Goal: Task Accomplishment & Management: Use online tool/utility

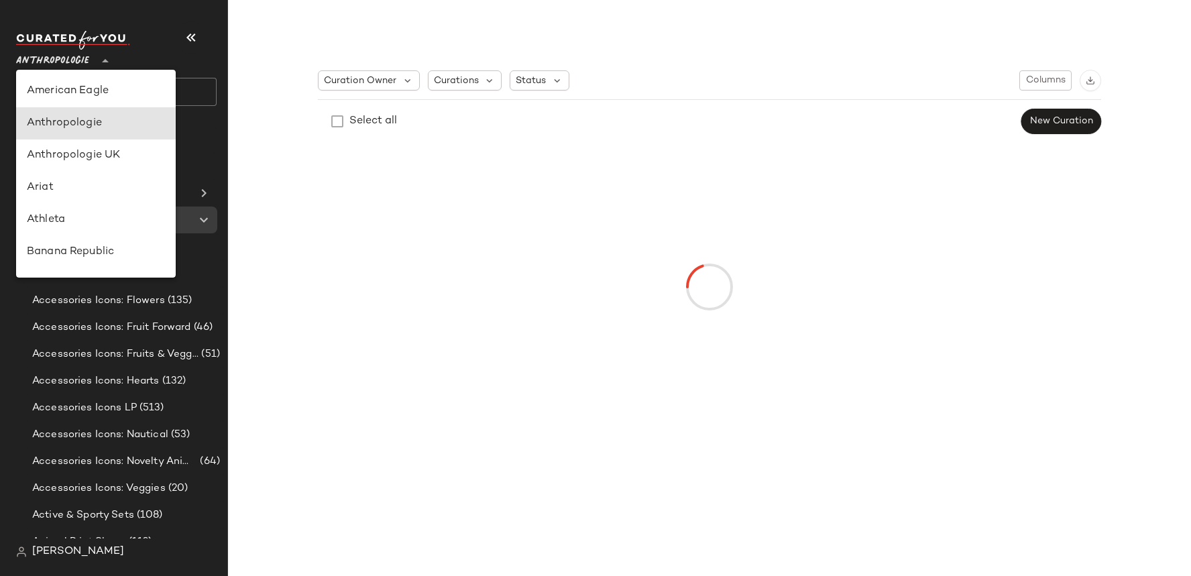
click at [67, 52] on span "Anthropologie" at bounding box center [52, 58] width 73 height 24
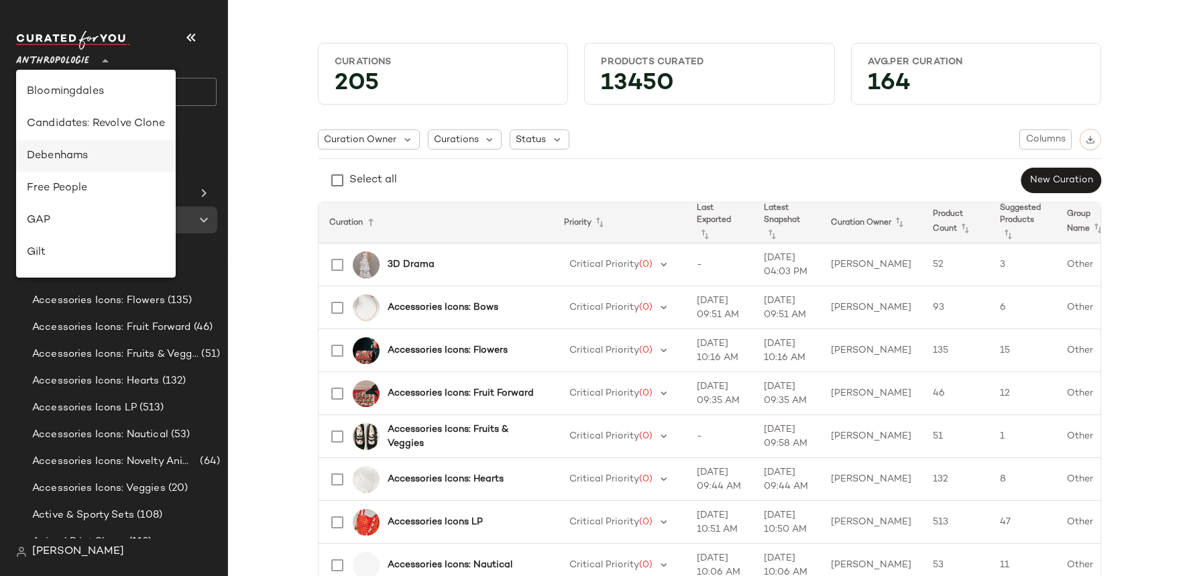
scroll to position [201, 0]
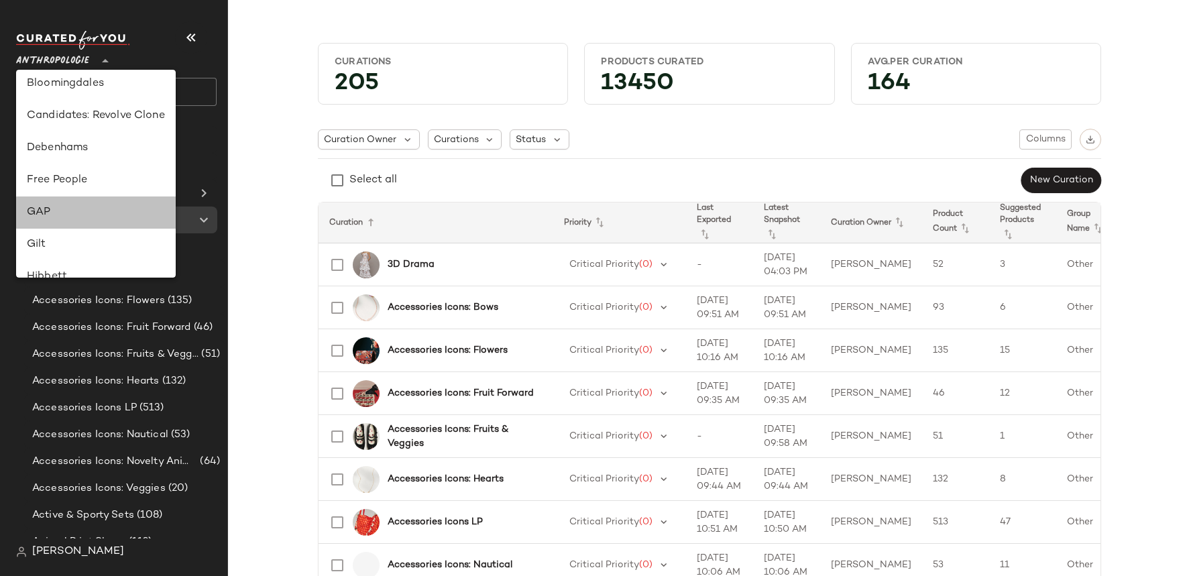
click at [84, 197] on div "GAP" at bounding box center [96, 213] width 160 height 32
click at [84, 194] on span "Global Clipboards" at bounding box center [90, 193] width 88 height 15
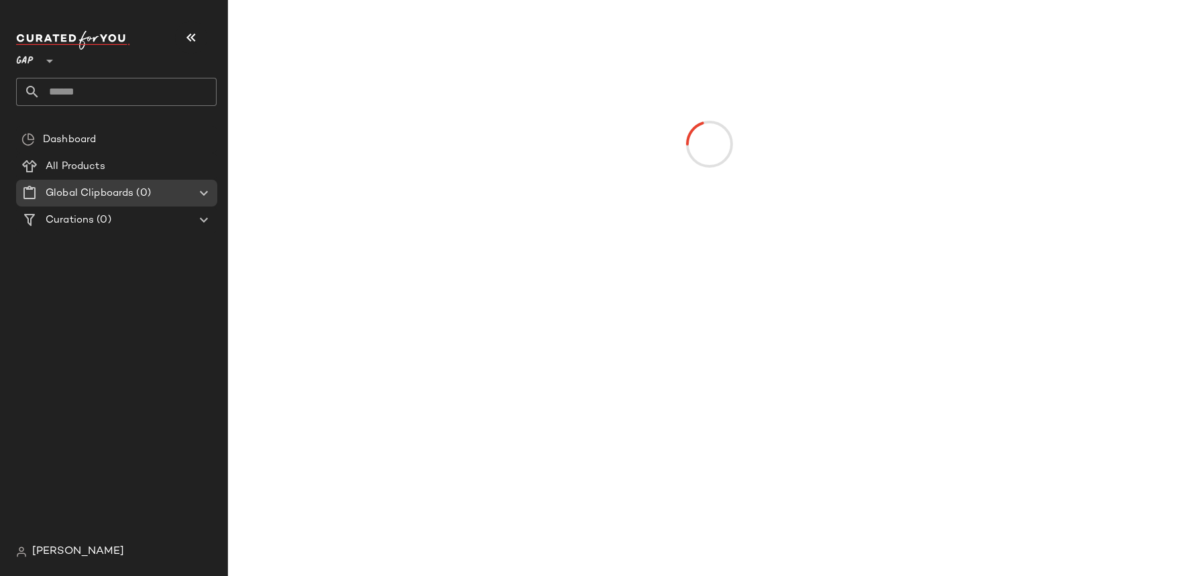
click at [45, 56] on icon at bounding box center [50, 61] width 16 height 16
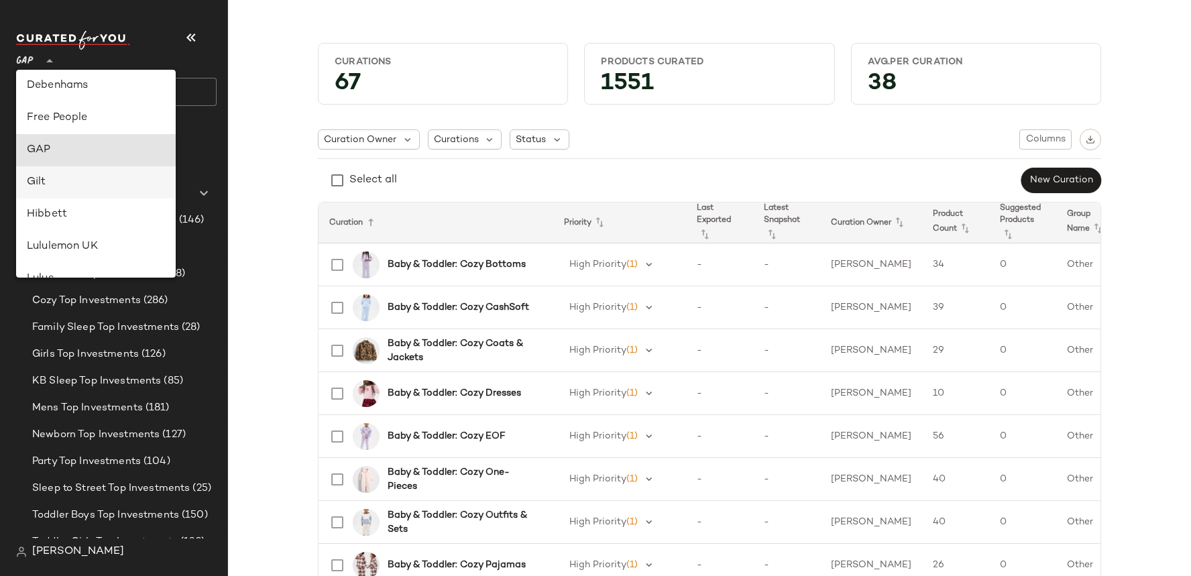
scroll to position [247, 0]
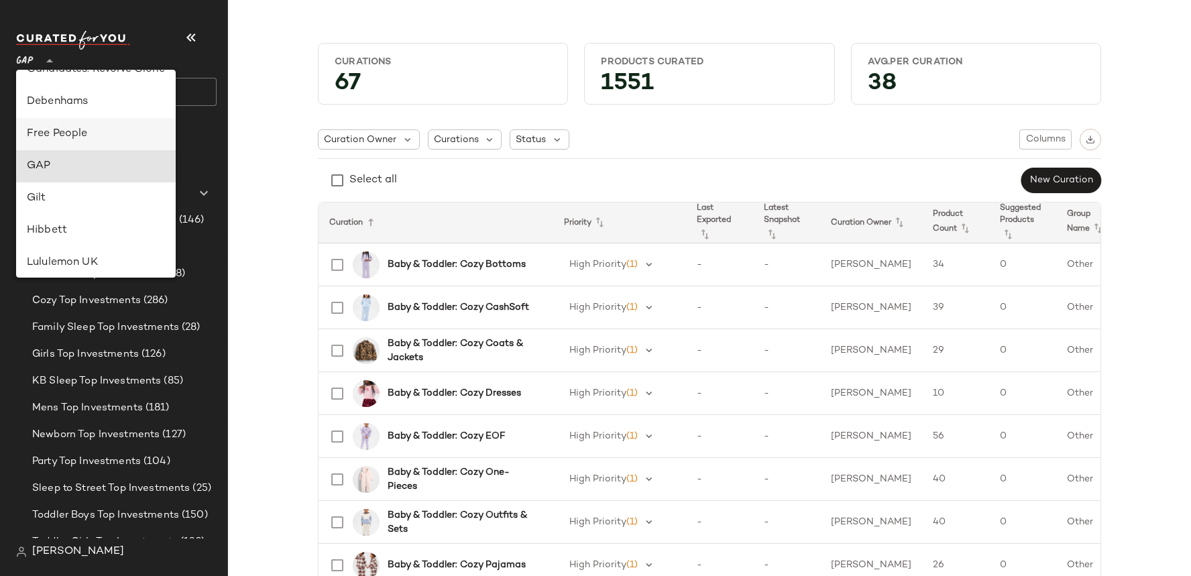
click at [81, 128] on div "Free People" at bounding box center [96, 134] width 138 height 16
type input "**"
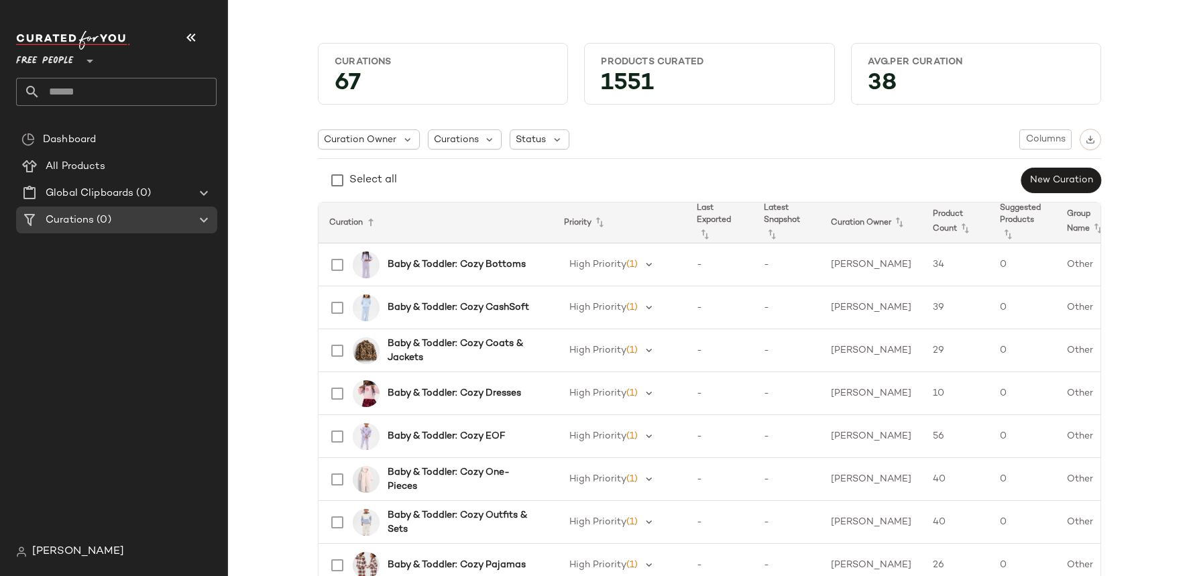
click at [46, 83] on input "text" at bounding box center [128, 92] width 176 height 28
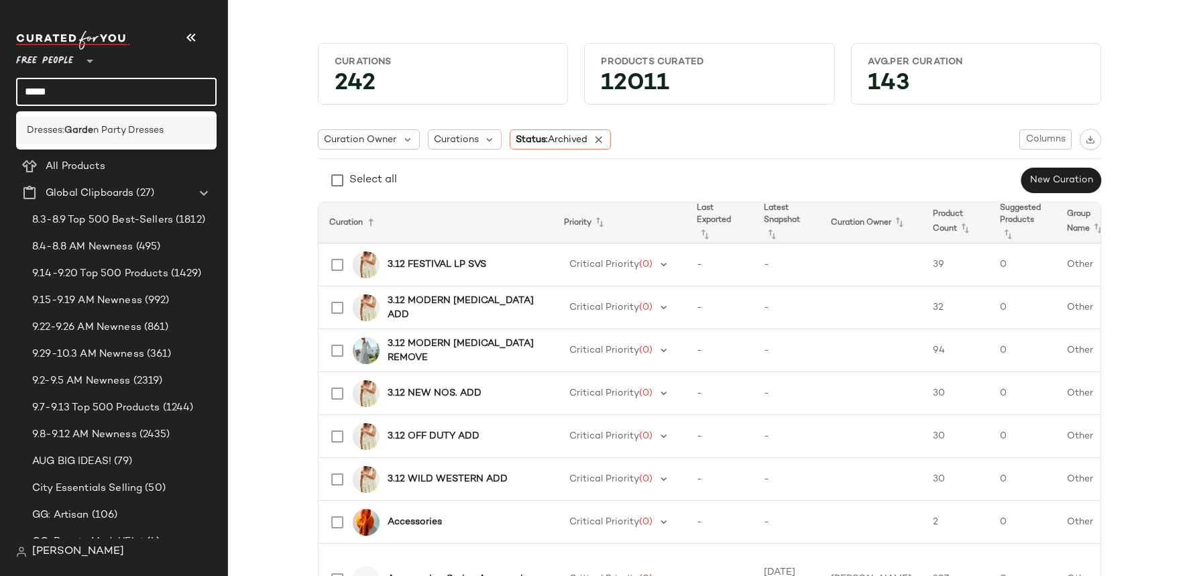
type input "*****"
click at [71, 140] on div "Dresses: Garde n Party Dresses" at bounding box center [116, 130] width 201 height 27
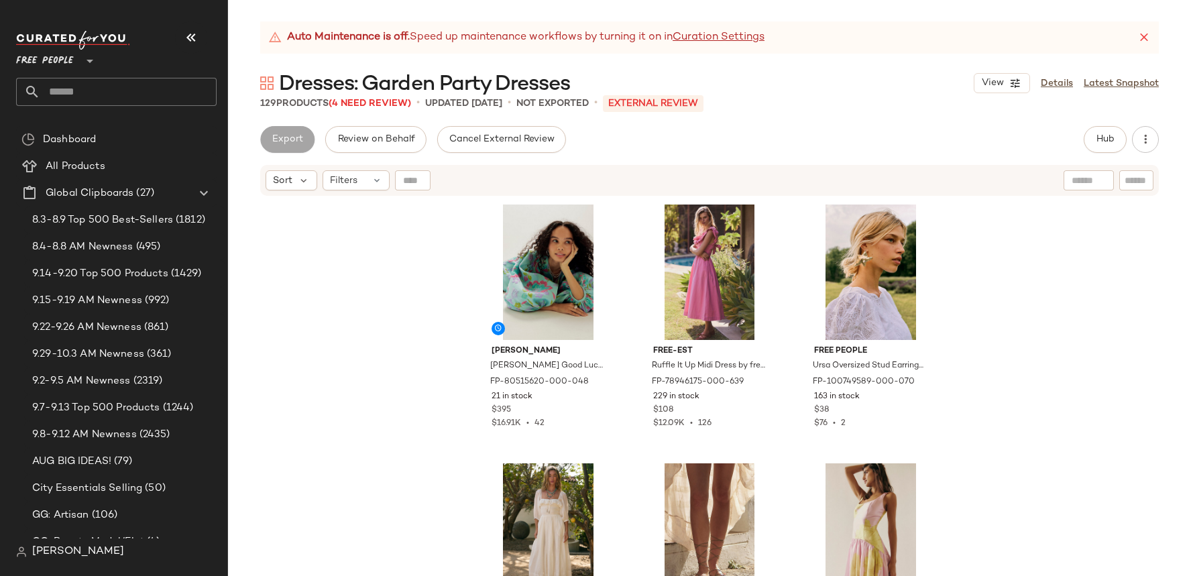
click at [376, 270] on div "Arianne Elmy Arianne Elmy Good Luck Dress at Free People in Blue, Size: XS FP-8…" at bounding box center [709, 403] width 963 height 412
click at [1055, 84] on link "Details" at bounding box center [1057, 83] width 32 height 14
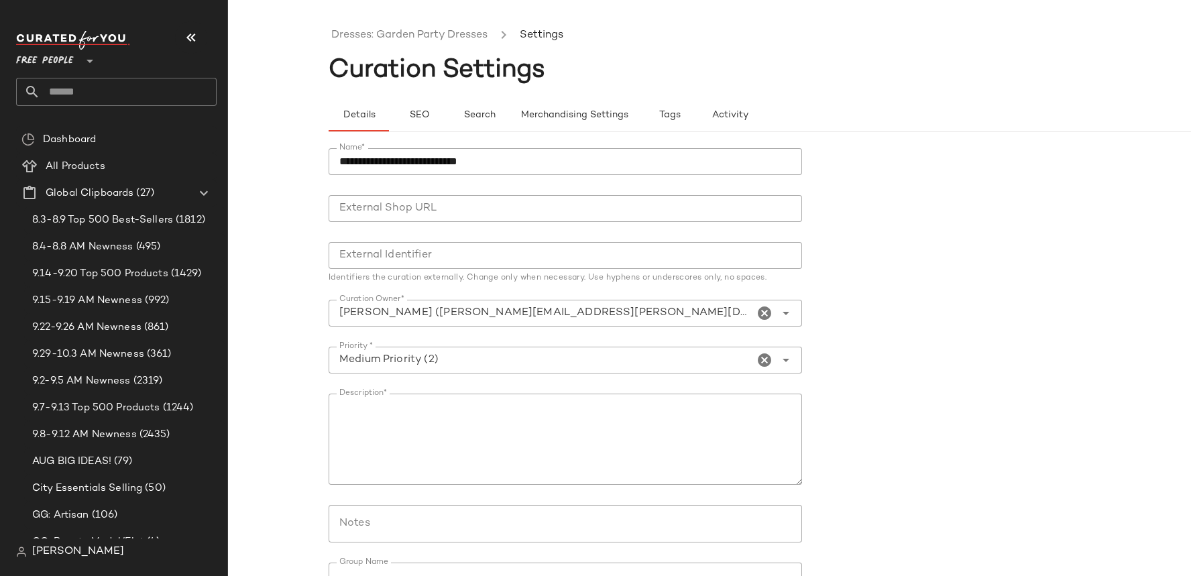
click at [427, 133] on div "**********" at bounding box center [810, 397] width 963 height 530
click at [420, 122] on button "SEO" at bounding box center [419, 115] width 60 height 32
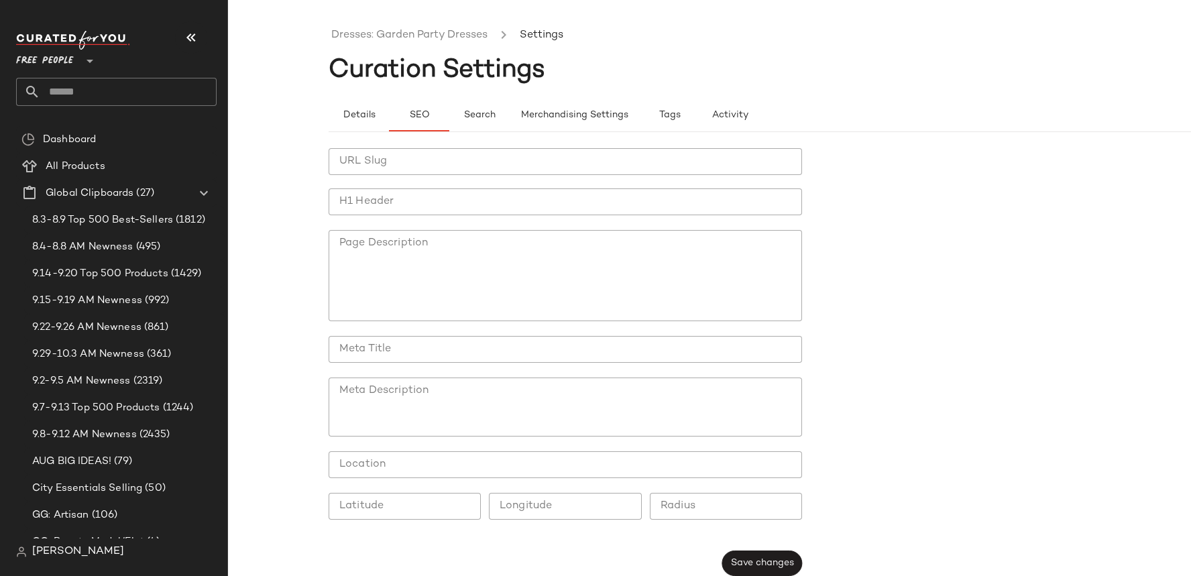
click at [425, 159] on input "URL Slug" at bounding box center [565, 161] width 473 height 27
type input "**********"
click at [319, 33] on div "**********" at bounding box center [595, 298] width 1191 height 555
drag, startPoint x: 496, startPoint y: 33, endPoint x: 376, endPoint y: 33, distance: 119.4
click at [376, 33] on ul "Dresses: Garden Party Dresses Settings" at bounding box center [810, 35] width 963 height 31
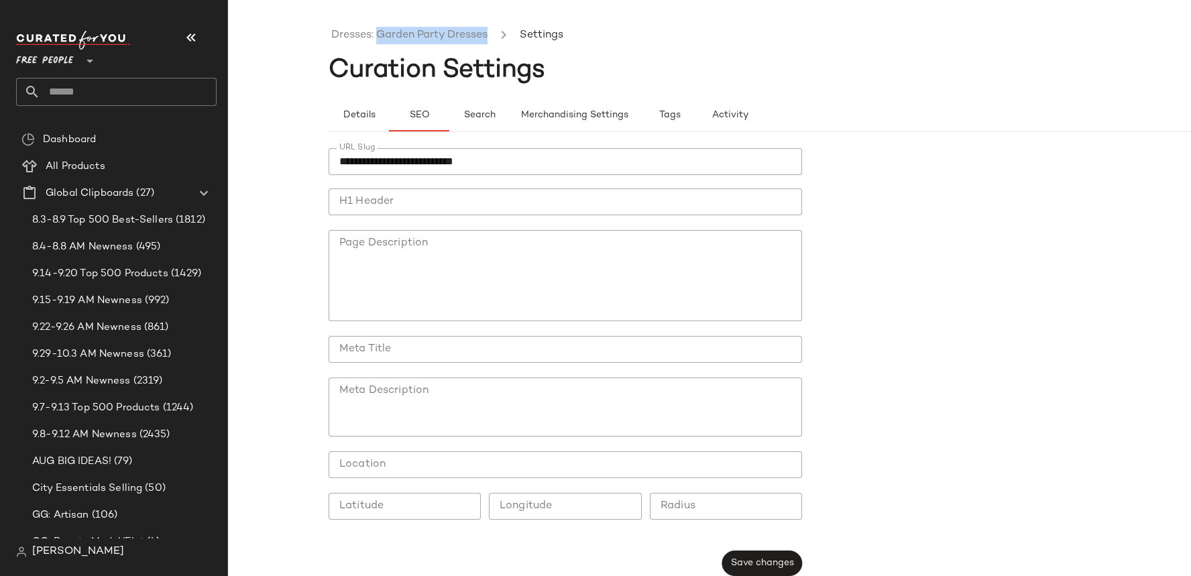
copy ul "Garden Party Dresses"
click at [410, 195] on input "H1 Header" at bounding box center [565, 201] width 473 height 27
paste input "**********"
type input "**********"
click at [406, 340] on input "Meta Title" at bounding box center [565, 349] width 473 height 27
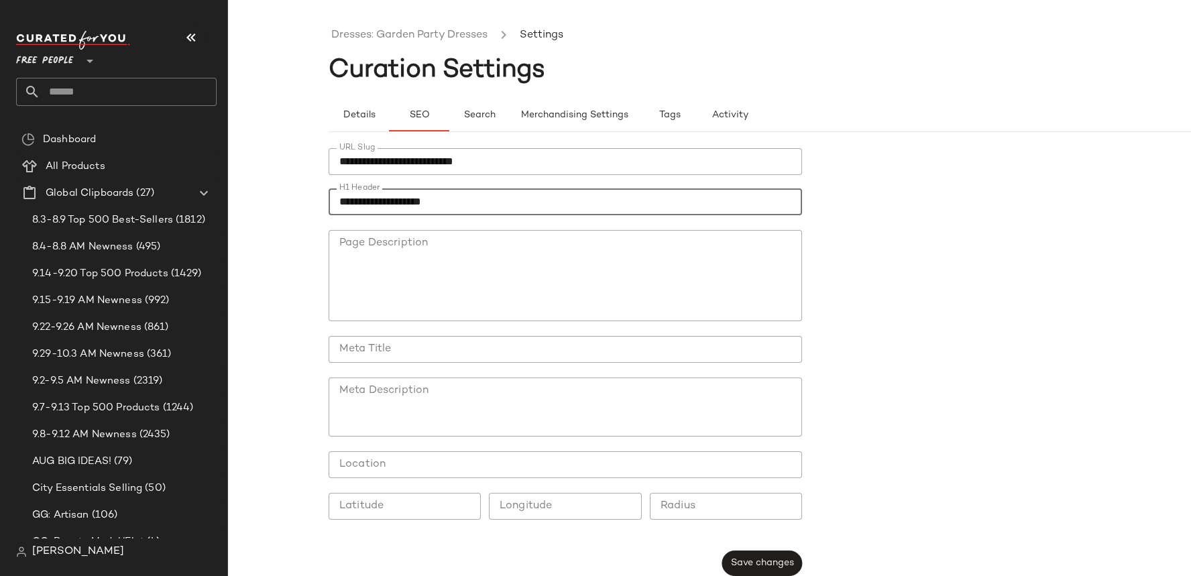
paste input "**********"
type input "**********"
click at [404, 162] on input "**********" at bounding box center [565, 161] width 473 height 27
type input "**********"
click at [594, 394] on textarea "Meta Description" at bounding box center [565, 407] width 473 height 59
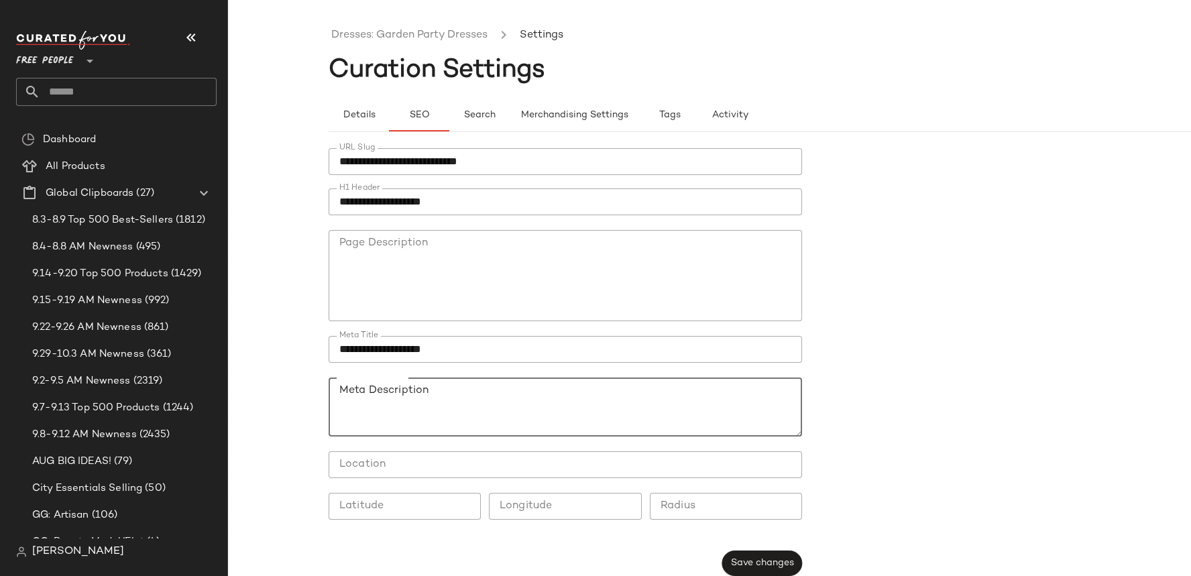
paste textarea "**********"
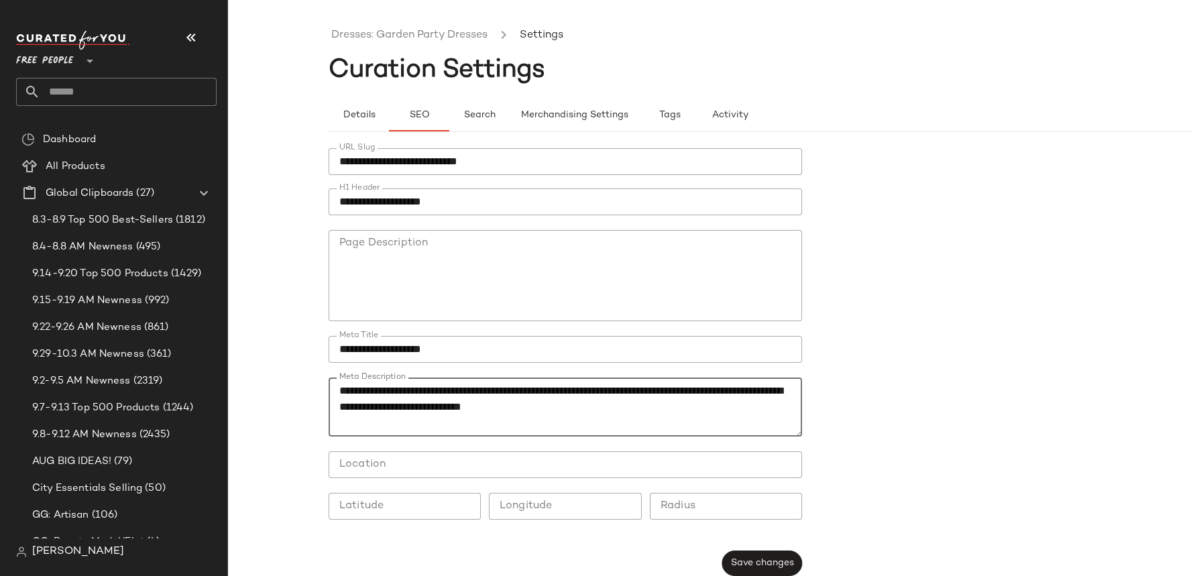
type textarea "**********"
click at [746, 559] on span "Save changes" at bounding box center [762, 563] width 64 height 11
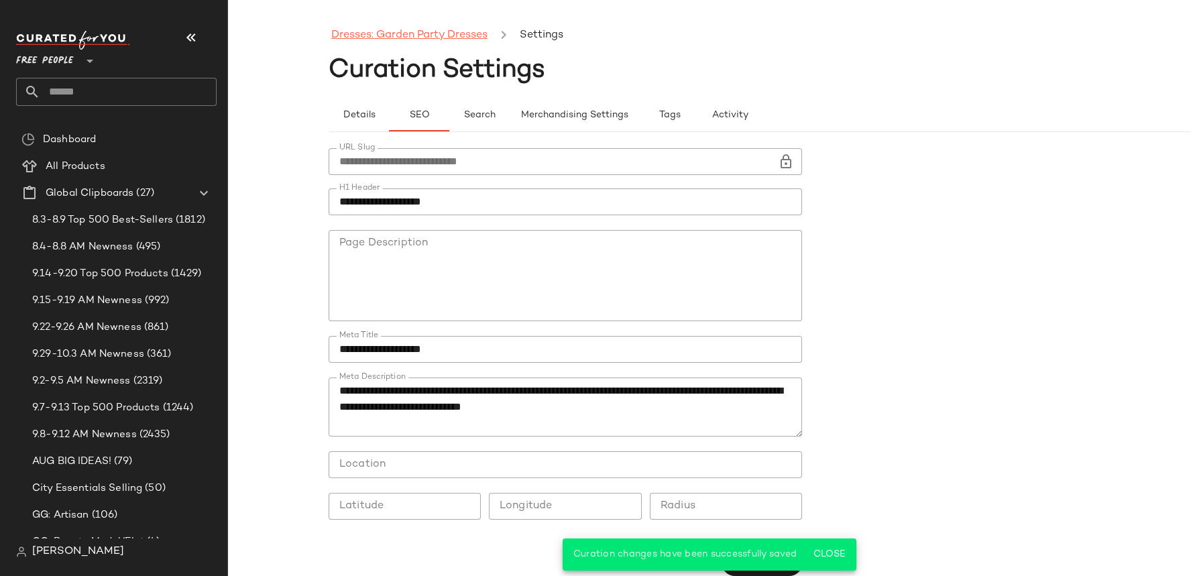
click at [400, 34] on link "Dresses: Garden Party Dresses" at bounding box center [409, 35] width 156 height 17
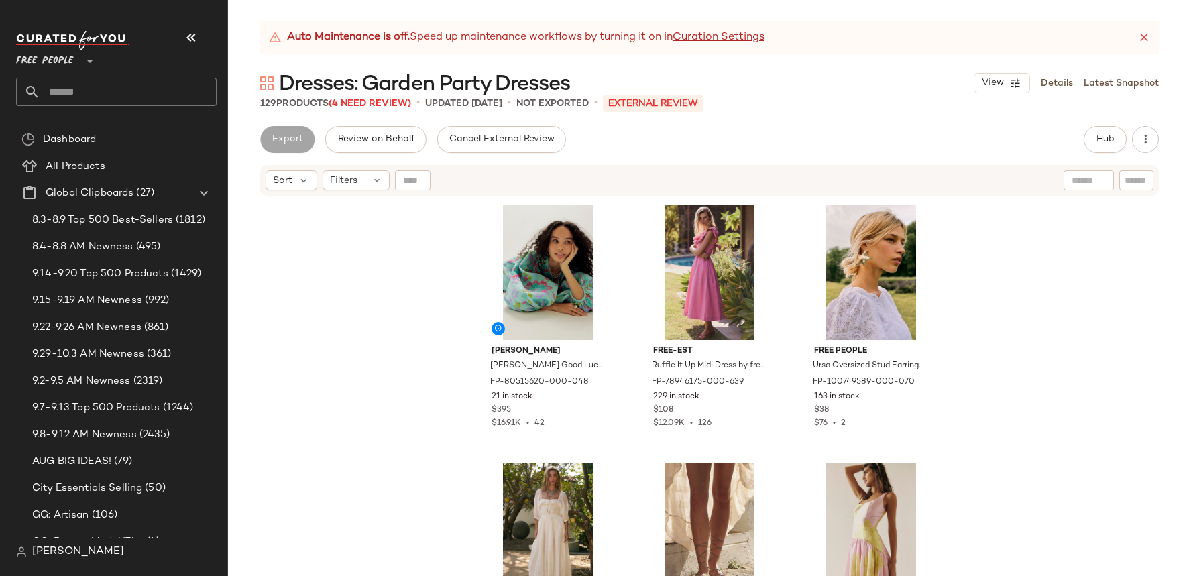
click at [82, 63] on icon at bounding box center [90, 61] width 16 height 16
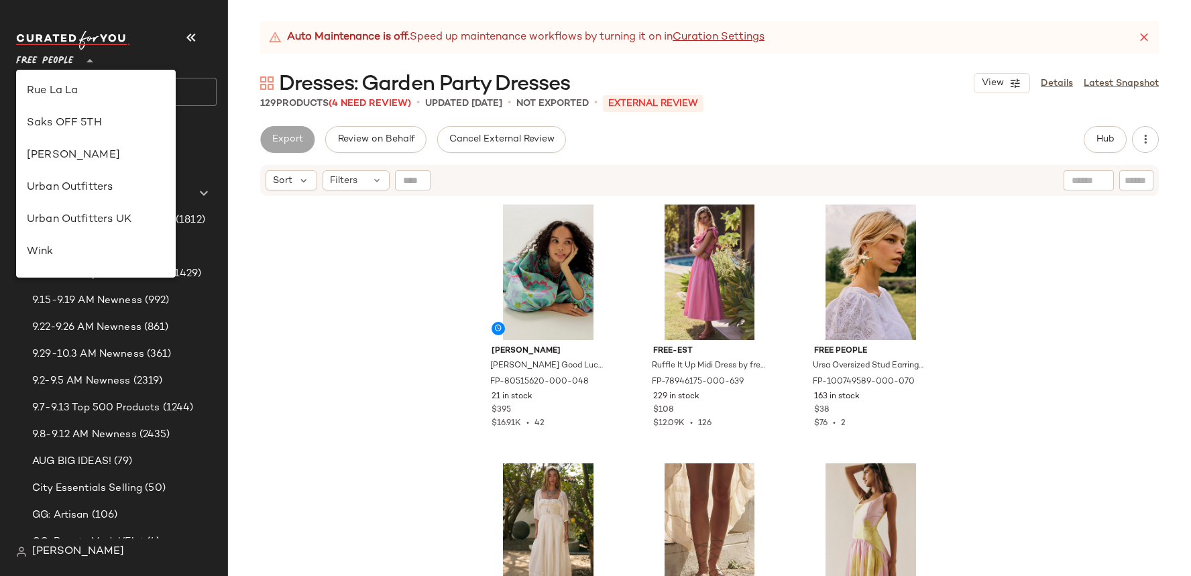
scroll to position [736, 0]
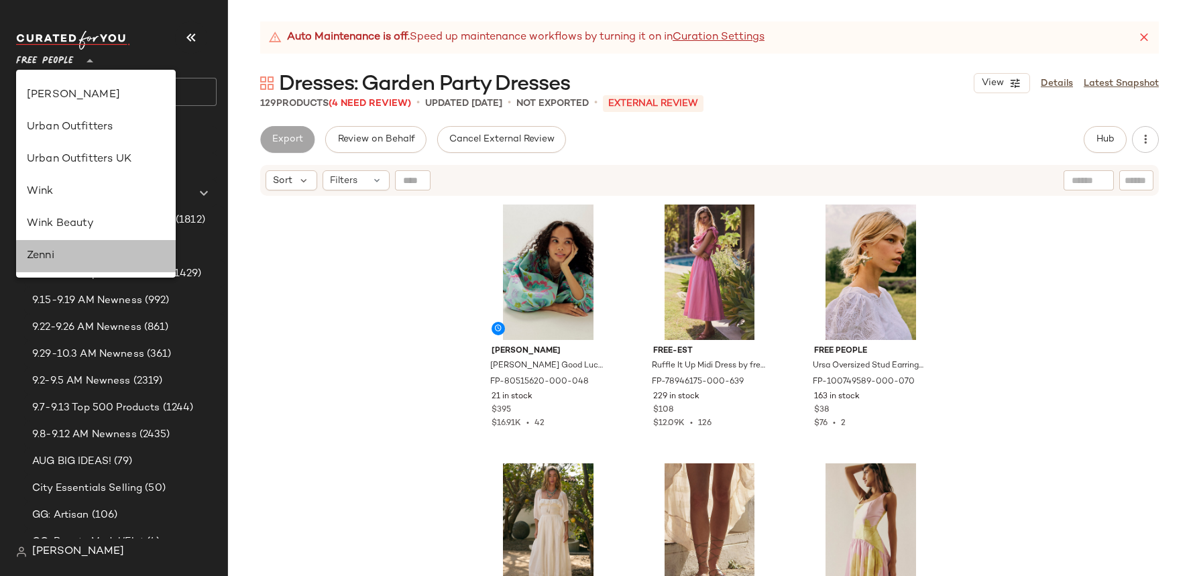
click at [68, 249] on div "Zenni" at bounding box center [96, 256] width 138 height 16
type input "**"
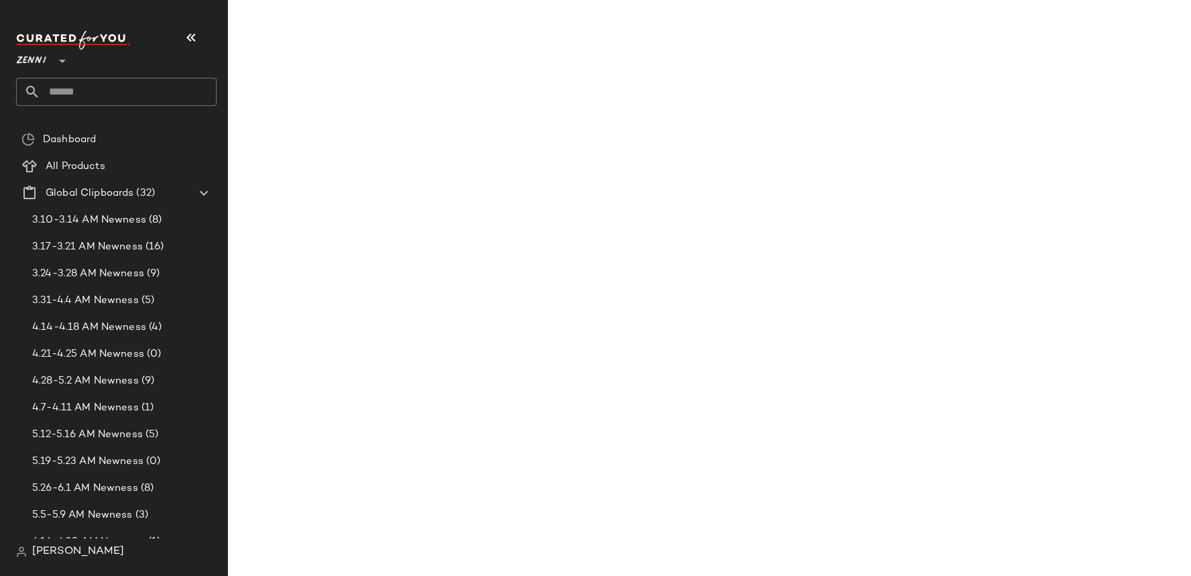
click at [93, 91] on input "text" at bounding box center [128, 92] width 176 height 28
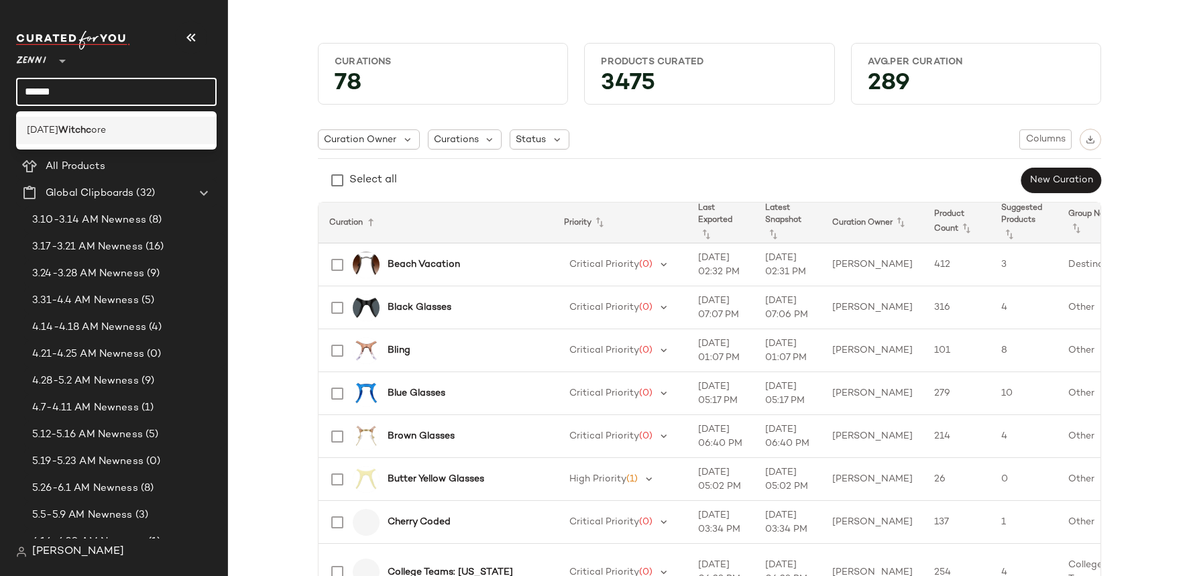
type input "******"
click at [82, 130] on b "Witchc" at bounding box center [74, 130] width 33 height 14
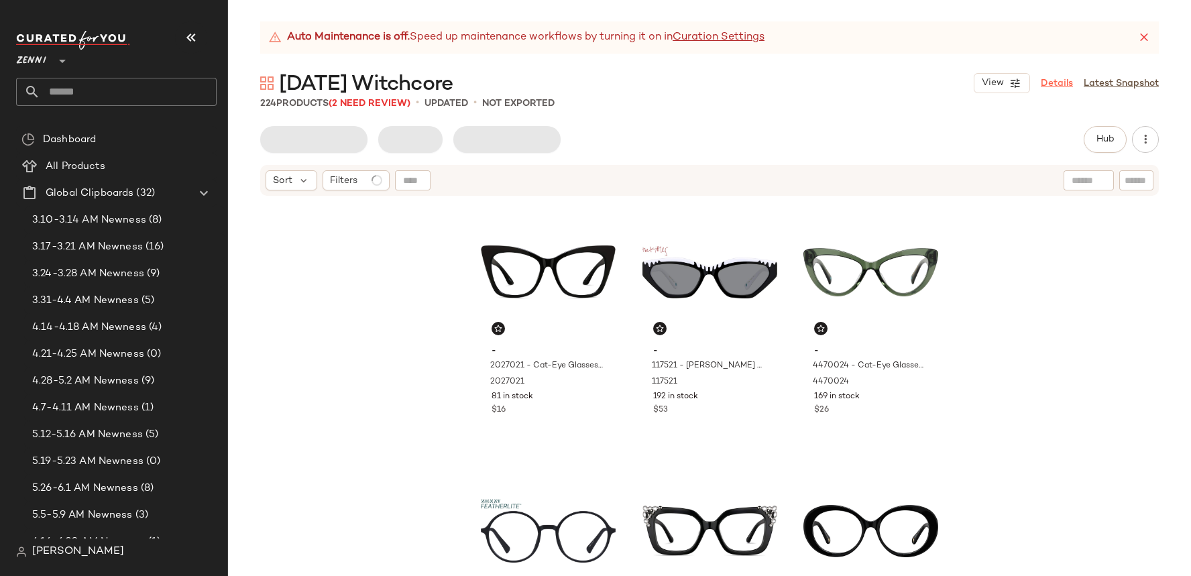
click at [1054, 89] on link "Details" at bounding box center [1057, 83] width 32 height 14
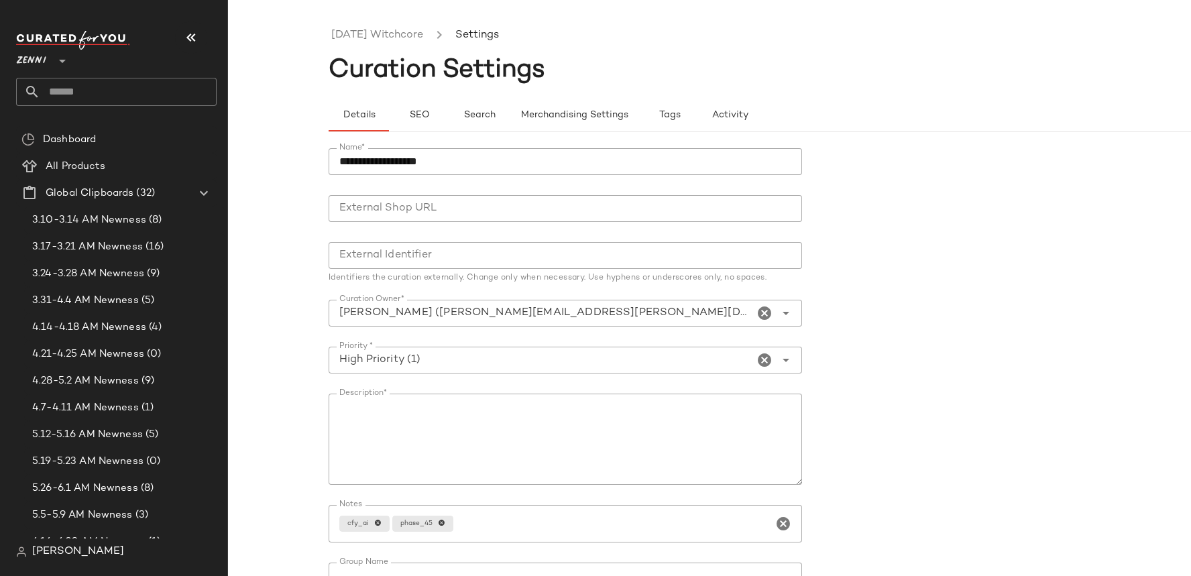
click at [427, 249] on input "External Identifier" at bounding box center [565, 255] width 473 height 27
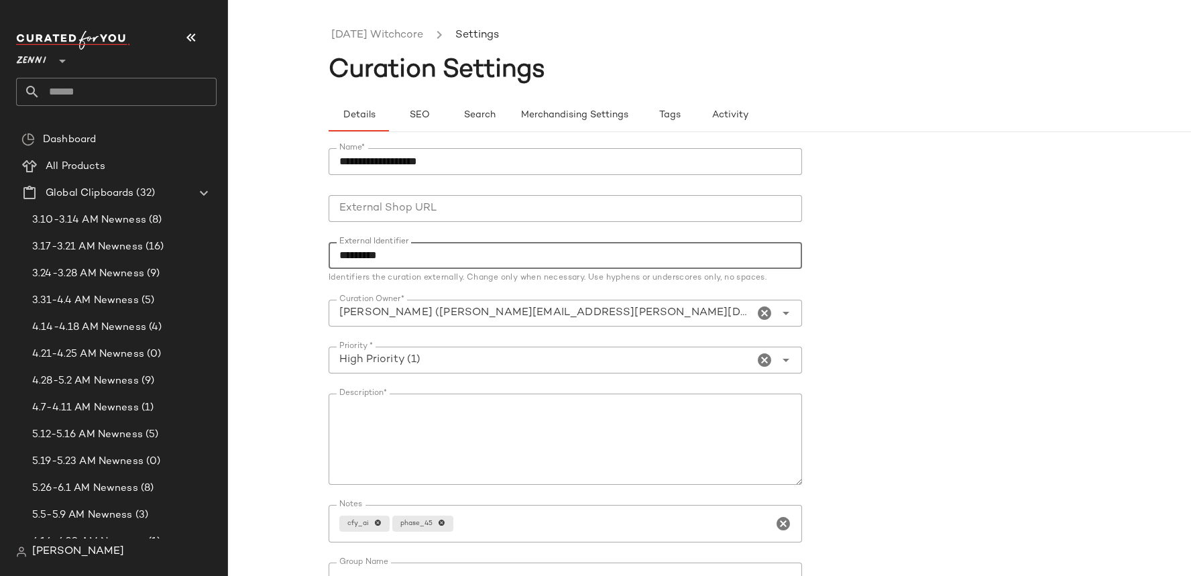
scroll to position [86, 0]
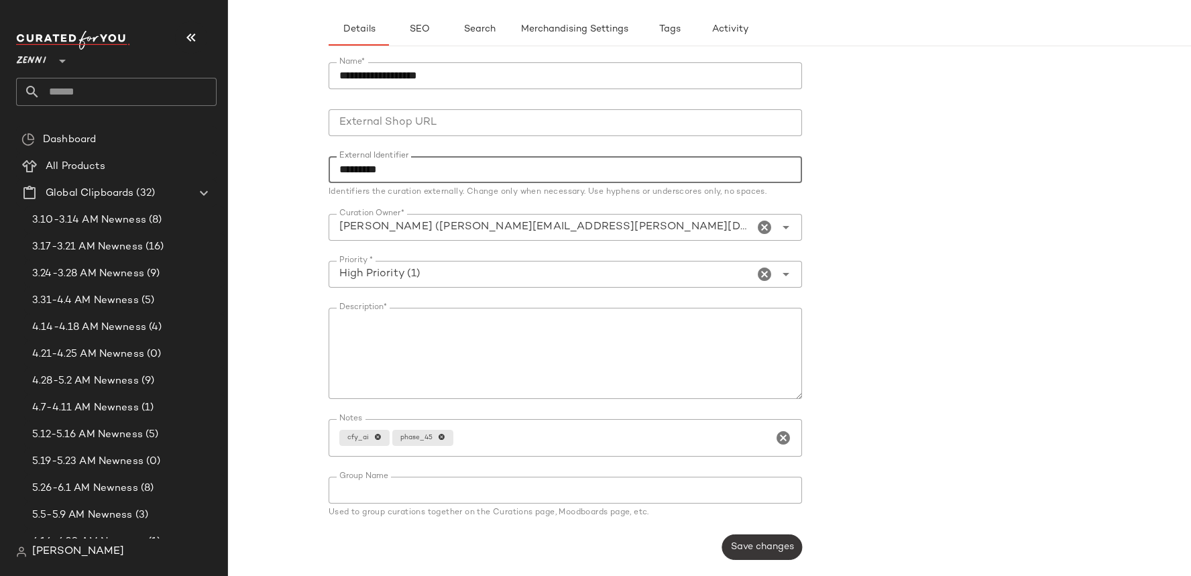
type input "*********"
click at [747, 543] on span "Save changes" at bounding box center [762, 547] width 64 height 11
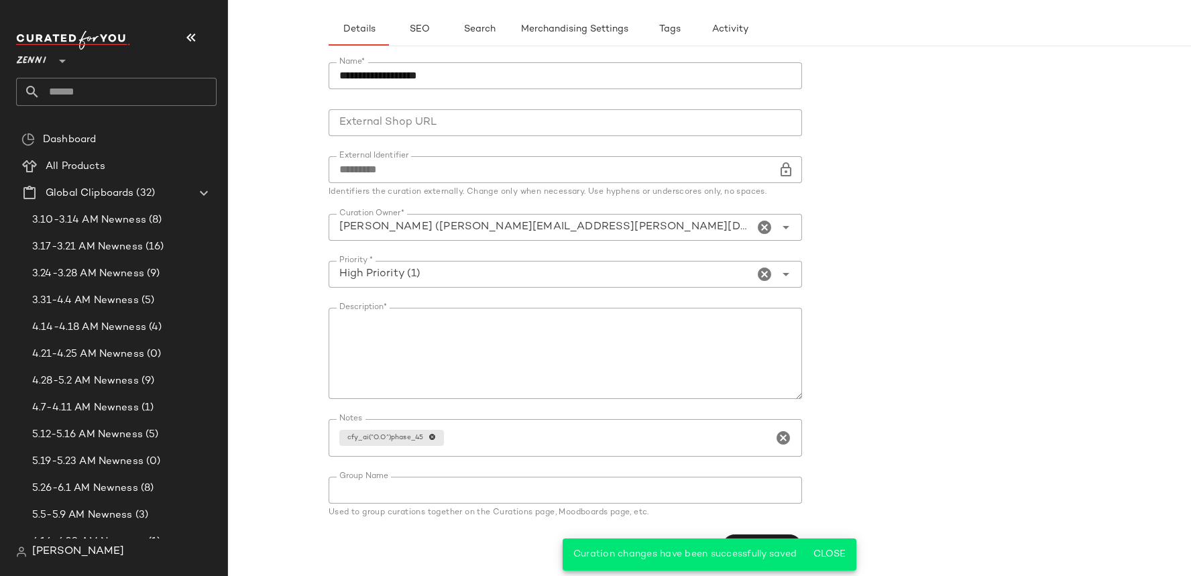
scroll to position [0, 0]
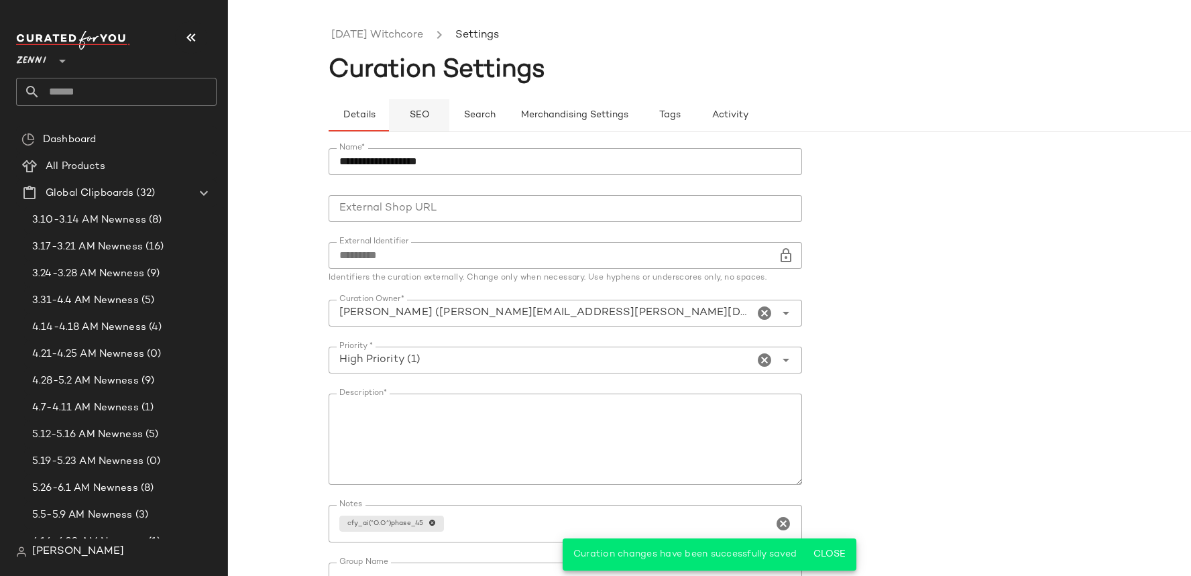
click at [416, 114] on span "SEO" at bounding box center [418, 115] width 21 height 11
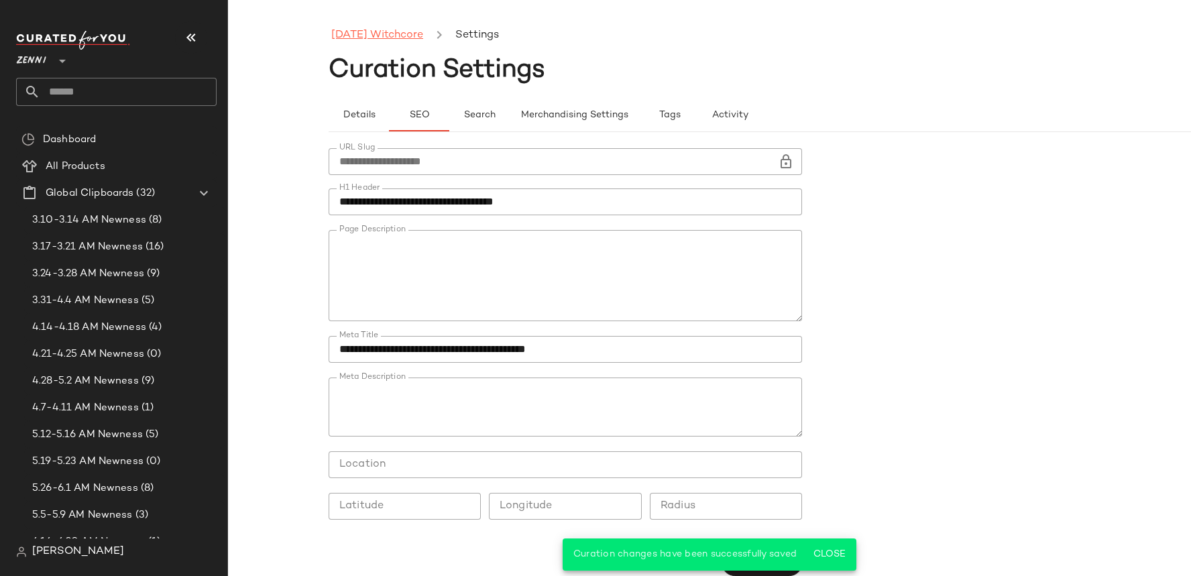
click at [415, 41] on link "Halloween Witchcore" at bounding box center [377, 35] width 92 height 17
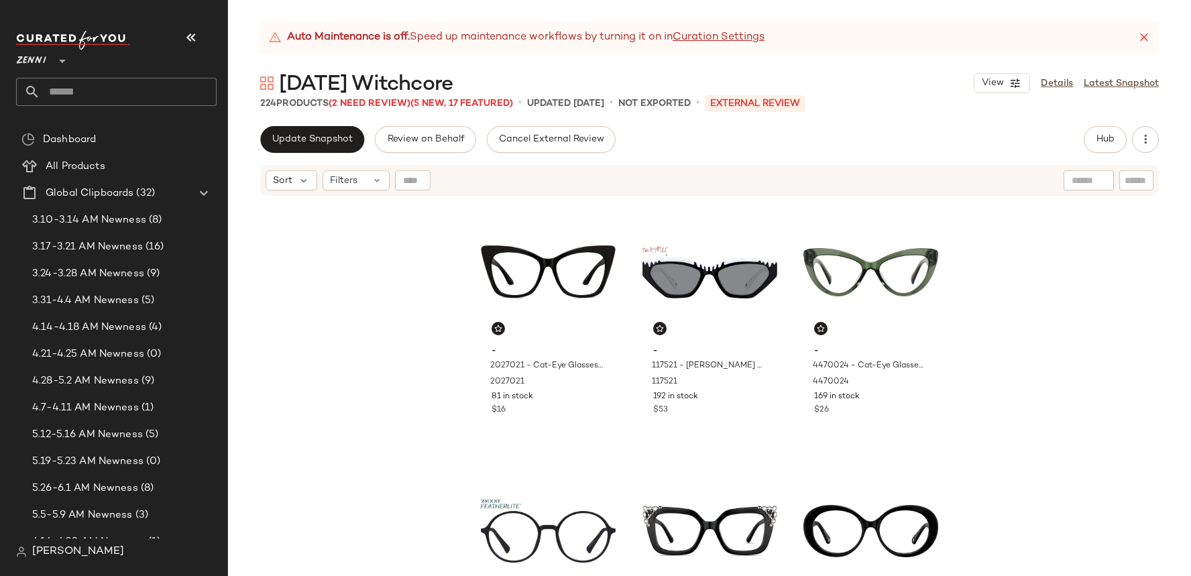
click at [308, 154] on div "Update Snapshot Review on Behalf Cancel External Review Hub Send for Review Ext…" at bounding box center [709, 351] width 963 height 450
click at [304, 146] on button "Update Snapshot" at bounding box center [312, 139] width 104 height 27
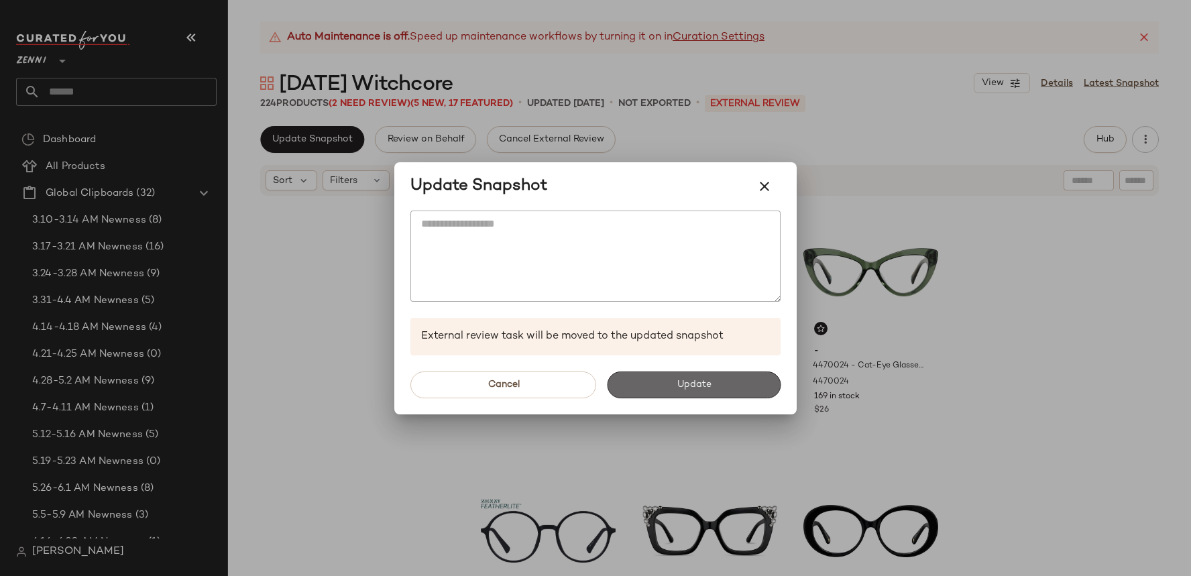
click at [689, 381] on span "Update" at bounding box center [693, 385] width 35 height 11
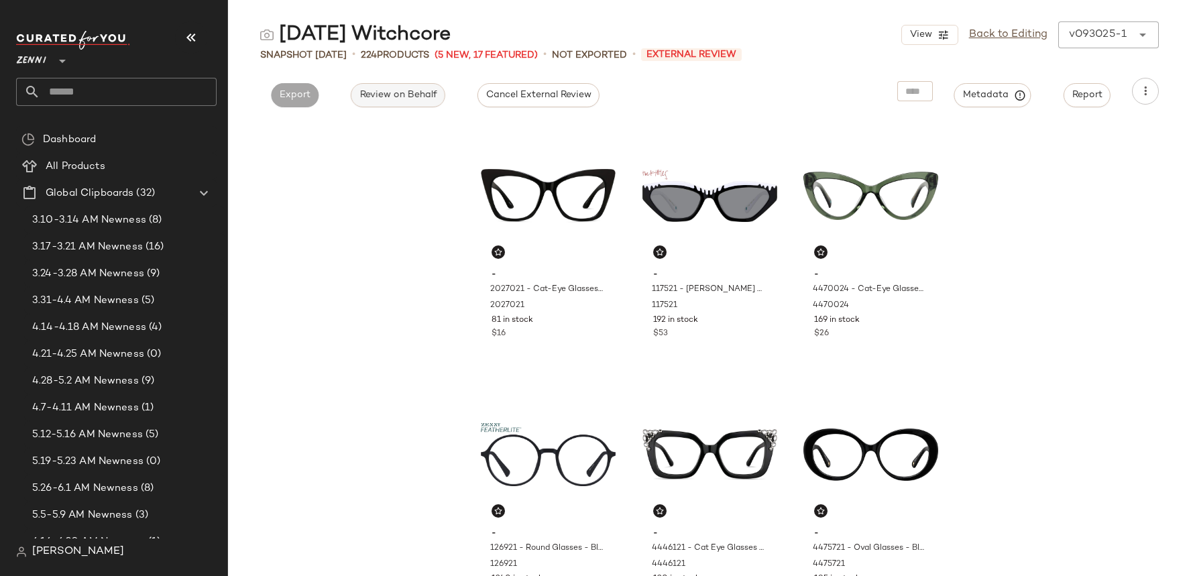
click at [411, 101] on button "Review on Behalf" at bounding box center [398, 95] width 94 height 24
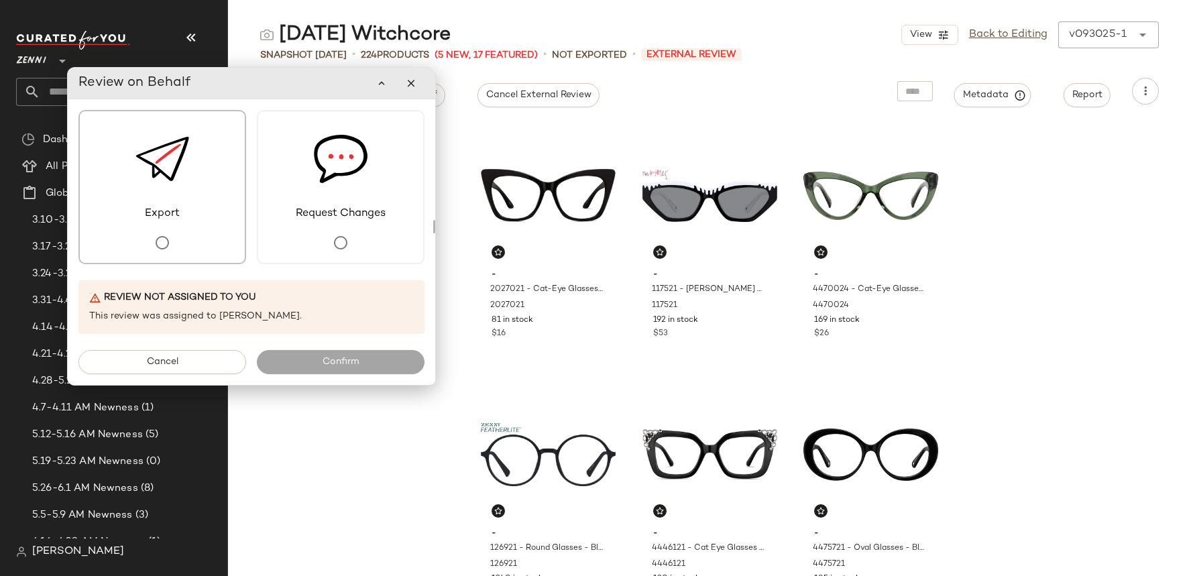
click at [216, 216] on div "Export" at bounding box center [162, 187] width 168 height 154
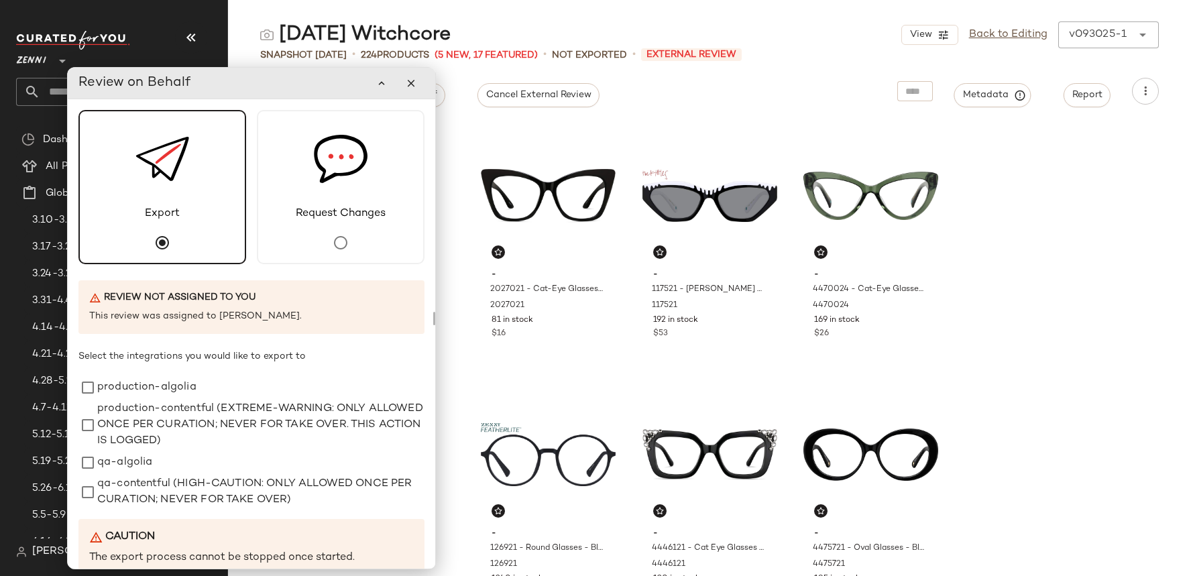
scroll to position [160, 0]
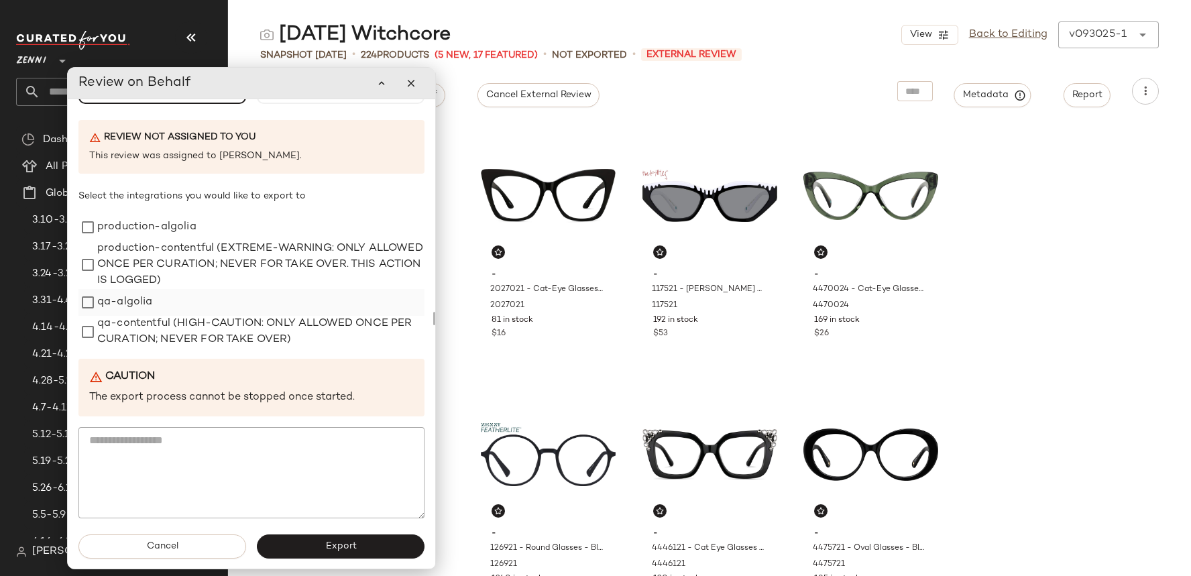
click at [149, 301] on label "qa-algolia" at bounding box center [125, 302] width 56 height 27
click at [149, 321] on label "qa-contentful (HIGH-CAUTION: ONLY ALLOWED ONCE PER CURATION; NEVER FOR TAKE OVE…" at bounding box center [260, 332] width 327 height 32
click at [325, 547] on span "Export" at bounding box center [341, 546] width 32 height 11
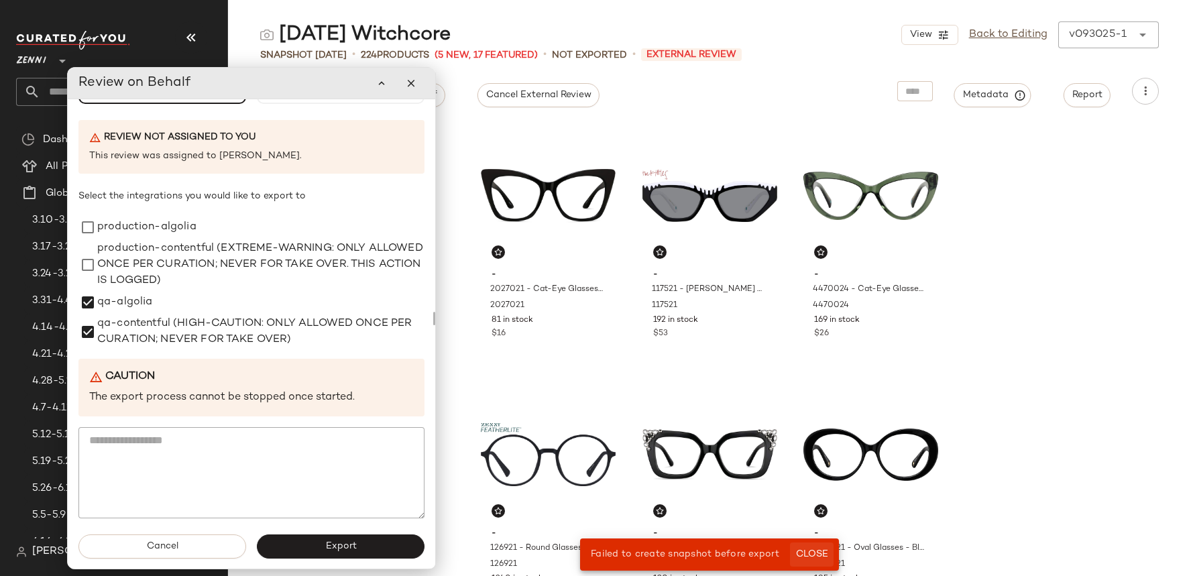
click at [800, 553] on span "Close" at bounding box center [811, 554] width 33 height 11
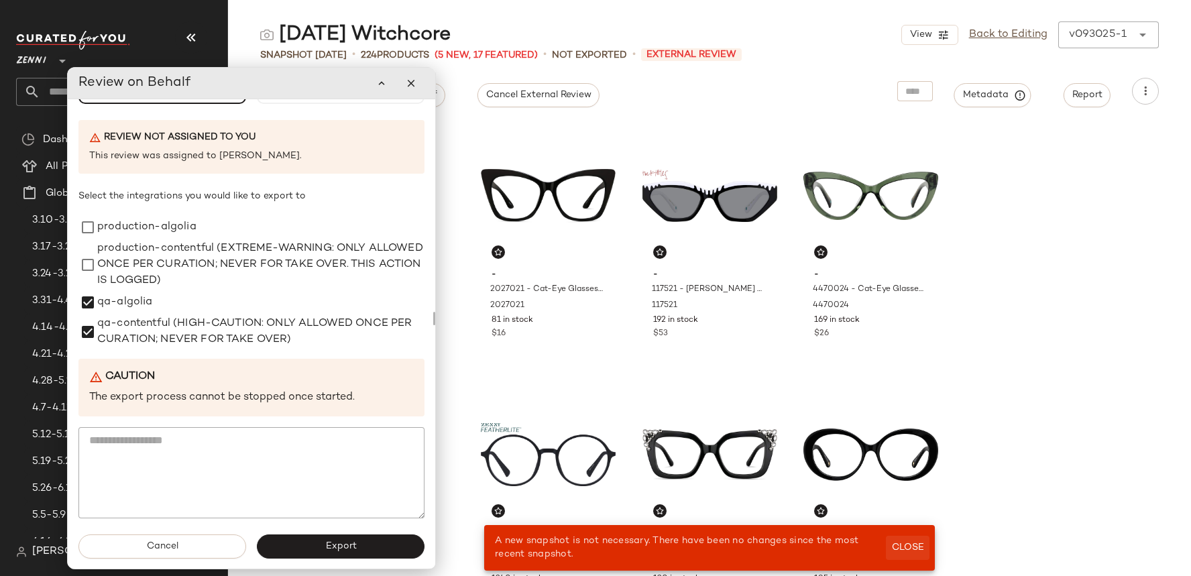
click at [897, 549] on span "Close" at bounding box center [907, 548] width 33 height 11
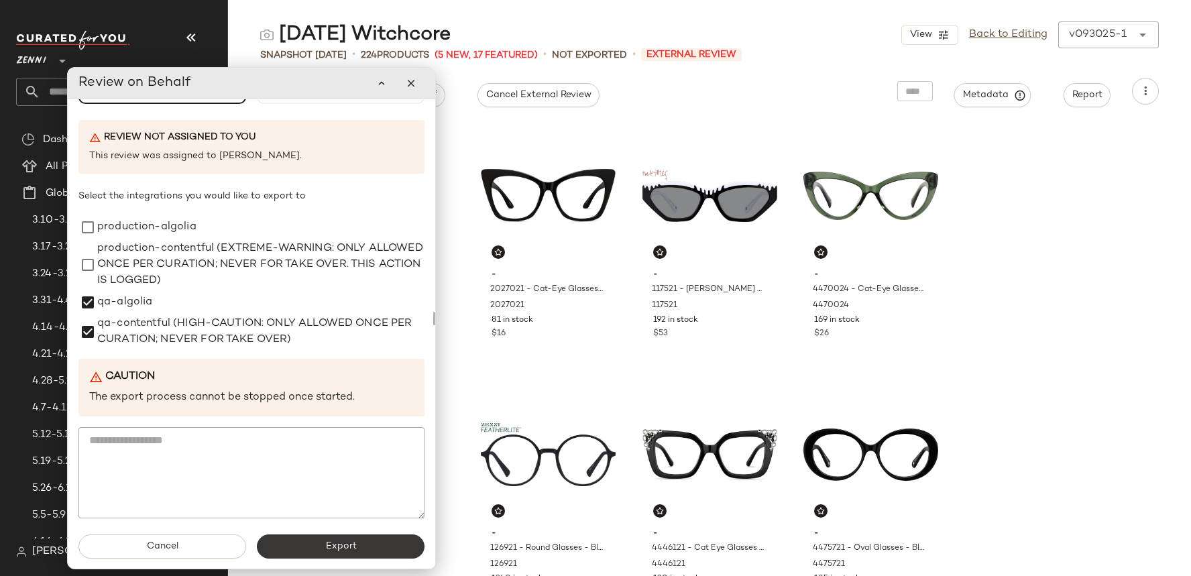
click at [402, 539] on button "Export" at bounding box center [341, 547] width 168 height 24
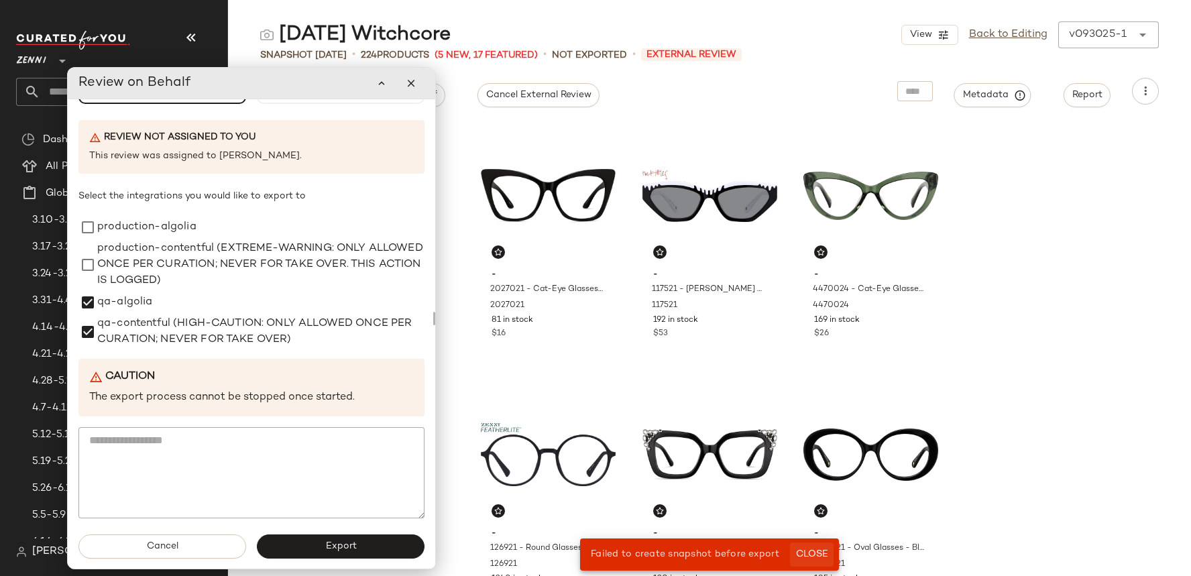
click at [817, 555] on span "Close" at bounding box center [811, 554] width 33 height 11
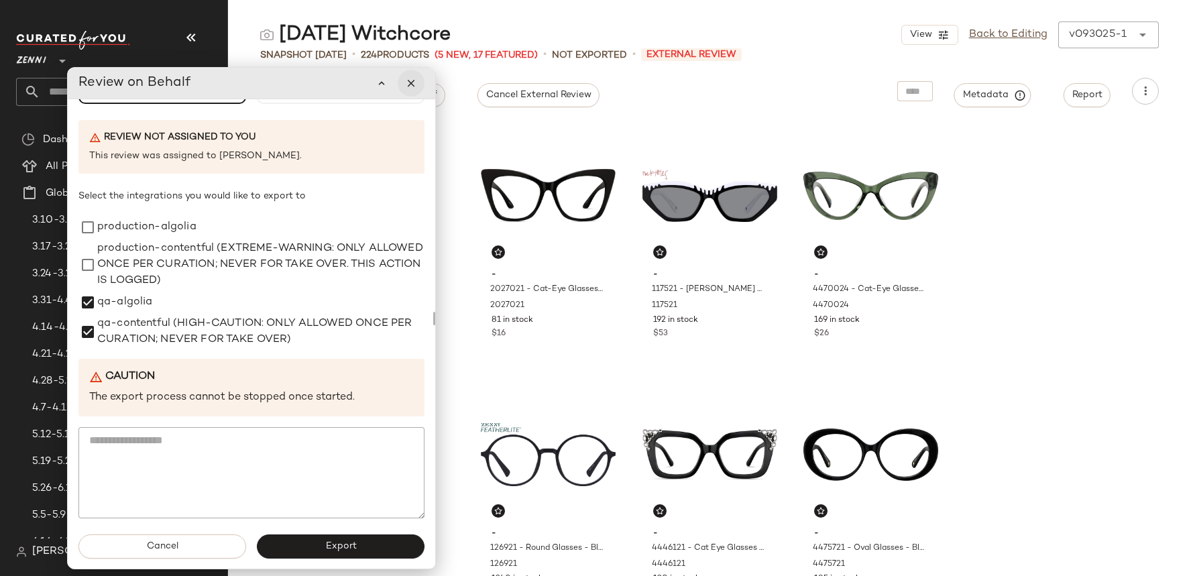
click at [420, 80] on button "button" at bounding box center [411, 83] width 27 height 27
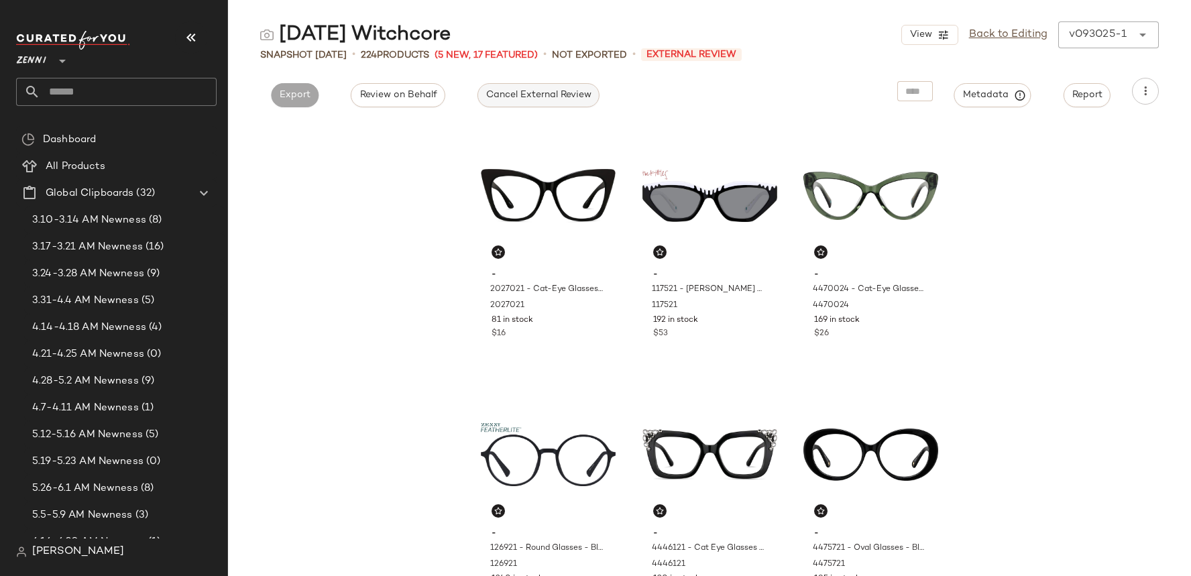
click at [496, 82] on div "Cancel External Review" at bounding box center [539, 91] width 144 height 27
click at [496, 92] on span "Cancel External Review" at bounding box center [539, 95] width 106 height 11
click at [394, 170] on div "- 2027021 - Cat-Eye Glasses - Black - Plastic 2027021 81 in stock $16 - 117521 …" at bounding box center [709, 348] width 963 height 455
click at [409, 91] on span "Export" at bounding box center [416, 95] width 32 height 11
click at [423, 97] on span "Export" at bounding box center [416, 95] width 32 height 11
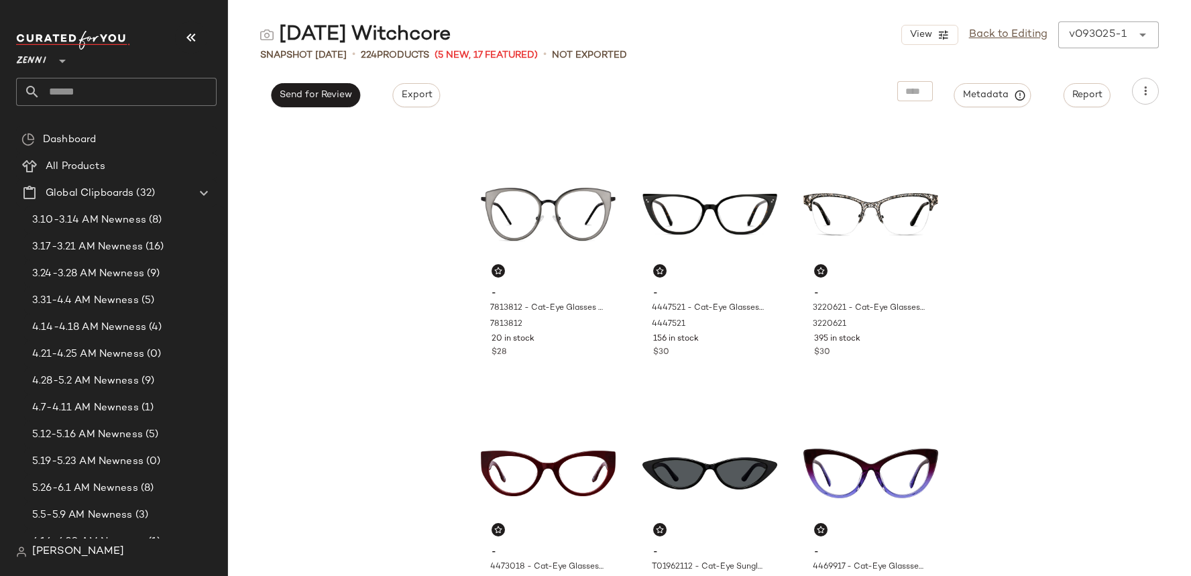
scroll to position [0, 0]
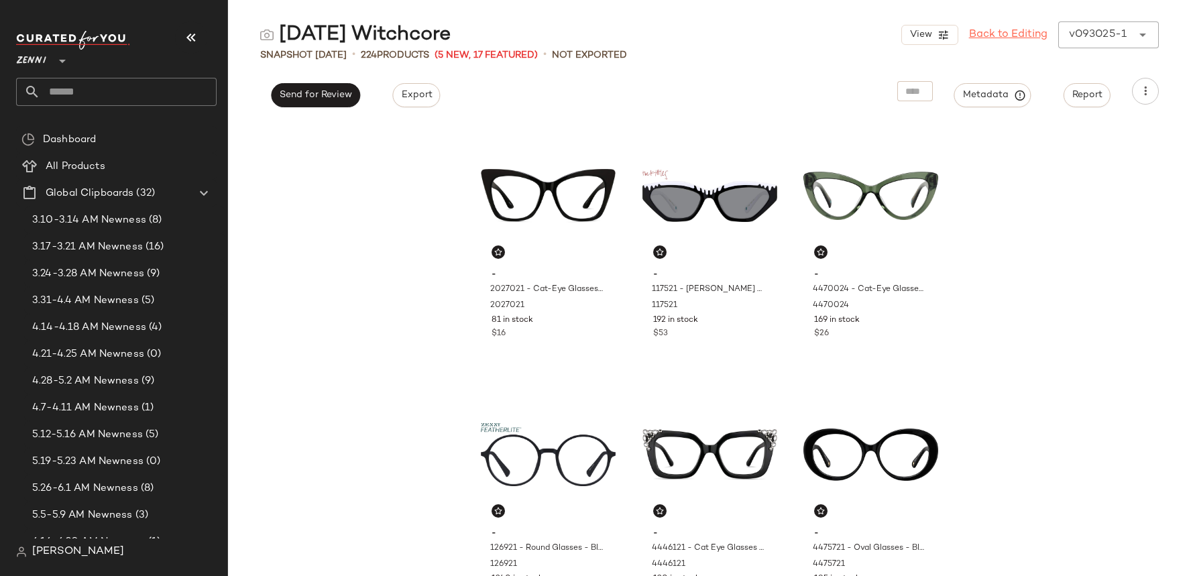
click at [1017, 36] on link "Back to Editing" at bounding box center [1008, 35] width 78 height 16
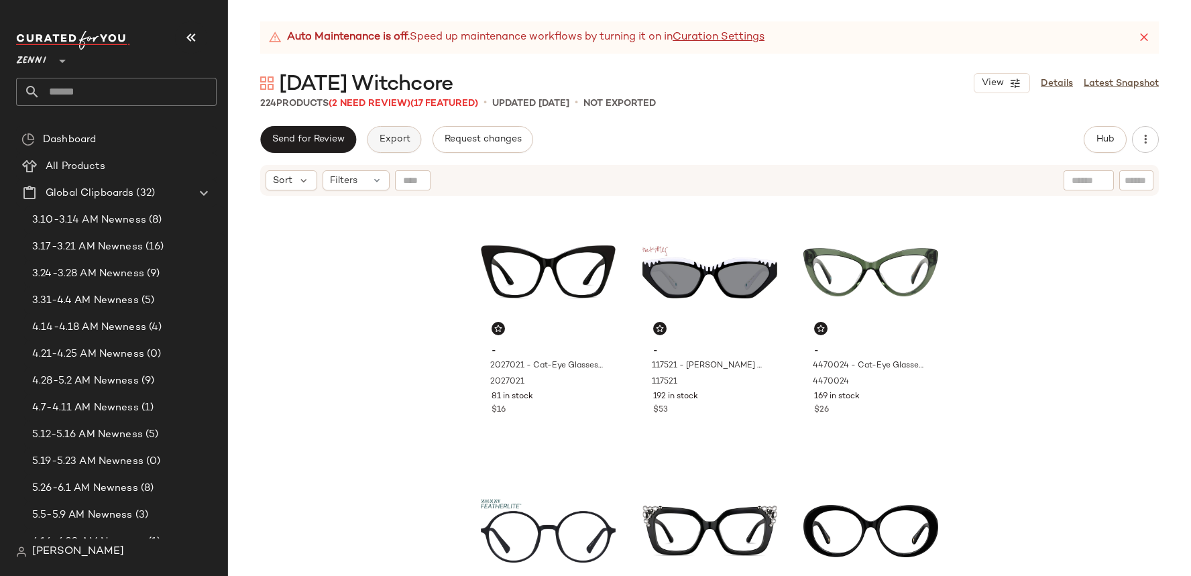
click at [396, 138] on span "Export" at bounding box center [394, 139] width 32 height 11
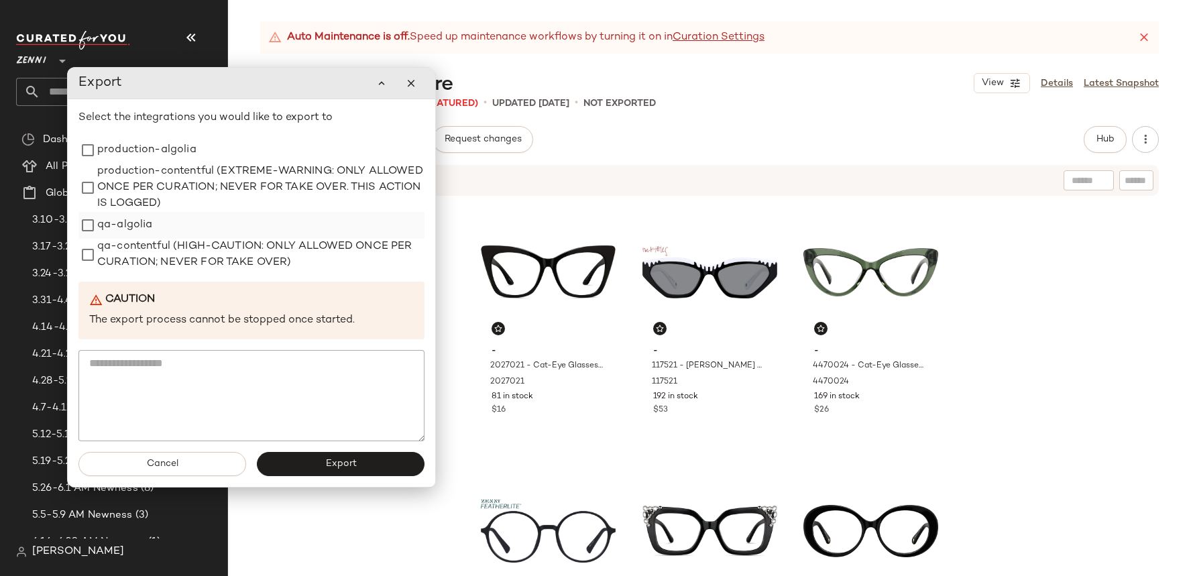
click at [251, 230] on div "qa-algolia" at bounding box center [251, 225] width 346 height 27
click at [251, 256] on label "qa-contentful (HIGH-CAUTION: ONLY ALLOWED ONCE PER CURATION; NEVER FOR TAKE OVE…" at bounding box center [260, 255] width 327 height 32
click at [246, 232] on div "qa-algolia" at bounding box center [251, 225] width 346 height 27
click at [233, 214] on div "qa-algolia" at bounding box center [251, 225] width 346 height 27
click at [169, 231] on div "qa-algolia" at bounding box center [251, 225] width 346 height 27
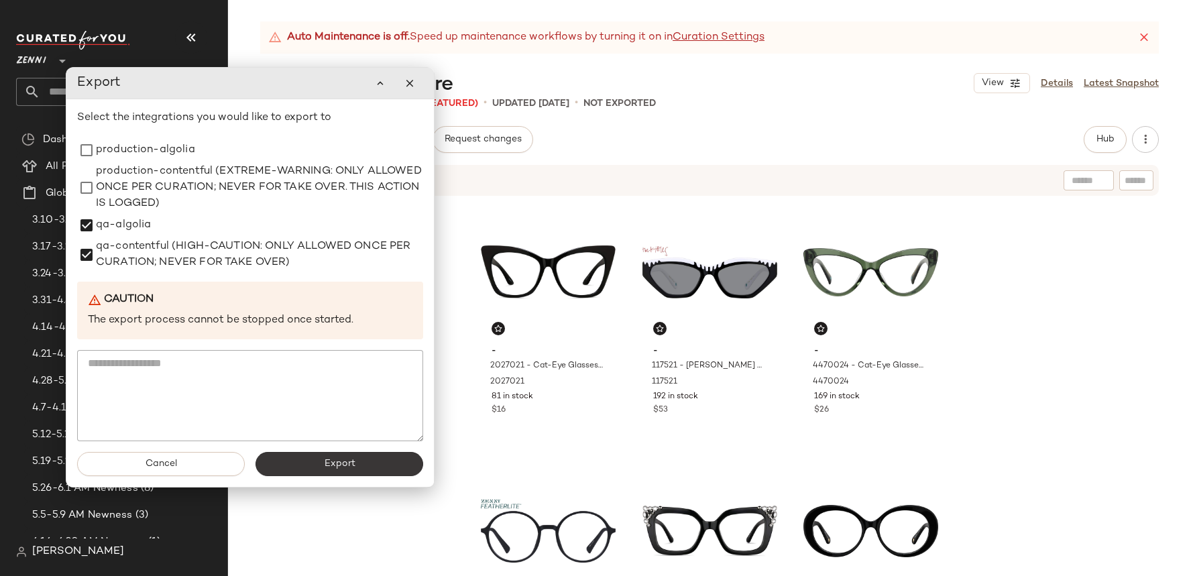
click at [364, 463] on button "Export" at bounding box center [340, 464] width 168 height 24
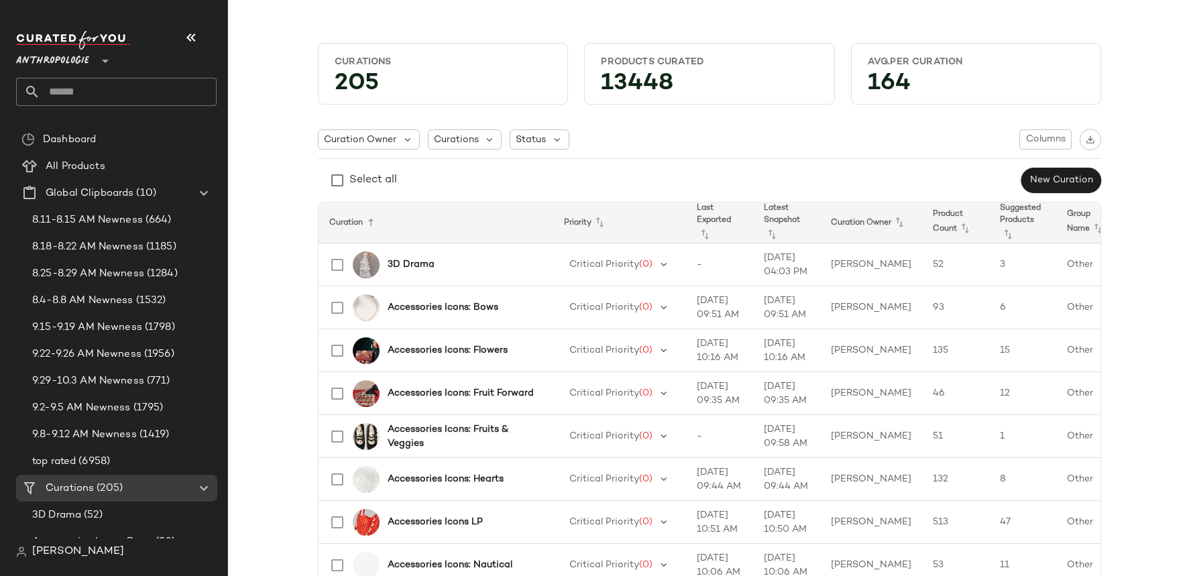
click at [173, 85] on input "text" at bounding box center [128, 92] width 176 height 28
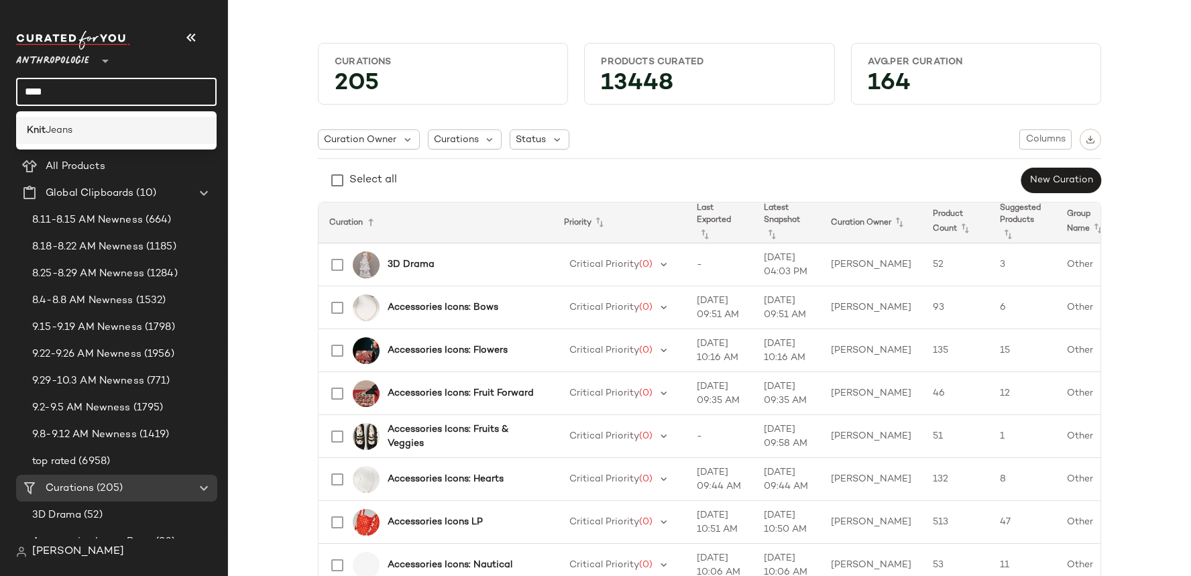
type input "****"
click at [108, 140] on div "Knit Jeans" at bounding box center [116, 130] width 201 height 27
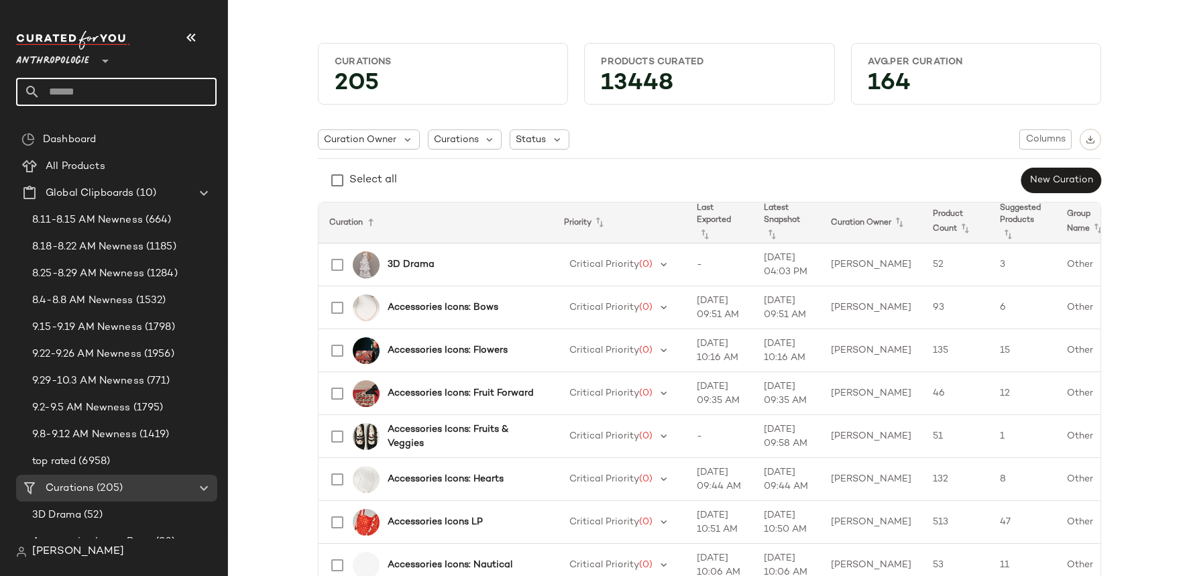
click at [95, 91] on input "text" at bounding box center [128, 92] width 176 height 28
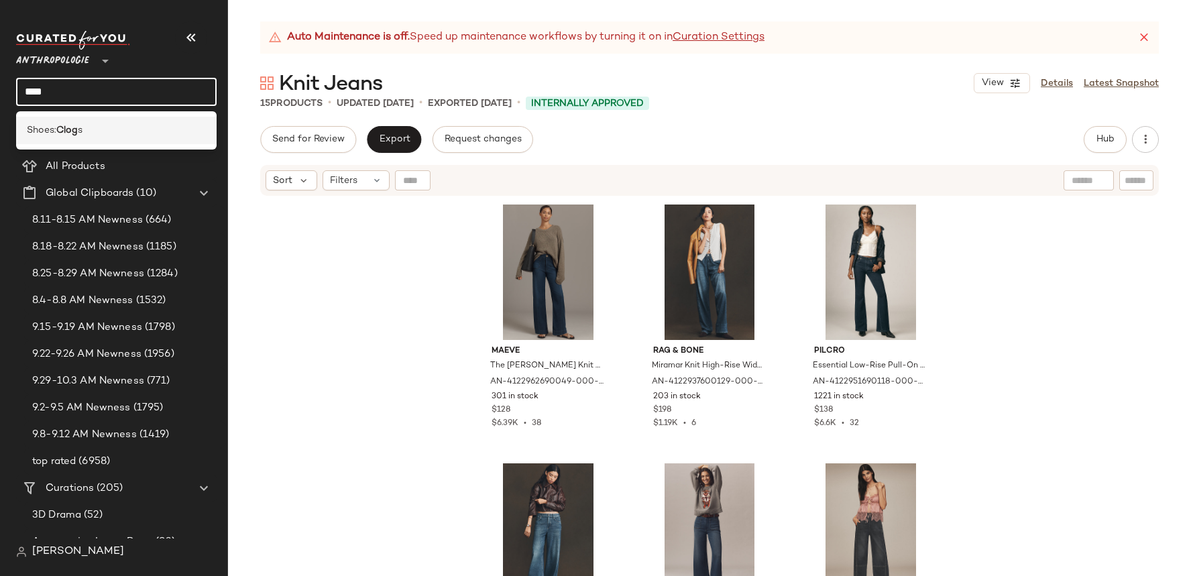
type input "****"
click at [62, 123] on b "Clog" at bounding box center [66, 130] width 21 height 14
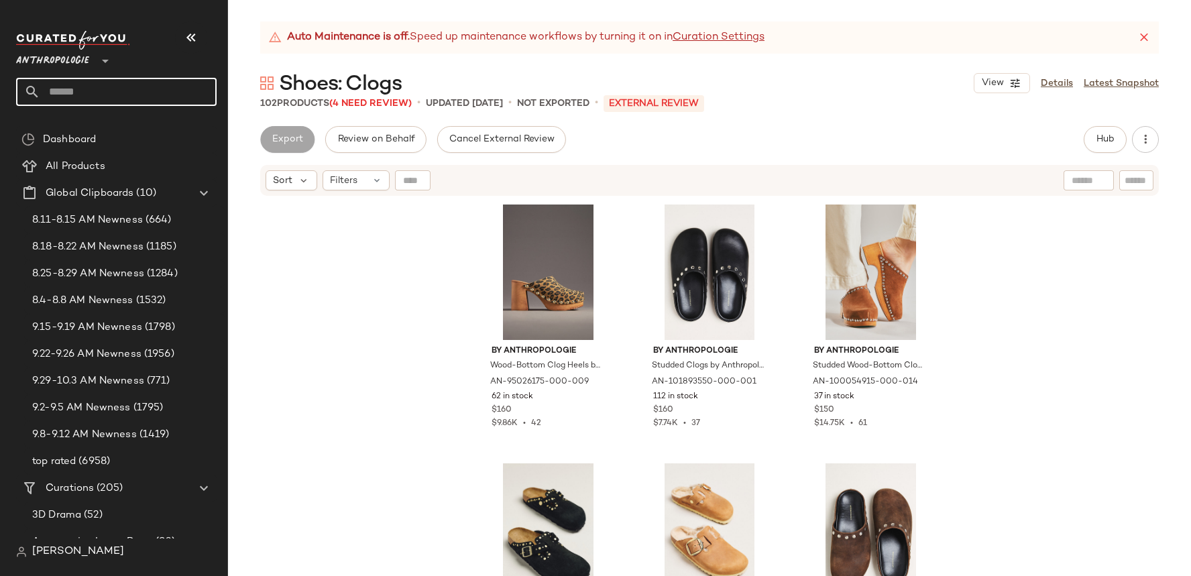
click at [150, 97] on input "text" at bounding box center [128, 92] width 176 height 28
type input "*"
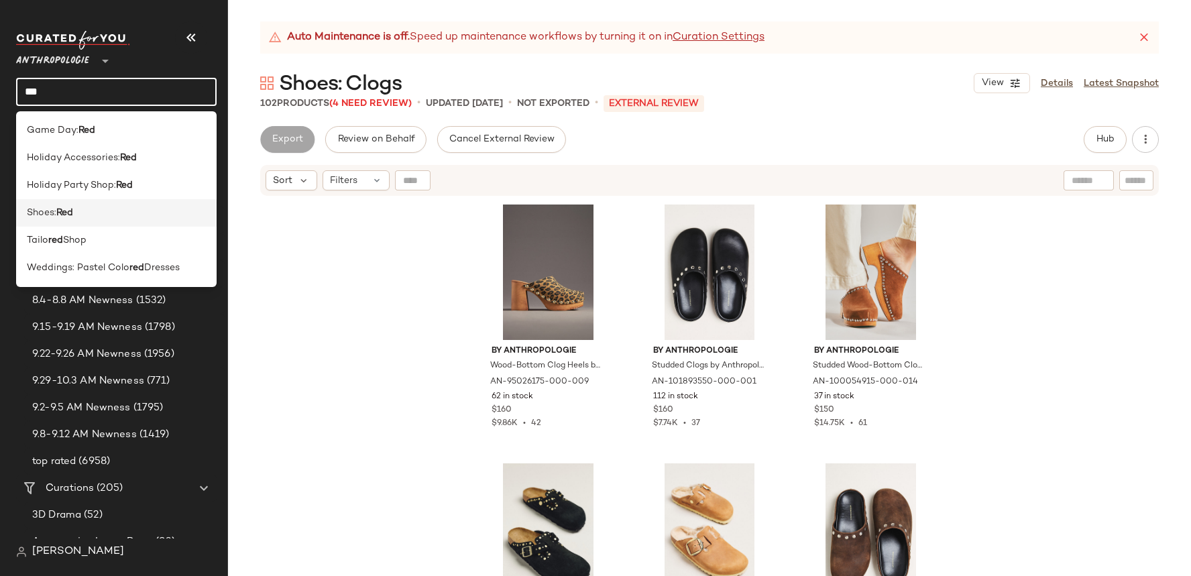
type input "***"
click at [97, 211] on div "Shoes: Red" at bounding box center [116, 213] width 179 height 14
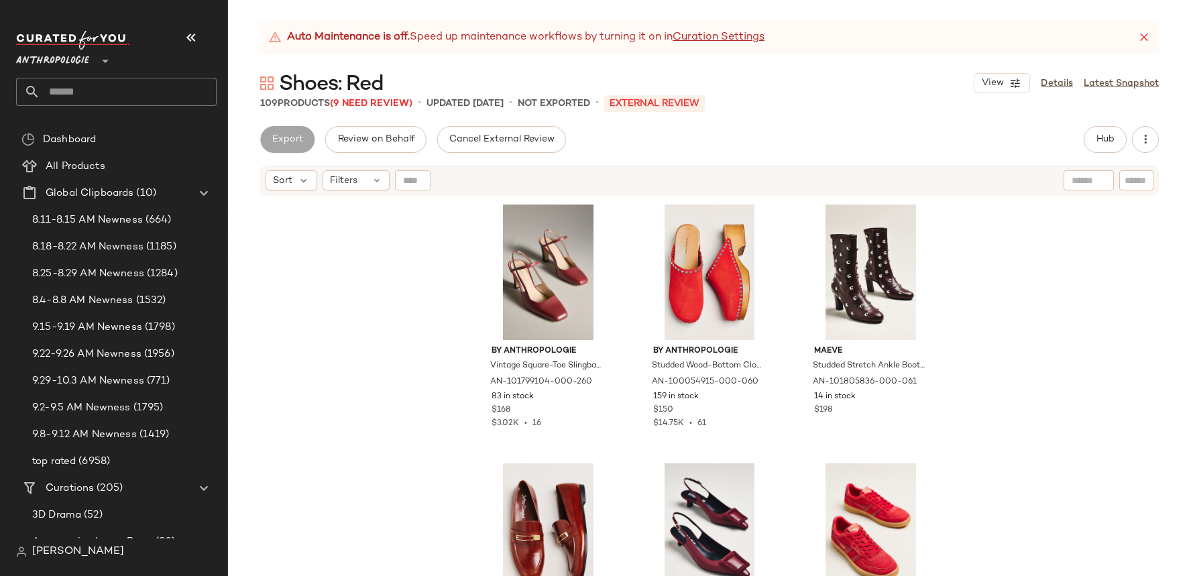
click at [145, 93] on input "text" at bounding box center [128, 92] width 176 height 28
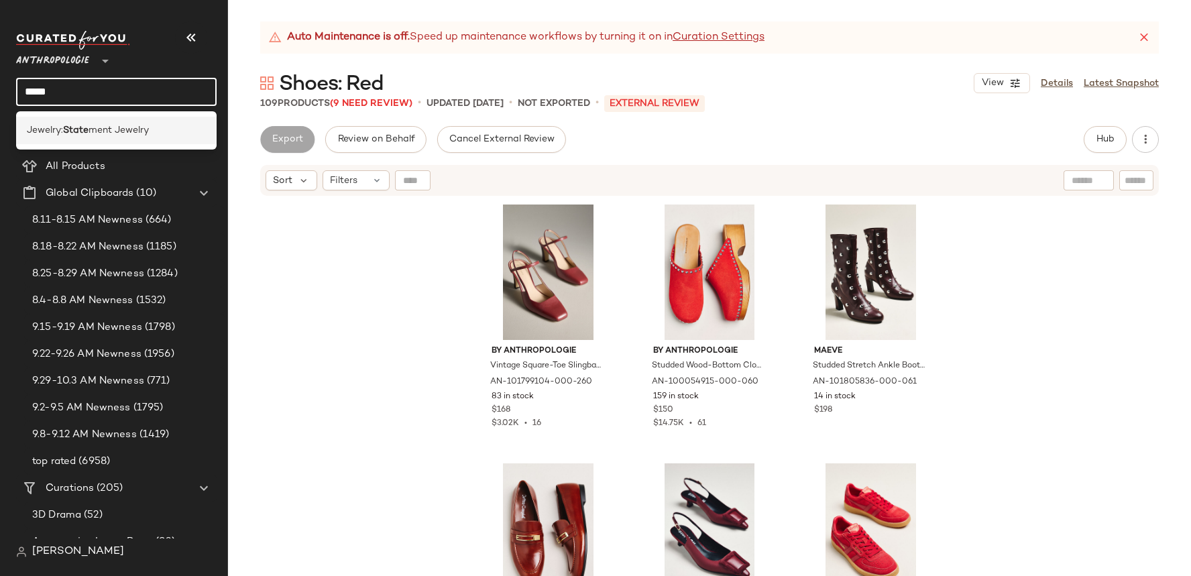
type input "*****"
click at [93, 124] on span "ment Jewelry" at bounding box center [119, 130] width 60 height 14
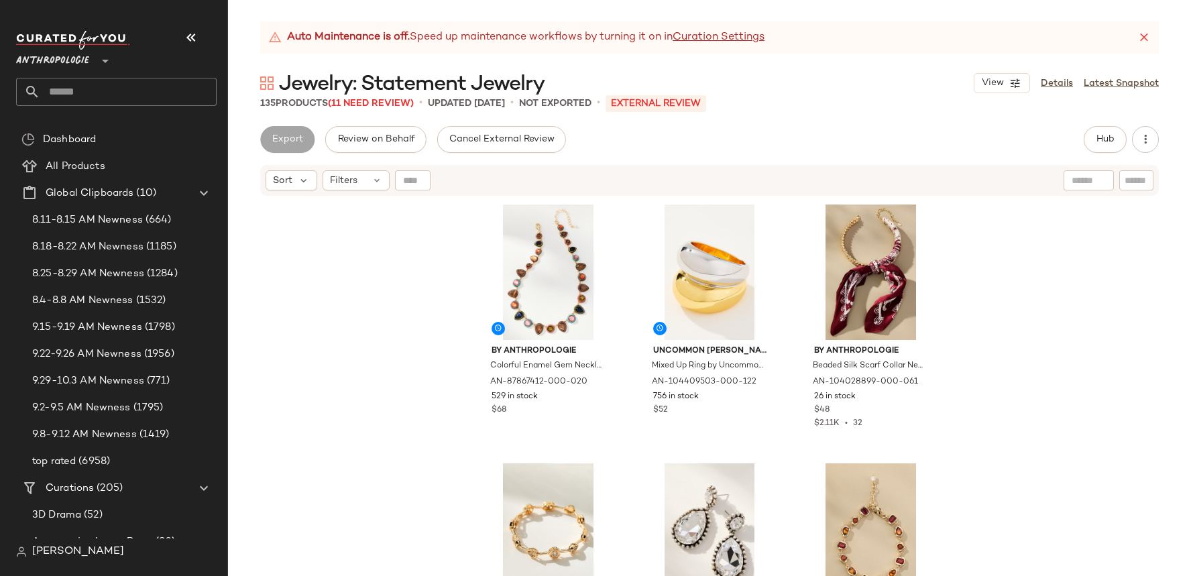
click at [131, 101] on input "text" at bounding box center [128, 92] width 176 height 28
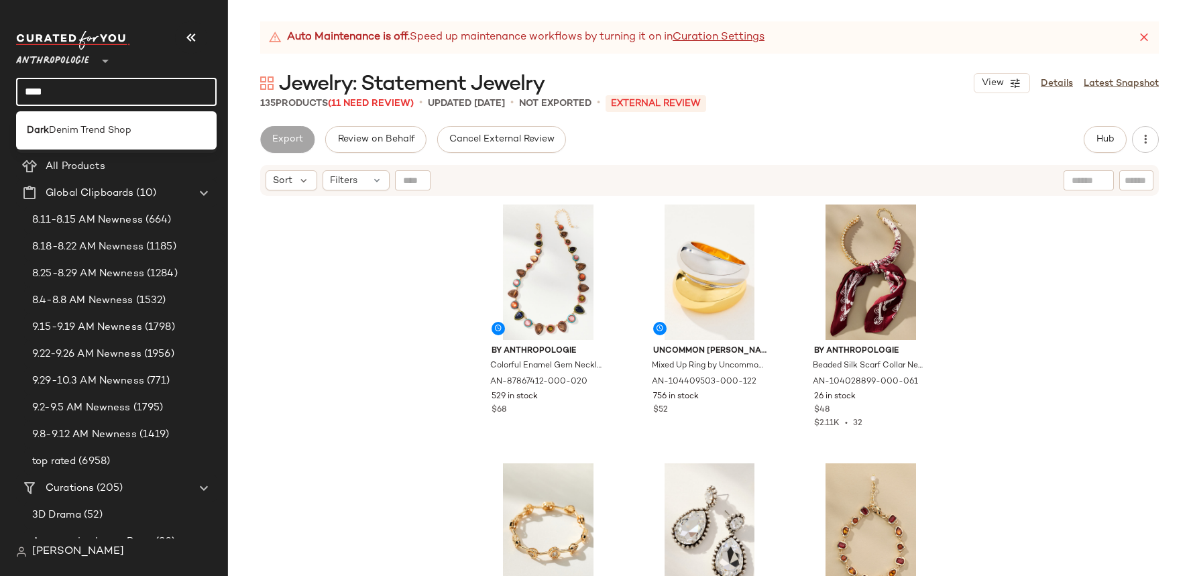
type input "****"
click at [85, 128] on span "Denim Trend Shop" at bounding box center [90, 130] width 82 height 14
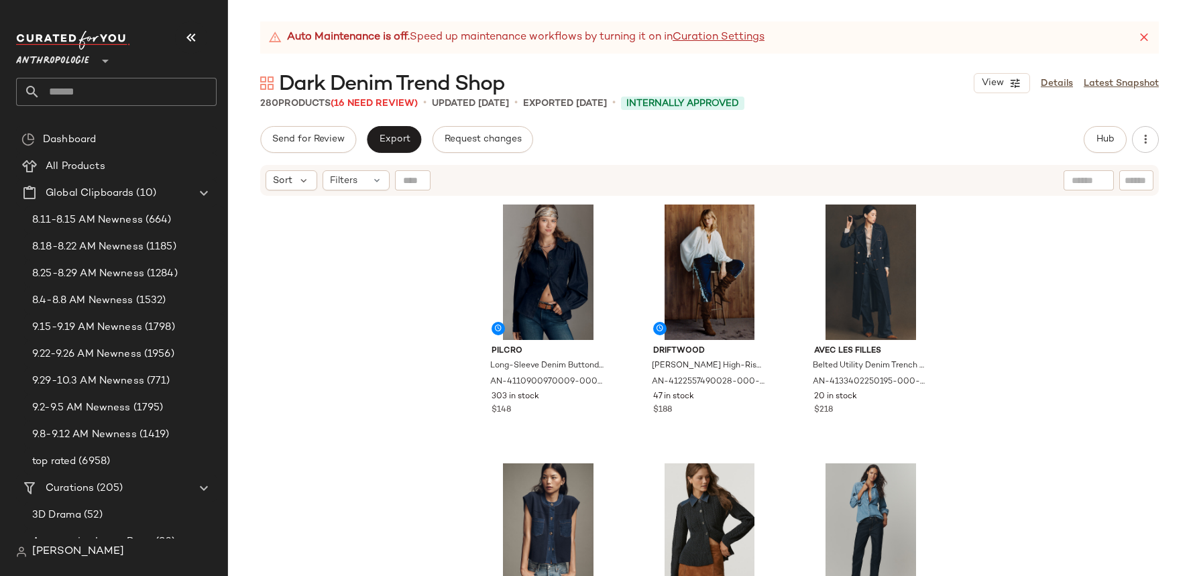
click at [174, 82] on input "text" at bounding box center [128, 92] width 176 height 28
paste input "**********"
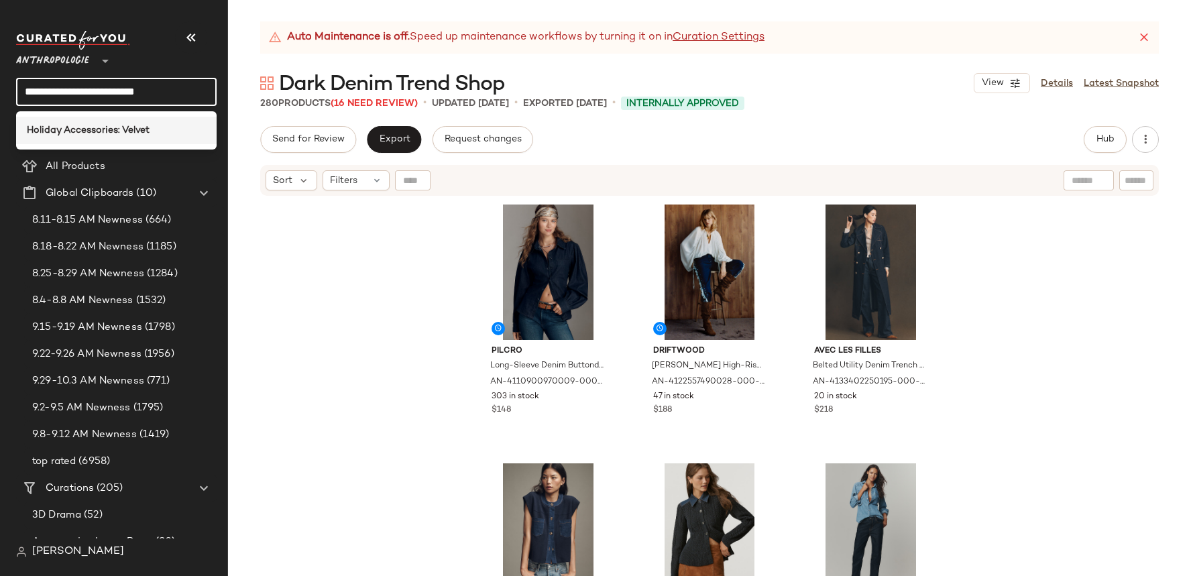
type input "**********"
click at [128, 133] on b "Holiday Accessories: Velvet" at bounding box center [88, 130] width 123 height 14
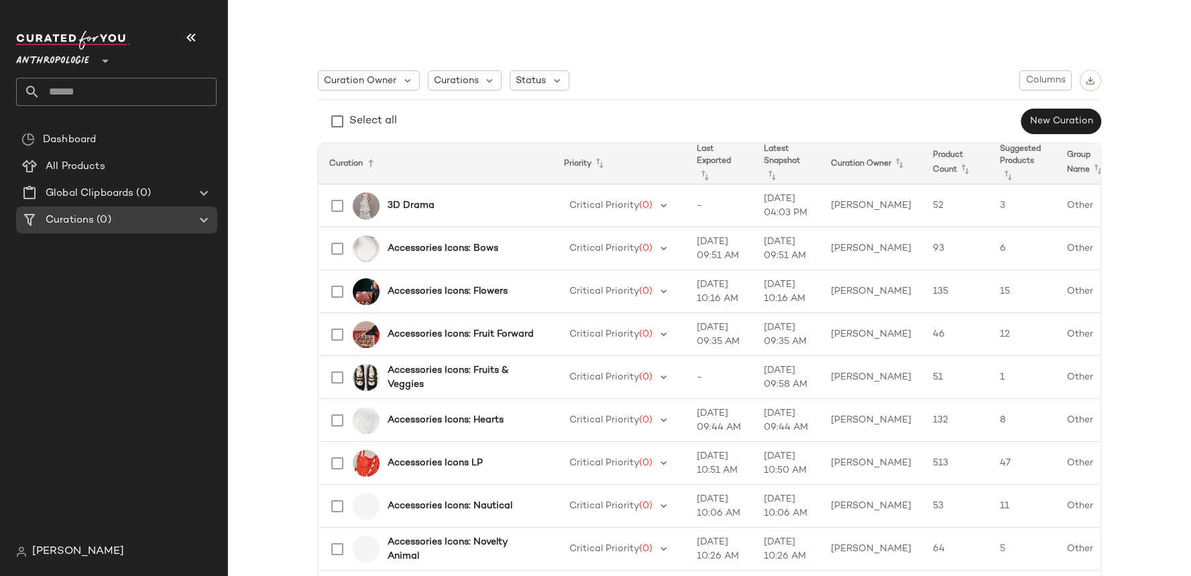
click at [72, 96] on input "text" at bounding box center [128, 92] width 176 height 28
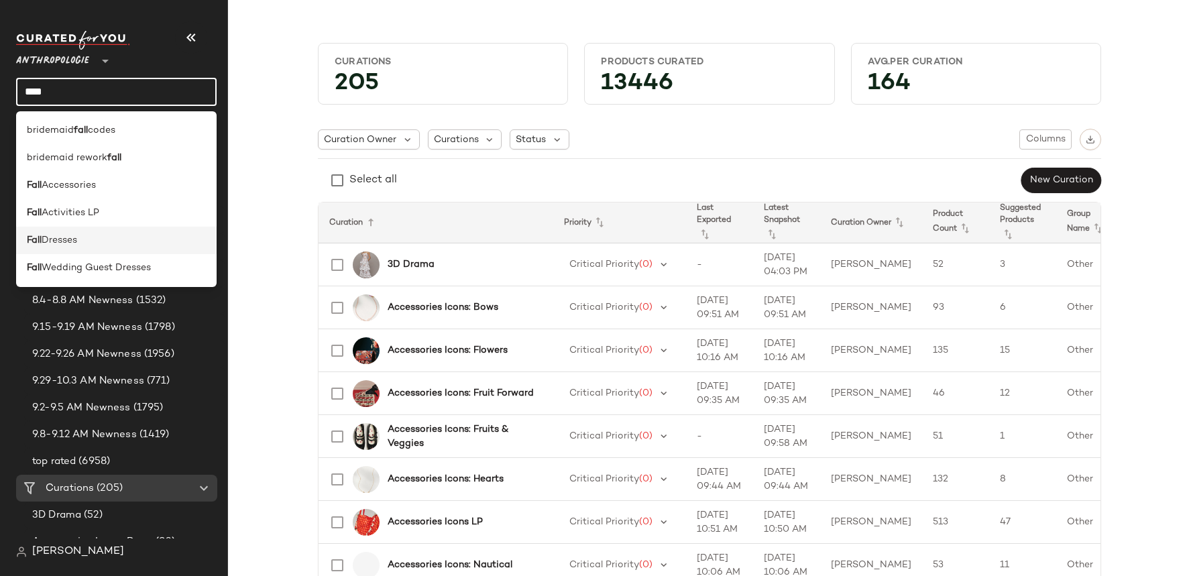
type input "****"
click at [77, 236] on span "Dresses" at bounding box center [60, 240] width 36 height 14
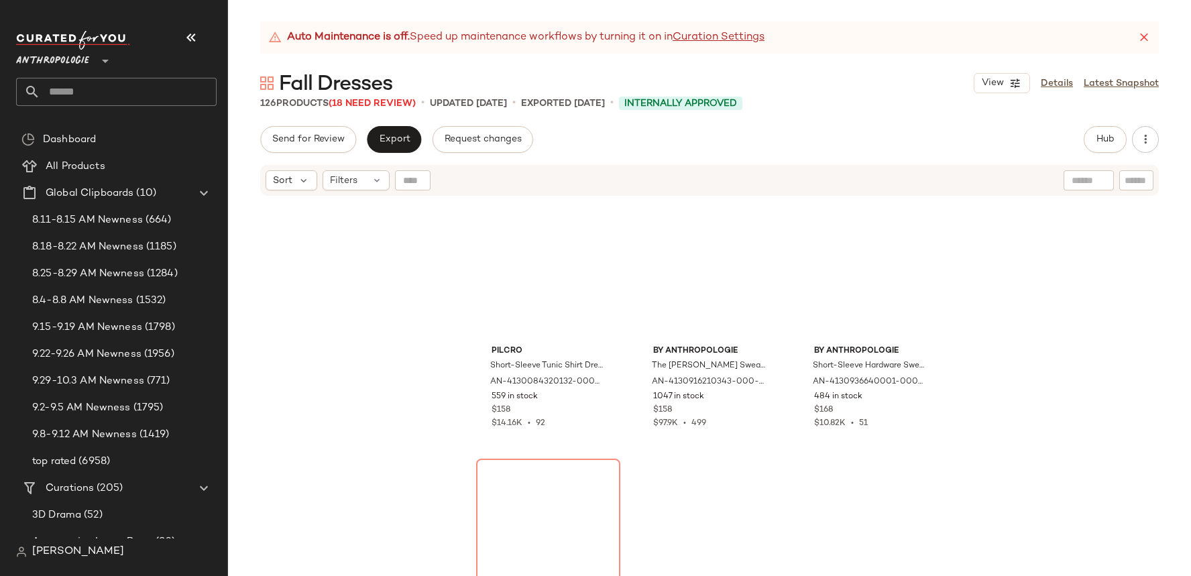
click at [99, 83] on input "text" at bounding box center [128, 92] width 176 height 28
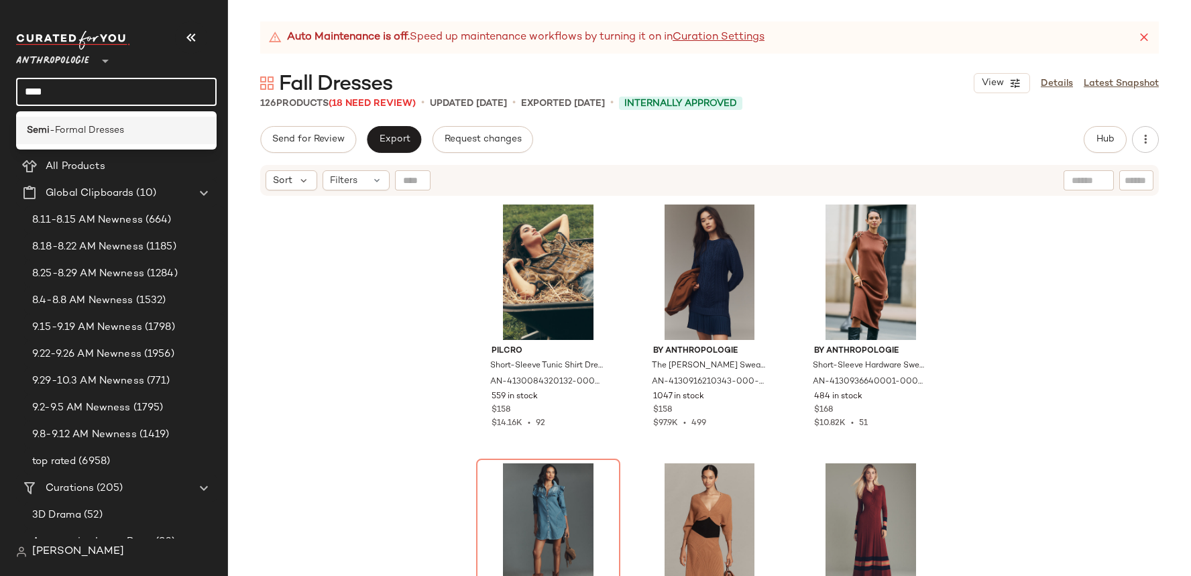
type input "****"
click at [82, 125] on span "-Formal Dresses" at bounding box center [87, 130] width 74 height 14
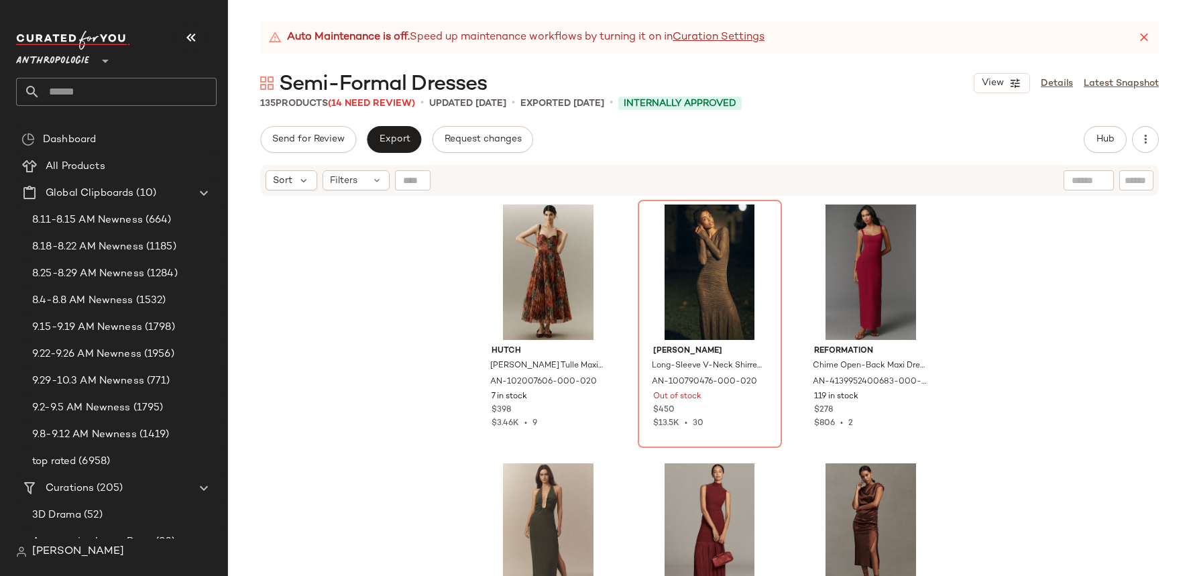
click at [109, 96] on input "text" at bounding box center [128, 92] width 176 height 28
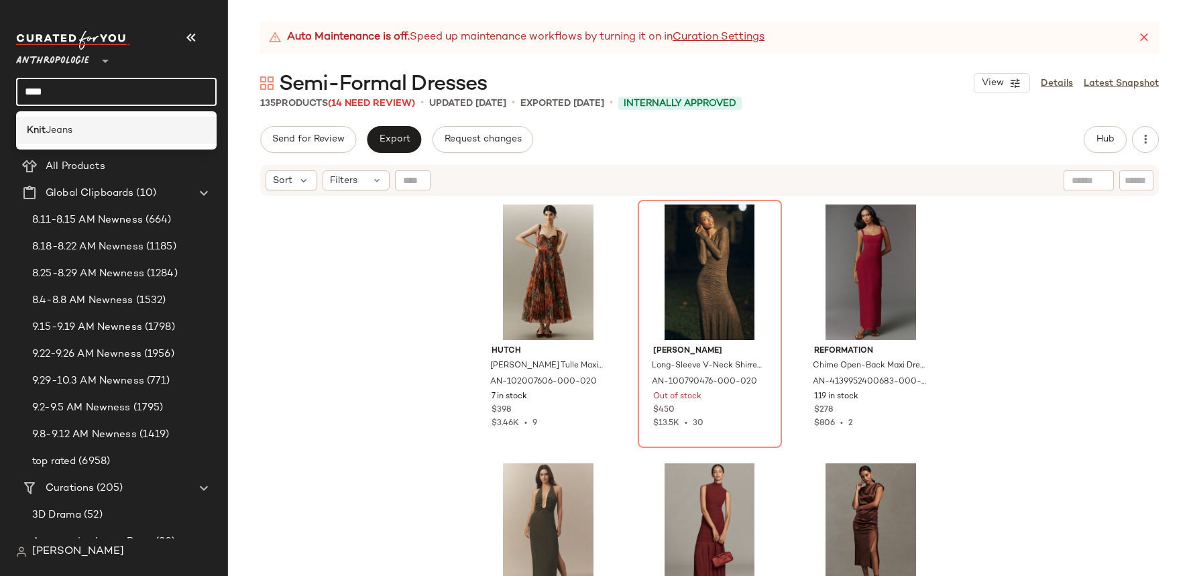
type input "****"
click at [70, 125] on span "Jeans" at bounding box center [59, 130] width 27 height 14
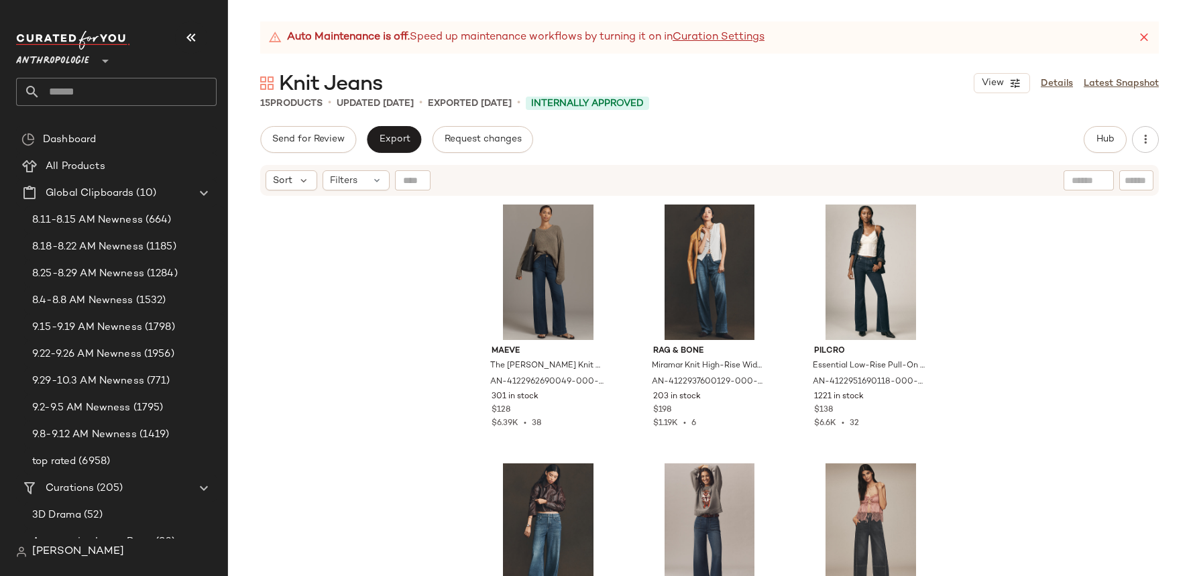
click at [101, 85] on input "text" at bounding box center [128, 92] width 176 height 28
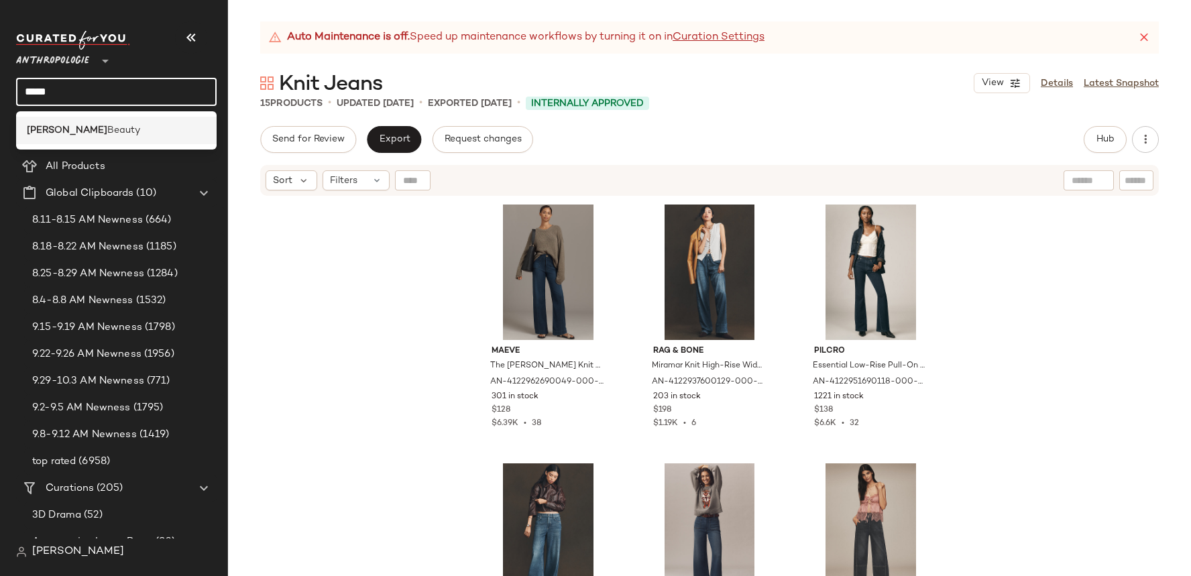
type input "*****"
click at [107, 129] on span "Beauty" at bounding box center [123, 130] width 33 height 14
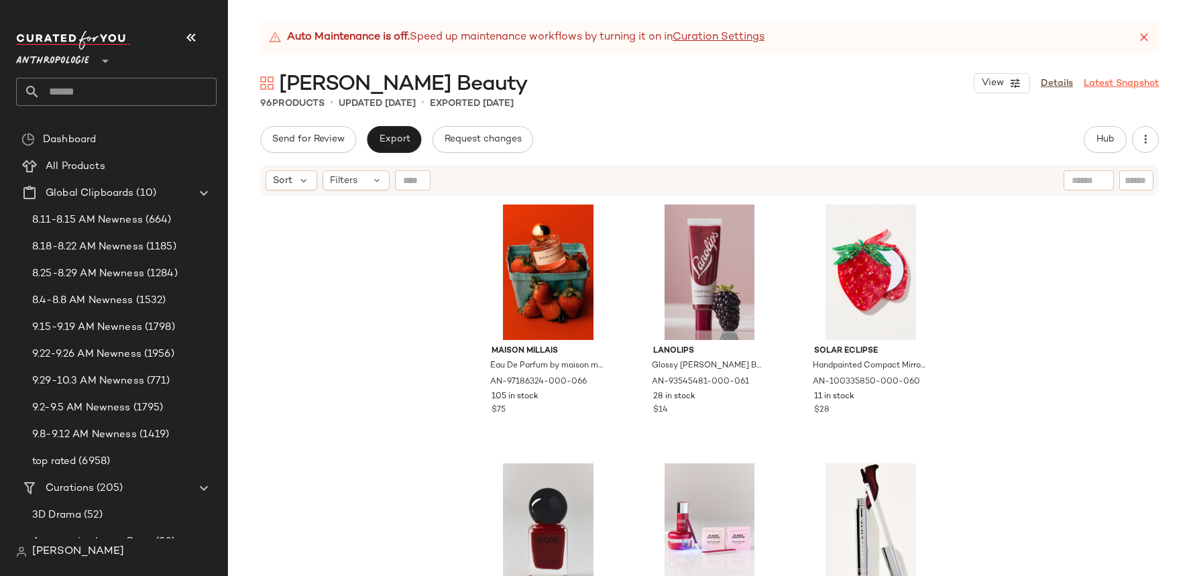
click at [1108, 80] on link "Latest Snapshot" at bounding box center [1121, 83] width 75 height 14
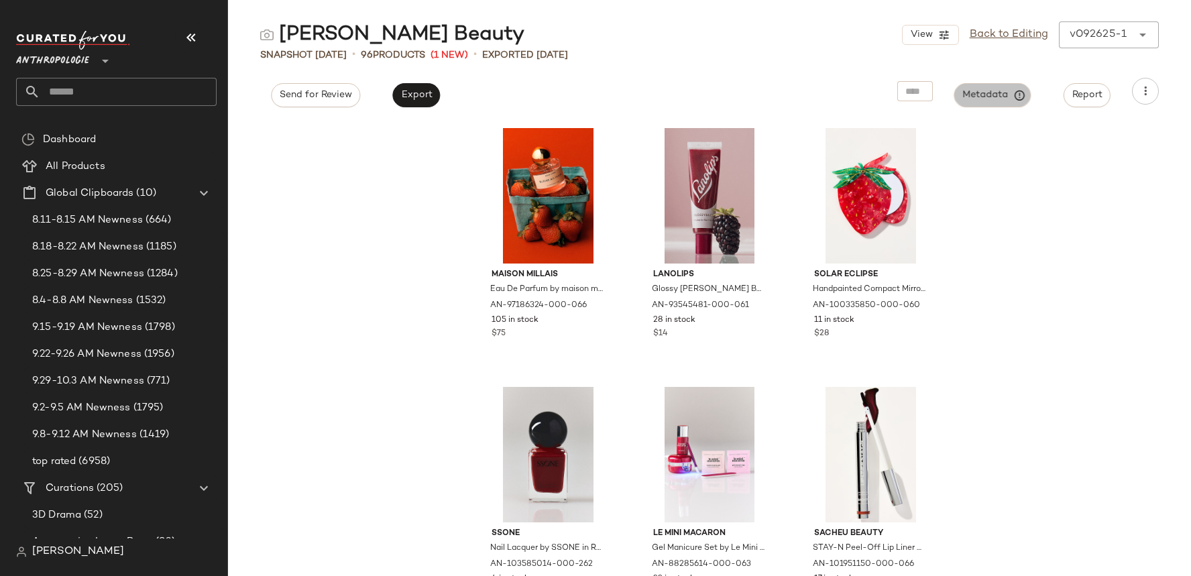
click at [979, 103] on button "Metadata" at bounding box center [992, 95] width 77 height 24
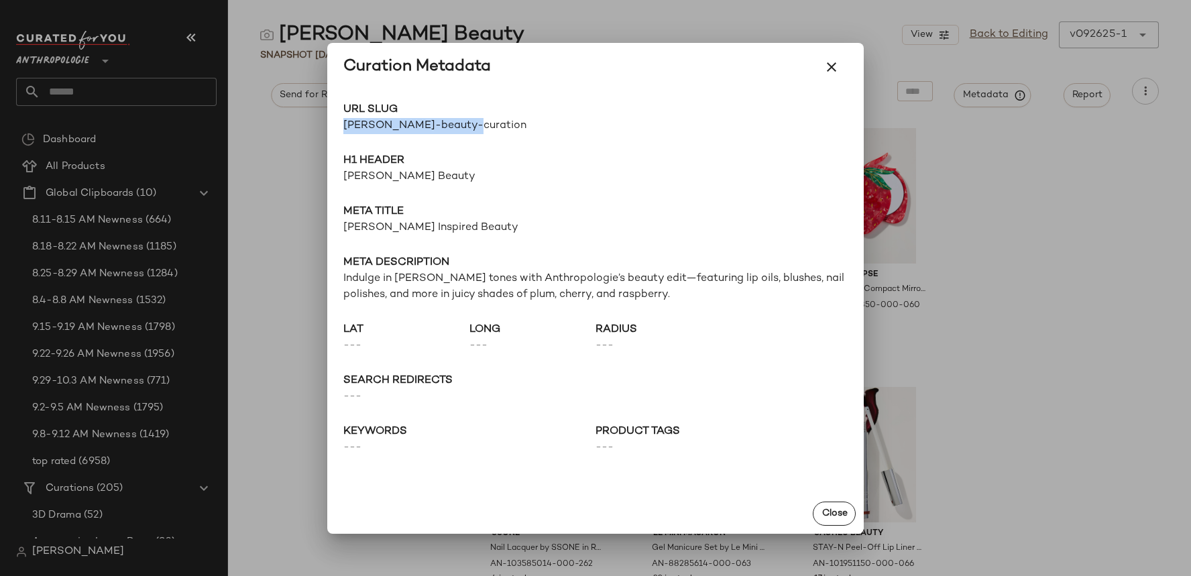
drag, startPoint x: 473, startPoint y: 123, endPoint x: 345, endPoint y: 123, distance: 127.4
click at [345, 123] on span "berry-beauty-curation" at bounding box center [469, 126] width 252 height 16
copy span "berry-beauty-curation"
click at [260, 107] on div at bounding box center [595, 288] width 1191 height 576
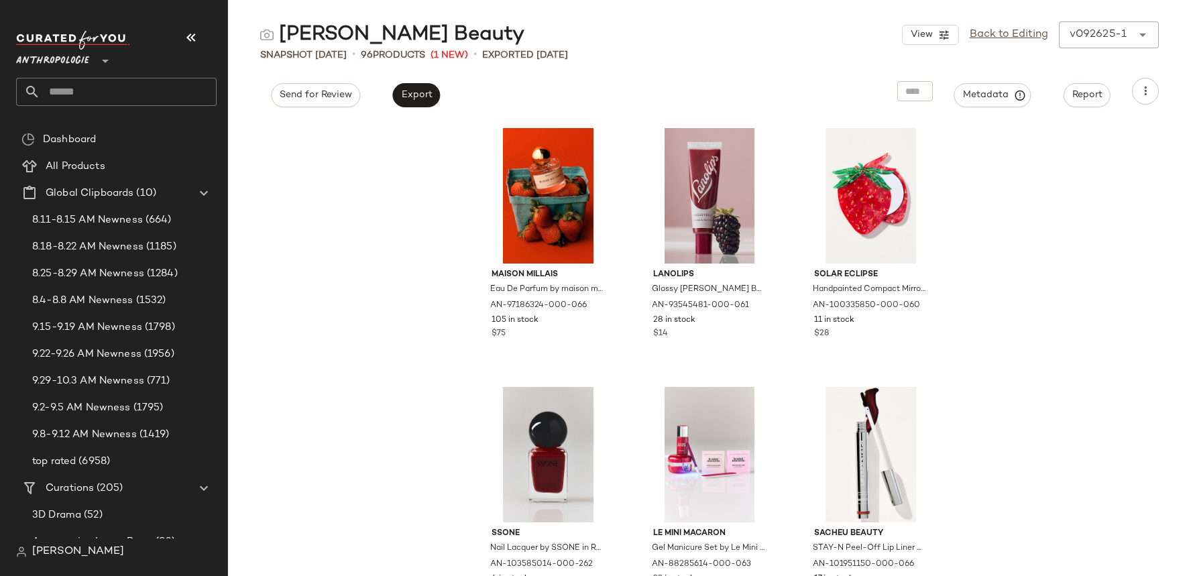
click at [140, 97] on input "text" at bounding box center [128, 92] width 176 height 28
type input "*"
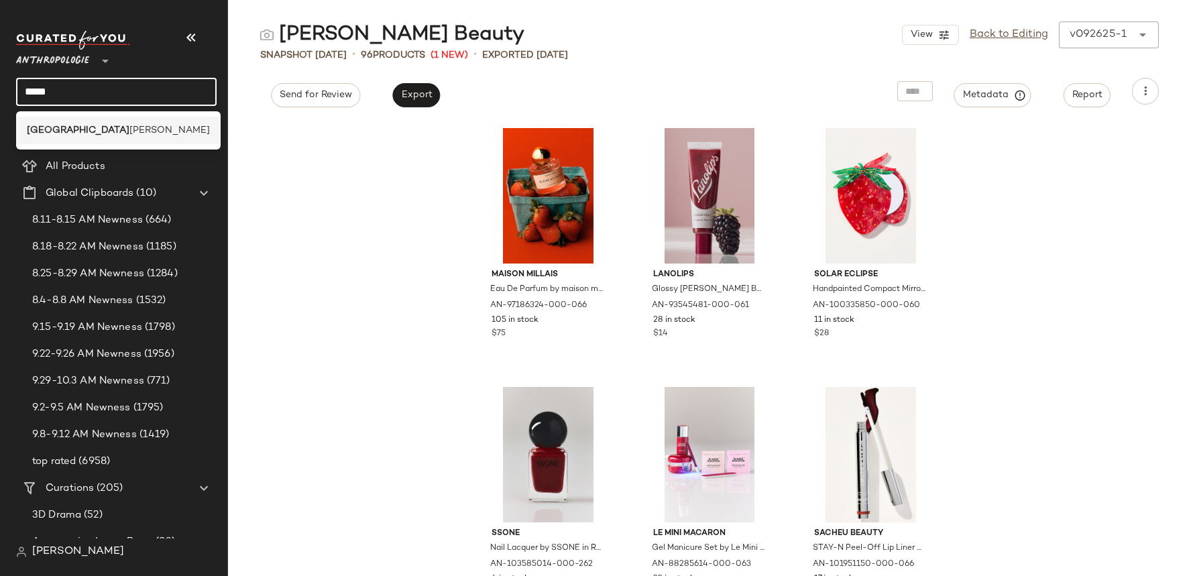
type input "*****"
click at [129, 130] on span "ian Ballerina" at bounding box center [169, 130] width 80 height 14
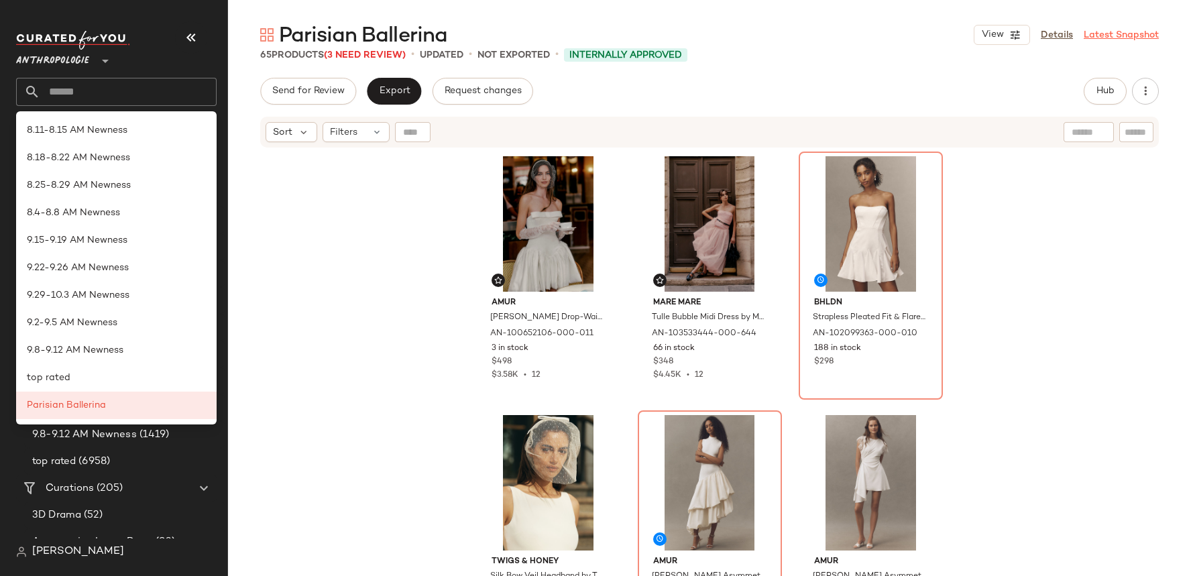
click at [1103, 35] on link "Latest Snapshot" at bounding box center [1121, 35] width 75 height 14
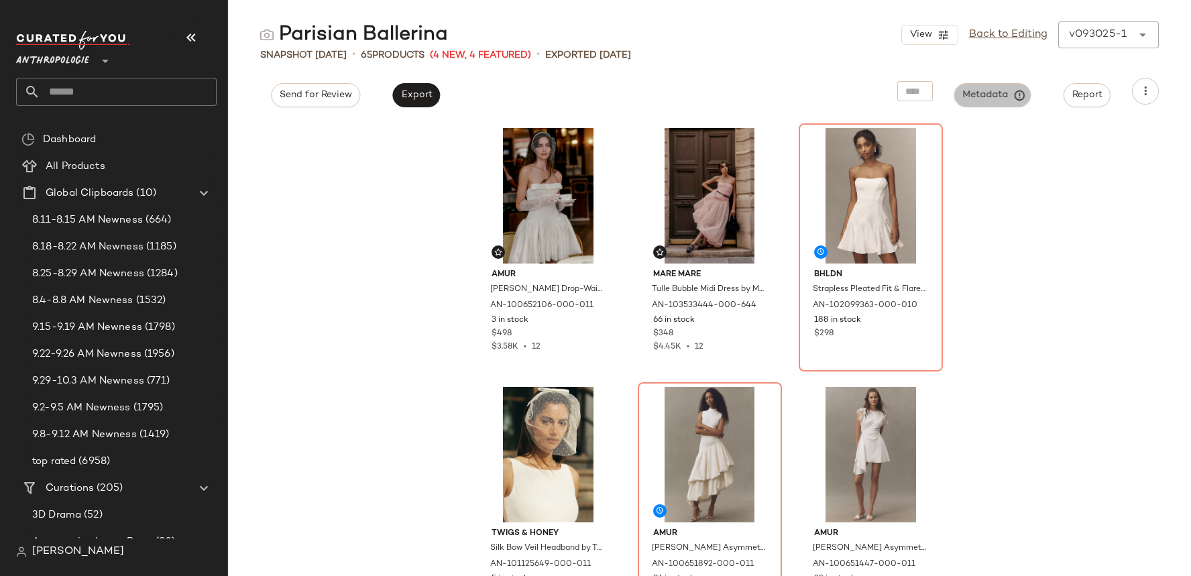
click at [997, 94] on span "Metadata" at bounding box center [992, 95] width 61 height 12
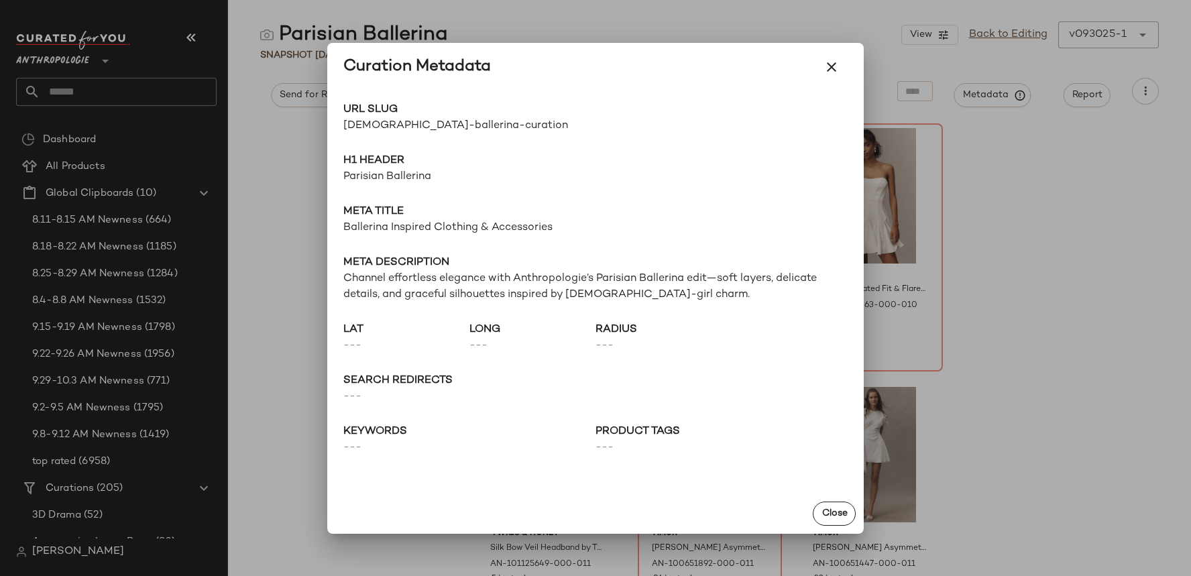
click at [400, 121] on span "parisian-ballerina-curation" at bounding box center [469, 126] width 252 height 16
copy div "parisian-ballerina-curation Go to Shop"
click at [149, 97] on div at bounding box center [595, 288] width 1191 height 576
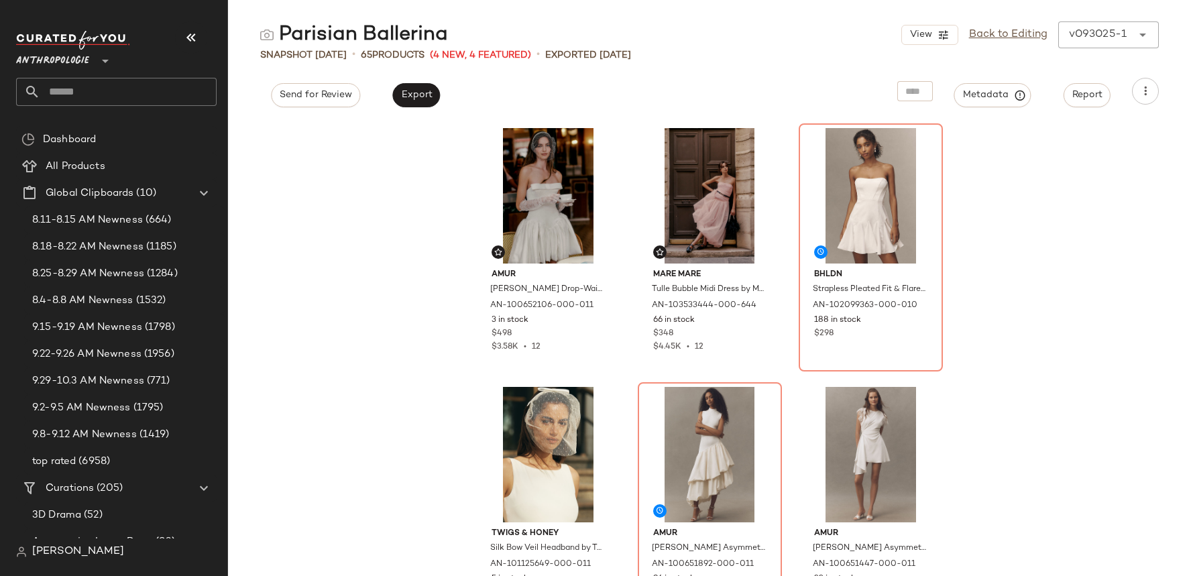
click at [142, 97] on input "text" at bounding box center [128, 92] width 176 height 28
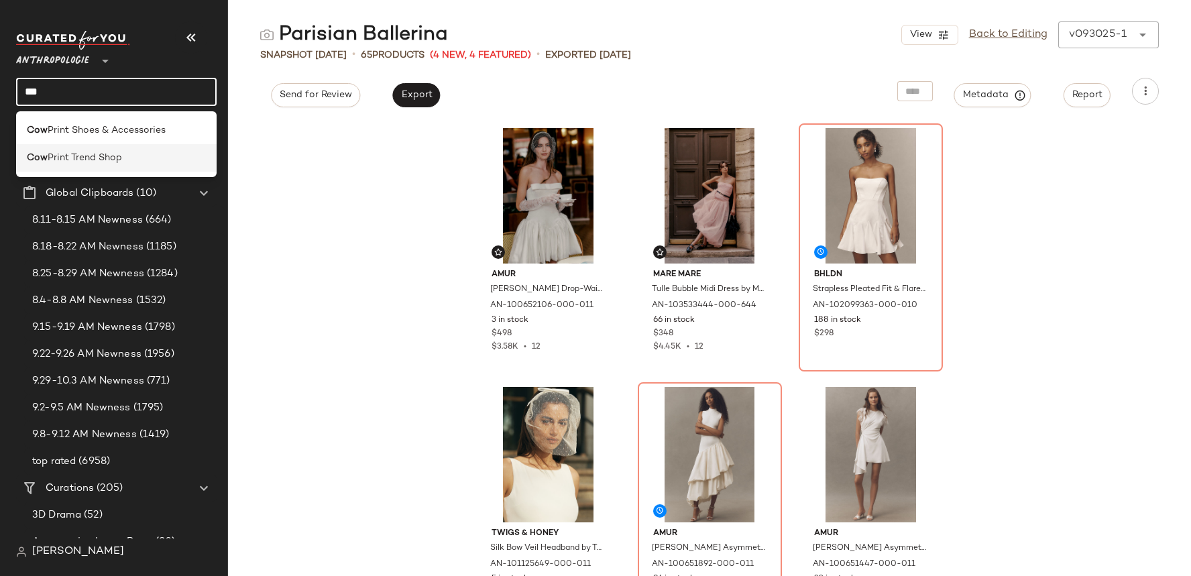
type input "***"
click at [113, 157] on span "Print Trend Shop" at bounding box center [85, 158] width 74 height 14
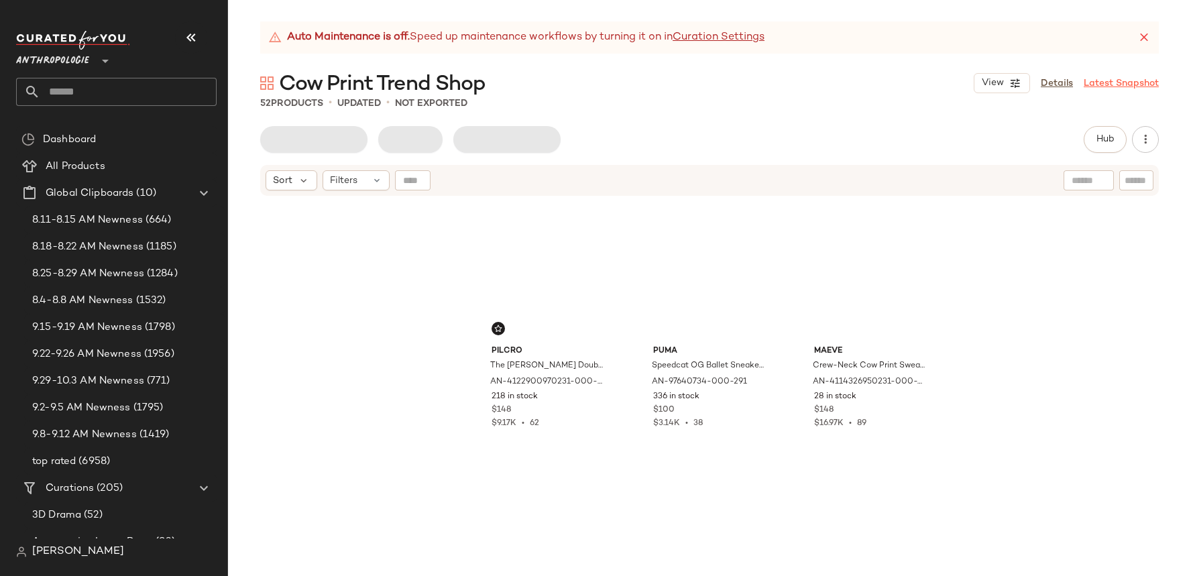
click at [1123, 87] on link "Latest Snapshot" at bounding box center [1121, 83] width 75 height 14
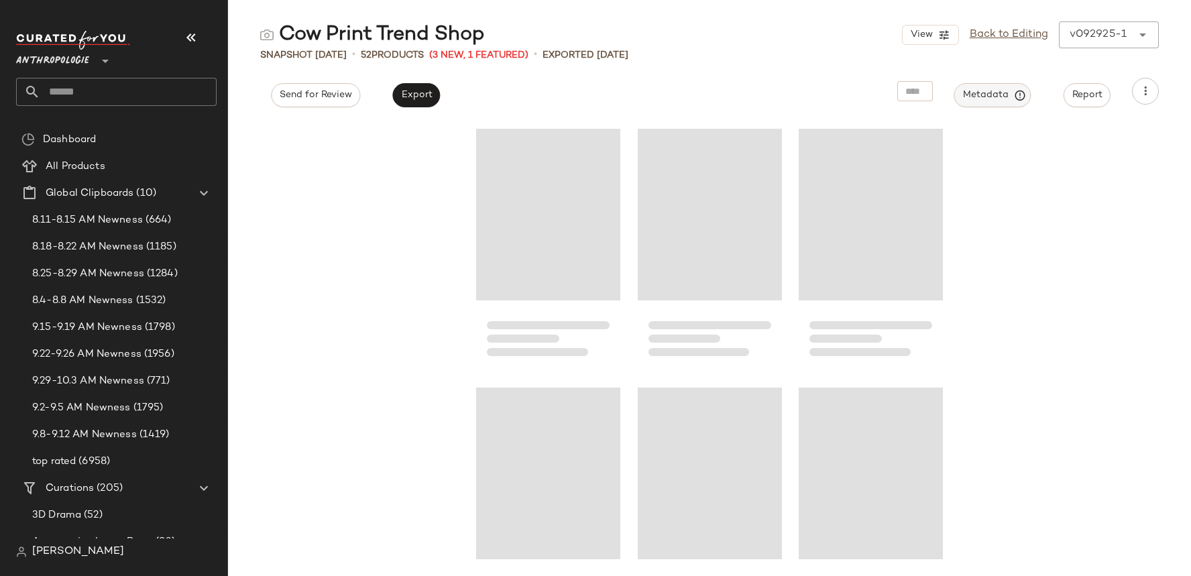
click at [987, 101] on span "Metadata" at bounding box center [992, 95] width 61 height 12
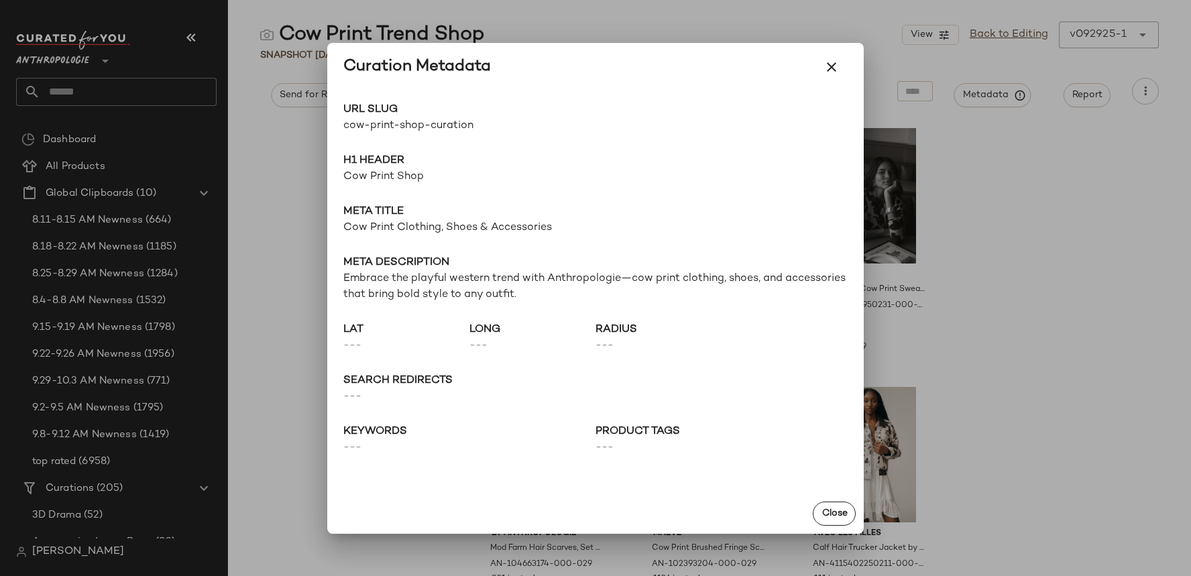
click at [390, 132] on span "cow-print-shop-curation" at bounding box center [469, 126] width 252 height 16
click at [384, 125] on span "cow-print-shop-curation" at bounding box center [469, 126] width 252 height 16
copy div "cow-print-shop-curation Go to Shop"
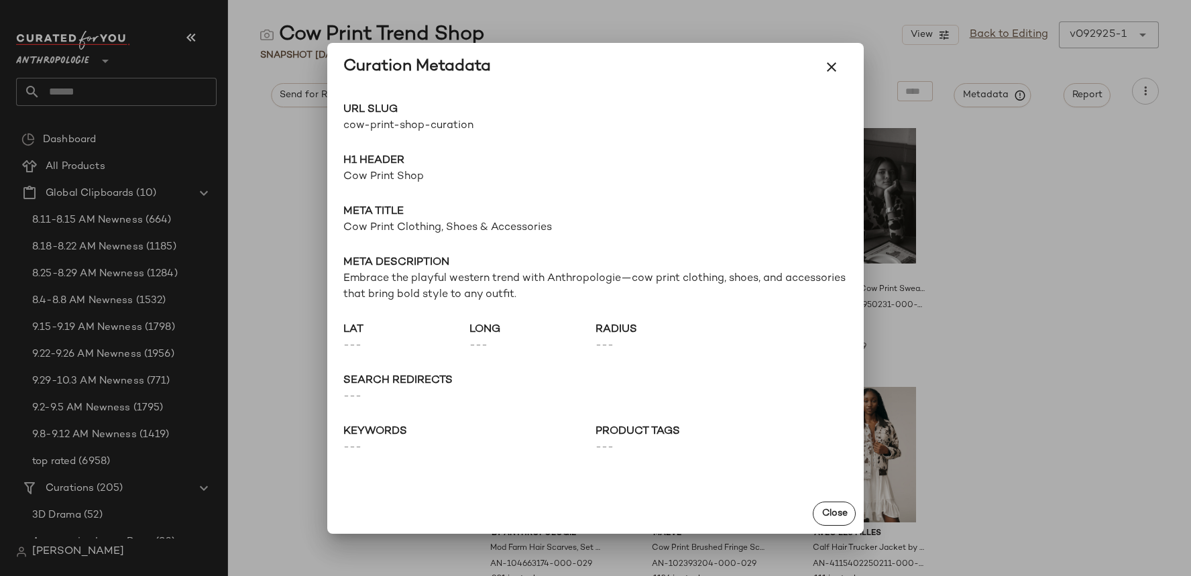
click at [168, 97] on div at bounding box center [595, 288] width 1191 height 576
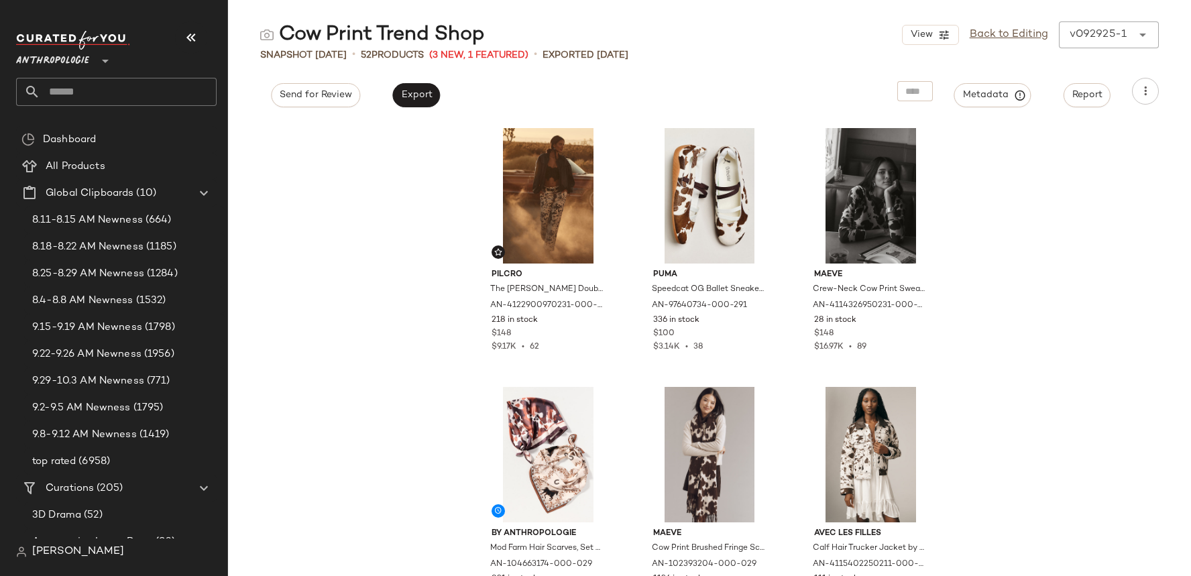
click at [146, 97] on input "text" at bounding box center [128, 92] width 176 height 28
paste input "**********"
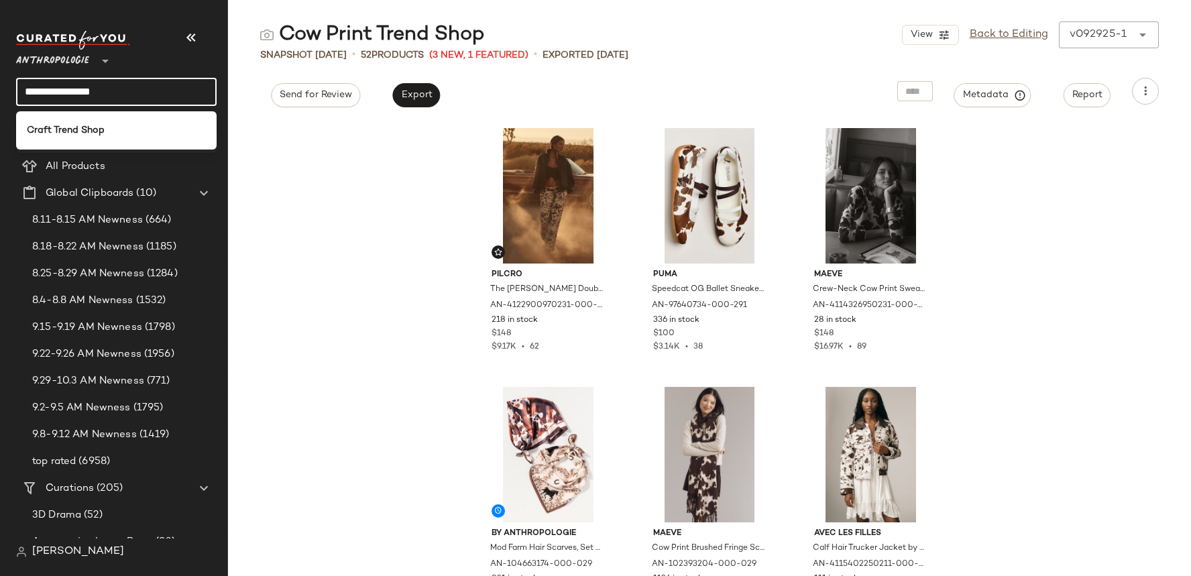
type input "**********"
click at [104, 129] on div "Craft Trend Shop" at bounding box center [116, 130] width 179 height 14
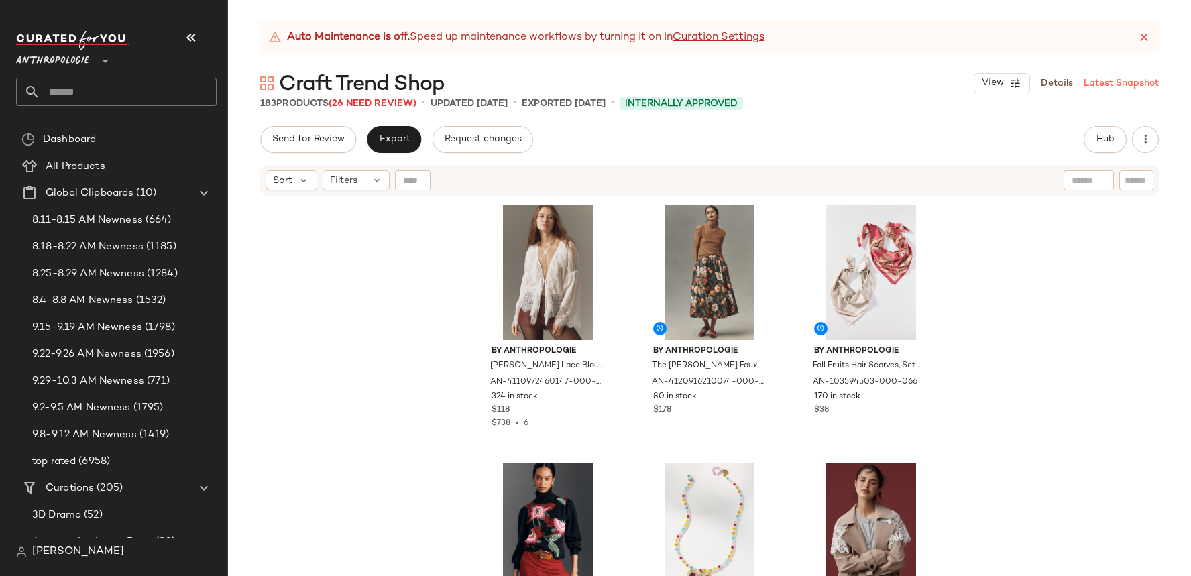
click at [1107, 78] on link "Latest Snapshot" at bounding box center [1121, 83] width 75 height 14
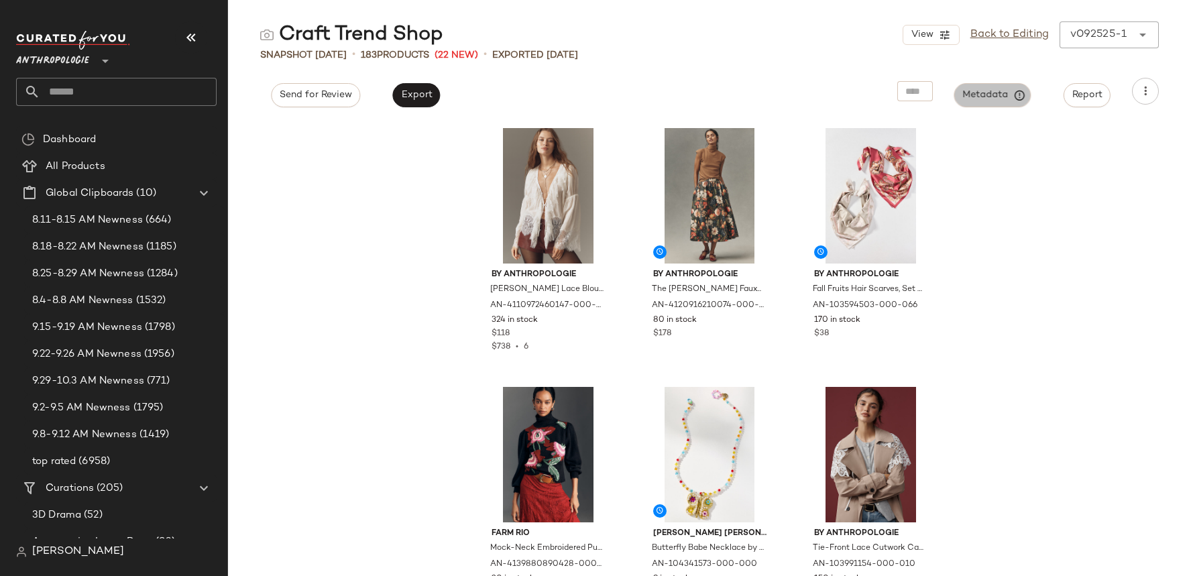
click at [1005, 91] on span "Metadata" at bounding box center [992, 95] width 61 height 12
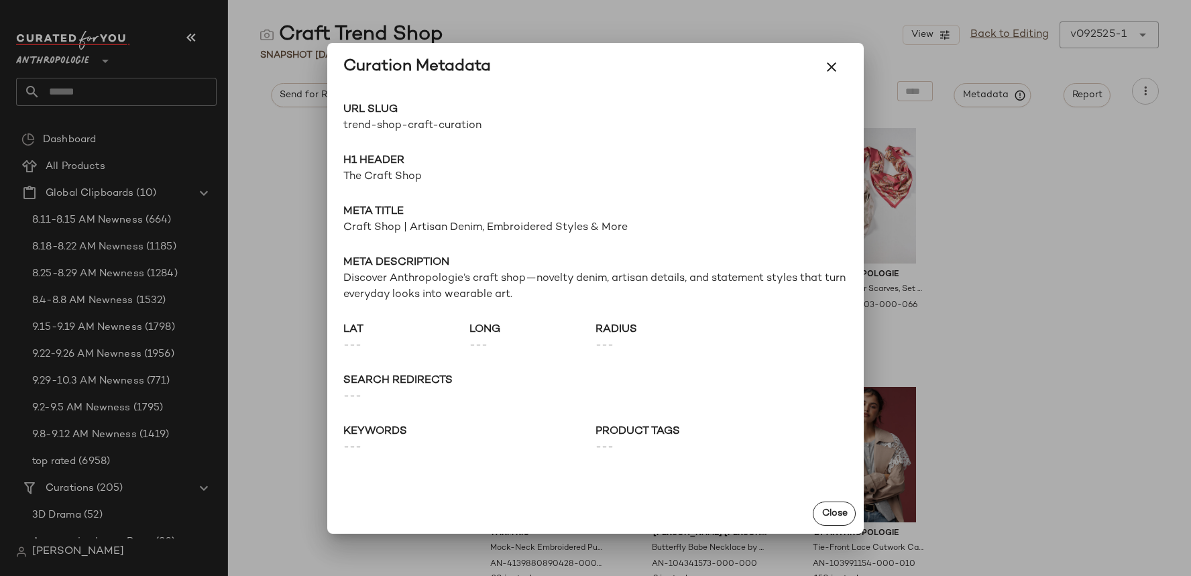
click at [426, 115] on span "URL Slug" at bounding box center [469, 110] width 252 height 16
click at [423, 136] on div "URL Slug trend-shop-craft-curation Go to Shop H1 Header The Craft Shop Meta tit…" at bounding box center [595, 292] width 537 height 402
click at [419, 130] on span "trend-shop-craft-curation" at bounding box center [469, 126] width 252 height 16
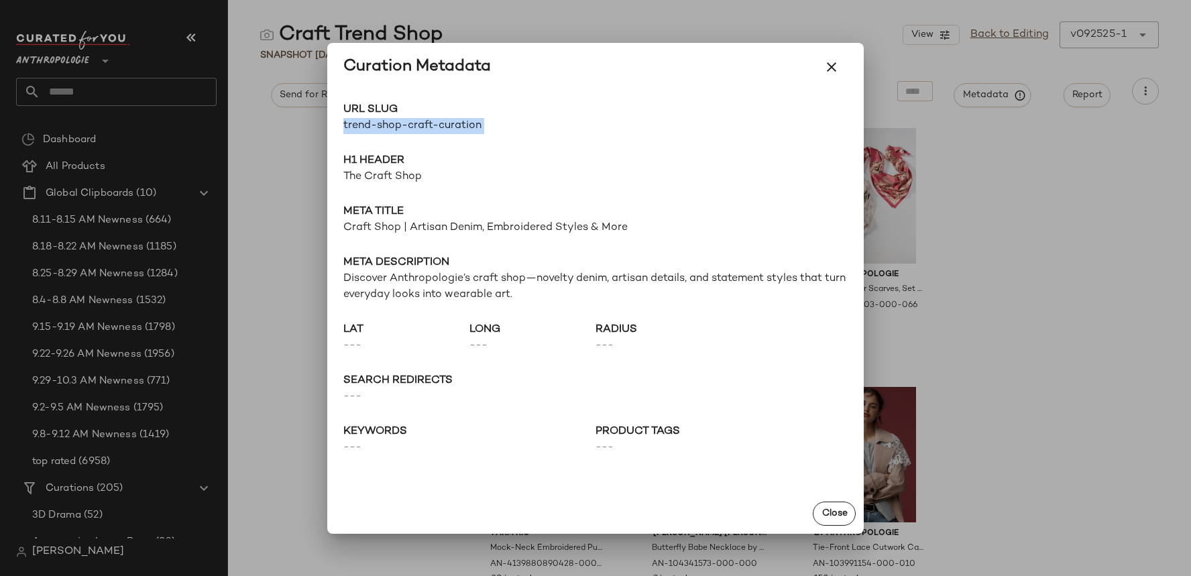
copy div "trend-shop-craft-curation Go to Shop"
click at [195, 101] on div at bounding box center [595, 288] width 1191 height 576
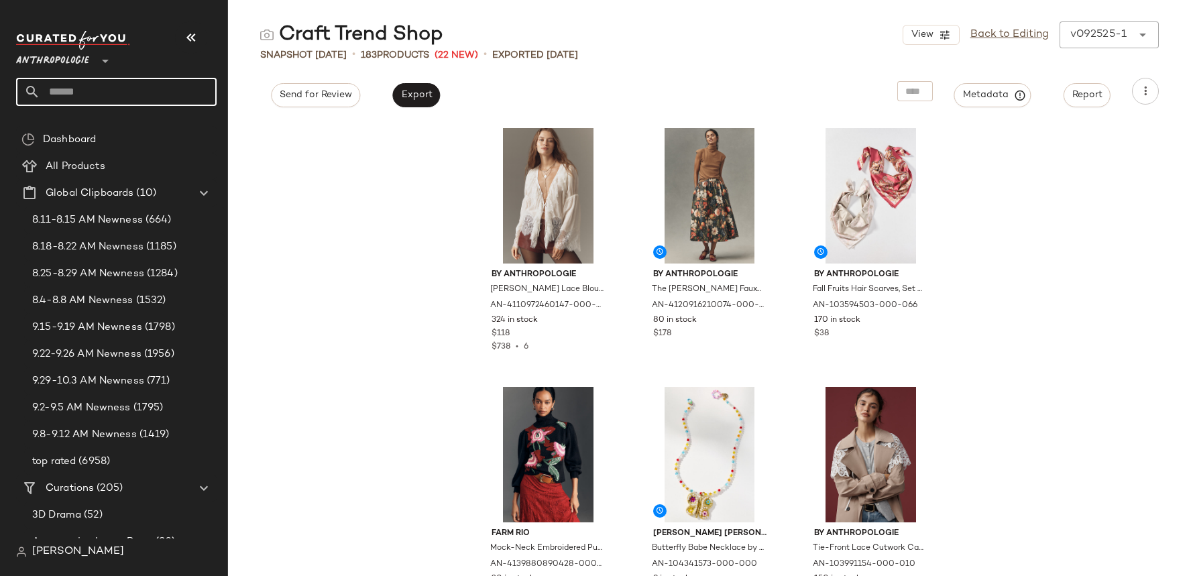
click at [186, 98] on input "text" at bounding box center [128, 92] width 176 height 28
paste input "**********"
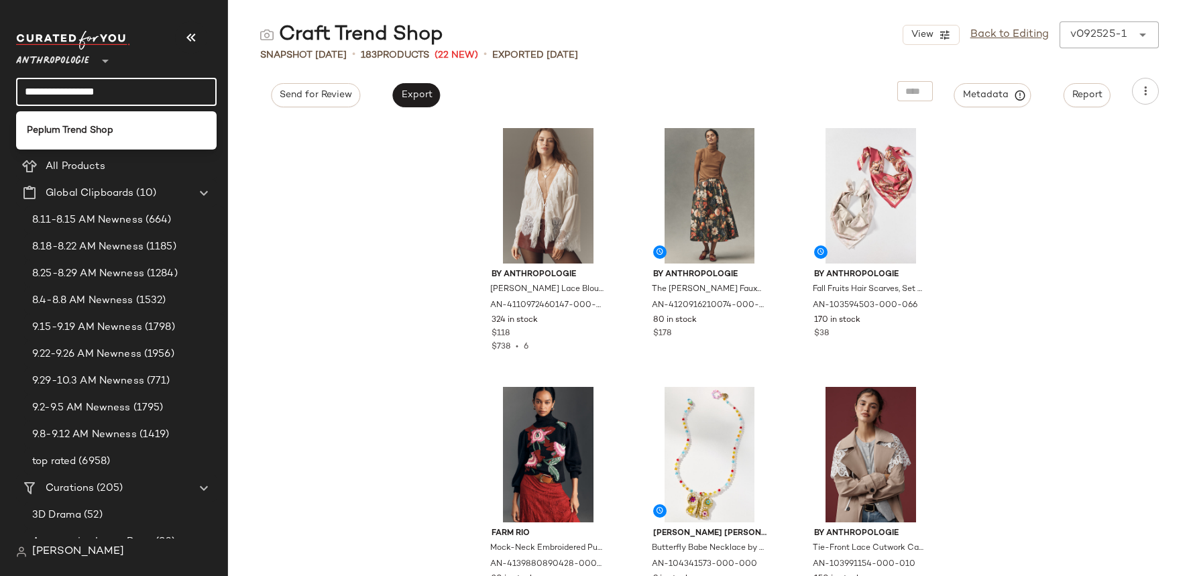
type input "**********"
click at [127, 131] on div "Peplum Trend Shop" at bounding box center [116, 130] width 179 height 14
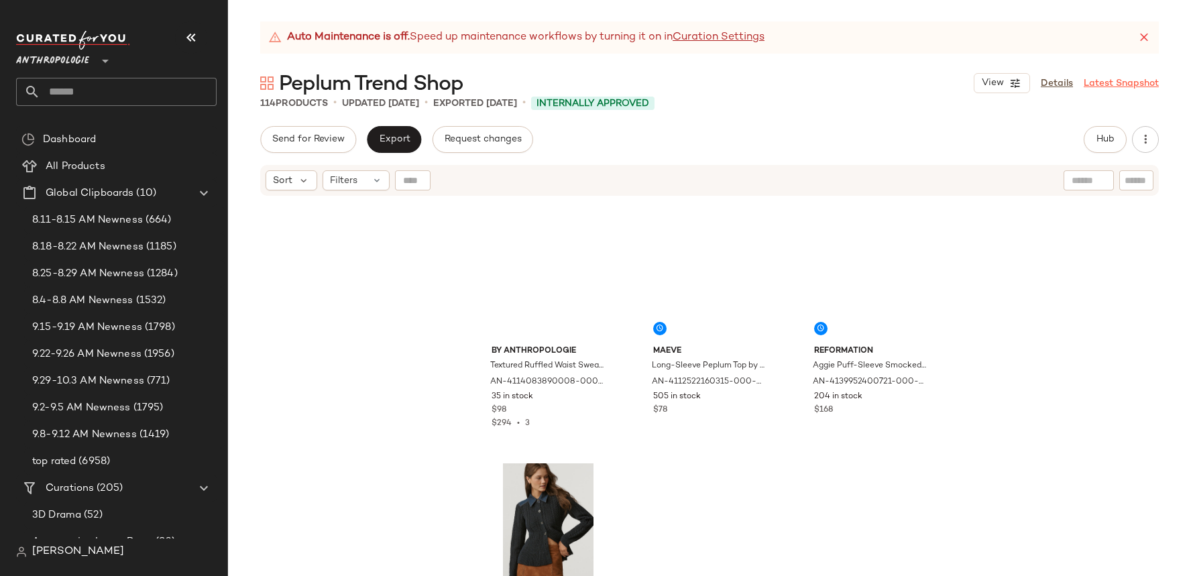
click at [1103, 85] on link "Latest Snapshot" at bounding box center [1121, 83] width 75 height 14
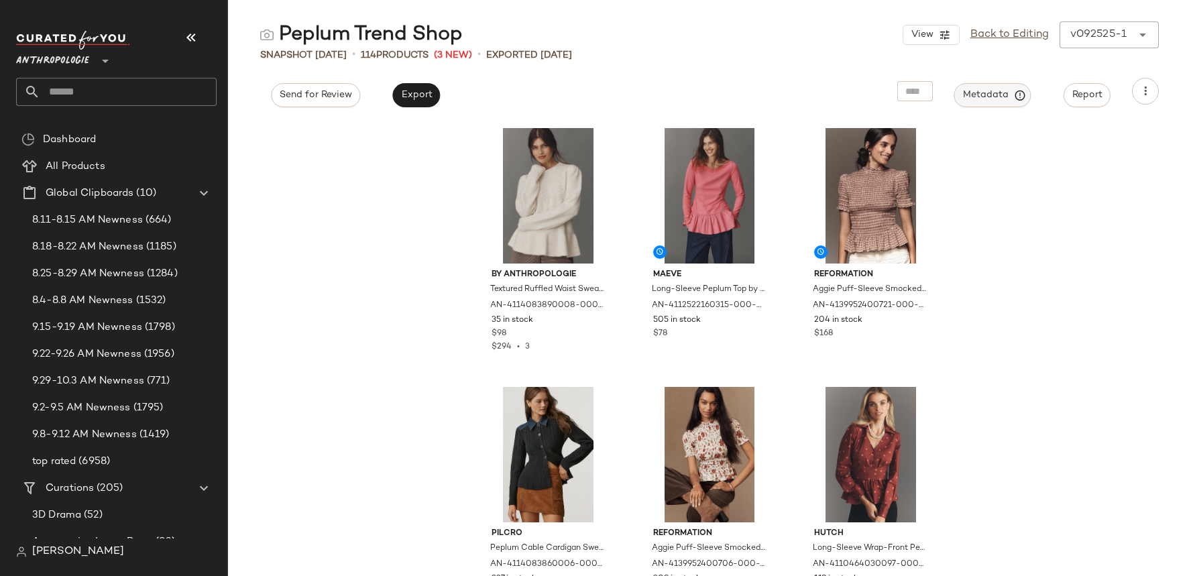
click at [985, 101] on button "Metadata" at bounding box center [992, 95] width 77 height 24
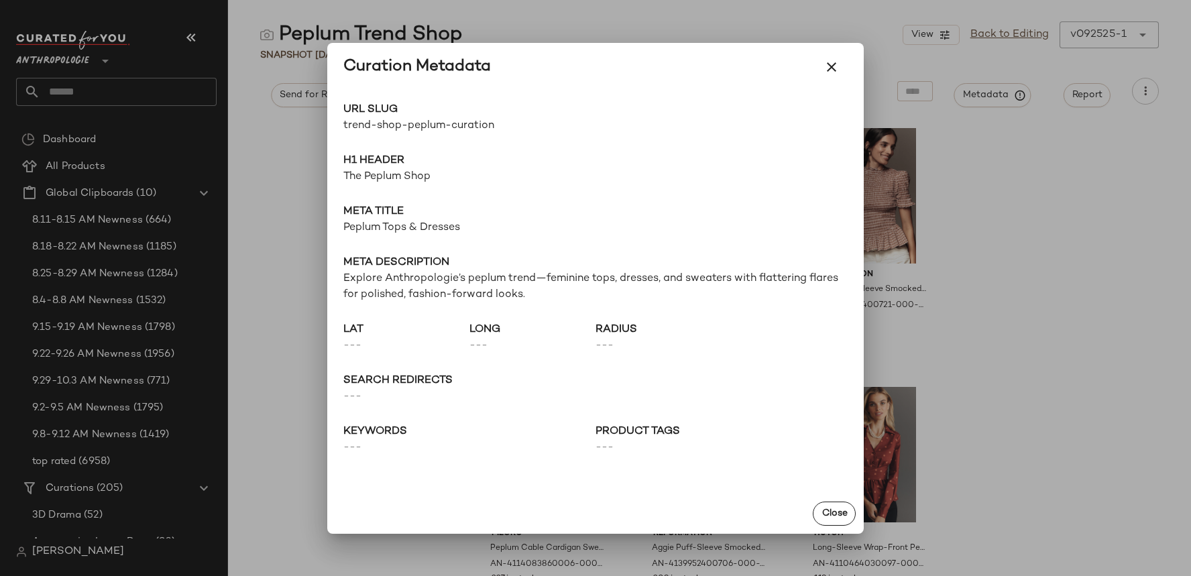
click at [451, 129] on span "trend-shop-peplum-curation" at bounding box center [469, 126] width 252 height 16
copy div "trend-shop-peplum-curation Go to Shop"
click at [169, 68] on div at bounding box center [595, 288] width 1191 height 576
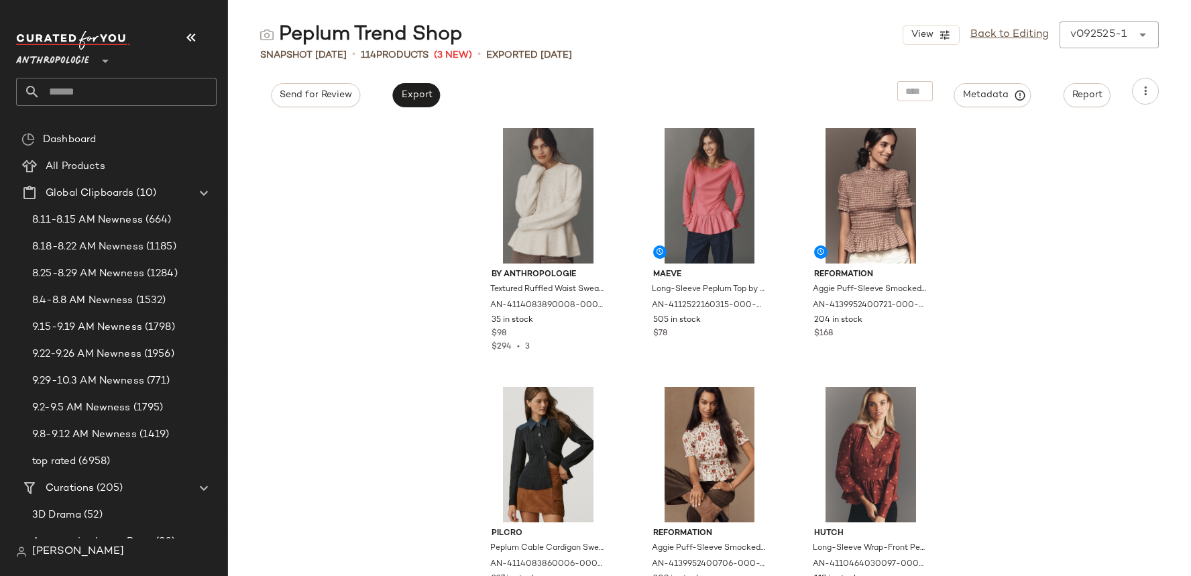
click at [166, 97] on input "text" at bounding box center [128, 92] width 176 height 28
paste input "**********"
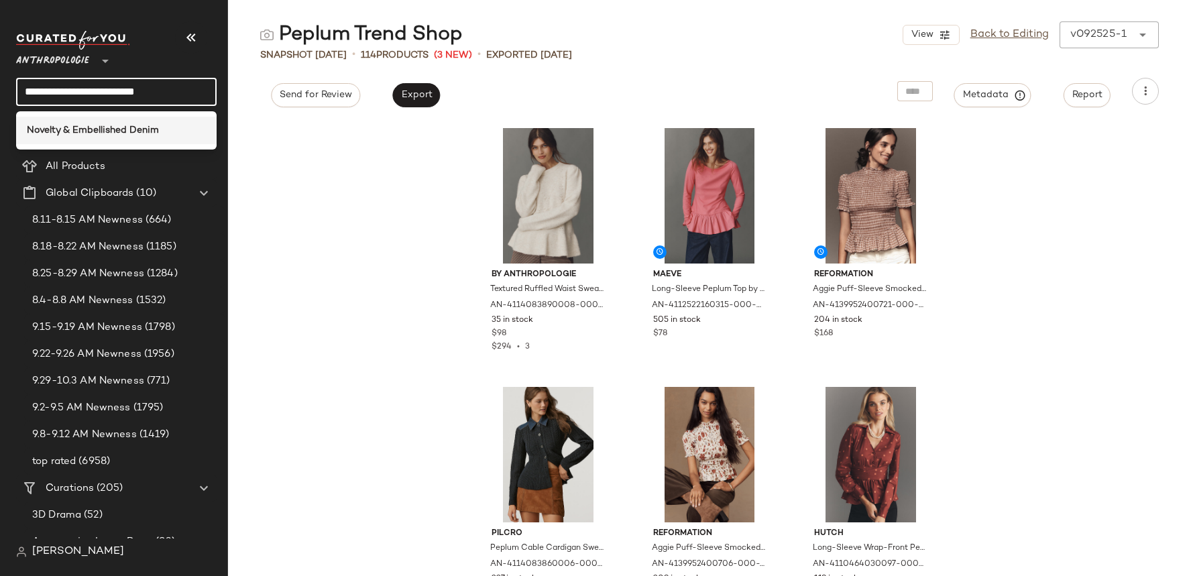
type input "**********"
click at [125, 132] on b "Novelty & Embellished Denim" at bounding box center [93, 130] width 132 height 14
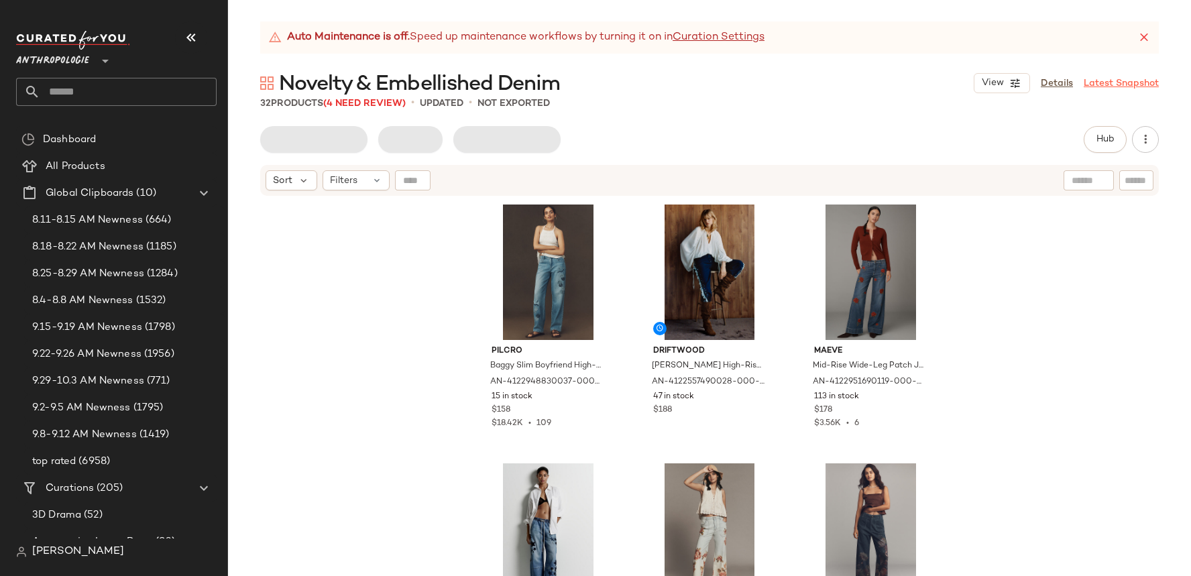
click at [1104, 87] on link "Latest Snapshot" at bounding box center [1121, 83] width 75 height 14
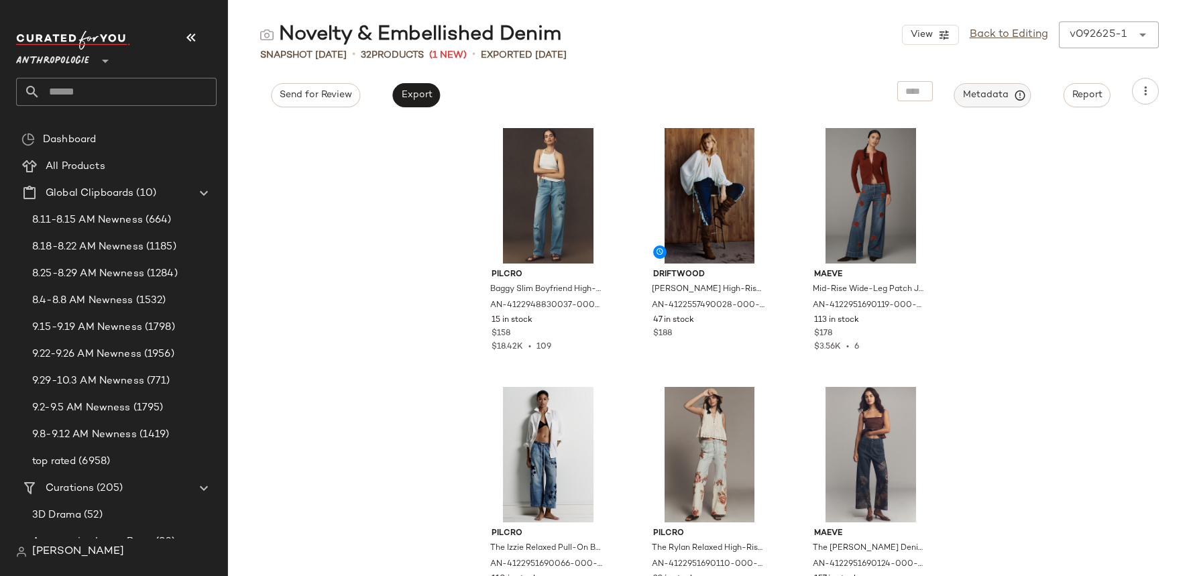
click at [990, 100] on span "Metadata" at bounding box center [992, 95] width 61 height 12
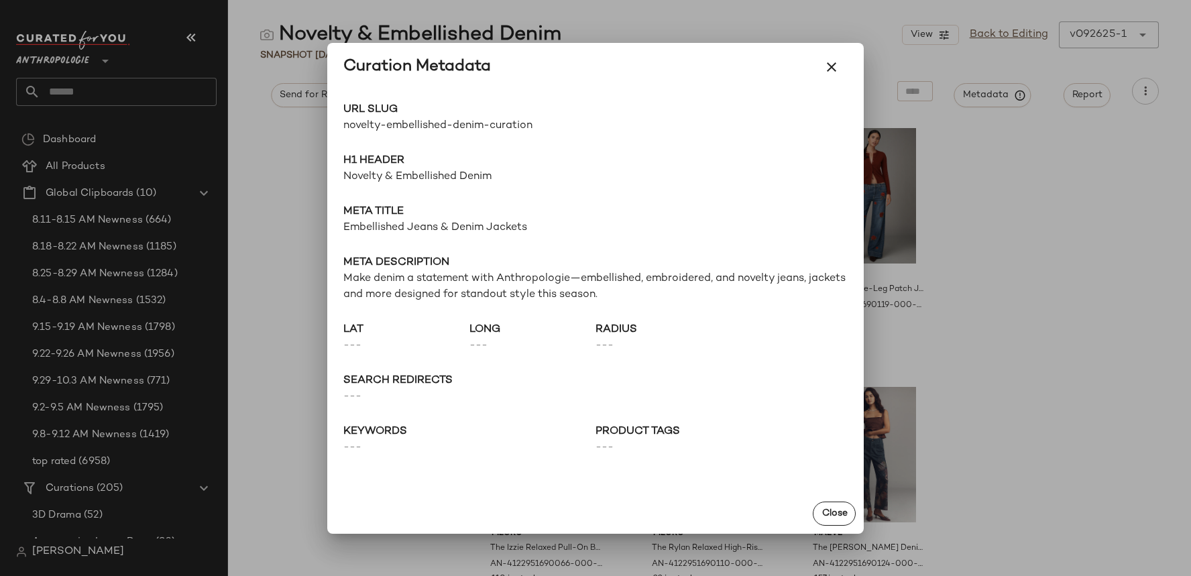
click at [491, 122] on span "novelty-embellished-denim-curation" at bounding box center [469, 126] width 252 height 16
copy div "novelty-embellished-denim-curation Go to Shop"
click at [162, 91] on div at bounding box center [595, 288] width 1191 height 576
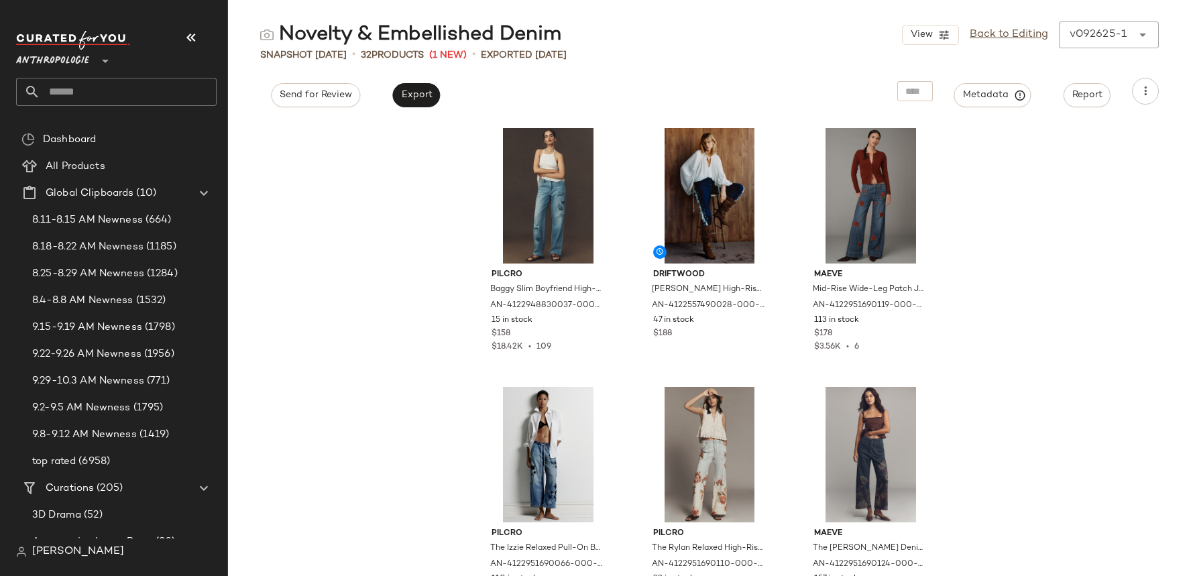
click at [152, 91] on input "text" at bounding box center [128, 92] width 176 height 28
paste input "**********"
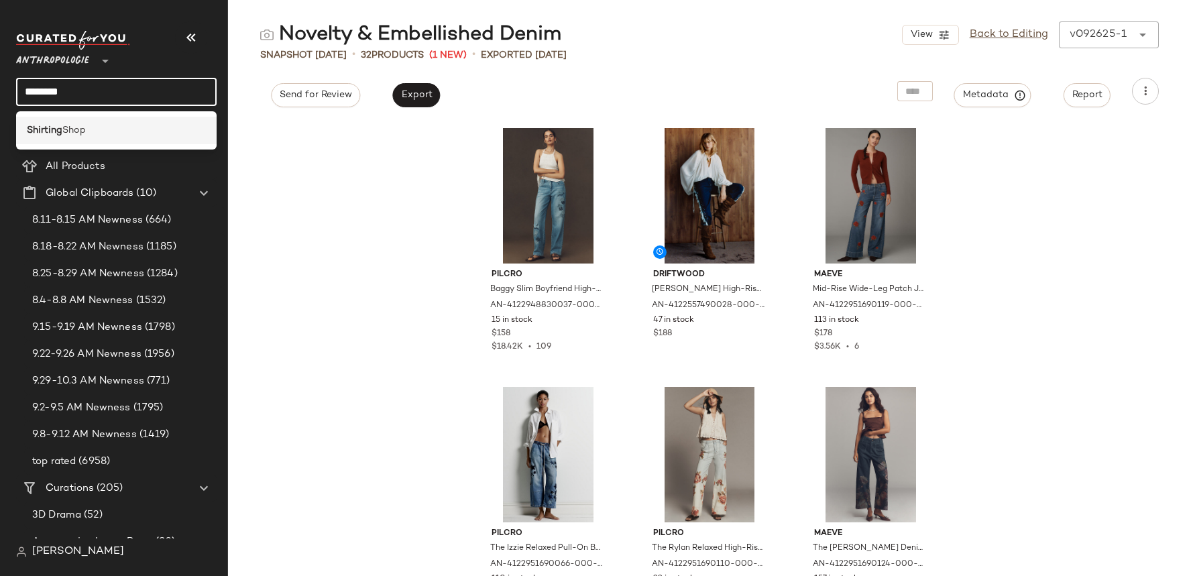
type input "********"
click at [110, 130] on div "Shirting Shop" at bounding box center [116, 130] width 179 height 14
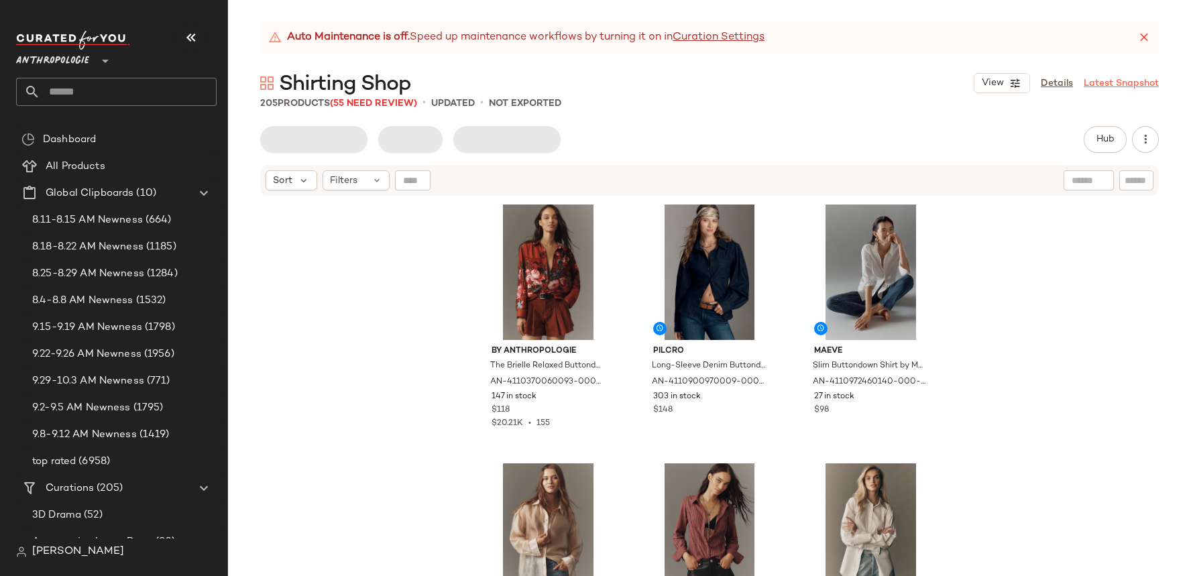
click at [1126, 82] on link "Latest Snapshot" at bounding box center [1121, 83] width 75 height 14
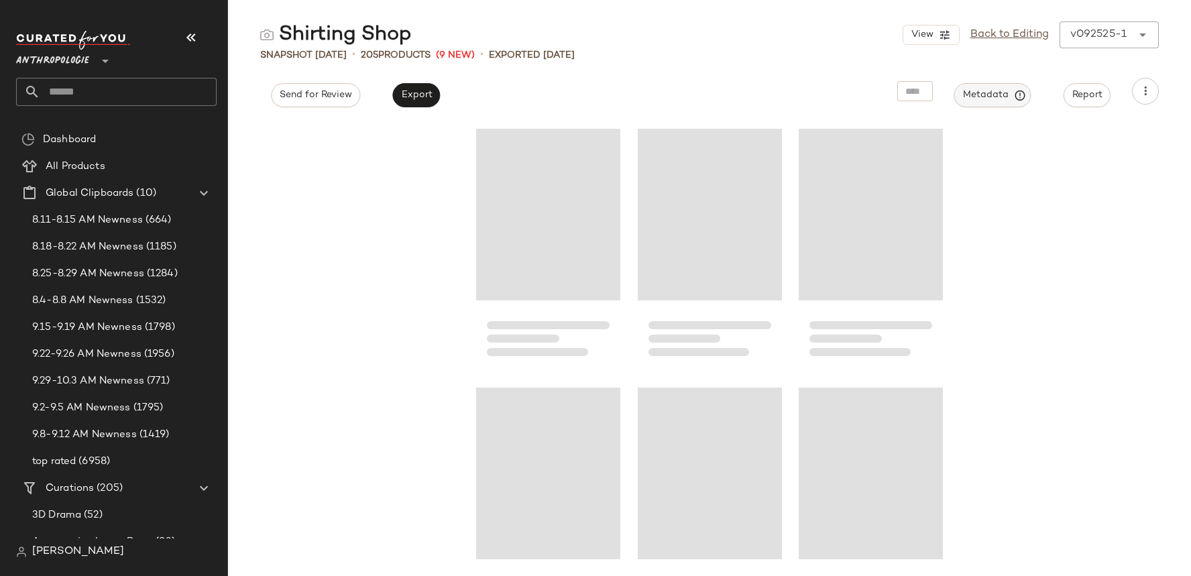
click at [997, 100] on span "Metadata" at bounding box center [992, 95] width 61 height 12
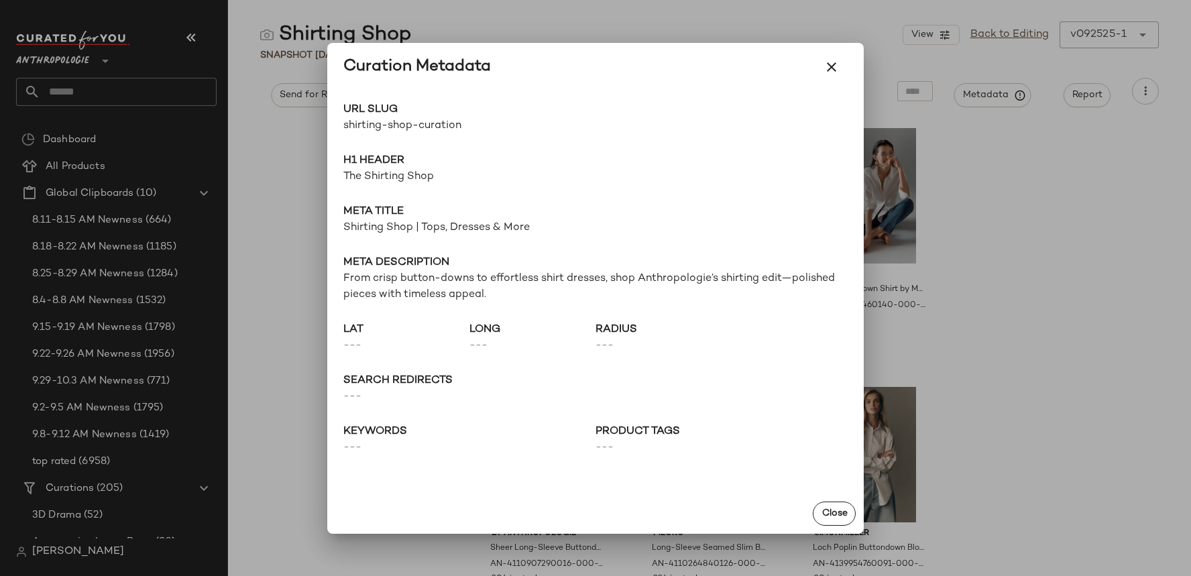
click at [449, 121] on span "shirting-shop-curation" at bounding box center [469, 126] width 252 height 16
copy div "shirting-shop-curation Go to Shop"
click at [145, 62] on div at bounding box center [595, 288] width 1191 height 576
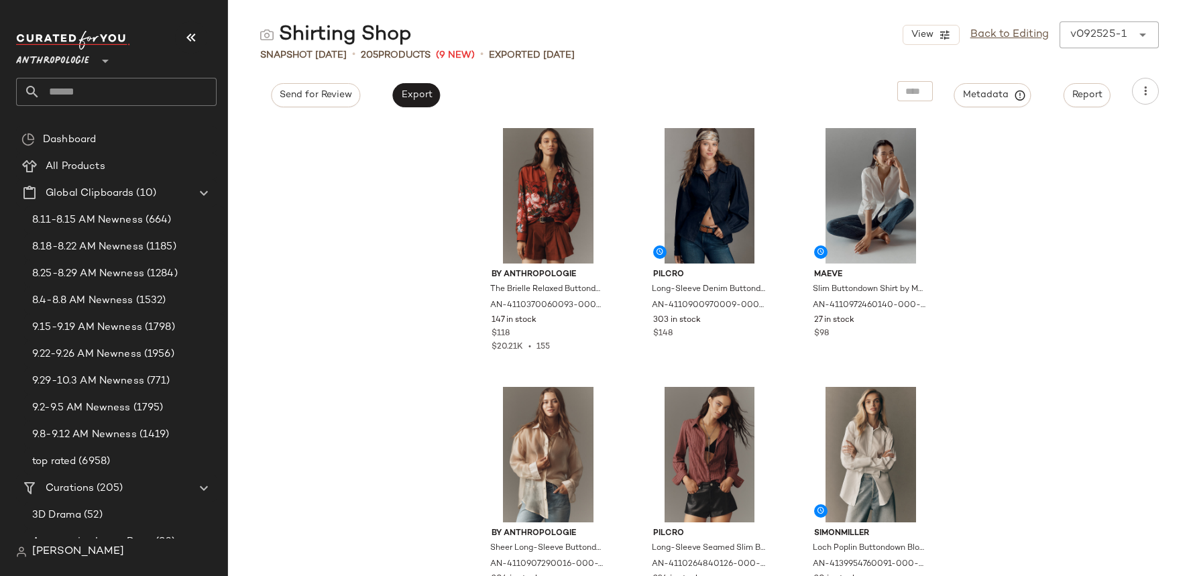
click at [134, 78] on input "text" at bounding box center [128, 92] width 176 height 28
paste input "**********"
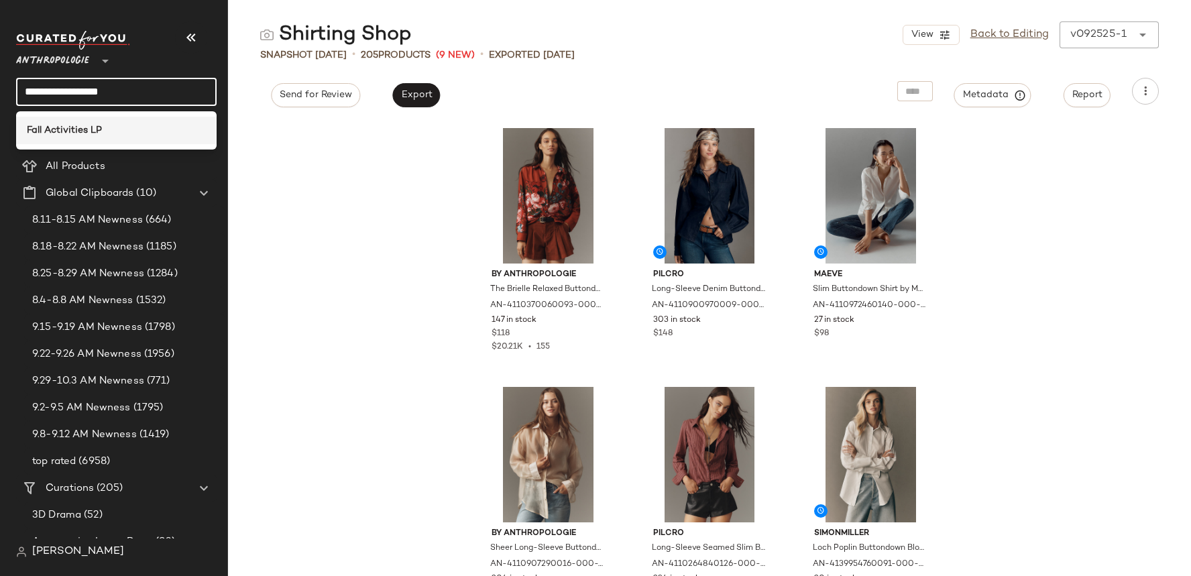
type input "**********"
click at [101, 126] on b "Fall Activities LP" at bounding box center [64, 130] width 75 height 14
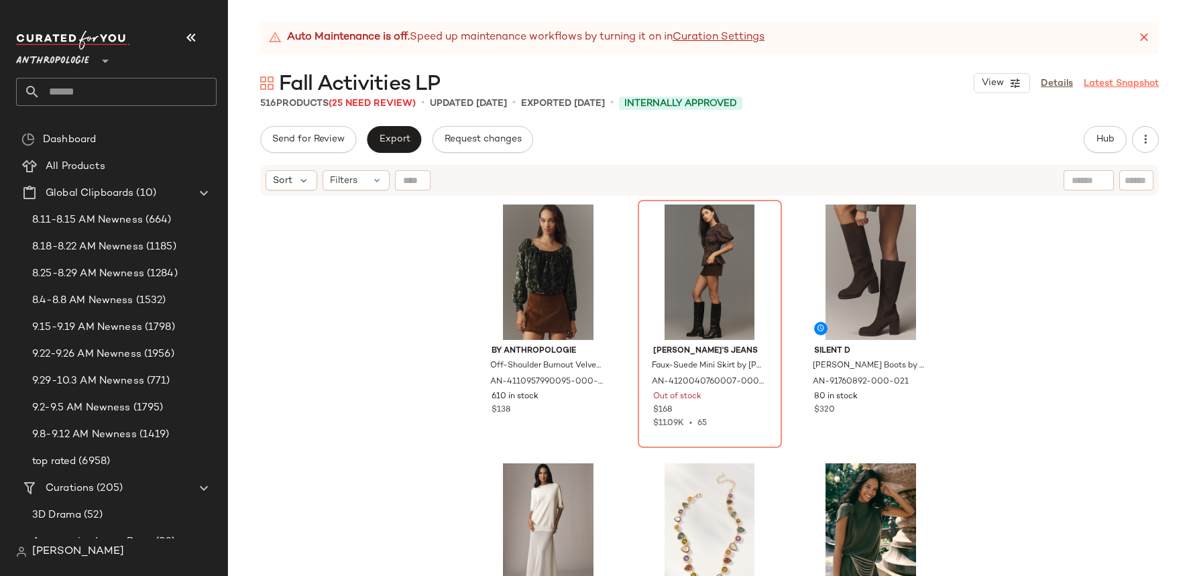
click at [1122, 79] on link "Latest Snapshot" at bounding box center [1121, 83] width 75 height 14
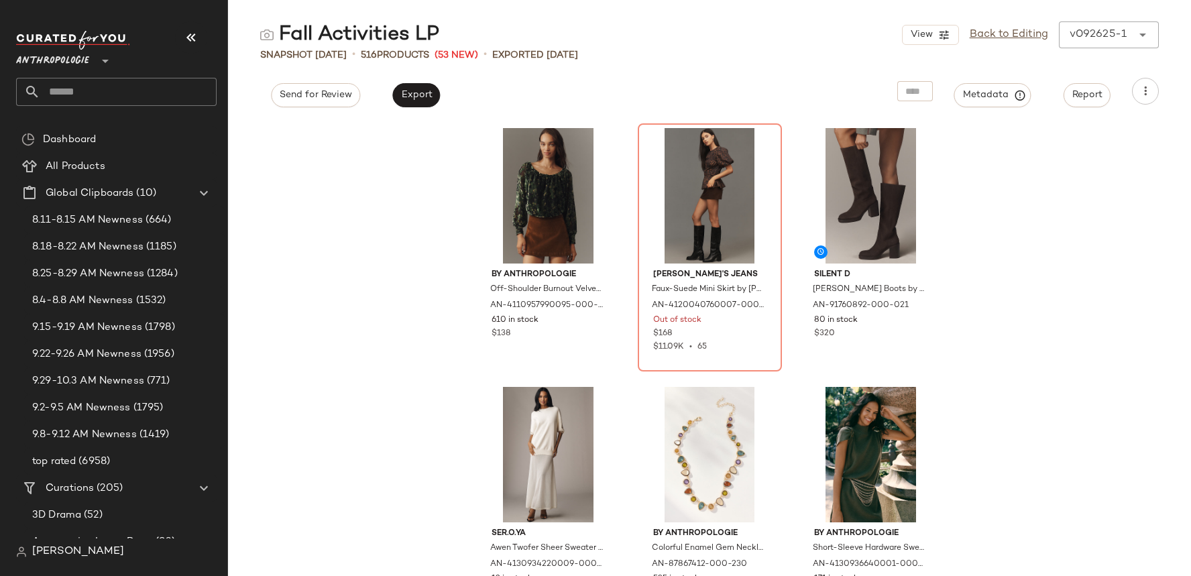
click at [1015, 78] on div "Metadata" at bounding box center [993, 91] width 99 height 27
click at [1014, 80] on div "Metadata" at bounding box center [993, 91] width 99 height 27
click at [1002, 88] on button "Metadata" at bounding box center [992, 95] width 77 height 24
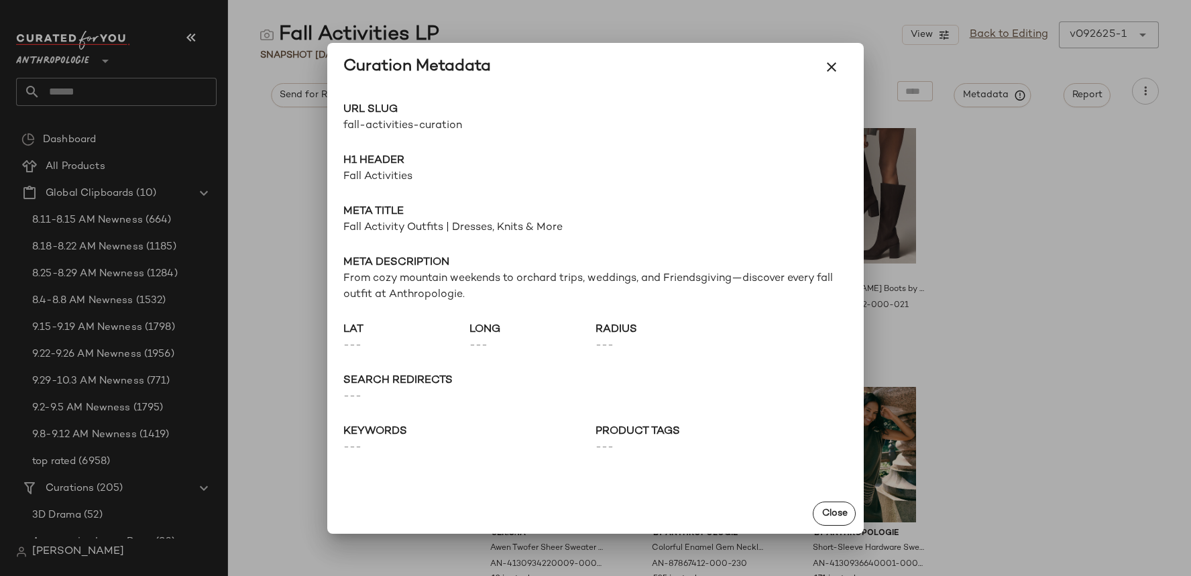
click at [429, 132] on span "fall-activities-curation" at bounding box center [469, 126] width 252 height 16
copy div "fall-activities-curation Go to Shop"
drag, startPoint x: 164, startPoint y: 114, endPoint x: 158, endPoint y: 101, distance: 14.1
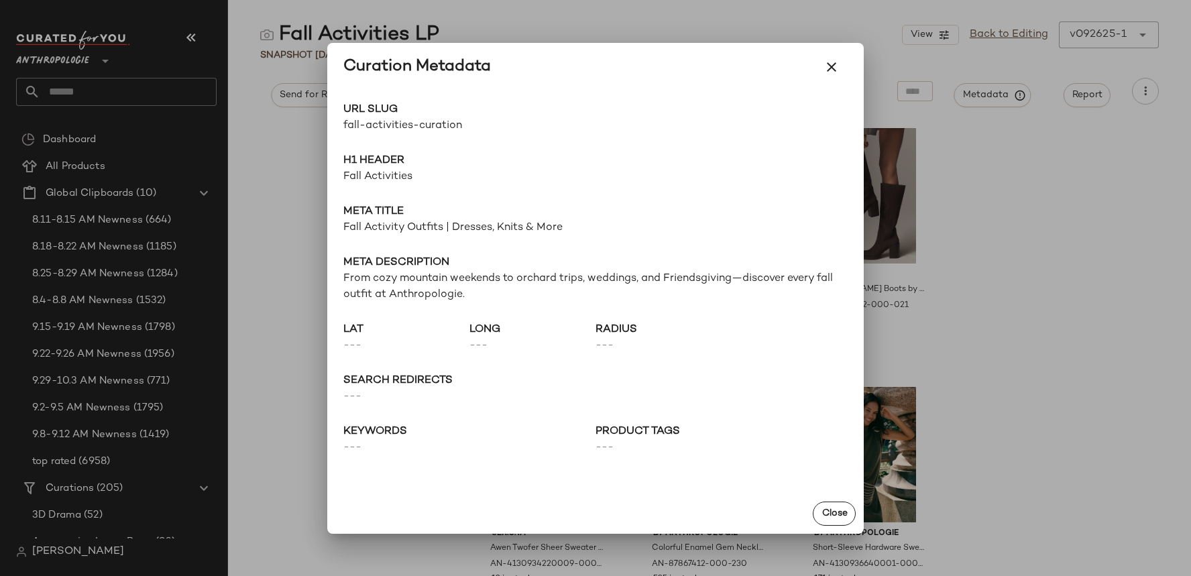
click at [164, 114] on div at bounding box center [595, 288] width 1191 height 576
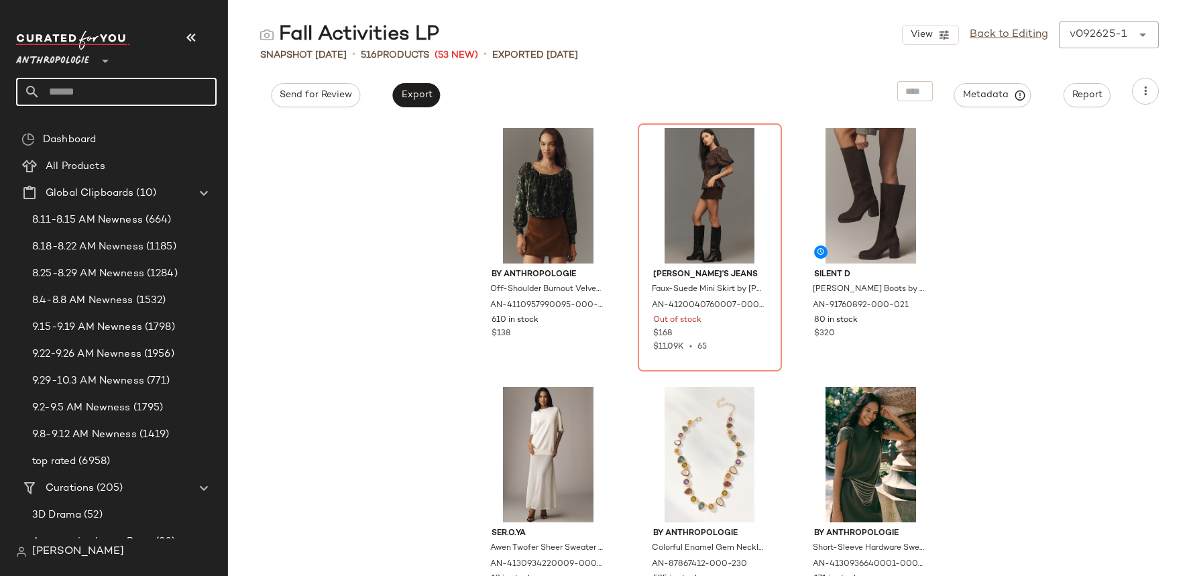
click at [153, 91] on input "text" at bounding box center [128, 92] width 176 height 28
paste input "**********"
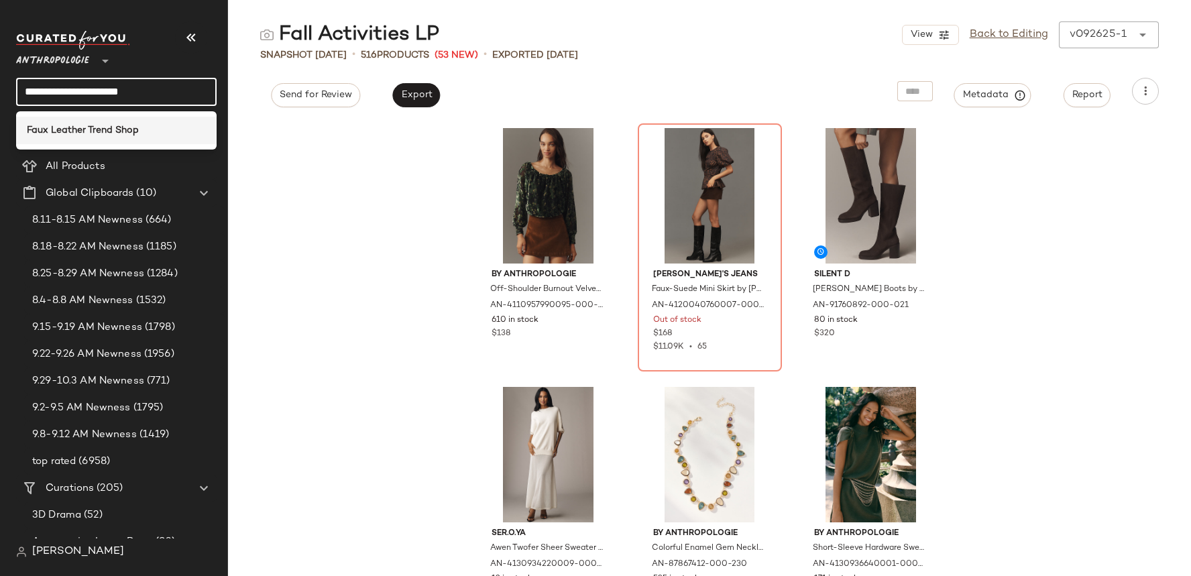
type input "**********"
click at [123, 124] on b "Faux Leather Trend Shop" at bounding box center [83, 130] width 112 height 14
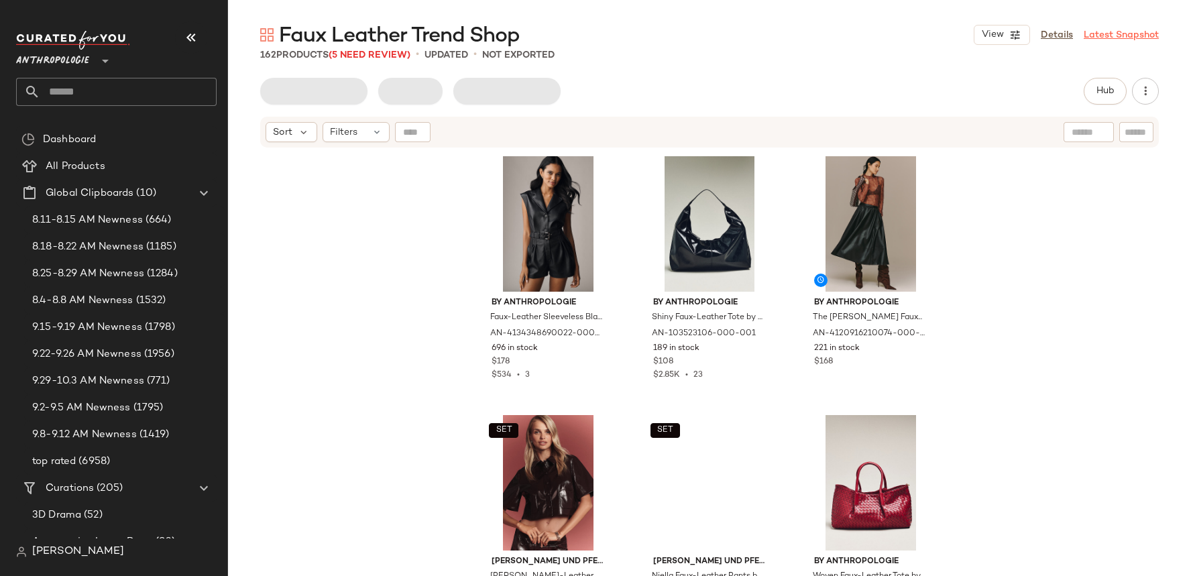
click at [1116, 40] on link "Latest Snapshot" at bounding box center [1121, 35] width 75 height 14
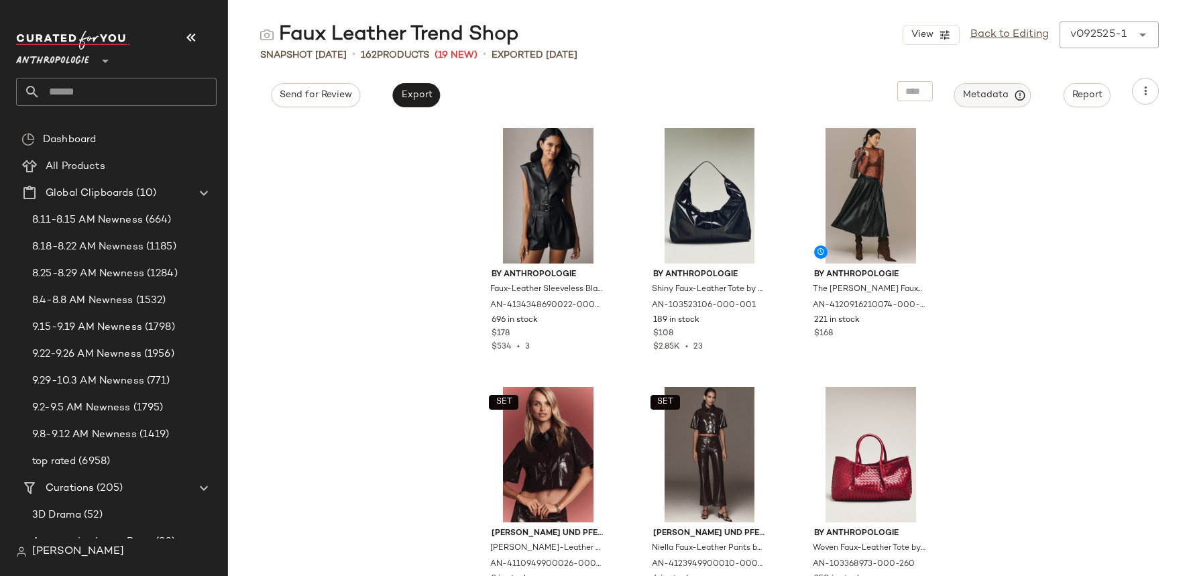
click at [978, 101] on button "Metadata" at bounding box center [992, 95] width 77 height 24
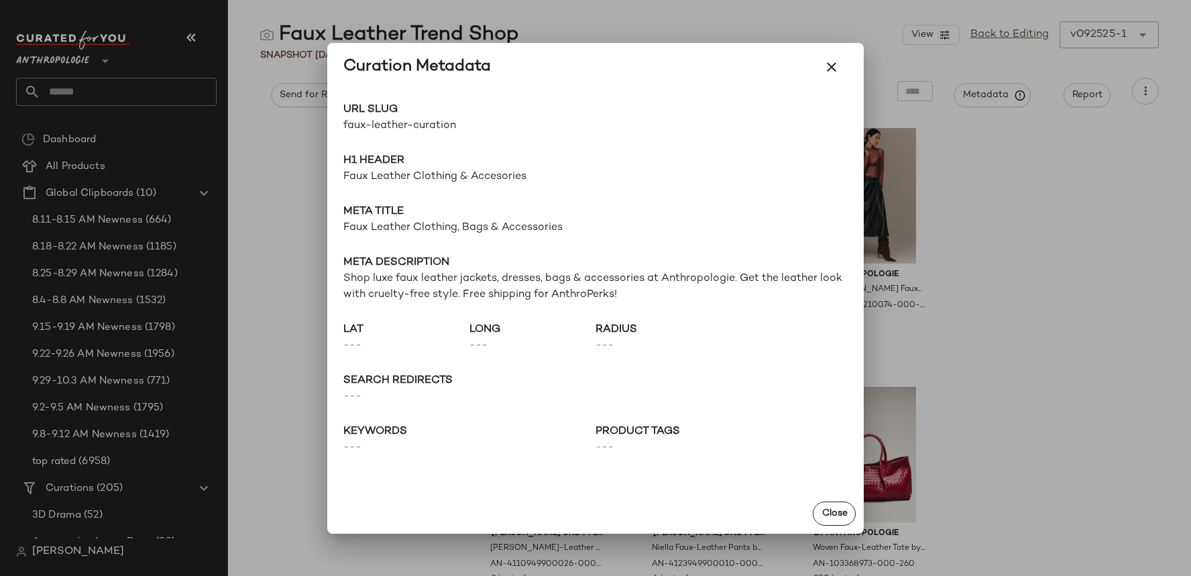
click at [383, 120] on span "faux-leather-curation" at bounding box center [469, 126] width 252 height 16
copy div "faux-leather-curation Go to Shop"
click at [151, 93] on div at bounding box center [595, 288] width 1191 height 576
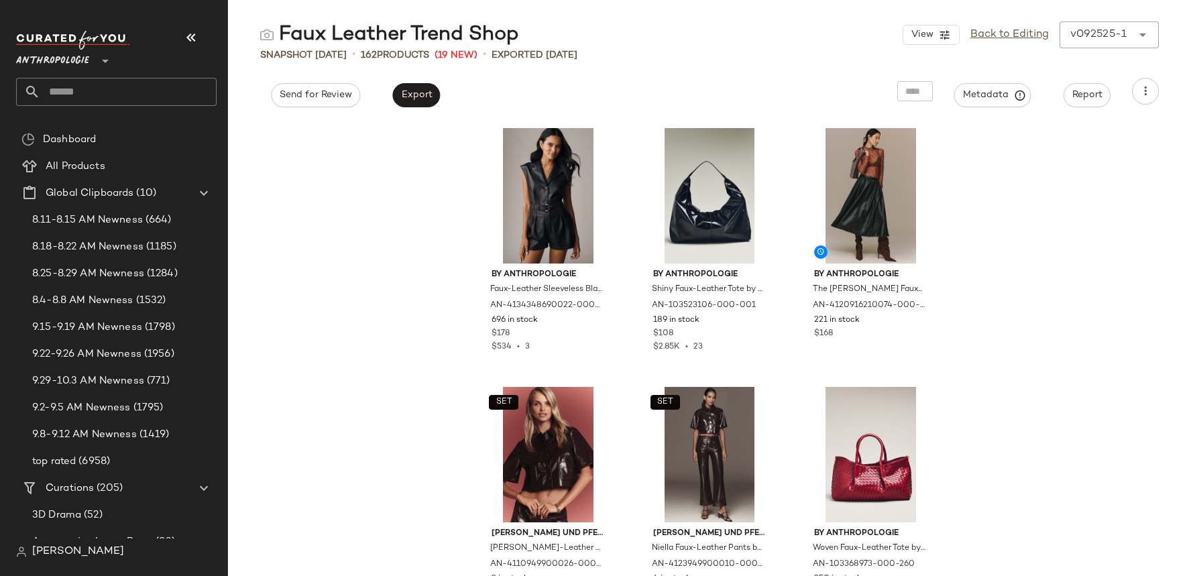
click at [144, 93] on input "text" at bounding box center [128, 92] width 176 height 28
paste input "**********"
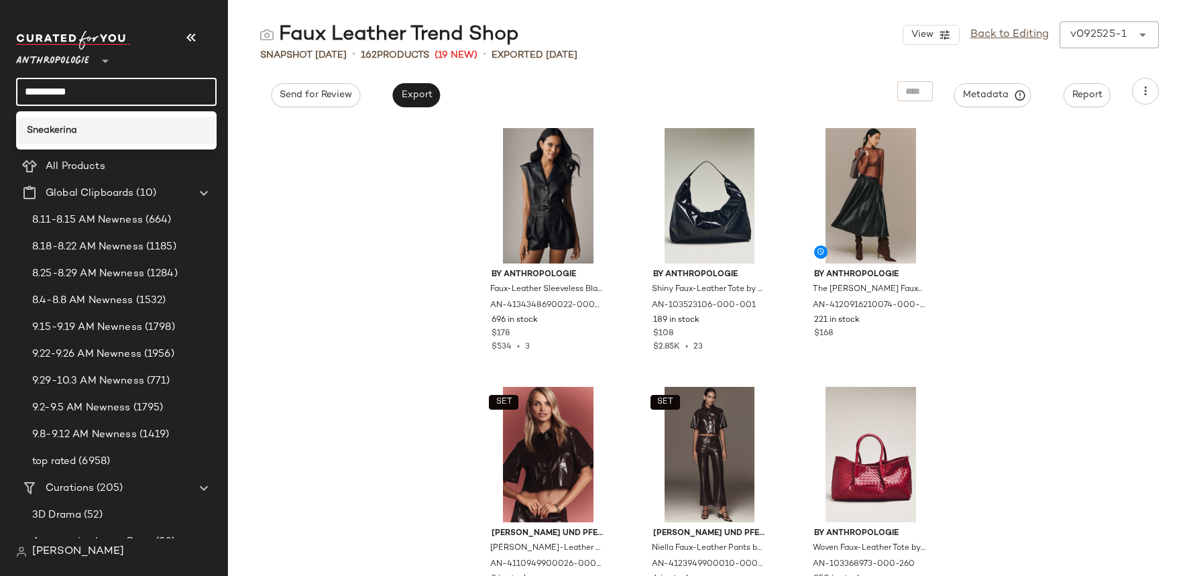
type input "**********"
click at [115, 125] on div "Sneakerina" at bounding box center [116, 130] width 179 height 14
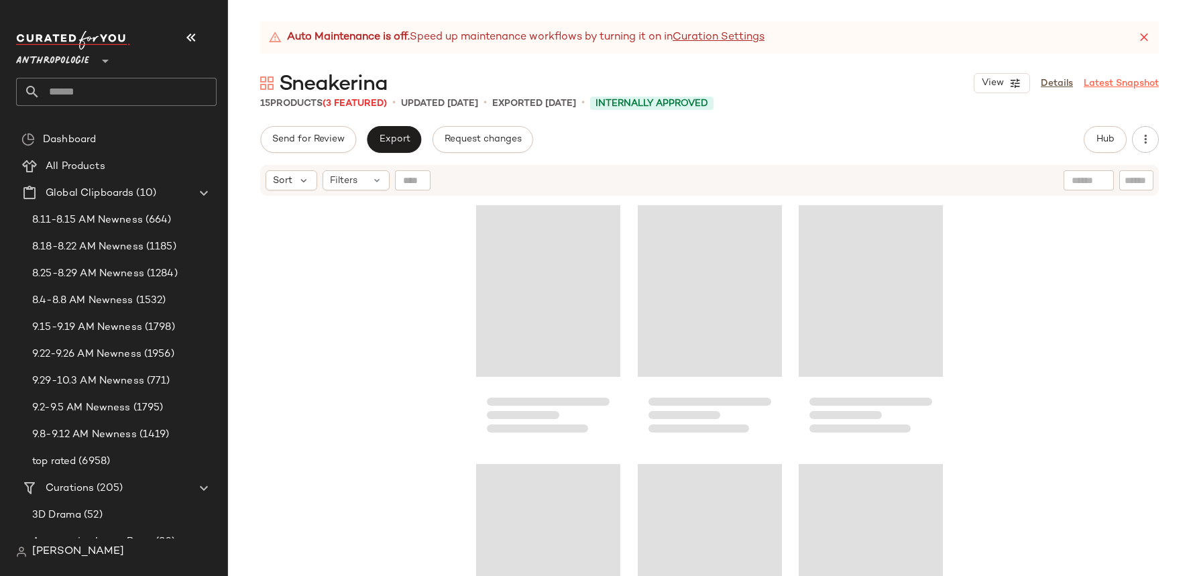
click at [1109, 83] on link "Latest Snapshot" at bounding box center [1121, 83] width 75 height 14
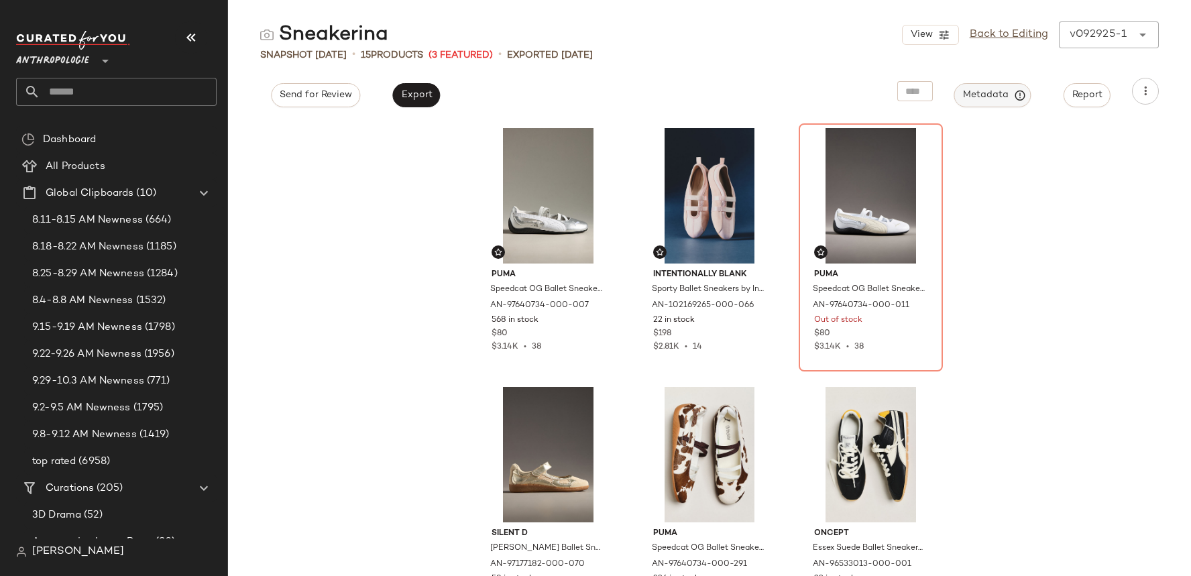
click at [1011, 95] on span "Metadata" at bounding box center [992, 95] width 61 height 12
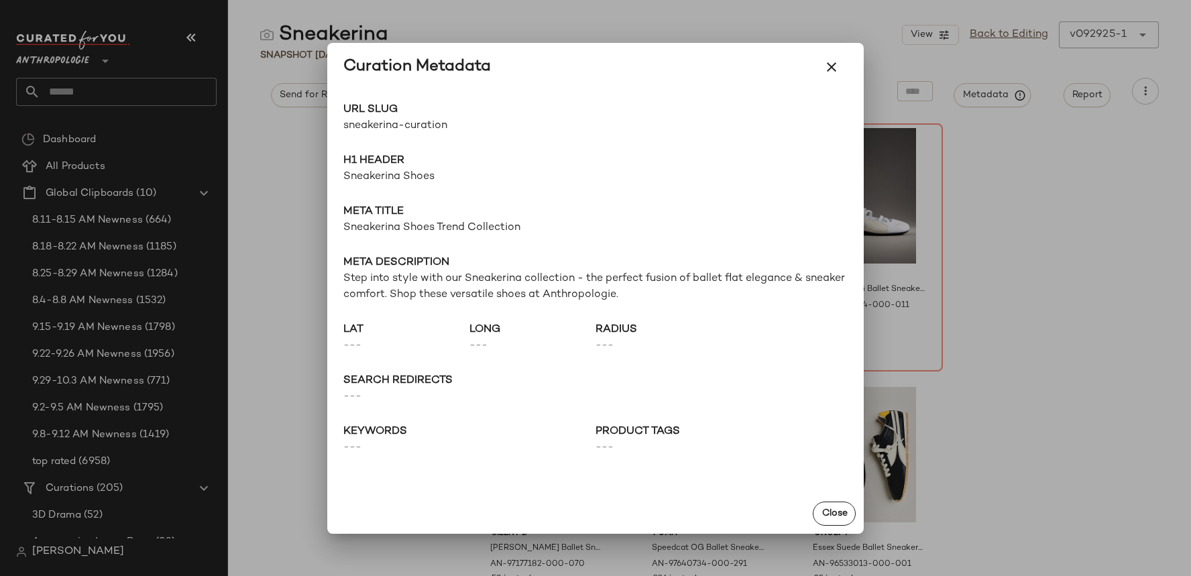
click at [422, 125] on span "sneakerina-curation" at bounding box center [469, 126] width 252 height 16
copy div "sneakerina-curation Go to Shop"
click at [187, 92] on div at bounding box center [595, 288] width 1191 height 576
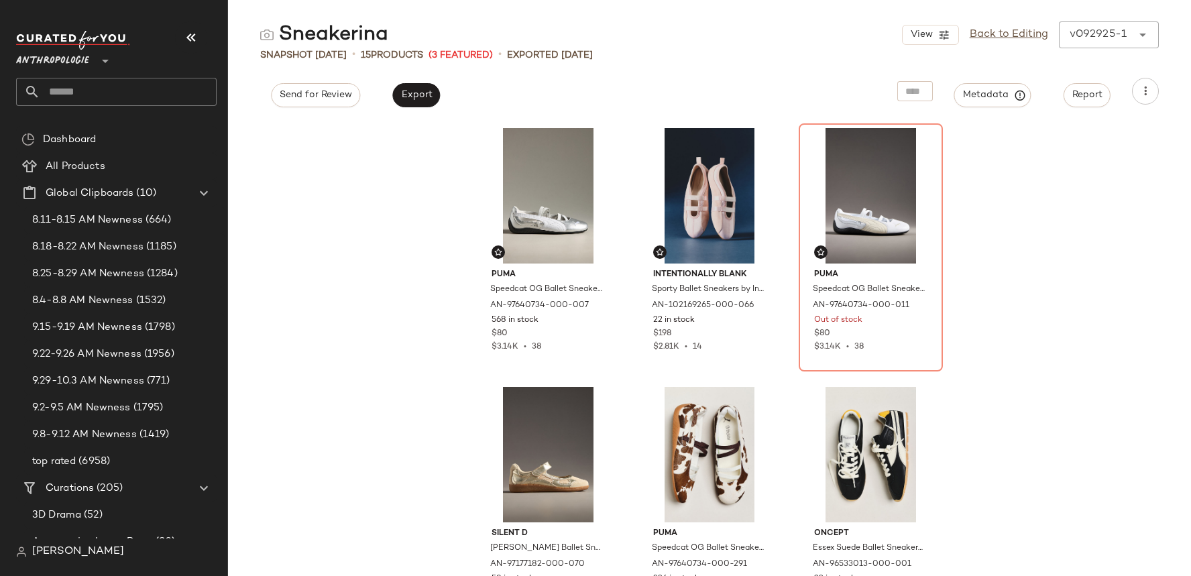
click at [168, 92] on input "text" at bounding box center [128, 92] width 176 height 28
paste input "**********"
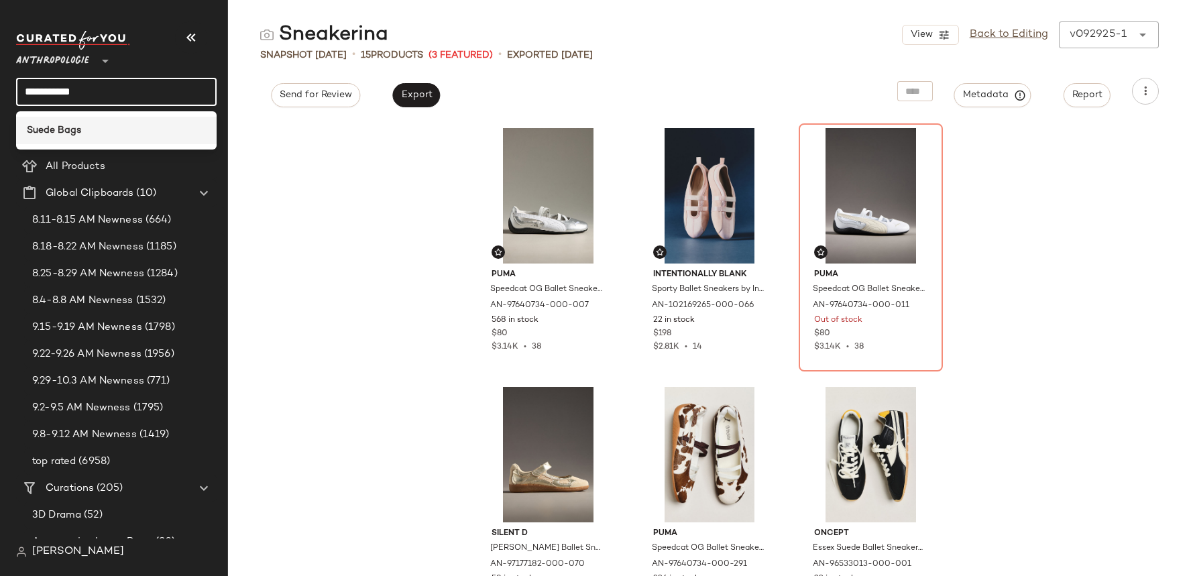
type input "**********"
click at [114, 123] on div "Suede Bags" at bounding box center [116, 130] width 179 height 14
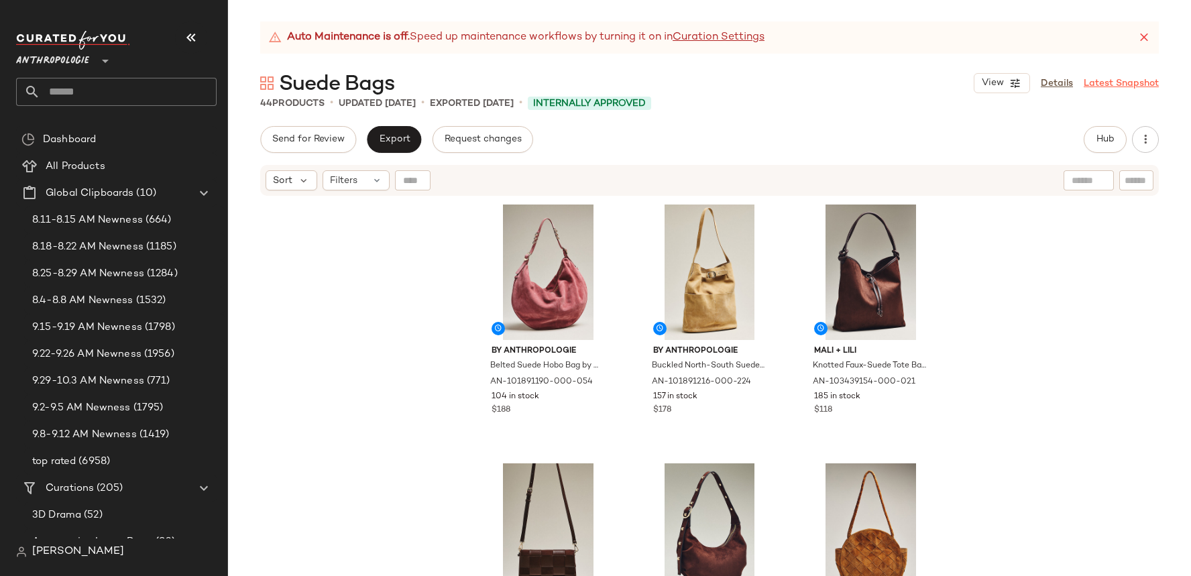
click at [1110, 80] on link "Latest Snapshot" at bounding box center [1121, 83] width 75 height 14
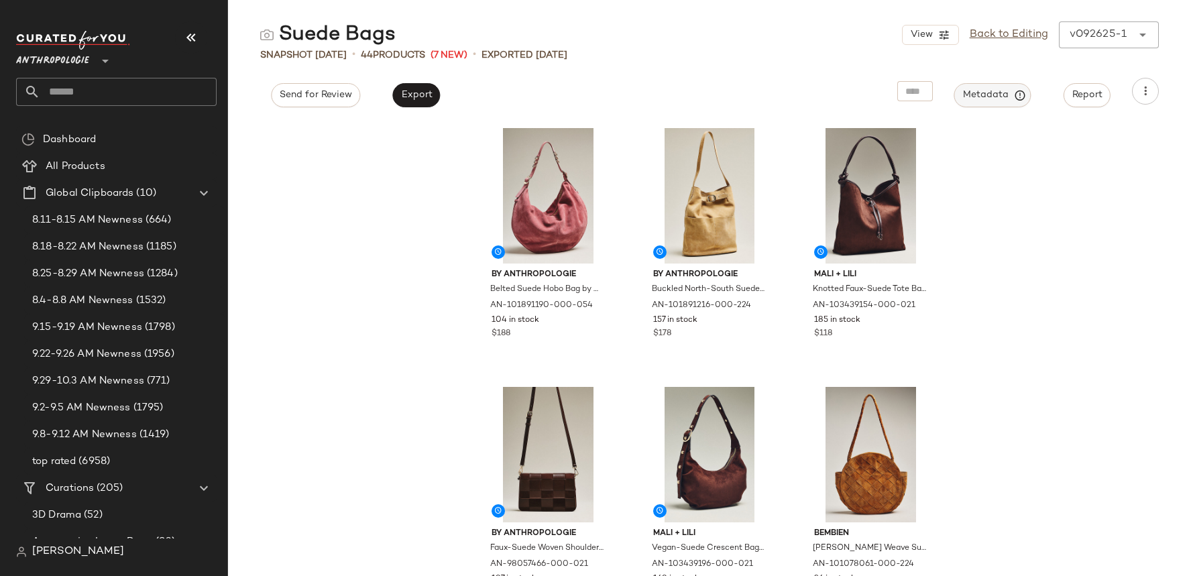
click at [1000, 94] on span "Metadata" at bounding box center [992, 95] width 61 height 12
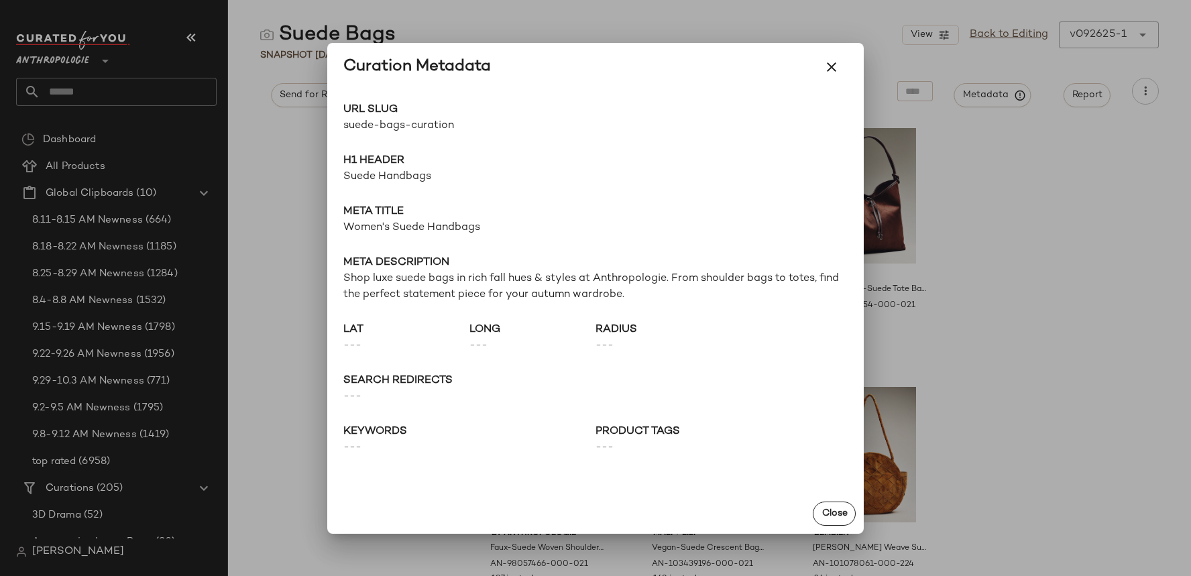
click at [429, 123] on span "suede-bags-curation" at bounding box center [469, 126] width 252 height 16
click at [121, 116] on div at bounding box center [595, 288] width 1191 height 576
click at [113, 95] on input "text" at bounding box center [128, 92] width 176 height 28
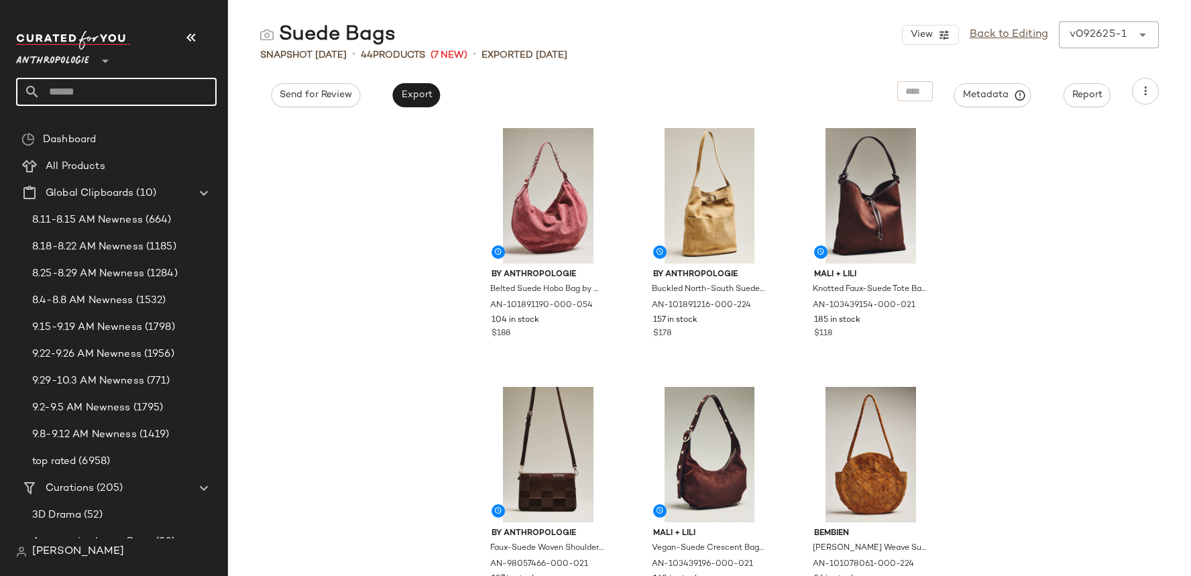
paste input "**********"
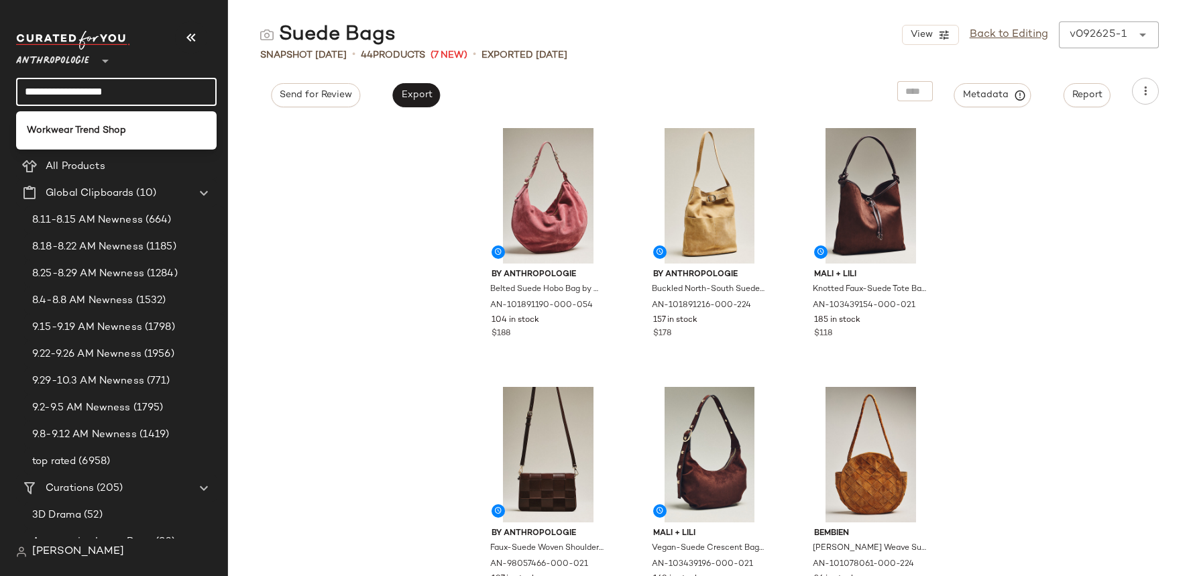
type input "**********"
click at [93, 115] on div "Workwear Trend Shop" at bounding box center [116, 130] width 201 height 38
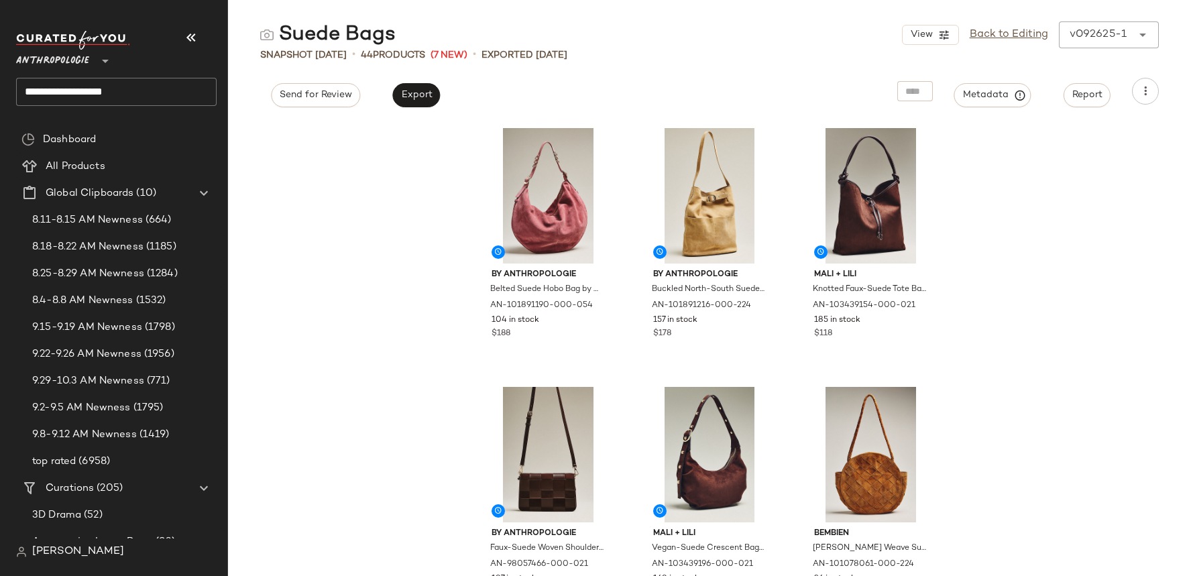
click at [94, 89] on input "**********" at bounding box center [116, 92] width 201 height 28
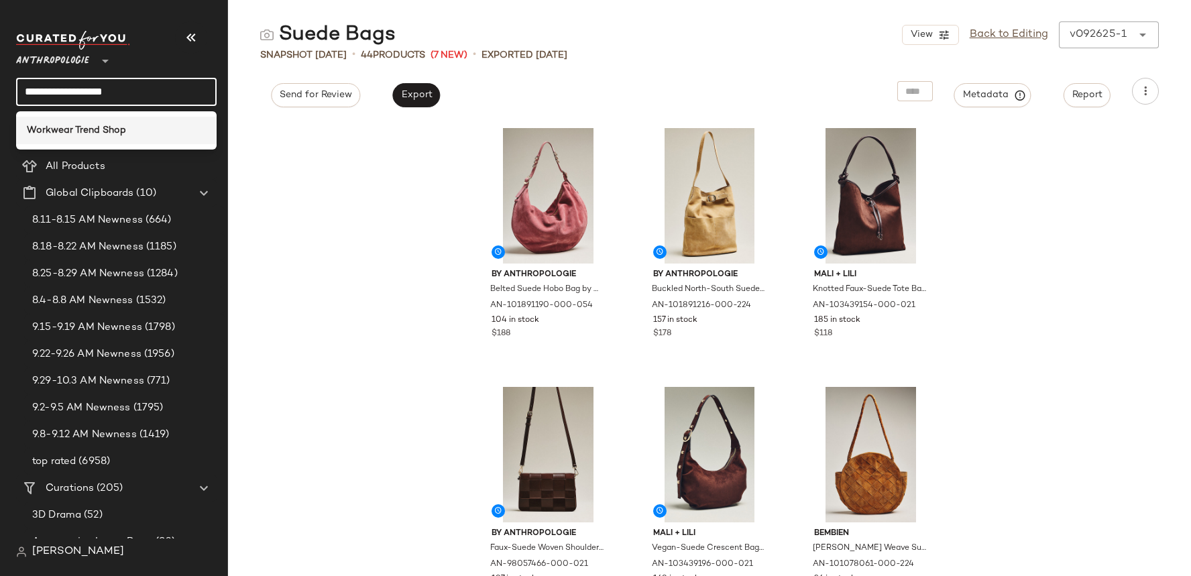
click at [89, 135] on b "Workwear Trend Shop" at bounding box center [76, 130] width 99 height 14
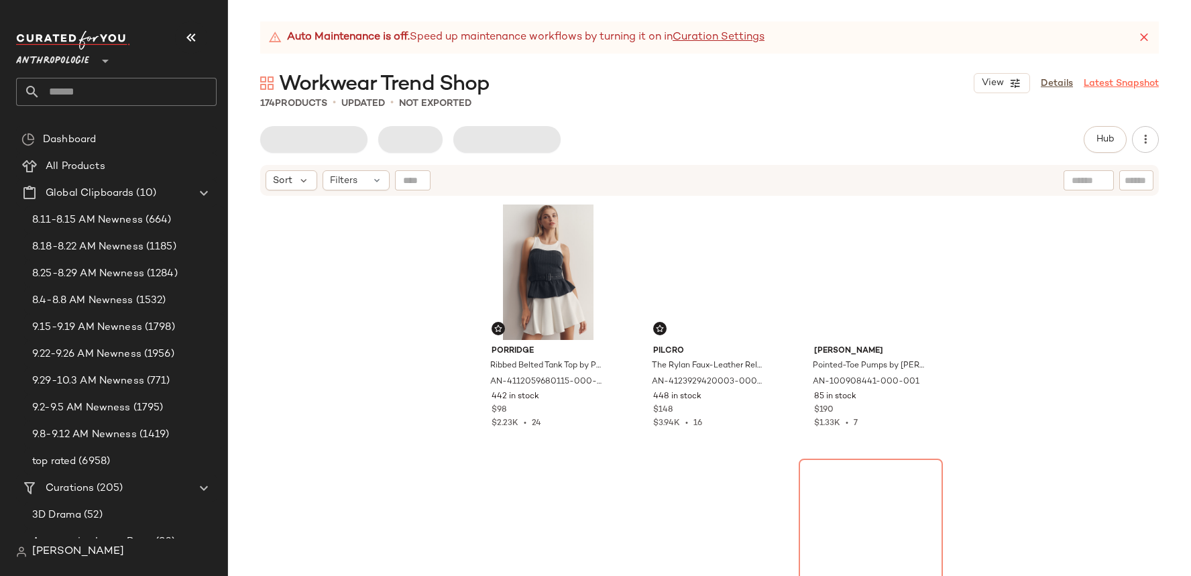
click at [1111, 87] on link "Latest Snapshot" at bounding box center [1121, 83] width 75 height 14
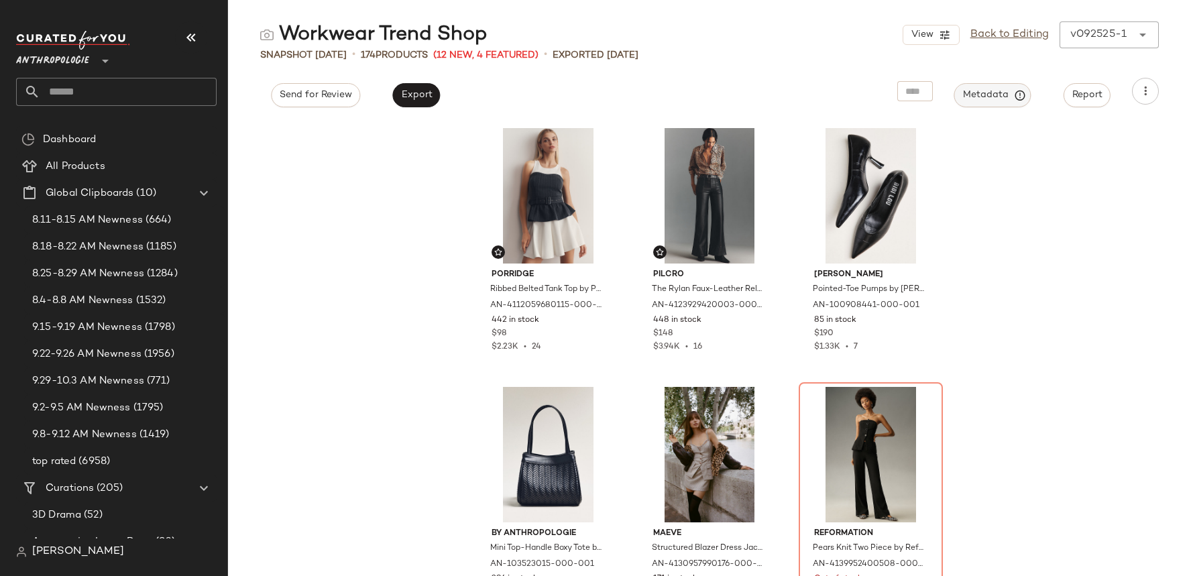
click at [1007, 93] on span "Metadata" at bounding box center [992, 95] width 61 height 12
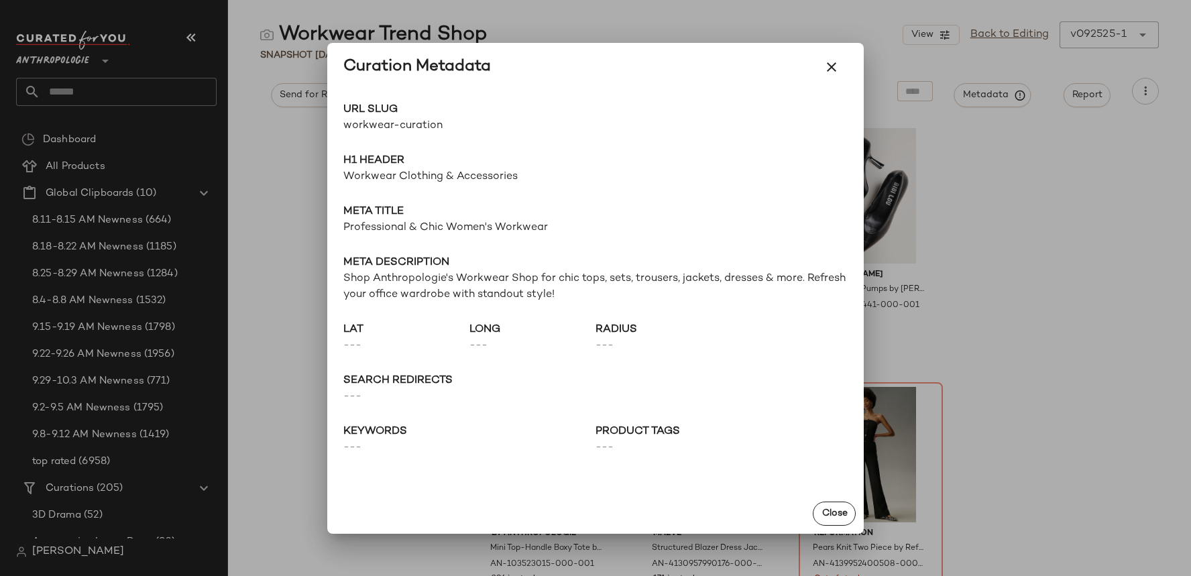
click at [387, 131] on span "workwear-curation" at bounding box center [469, 126] width 252 height 16
click at [278, 52] on div at bounding box center [595, 288] width 1191 height 576
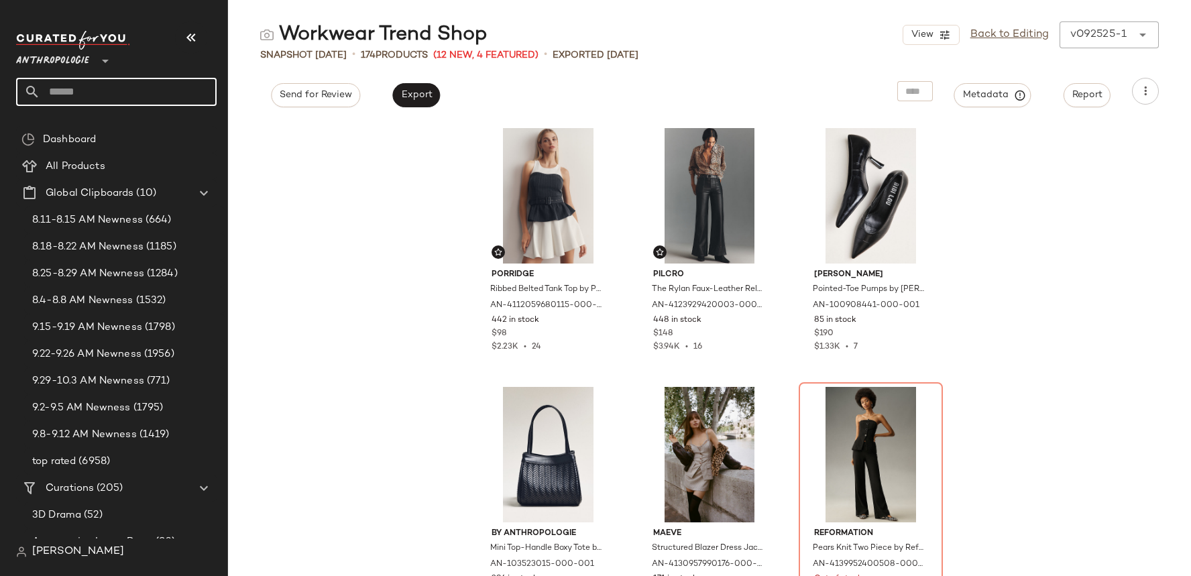
click at [184, 78] on input "text" at bounding box center [128, 92] width 176 height 28
paste input "**********"
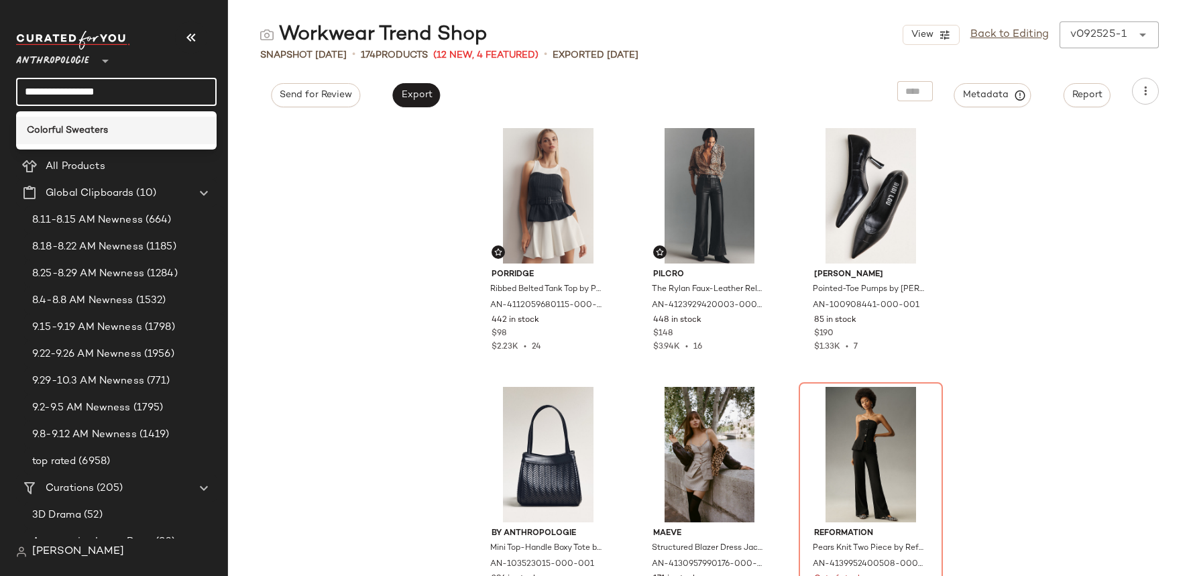
type input "**********"
click at [163, 127] on div "Colorful Sweaters" at bounding box center [116, 130] width 179 height 14
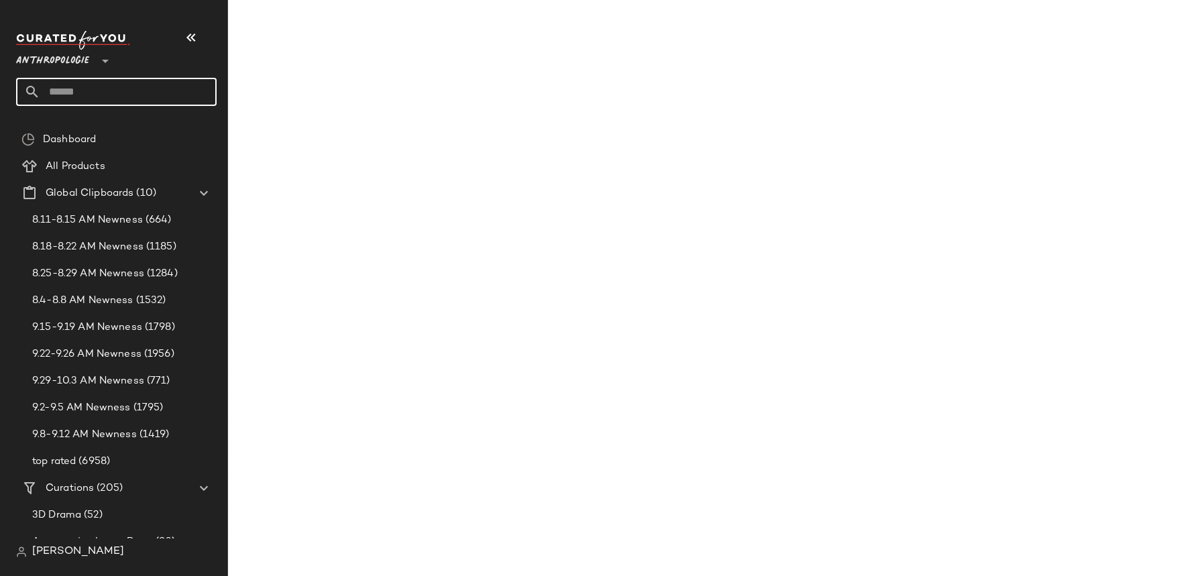
click at [166, 97] on input "text" at bounding box center [128, 92] width 176 height 28
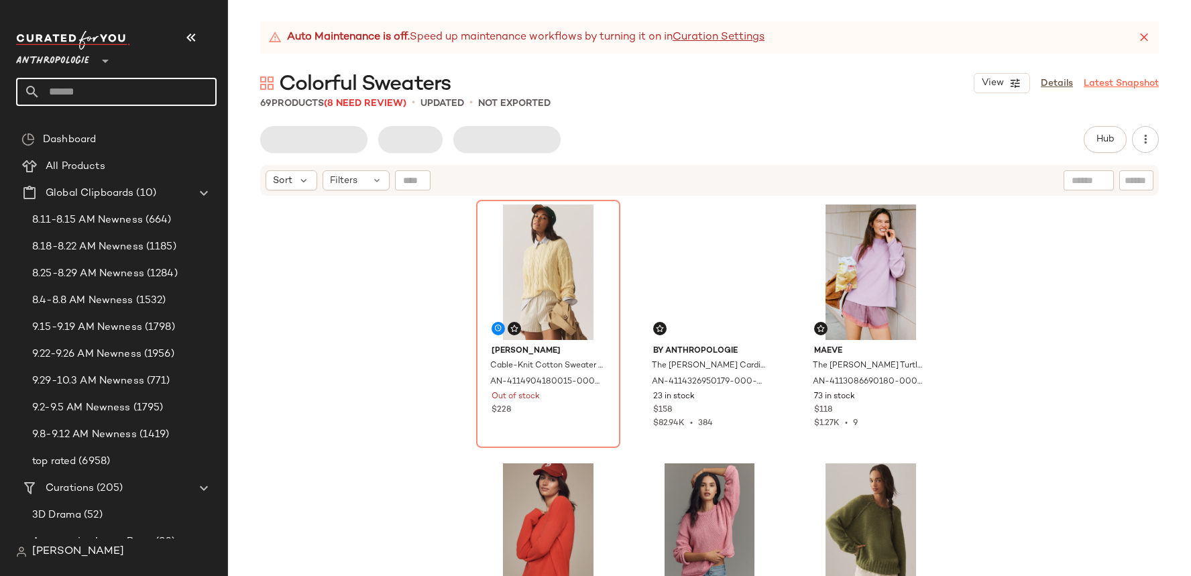
click at [1116, 84] on link "Latest Snapshot" at bounding box center [1121, 83] width 75 height 14
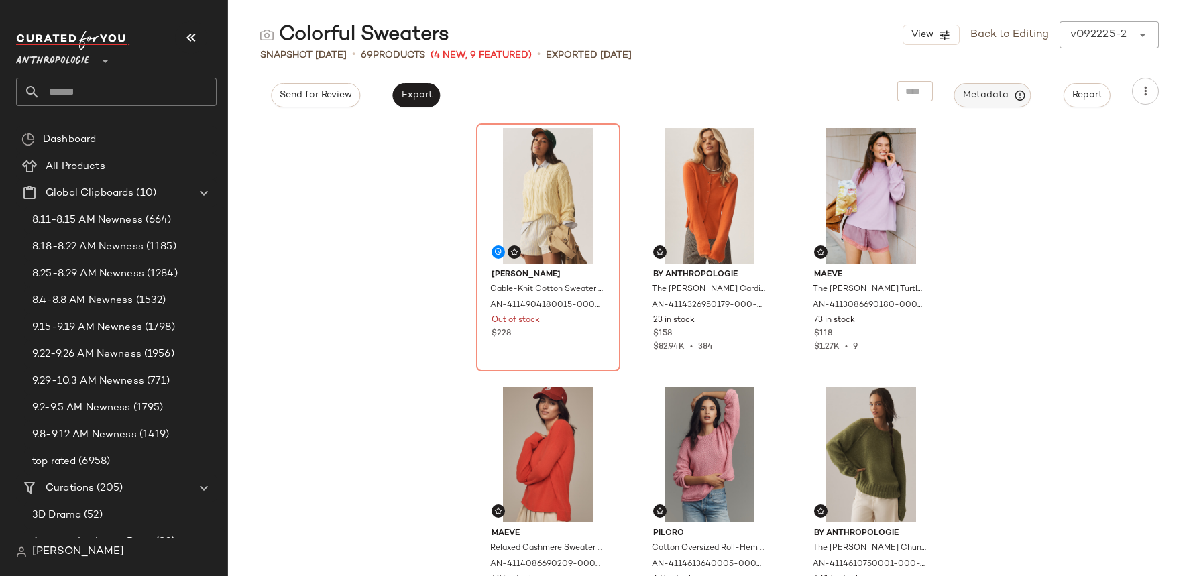
click at [1023, 92] on icon "button" at bounding box center [1020, 95] width 12 height 12
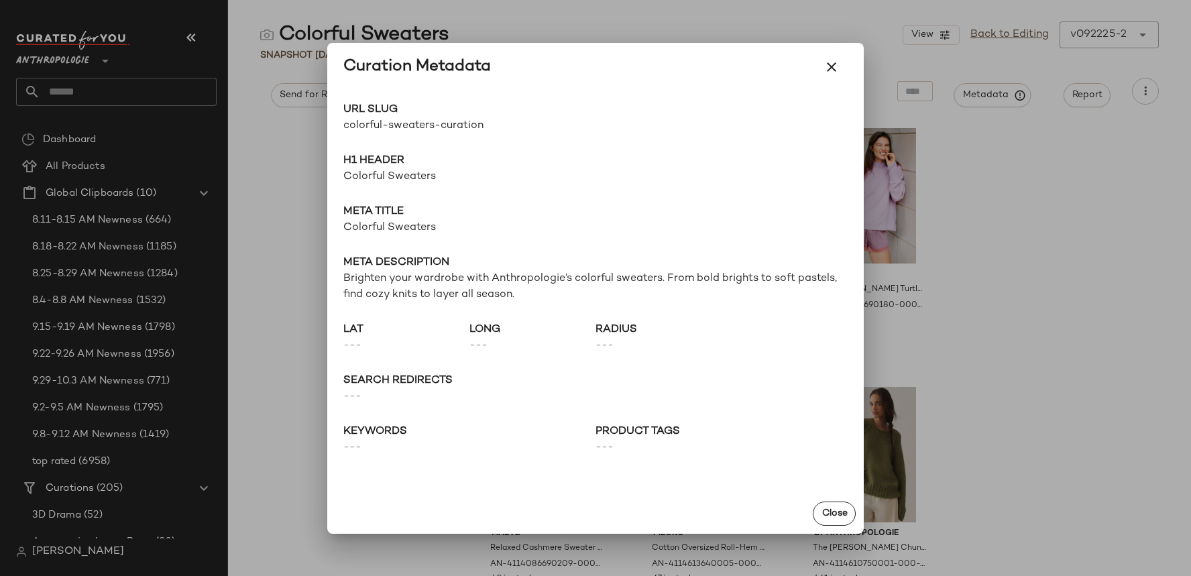
click at [450, 127] on span "colorful-sweaters-curation" at bounding box center [469, 126] width 252 height 16
click at [705, 54] on div "Curation Metadata" at bounding box center [595, 67] width 504 height 32
click at [828, 65] on icon "button" at bounding box center [832, 67] width 16 height 16
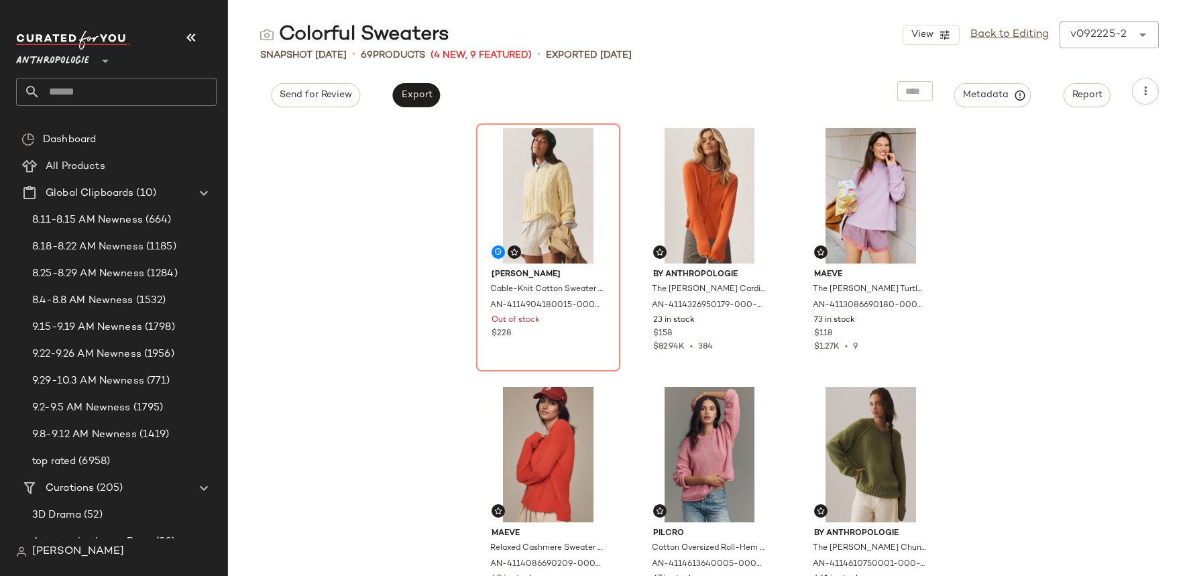
click at [170, 93] on input "text" at bounding box center [128, 92] width 176 height 28
paste input "**********"
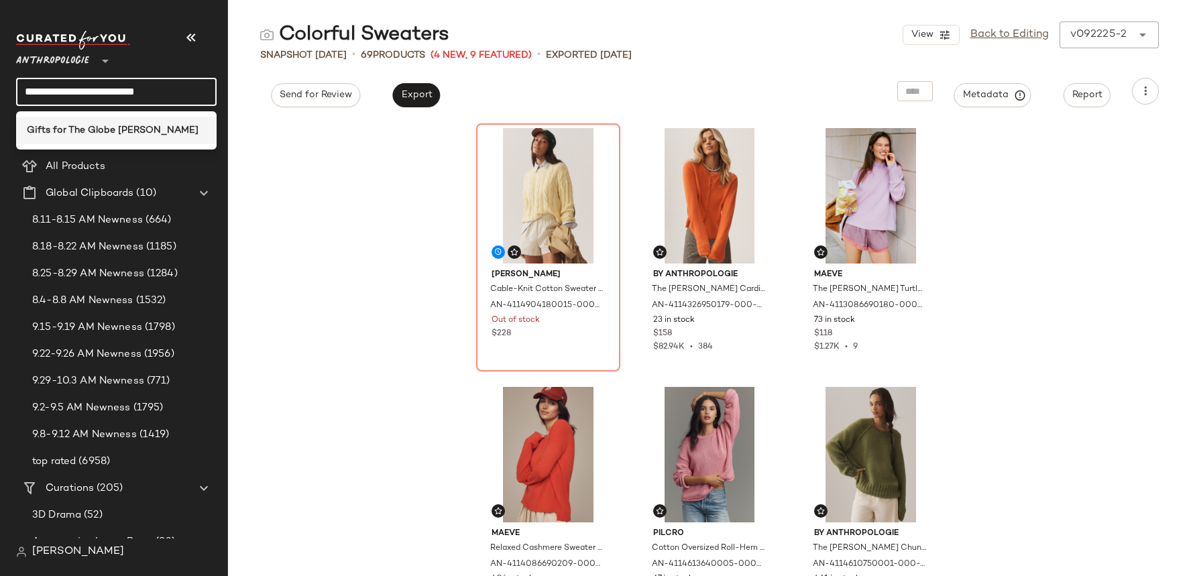
type input "**********"
click at [135, 125] on b "Gifts for The Globe Trotter" at bounding box center [113, 130] width 172 height 14
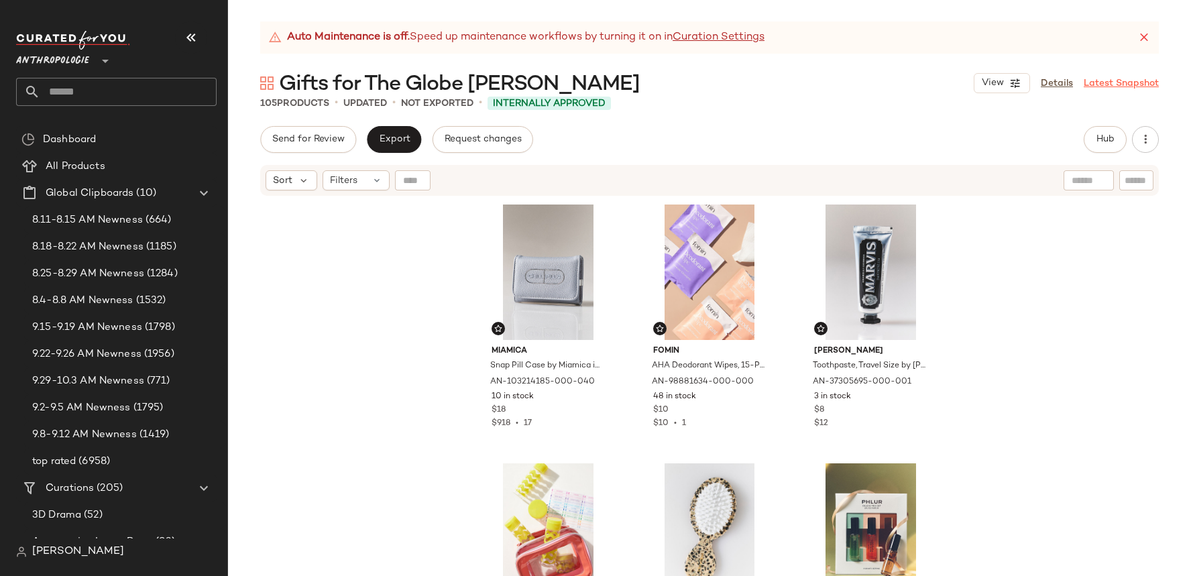
click at [1114, 82] on link "Latest Snapshot" at bounding box center [1121, 83] width 75 height 14
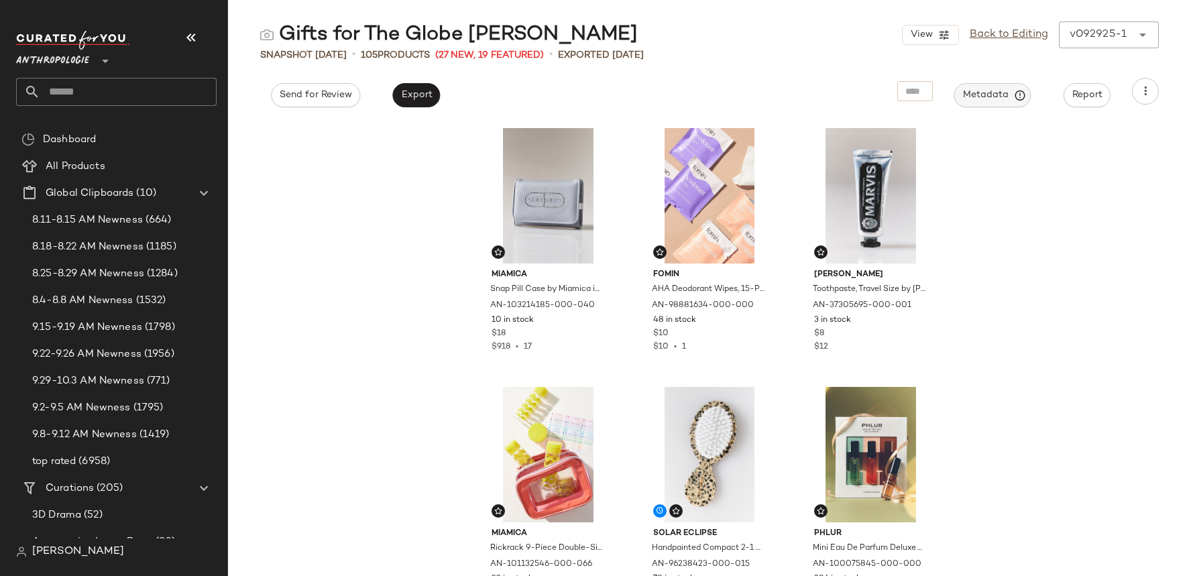
click at [997, 104] on button "Metadata" at bounding box center [992, 95] width 77 height 24
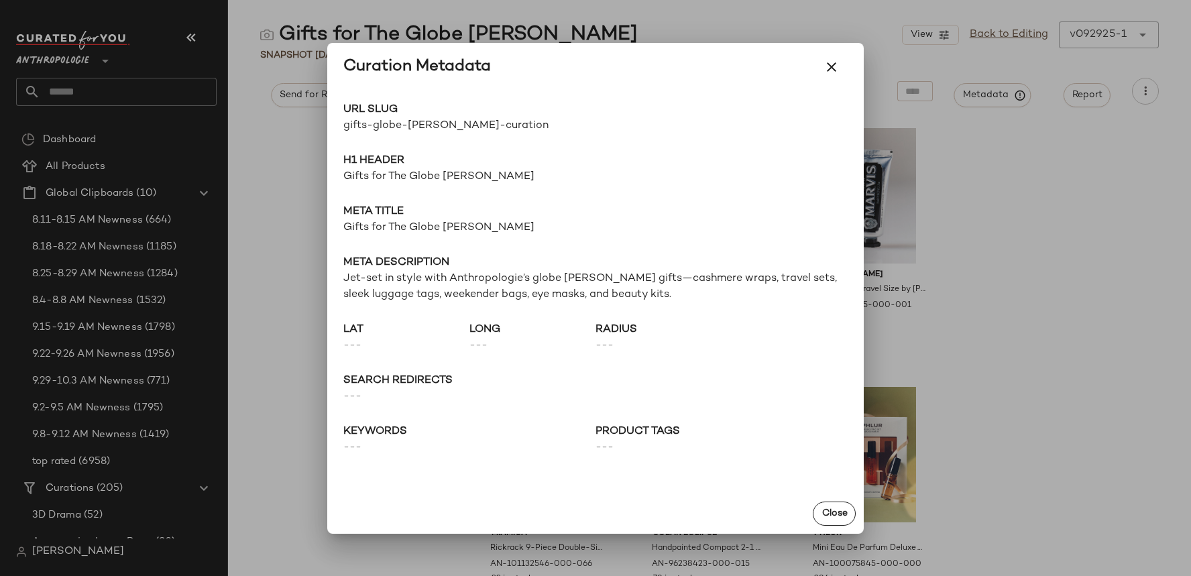
click at [428, 119] on span "gifts-globe-trotter-curation" at bounding box center [469, 126] width 252 height 16
click at [148, 86] on div at bounding box center [595, 288] width 1191 height 576
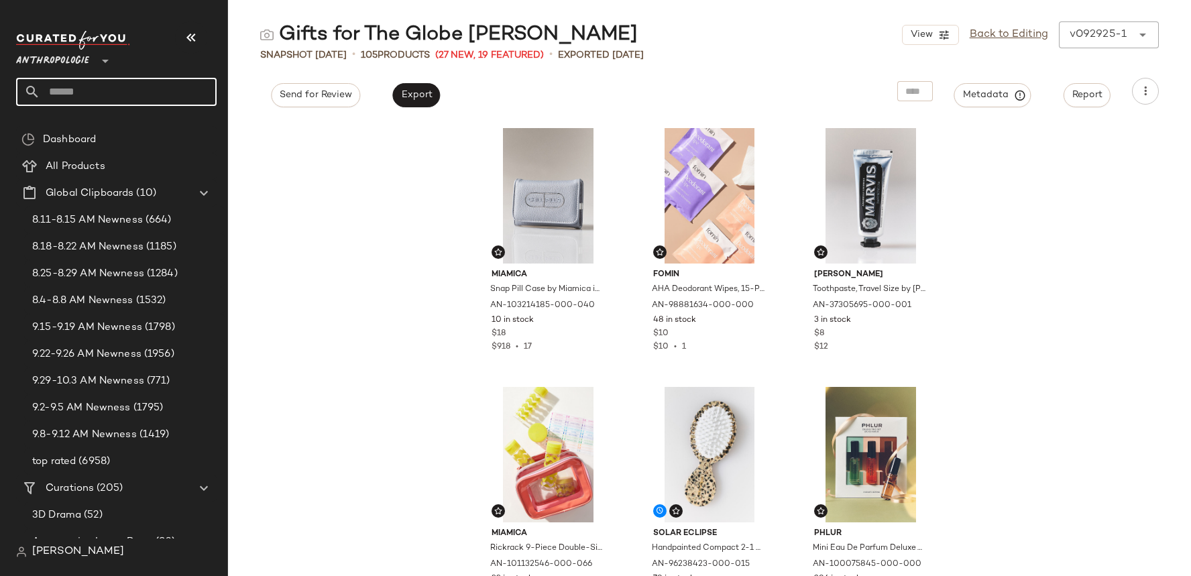
click at [137, 88] on input "text" at bounding box center [128, 92] width 176 height 28
paste input "**********"
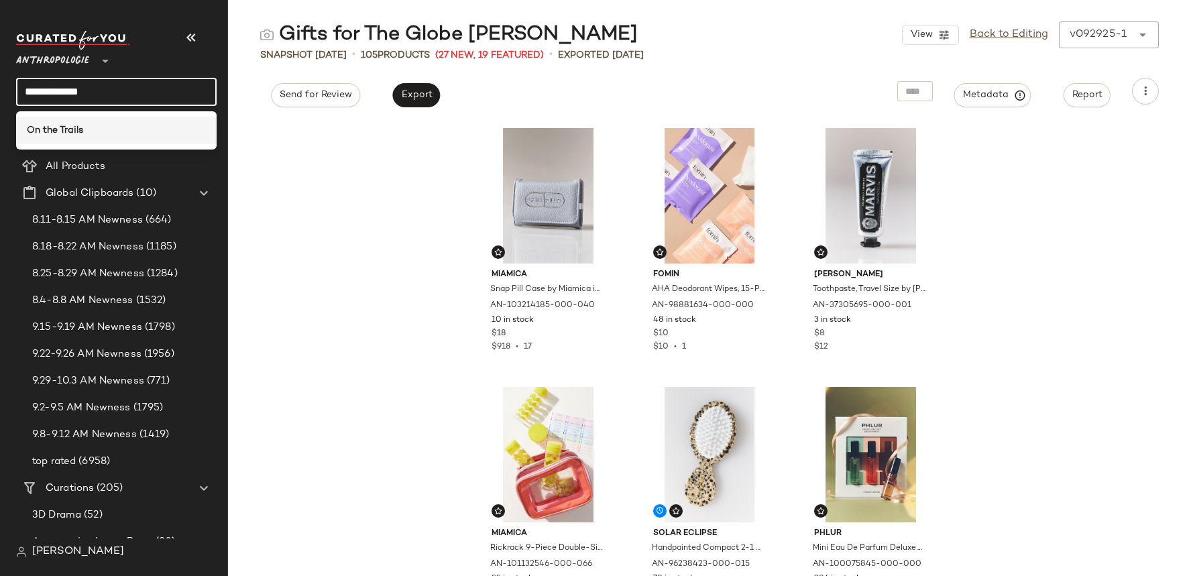
type input "**********"
click at [111, 130] on div "On the Trails" at bounding box center [116, 130] width 179 height 14
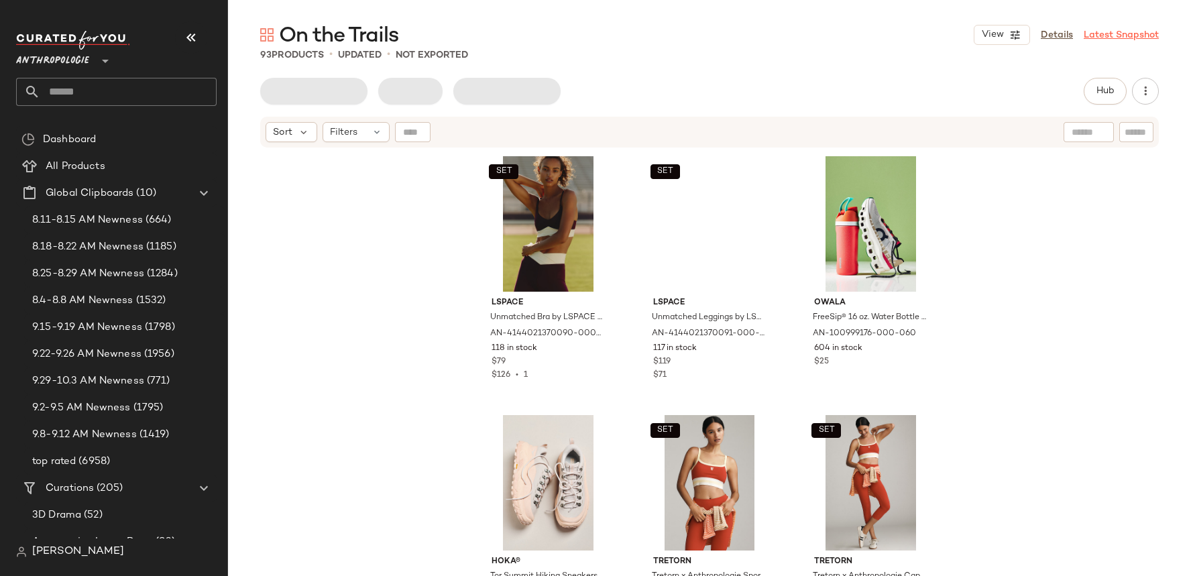
click at [1127, 36] on link "Latest Snapshot" at bounding box center [1121, 35] width 75 height 14
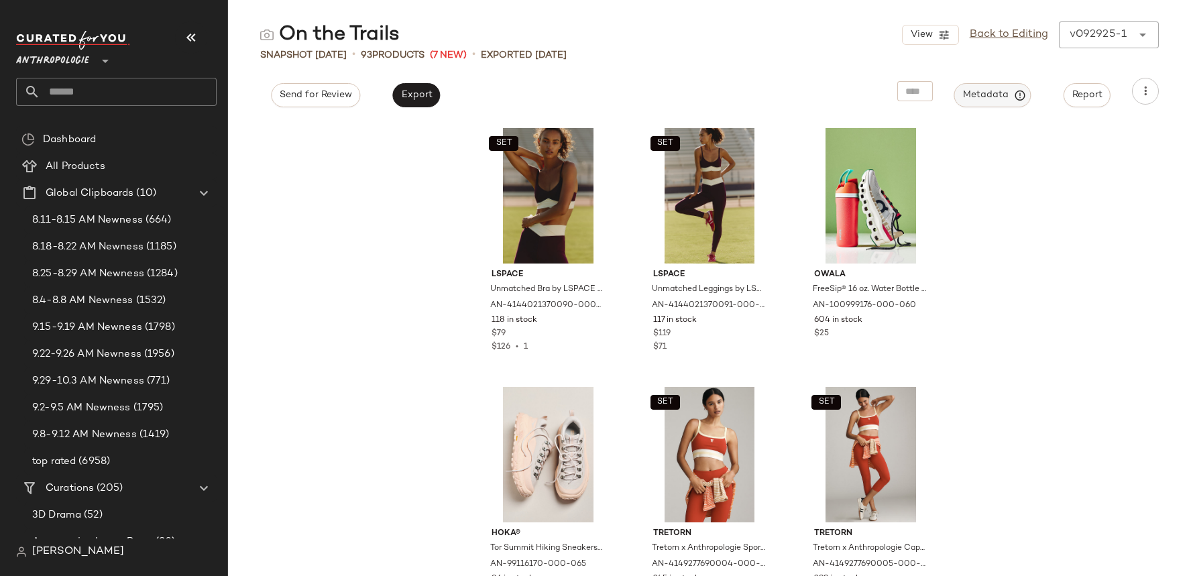
click at [997, 100] on span "Metadata" at bounding box center [992, 95] width 61 height 12
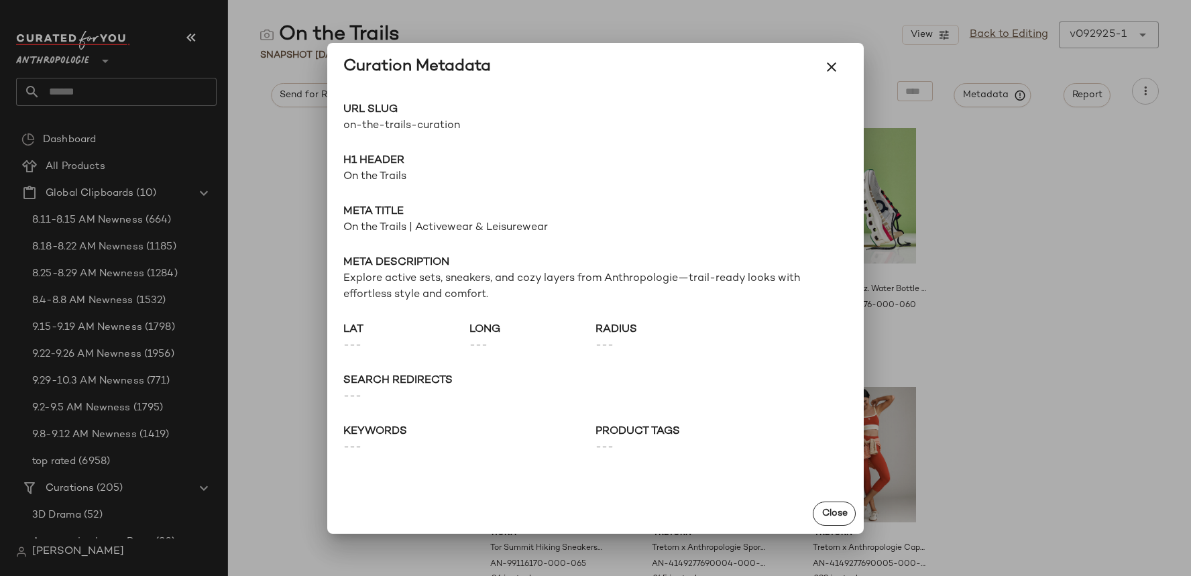
click at [459, 120] on span "on-the-trails-curation" at bounding box center [469, 126] width 252 height 16
click at [182, 106] on div at bounding box center [595, 288] width 1191 height 576
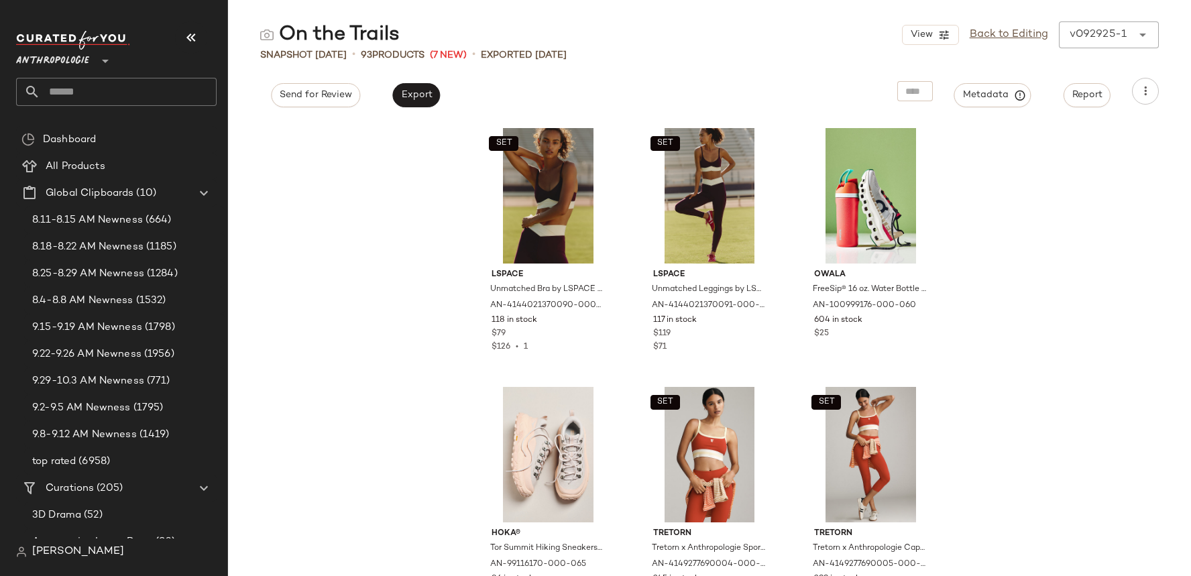
click at [171, 98] on input "text" at bounding box center [128, 92] width 176 height 28
paste input "**********"
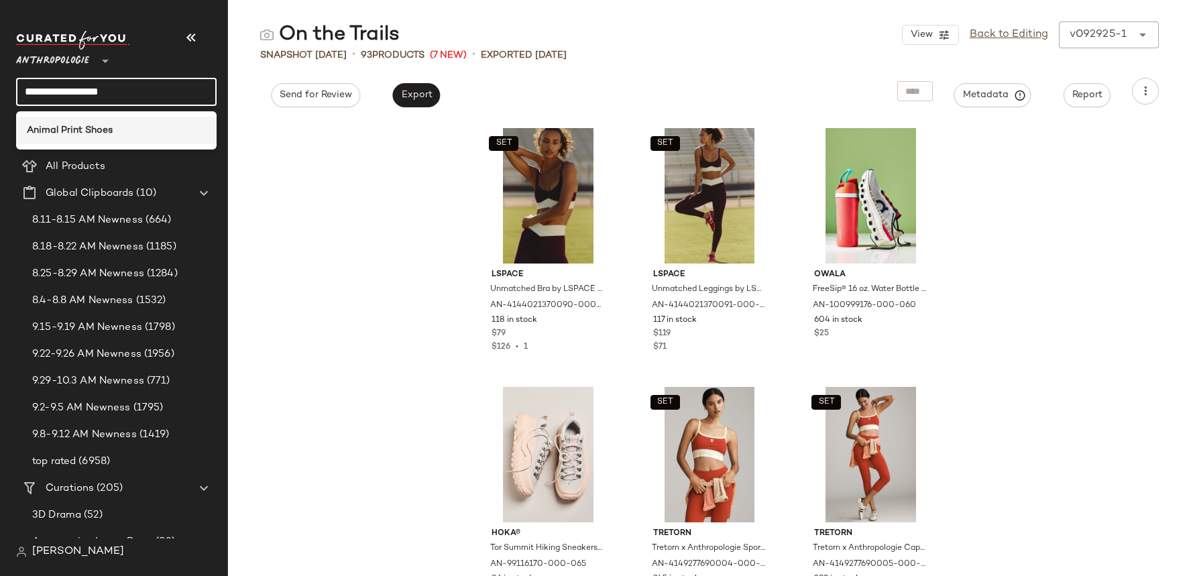
type input "**********"
click at [123, 126] on div "Animal Print Shoes" at bounding box center [116, 130] width 179 height 14
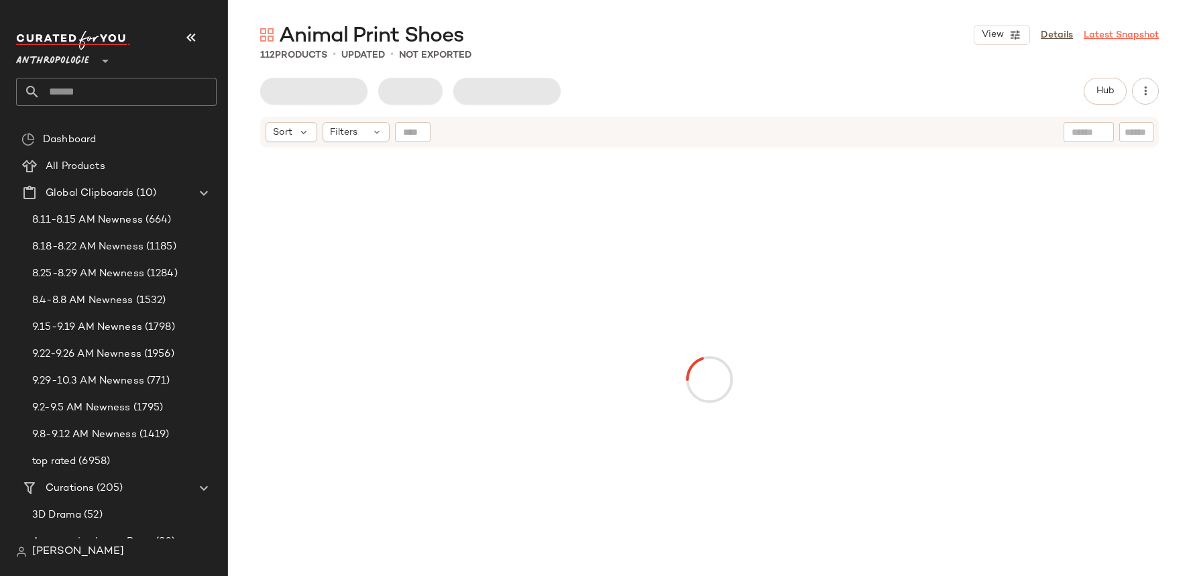
click at [1113, 30] on link "Latest Snapshot" at bounding box center [1121, 35] width 75 height 14
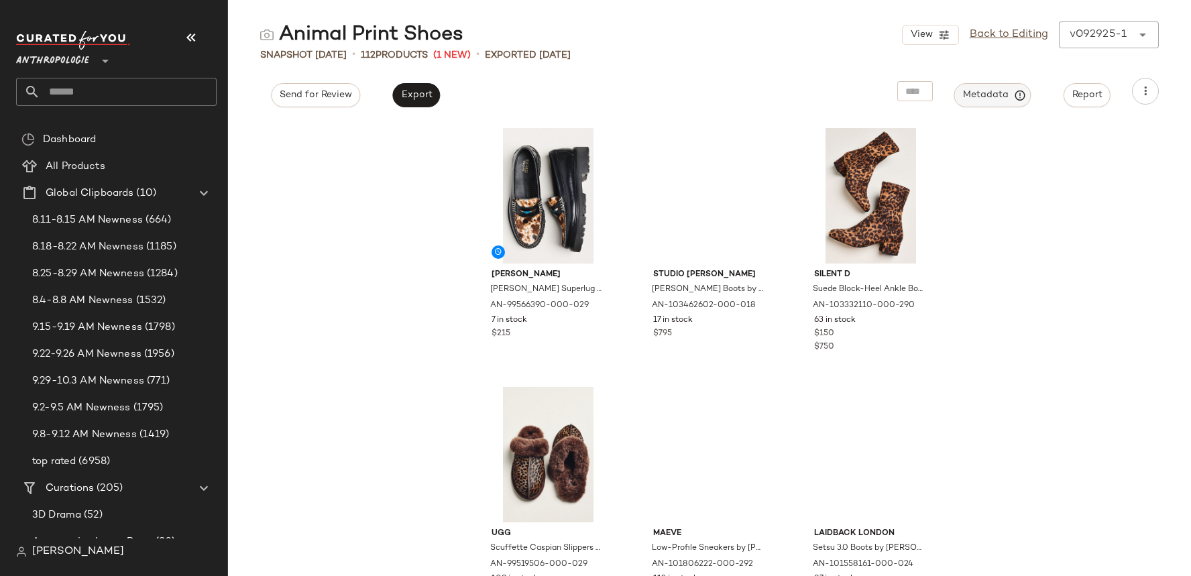
click at [1004, 98] on span "Metadata" at bounding box center [992, 95] width 61 height 12
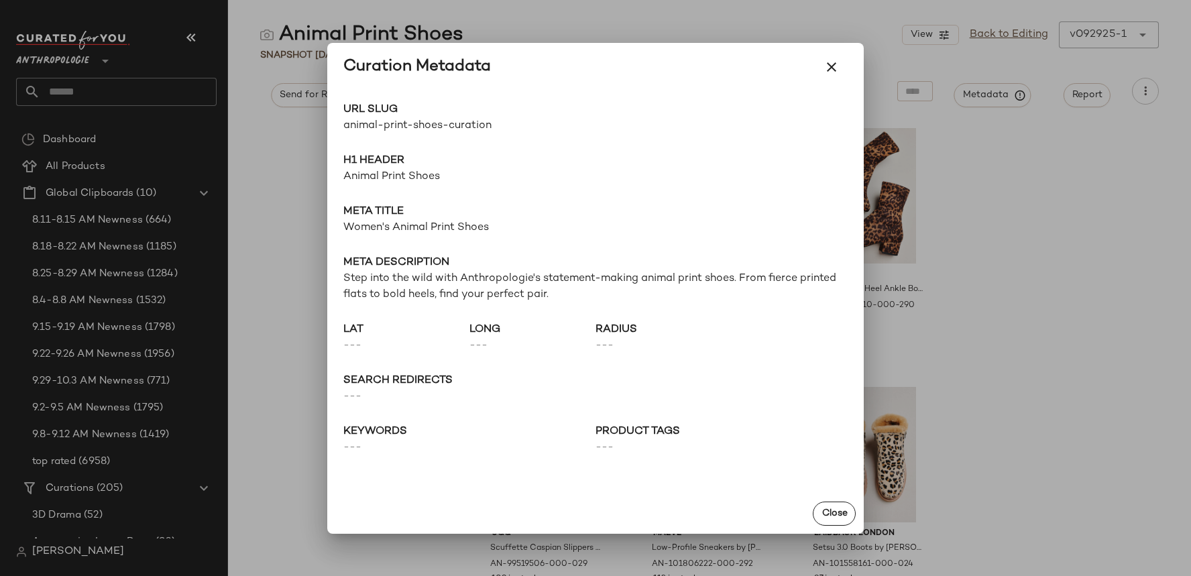
click at [470, 121] on span "animal-print-shoes-curation" at bounding box center [469, 126] width 252 height 16
click at [184, 150] on div at bounding box center [595, 288] width 1191 height 576
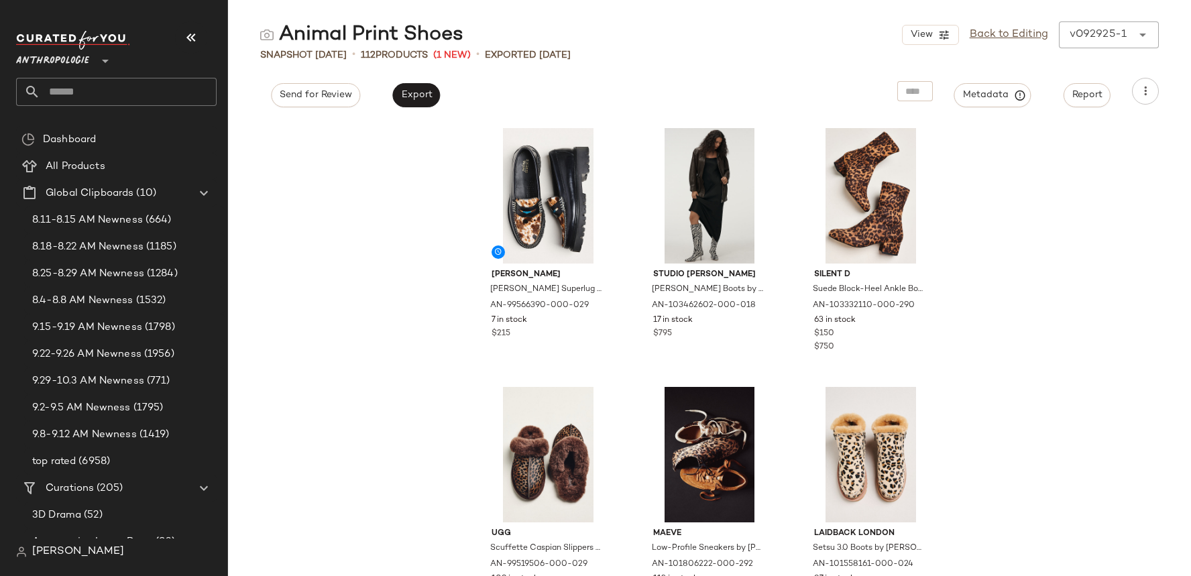
click at [177, 112] on div "Anthropologie **" at bounding box center [121, 73] width 211 height 105
click at [174, 102] on input "text" at bounding box center [128, 92] width 176 height 28
paste input "**********"
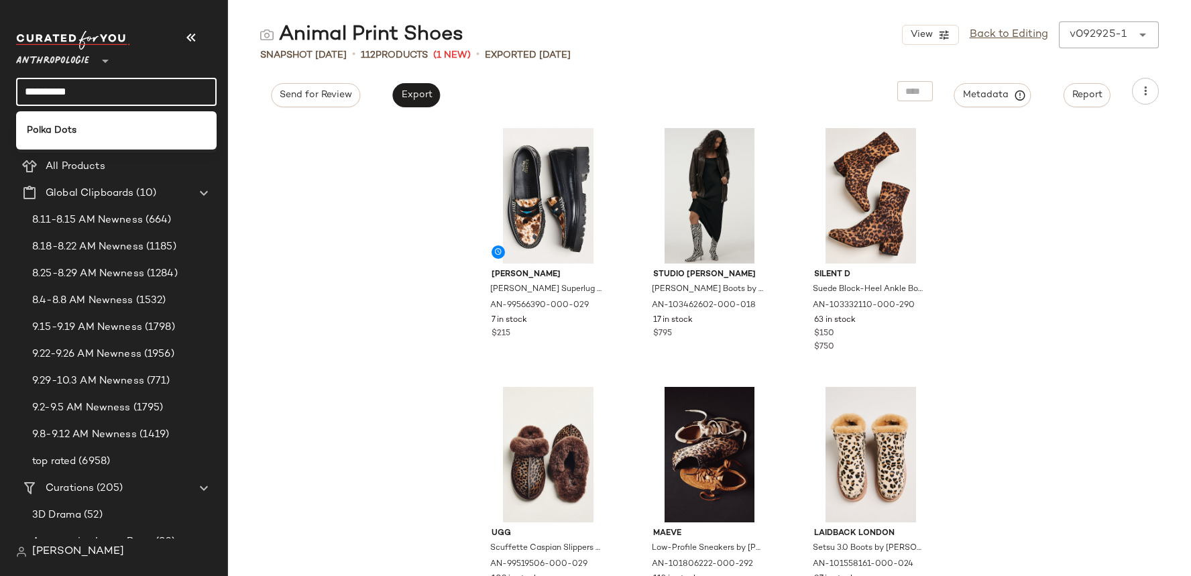
type input "**********"
click at [129, 127] on div "Polka Dots" at bounding box center [116, 130] width 179 height 14
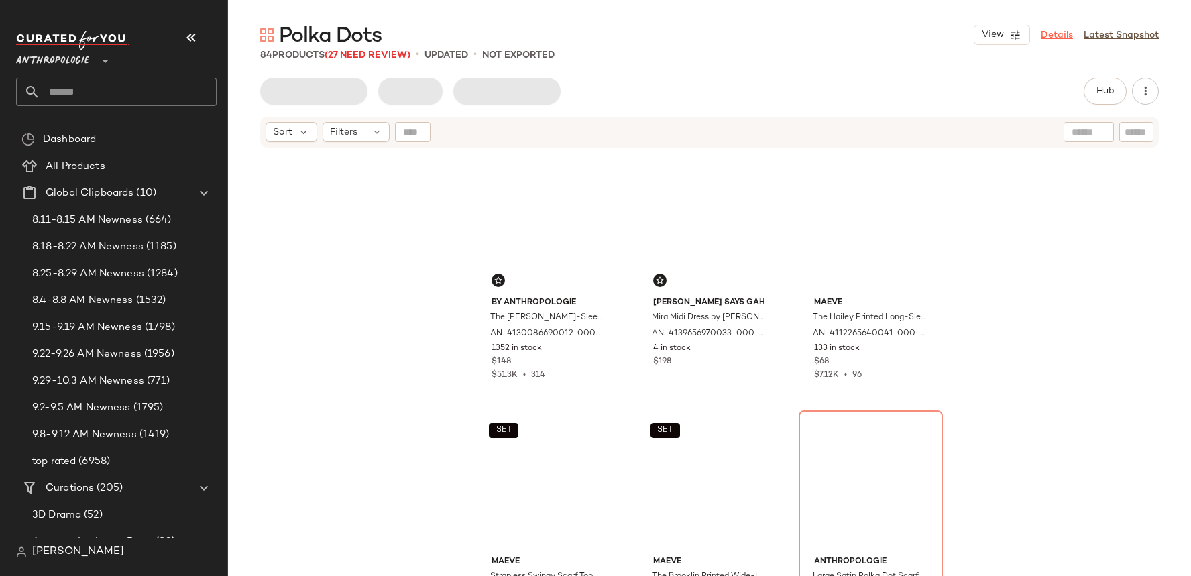
click at [1071, 34] on link "Details" at bounding box center [1057, 35] width 32 height 14
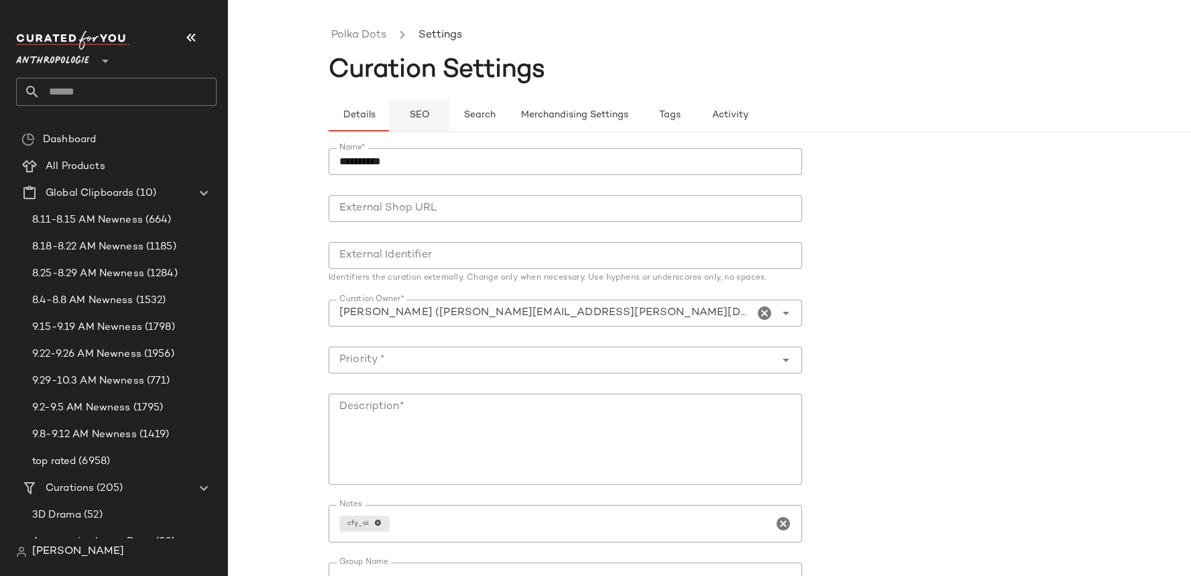
click at [432, 115] on button "SEO" at bounding box center [419, 115] width 60 height 32
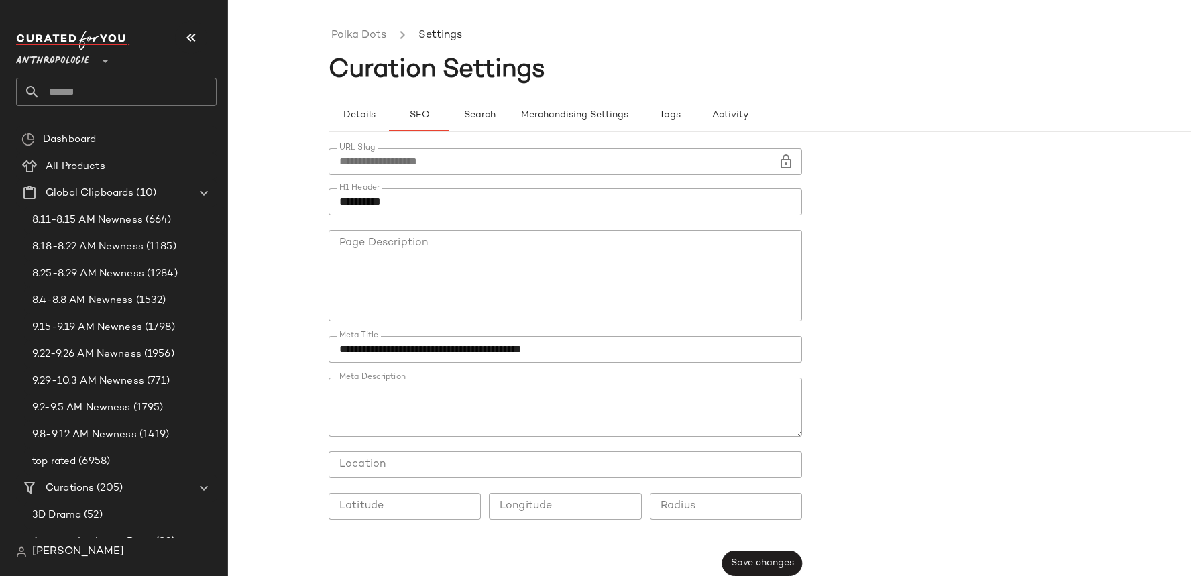
click at [407, 159] on input "**********" at bounding box center [553, 161] width 449 height 27
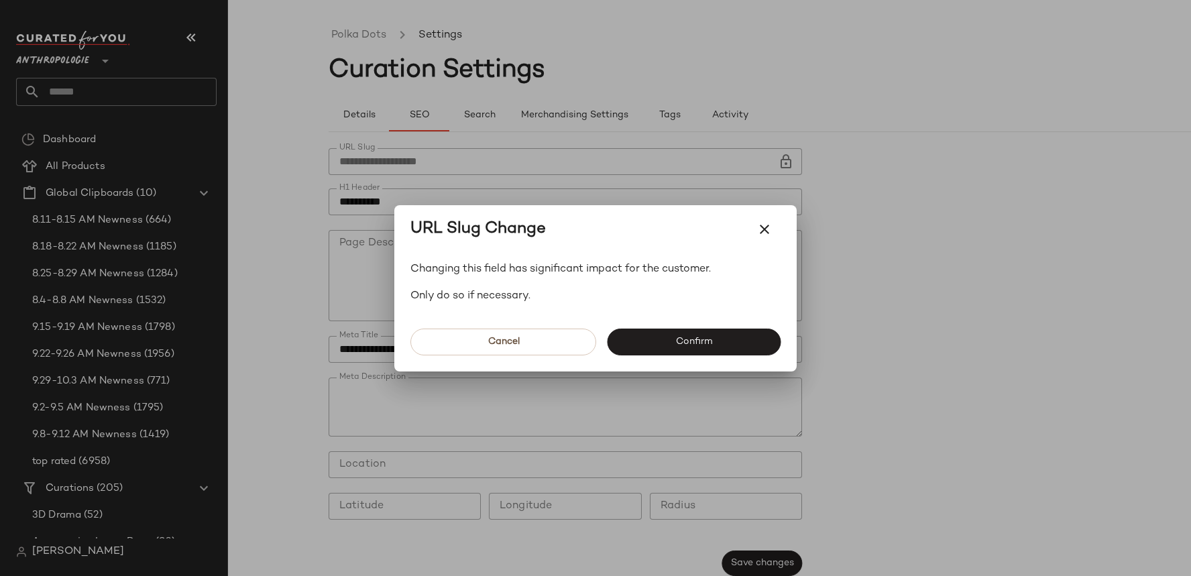
click at [407, 159] on div at bounding box center [595, 288] width 1191 height 576
click at [407, 159] on input "**********" at bounding box center [553, 161] width 449 height 27
click at [757, 236] on icon "button" at bounding box center [765, 229] width 16 height 16
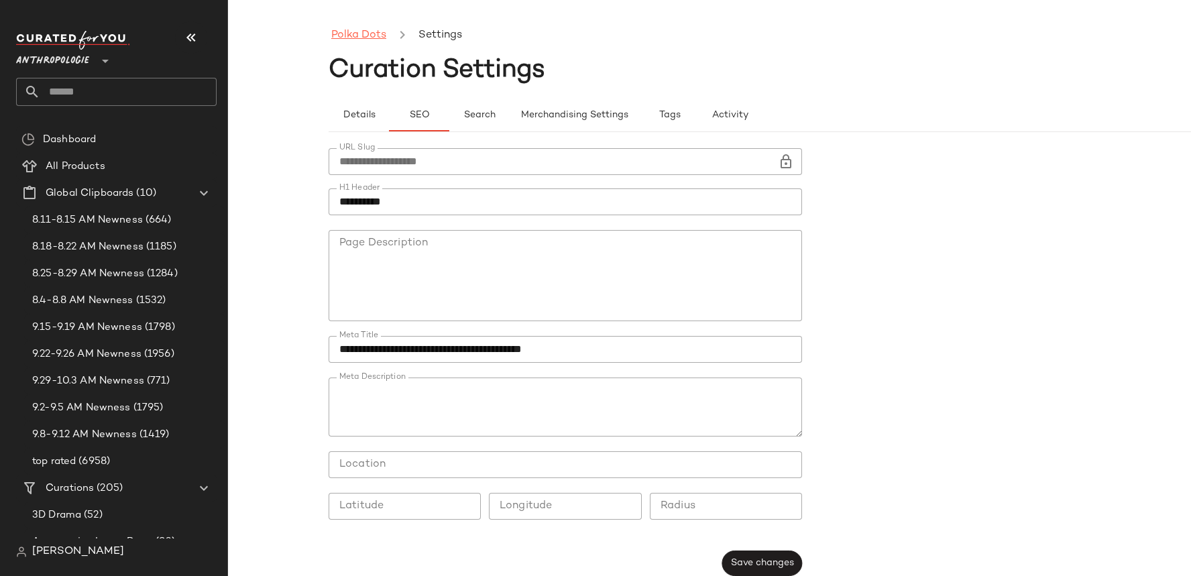
click at [370, 34] on link "Polka Dots" at bounding box center [358, 35] width 55 height 17
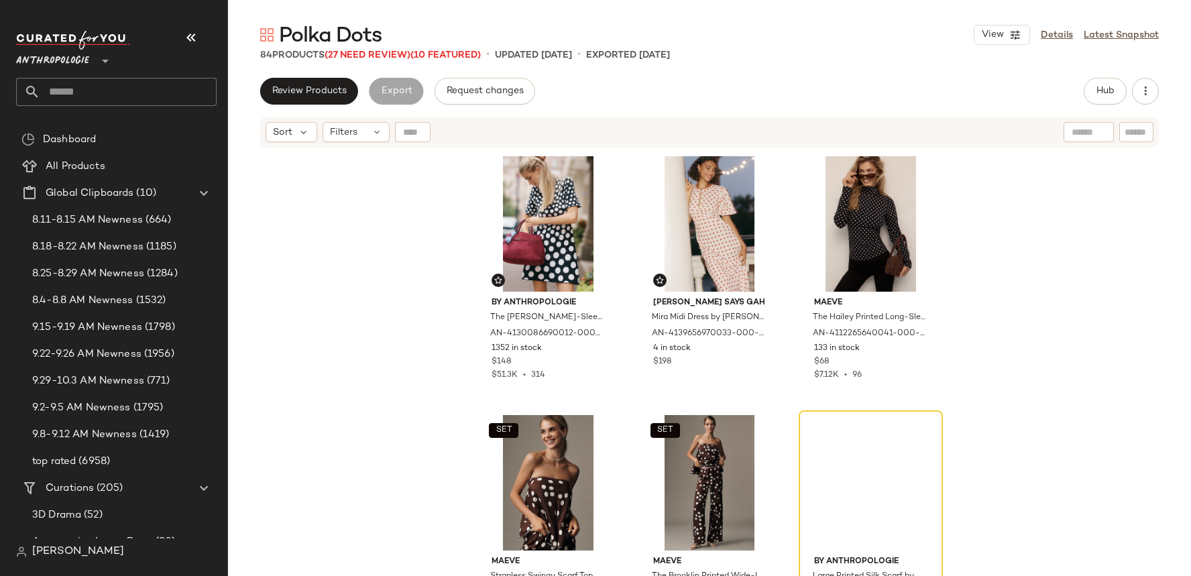
click at [614, 86] on div "Review Products Export Request changes Hub Send for Review External Review Inte…" at bounding box center [709, 91] width 899 height 27
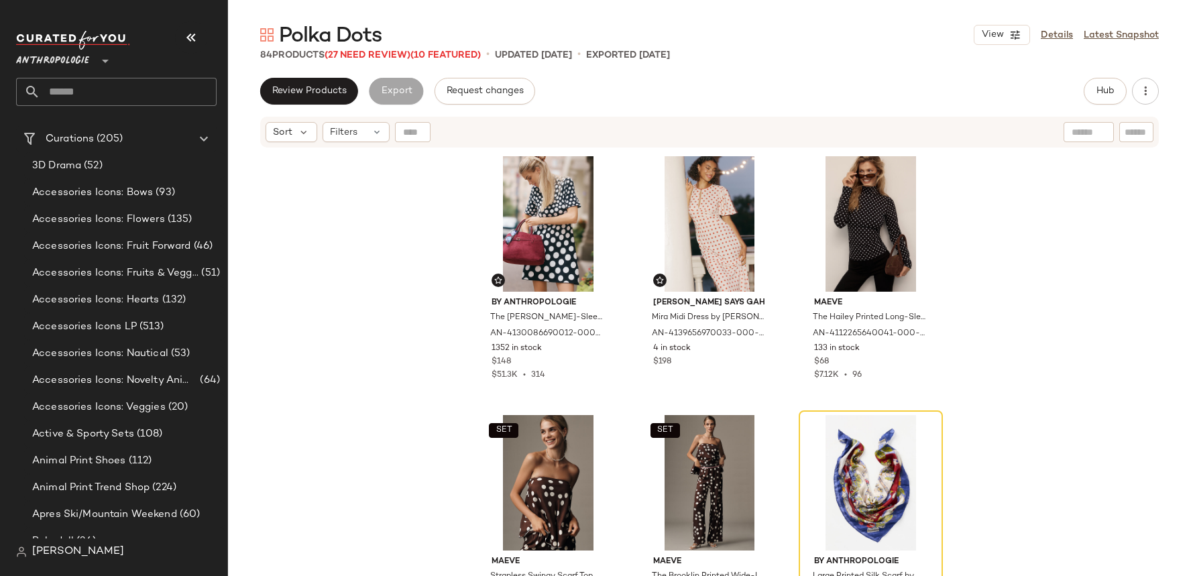
scroll to position [415, 0]
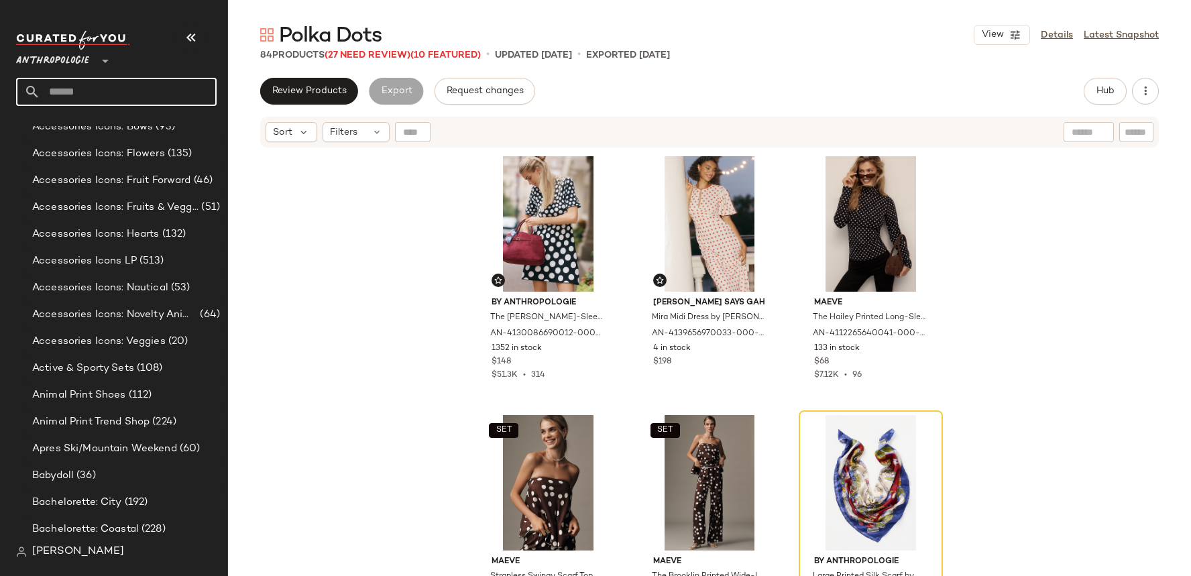
click at [169, 97] on input "text" at bounding box center [128, 92] width 176 height 28
paste input "**********"
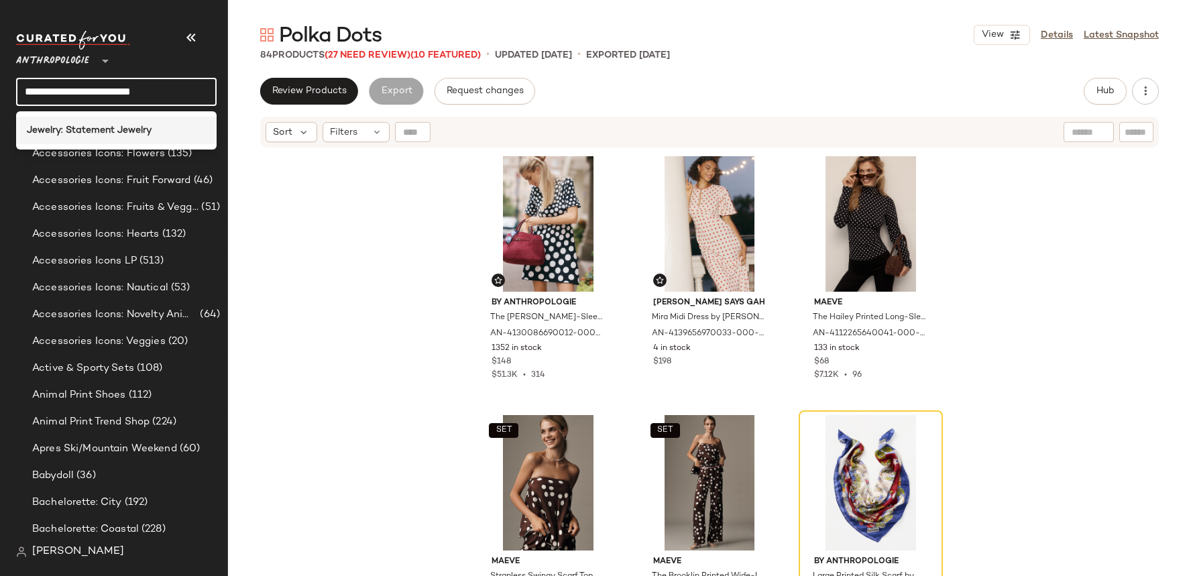
type input "**********"
click at [124, 128] on b "Jewelry: Statement Jewelry" at bounding box center [89, 130] width 125 height 14
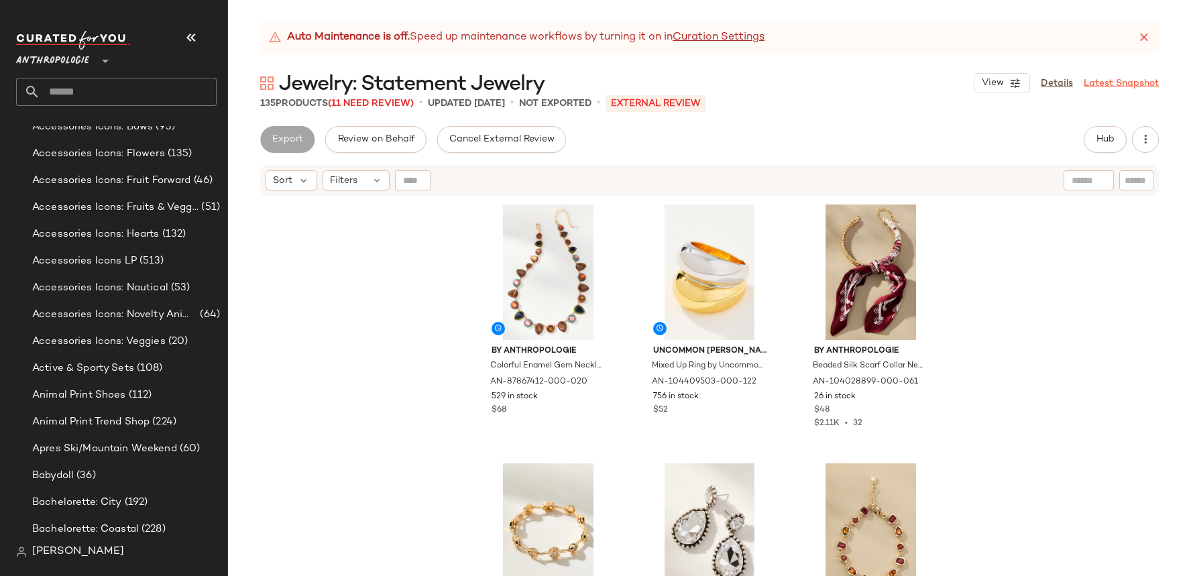
click at [1109, 89] on link "Latest Snapshot" at bounding box center [1121, 83] width 75 height 14
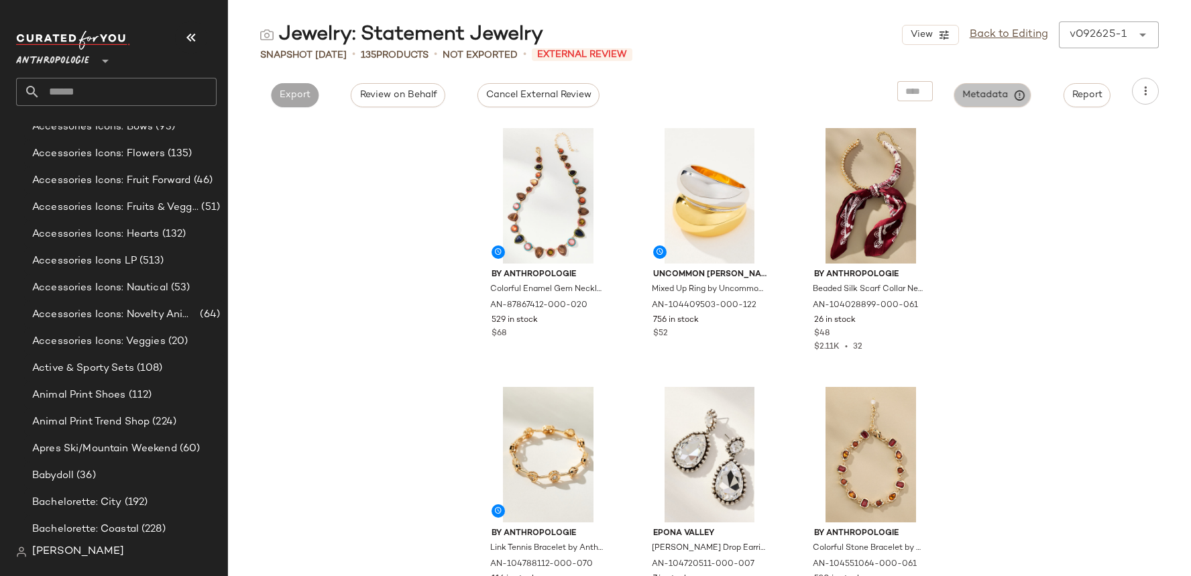
click at [962, 89] on button "Metadata" at bounding box center [992, 95] width 77 height 24
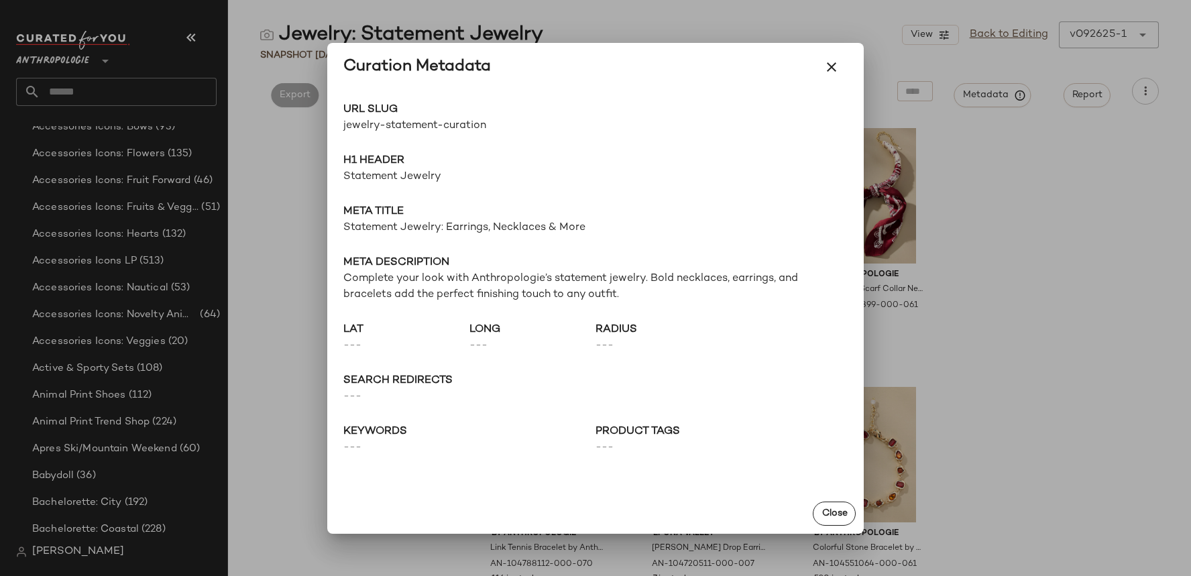
click at [402, 115] on span "URL Slug" at bounding box center [469, 110] width 252 height 16
click at [402, 126] on span "jewelry-statement-curation" at bounding box center [469, 126] width 252 height 16
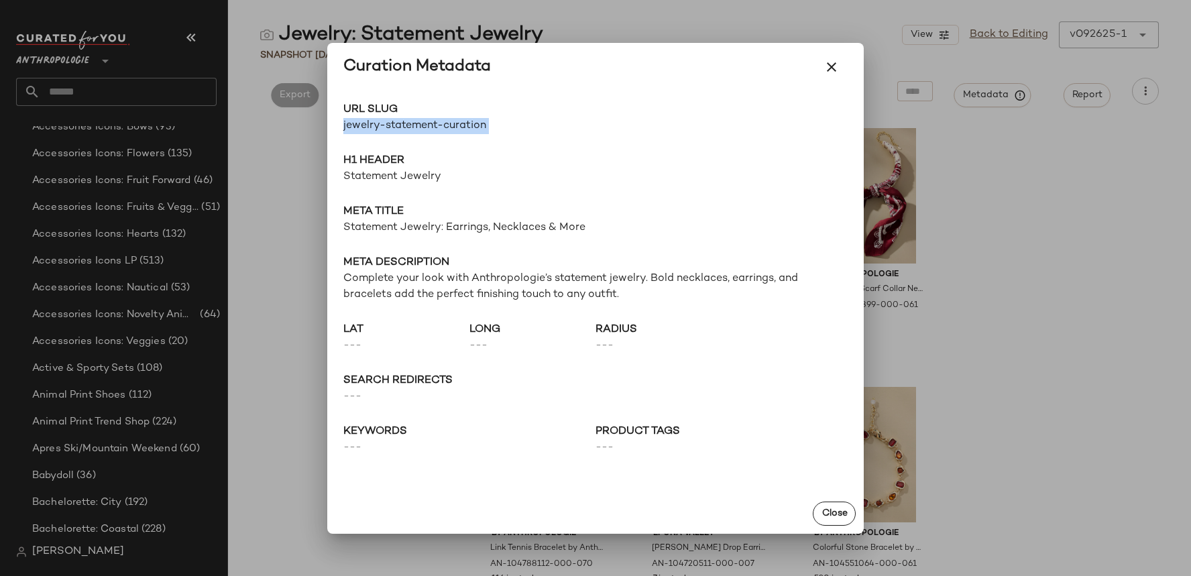
click at [402, 126] on span "jewelry-statement-curation" at bounding box center [469, 126] width 252 height 16
click at [252, 78] on div at bounding box center [595, 288] width 1191 height 576
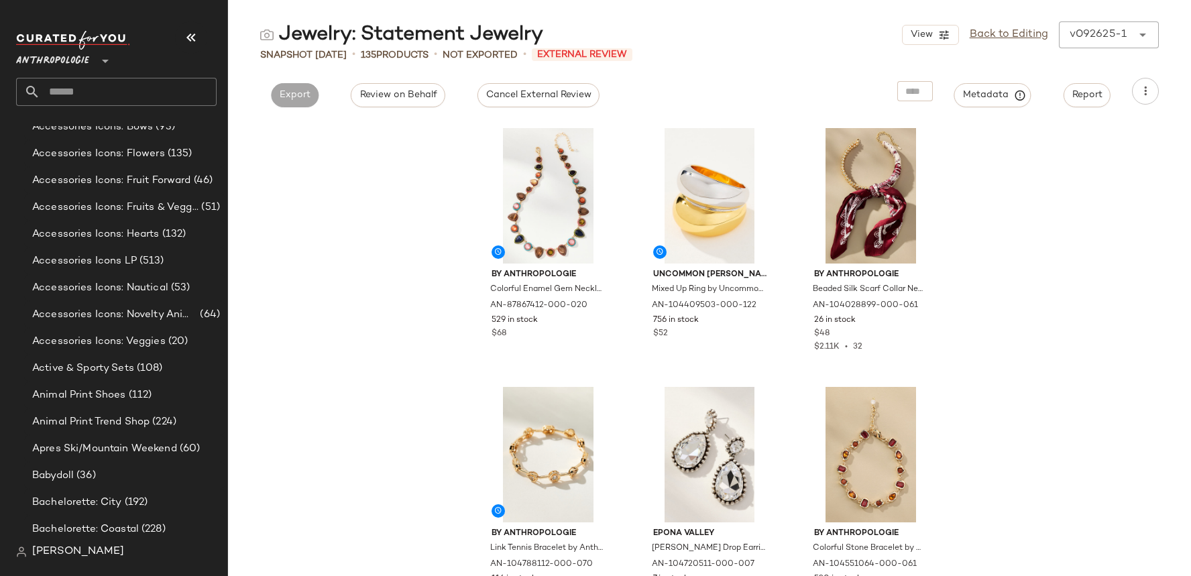
click at [109, 53] on icon at bounding box center [105, 61] width 16 height 16
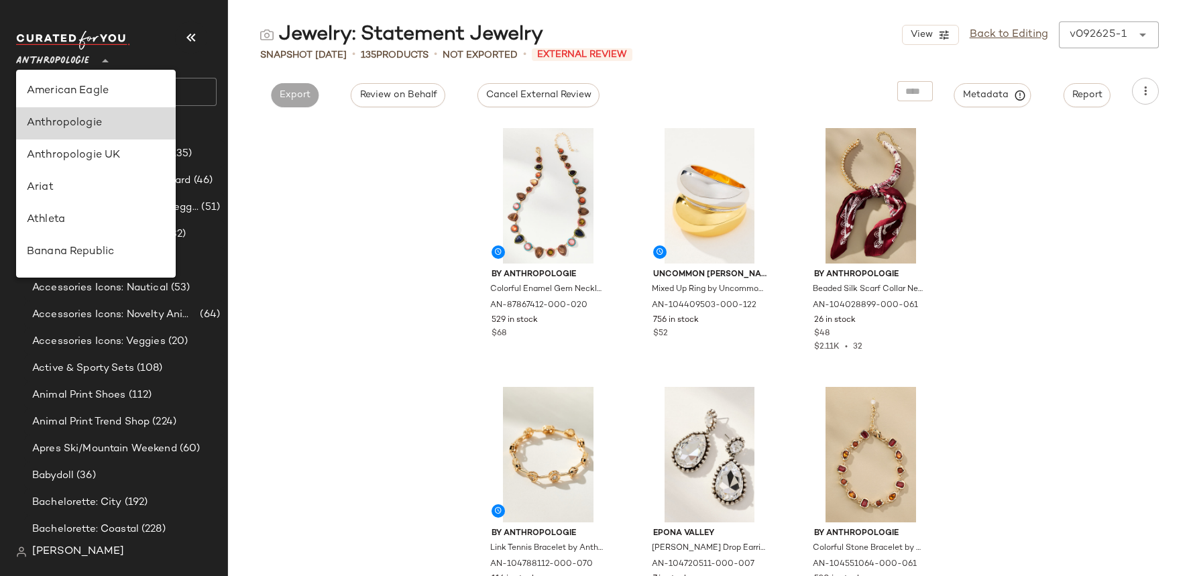
scroll to position [32, 0]
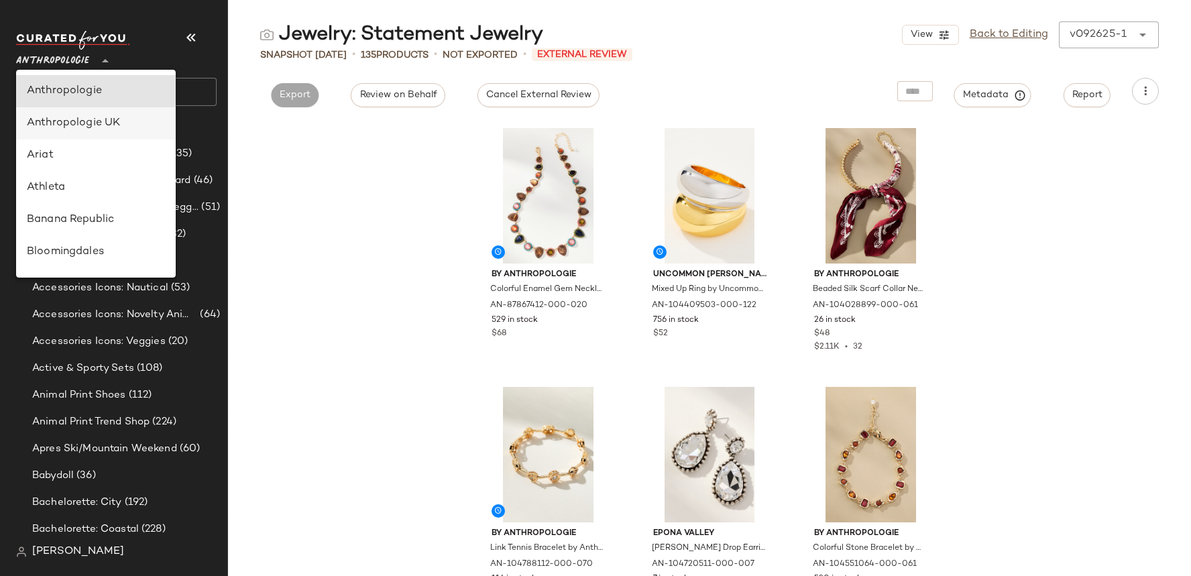
click at [77, 127] on div "Anthropologie UK" at bounding box center [96, 123] width 138 height 16
type input "**"
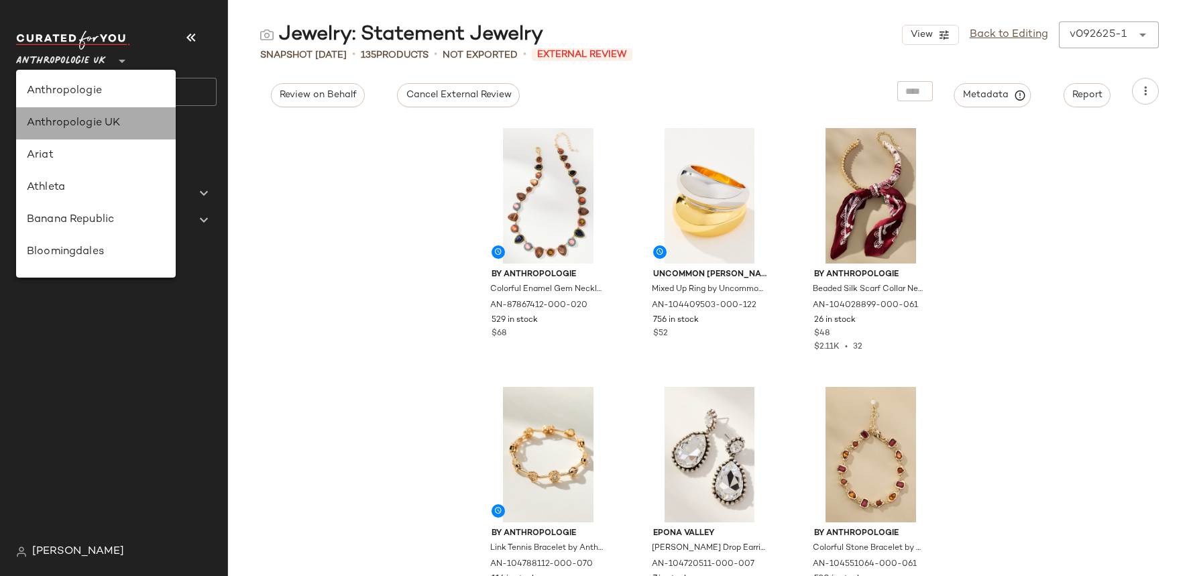
scroll to position [0, 0]
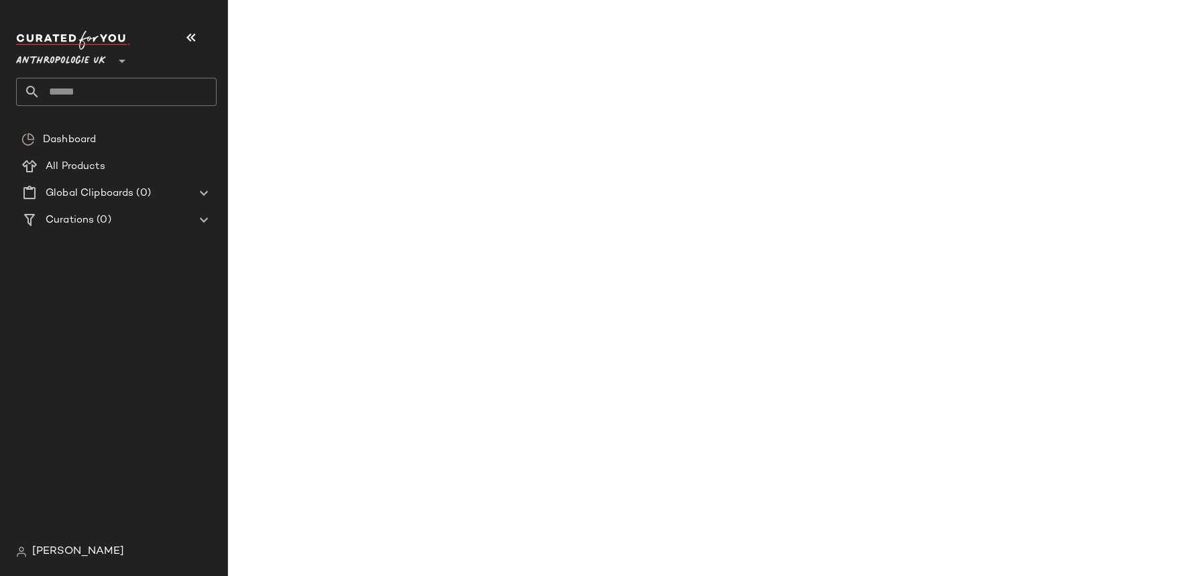
click at [98, 93] on input "text" at bounding box center [128, 92] width 176 height 28
paste input "**********"
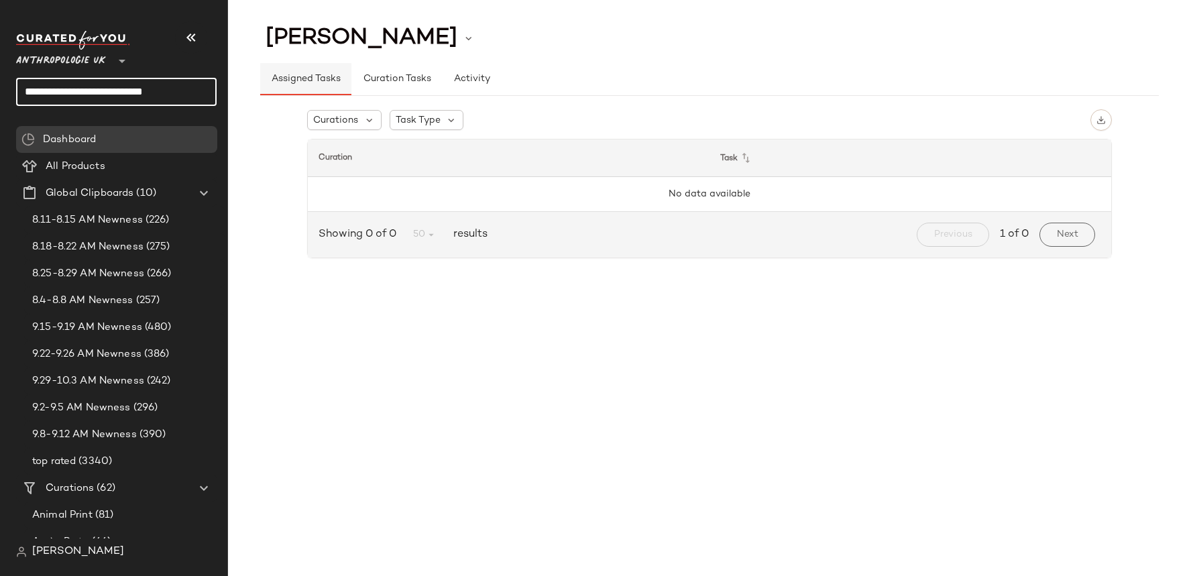
drag, startPoint x: 123, startPoint y: 89, endPoint x: 286, endPoint y: 89, distance: 163.0
click at [286, 89] on div "**********" at bounding box center [595, 288] width 1191 height 576
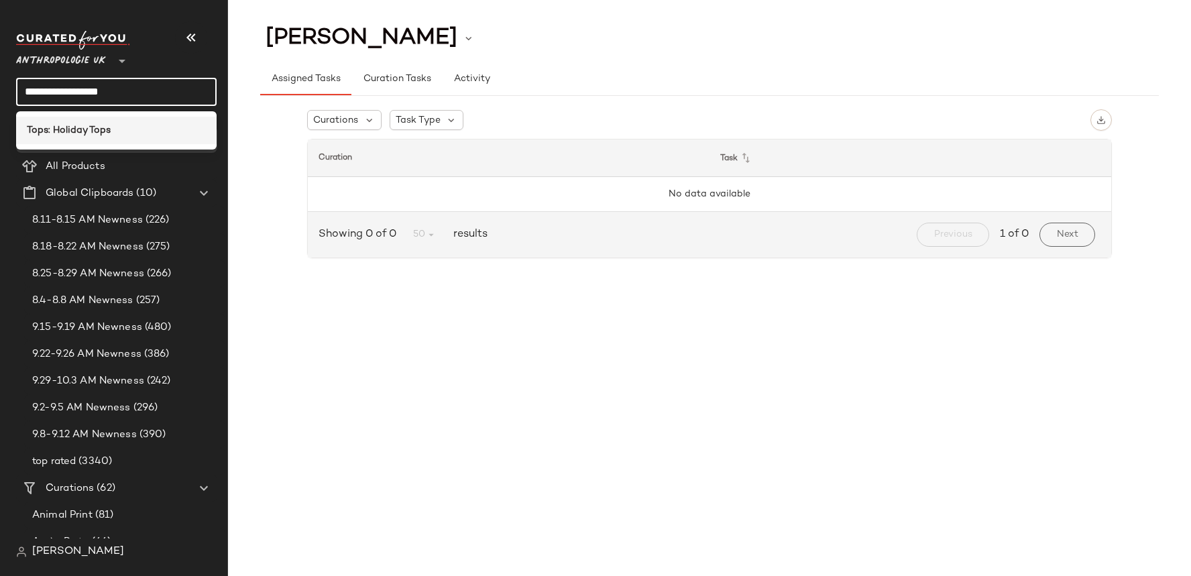
type input "**********"
click at [104, 128] on b "Tops: Holiday Tops" at bounding box center [69, 130] width 84 height 14
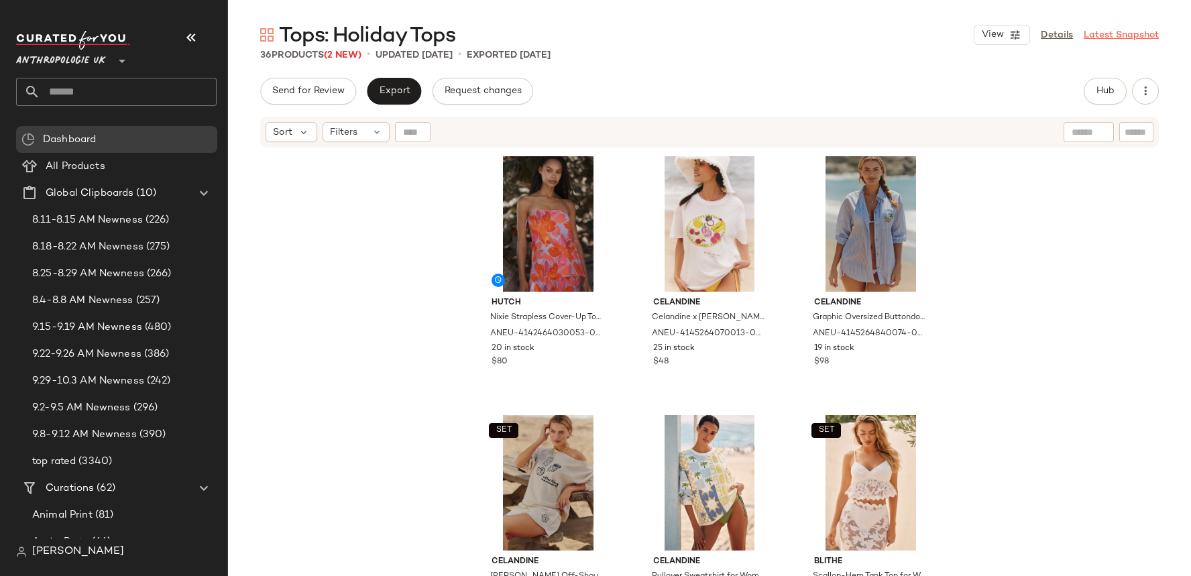
click at [1117, 36] on link "Latest Snapshot" at bounding box center [1121, 35] width 75 height 14
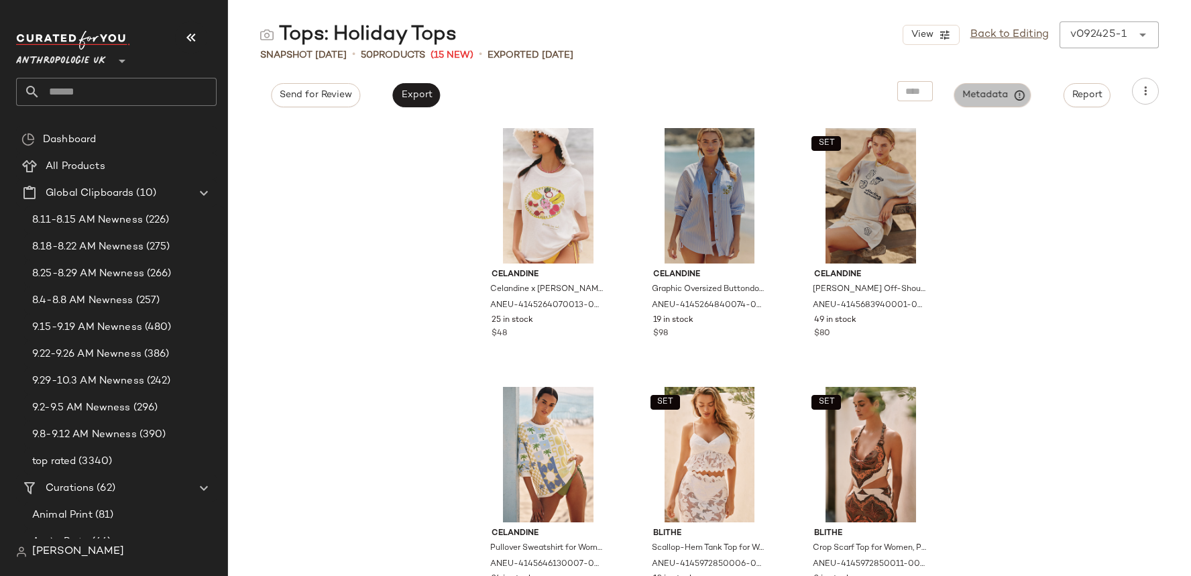
click at [1000, 88] on button "Metadata" at bounding box center [992, 95] width 77 height 24
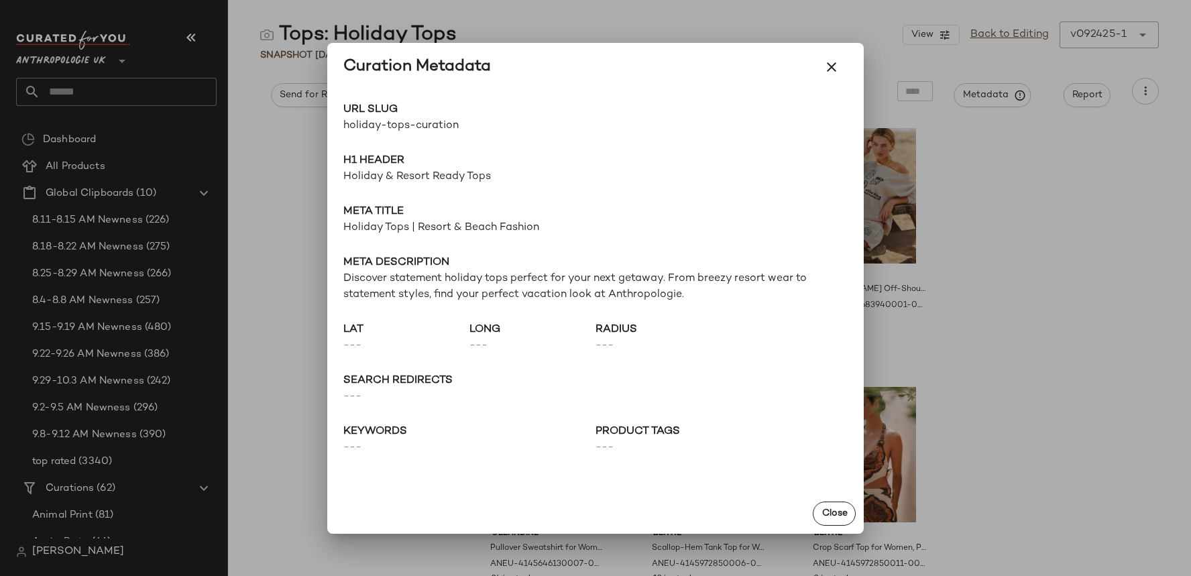
click at [402, 122] on span "holiday-tops-curation" at bounding box center [469, 126] width 252 height 16
click at [99, 92] on div at bounding box center [595, 288] width 1191 height 576
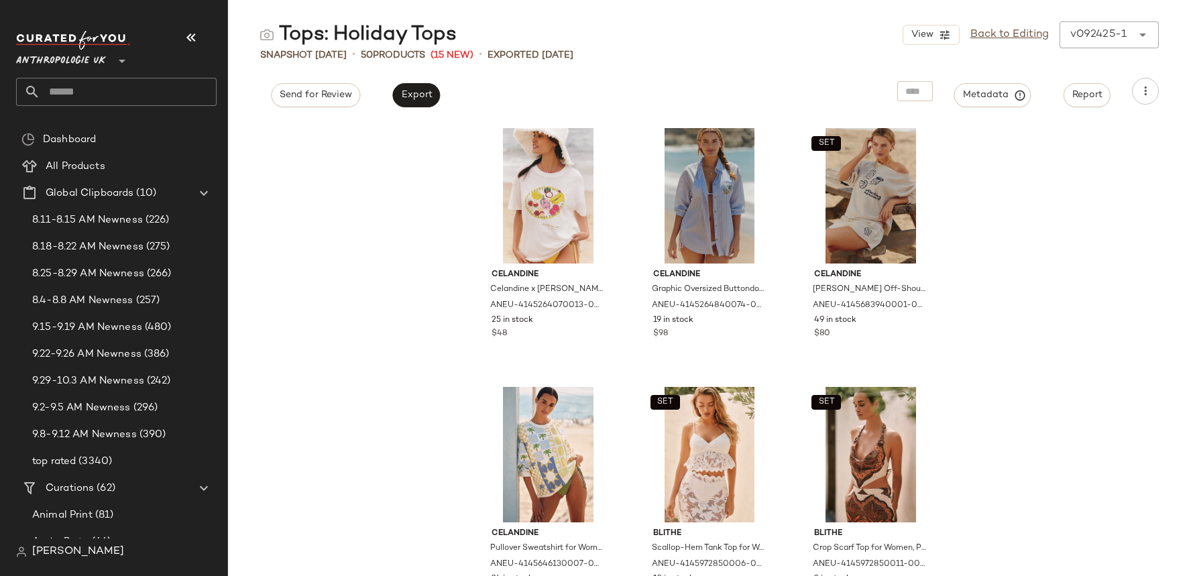
click at [95, 89] on input "text" at bounding box center [128, 92] width 176 height 28
paste input "**********"
type input "**********"
click at [69, 94] on input "**********" at bounding box center [116, 92] width 201 height 28
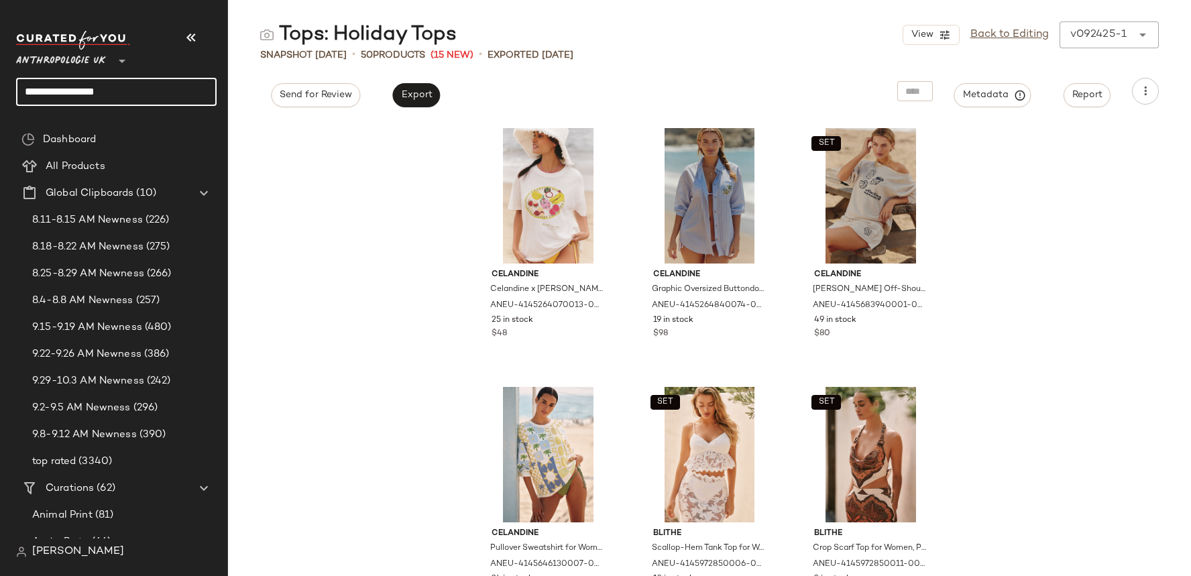
click at [69, 94] on input "**********" at bounding box center [116, 92] width 201 height 28
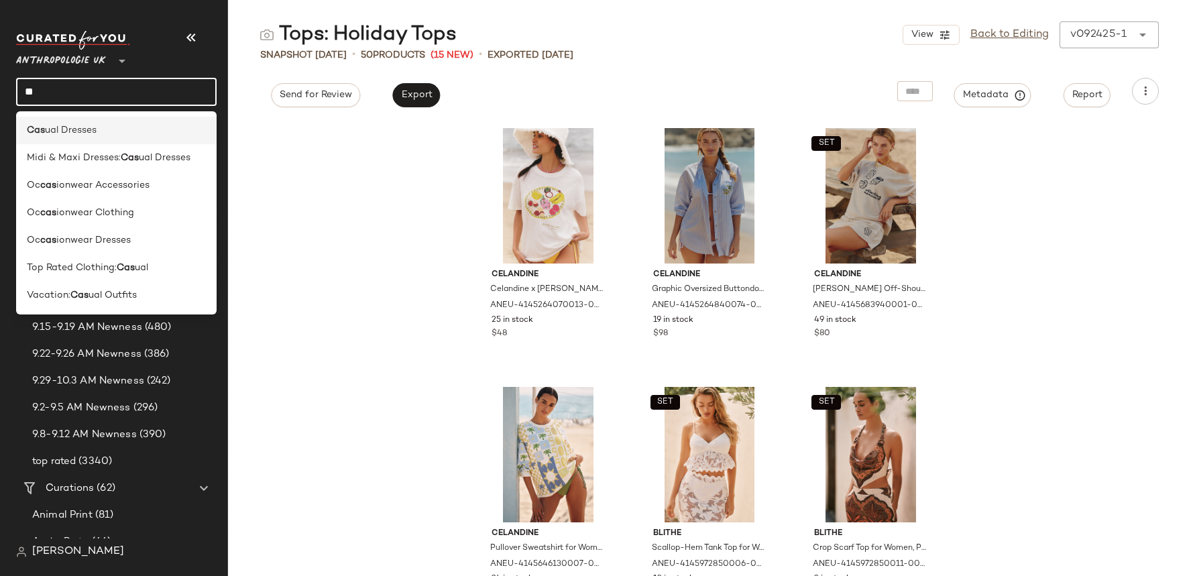
type input "*"
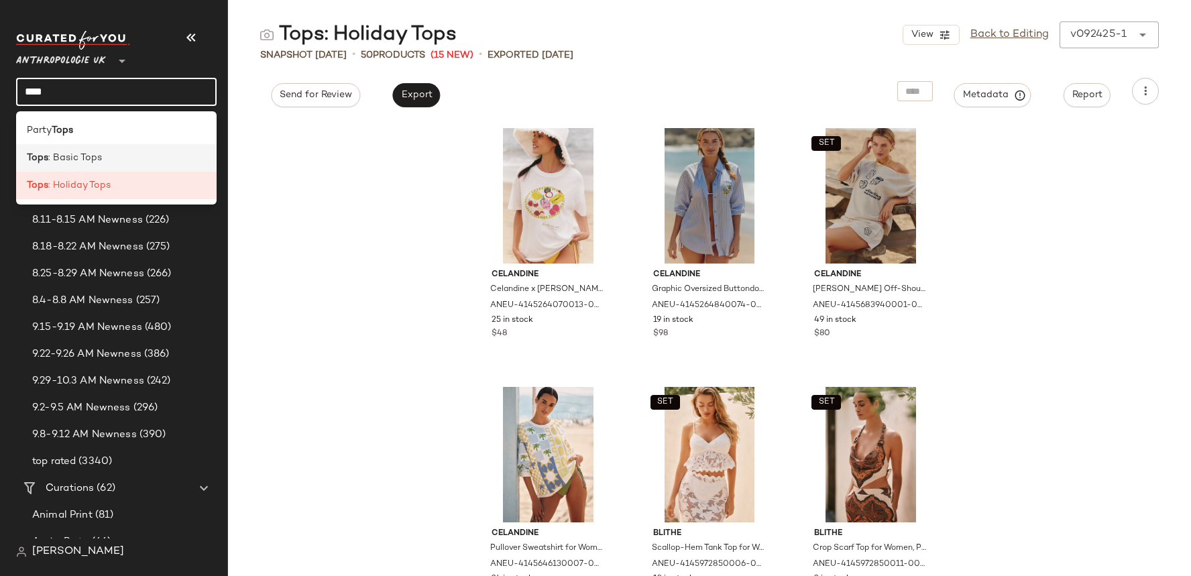
type input "****"
click at [119, 147] on div "Tops : Basic Tops" at bounding box center [116, 157] width 201 height 27
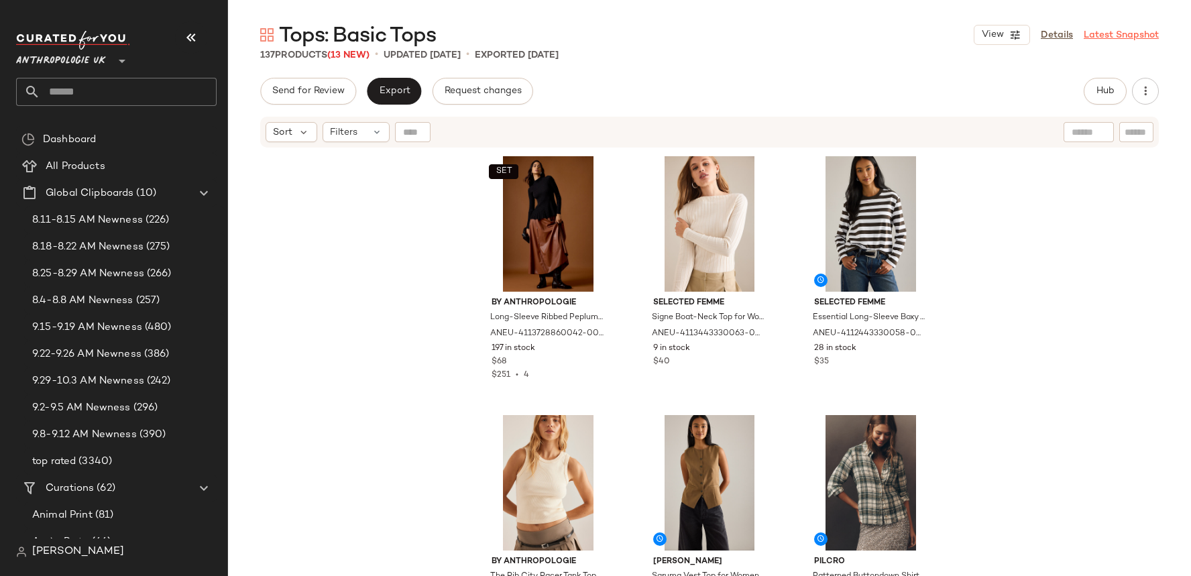
click at [1098, 32] on link "Latest Snapshot" at bounding box center [1121, 35] width 75 height 14
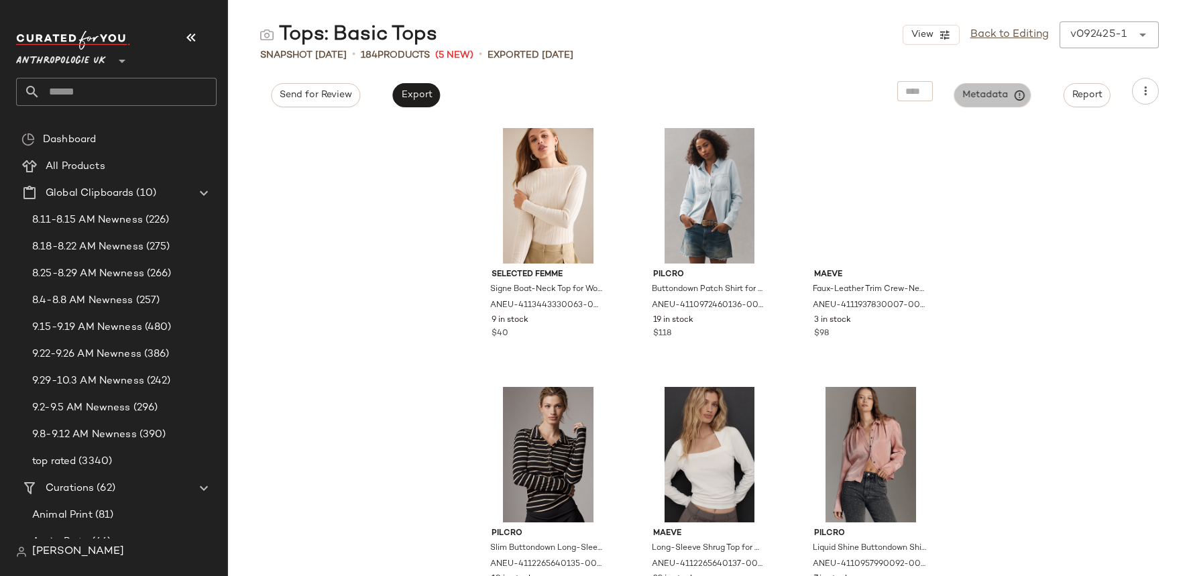
click at [1003, 106] on button "Metadata" at bounding box center [992, 95] width 77 height 24
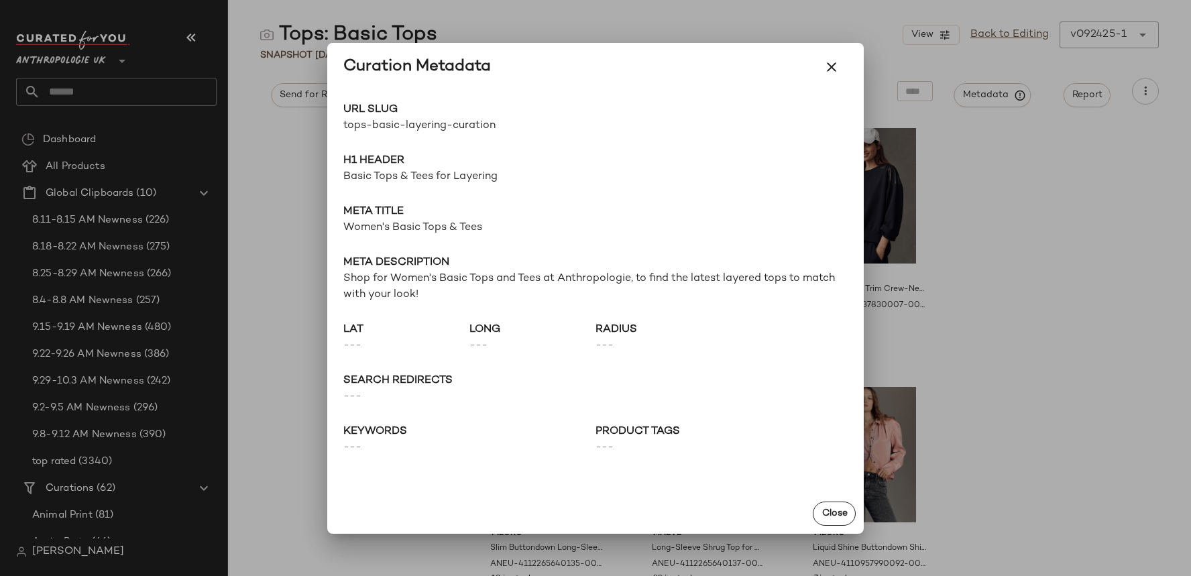
click at [376, 131] on span "tops-basic-layering-curation" at bounding box center [469, 126] width 252 height 16
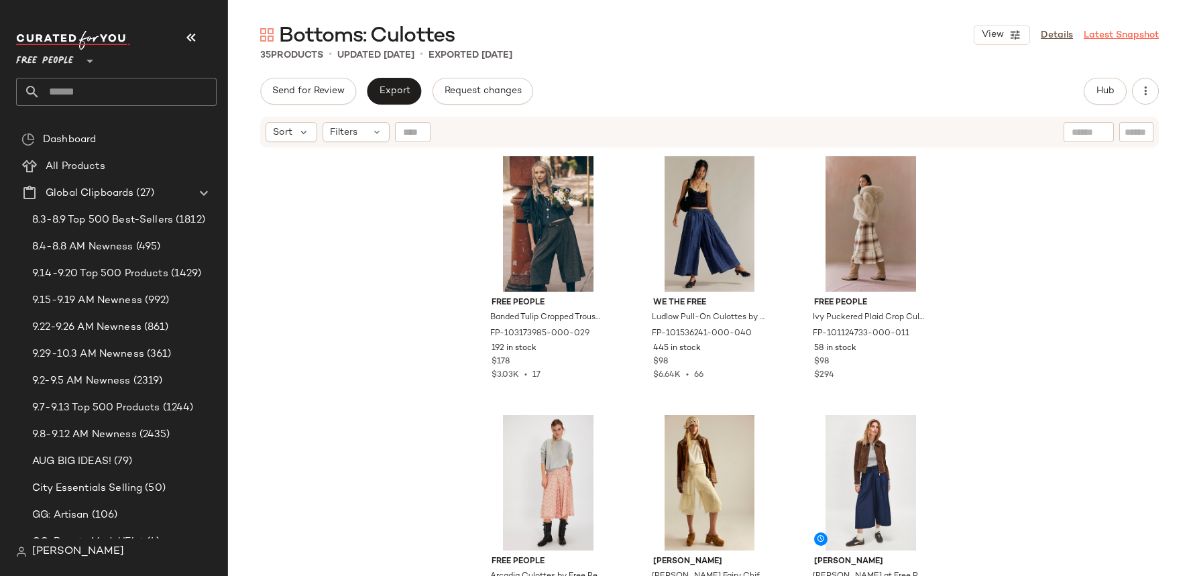
click at [1123, 33] on link "Latest Snapshot" at bounding box center [1121, 35] width 75 height 14
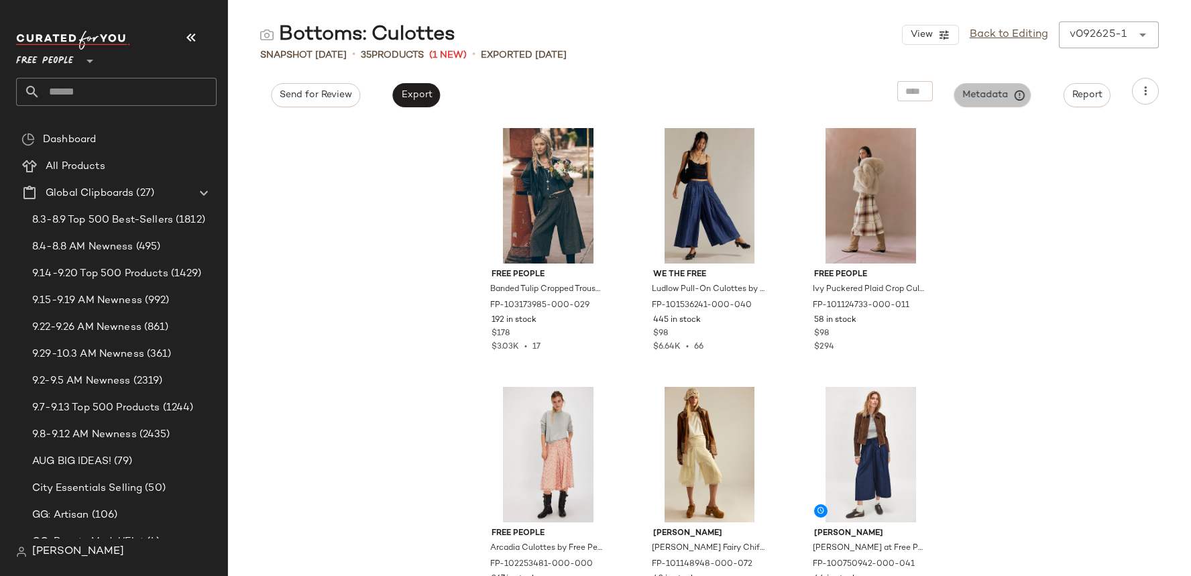
click at [972, 95] on span "Metadata" at bounding box center [992, 95] width 61 height 12
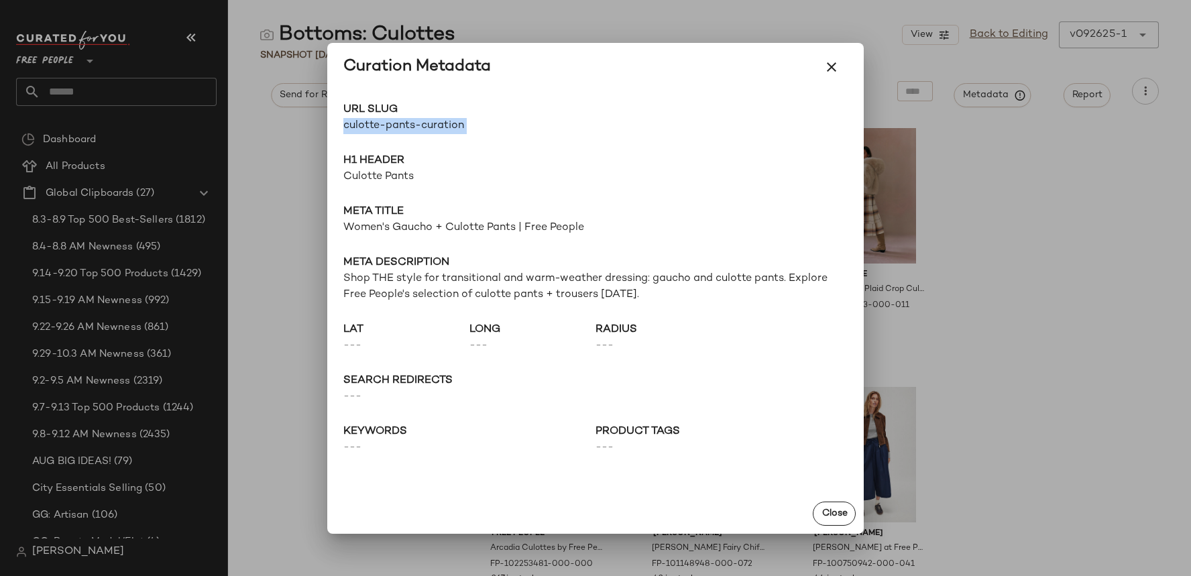
drag, startPoint x: 341, startPoint y: 127, endPoint x: 595, endPoint y: 127, distance: 254.2
click at [595, 127] on div "URL Slug culotte-pants-curation Go to Shop H1 Header Culotte Pants Meta title W…" at bounding box center [595, 292] width 537 height 402
copy div "culotte-pants-curation Go to Shop"
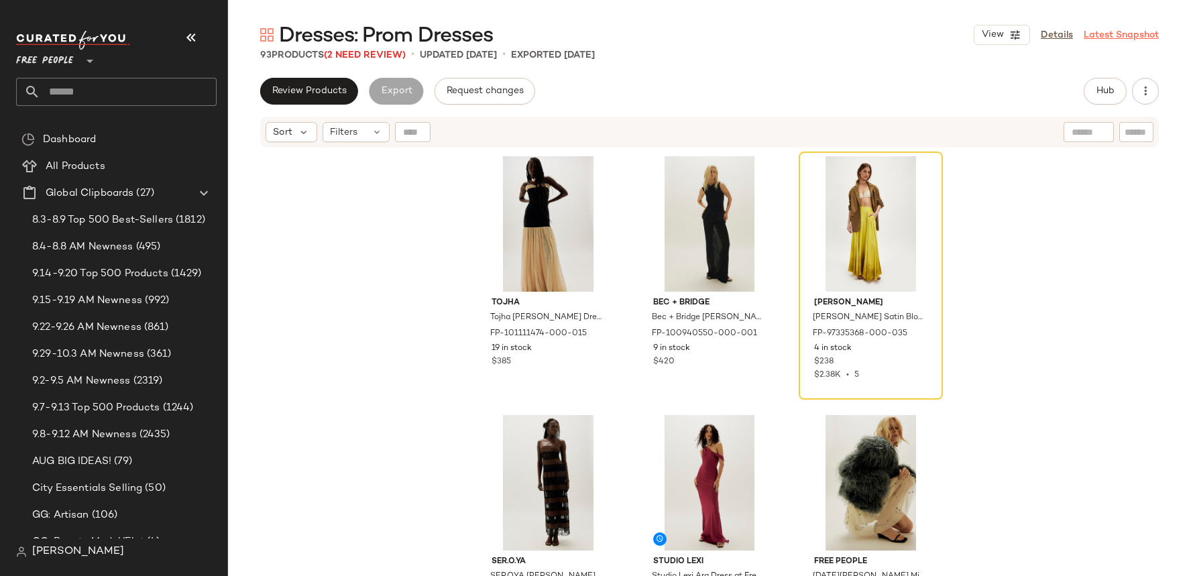
click at [1114, 36] on link "Latest Snapshot" at bounding box center [1121, 35] width 75 height 14
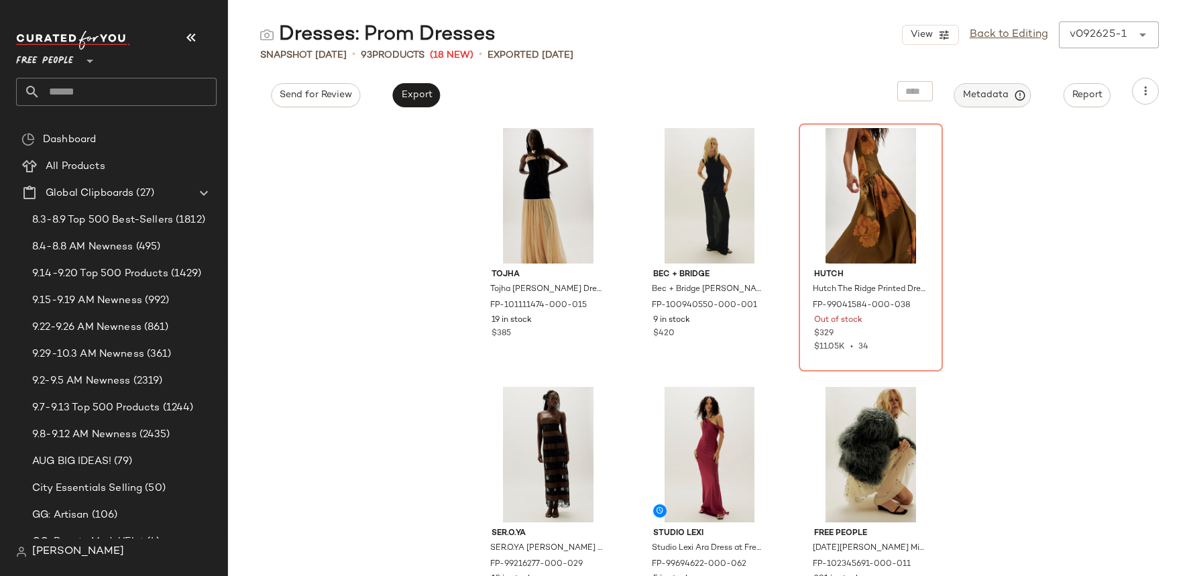
click at [971, 97] on span "Metadata" at bounding box center [992, 95] width 61 height 12
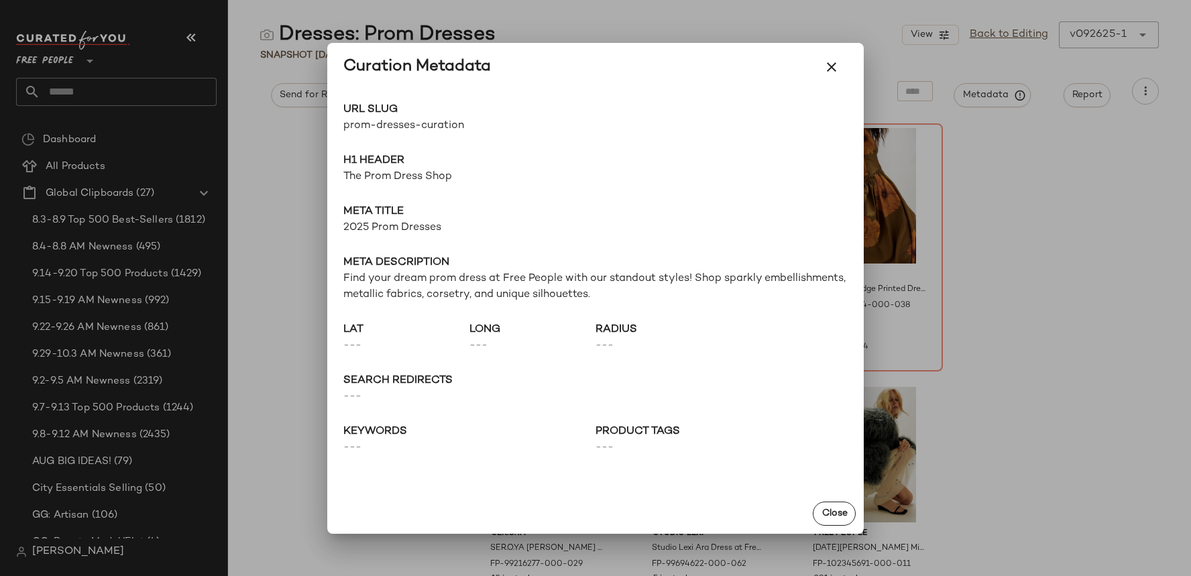
click at [433, 118] on span "prom-dresses-curation" at bounding box center [469, 126] width 252 height 16
copy div "prom-dresses-curation Go to Shop"
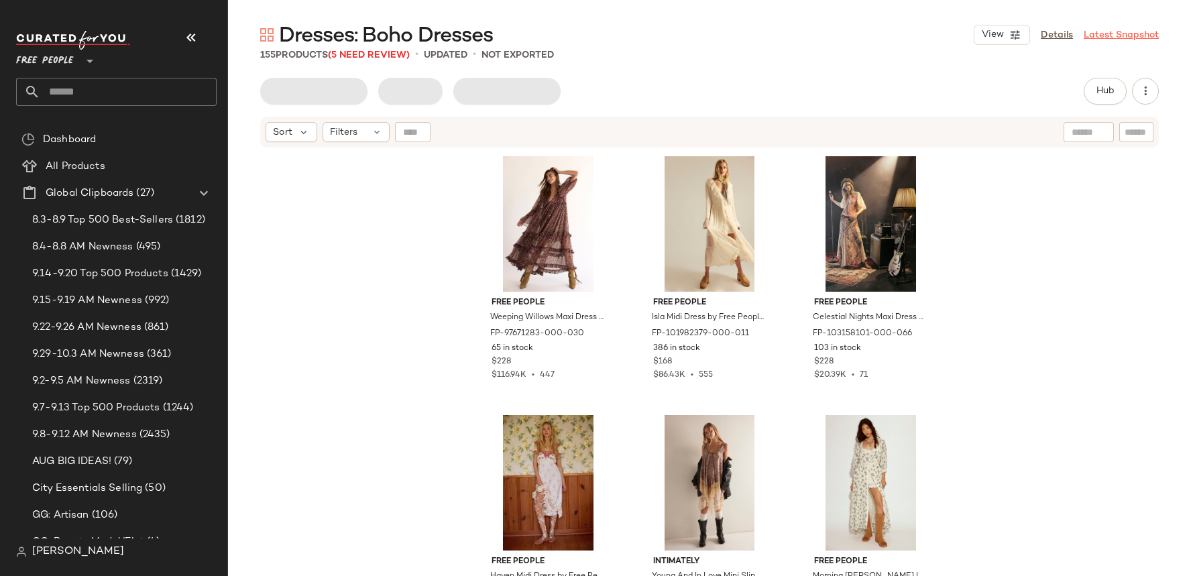
click at [1126, 36] on link "Latest Snapshot" at bounding box center [1121, 35] width 75 height 14
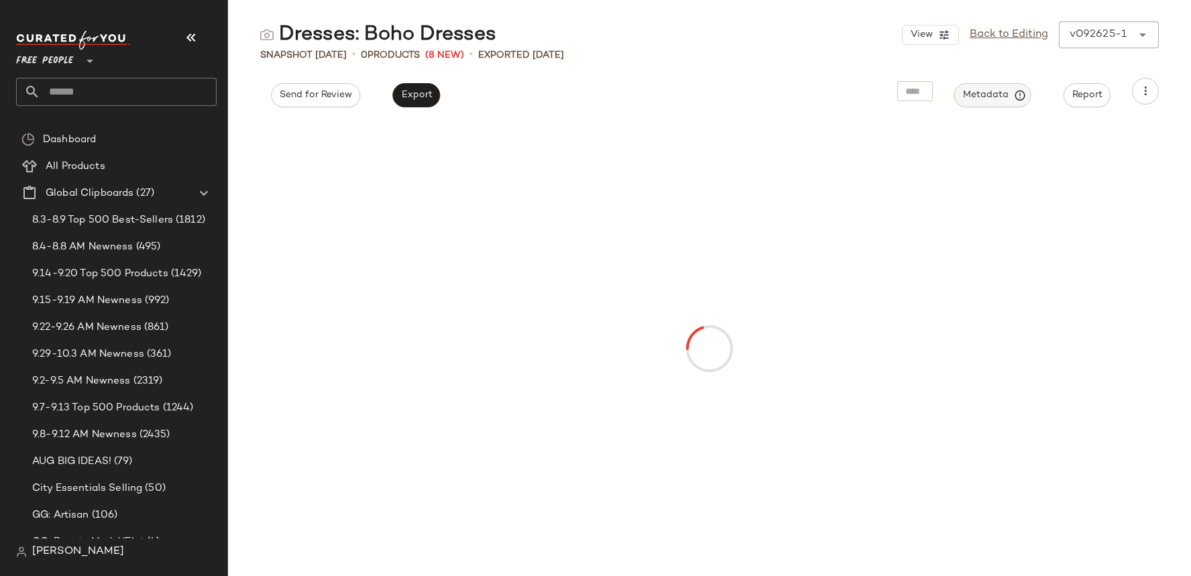
click at [995, 104] on button "Metadata" at bounding box center [992, 95] width 77 height 24
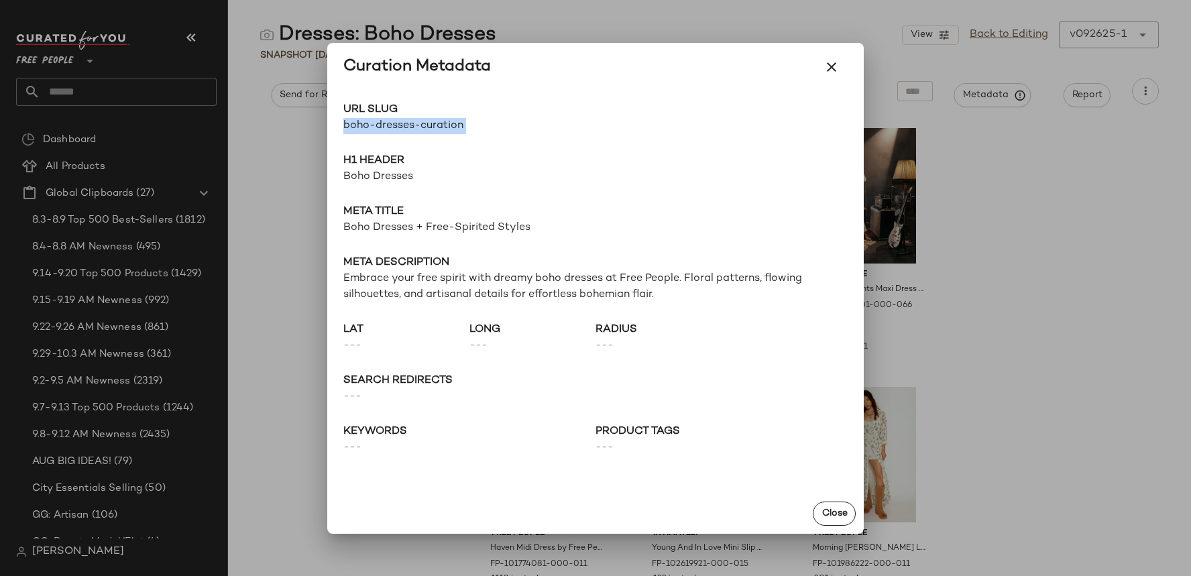
drag, startPoint x: 344, startPoint y: 123, endPoint x: 621, endPoint y: 115, distance: 277.1
click at [621, 115] on div "URL Slug boho-dresses-curation Go to Shop" at bounding box center [595, 118] width 504 height 32
copy div "boho-dresses-curation Go to Shop"
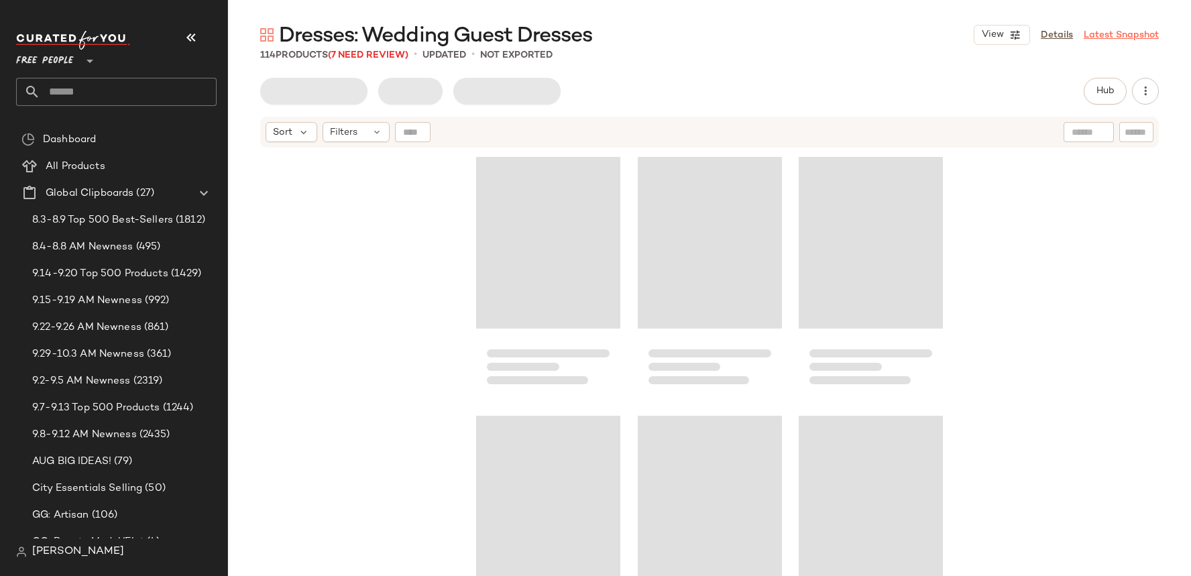
click at [1143, 35] on link "Latest Snapshot" at bounding box center [1121, 35] width 75 height 14
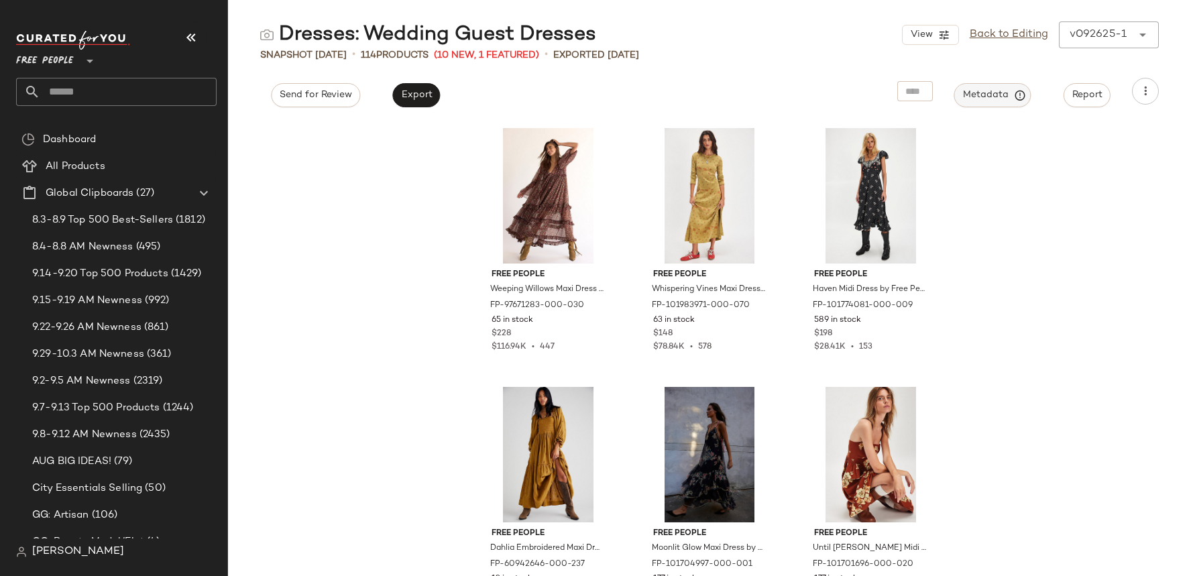
click at [983, 91] on span "Metadata" at bounding box center [992, 95] width 61 height 12
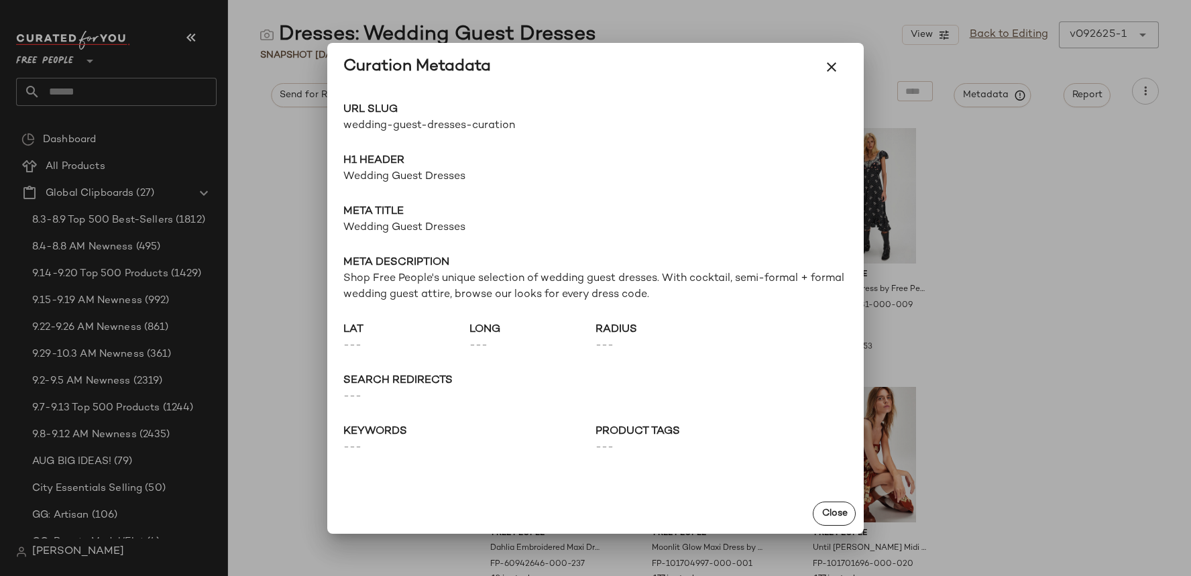
click at [400, 115] on span "URL Slug" at bounding box center [469, 110] width 252 height 16
click at [401, 122] on span "wedding-guest-dresses-curation" at bounding box center [469, 126] width 252 height 16
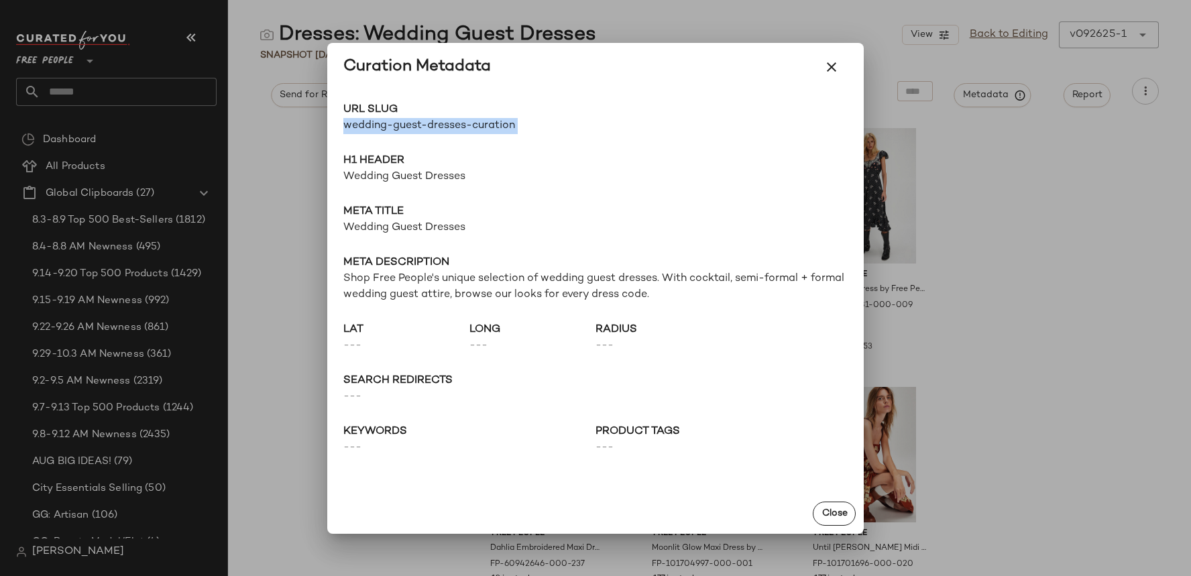
copy div "wedding-guest-dresses-curation Go to Shop"
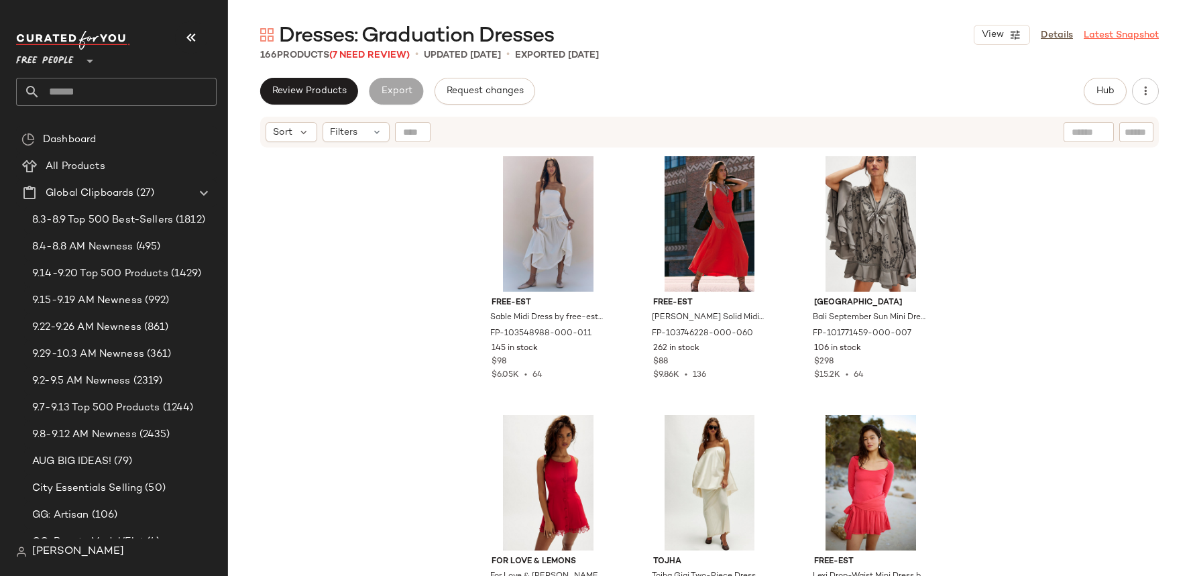
click at [1140, 37] on link "Latest Snapshot" at bounding box center [1121, 35] width 75 height 14
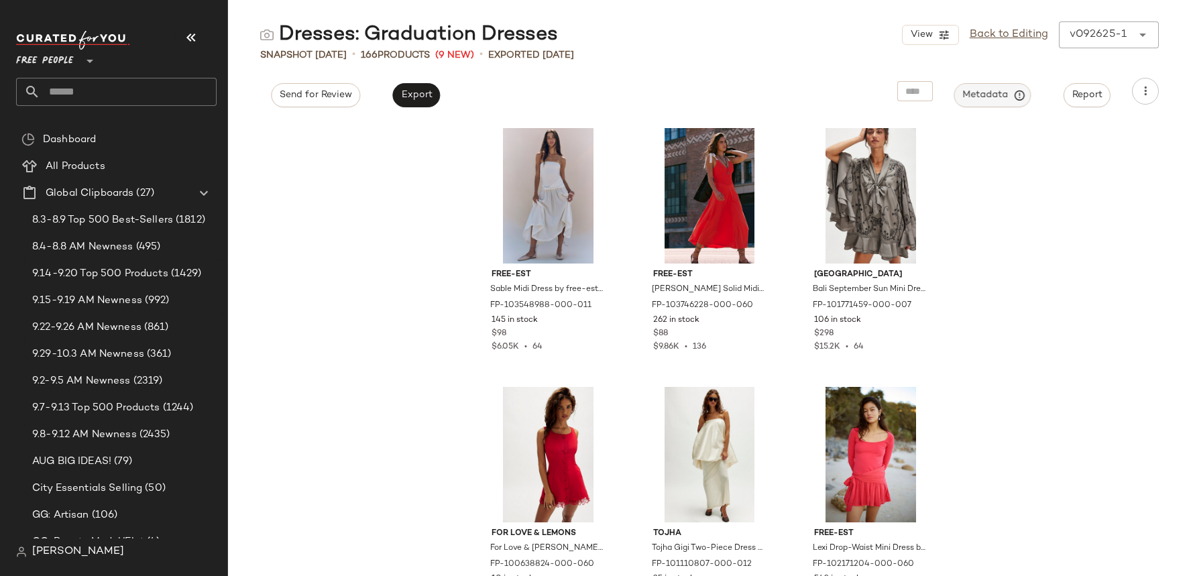
click at [1017, 102] on button "Metadata" at bounding box center [992, 95] width 77 height 24
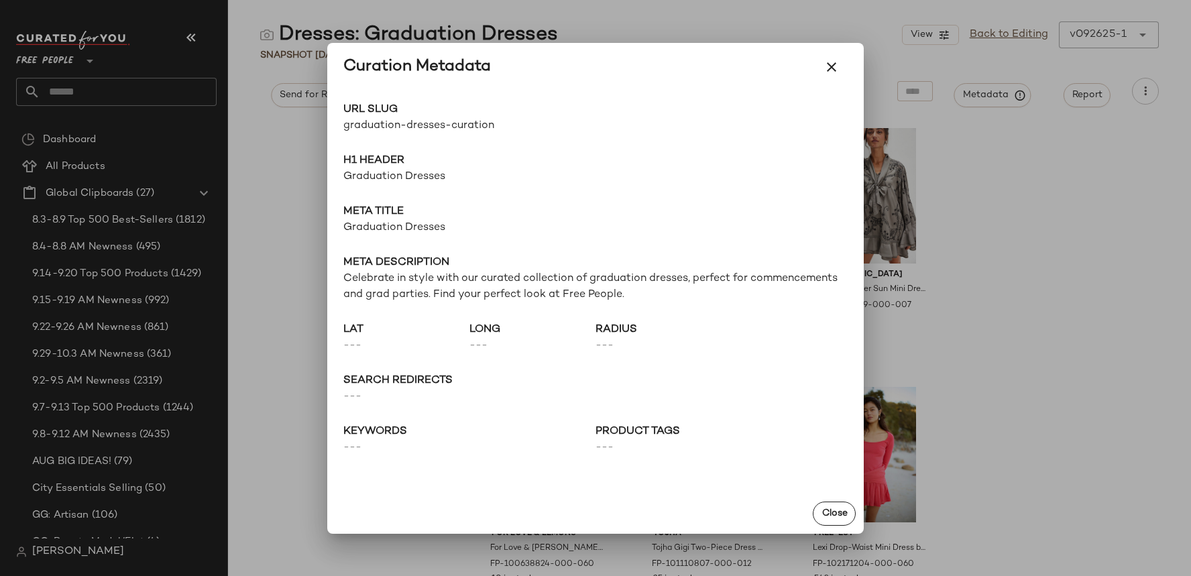
click at [465, 122] on span "graduation-dresses-curation" at bounding box center [469, 126] width 252 height 16
copy div "graduation-dresses-curation Go to Shop"
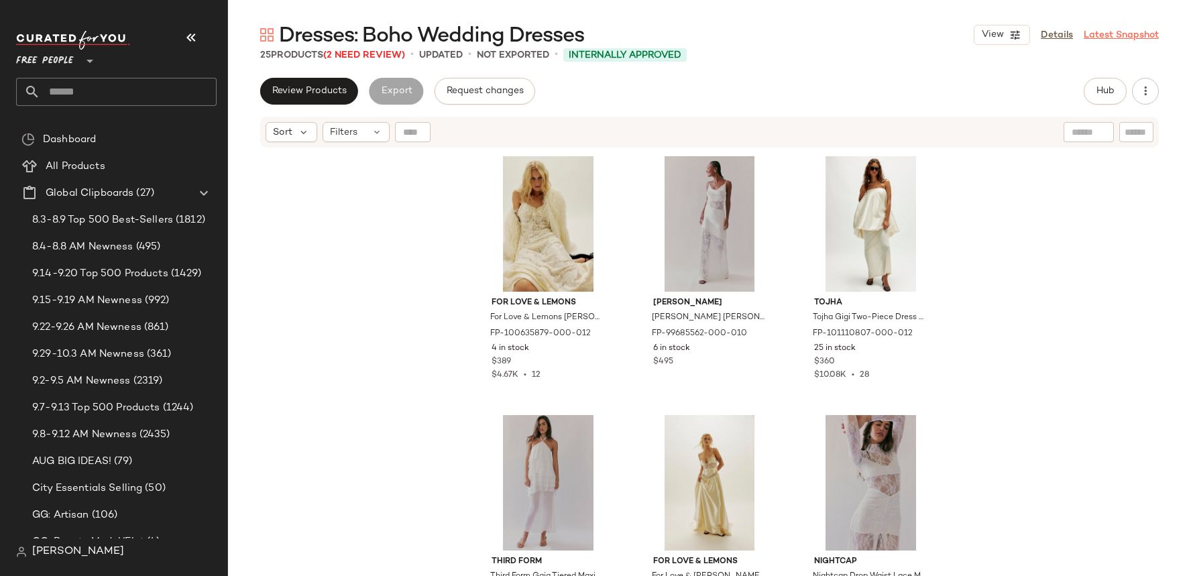
click at [1109, 39] on link "Latest Snapshot" at bounding box center [1121, 35] width 75 height 14
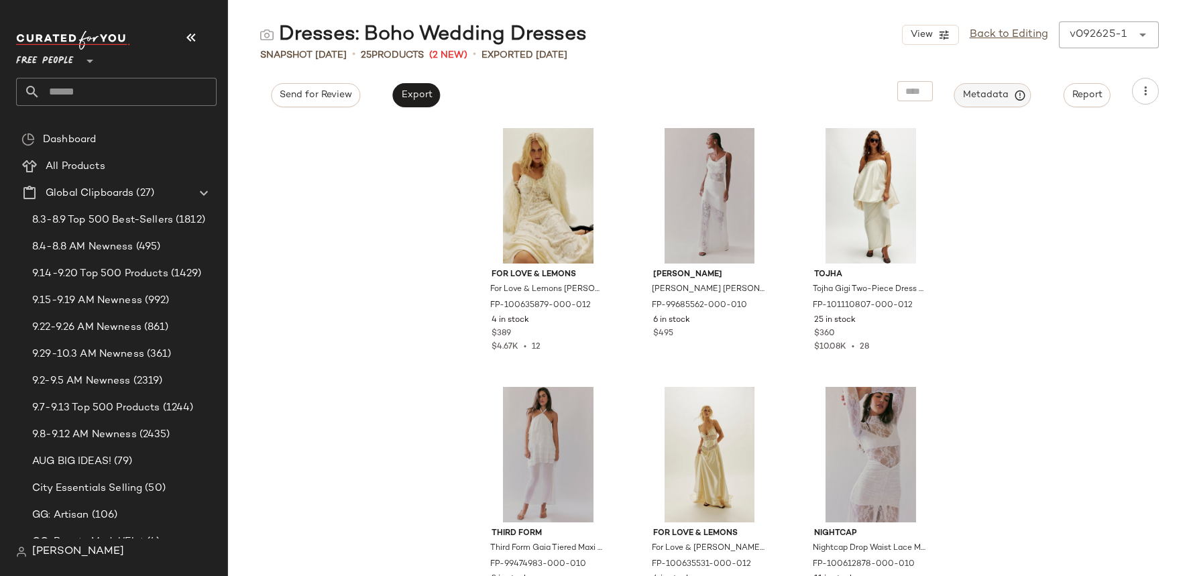
click at [999, 94] on span "Metadata" at bounding box center [992, 95] width 61 height 12
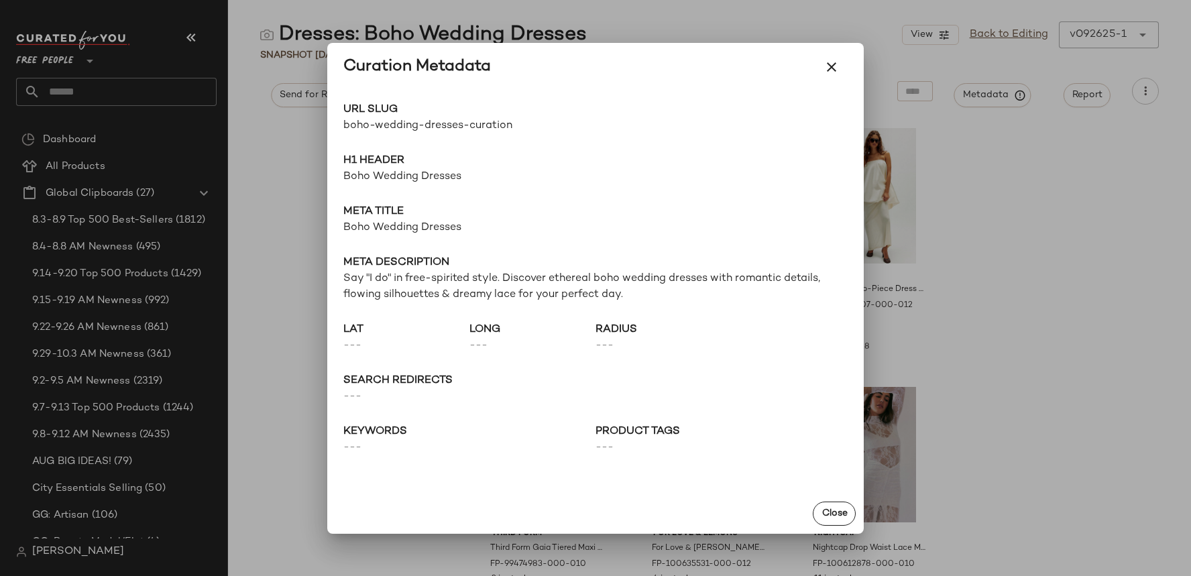
click at [498, 125] on span "boho-wedding-dresses-curation" at bounding box center [469, 126] width 252 height 16
copy div "boho-wedding-dresses-curation Go to Shop"
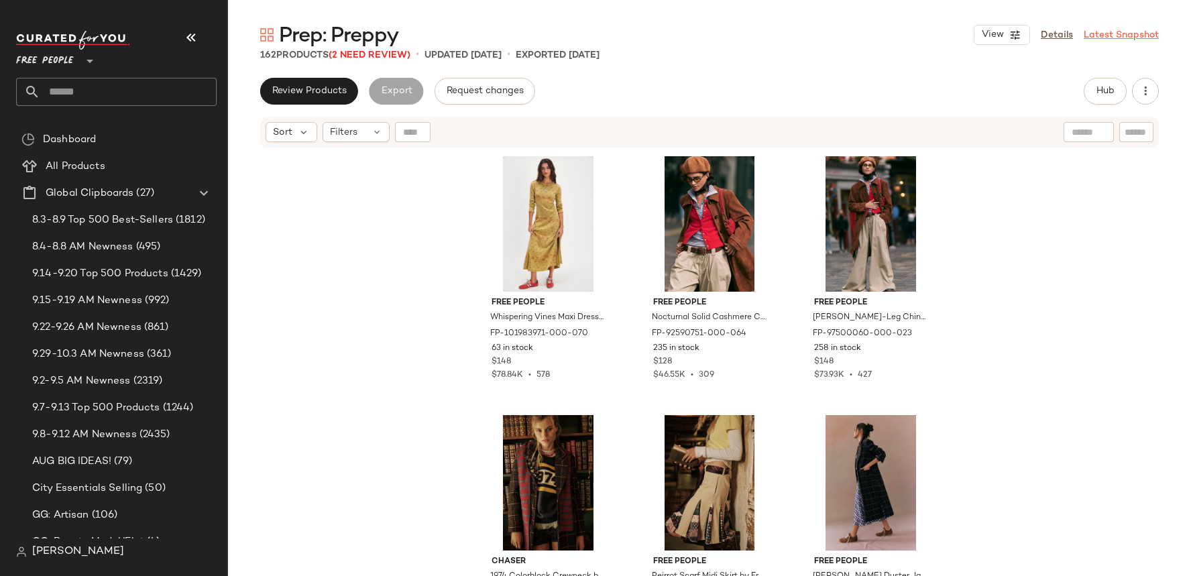
click at [1116, 38] on link "Latest Snapshot" at bounding box center [1121, 35] width 75 height 14
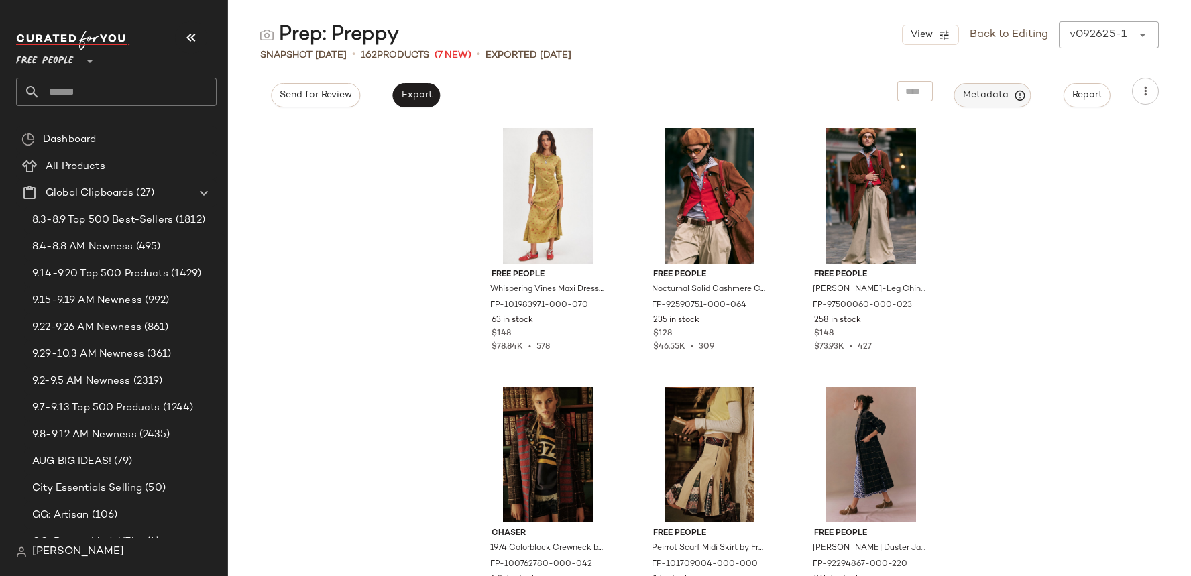
click at [1008, 100] on span "Metadata" at bounding box center [992, 95] width 61 height 12
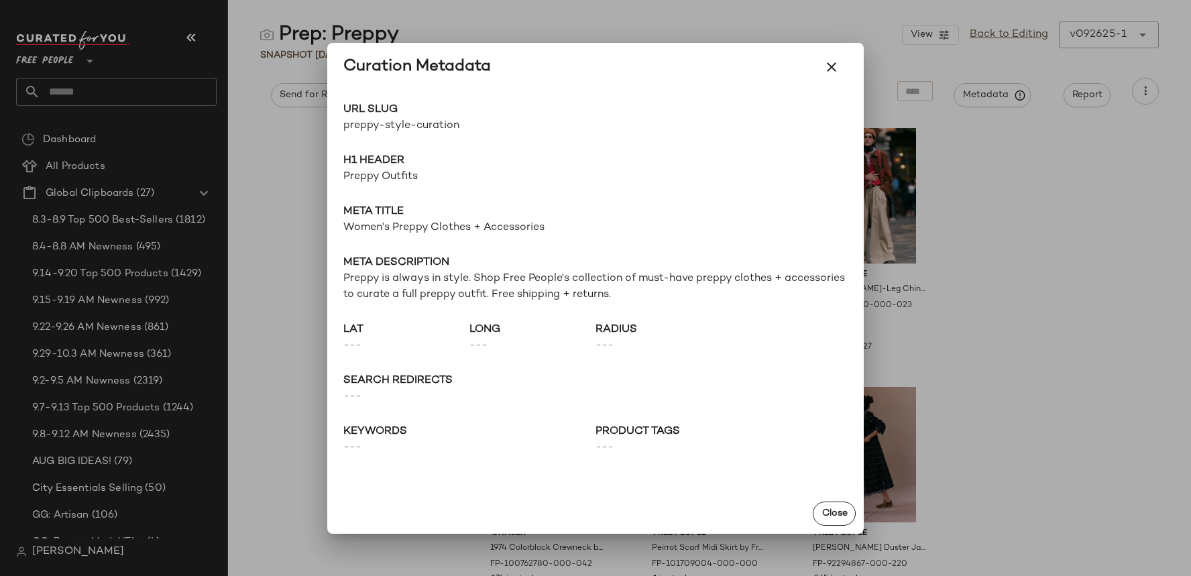
click at [422, 112] on span "URL Slug" at bounding box center [469, 110] width 252 height 16
click at [422, 122] on span "preppy-style-curation" at bounding box center [469, 126] width 252 height 16
copy div "preppy-style-curation Go to Shop"
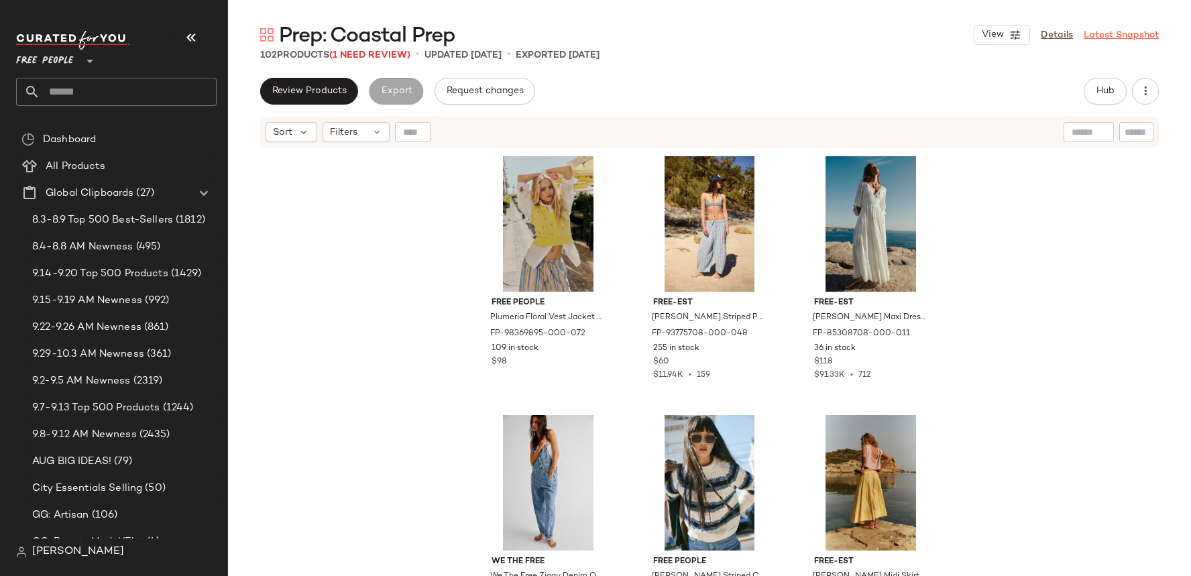
click at [1115, 39] on link "Latest Snapshot" at bounding box center [1121, 35] width 75 height 14
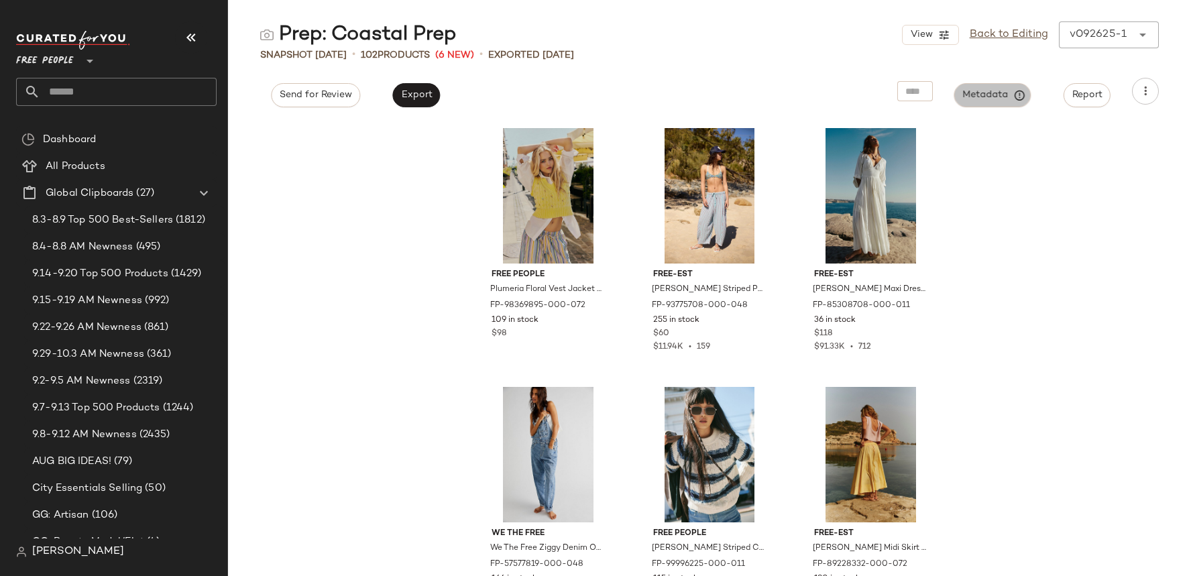
click at [979, 89] on span "Metadata" at bounding box center [992, 95] width 61 height 12
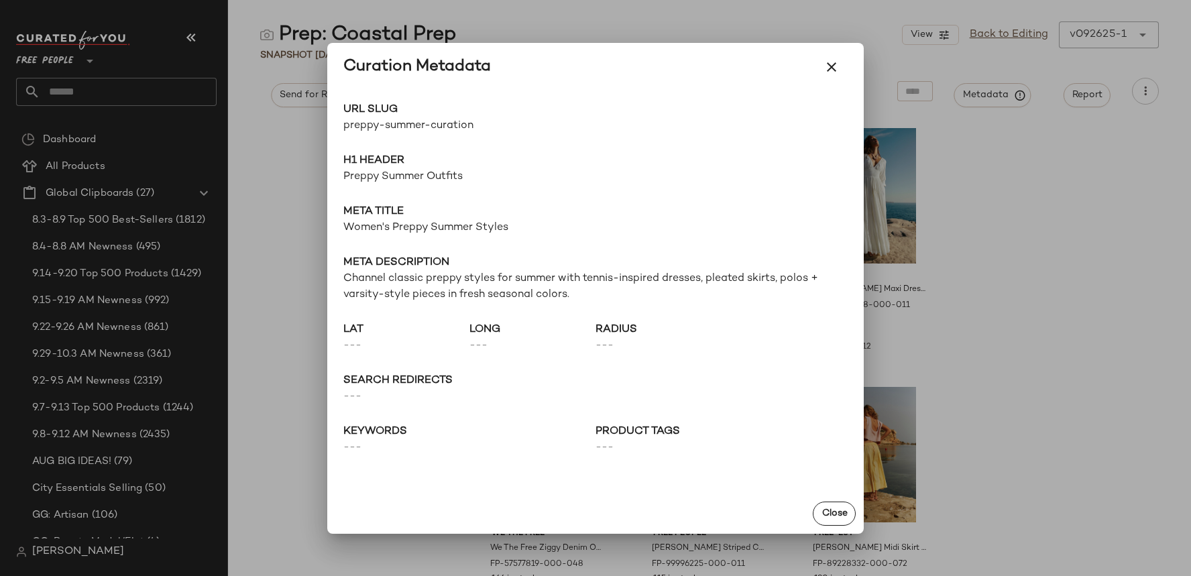
click at [435, 125] on span "preppy-summer-curation" at bounding box center [469, 126] width 252 height 16
copy div "preppy-summer-curation Go to Shop"
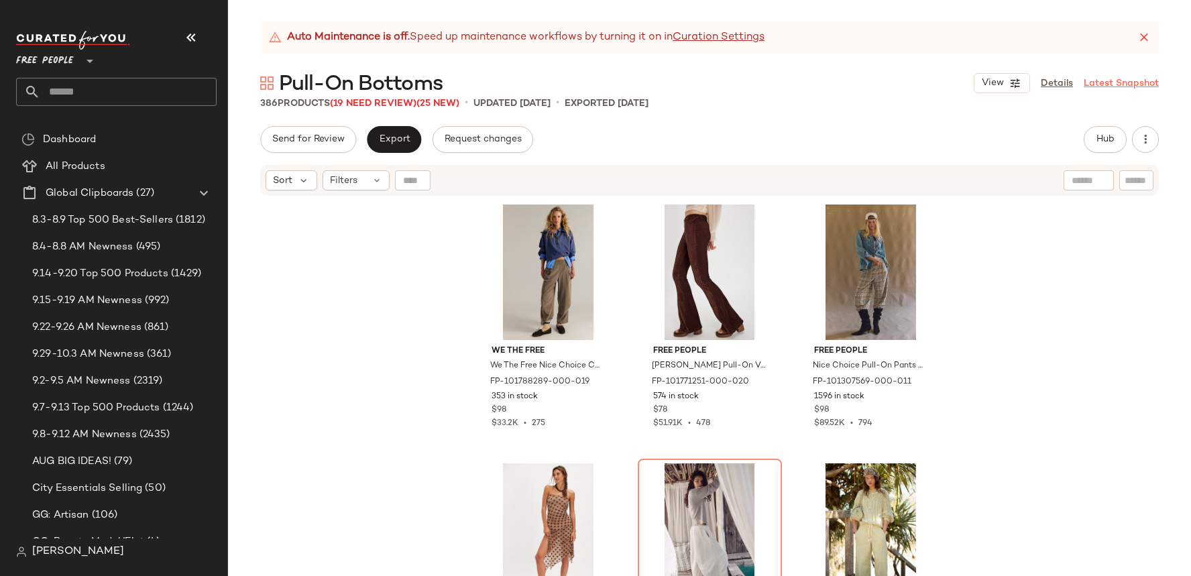
click at [1106, 87] on link "Latest Snapshot" at bounding box center [1121, 83] width 75 height 14
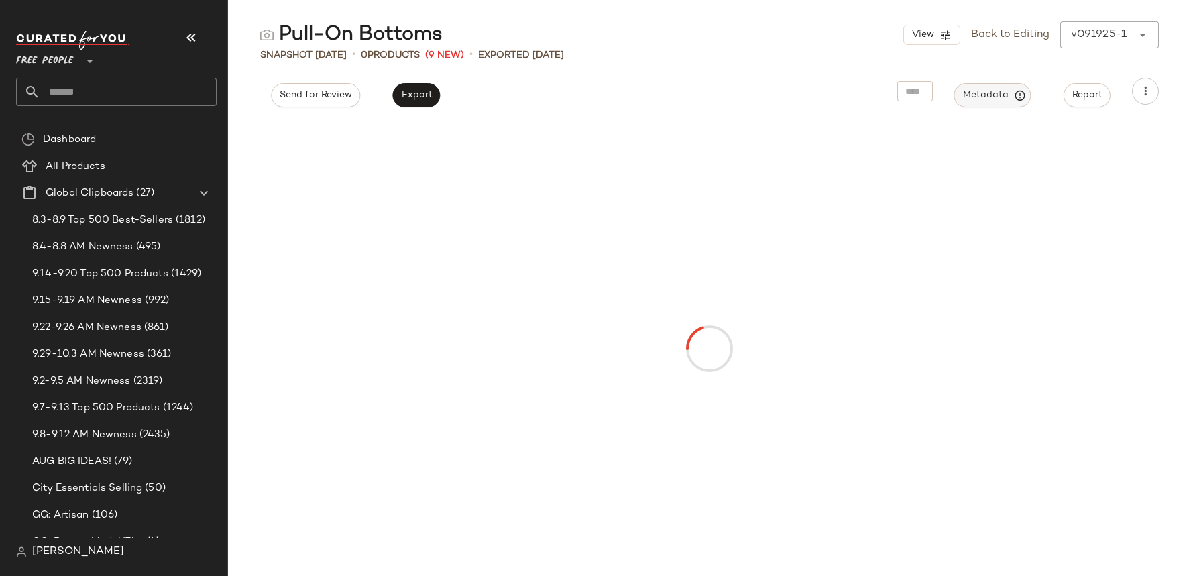
click at [1019, 89] on icon "button" at bounding box center [1020, 95] width 12 height 12
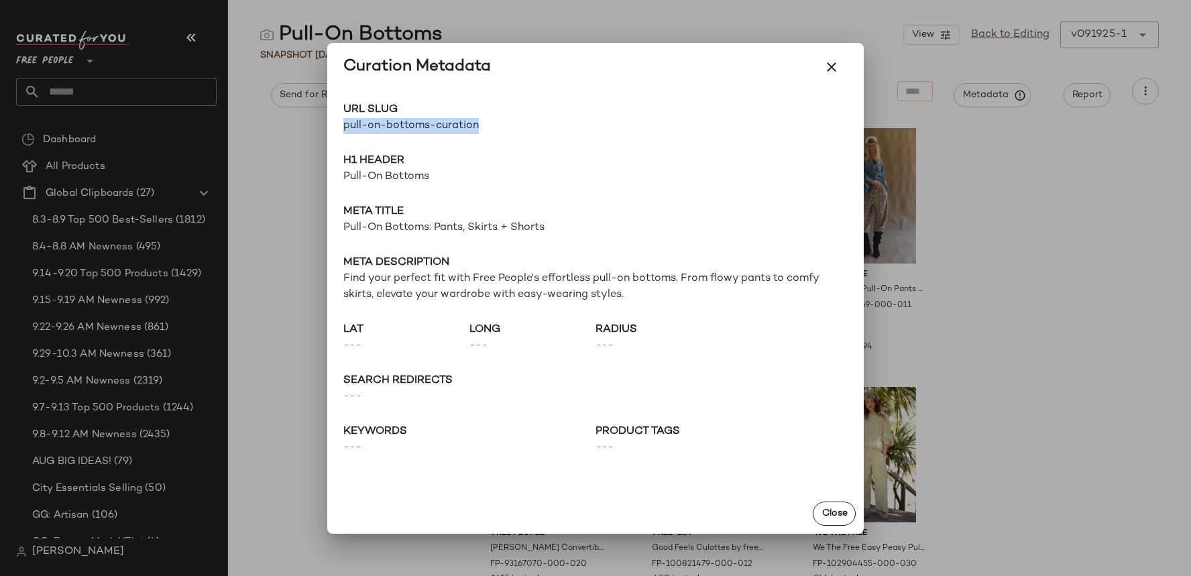
drag, startPoint x: 516, startPoint y: 122, endPoint x: 345, endPoint y: 123, distance: 171.0
click at [345, 123] on span "pull-on-bottoms-curation" at bounding box center [469, 126] width 252 height 16
copy span "pull-on-bottoms-curation"
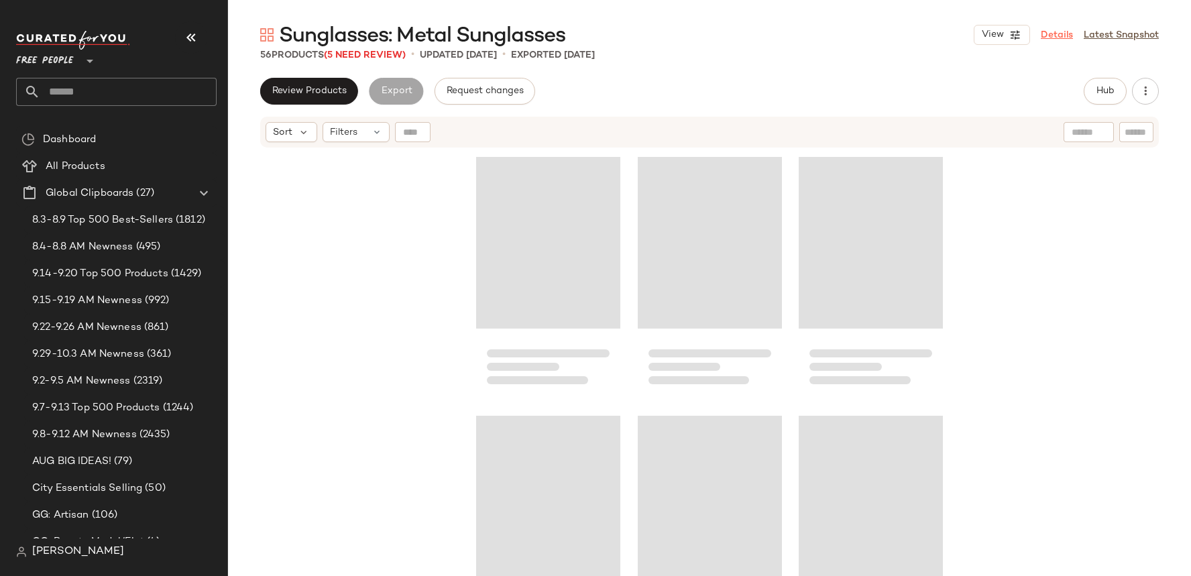
click at [1060, 34] on link "Details" at bounding box center [1057, 35] width 32 height 14
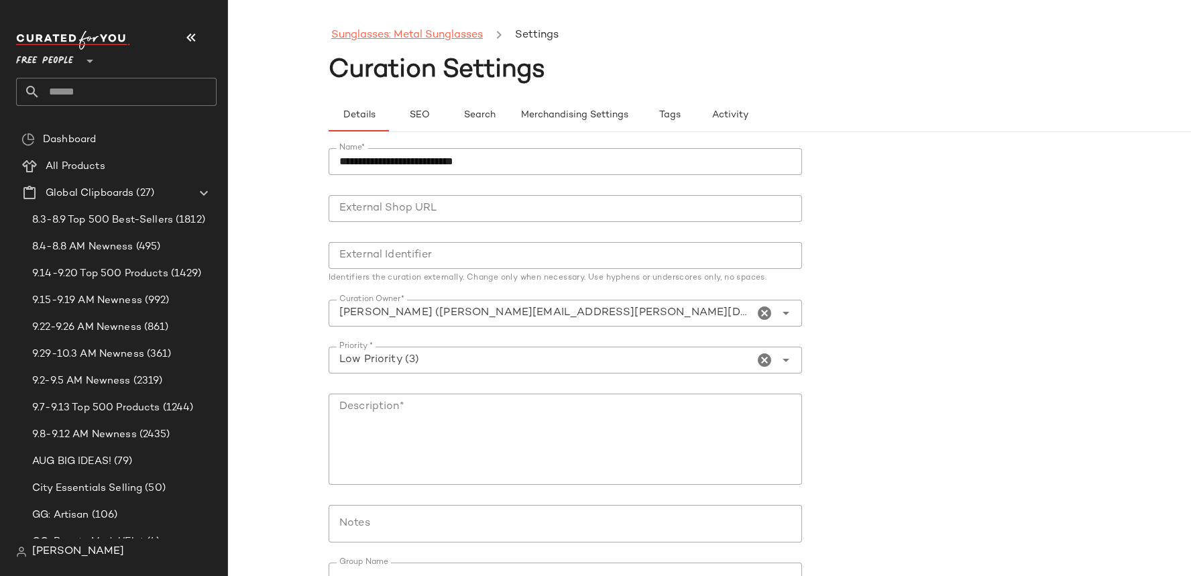
click at [426, 31] on link "Sunglasses: Metal Sunglasses" at bounding box center [407, 35] width 152 height 17
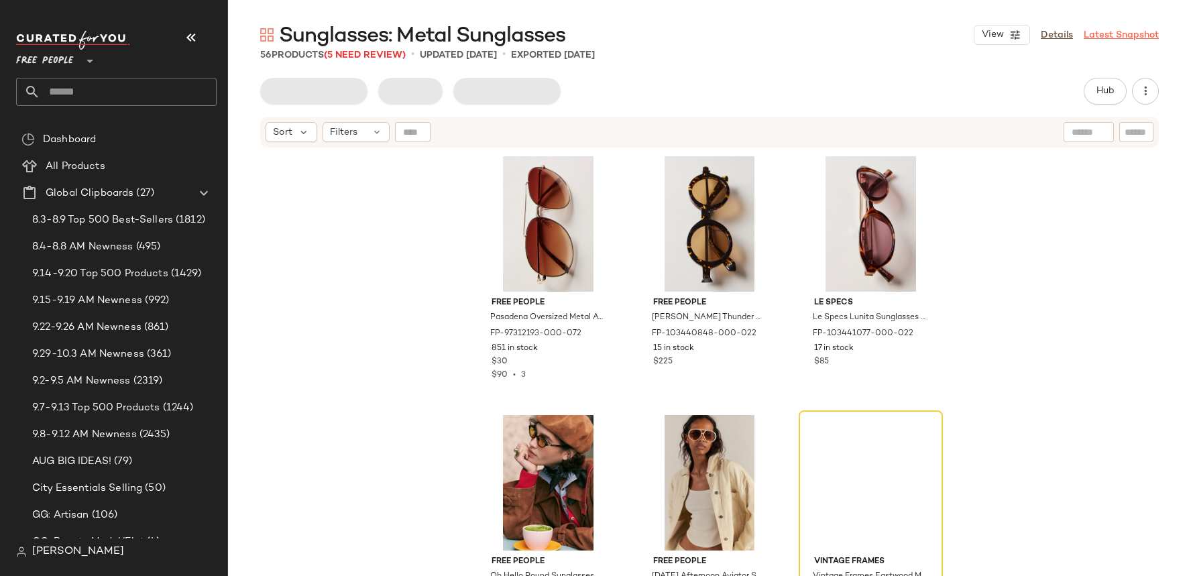
click at [1121, 36] on link "Latest Snapshot" at bounding box center [1121, 35] width 75 height 14
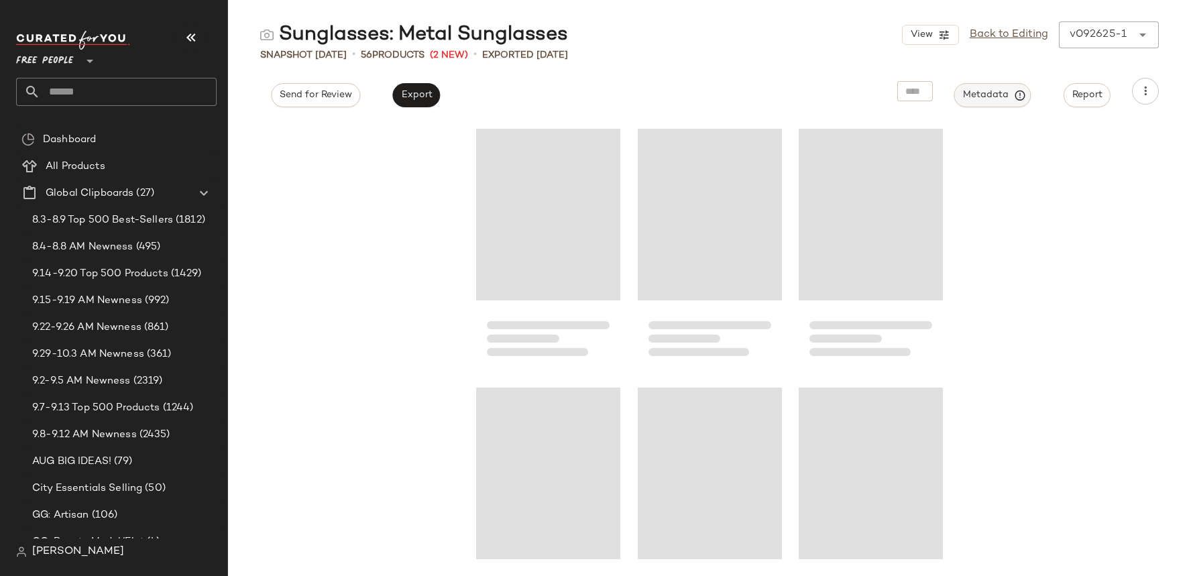
click at [973, 98] on span "Metadata" at bounding box center [992, 95] width 61 height 12
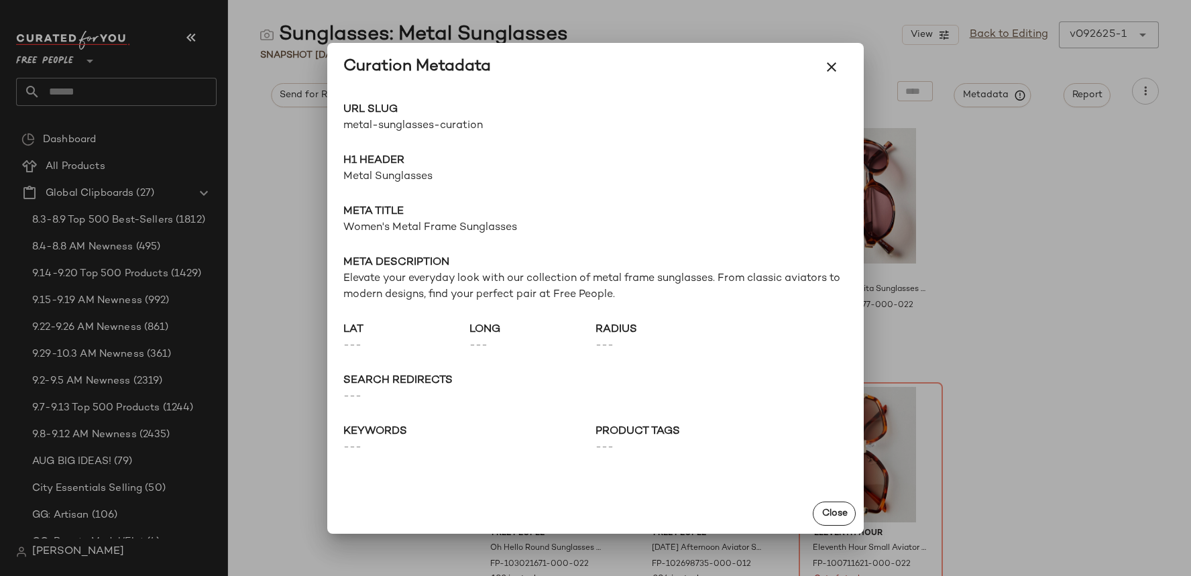
click at [392, 127] on span "metal-sunglasses-curation" at bounding box center [469, 126] width 252 height 16
copy div "metal-sunglasses-curation Go to Shop"
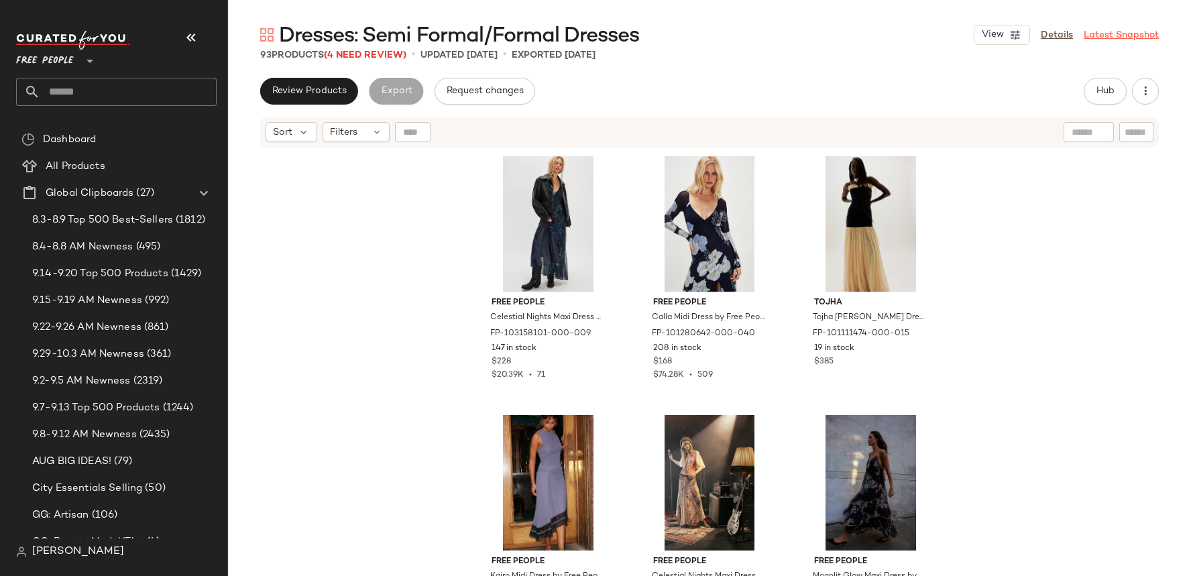
click at [1107, 30] on link "Latest Snapshot" at bounding box center [1121, 35] width 75 height 14
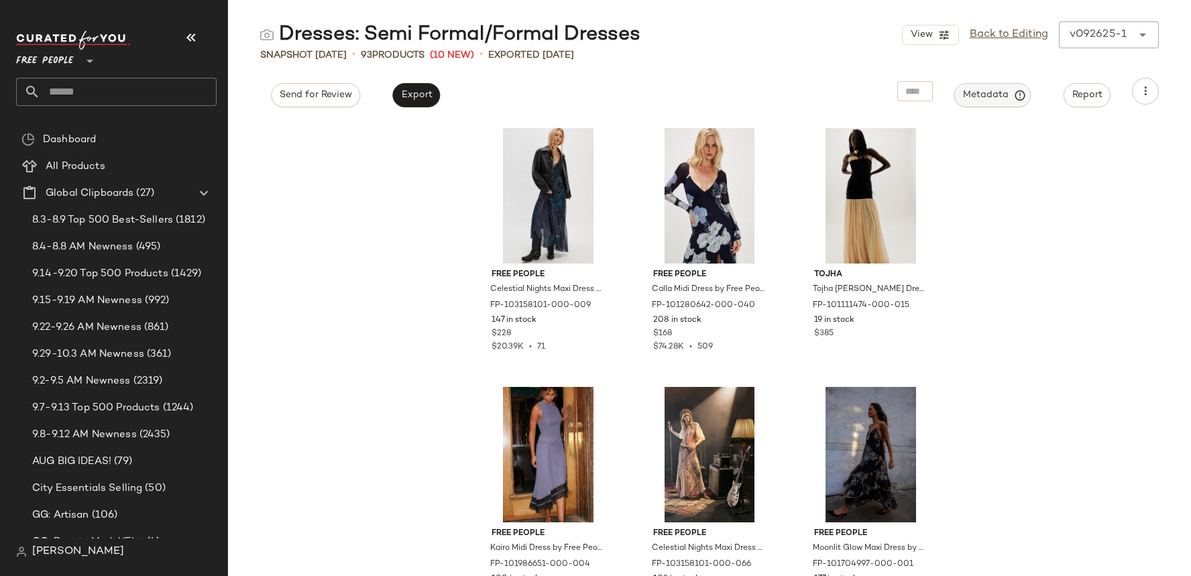
click at [999, 98] on span "Metadata" at bounding box center [992, 95] width 61 height 12
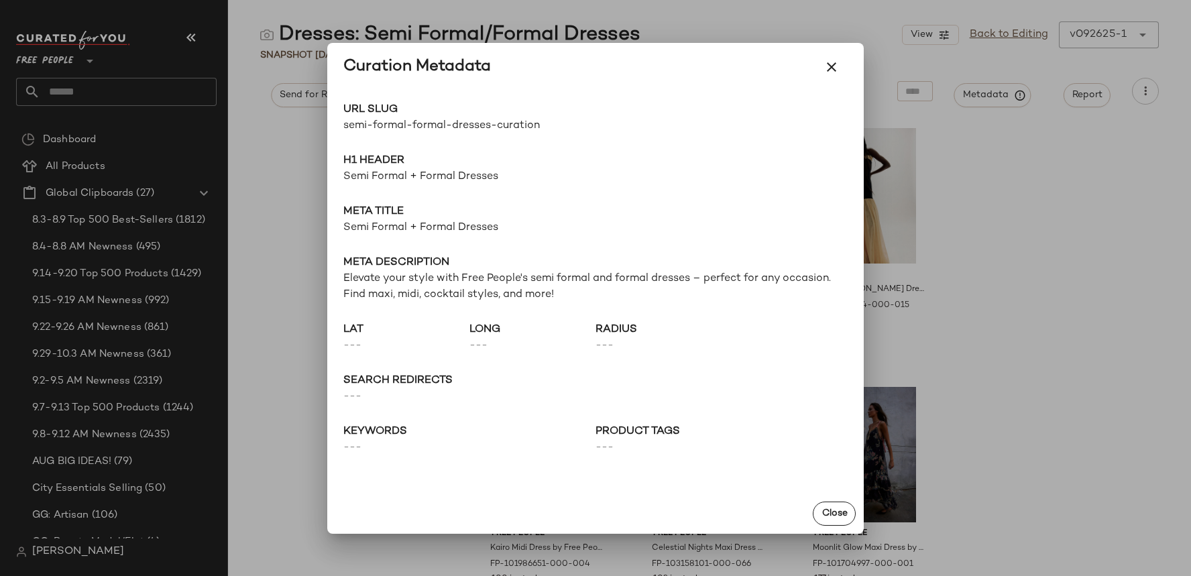
click at [461, 118] on span "semi-formal-formal-dresses-curation" at bounding box center [469, 126] width 252 height 16
copy div "semi-formal-formal-dresses-curation Go to Shop"
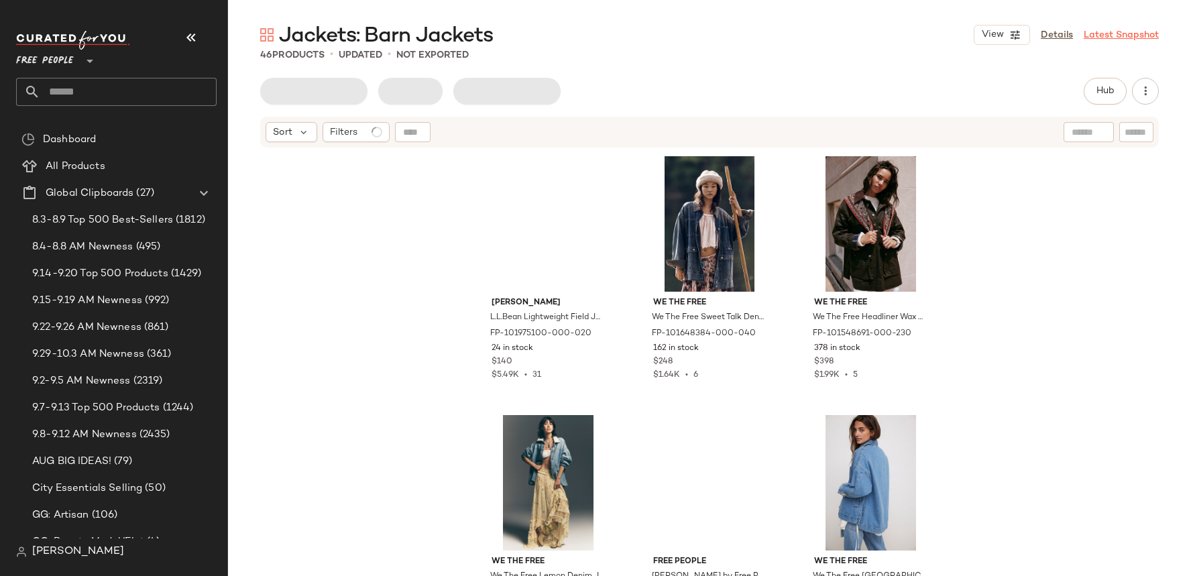
click at [1109, 37] on link "Latest Snapshot" at bounding box center [1121, 35] width 75 height 14
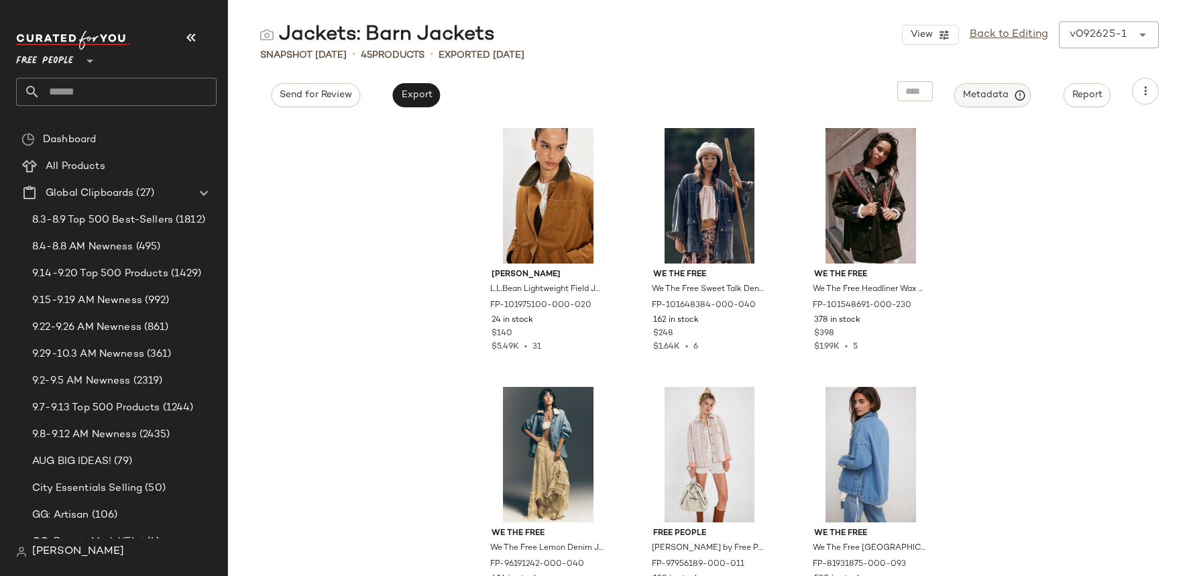
click at [1010, 98] on span "Metadata" at bounding box center [992, 95] width 61 height 12
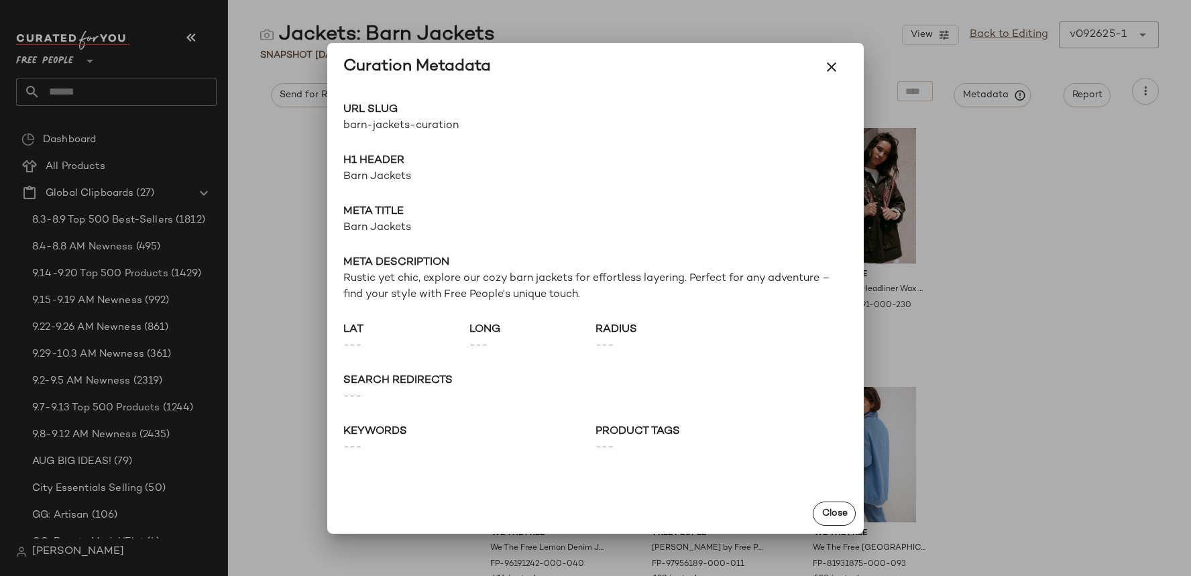
click at [439, 123] on span "barn-jackets-curation" at bounding box center [469, 126] width 252 height 16
copy div "barn-jackets-curation Go to Shop"
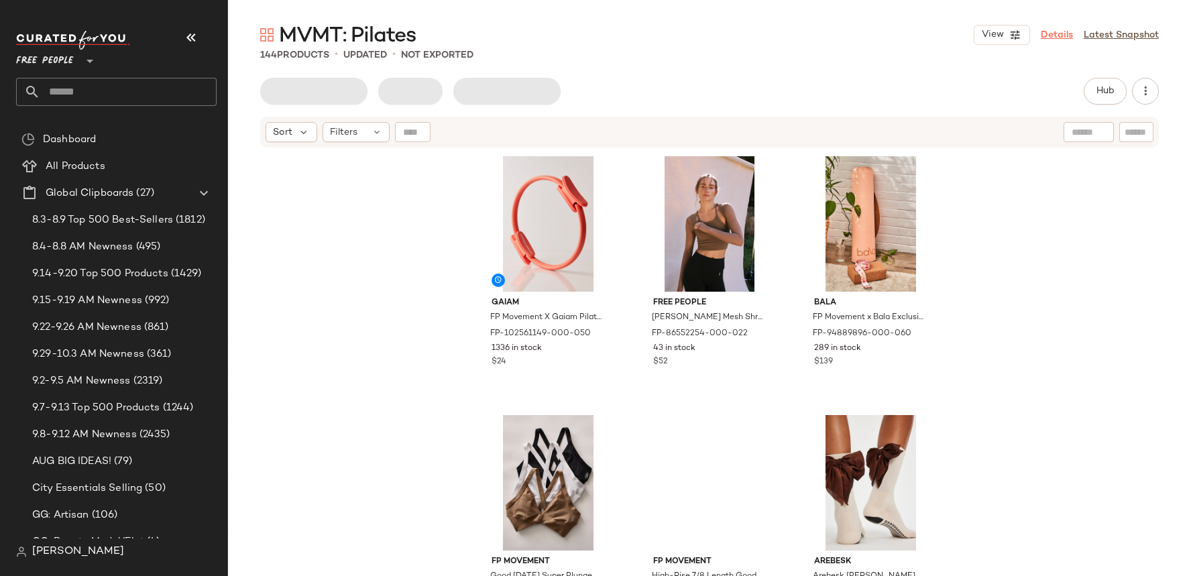
click at [1061, 40] on link "Details" at bounding box center [1057, 35] width 32 height 14
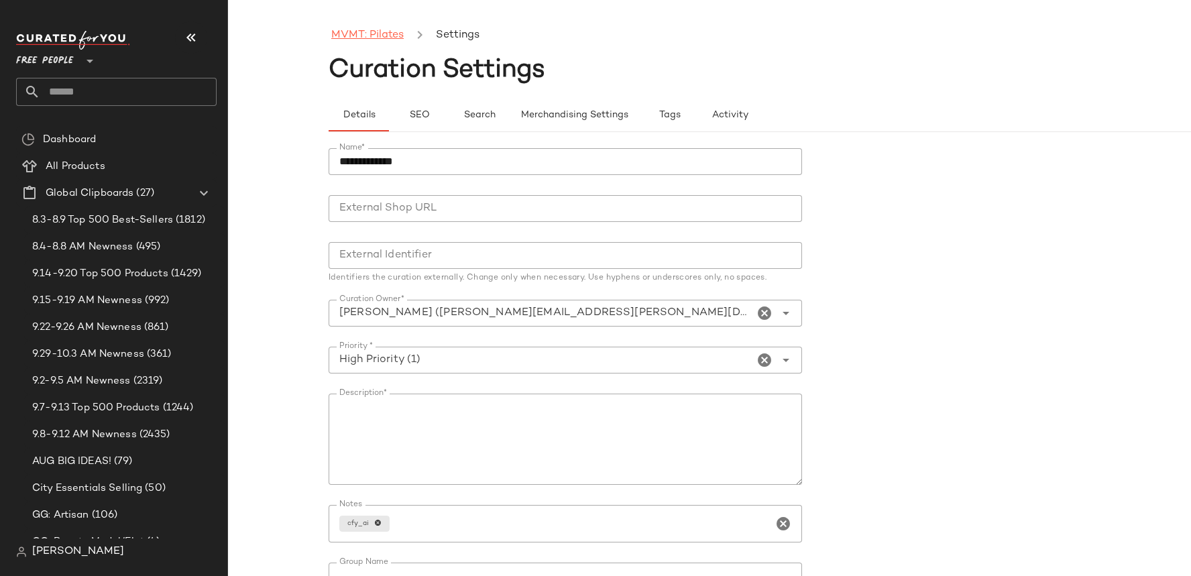
click at [360, 32] on link "MVMT: Pilates" at bounding box center [367, 35] width 72 height 17
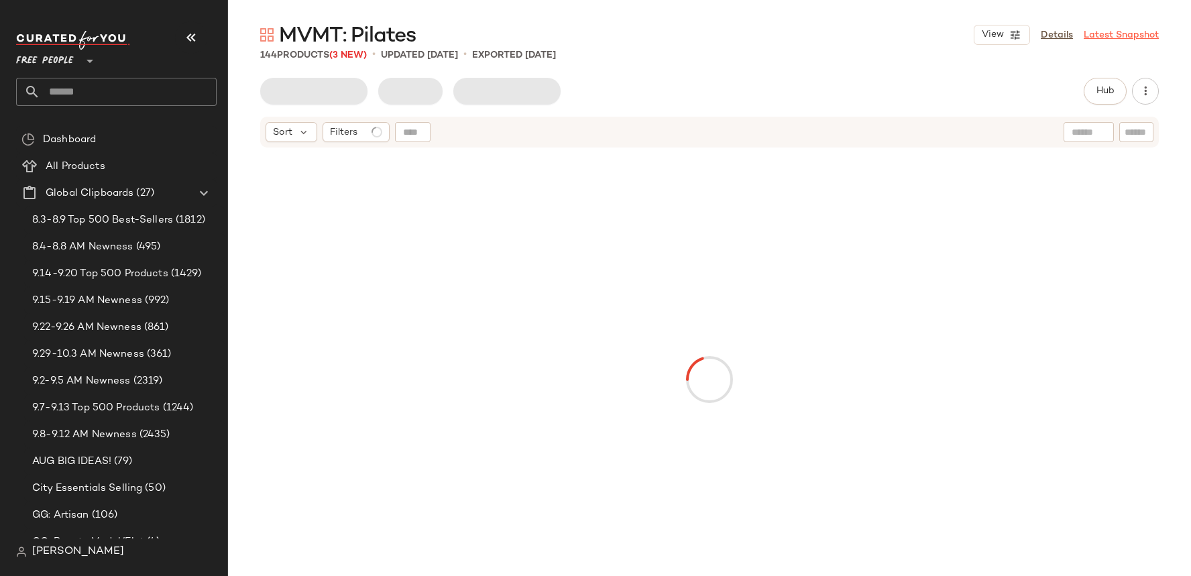
click at [1113, 38] on link "Latest Snapshot" at bounding box center [1121, 35] width 75 height 14
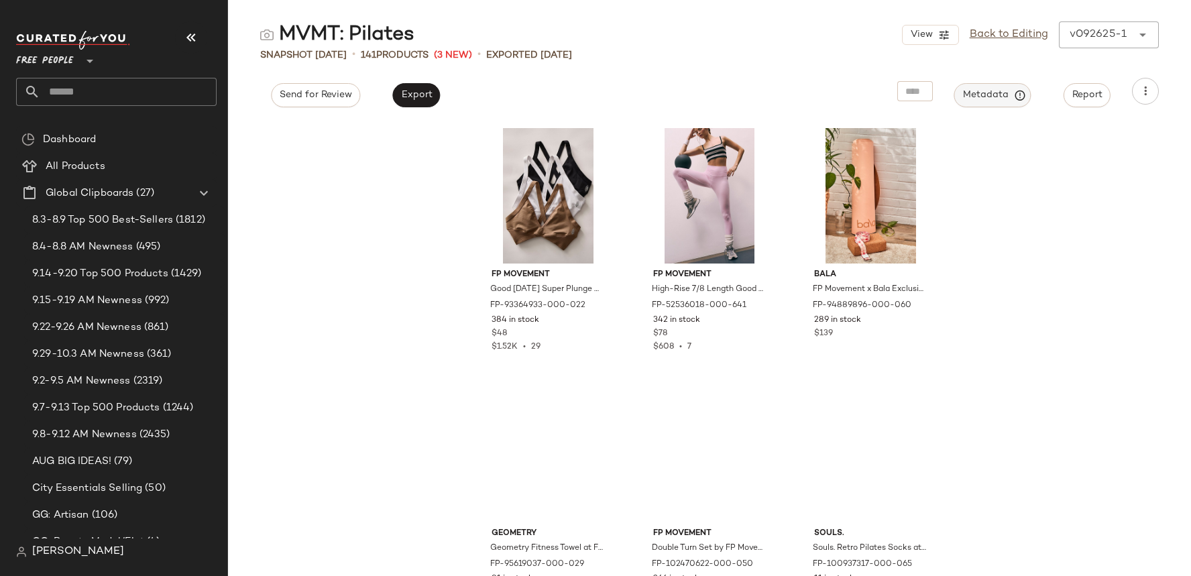
click at [999, 87] on button "Metadata" at bounding box center [992, 95] width 77 height 24
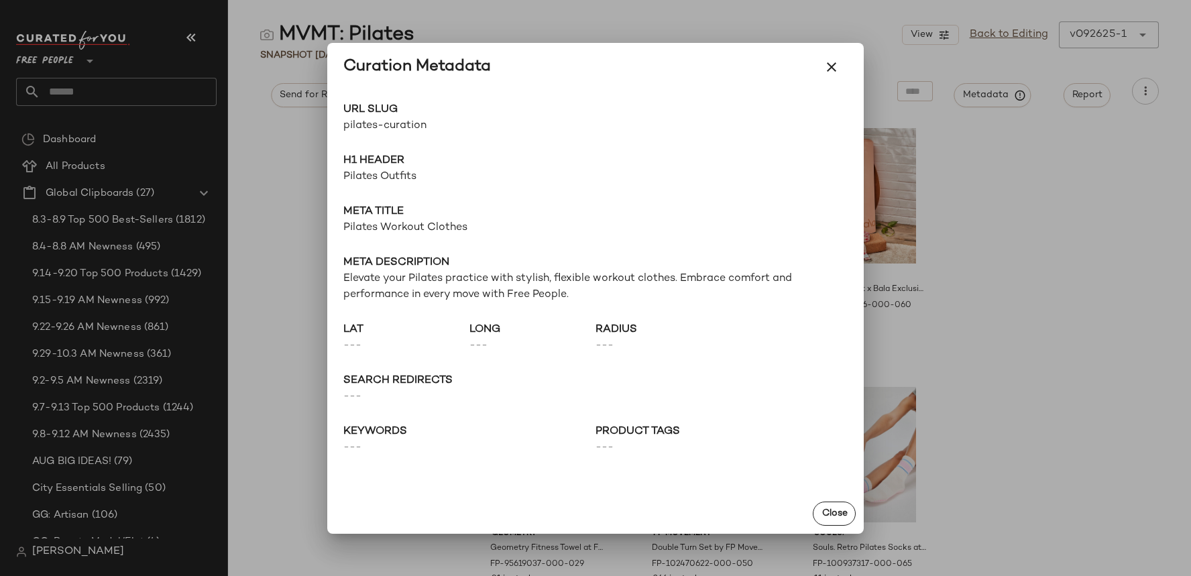
click at [390, 131] on span "pilates-curation" at bounding box center [469, 126] width 252 height 16
copy div "pilates-curation Go to Shop"
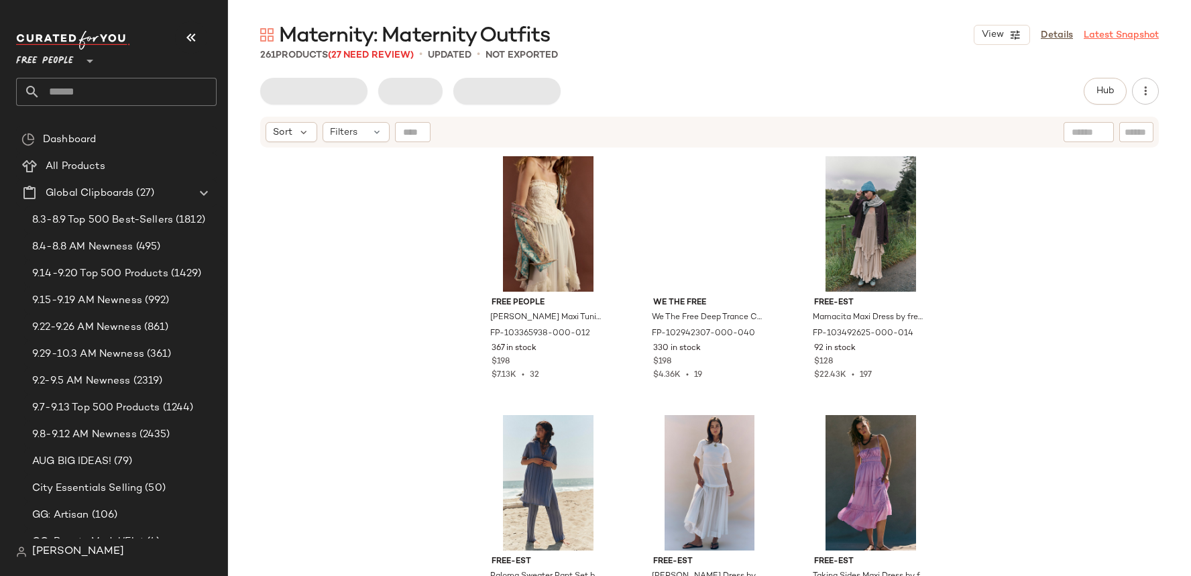
click at [1119, 28] on link "Latest Snapshot" at bounding box center [1121, 35] width 75 height 14
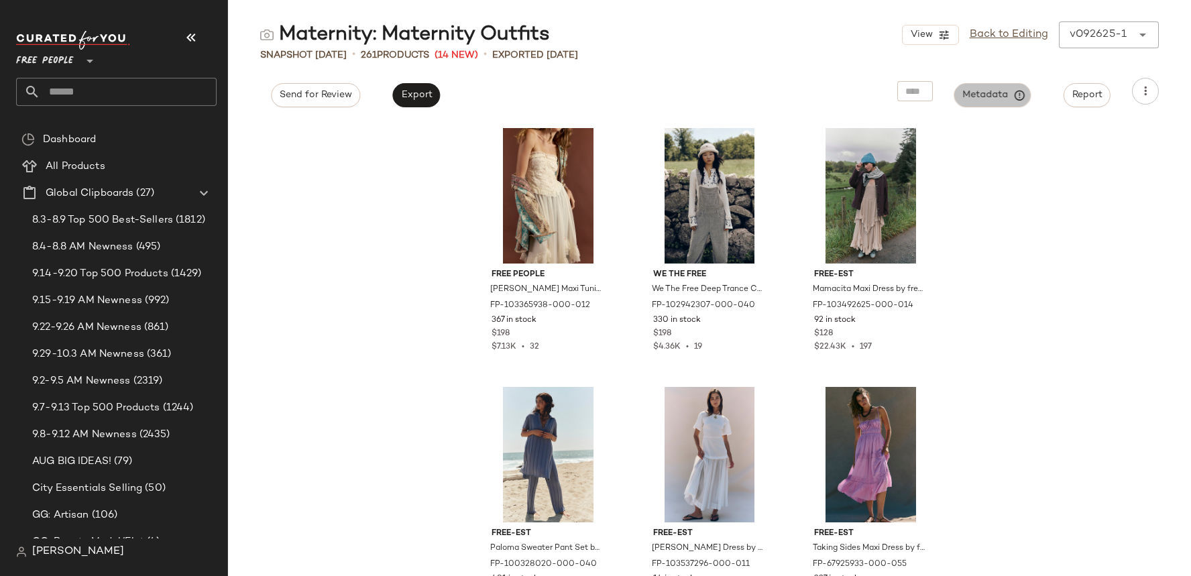
click at [997, 97] on span "Metadata" at bounding box center [992, 95] width 61 height 12
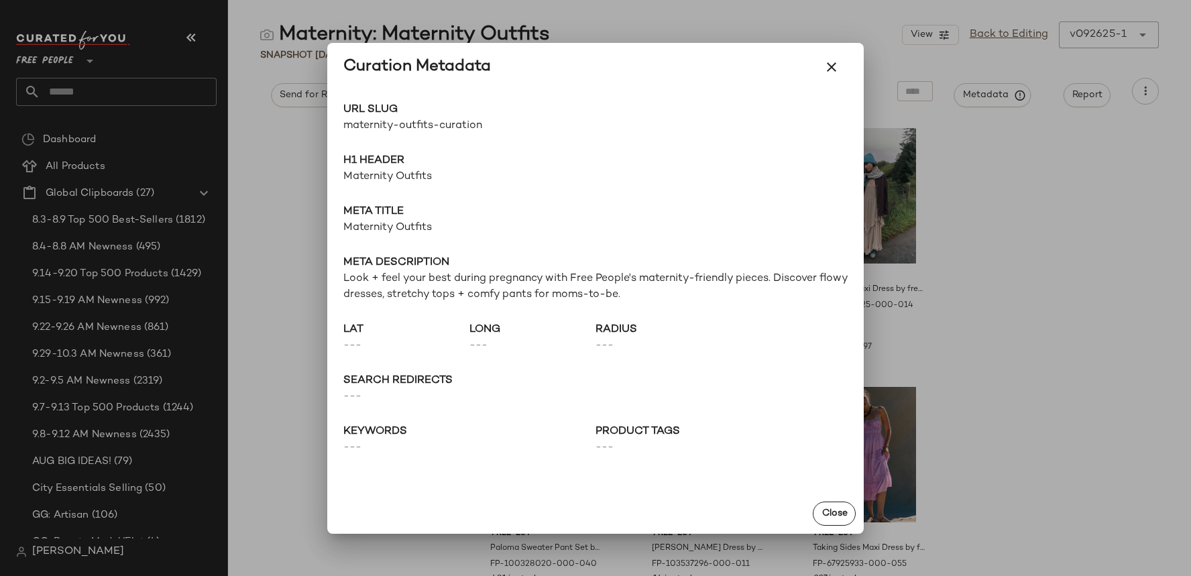
click at [450, 127] on span "maternity-outfits-curation" at bounding box center [469, 126] width 252 height 16
copy div "maternity-outfits-curation Go to Shop"
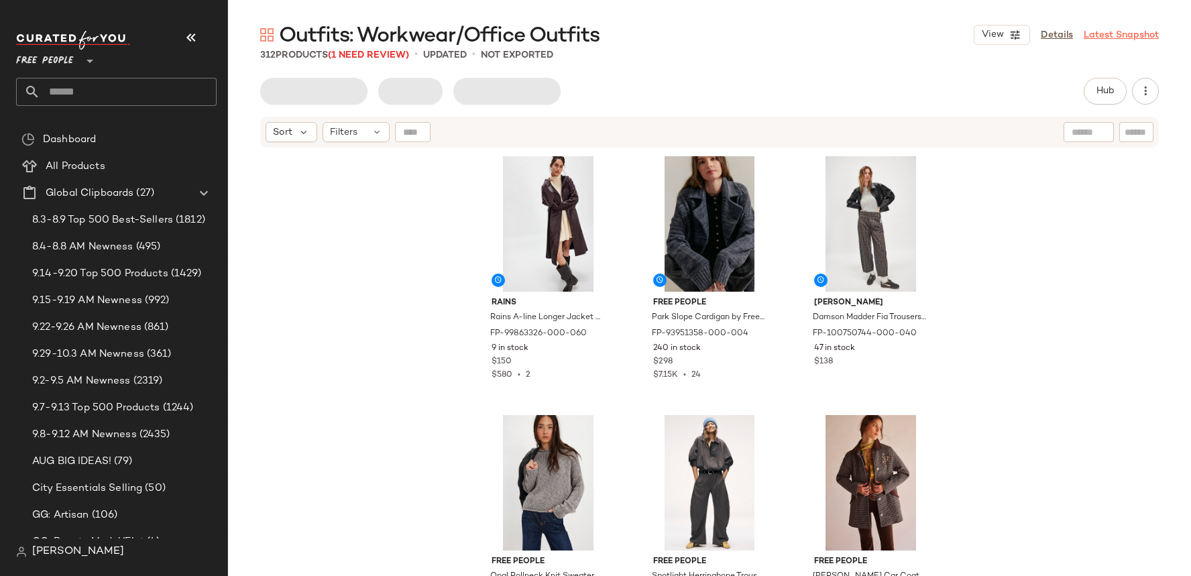
click at [1109, 38] on link "Latest Snapshot" at bounding box center [1121, 35] width 75 height 14
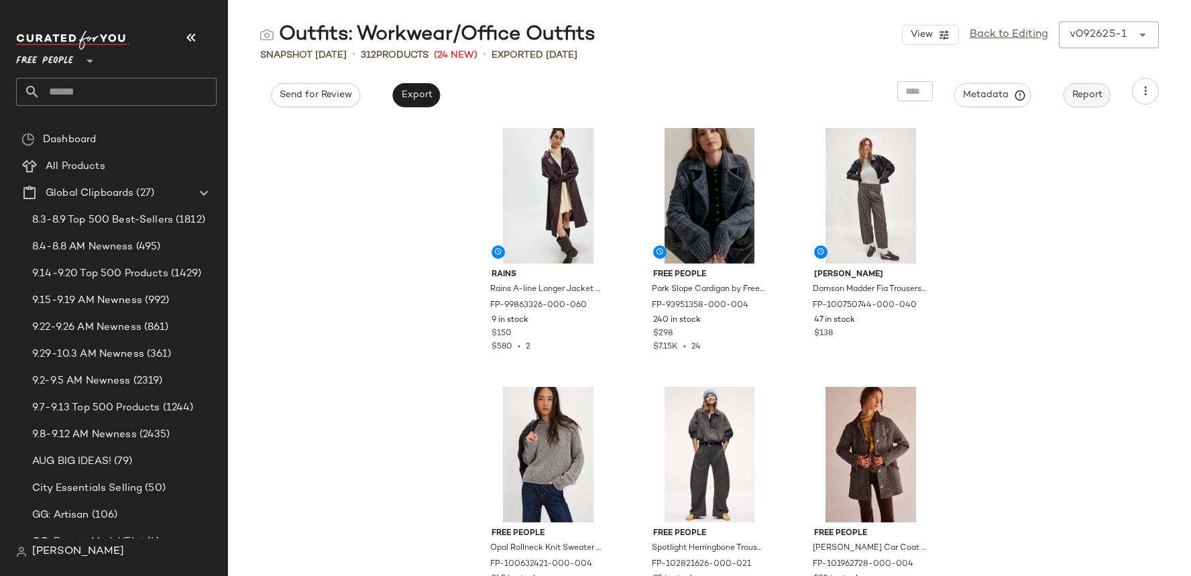
click at [1064, 90] on button "Report" at bounding box center [1087, 95] width 47 height 24
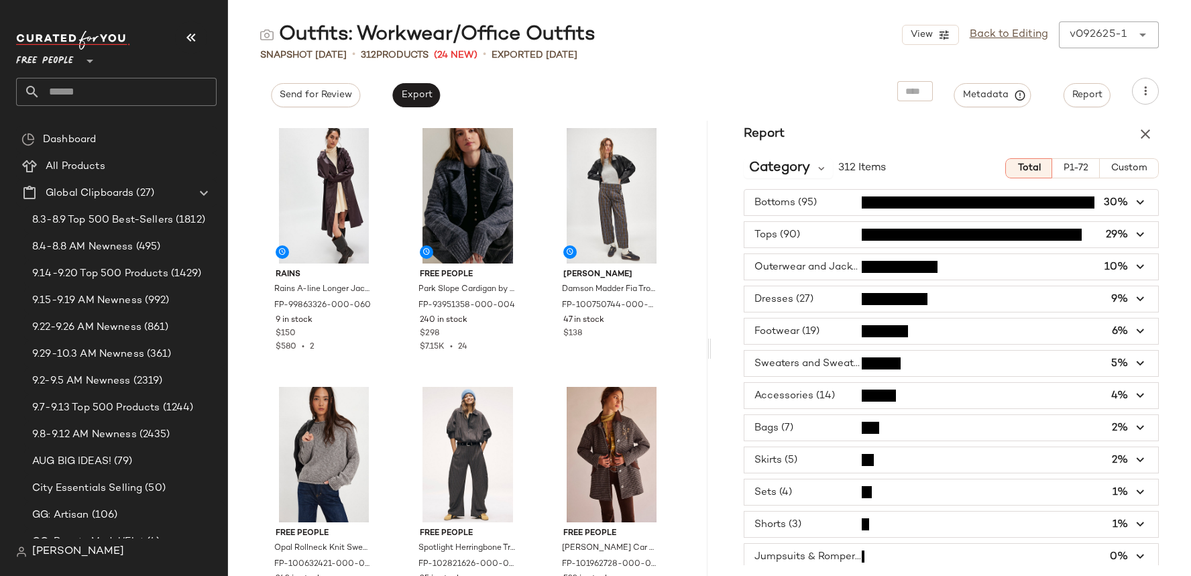
click at [1021, 76] on div "Outfits: Workwear/Office Outfits View Back to Editing v092625-1 ****** Snapshot…" at bounding box center [709, 298] width 963 height 555
click at [1148, 131] on icon "button" at bounding box center [1145, 134] width 16 height 16
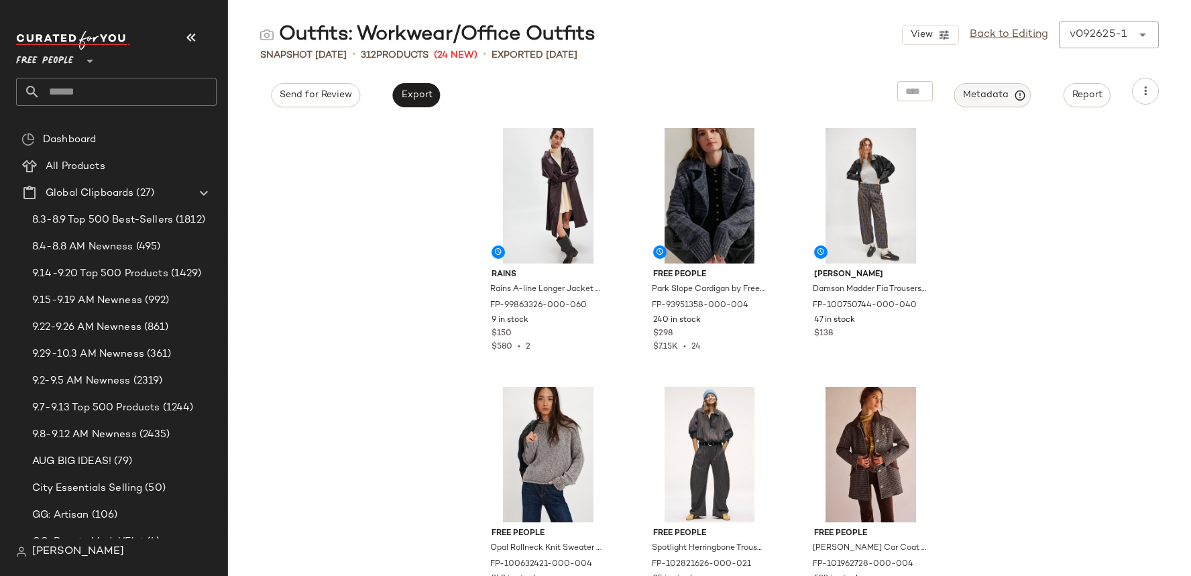
click at [1014, 101] on button "Metadata" at bounding box center [992, 95] width 77 height 24
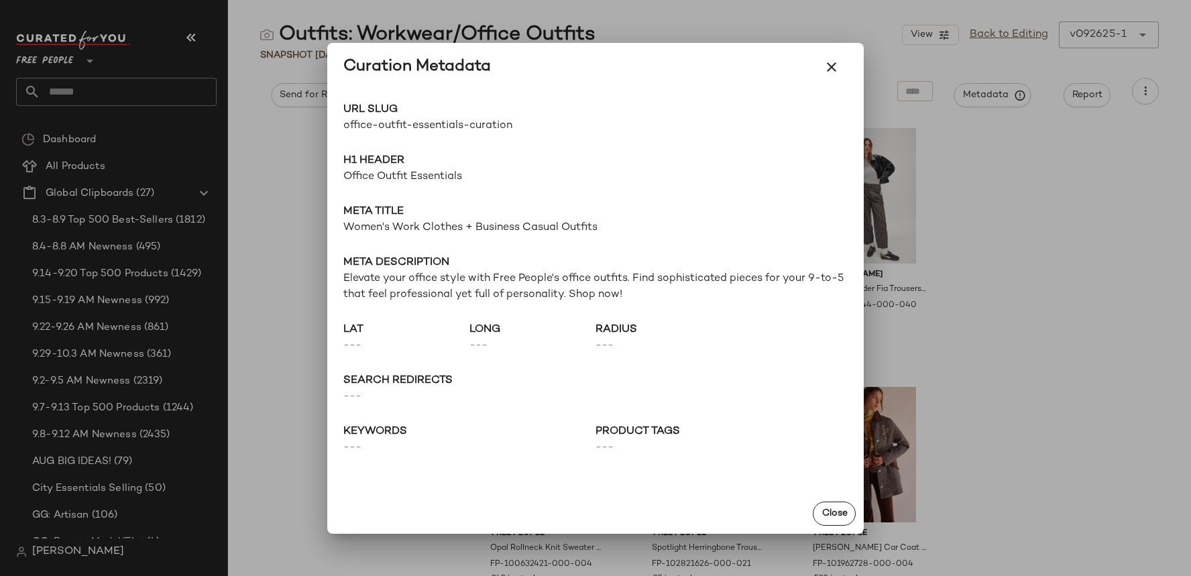
click at [423, 131] on span "office-outfit-essentials-curation" at bounding box center [469, 126] width 252 height 16
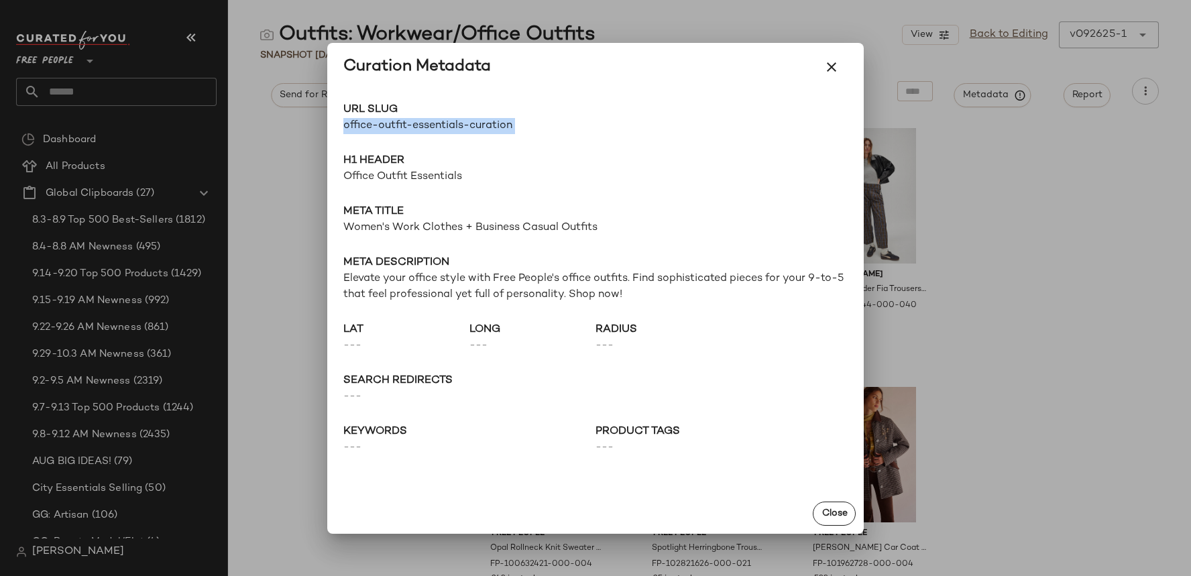
click at [423, 131] on span "office-outfit-essentials-curation" at bounding box center [469, 126] width 252 height 16
copy div "office-outfit-essentials-curation Go to Shop"
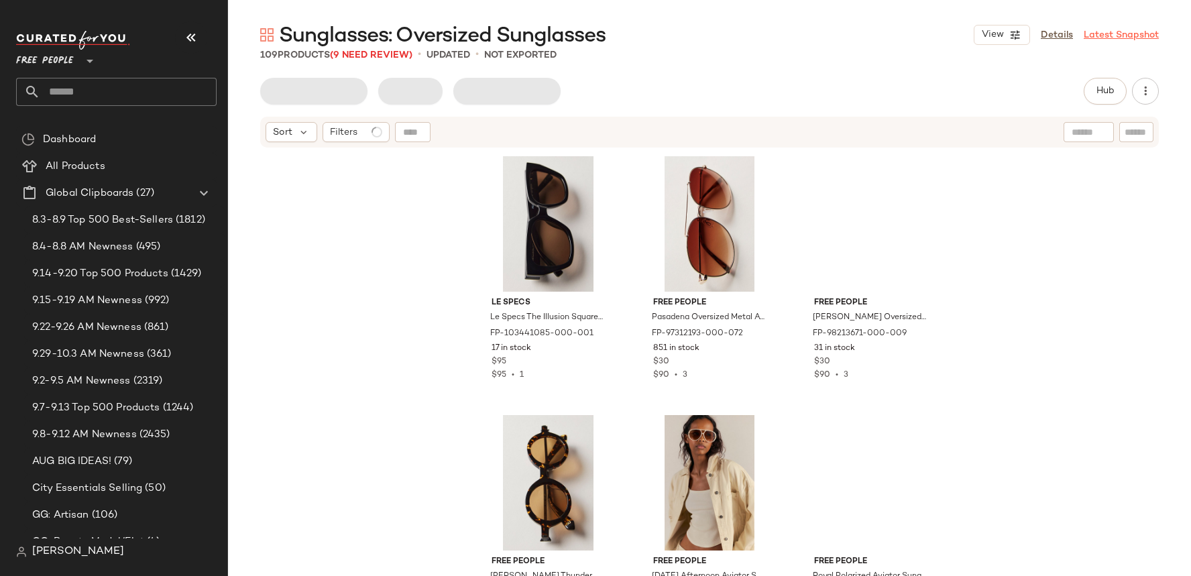
click at [1116, 33] on link "Latest Snapshot" at bounding box center [1121, 35] width 75 height 14
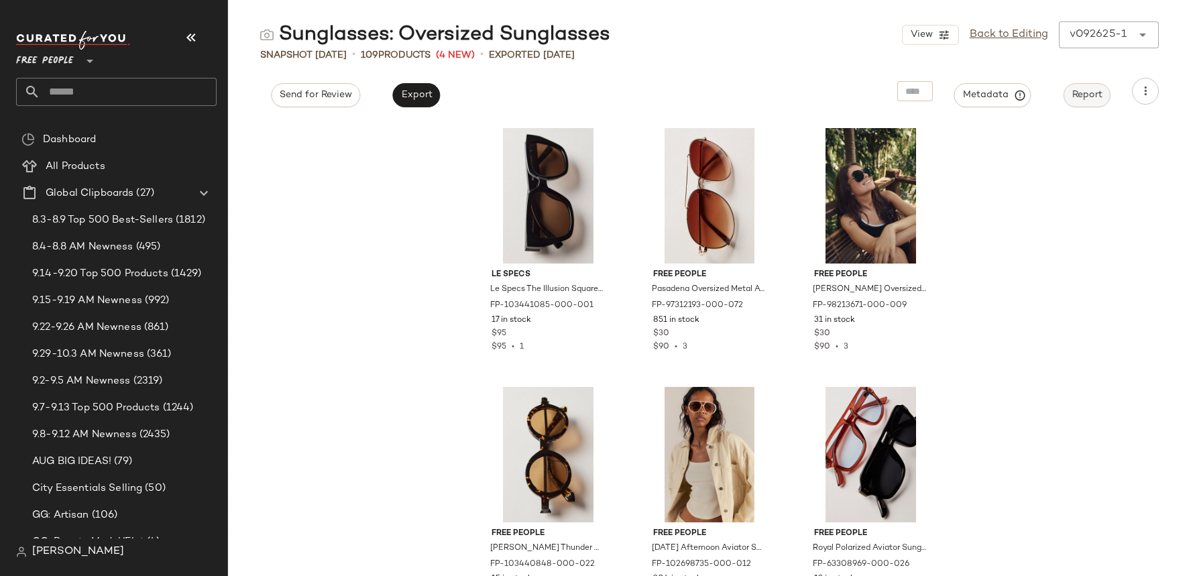
click at [1083, 99] on span "Report" at bounding box center [1087, 95] width 31 height 11
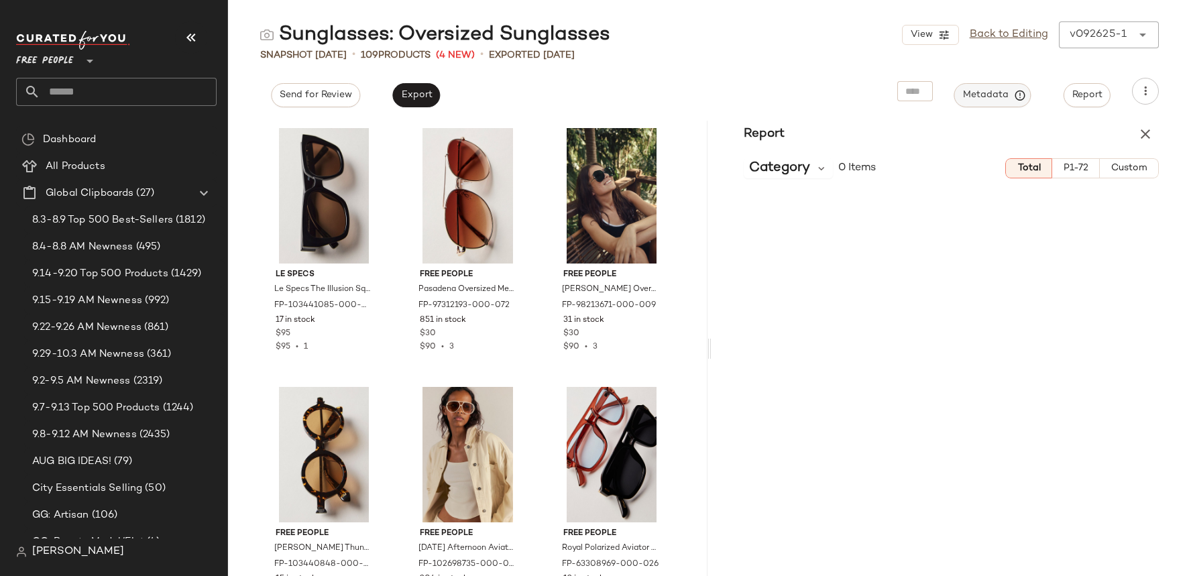
click at [1007, 97] on span "Metadata" at bounding box center [992, 95] width 61 height 12
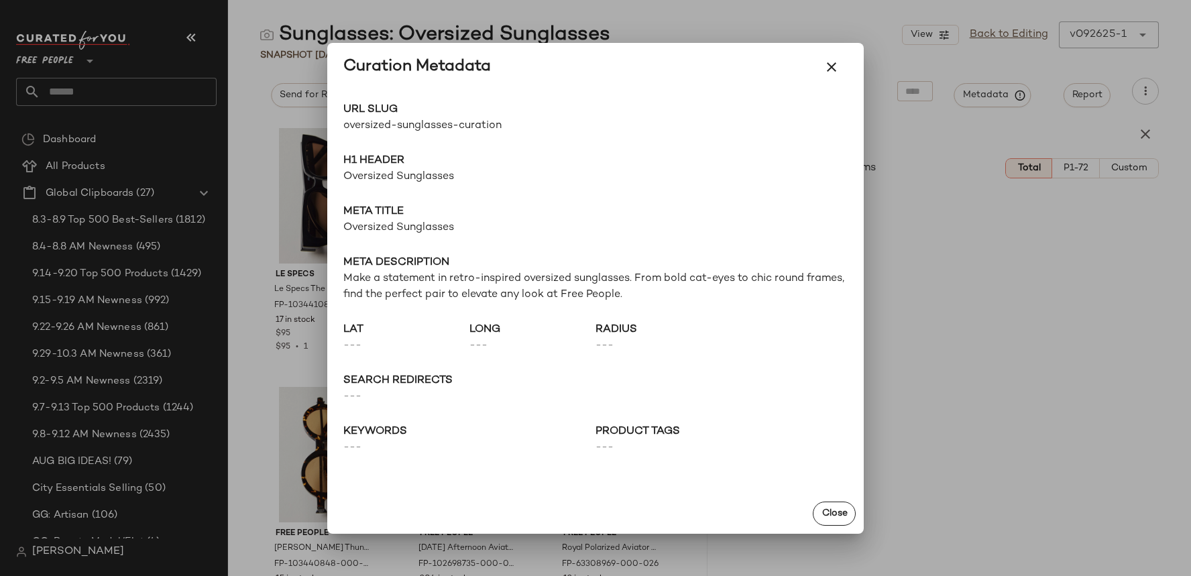
click at [427, 129] on span "oversized-sunglasses-curation" at bounding box center [469, 126] width 252 height 16
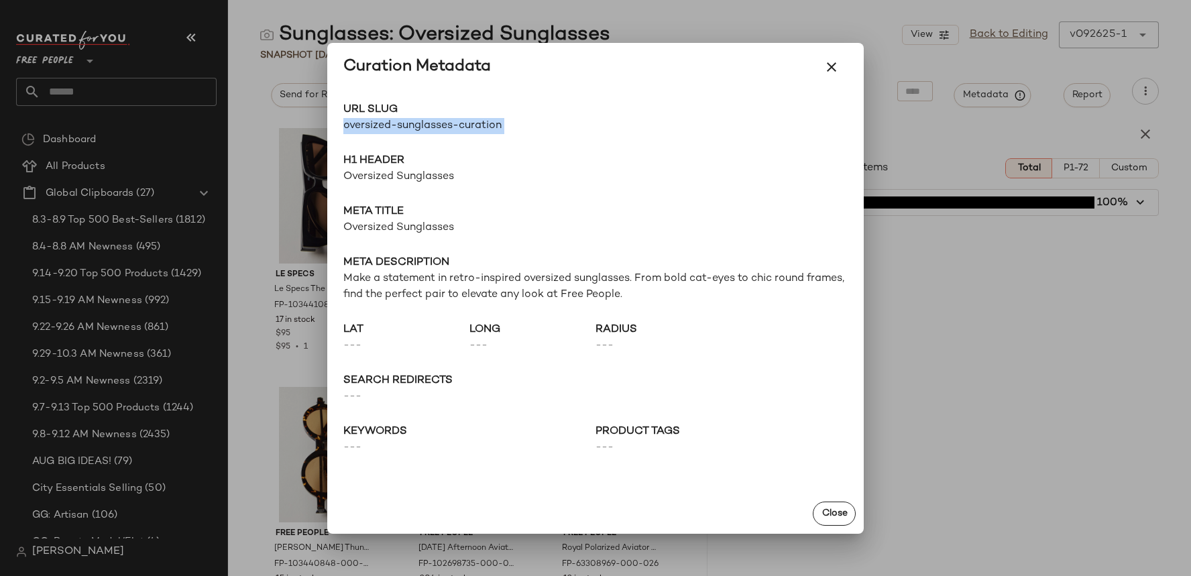
copy div "oversized-sunglasses-curation Go to Shop"
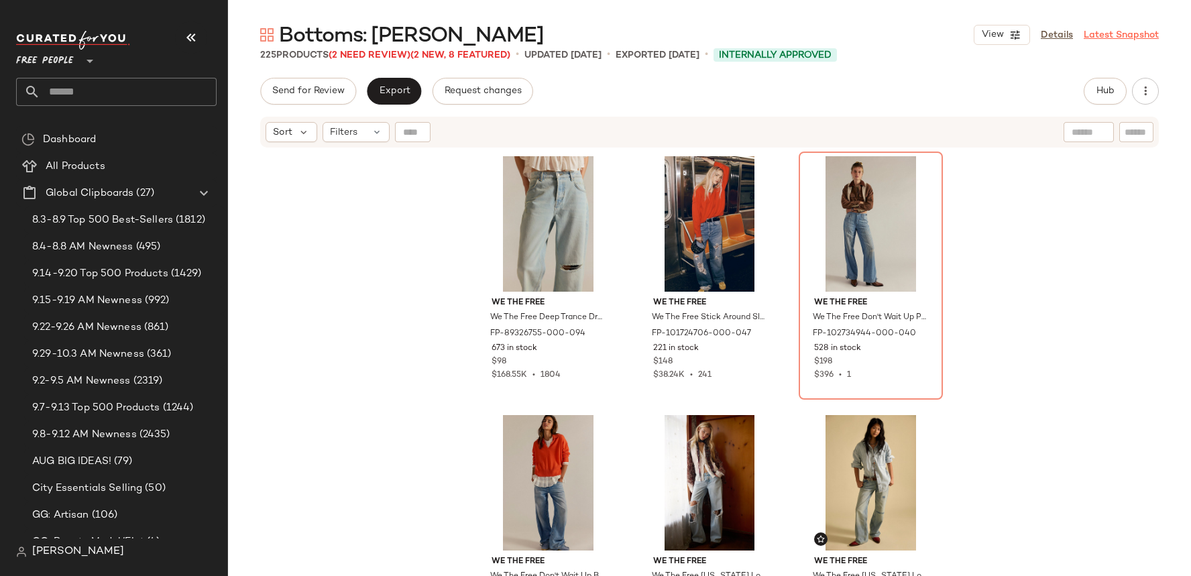
click at [1141, 38] on link "Latest Snapshot" at bounding box center [1121, 35] width 75 height 14
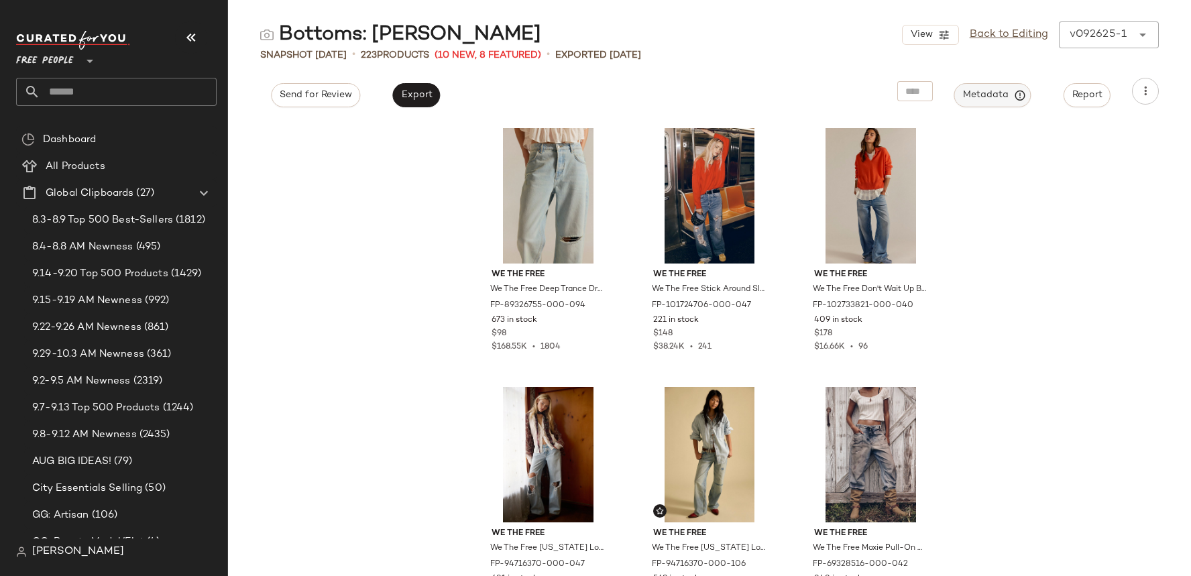
click at [995, 105] on button "Metadata" at bounding box center [992, 95] width 77 height 24
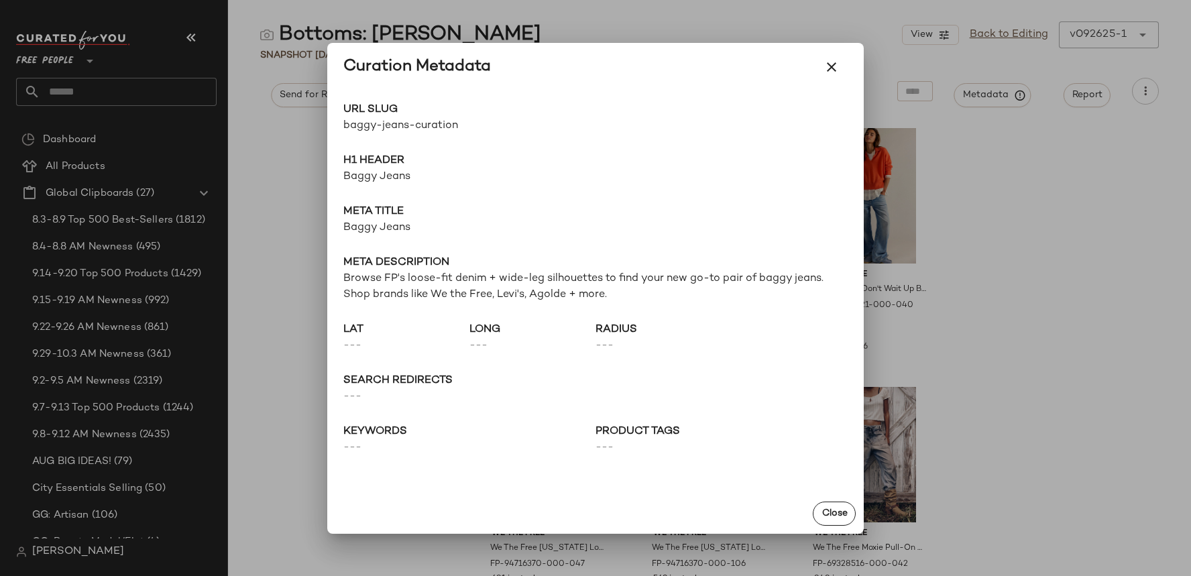
click at [445, 121] on span "baggy-jeans-curation" at bounding box center [469, 126] width 252 height 16
copy div "baggy-jeans-curation Go to Shop"
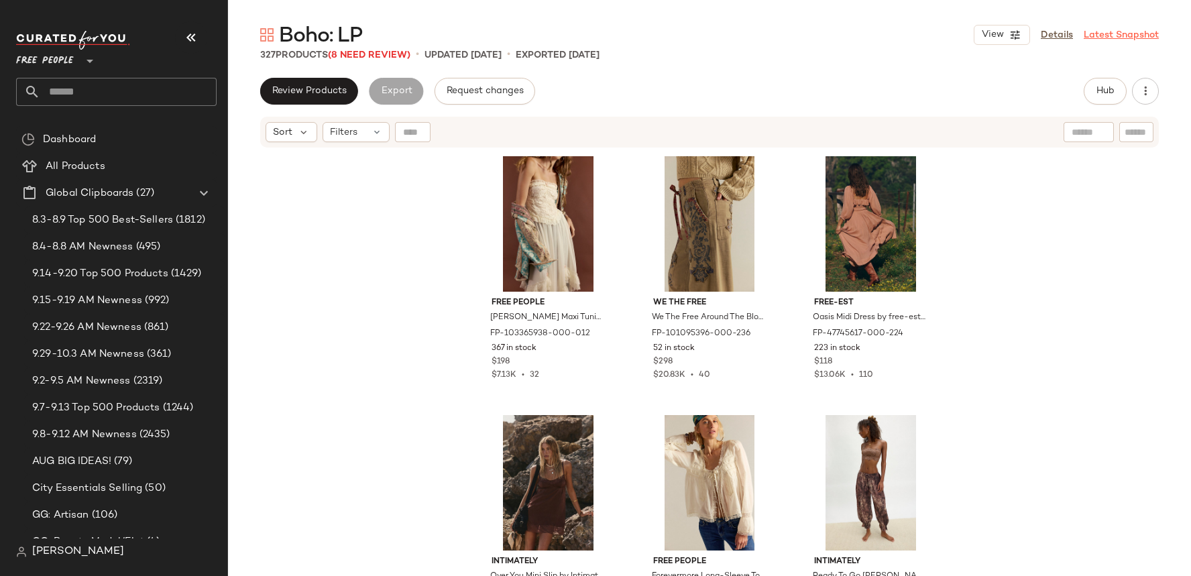
click at [1111, 34] on link "Latest Snapshot" at bounding box center [1121, 35] width 75 height 14
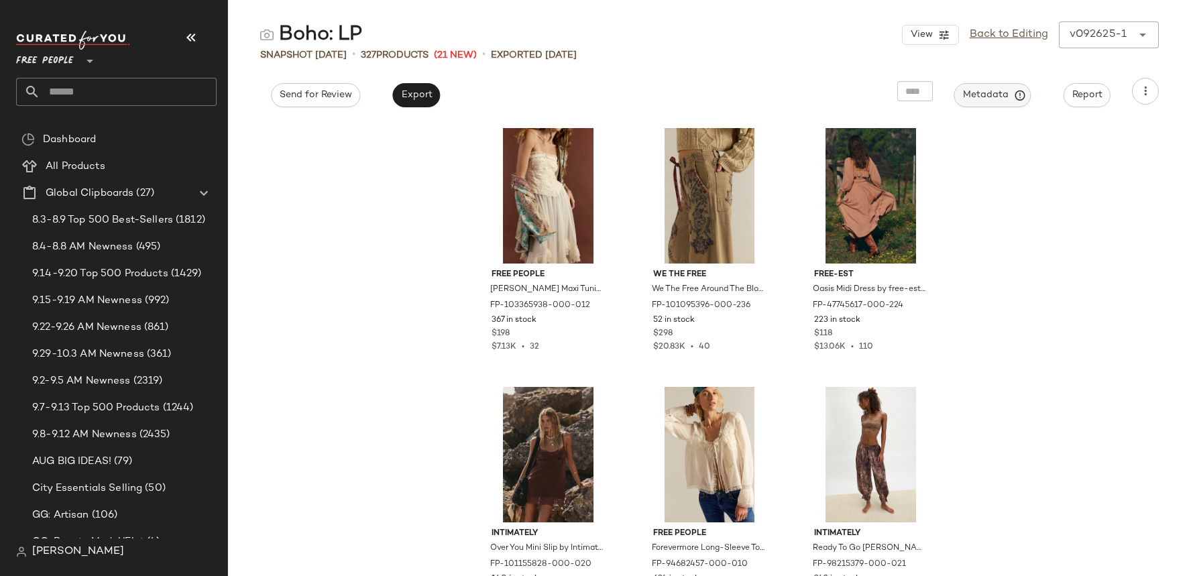
click at [1011, 96] on span "Metadata" at bounding box center [992, 95] width 61 height 12
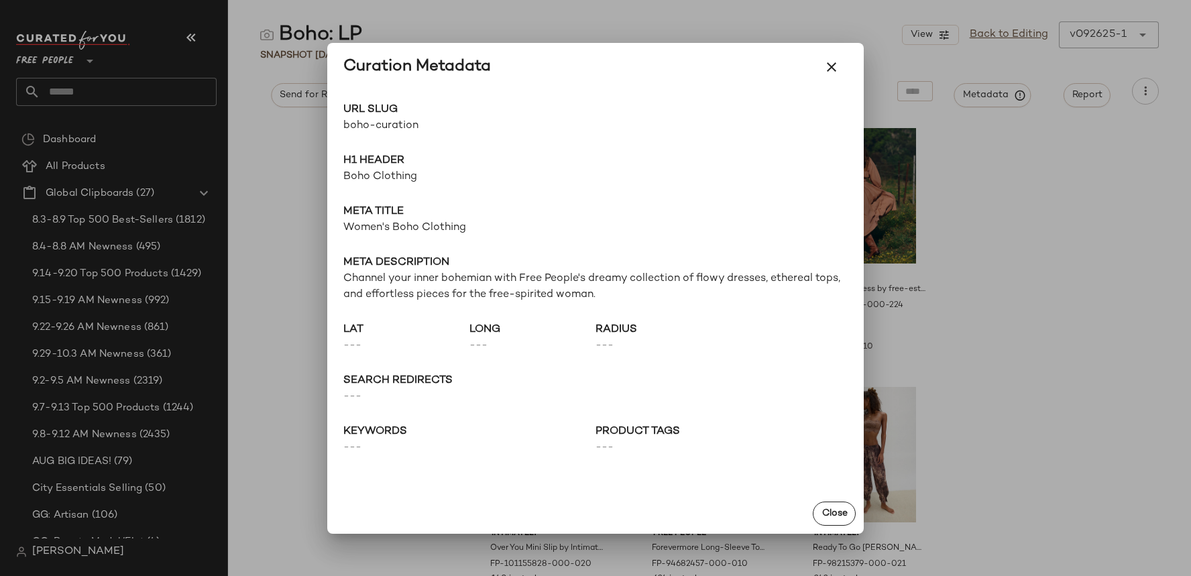
click at [408, 130] on span "boho-curation" at bounding box center [469, 126] width 252 height 16
copy div "boho-curation Go to Shop"
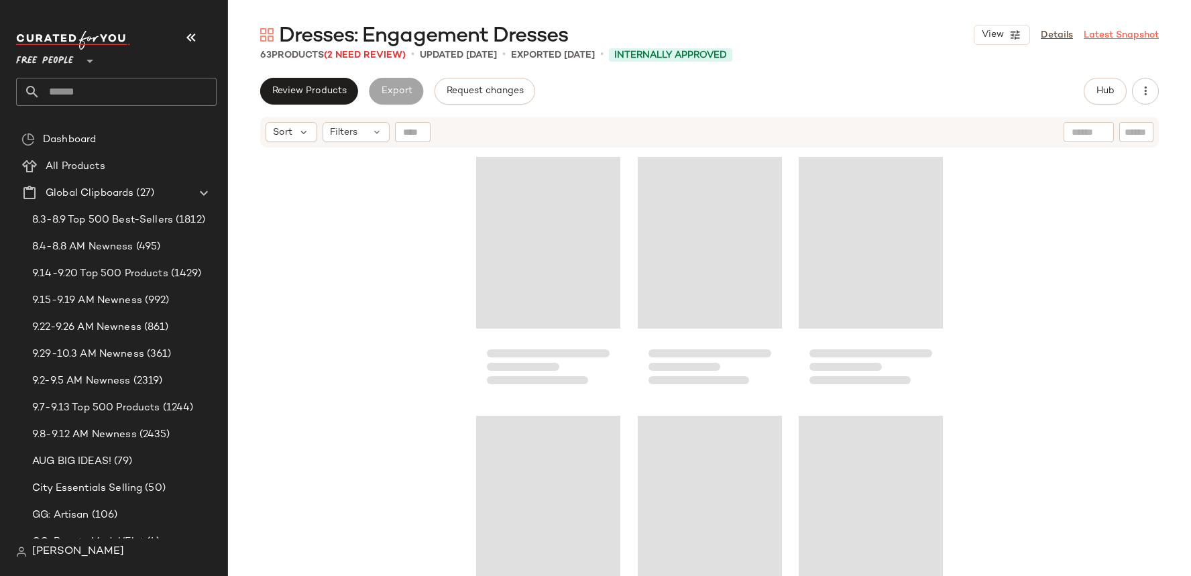
click at [1133, 34] on link "Latest Snapshot" at bounding box center [1121, 35] width 75 height 14
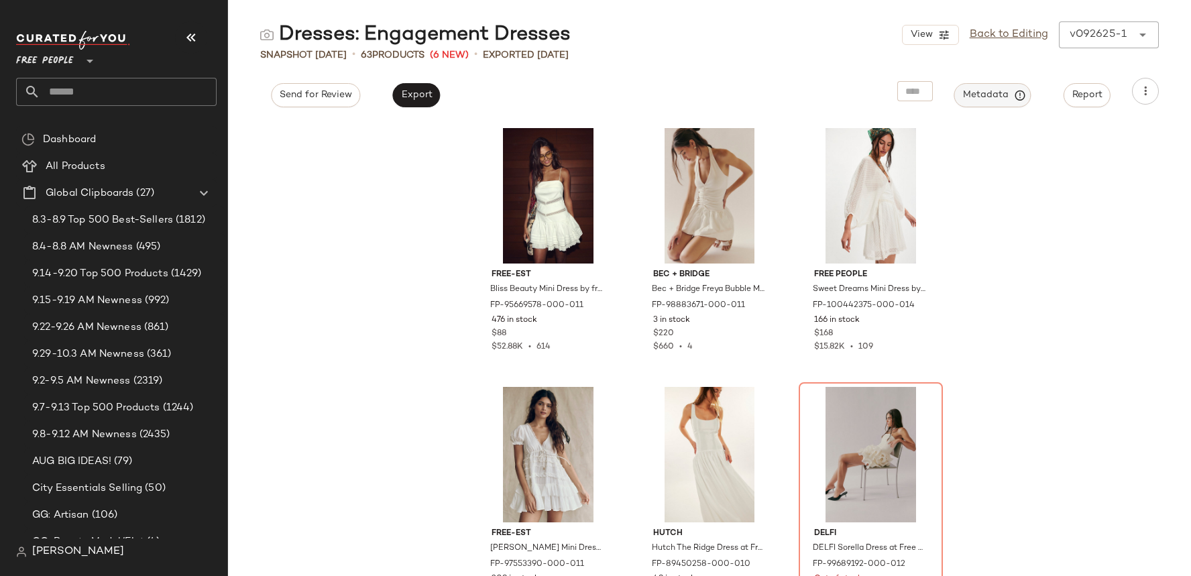
click at [993, 100] on span "Metadata" at bounding box center [992, 95] width 61 height 12
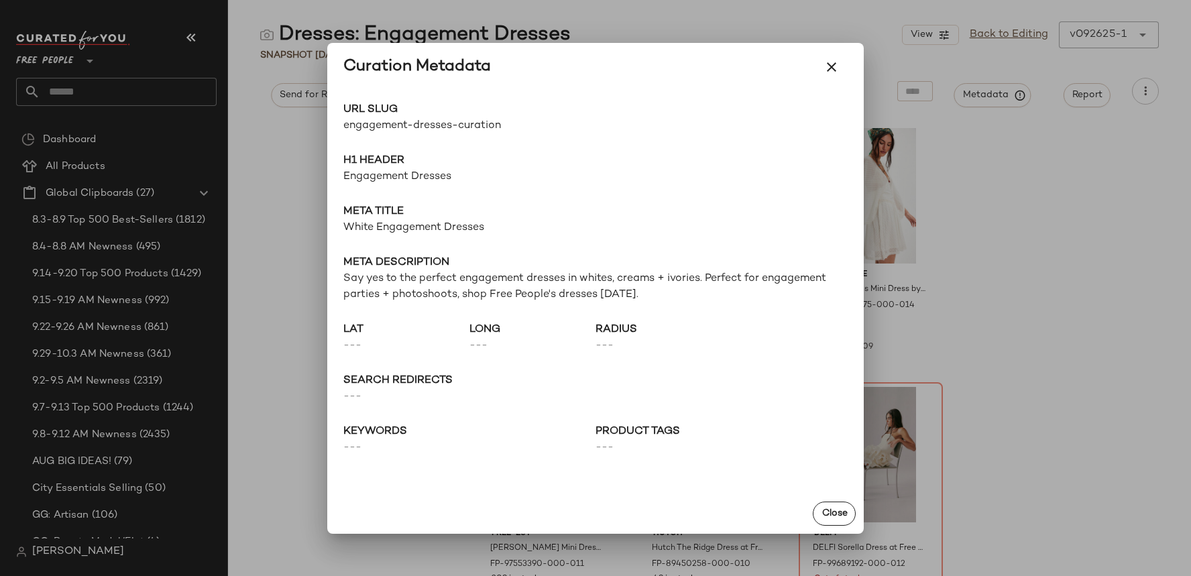
click at [435, 122] on span "engagement-dresses-curation" at bounding box center [469, 126] width 252 height 16
copy div "engagement-dresses-curation Go to Shop"
click at [832, 70] on icon "button" at bounding box center [832, 67] width 16 height 16
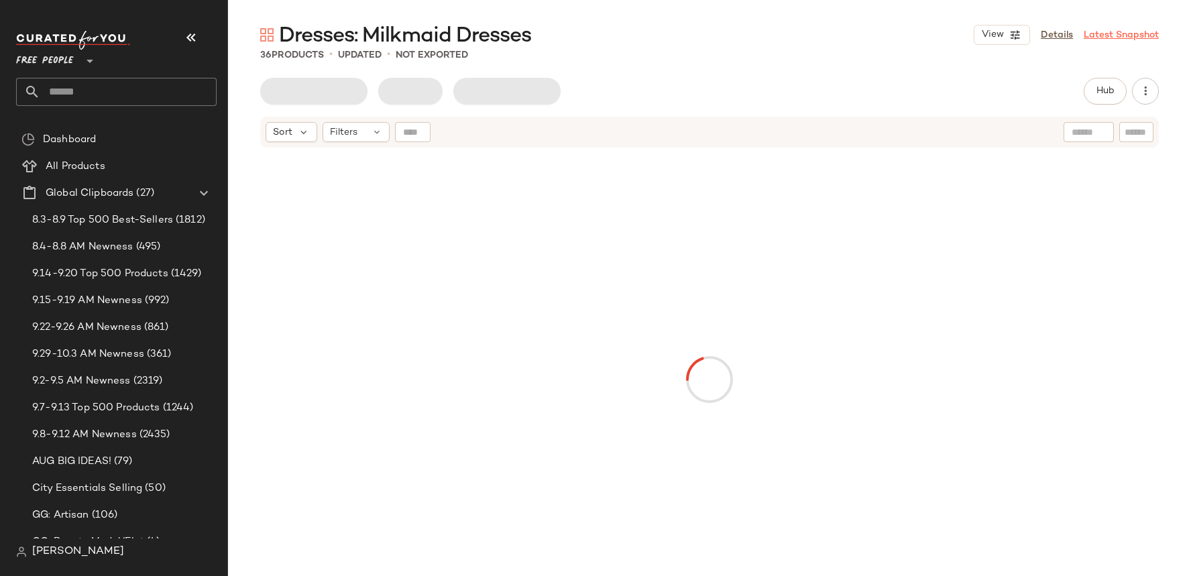
click at [1107, 37] on link "Latest Snapshot" at bounding box center [1121, 35] width 75 height 14
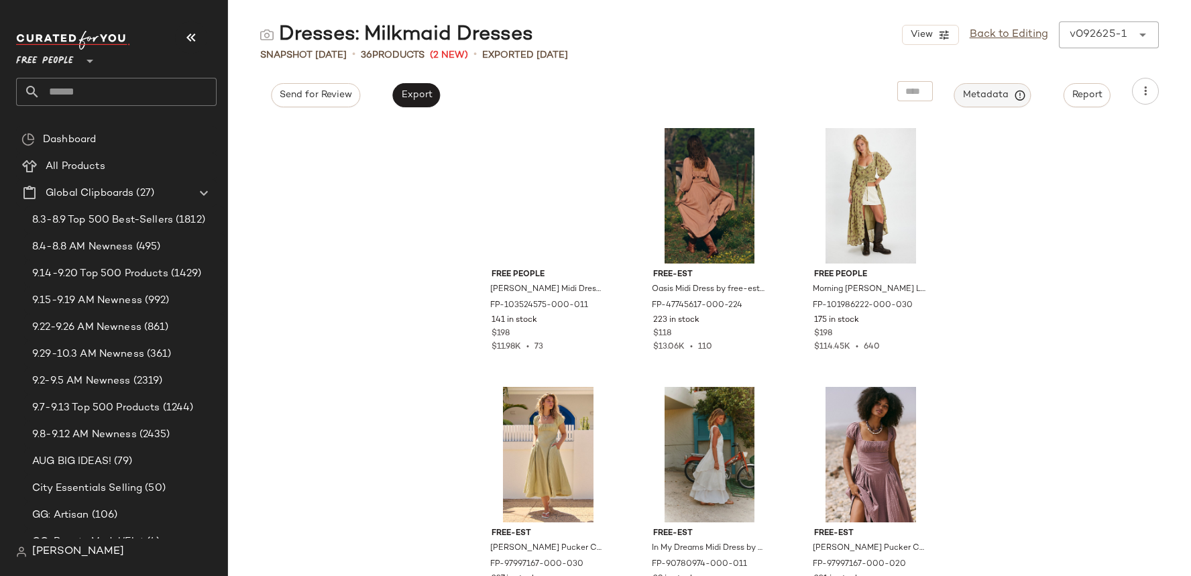
click at [997, 99] on span "Metadata" at bounding box center [992, 95] width 61 height 12
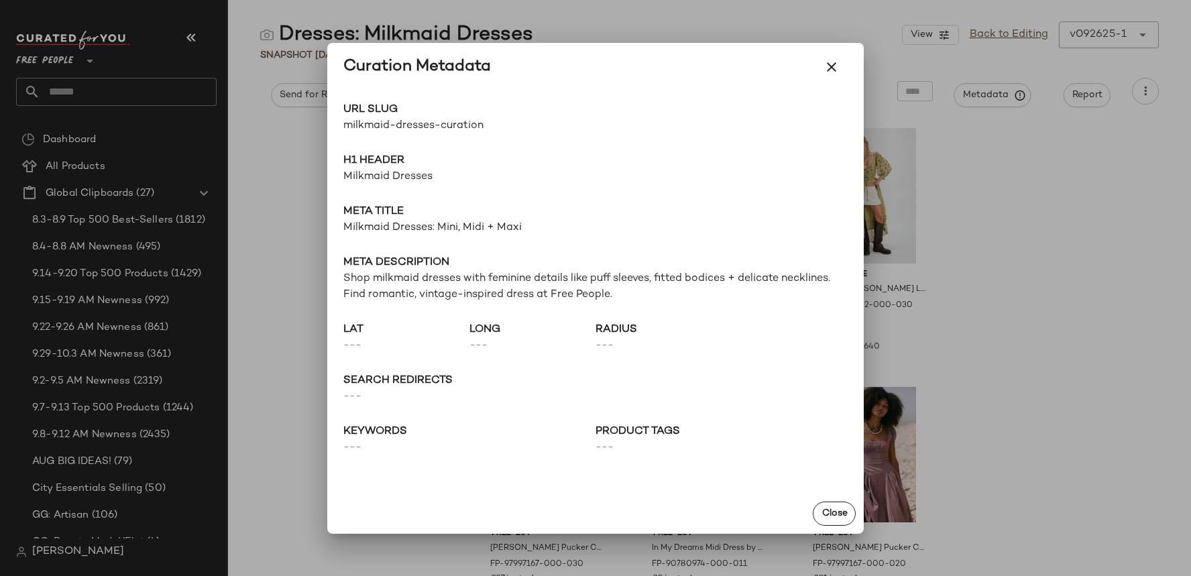
click at [490, 125] on span "milkmaid-dresses-curation" at bounding box center [469, 126] width 252 height 16
copy div "milkmaid-dresses-curation Go to Shop"
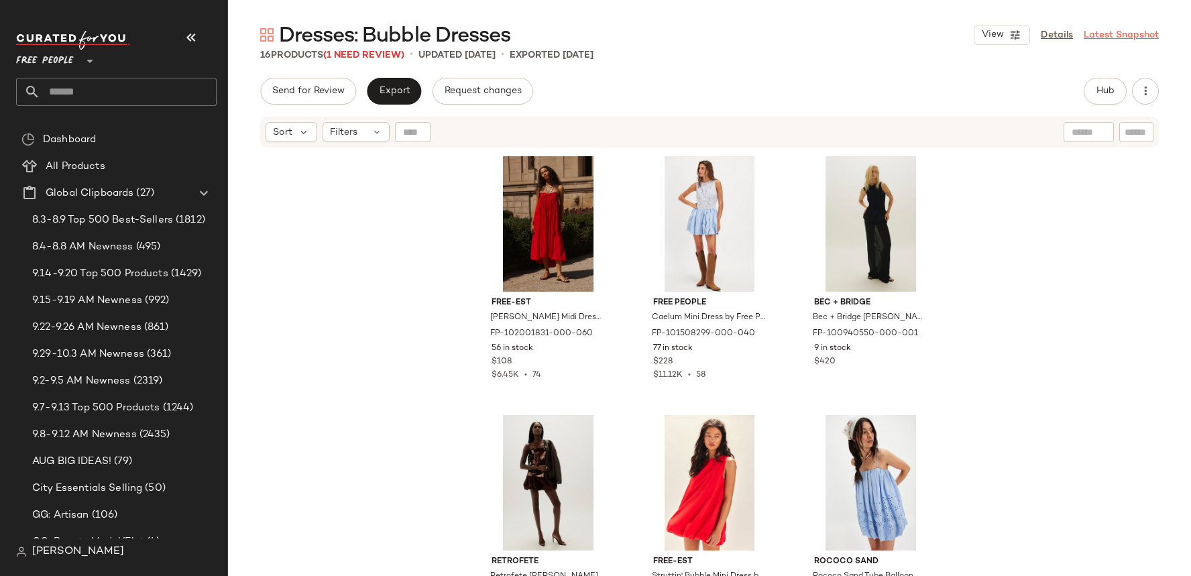
click at [1108, 36] on link "Latest Snapshot" at bounding box center [1121, 35] width 75 height 14
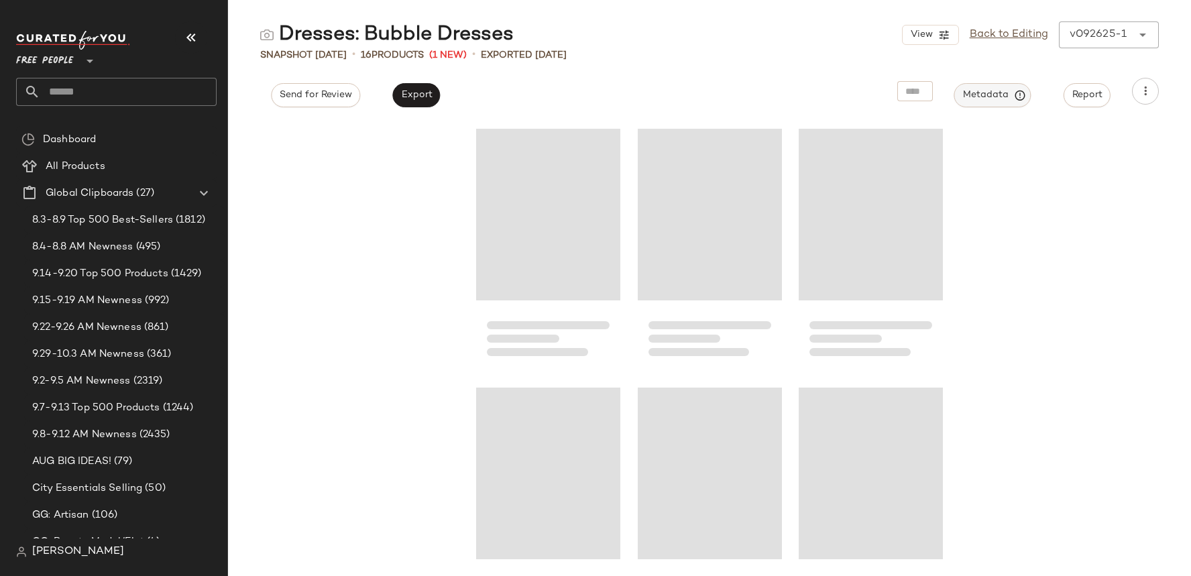
click at [1007, 94] on span "Metadata" at bounding box center [992, 95] width 61 height 12
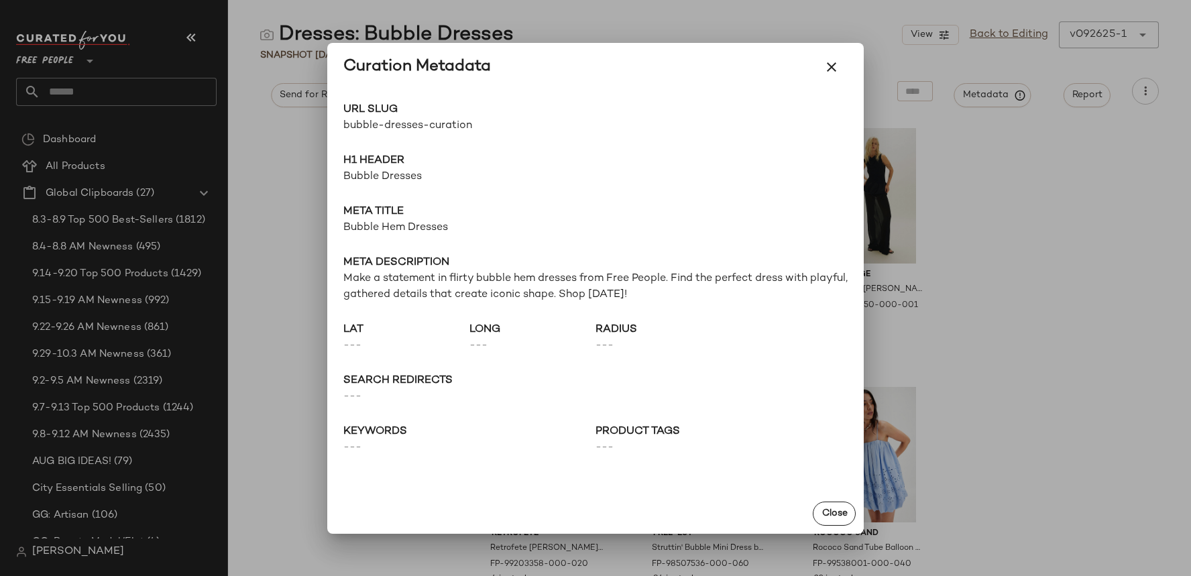
click at [419, 118] on span "bubble-dresses-curation" at bounding box center [469, 126] width 252 height 16
copy div "bubble-dresses-curation Go to Shop"
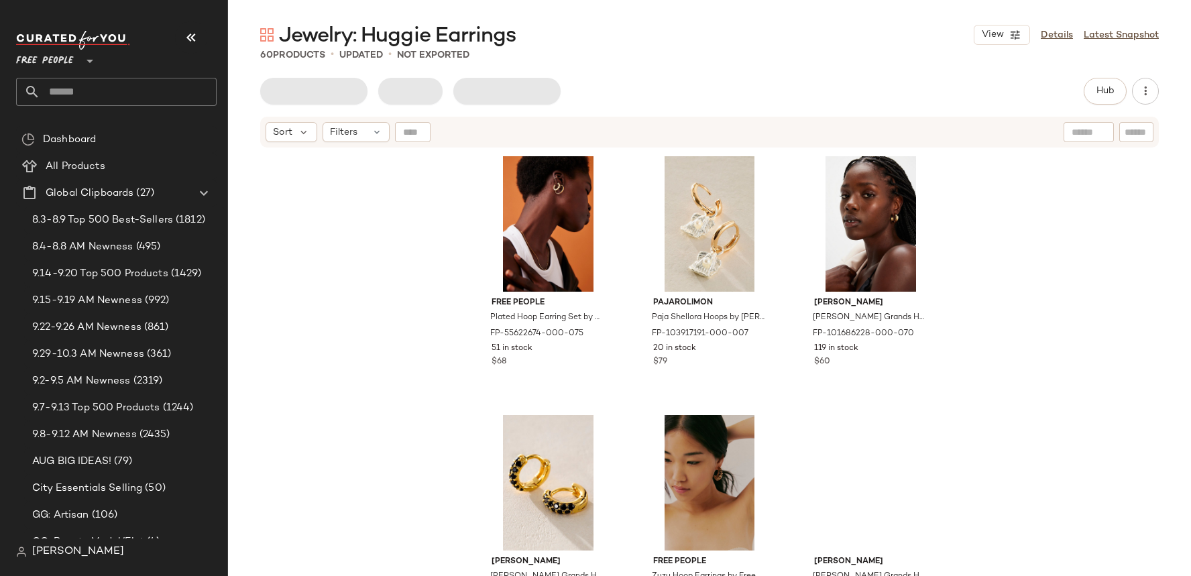
click at [1124, 25] on div "View Details Latest Snapshot" at bounding box center [1066, 35] width 185 height 20
click at [1124, 34] on link "Latest Snapshot" at bounding box center [1121, 35] width 75 height 14
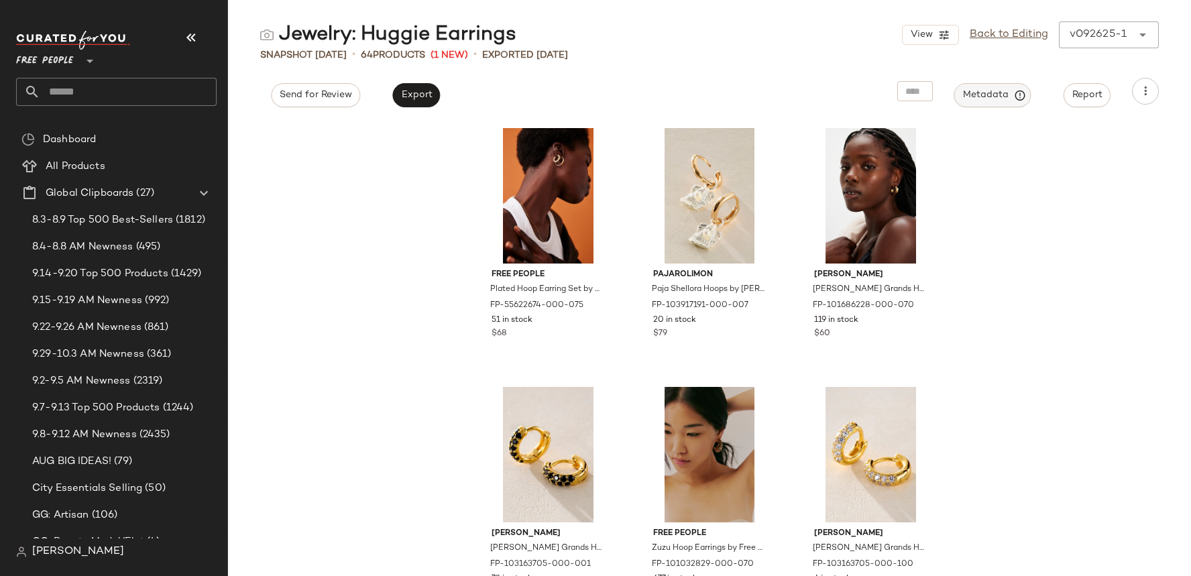
click at [999, 101] on span "Metadata" at bounding box center [992, 95] width 61 height 12
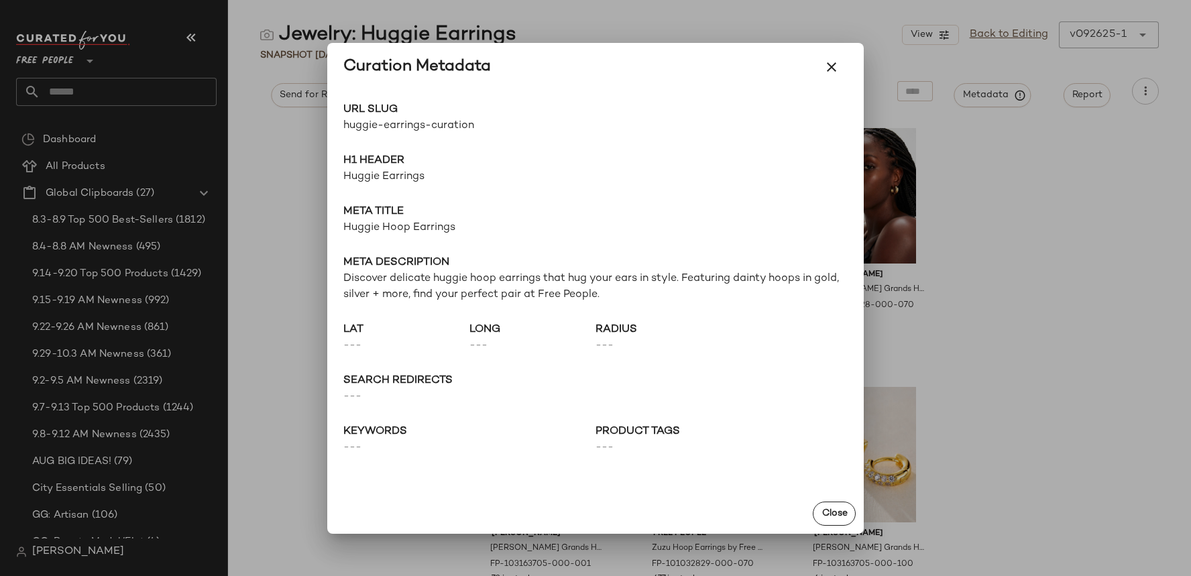
click at [441, 120] on span "huggie-earrings-curation" at bounding box center [469, 126] width 252 height 16
copy div "huggie-earrings-curation Go to Shop"
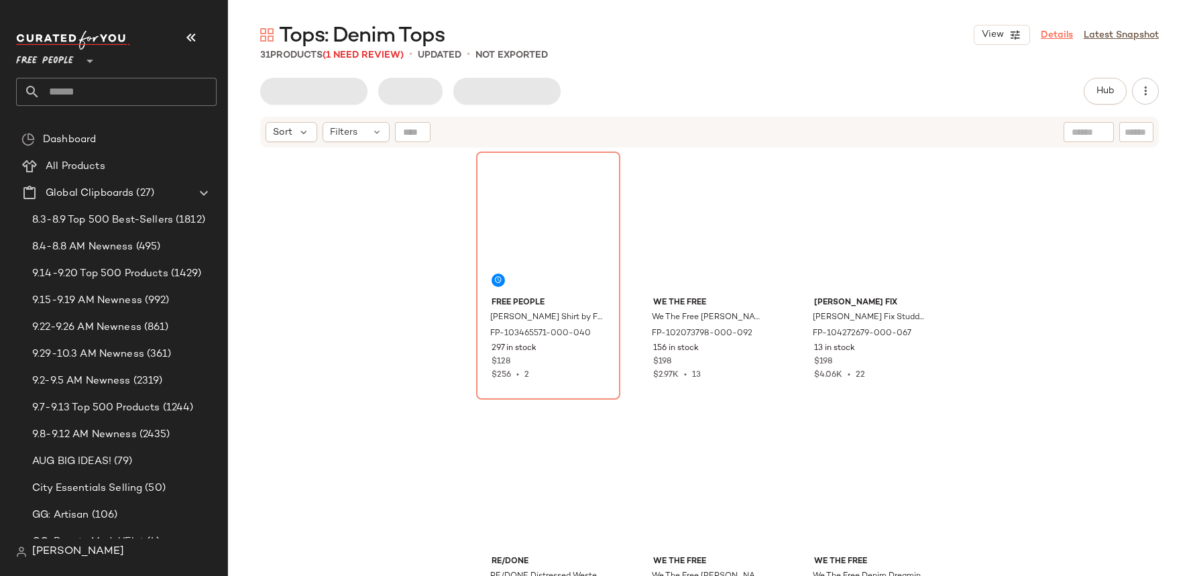
click at [1064, 34] on link "Details" at bounding box center [1057, 35] width 32 height 14
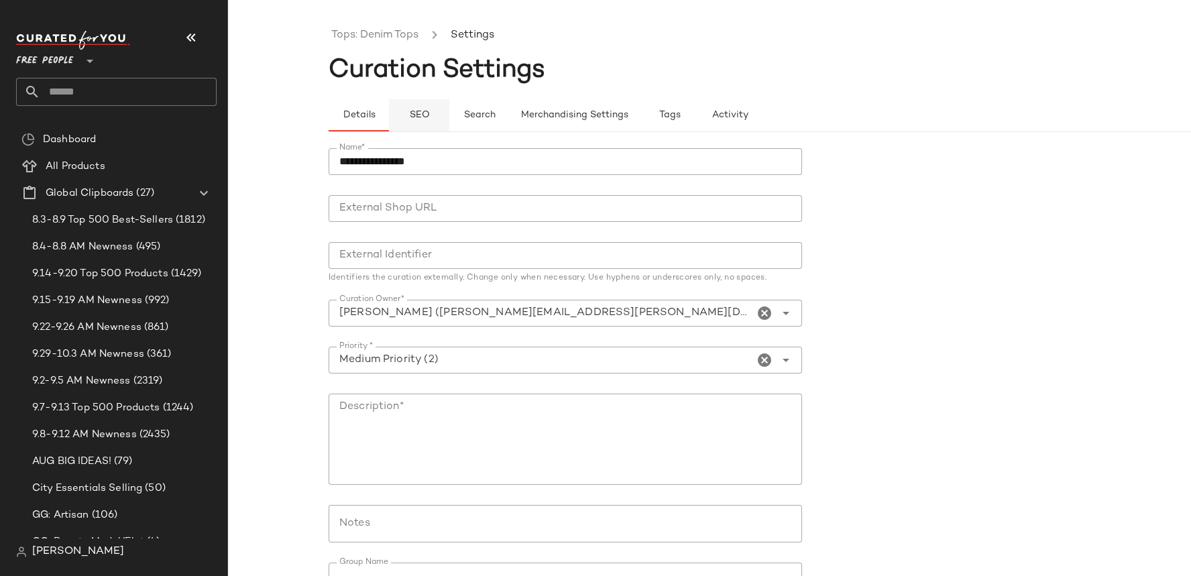
click at [417, 112] on span "SEO" at bounding box center [418, 115] width 21 height 11
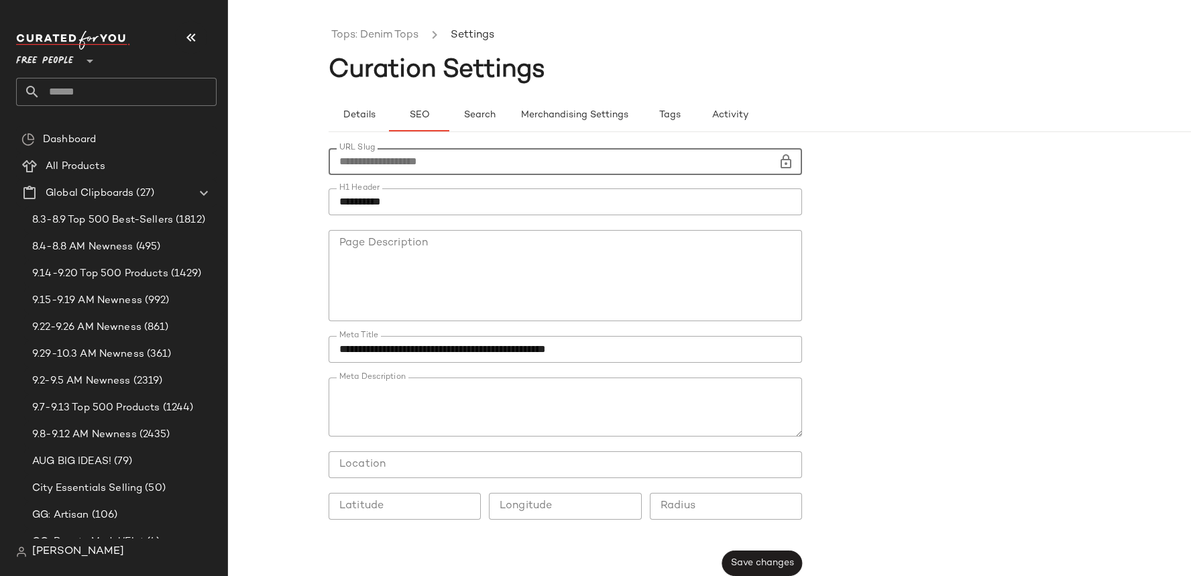
click at [382, 153] on input "**********" at bounding box center [553, 161] width 449 height 27
click at [404, 158] on input "**********" at bounding box center [553, 161] width 449 height 27
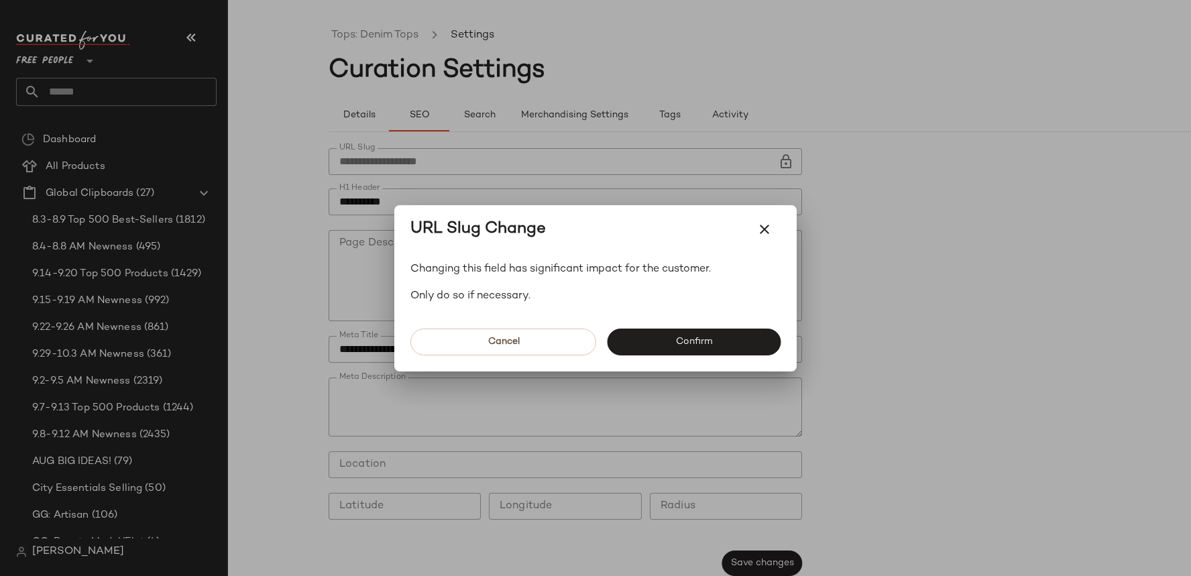
click at [386, 33] on div at bounding box center [595, 288] width 1191 height 576
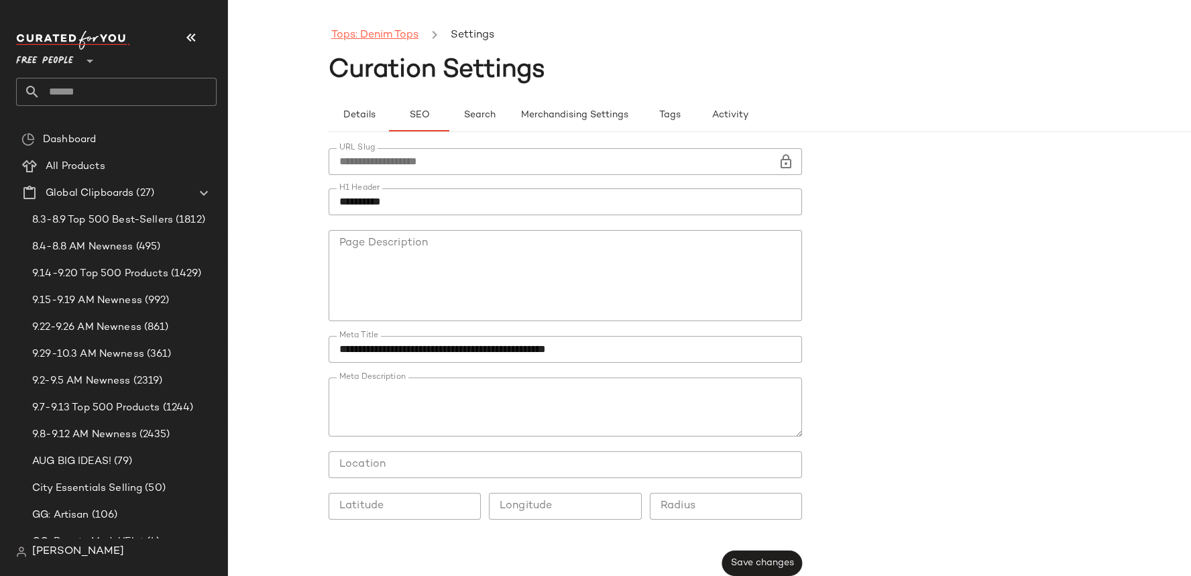
click at [398, 33] on link "Tops: Denim Tops" at bounding box center [374, 35] width 87 height 17
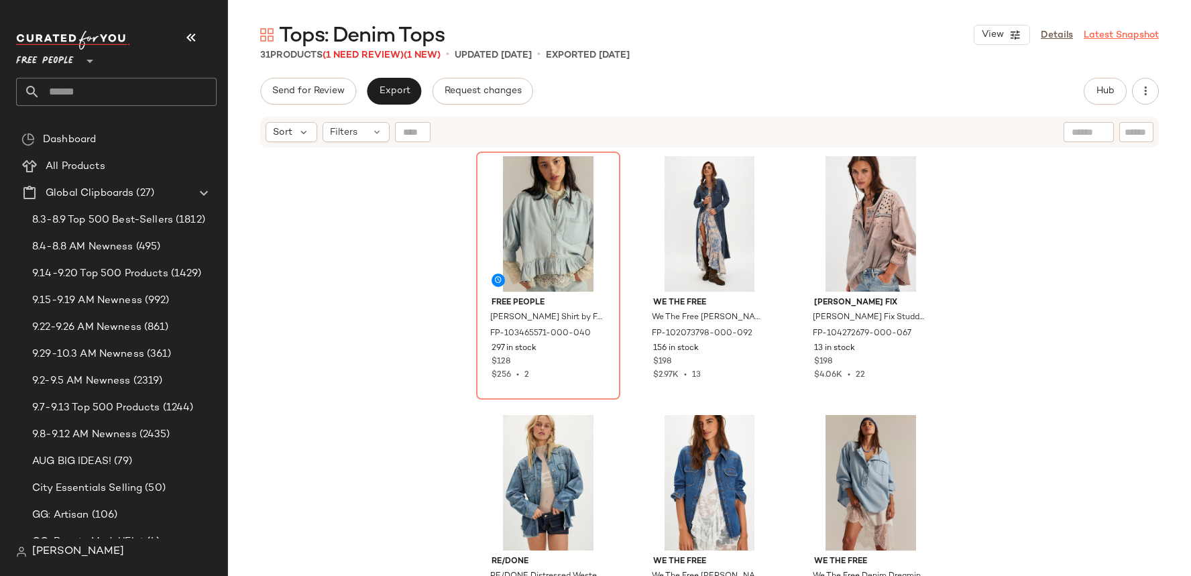
click at [1117, 37] on link "Latest Snapshot" at bounding box center [1121, 35] width 75 height 14
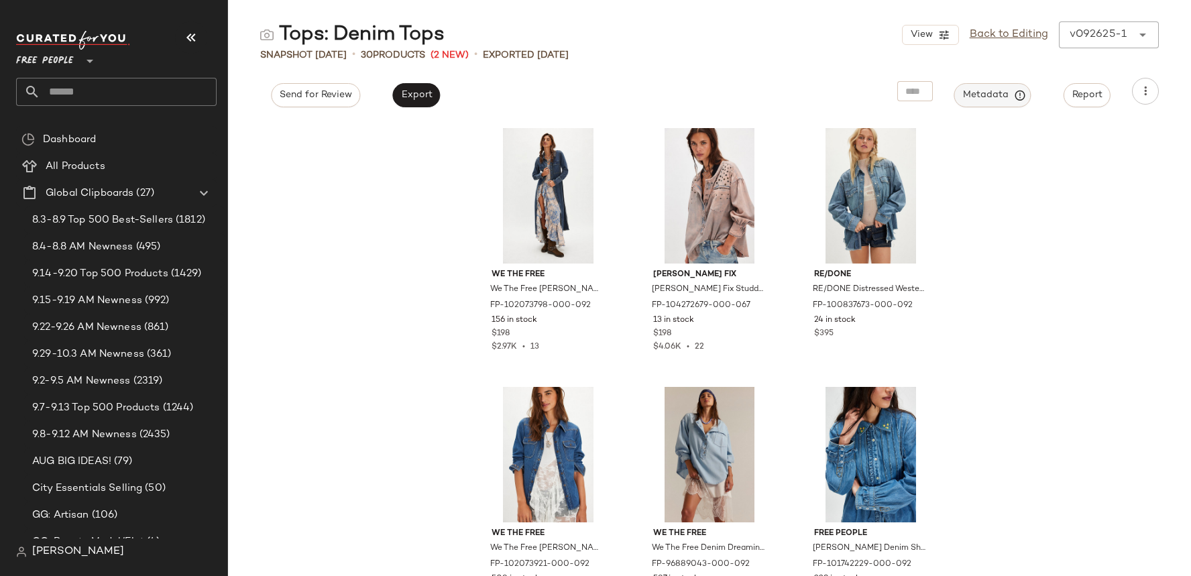
click at [1015, 97] on icon "button" at bounding box center [1020, 95] width 12 height 12
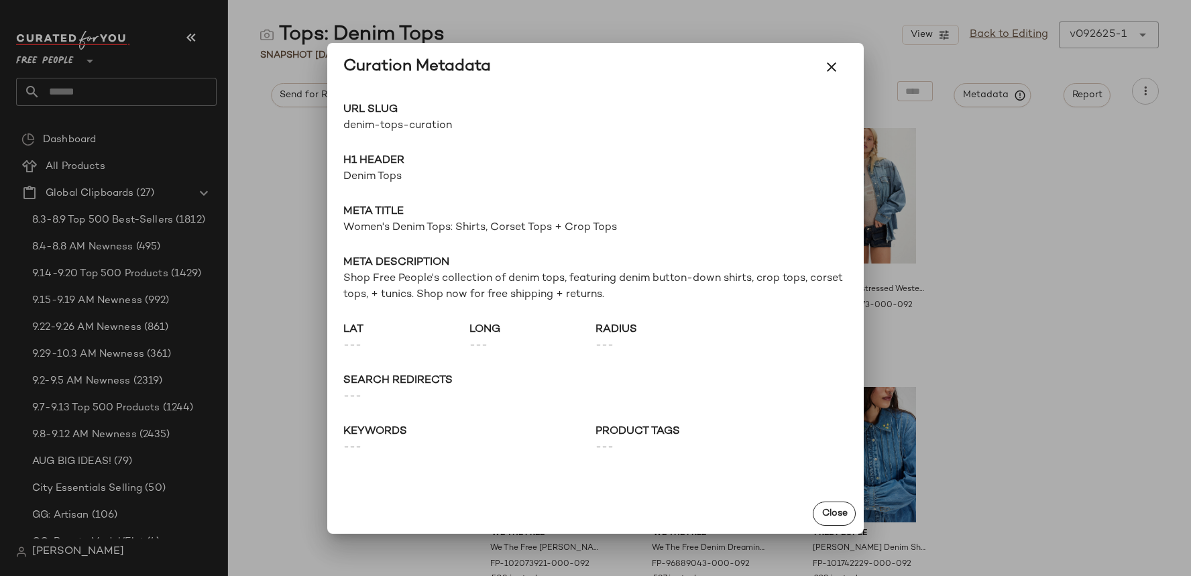
click at [400, 128] on span "denim-tops-curation" at bounding box center [469, 126] width 252 height 16
copy div "denim-tops-curation Go to Shop"
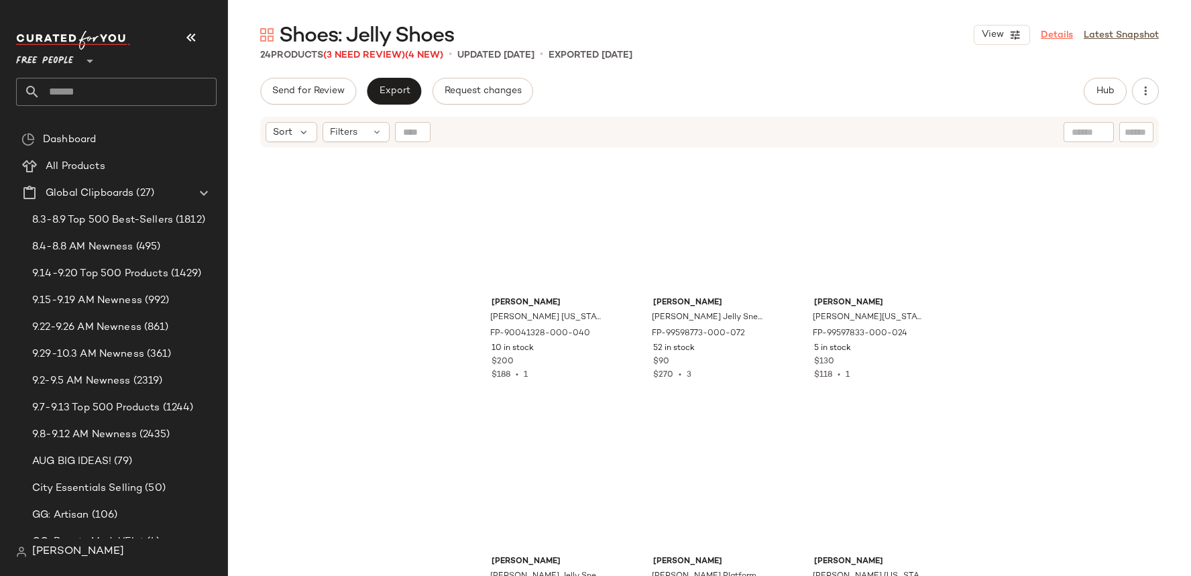
click at [1058, 35] on link "Details" at bounding box center [1057, 35] width 32 height 14
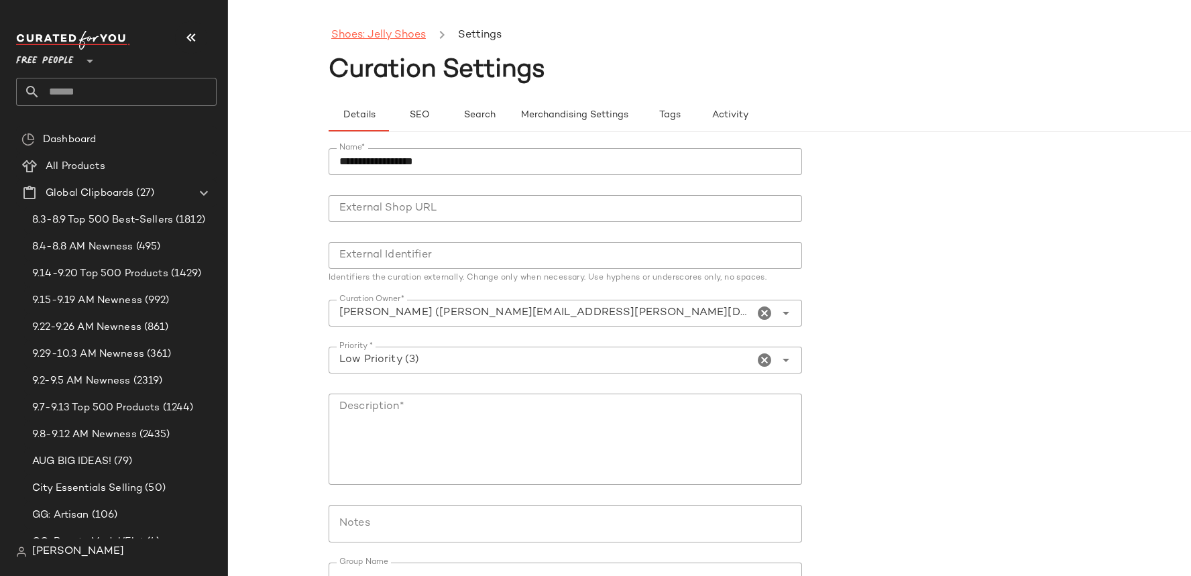
click at [413, 33] on link "Shoes: Jelly Shoes" at bounding box center [378, 35] width 95 height 17
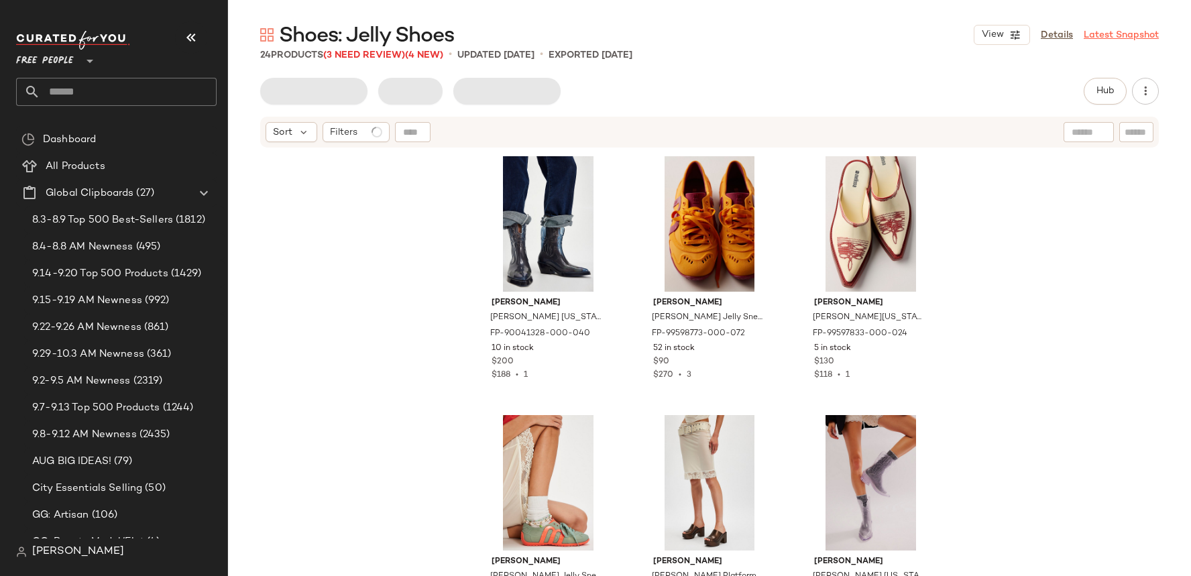
click at [1115, 34] on link "Latest Snapshot" at bounding box center [1121, 35] width 75 height 14
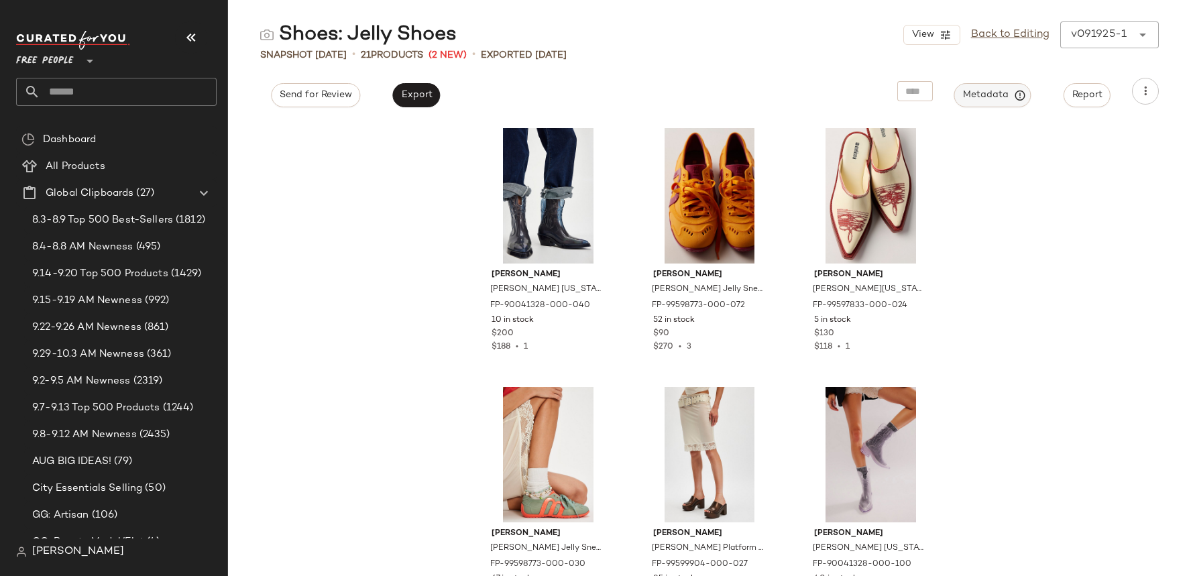
click at [1005, 89] on span "Metadata" at bounding box center [992, 95] width 61 height 12
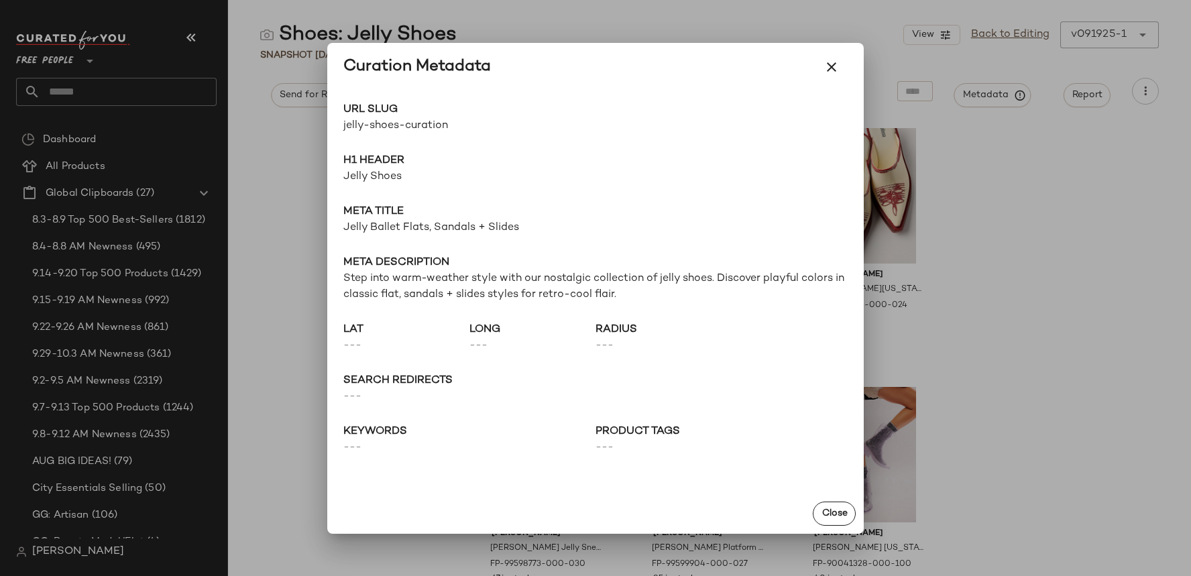
click at [446, 125] on span "jelly-shoes-curation" at bounding box center [469, 126] width 252 height 16
copy div "jelly-shoes-curation Go to Shop"
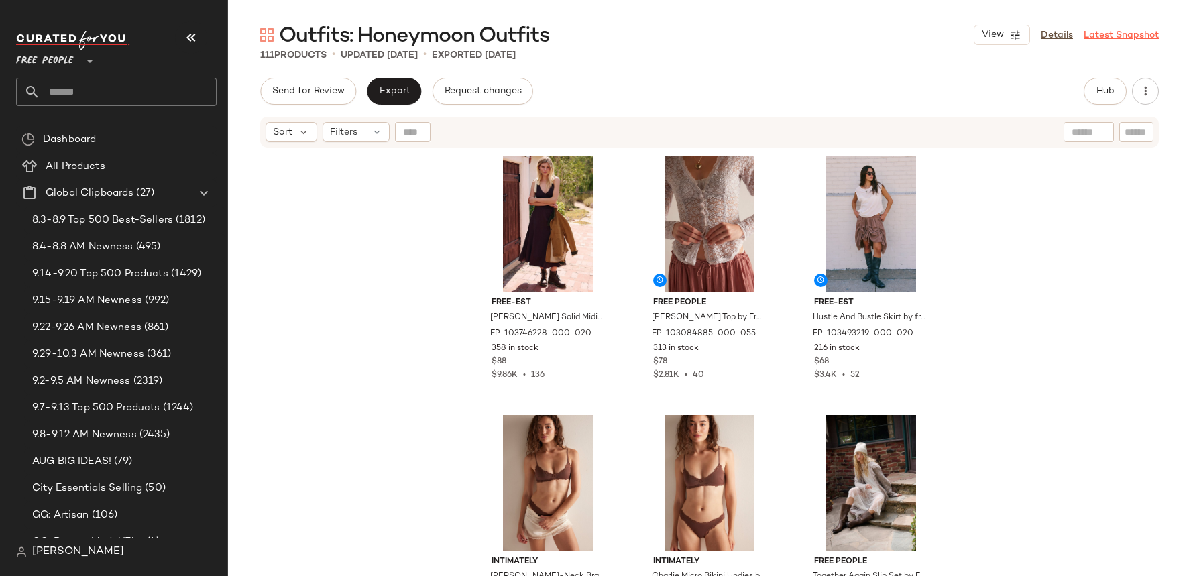
click at [1103, 33] on link "Latest Snapshot" at bounding box center [1121, 35] width 75 height 14
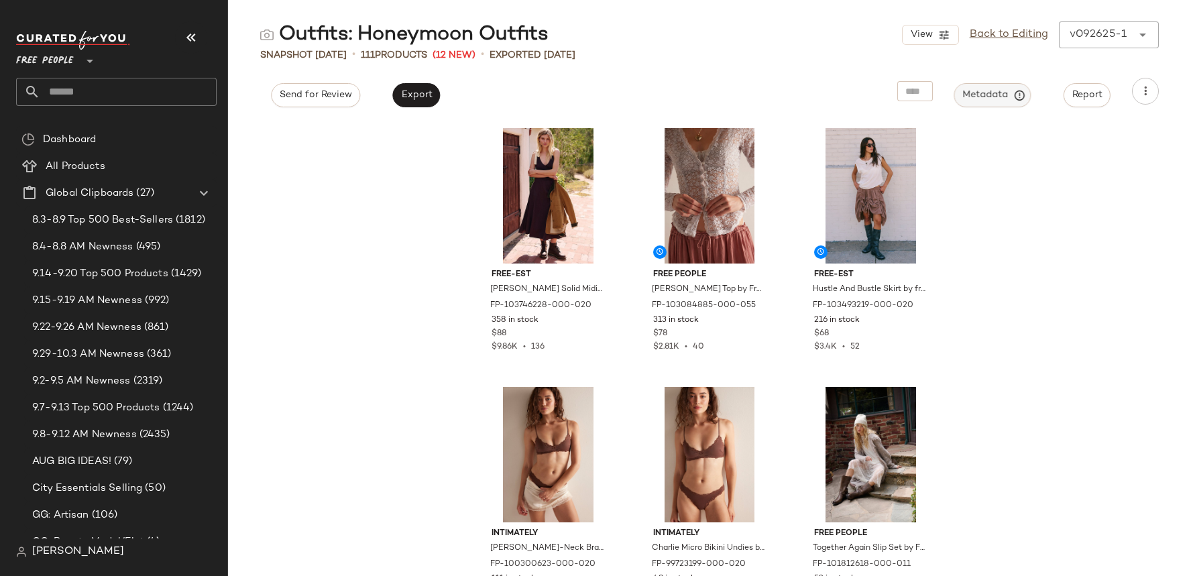
click at [993, 93] on span "Metadata" at bounding box center [992, 95] width 61 height 12
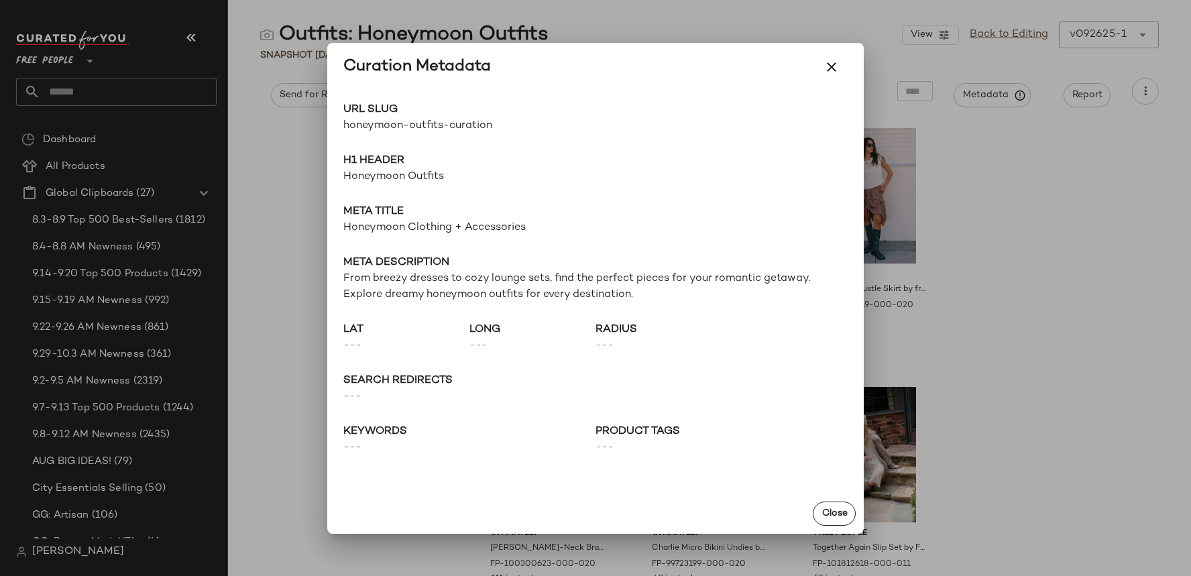
click at [385, 126] on span "honeymoon-outfits-curation" at bounding box center [469, 126] width 252 height 16
copy div "honeymoon-outfits-curation Go to Shop"
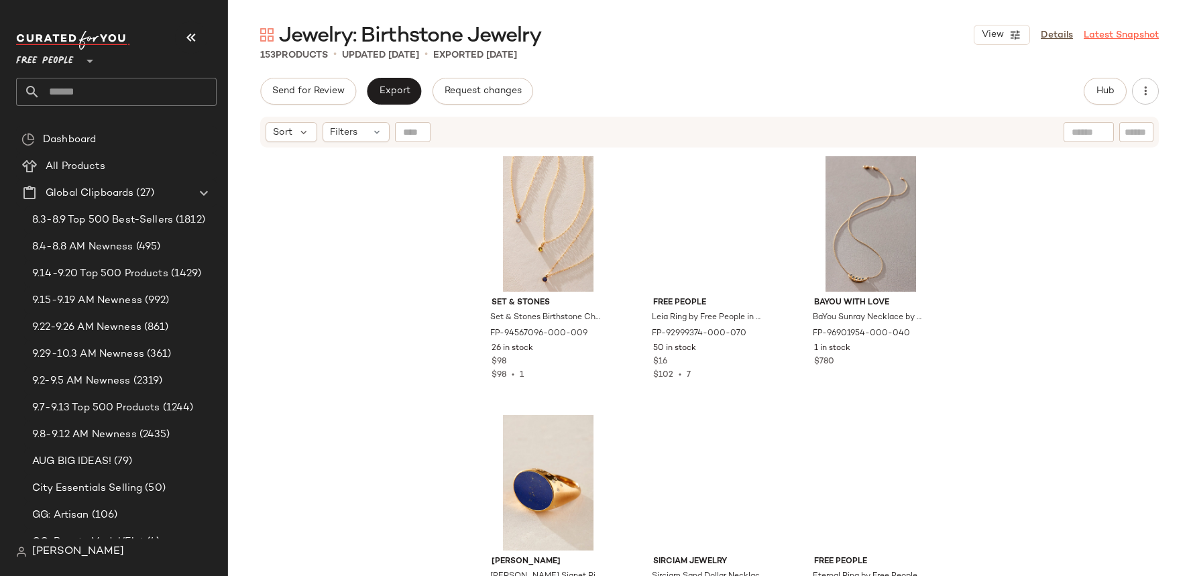
click at [1099, 40] on link "Latest Snapshot" at bounding box center [1121, 35] width 75 height 14
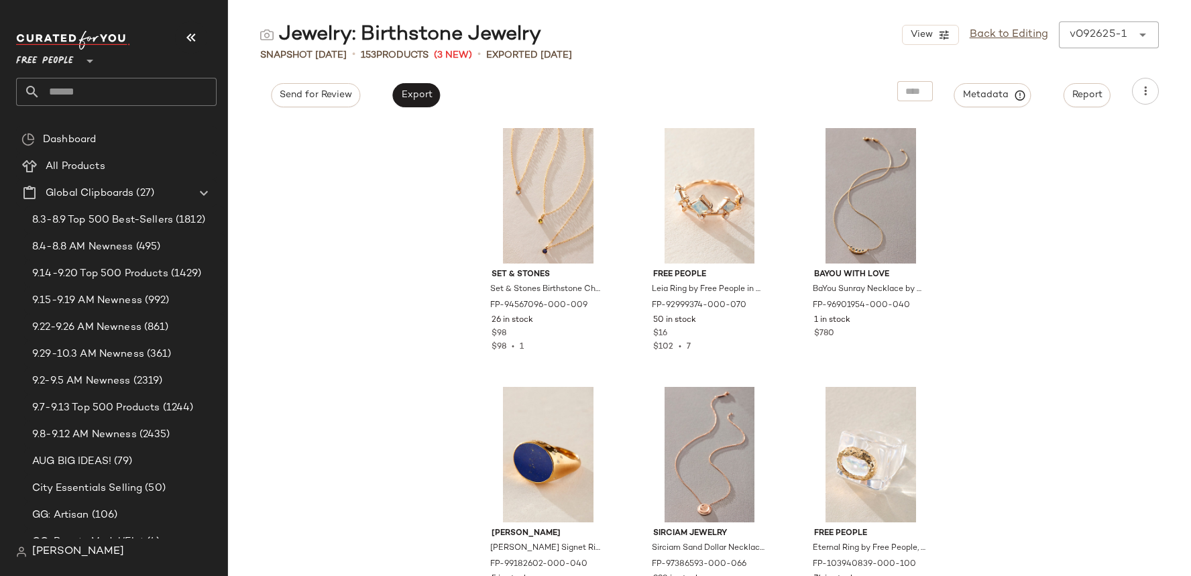
click at [968, 108] on div "Jewelry: Birthstone Jewelry View Back to Editing v092625-1 ****** Snapshot Sep …" at bounding box center [709, 298] width 963 height 555
click at [1010, 104] on button "Metadata" at bounding box center [992, 95] width 77 height 24
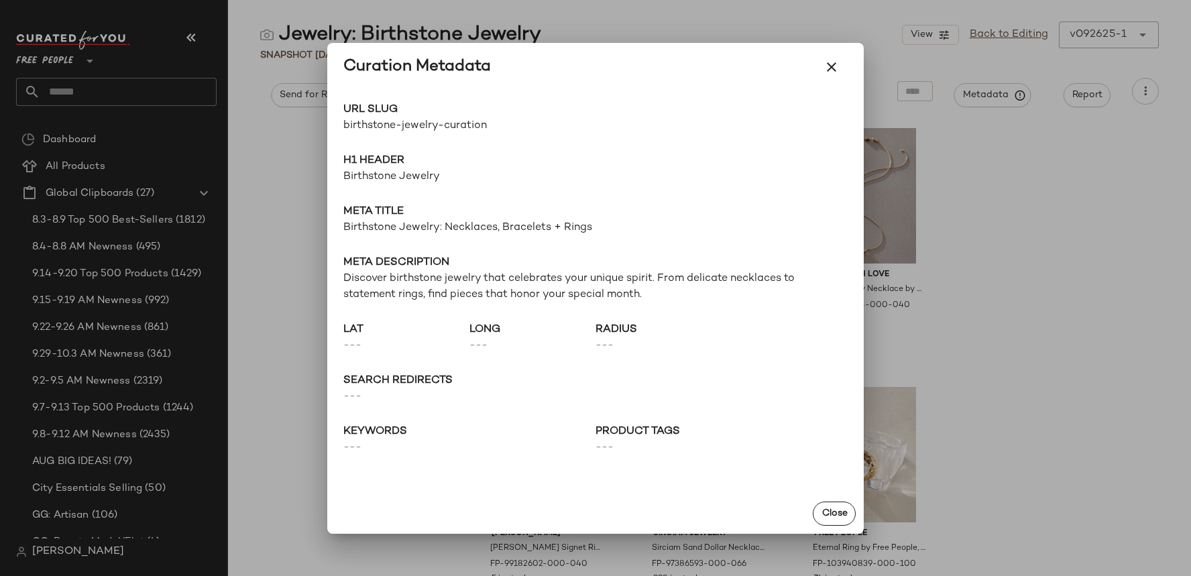
click at [449, 130] on span "birthstone-jewelry-curation" at bounding box center [469, 126] width 252 height 16
copy div "birthstone-jewelry-curation Go to Shop"
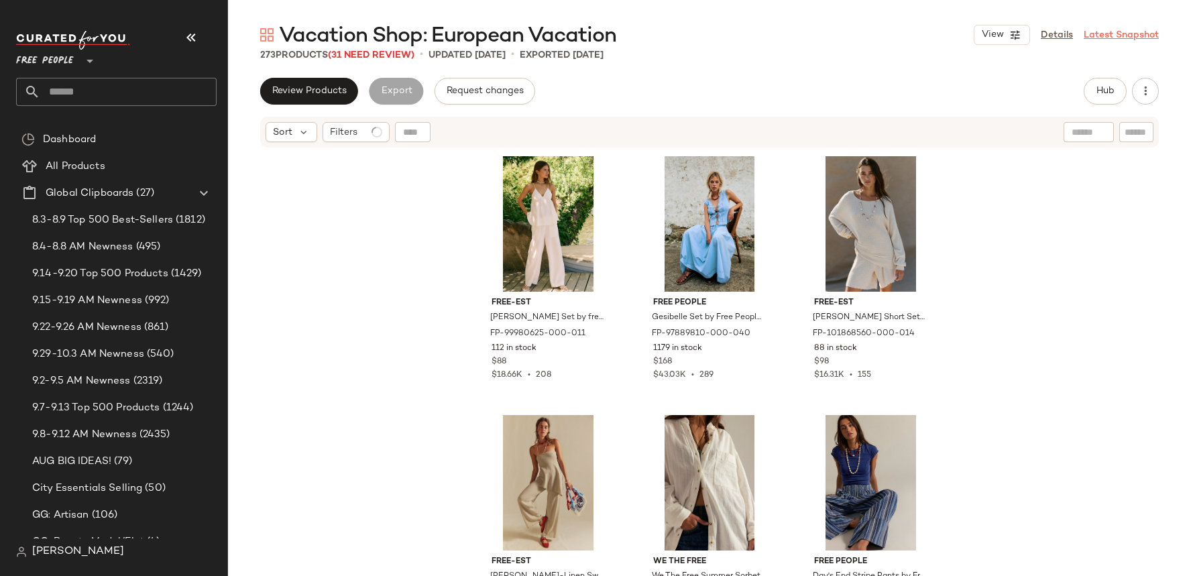
click at [1106, 36] on link "Latest Snapshot" at bounding box center [1121, 35] width 75 height 14
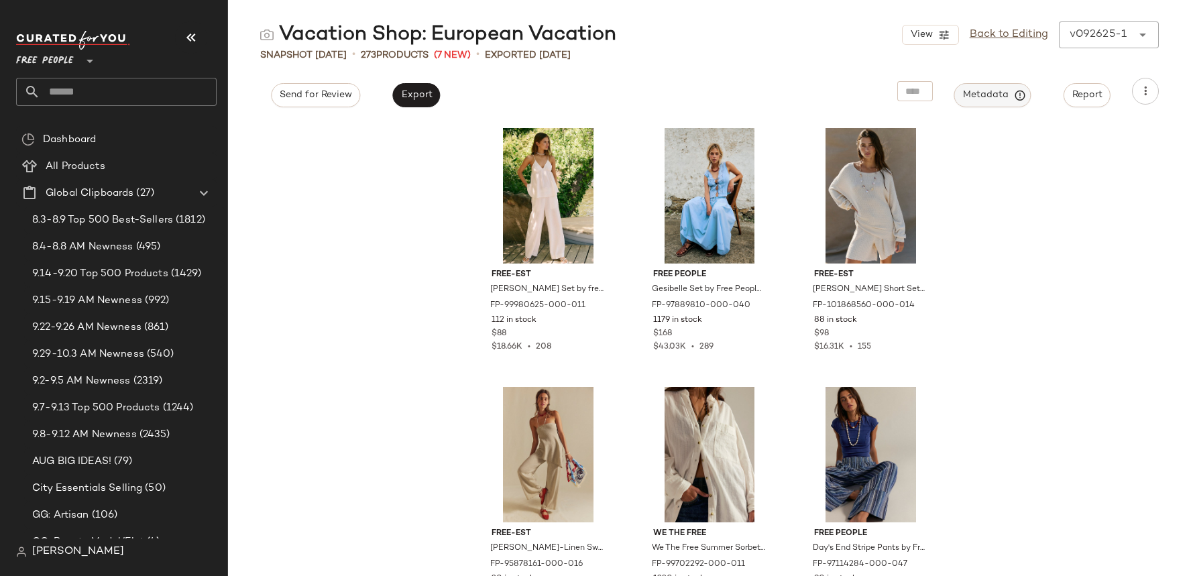
click at [987, 100] on span "Metadata" at bounding box center [992, 95] width 61 height 12
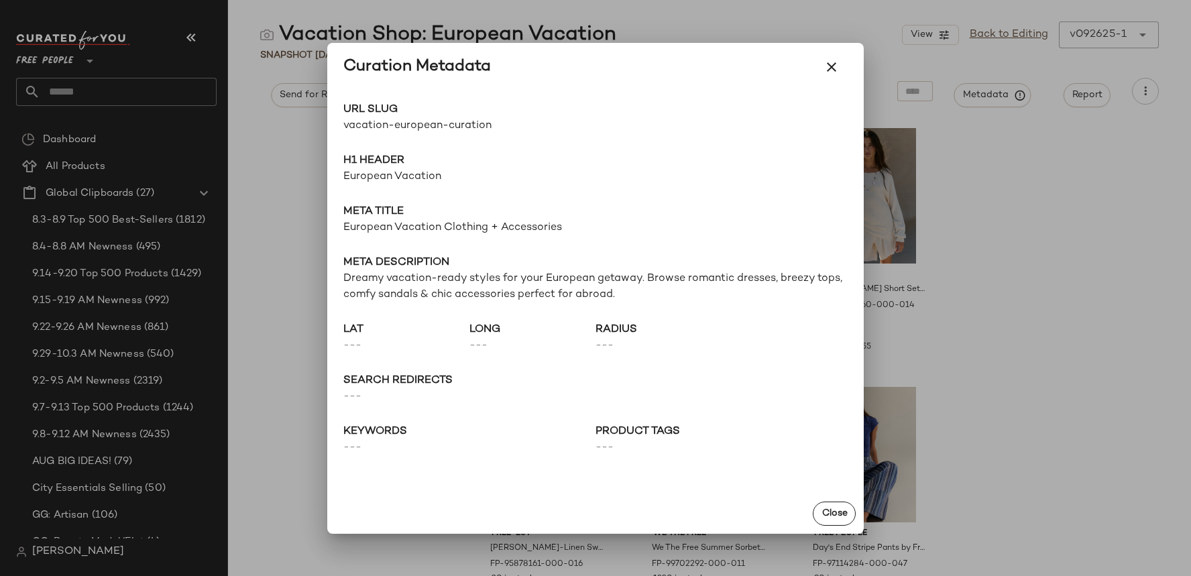
click at [426, 131] on span "vacation-european-curation" at bounding box center [469, 126] width 252 height 16
copy div "vacation-european-curation Go to Shop"
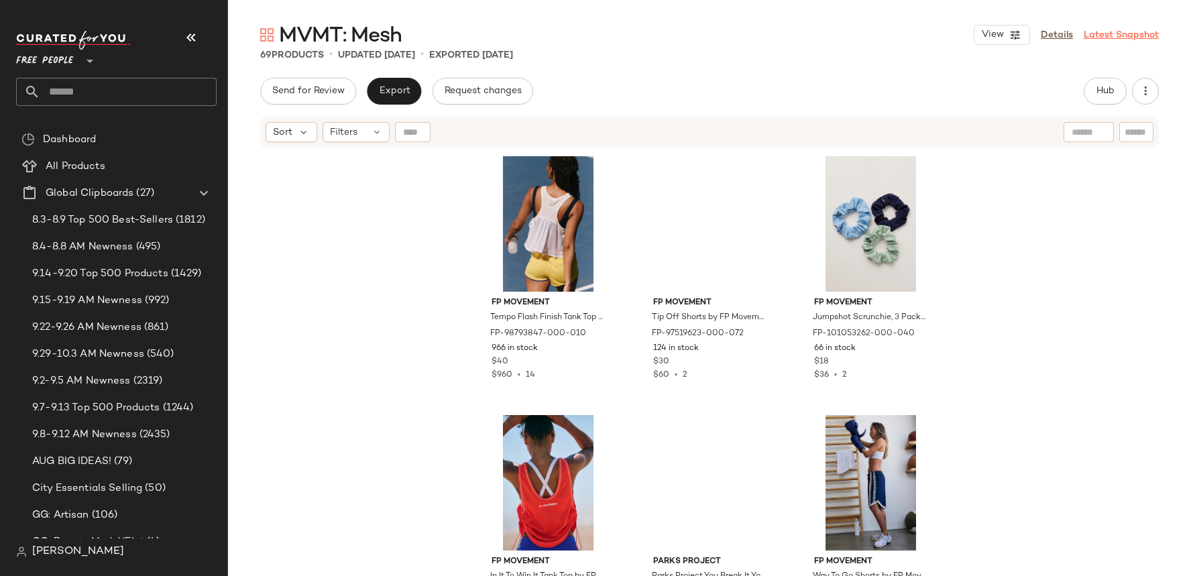
click at [1103, 32] on link "Latest Snapshot" at bounding box center [1121, 35] width 75 height 14
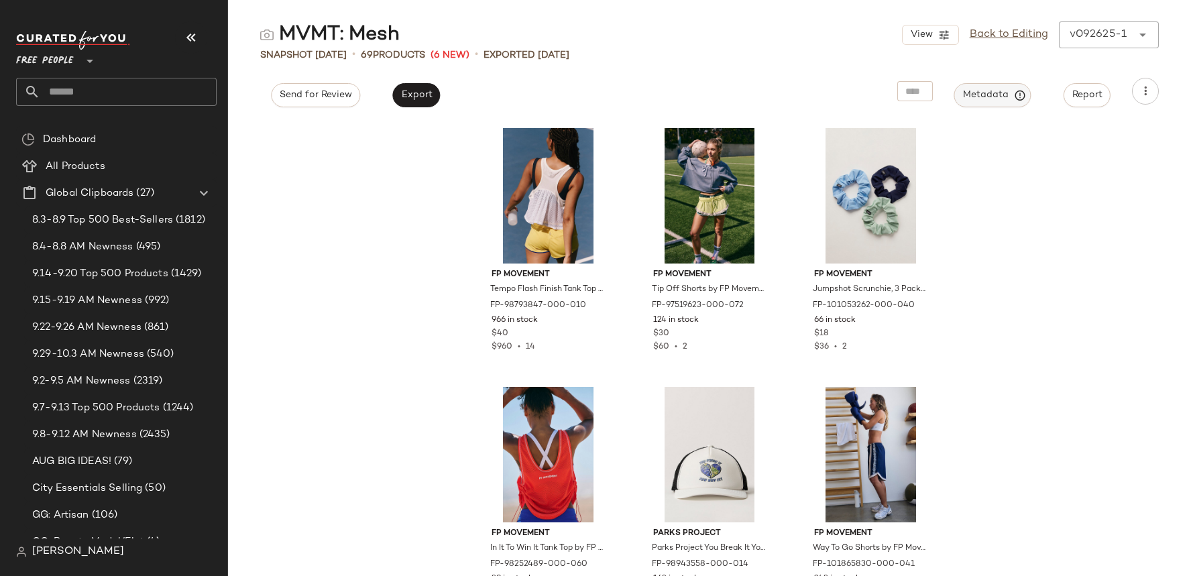
click at [1010, 89] on span "Metadata" at bounding box center [992, 95] width 61 height 12
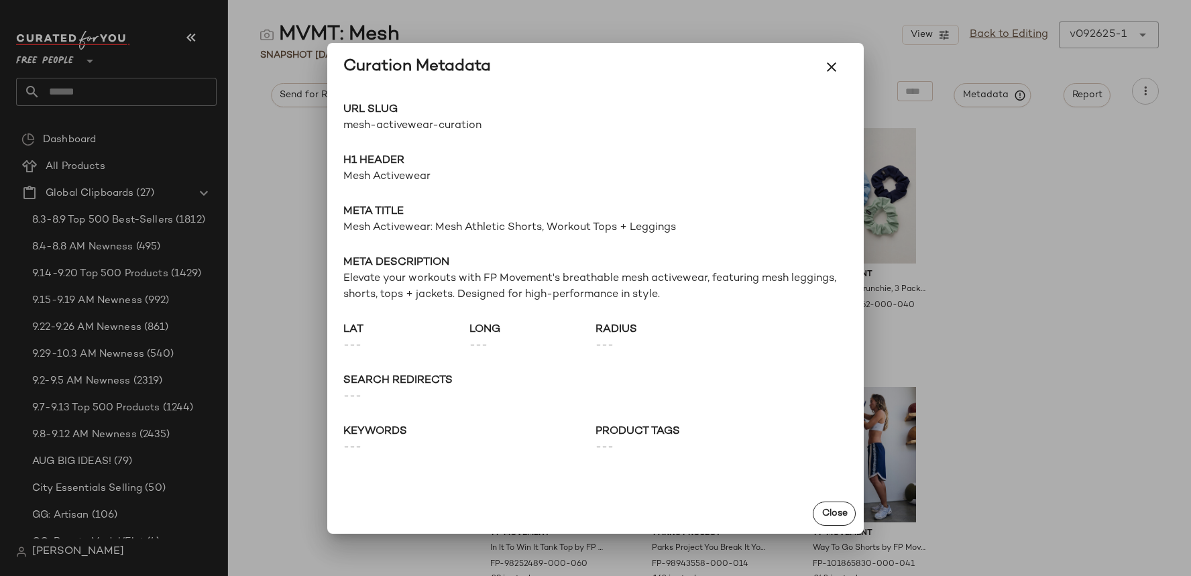
click at [437, 116] on span "URL Slug" at bounding box center [469, 110] width 252 height 16
click at [429, 130] on span "mesh-activewear-curation" at bounding box center [469, 126] width 252 height 16
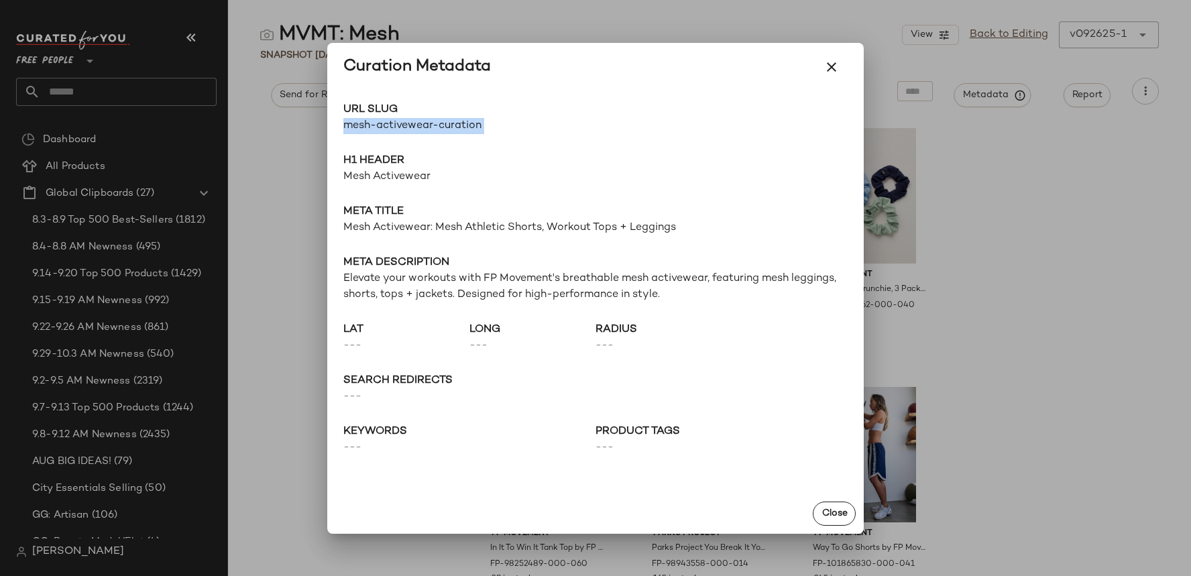
click at [429, 130] on span "mesh-activewear-curation" at bounding box center [469, 126] width 252 height 16
copy div "mesh-activewear-curation Go to Shop"
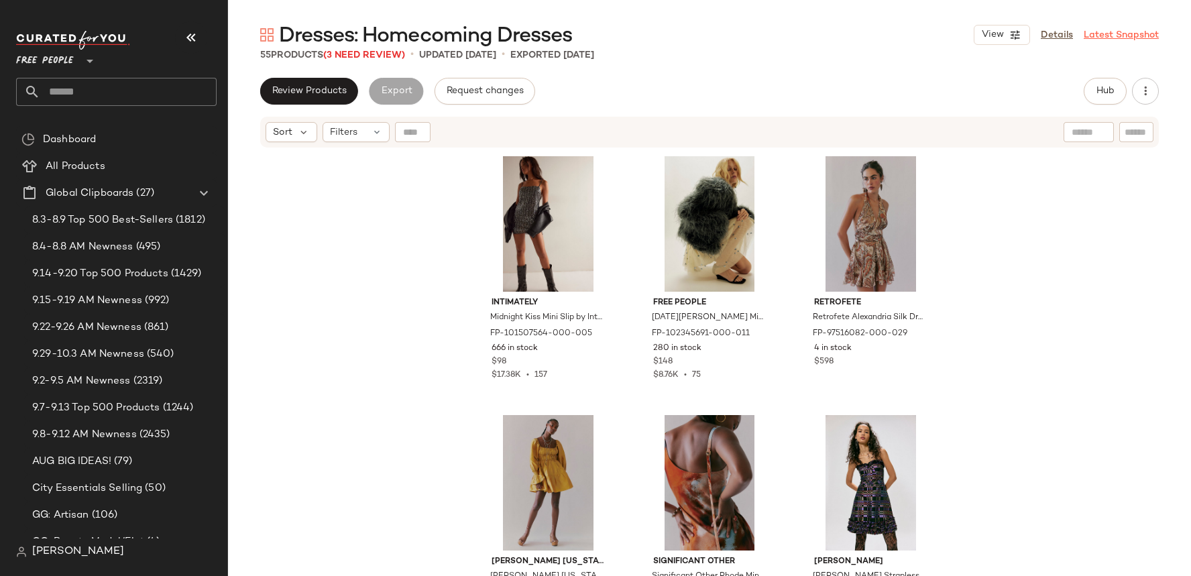
click at [1103, 40] on link "Latest Snapshot" at bounding box center [1121, 35] width 75 height 14
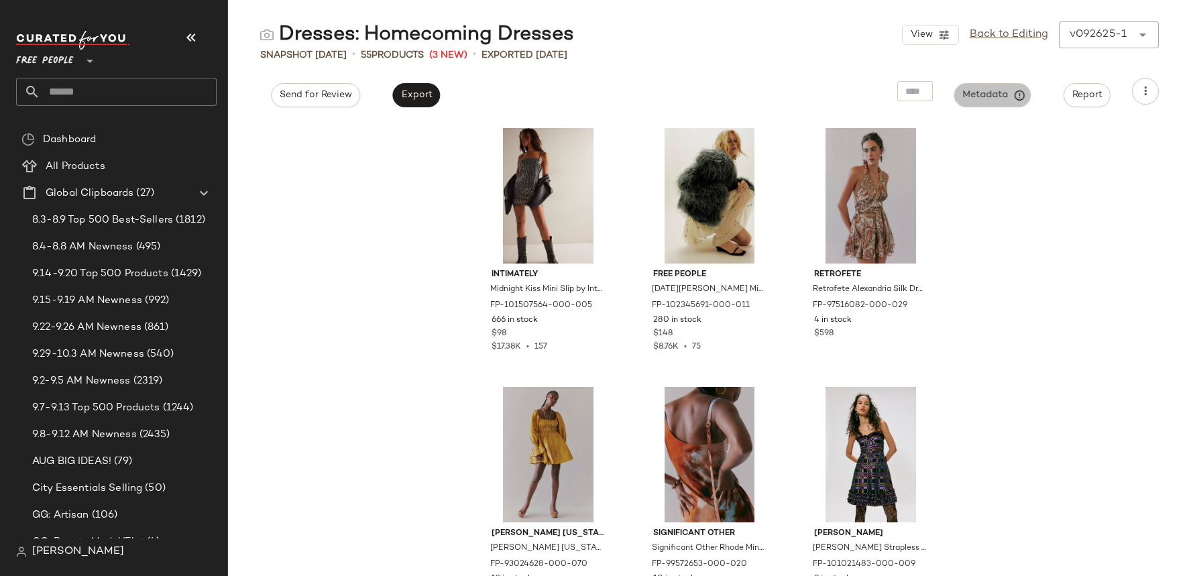
click at [981, 89] on span "Metadata" at bounding box center [992, 95] width 61 height 12
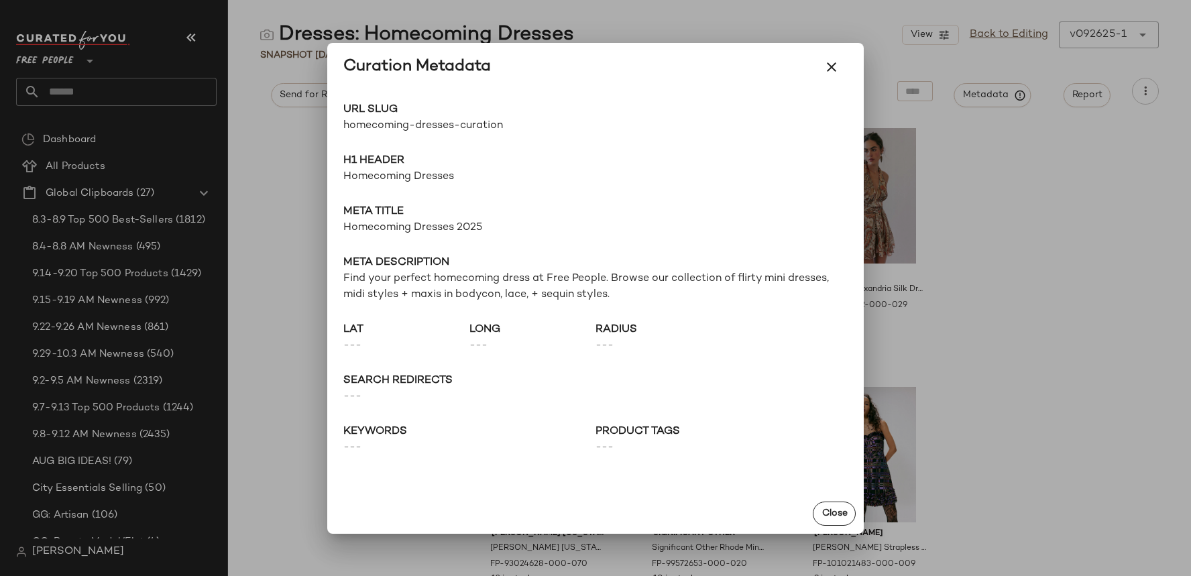
click at [467, 121] on span "homecoming-dresses-curation" at bounding box center [469, 126] width 252 height 16
copy div "homecoming-dresses-curation Go to Shop"
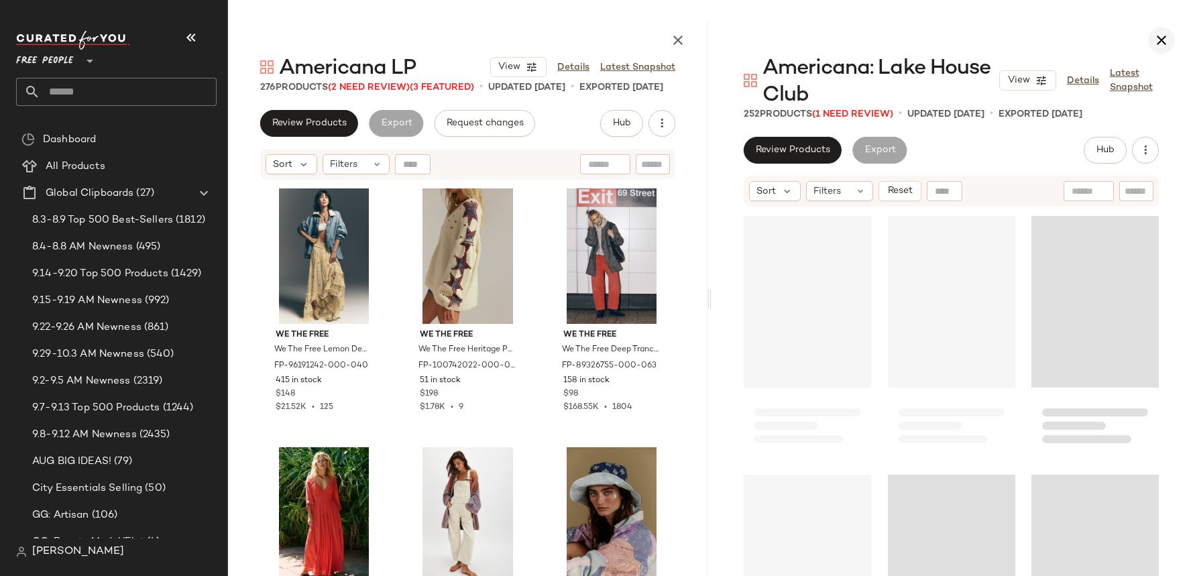
click at [1164, 33] on icon "button" at bounding box center [1162, 40] width 16 height 16
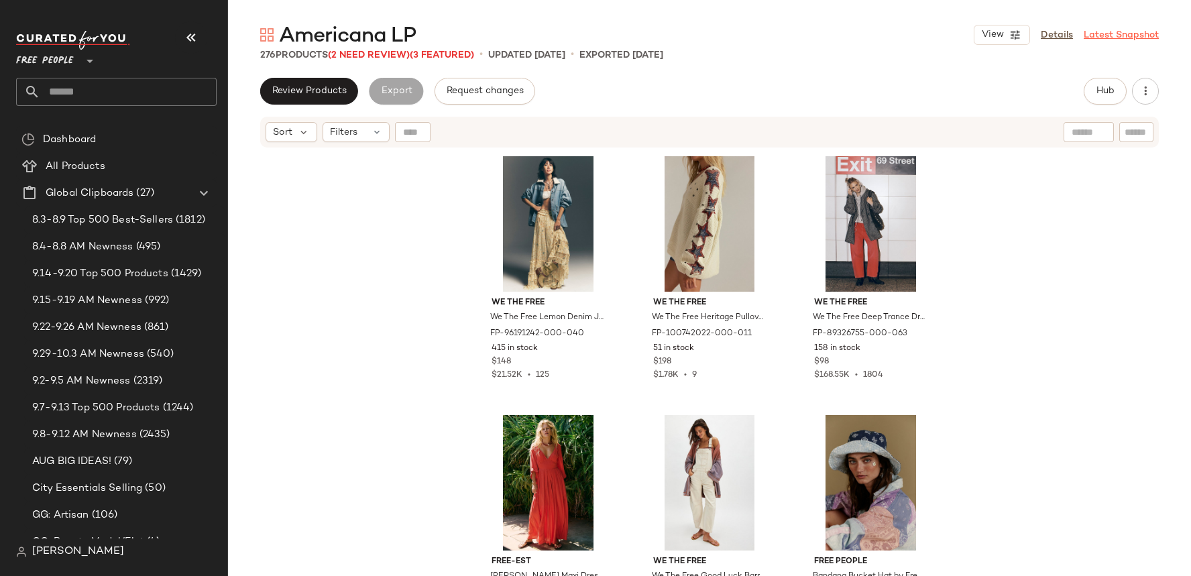
click at [1107, 39] on link "Latest Snapshot" at bounding box center [1121, 35] width 75 height 14
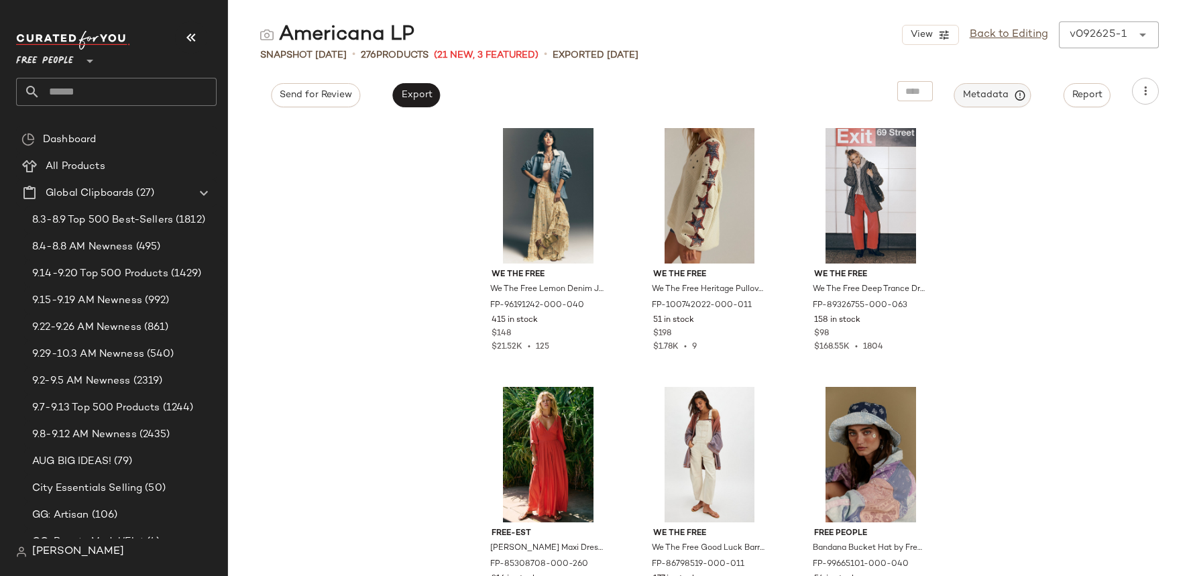
click at [1001, 91] on span "Metadata" at bounding box center [992, 95] width 61 height 12
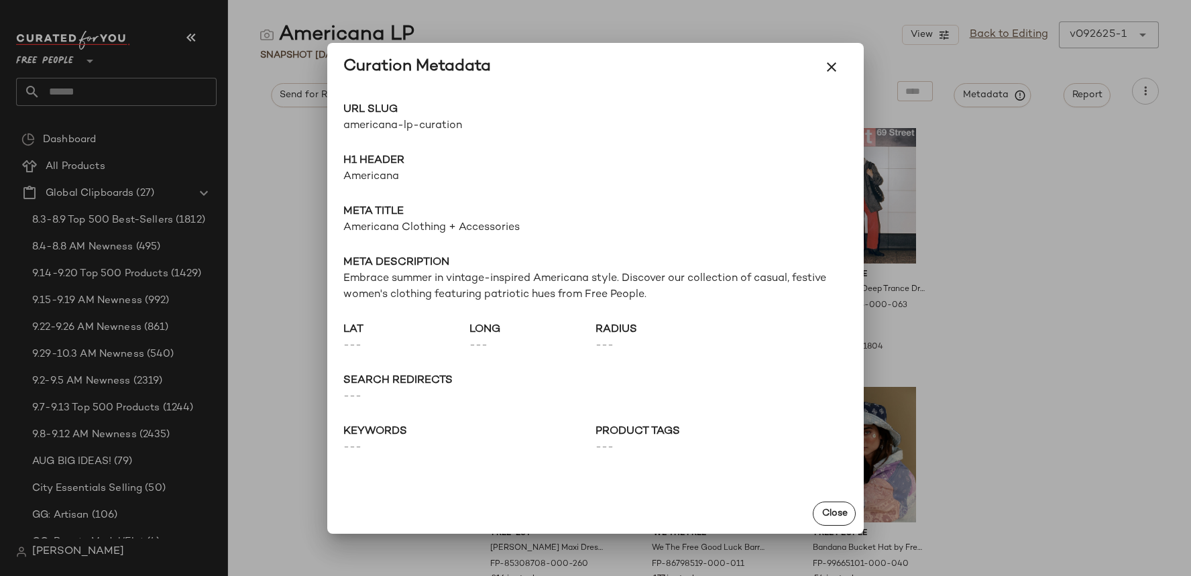
click at [446, 129] on span "americana-lp-curation" at bounding box center [469, 126] width 252 height 16
copy div "americana-lp-curation Go to Shop"
click at [1121, 219] on div at bounding box center [595, 288] width 1191 height 576
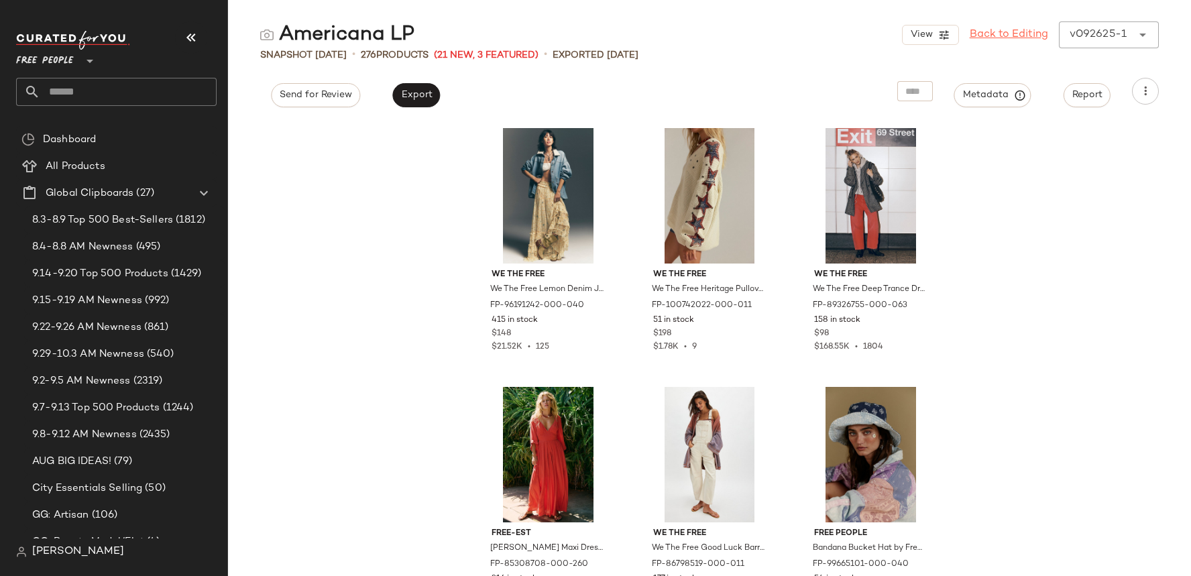
click at [1026, 38] on link "Back to Editing" at bounding box center [1009, 35] width 78 height 16
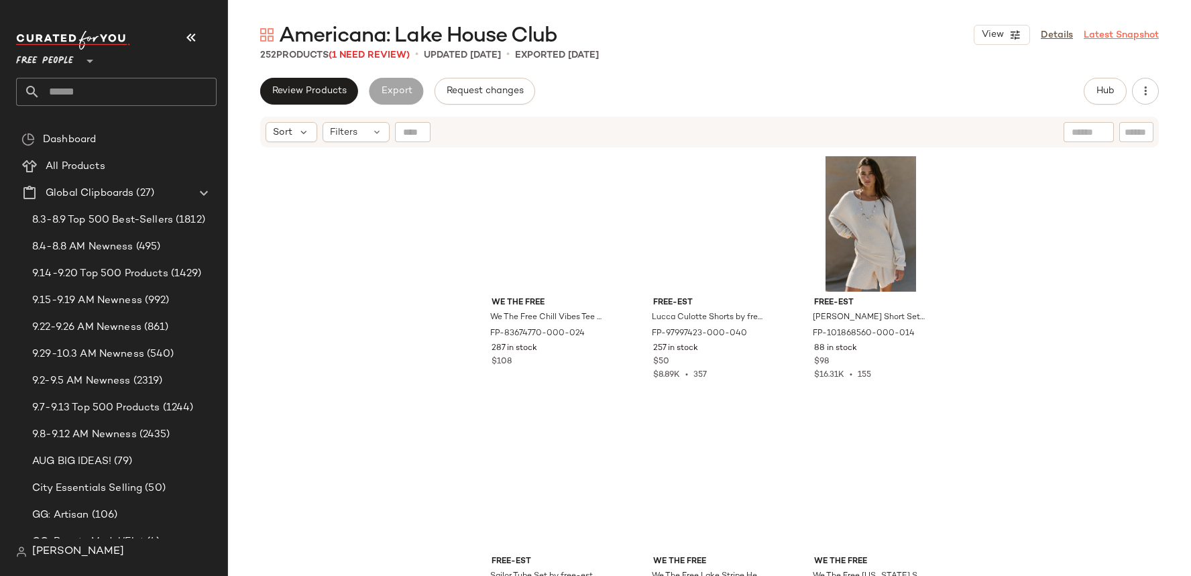
click at [1119, 38] on link "Latest Snapshot" at bounding box center [1121, 35] width 75 height 14
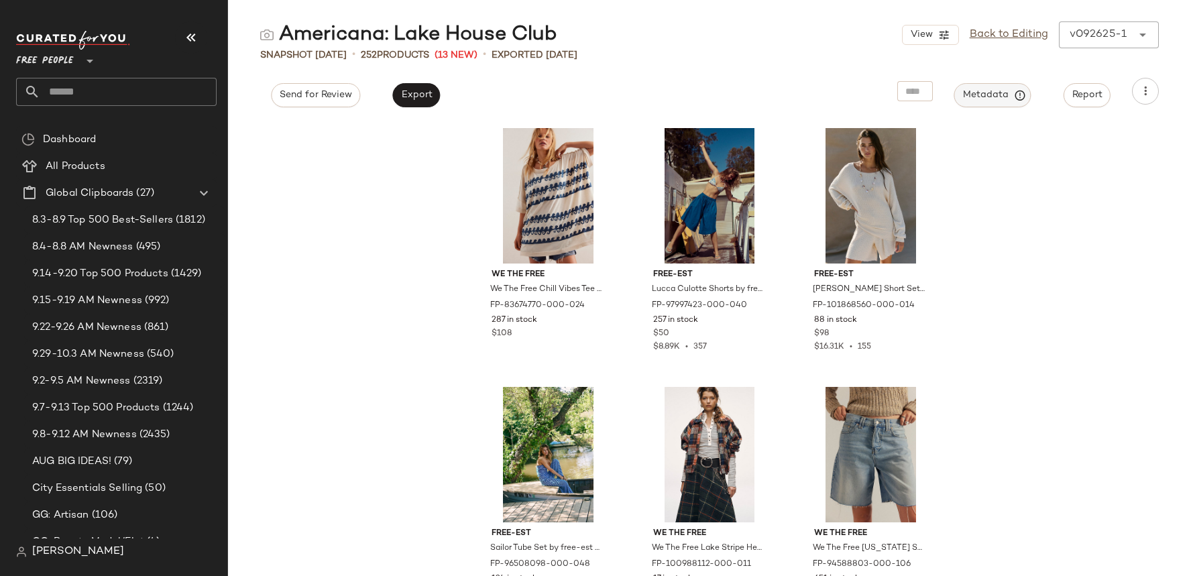
click at [1014, 94] on icon "button" at bounding box center [1020, 95] width 12 height 12
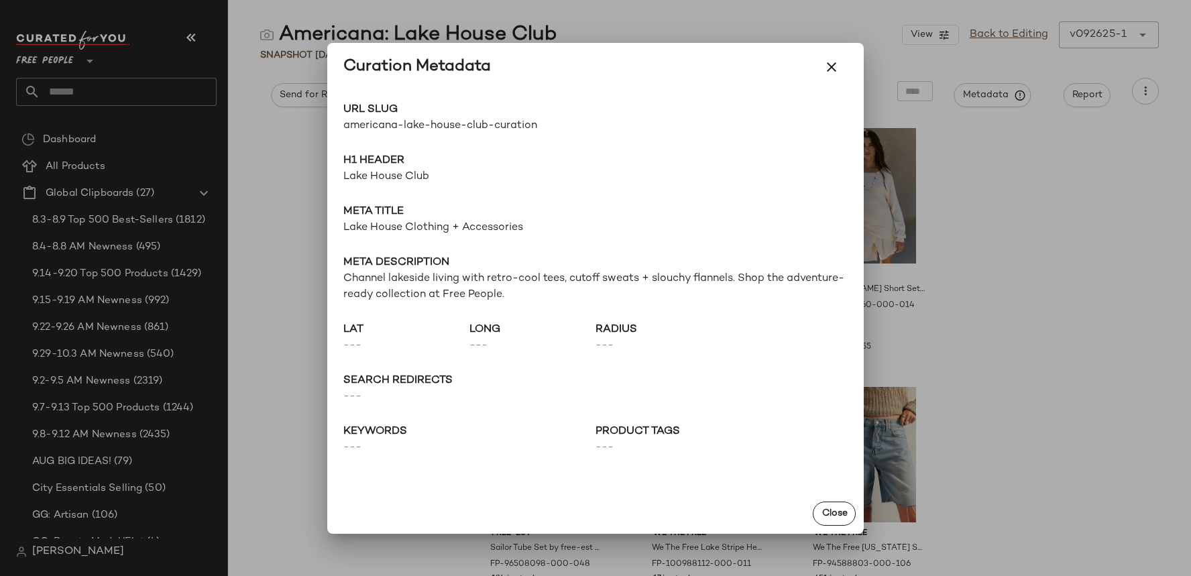
click at [504, 115] on span "URL Slug" at bounding box center [469, 110] width 252 height 16
click at [504, 119] on span "americana-lake-house-club-curation" at bounding box center [469, 126] width 252 height 16
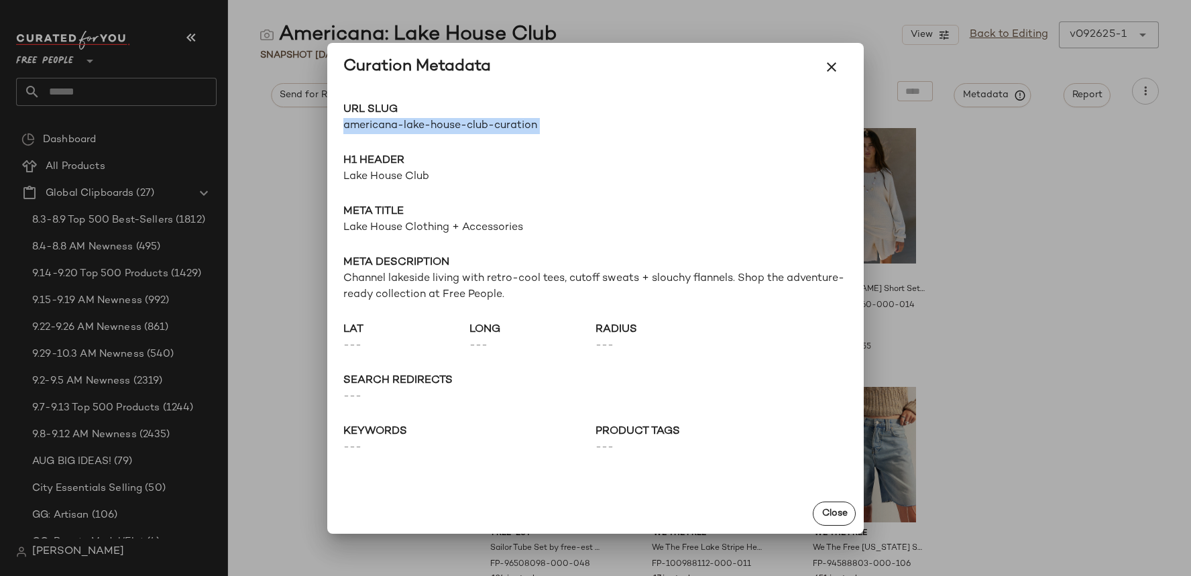
copy div "americana-lake-house-club-curation Go to Shop"
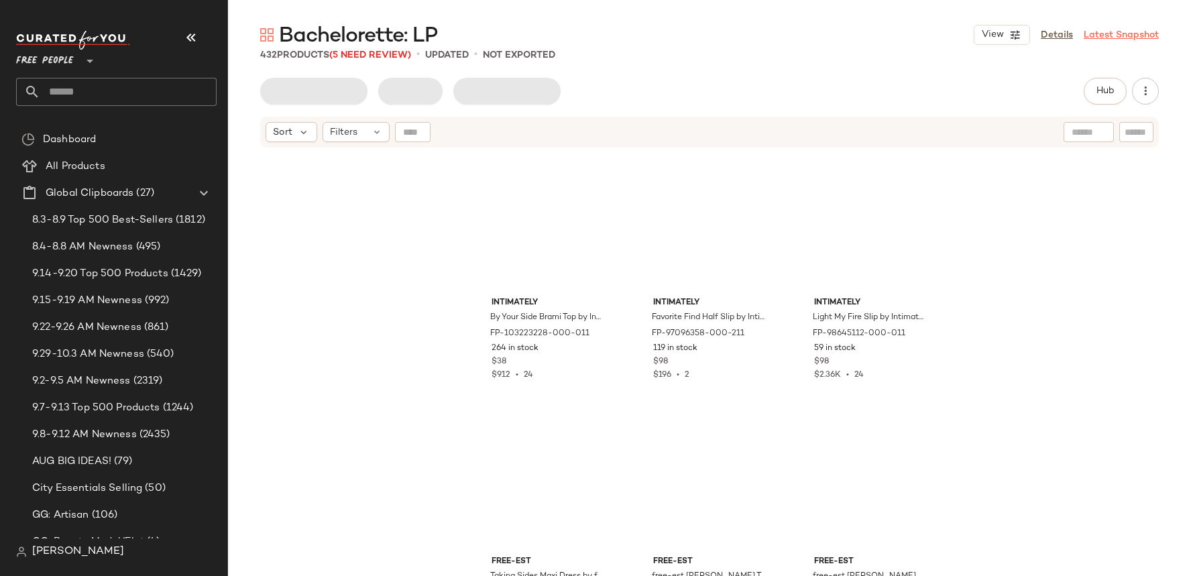
click at [1111, 32] on link "Latest Snapshot" at bounding box center [1121, 35] width 75 height 14
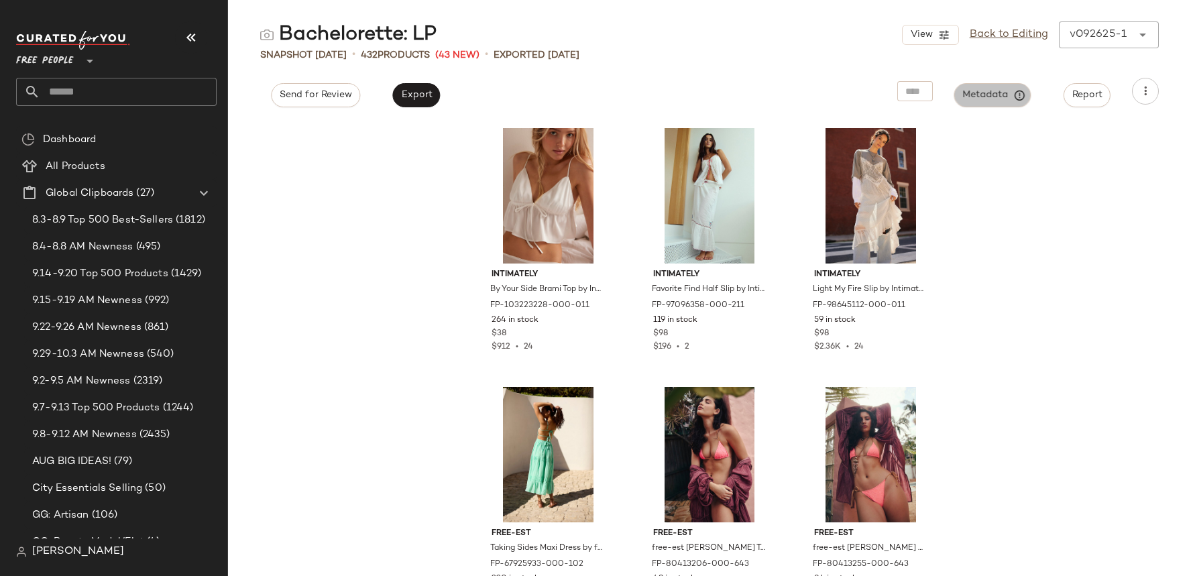
click at [1003, 89] on span "Metadata" at bounding box center [992, 95] width 61 height 12
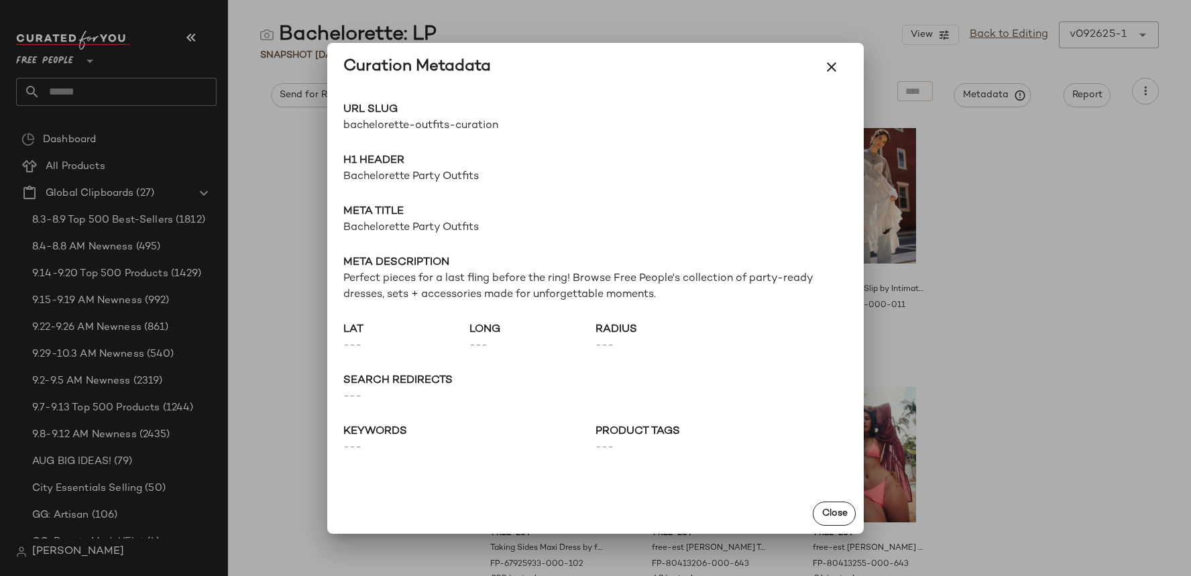
click at [474, 135] on div "URL Slug bachelorette-outfits-curation Go to Shop H1 Header Bachelorette Party …" at bounding box center [595, 292] width 537 height 402
copy div "bachelorette-outfits-curation Go to Shop"
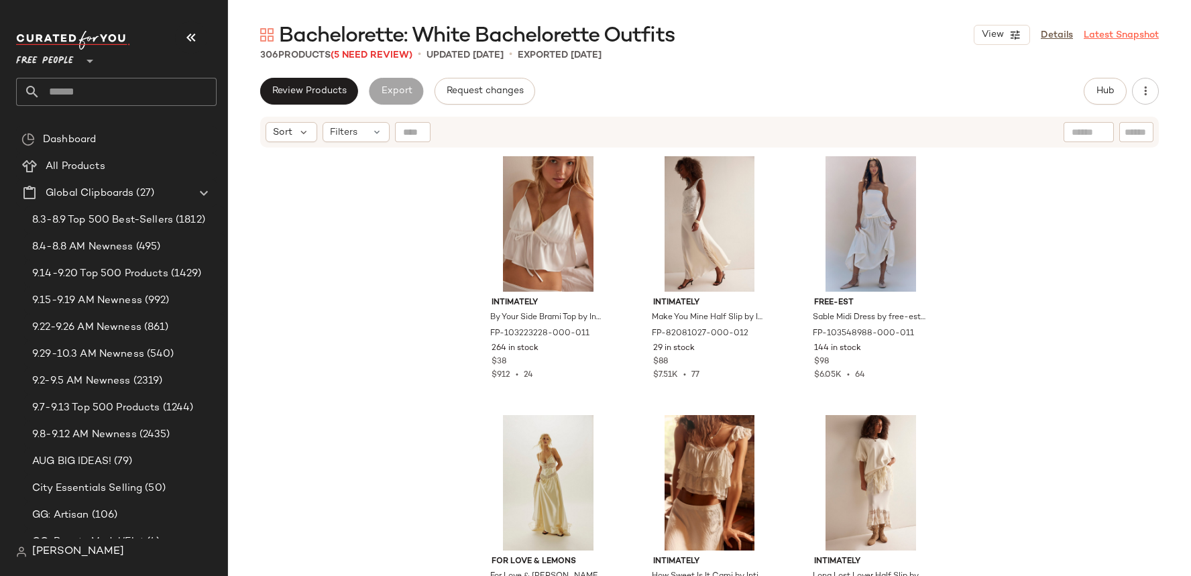
click at [1123, 41] on link "Latest Snapshot" at bounding box center [1121, 35] width 75 height 14
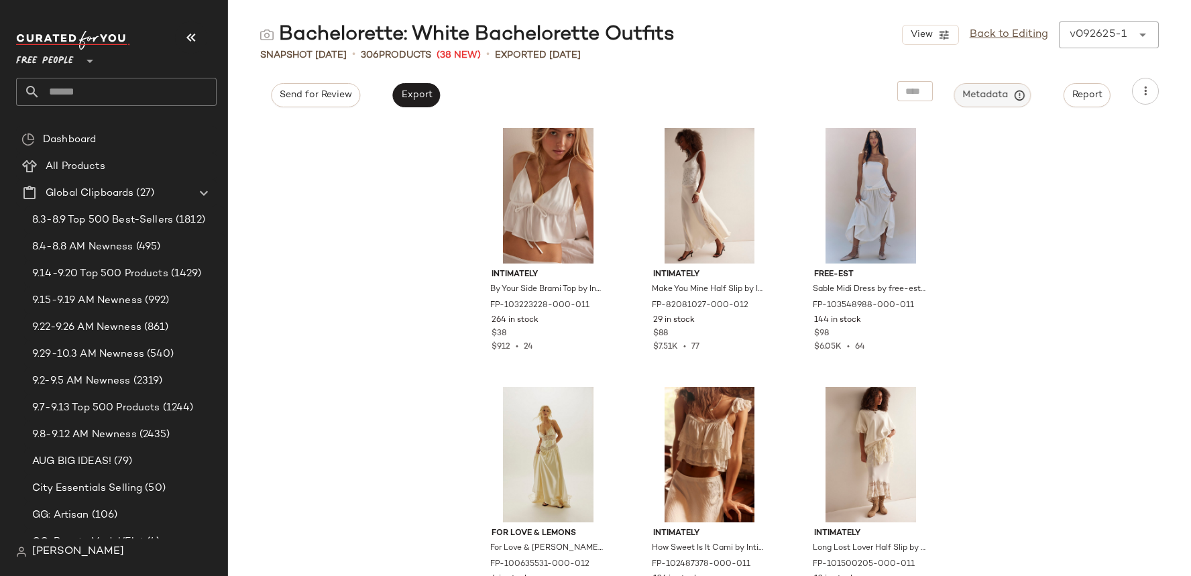
click at [995, 94] on span "Metadata" at bounding box center [992, 95] width 61 height 12
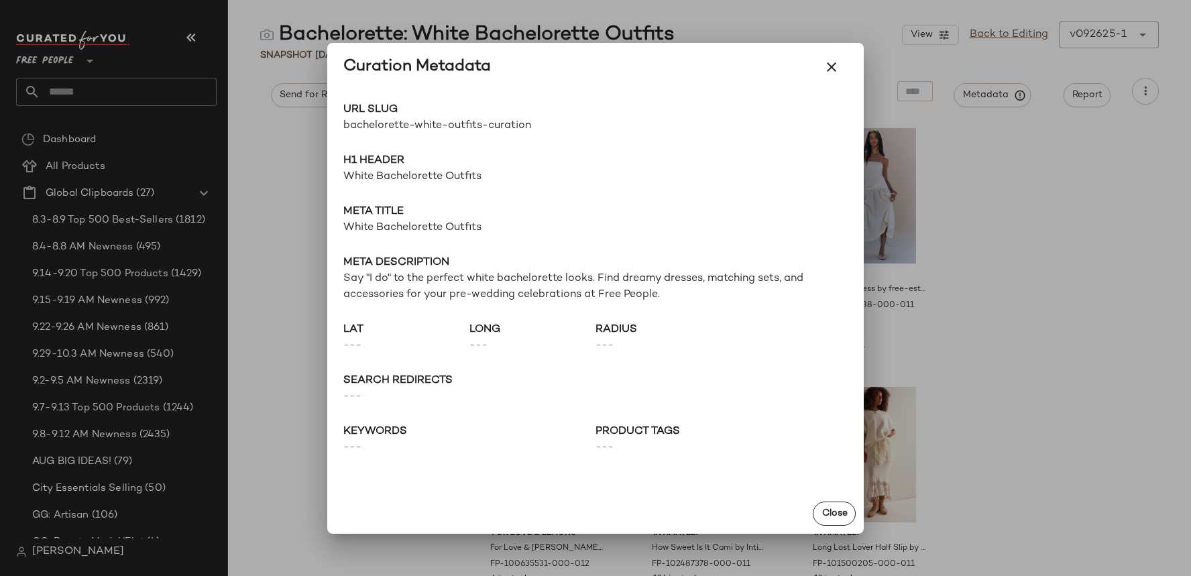
click at [429, 133] on span "bachelorette-white-outfits-curation" at bounding box center [469, 126] width 252 height 16
copy div "bachelorette-white-outfits-curation Go to Shop"
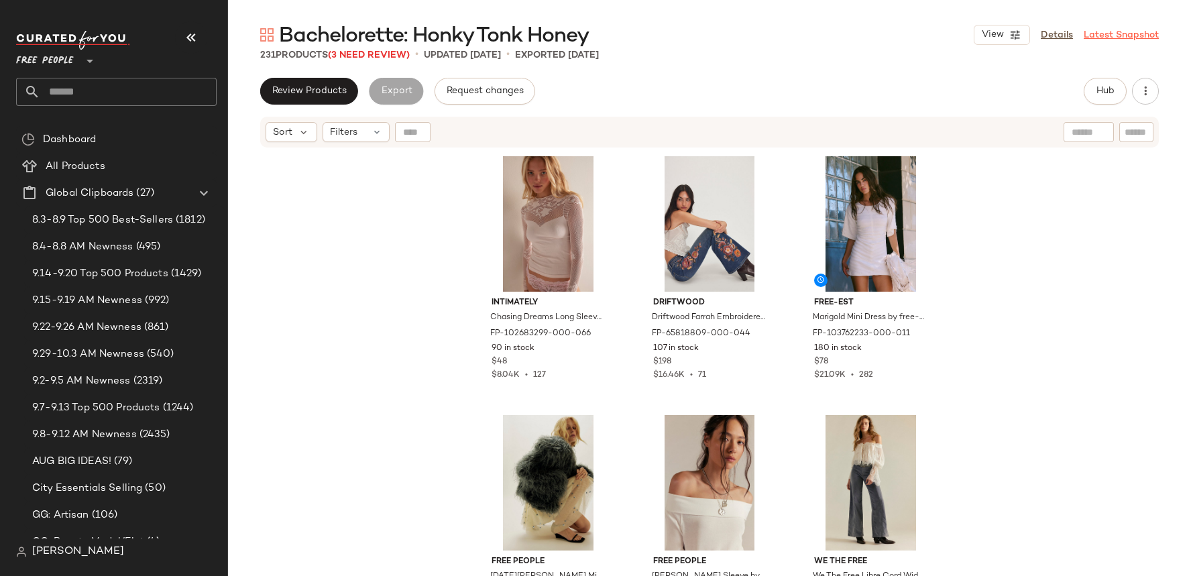
click at [1116, 34] on link "Latest Snapshot" at bounding box center [1121, 35] width 75 height 14
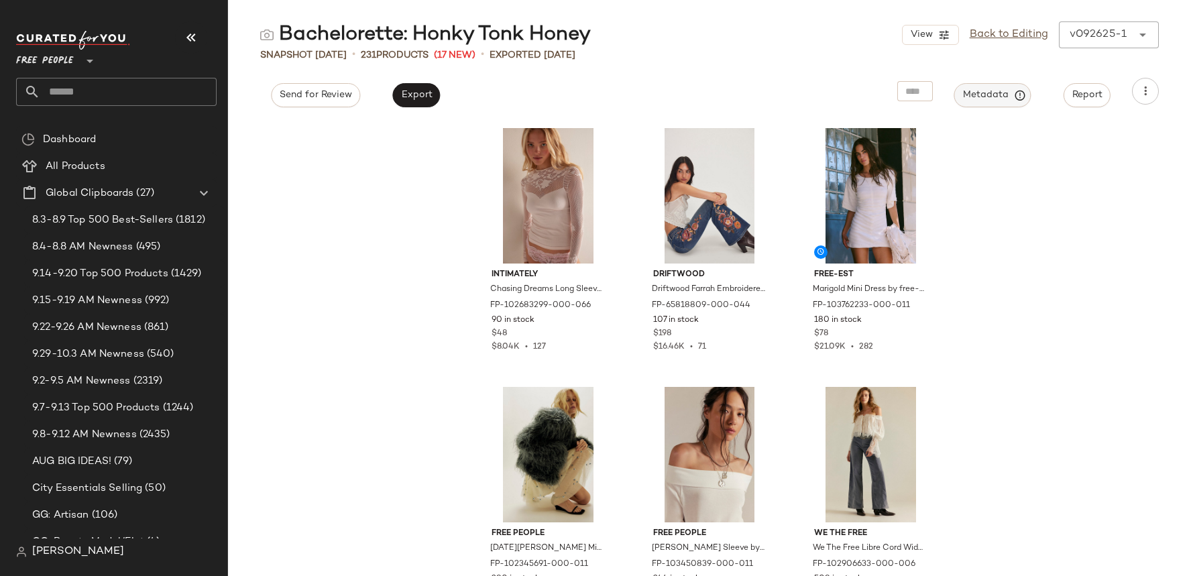
click at [1017, 95] on icon "button" at bounding box center [1020, 95] width 12 height 12
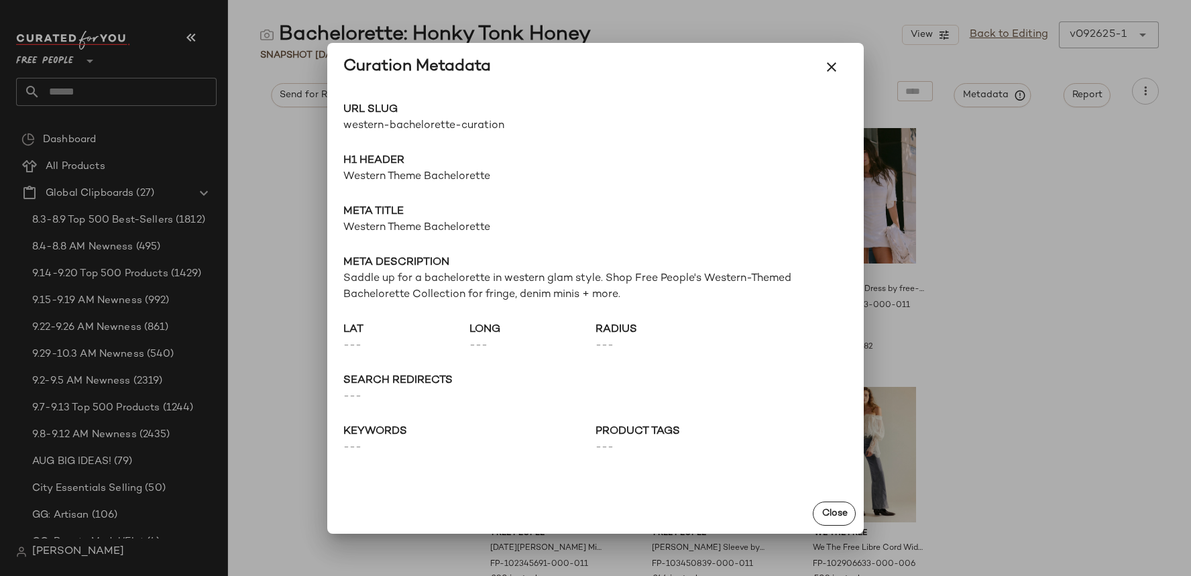
click at [458, 127] on span "western-bachelorette-curation" at bounding box center [469, 126] width 252 height 16
copy div "western-bachelorette-curation Go to Shop"
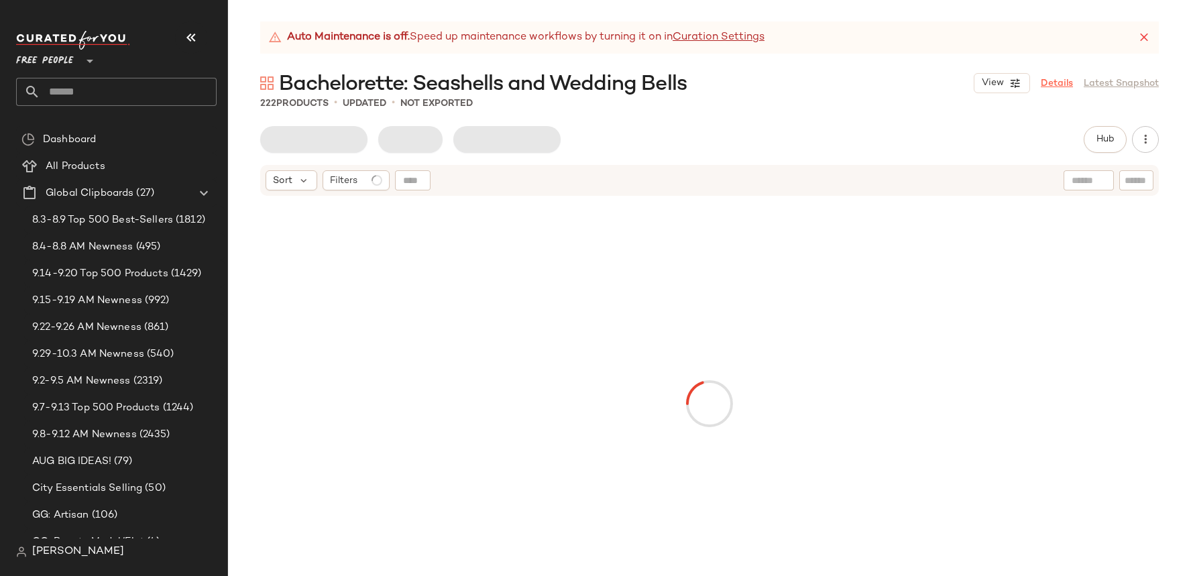
click at [1061, 88] on link "Details" at bounding box center [1057, 83] width 32 height 14
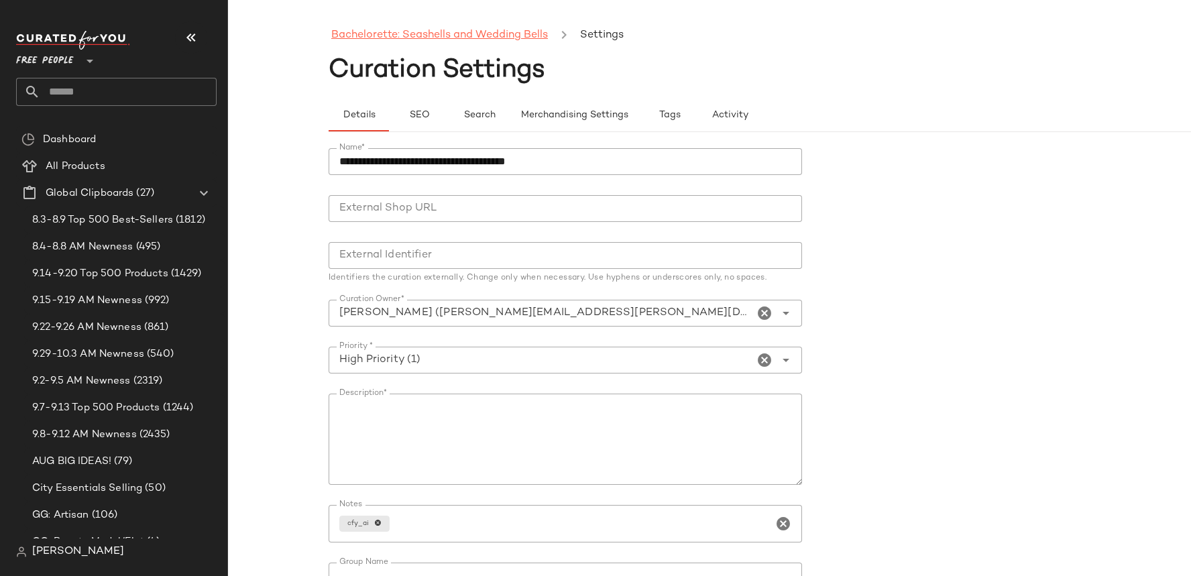
click at [448, 29] on link "Bachelorette: Seashells and Wedding Bells" at bounding box center [439, 35] width 217 height 17
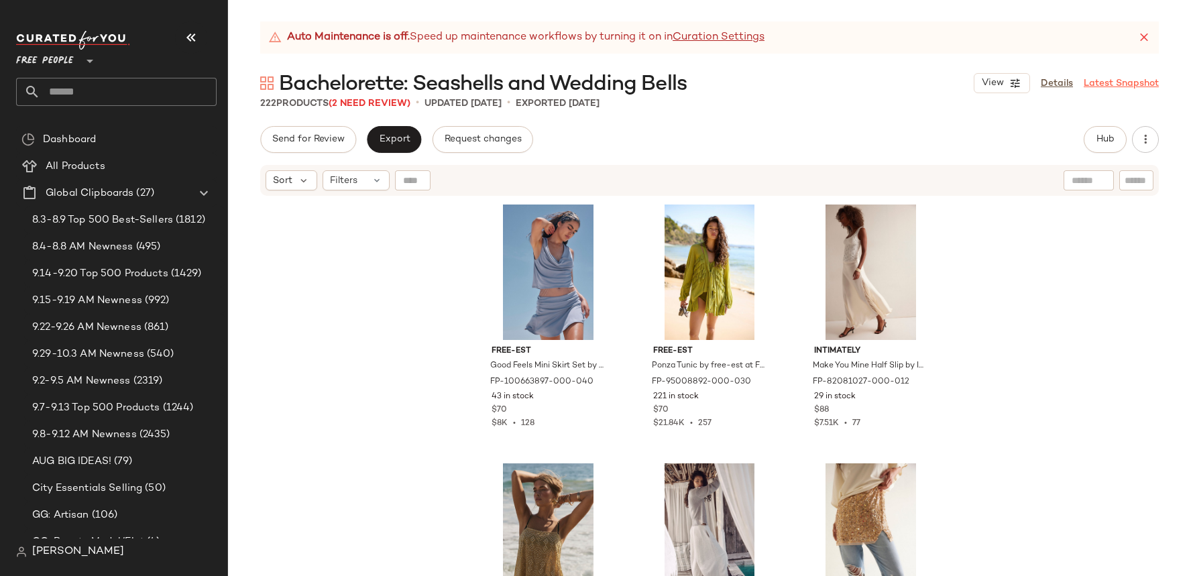
click at [1114, 86] on link "Latest Snapshot" at bounding box center [1121, 83] width 75 height 14
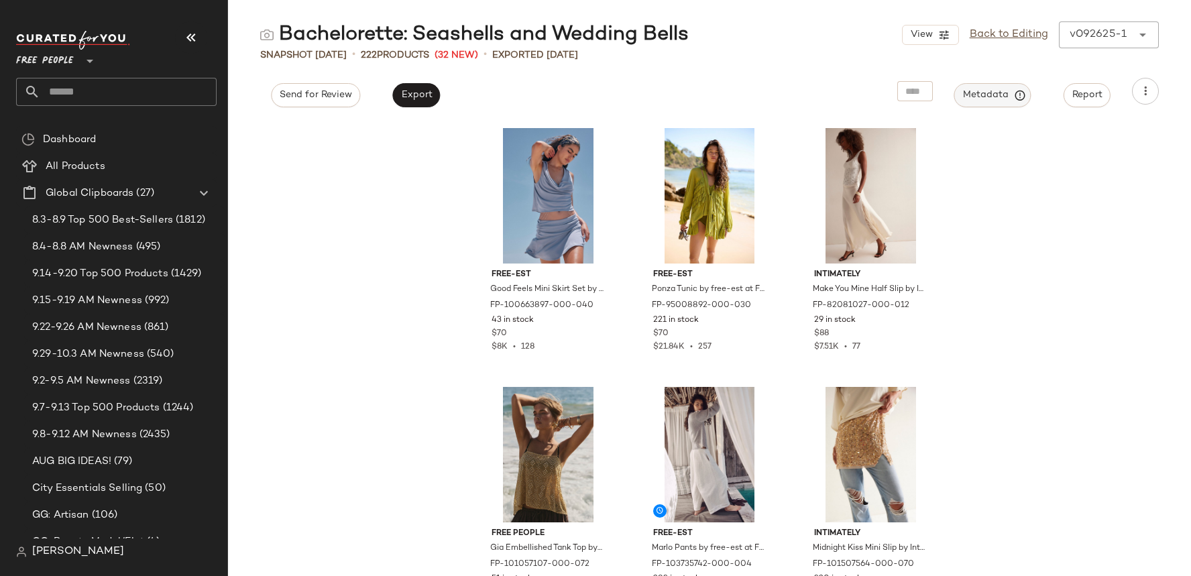
click at [989, 95] on span "Metadata" at bounding box center [992, 95] width 61 height 12
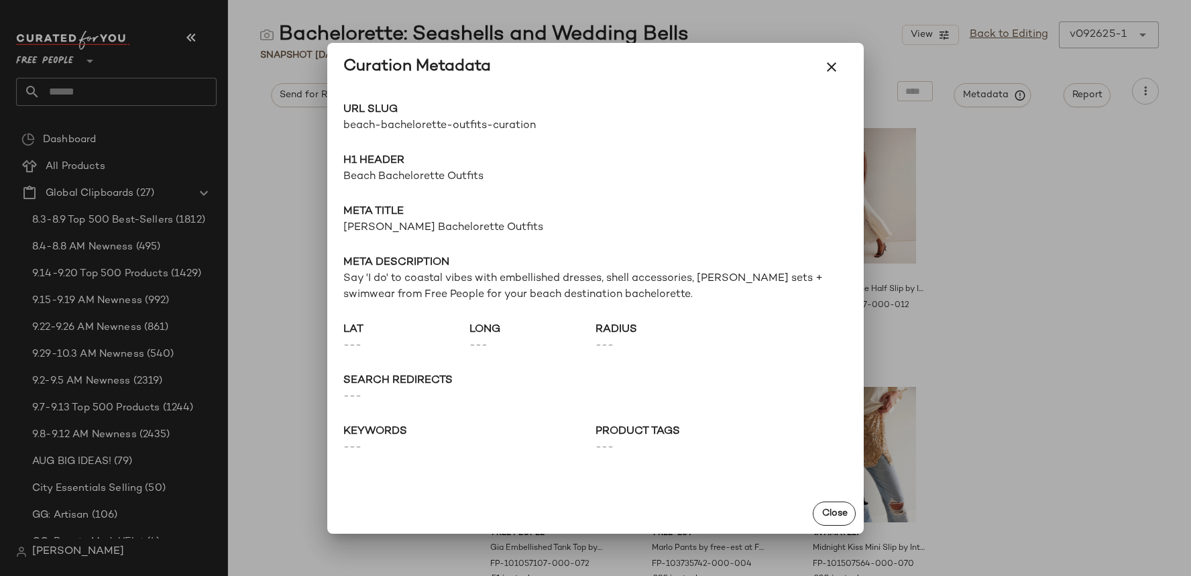
click at [441, 118] on span "beach-bachelorette-outfits-curation" at bounding box center [469, 126] width 252 height 16
copy div "beach-bachelorette-outfits-curation Go to Shop"
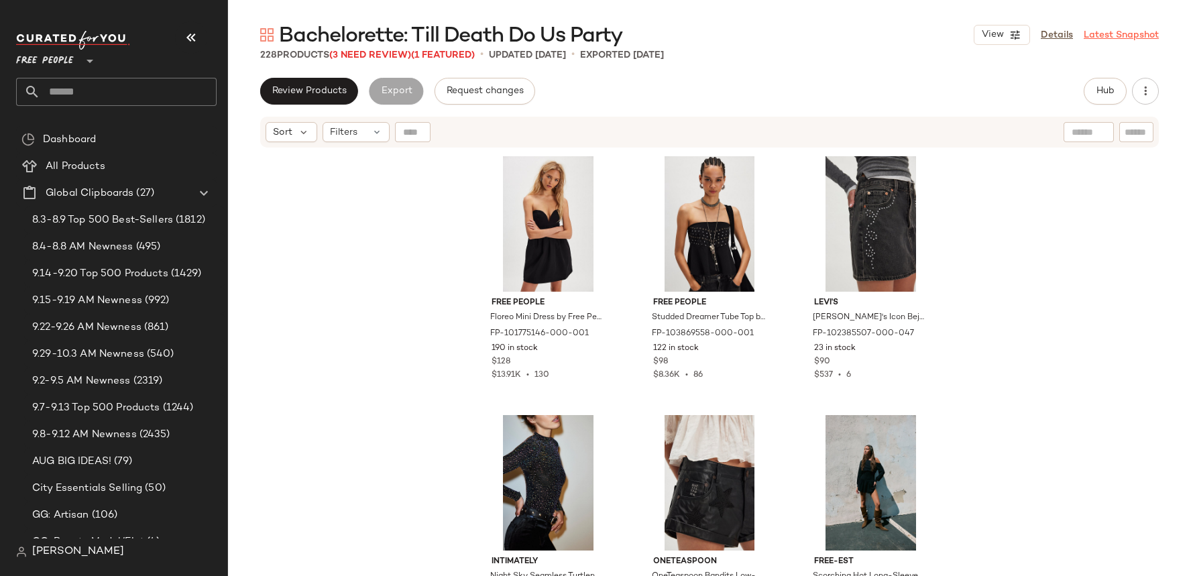
click at [1114, 36] on link "Latest Snapshot" at bounding box center [1121, 35] width 75 height 14
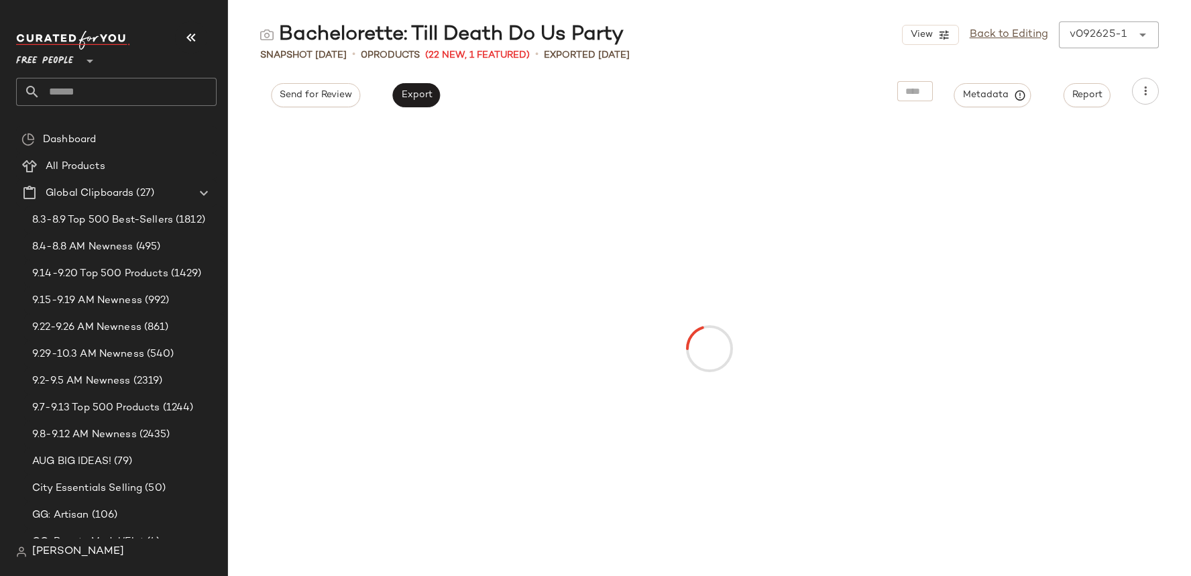
click at [989, 109] on div "Bachelorette: Till Death Do Us Party View Back to Editing v092625-1 ****** Snap…" at bounding box center [709, 298] width 963 height 555
click at [981, 92] on span "Metadata" at bounding box center [992, 95] width 61 height 12
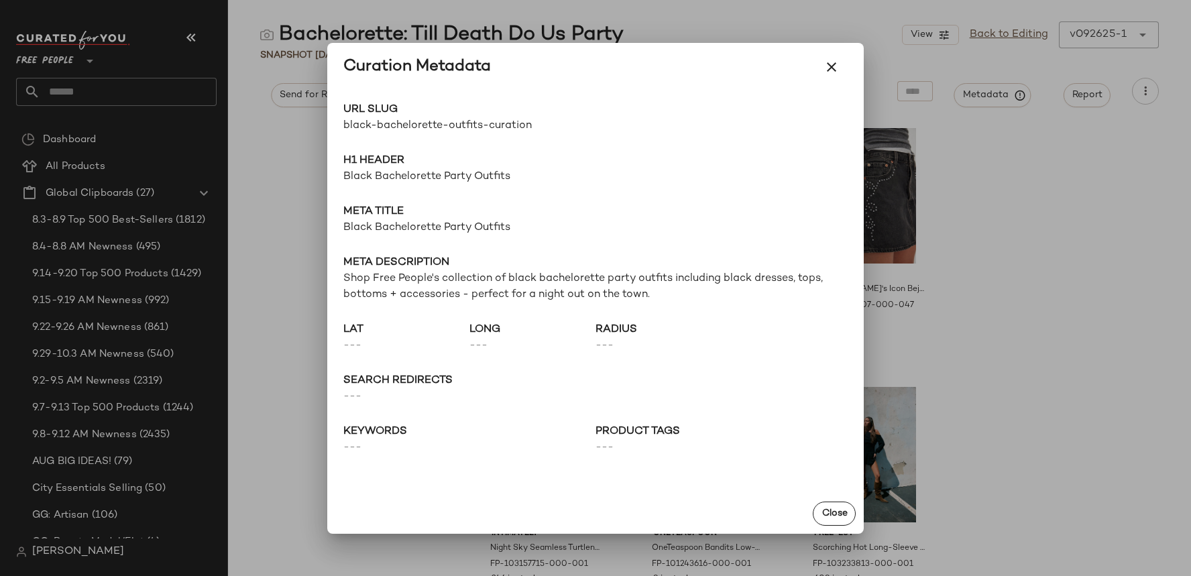
click at [461, 123] on span "black-bachelorette-outfits-curation" at bounding box center [469, 126] width 252 height 16
copy div "black-bachelorette-outfits-curation Go to Shop"
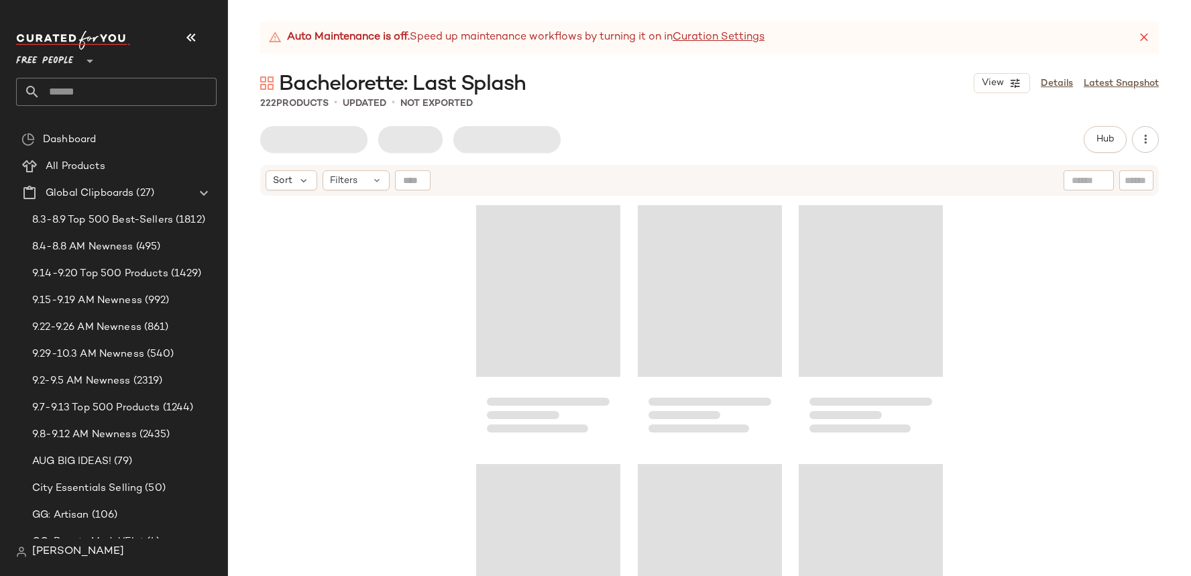
click at [1107, 90] on div "View Details Latest Snapshot" at bounding box center [1066, 83] width 185 height 20
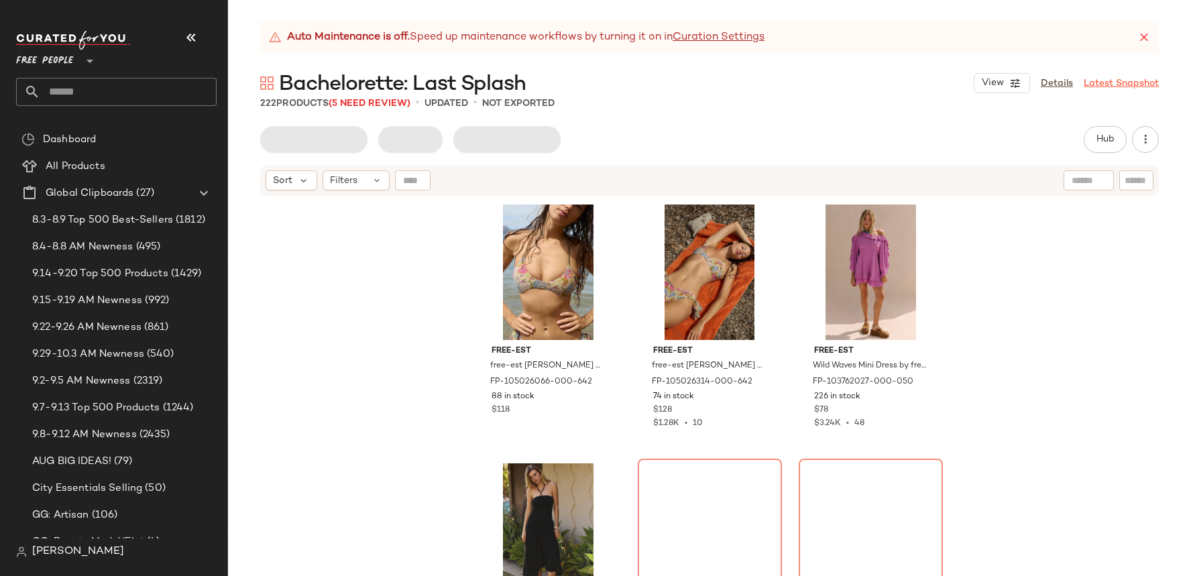
click at [1103, 80] on link "Latest Snapshot" at bounding box center [1121, 83] width 75 height 14
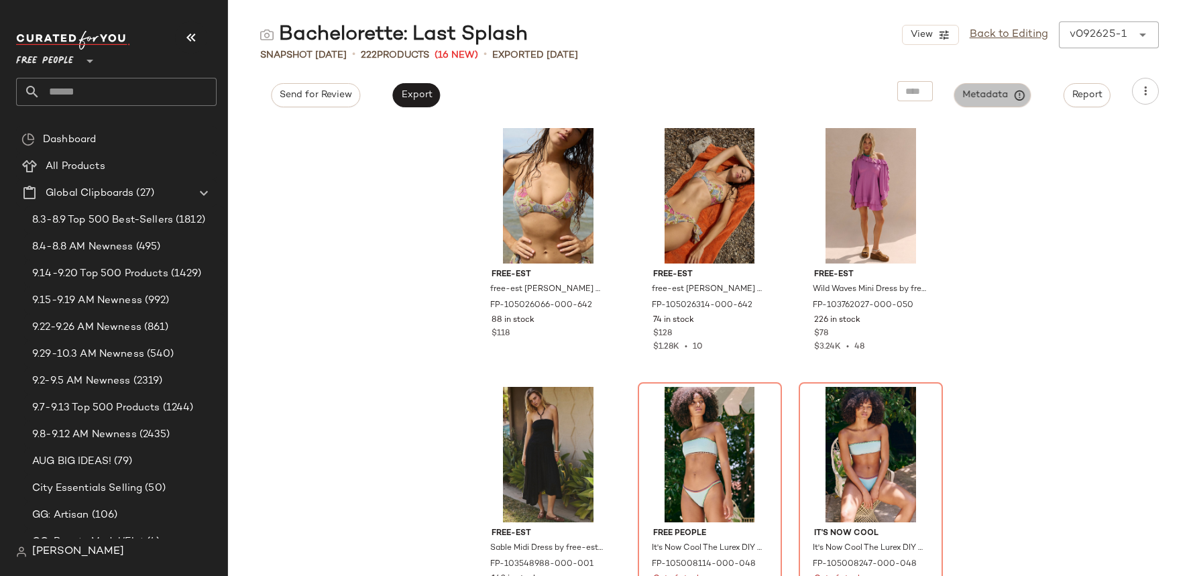
click at [1011, 94] on span "Metadata" at bounding box center [992, 95] width 61 height 12
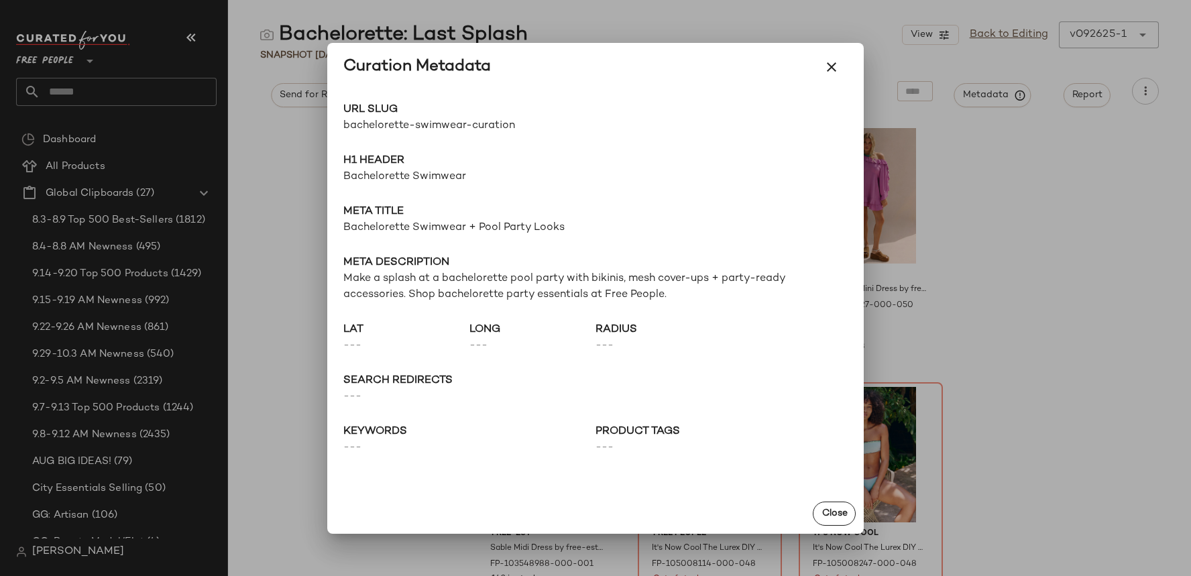
click at [444, 129] on span "bachelorette-swimwear-curation" at bounding box center [469, 126] width 252 height 16
copy div "bachelorette-swimwear-curation Go to Shop"
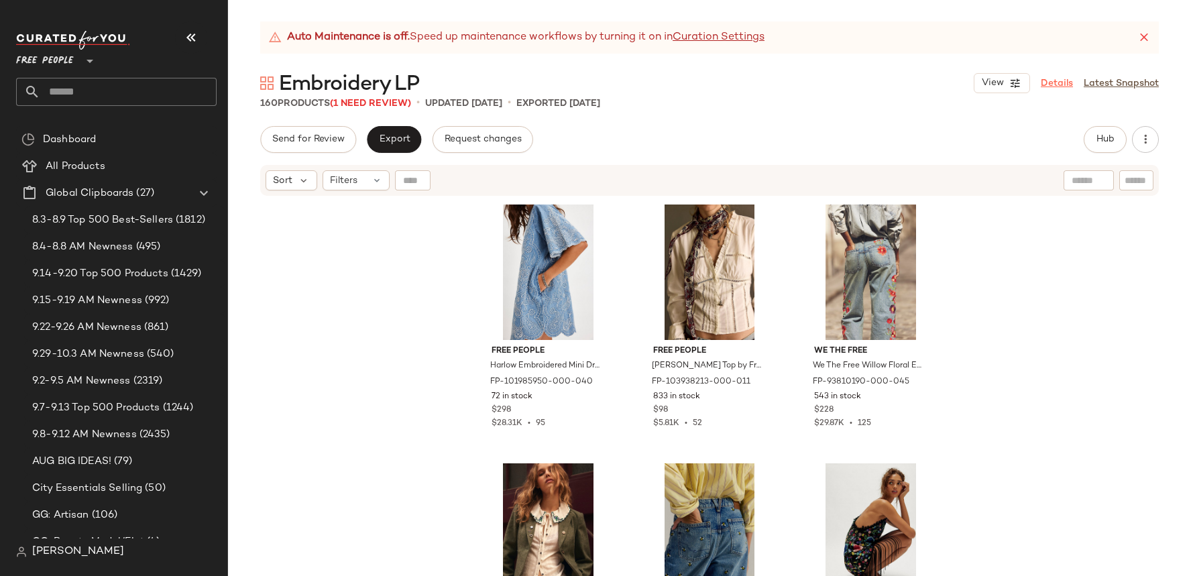
click at [1068, 86] on link "Details" at bounding box center [1057, 83] width 32 height 14
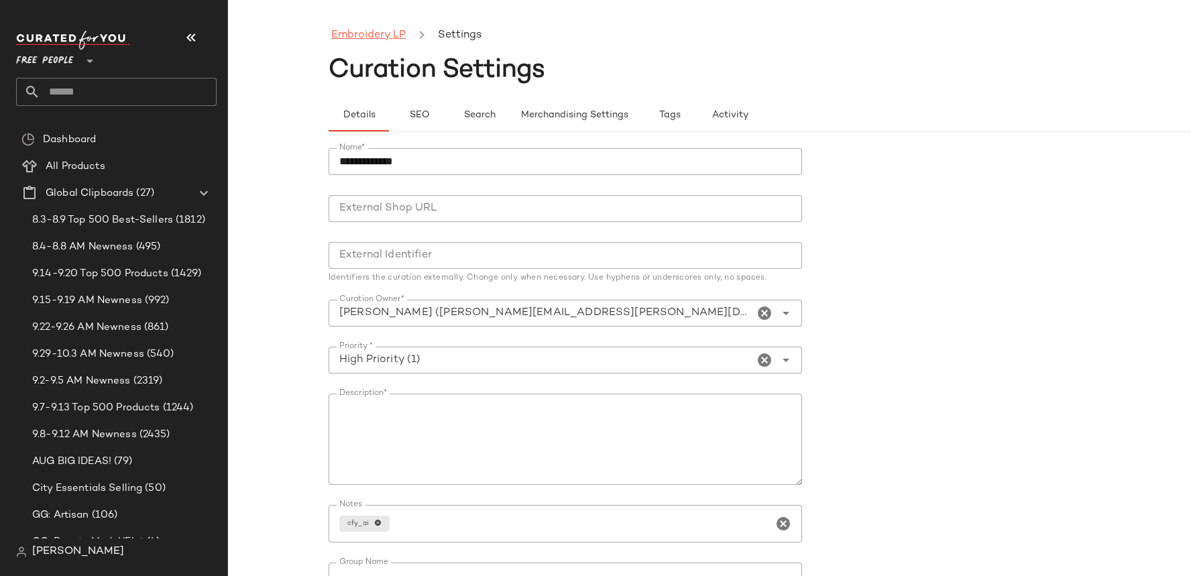
click at [389, 38] on link "Embroidery LP" at bounding box center [368, 35] width 74 height 17
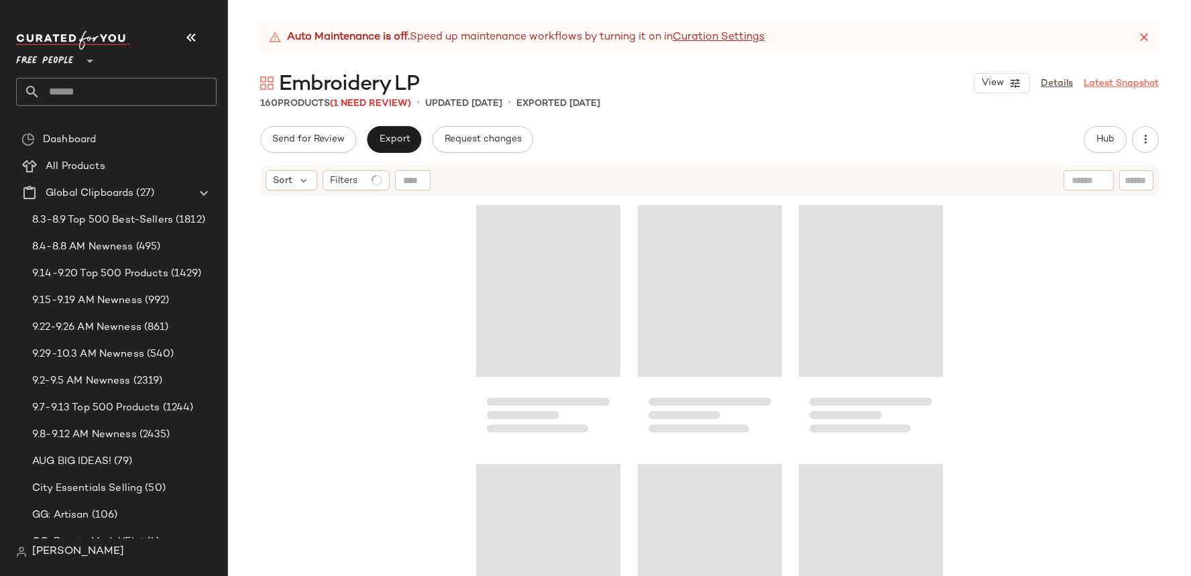
click at [1117, 82] on link "Latest Snapshot" at bounding box center [1121, 83] width 75 height 14
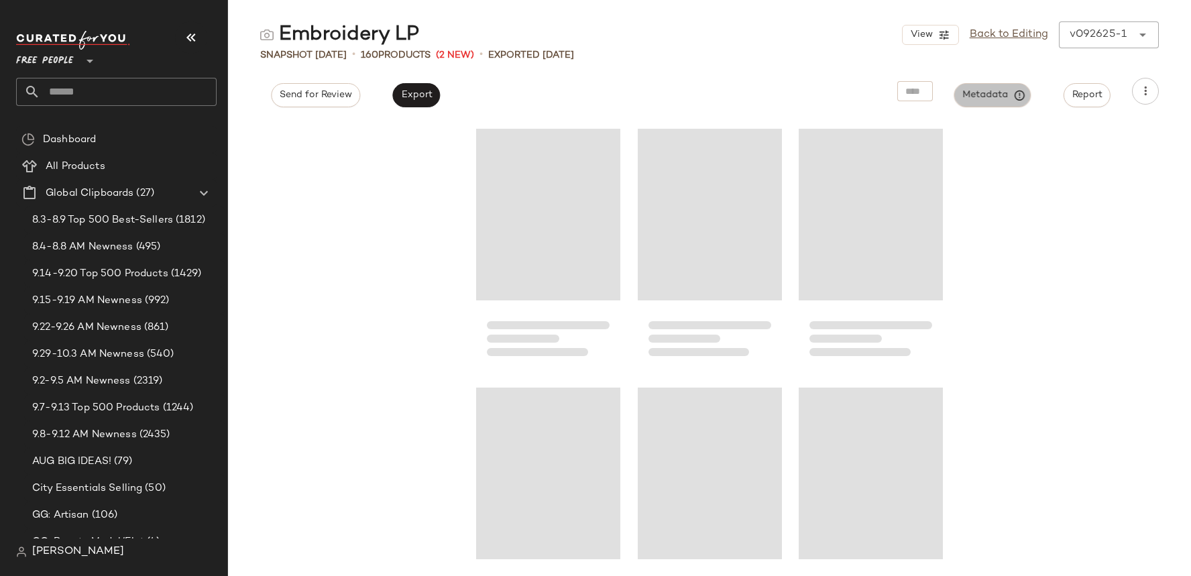
click at [995, 95] on span "Metadata" at bounding box center [992, 95] width 61 height 12
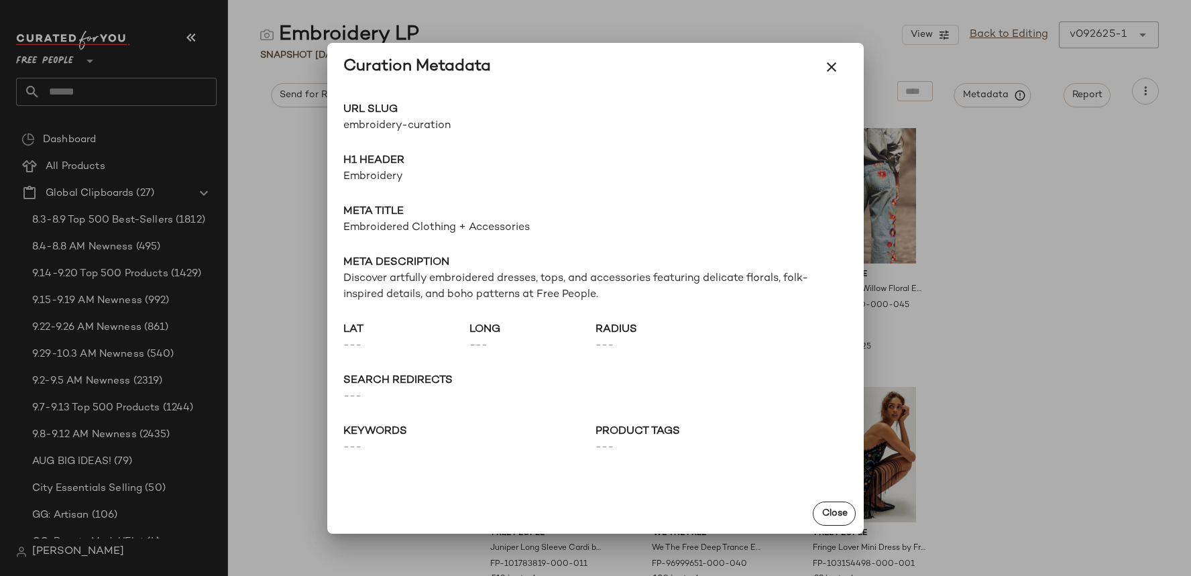
click at [402, 127] on span "embroidery-curation" at bounding box center [469, 126] width 252 height 16
copy div "embroidery-curation Go to Shop"
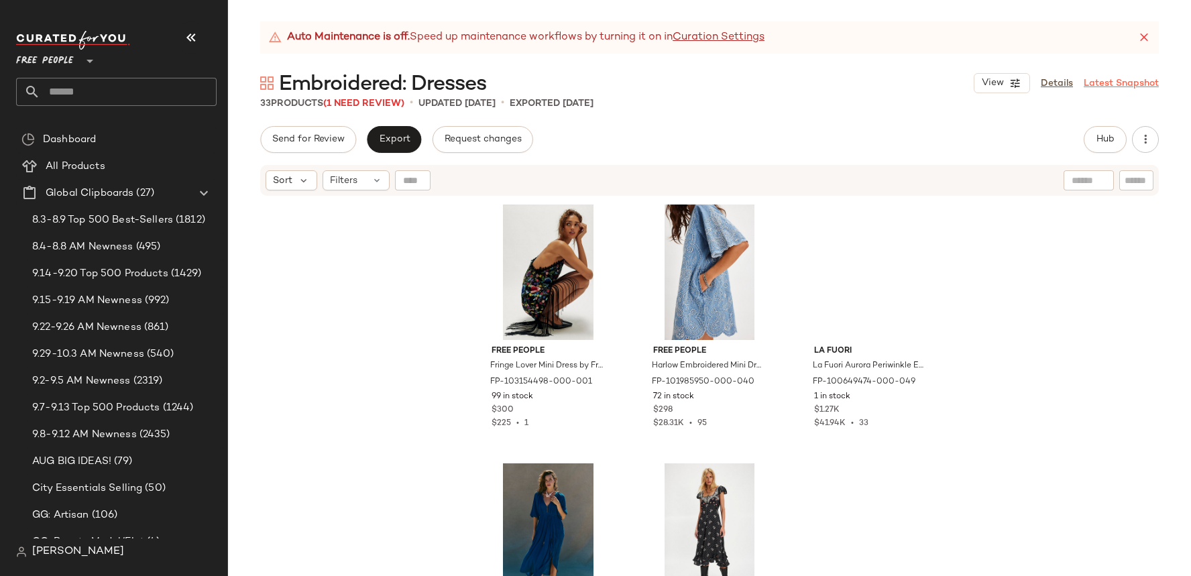
click at [1113, 82] on link "Latest Snapshot" at bounding box center [1121, 83] width 75 height 14
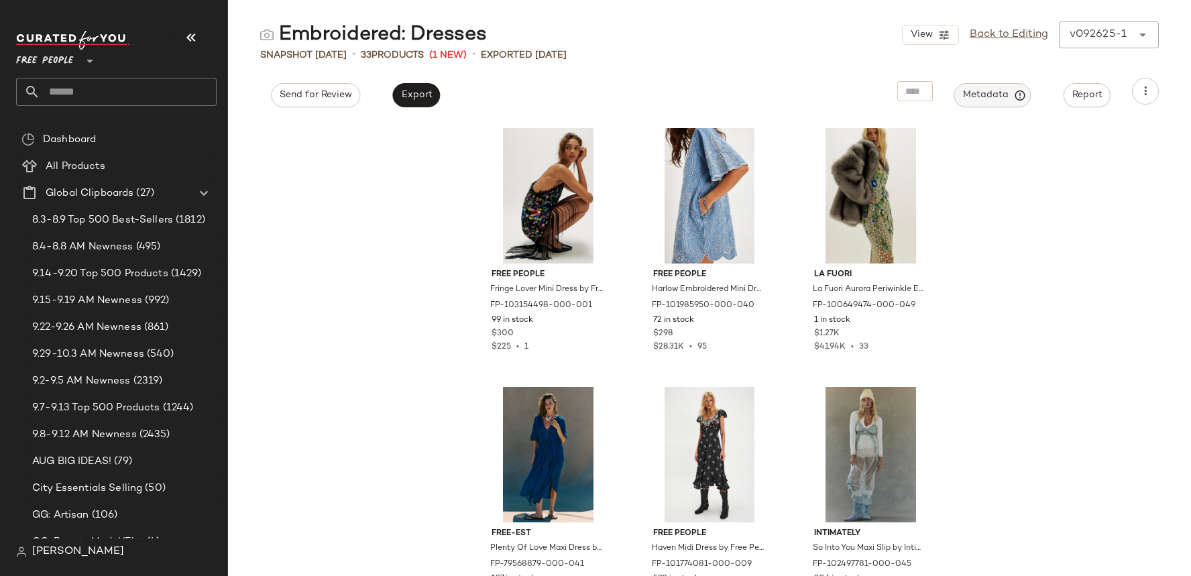
click at [1005, 89] on span "Metadata" at bounding box center [992, 95] width 61 height 12
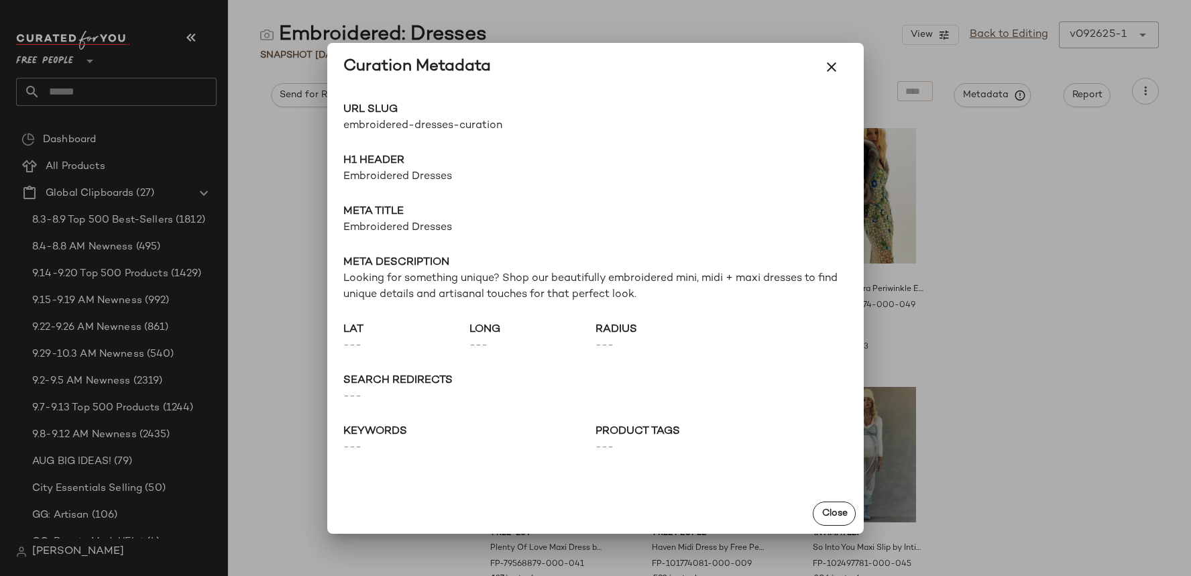
click at [460, 127] on span "embroidered-dresses-curation" at bounding box center [469, 126] width 252 height 16
copy div "embroidered-dresses-curation Go to Shop"
click at [277, 93] on div at bounding box center [595, 288] width 1191 height 576
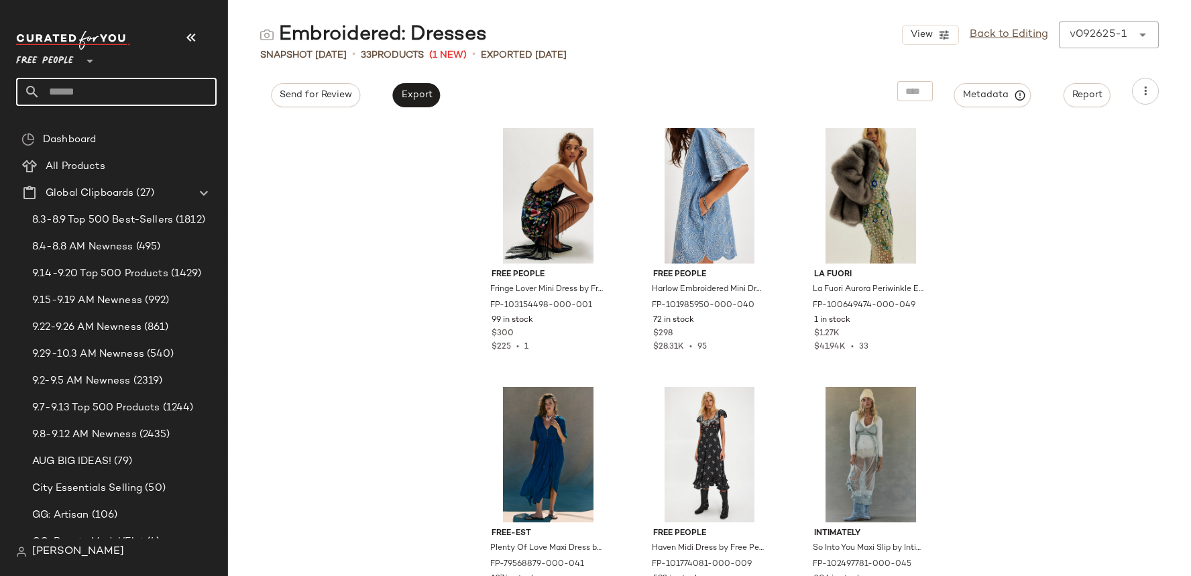
click at [205, 93] on input "text" at bounding box center [128, 92] width 176 height 28
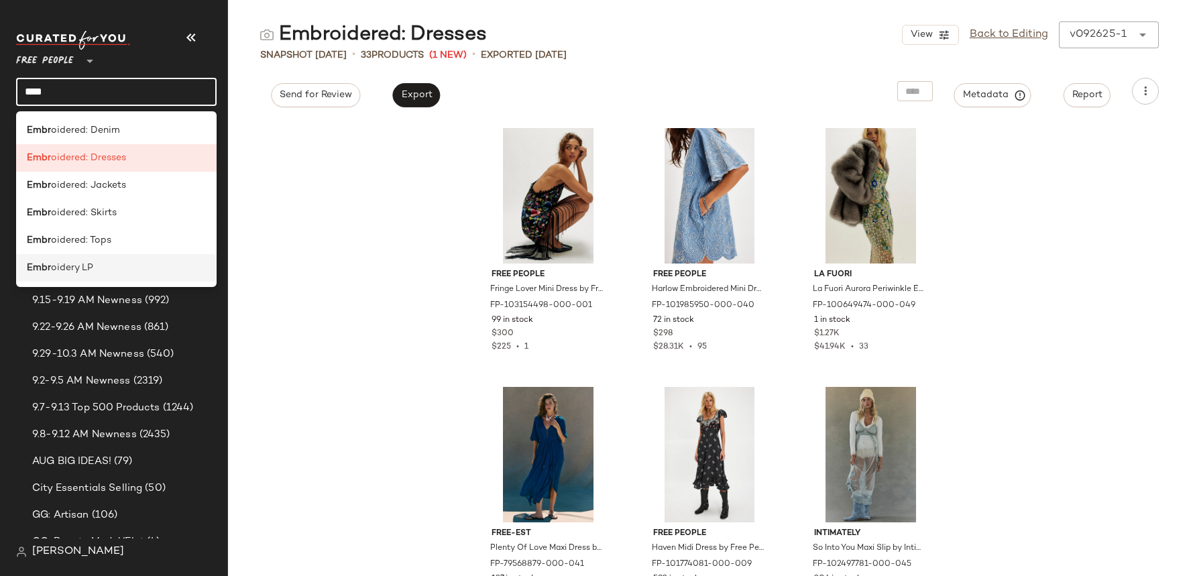
type input "****"
click at [135, 254] on div "Embr oidery LP" at bounding box center [116, 267] width 201 height 27
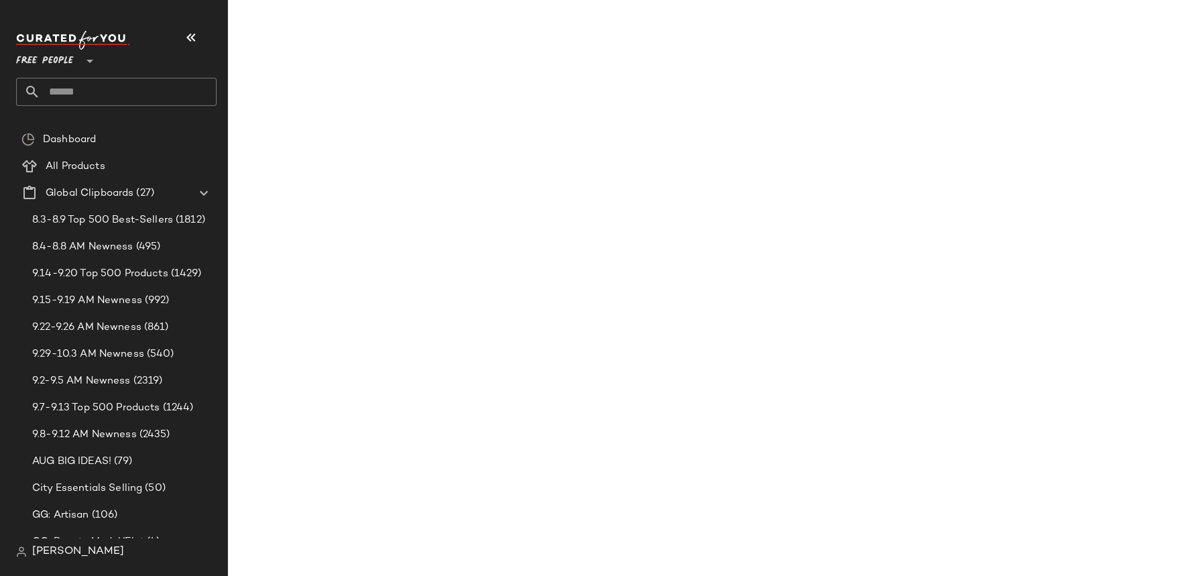
click at [132, 91] on input "text" at bounding box center [128, 92] width 176 height 28
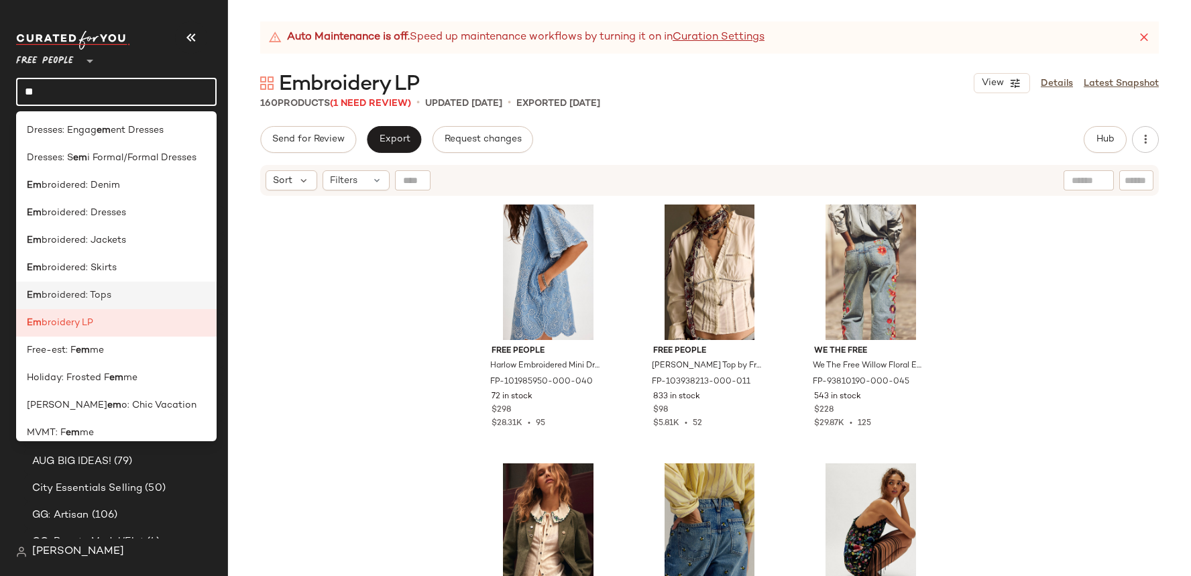
type input "**"
click at [113, 298] on div "Em broidered: Tops" at bounding box center [116, 295] width 179 height 14
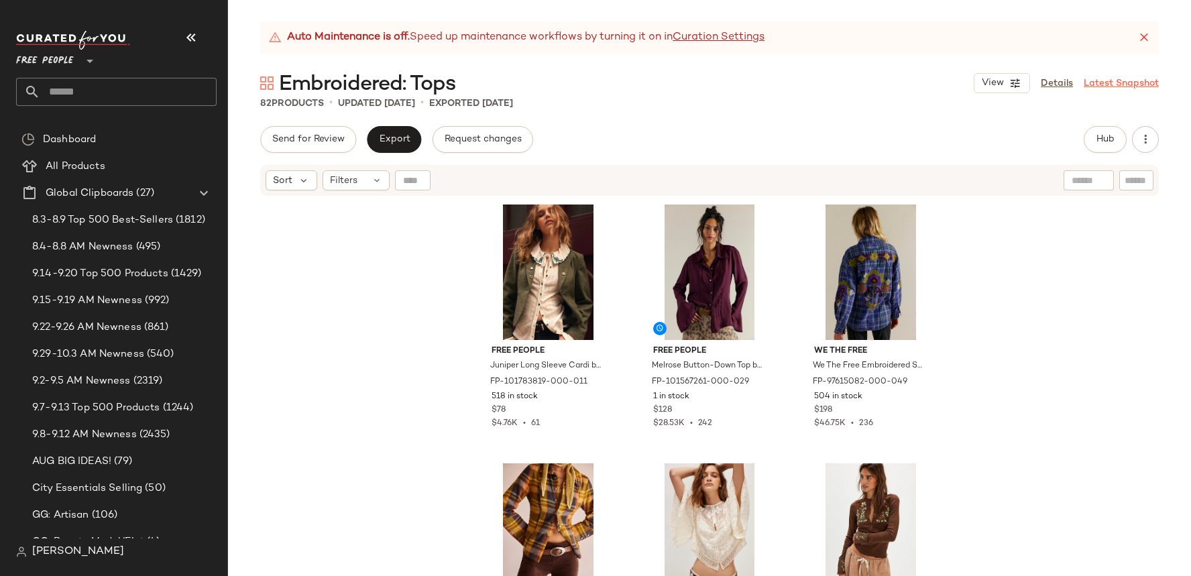
click at [1111, 81] on link "Latest Snapshot" at bounding box center [1121, 83] width 75 height 14
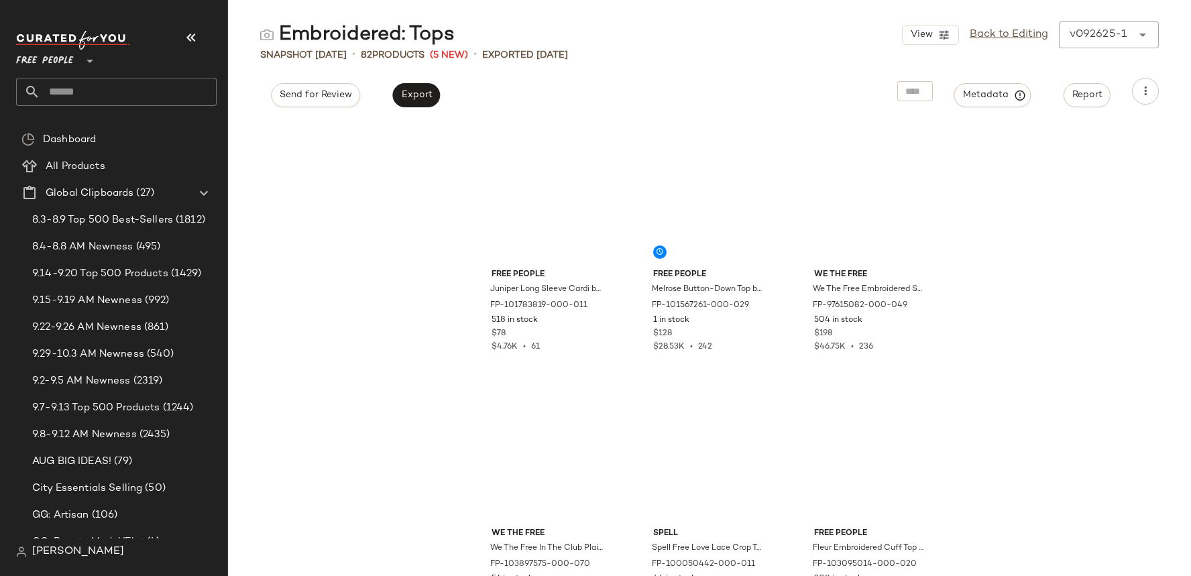
click at [982, 114] on div "Embroidered: Tops View Back to Editing v092625-1 ****** Snapshot Sep 26th • 82 …" at bounding box center [709, 298] width 963 height 555
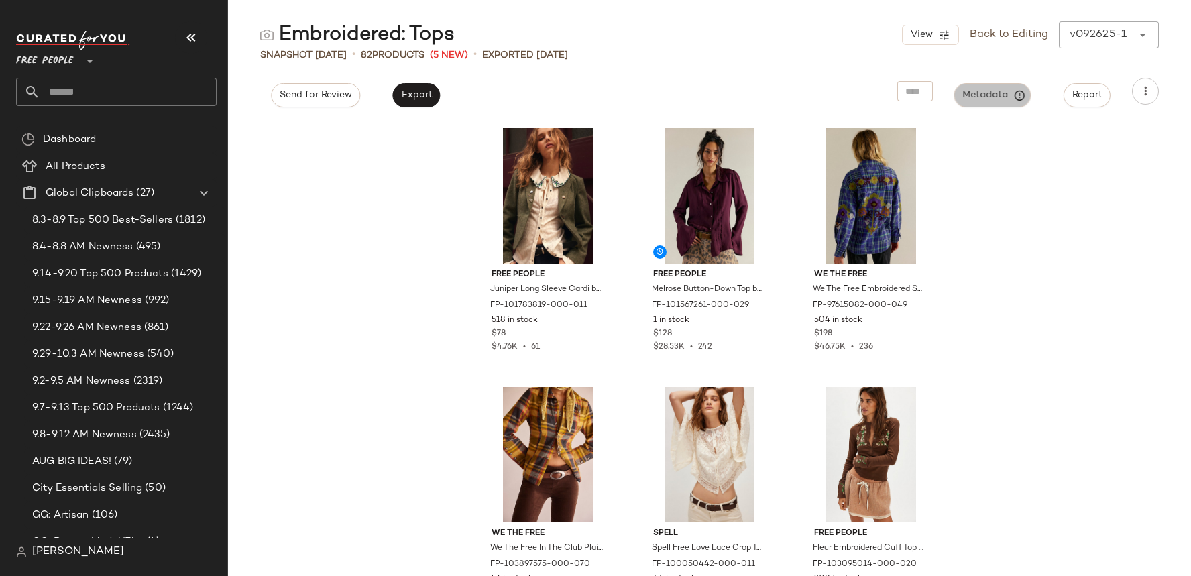
click at [982, 103] on button "Metadata" at bounding box center [992, 95] width 77 height 24
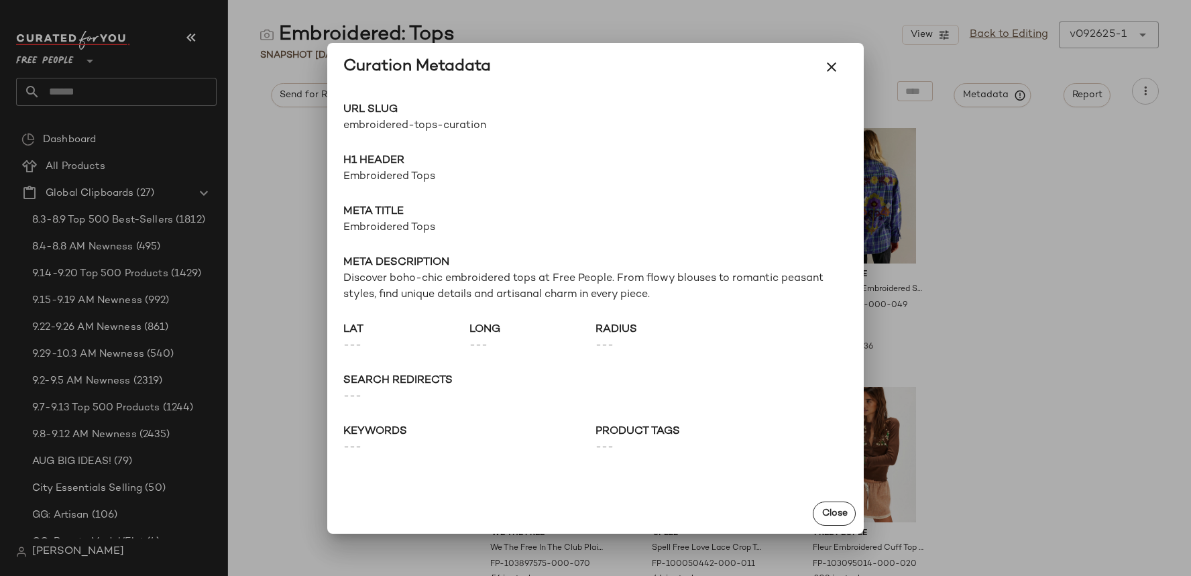
click at [407, 119] on span "embroidered-tops-curation" at bounding box center [469, 126] width 252 height 16
copy div "embroidered-tops-curation Go to Shop"
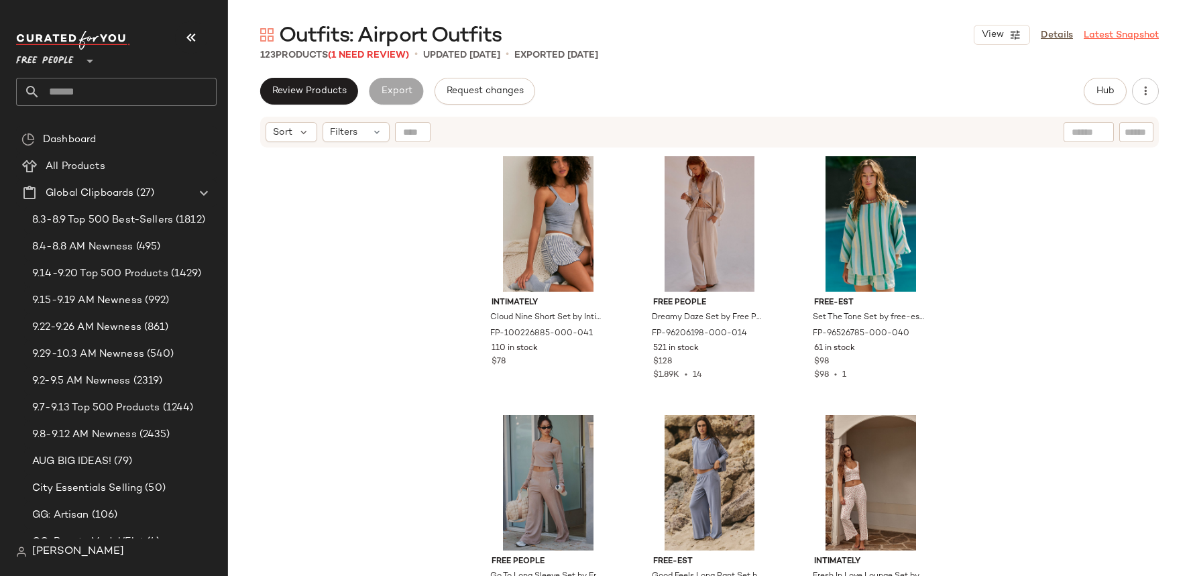
click at [1114, 37] on link "Latest Snapshot" at bounding box center [1121, 35] width 75 height 14
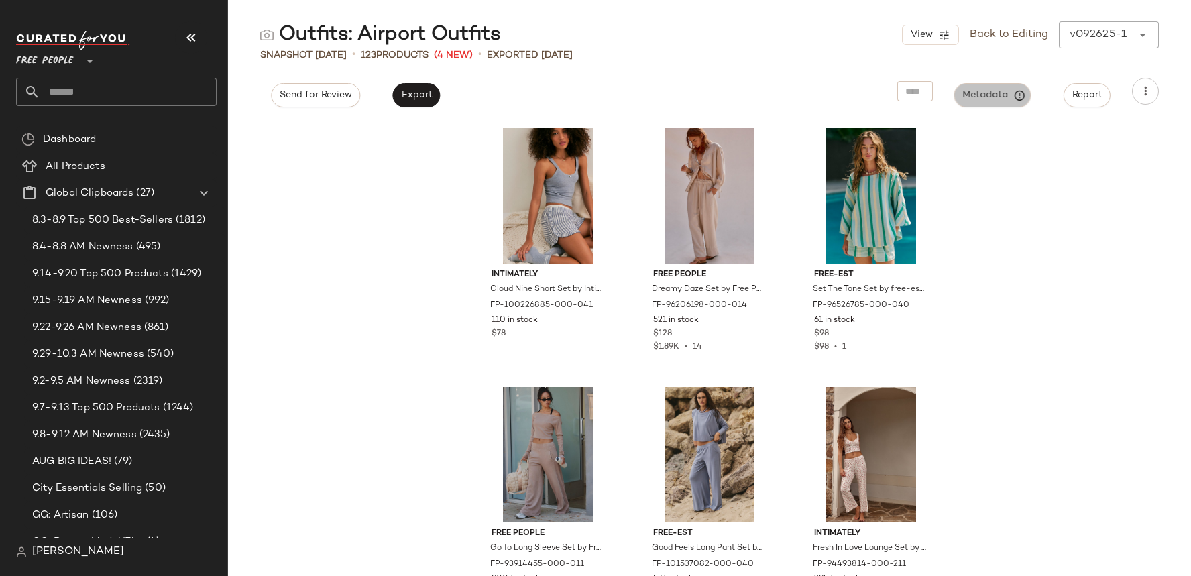
click at [1010, 98] on span "Metadata" at bounding box center [992, 95] width 61 height 12
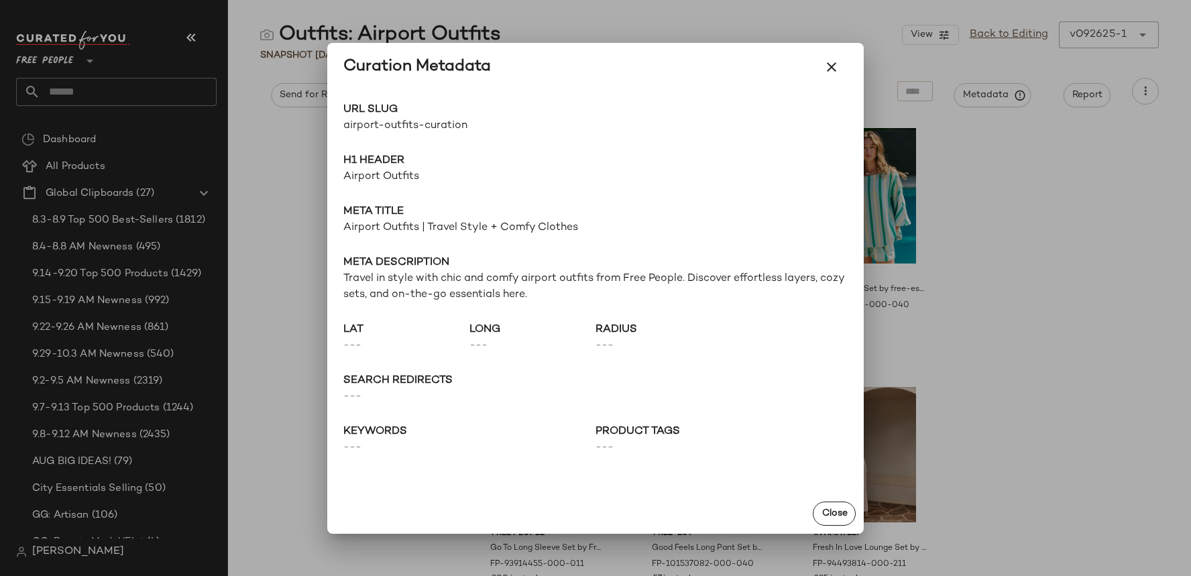
click at [431, 130] on span "airport-outfits-curation" at bounding box center [469, 126] width 252 height 16
copy div "airport-outfits-curation Go to Shop"
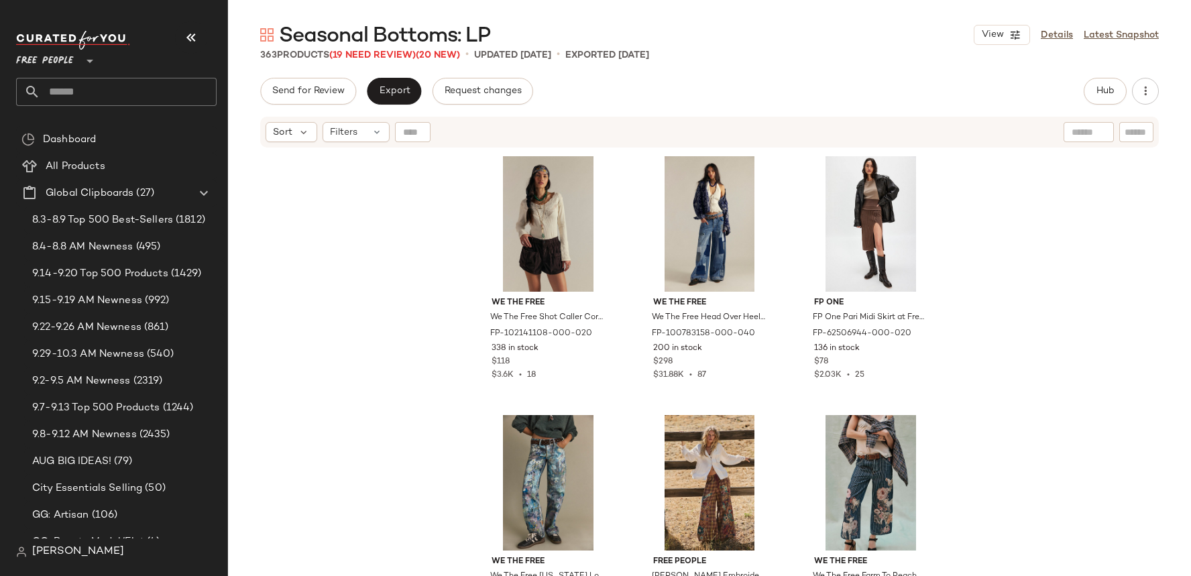
click at [1103, 43] on div "View Details Latest Snapshot" at bounding box center [1066, 35] width 185 height 20
click at [1101, 38] on link "Latest Snapshot" at bounding box center [1121, 35] width 75 height 14
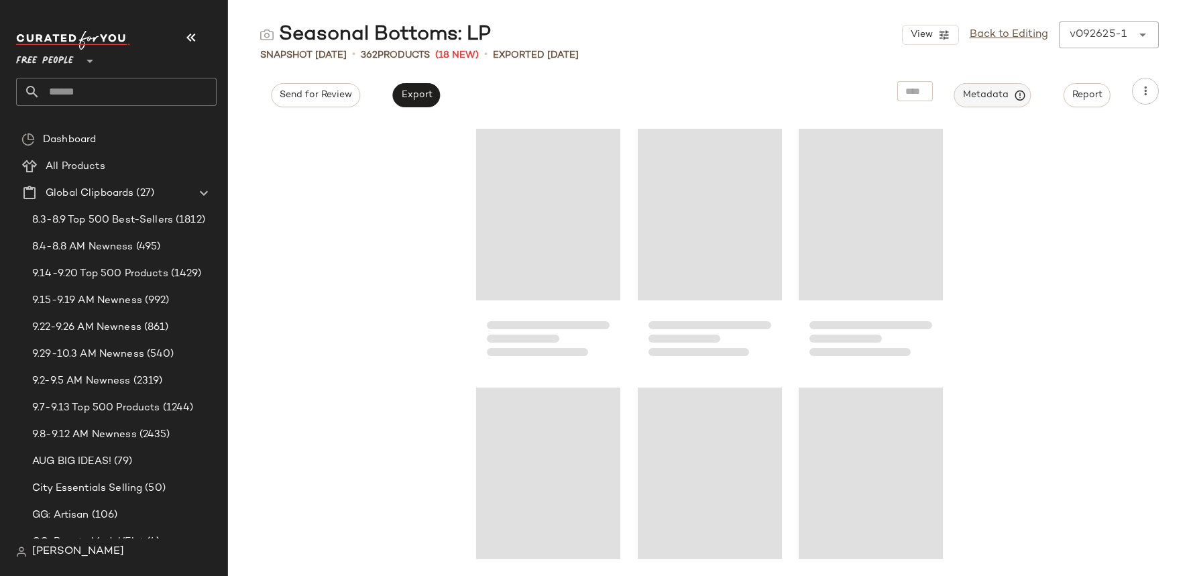
click at [1011, 101] on button "Metadata" at bounding box center [992, 95] width 77 height 24
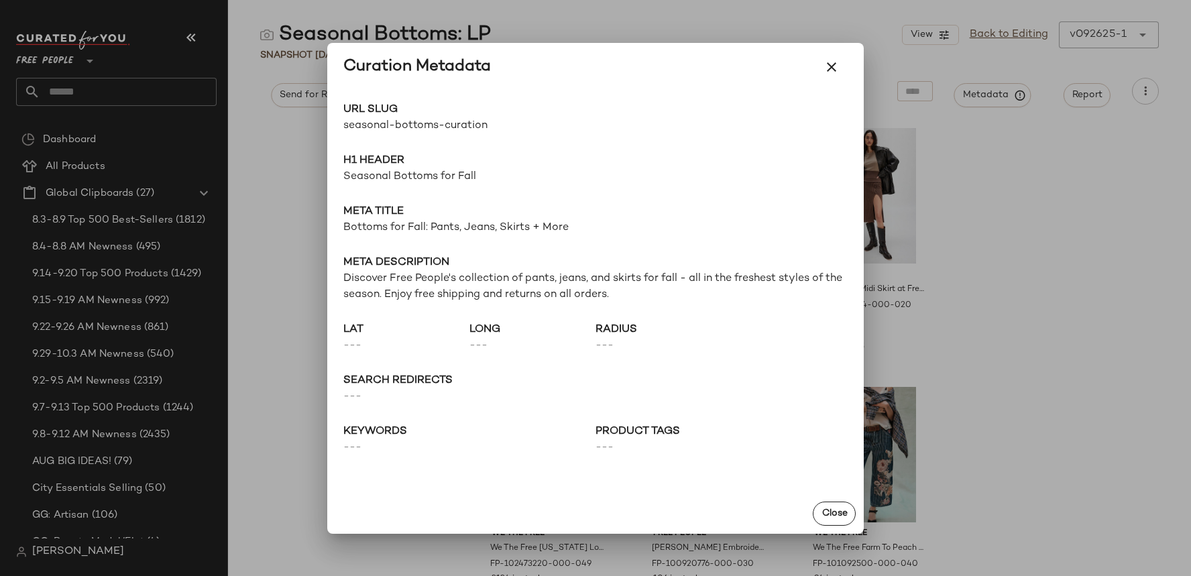
click at [451, 119] on span "seasonal-bottoms-curation" at bounding box center [469, 126] width 252 height 16
copy div "seasonal-bottoms-curation Go to Shop"
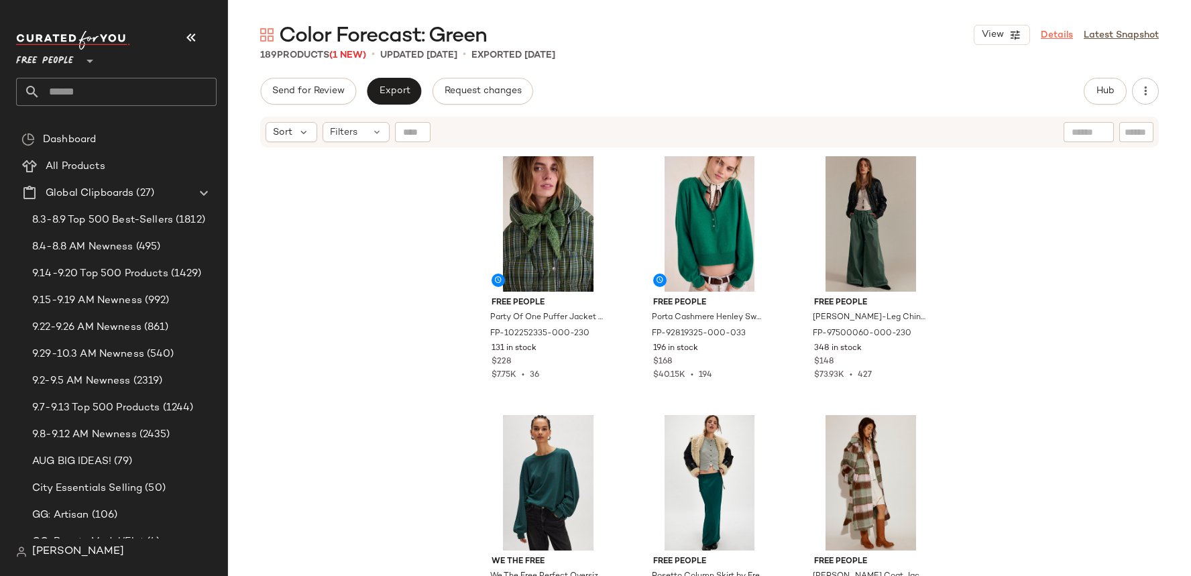
click at [1043, 35] on link "Details" at bounding box center [1057, 35] width 32 height 14
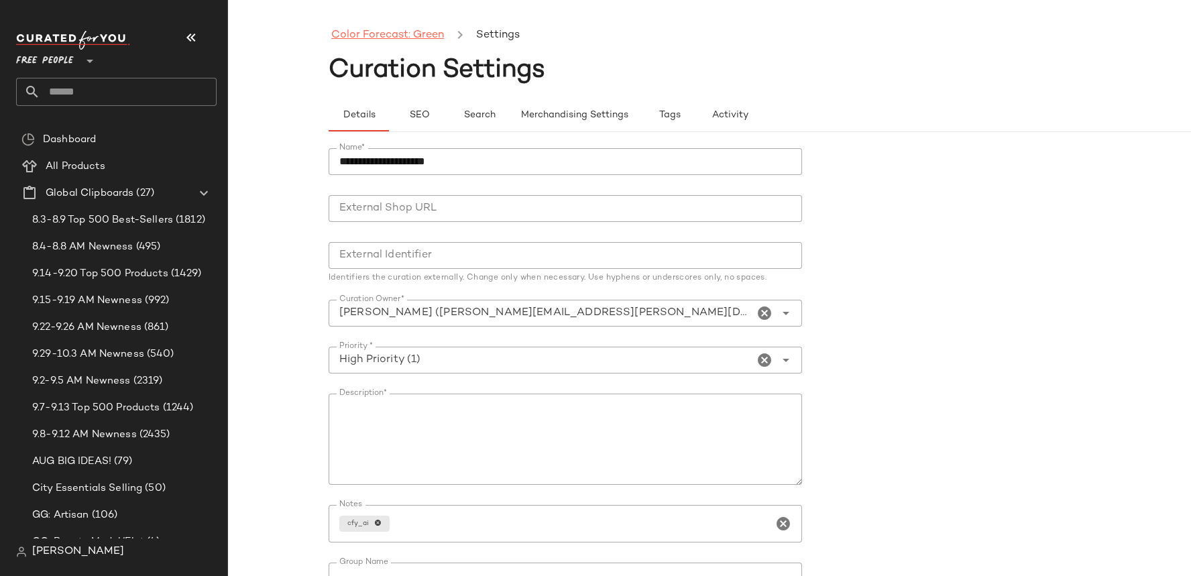
click at [421, 34] on link "Color Forecast: Green" at bounding box center [387, 35] width 113 height 17
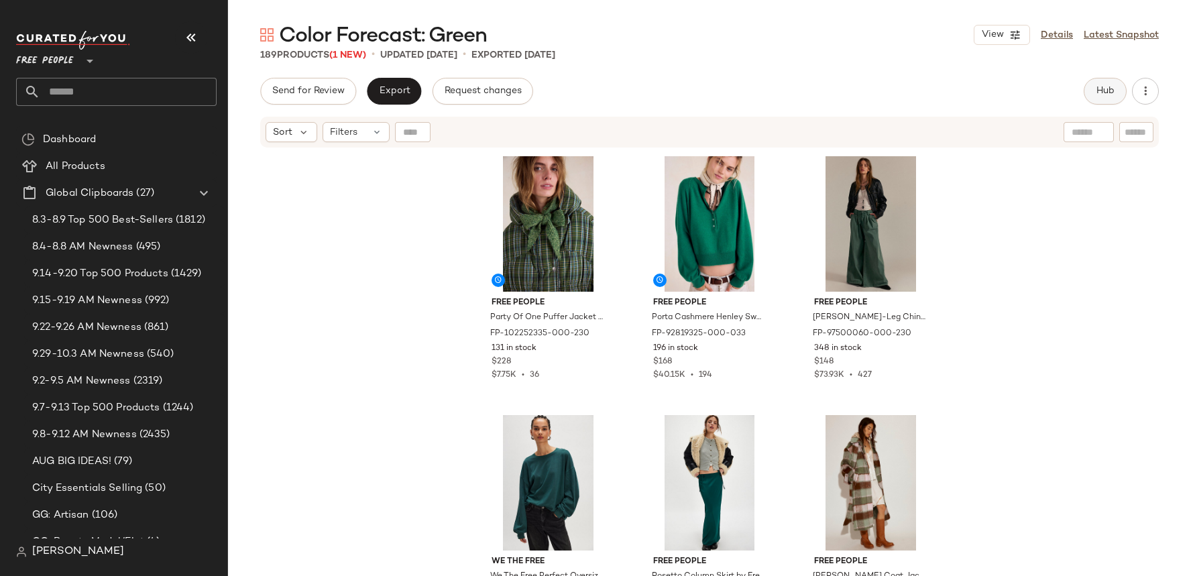
click at [1102, 89] on span "Hub" at bounding box center [1105, 91] width 19 height 11
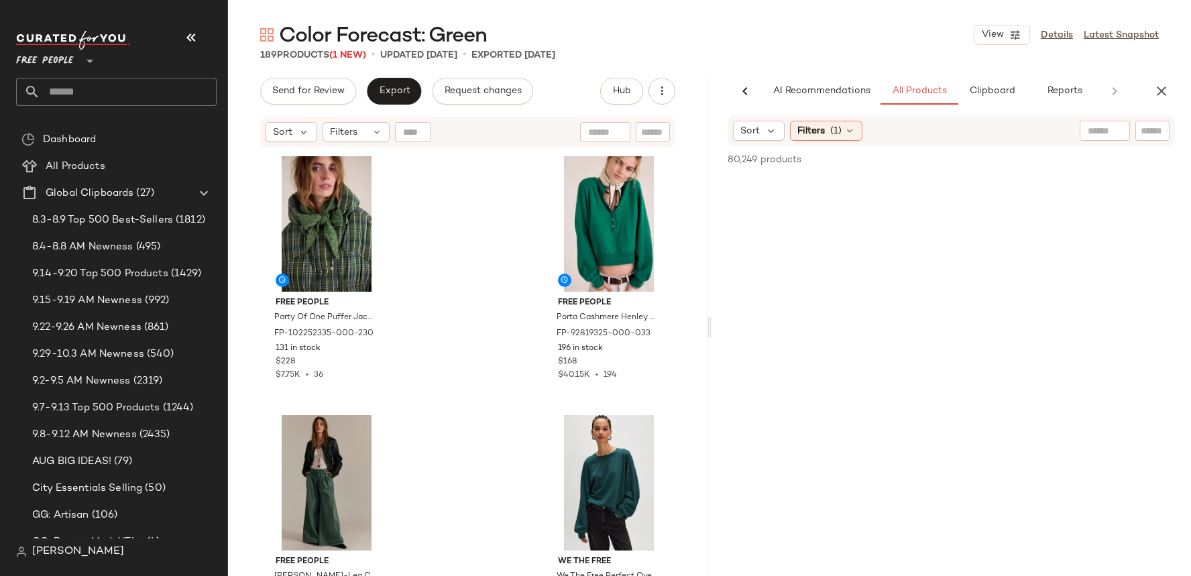
scroll to position [0, 6]
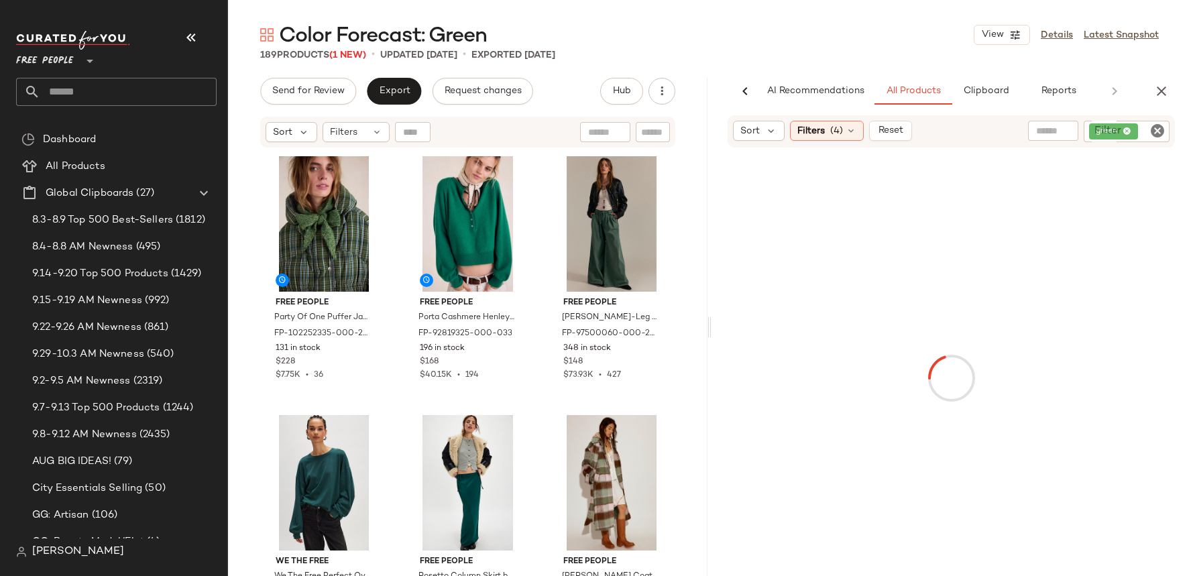
click at [1115, 25] on div "View Details Latest Snapshot" at bounding box center [1066, 35] width 185 height 20
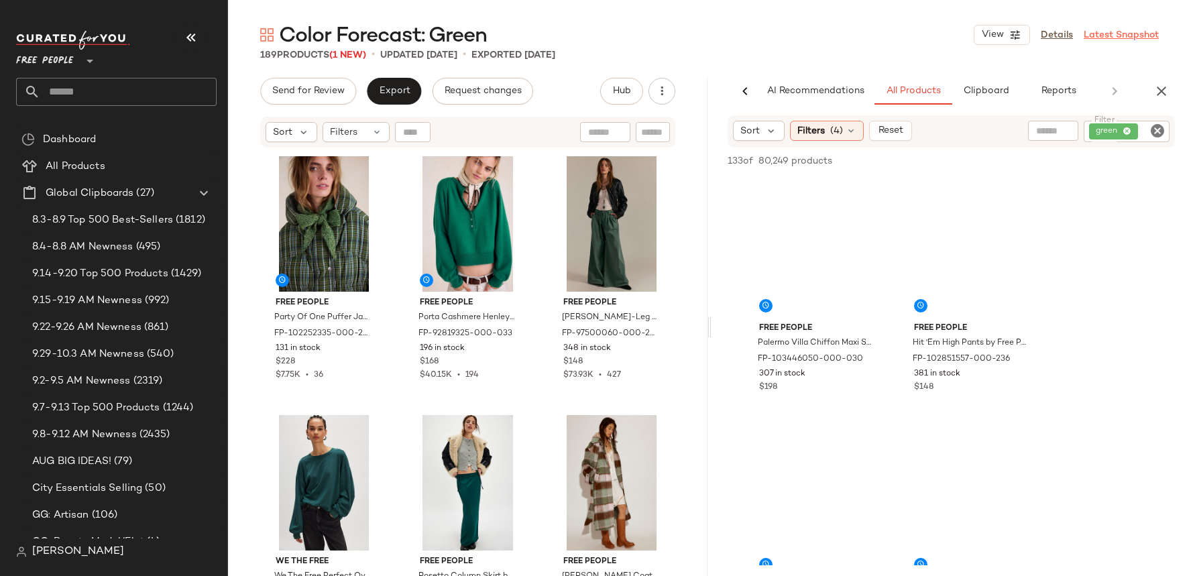
click at [1115, 30] on link "Latest Snapshot" at bounding box center [1121, 35] width 75 height 14
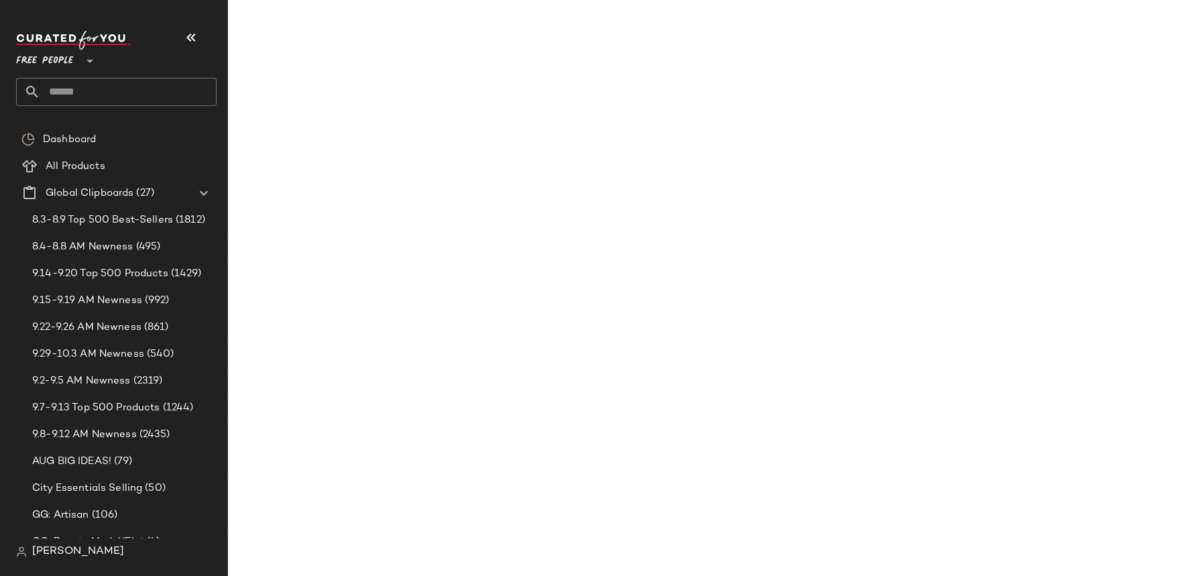
click at [1115, 30] on main "Color Forecast: Green View Details Latest Snapshot 189 Products (1 New) • updat…" at bounding box center [595, 288] width 1191 height 576
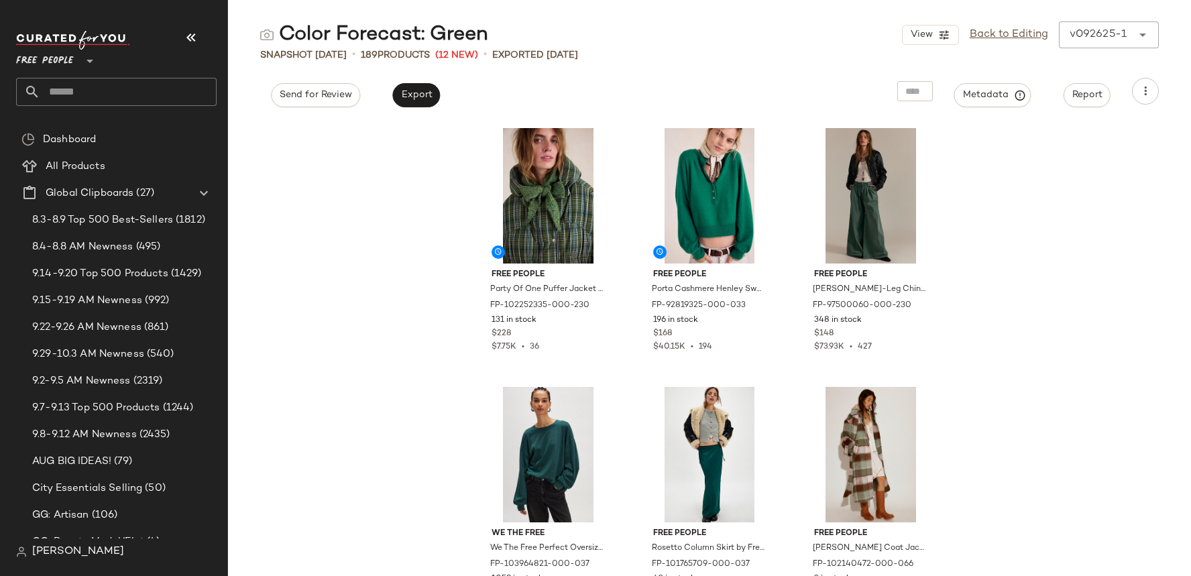
click at [978, 76] on div "Color Forecast: Green View Back to Editing v092625-1 ****** Snapshot Sep 26th •…" at bounding box center [709, 298] width 963 height 555
click at [979, 86] on button "Metadata" at bounding box center [992, 95] width 77 height 24
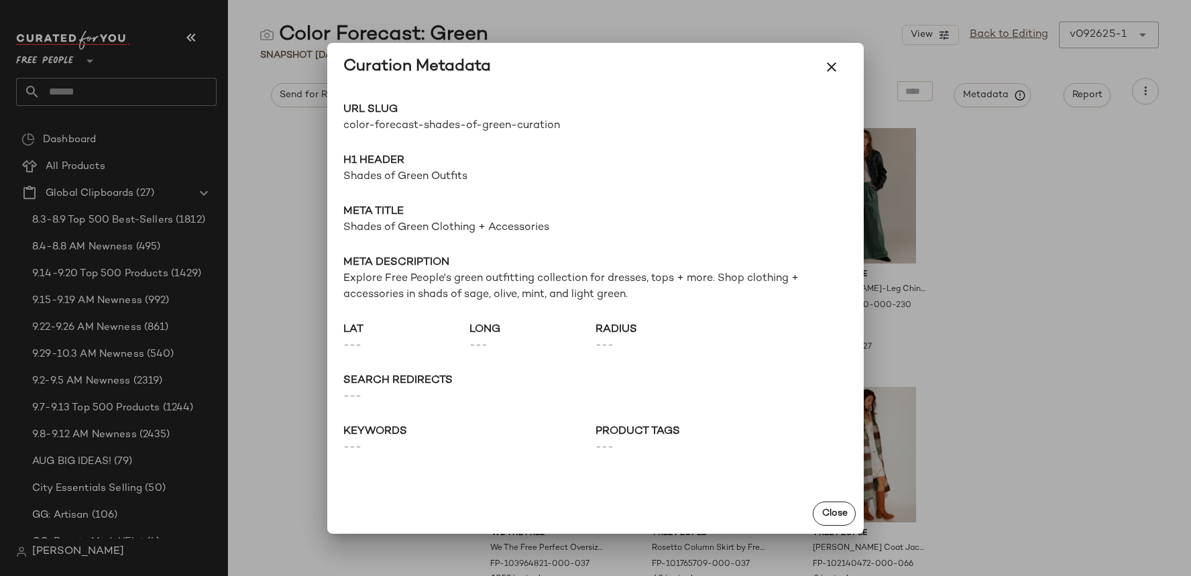
click at [416, 123] on span "color-forecast-shades-of-green-curation" at bounding box center [469, 126] width 252 height 16
copy div "color-forecast-shades-of-green-curation Go to Shop"
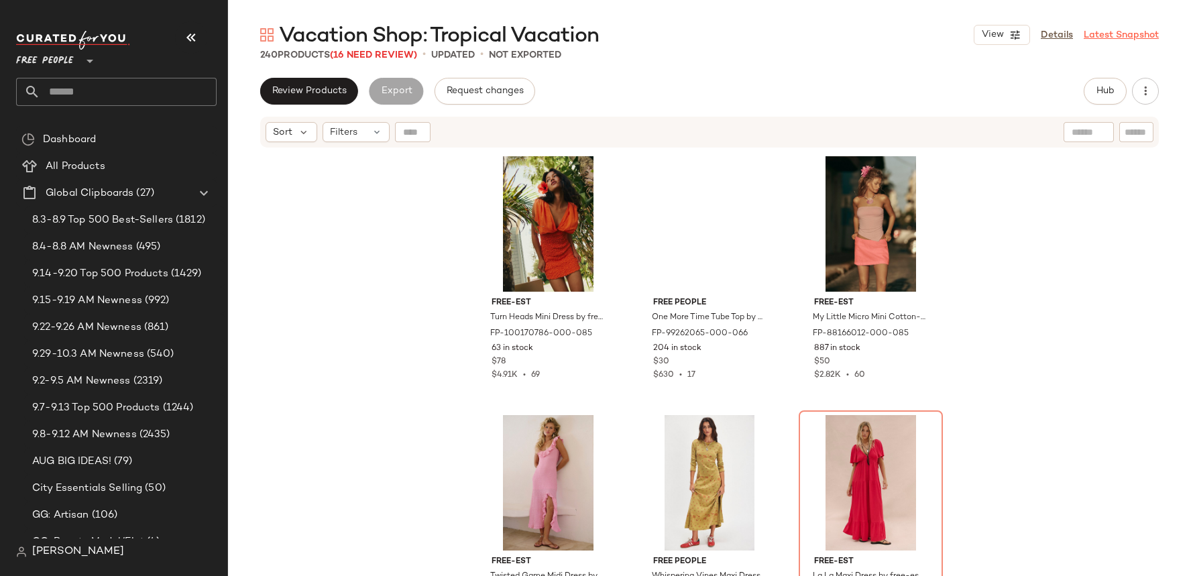
click at [1109, 35] on link "Latest Snapshot" at bounding box center [1121, 35] width 75 height 14
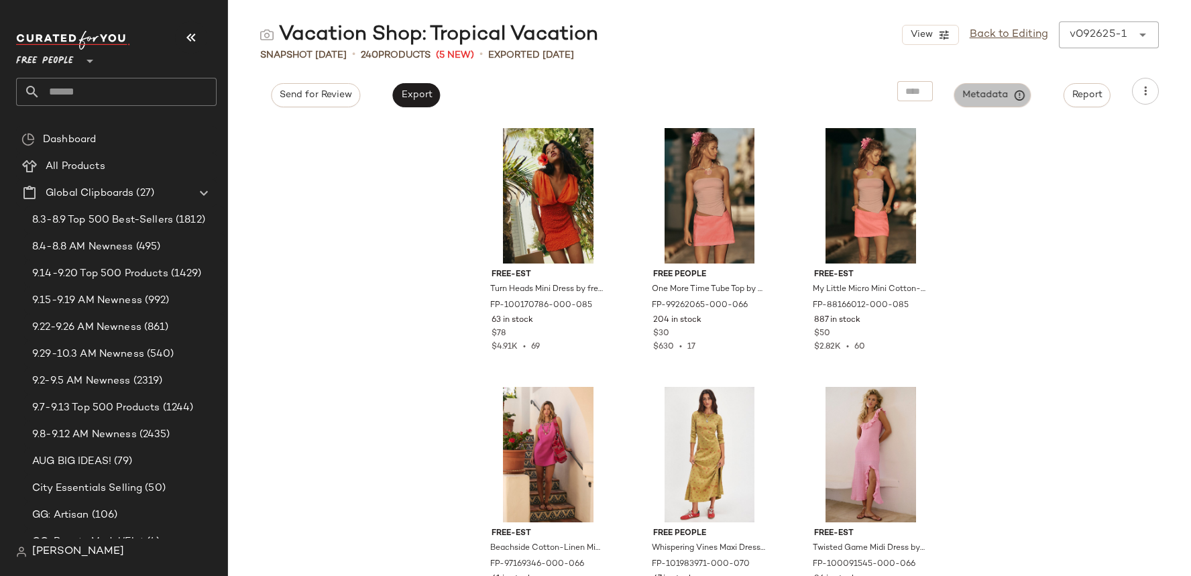
click at [1010, 99] on span "Metadata" at bounding box center [992, 95] width 61 height 12
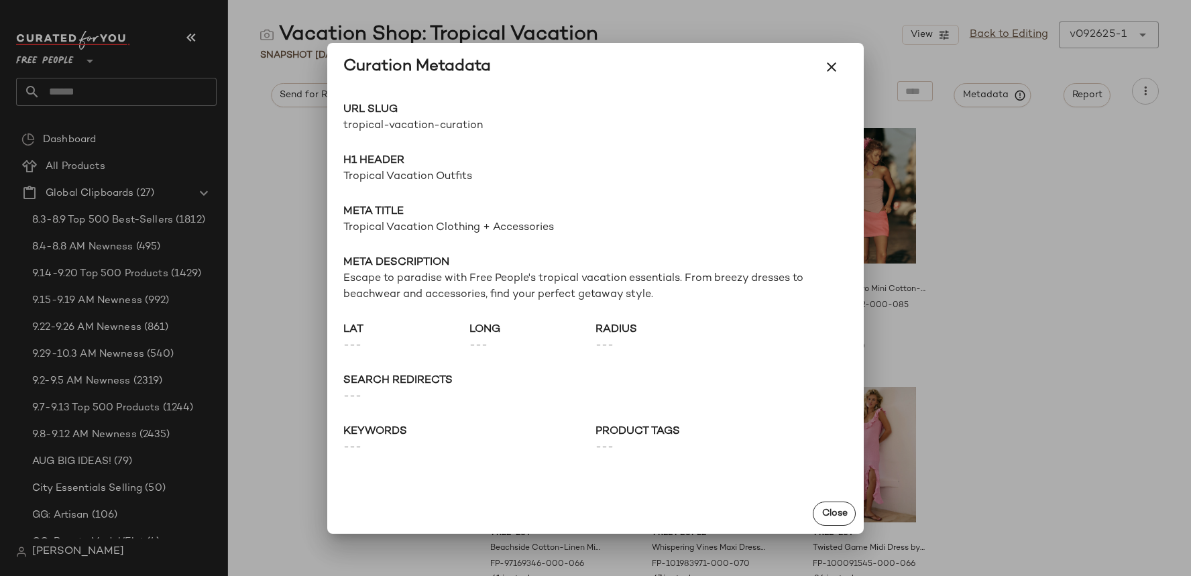
click at [399, 128] on span "tropical-vacation-curation" at bounding box center [469, 126] width 252 height 16
copy div "tropical-vacation-curation Go to Shop"
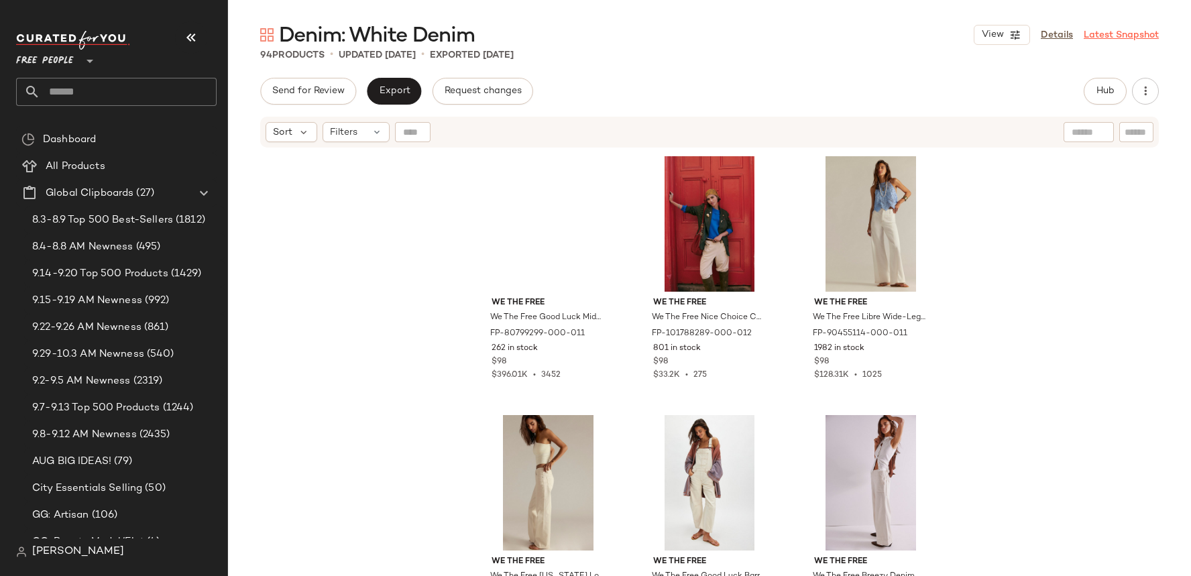
click at [1123, 36] on link "Latest Snapshot" at bounding box center [1121, 35] width 75 height 14
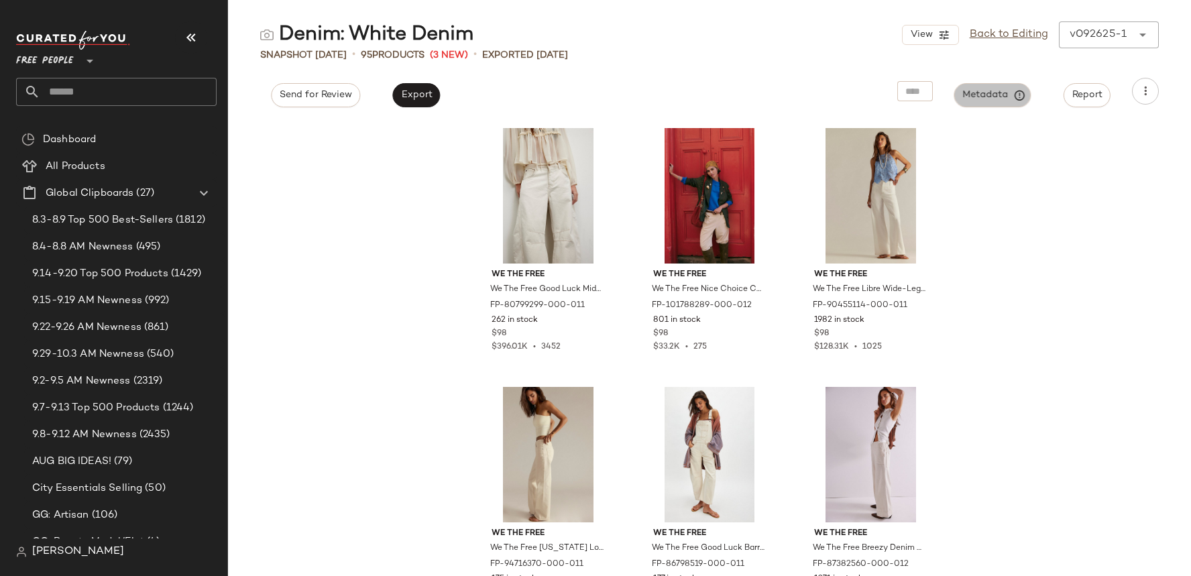
click at [1021, 94] on icon "button" at bounding box center [1020, 95] width 12 height 12
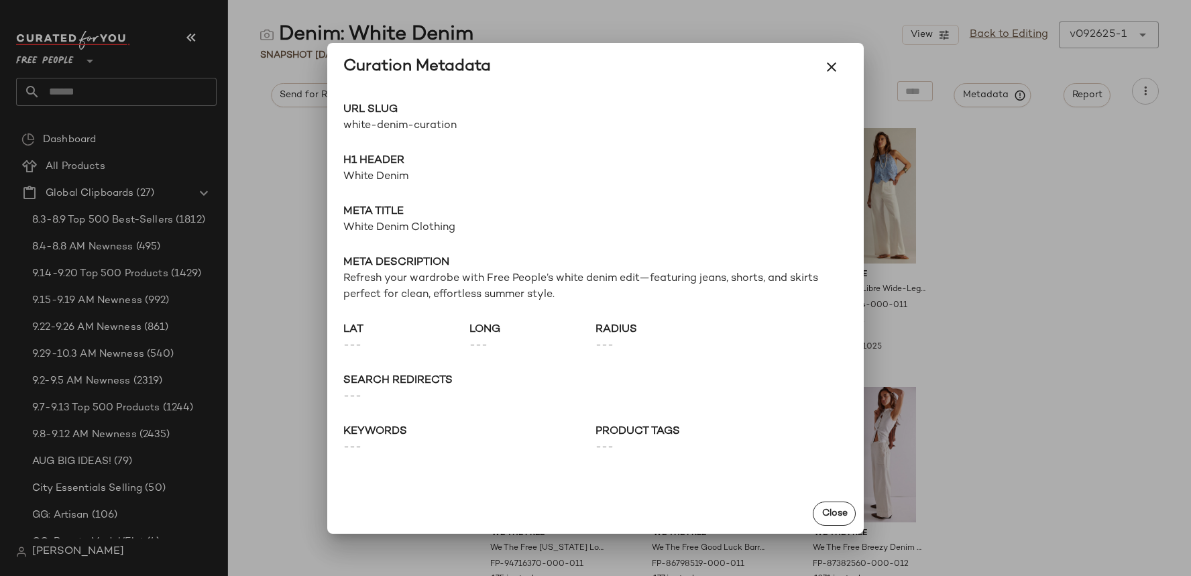
click at [447, 130] on span "white-denim-curation" at bounding box center [469, 126] width 252 height 16
copy div "white-denim-curation Go to Shop"
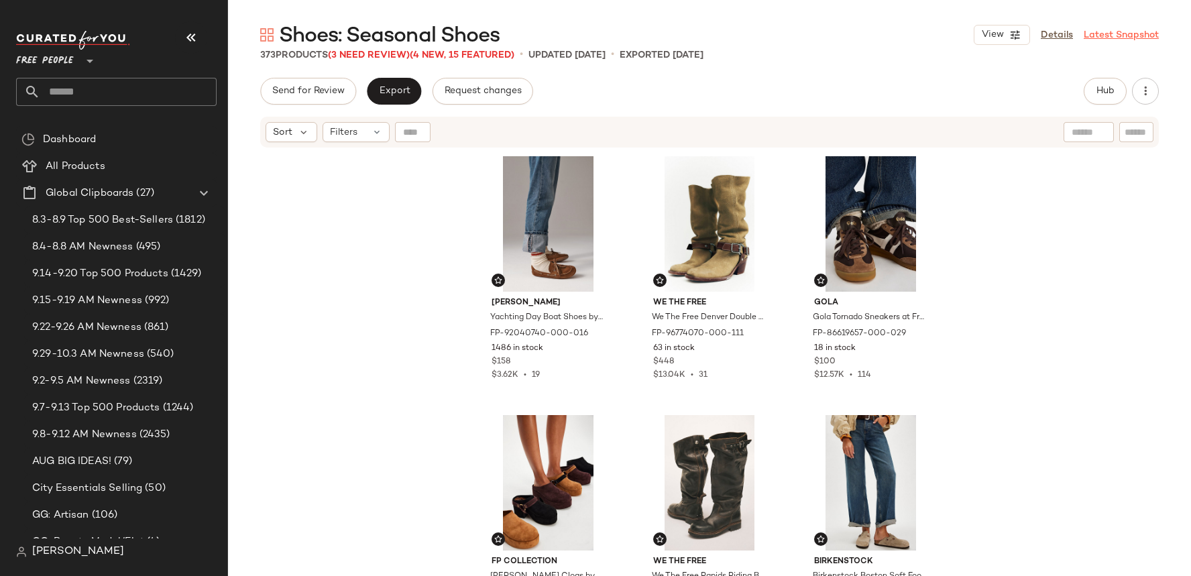
click at [1113, 39] on link "Latest Snapshot" at bounding box center [1121, 35] width 75 height 14
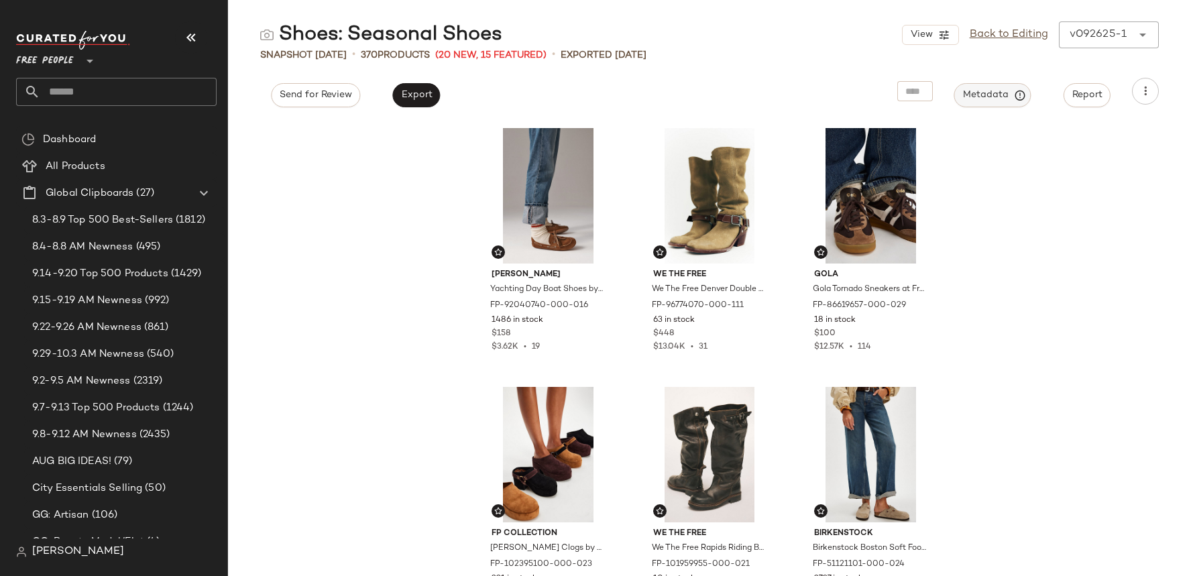
click at [996, 99] on span "Metadata" at bounding box center [992, 95] width 61 height 12
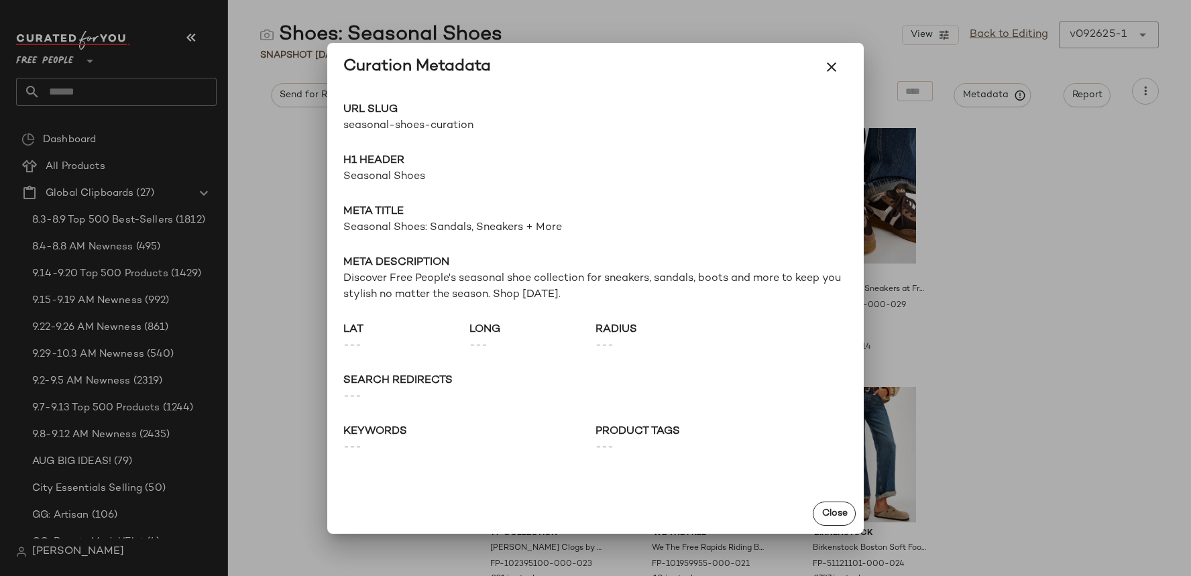
click at [424, 118] on span "seasonal-shoes-curation" at bounding box center [469, 126] width 252 height 16
copy div "seasonal-shoes-curation Go to Shop"
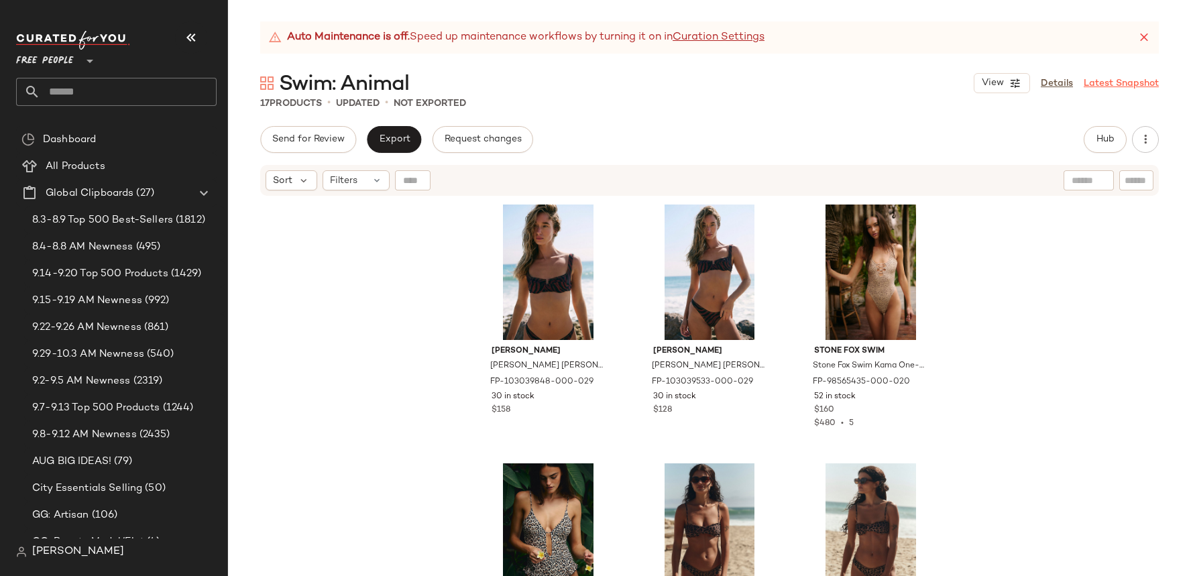
click at [1109, 80] on link "Latest Snapshot" at bounding box center [1121, 83] width 75 height 14
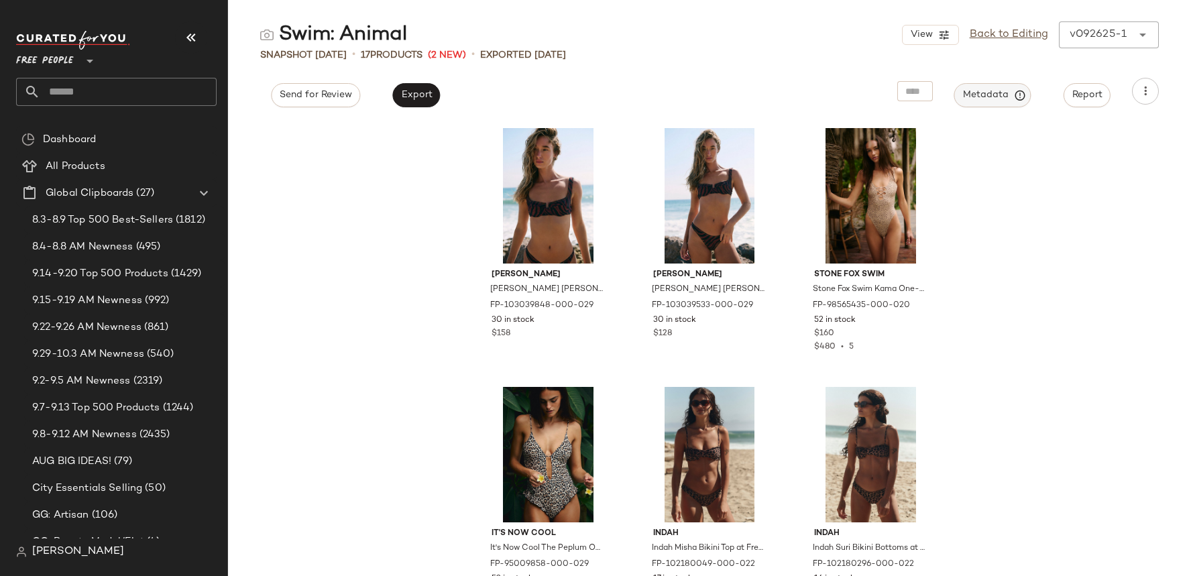
click at [970, 87] on button "Metadata" at bounding box center [992, 95] width 77 height 24
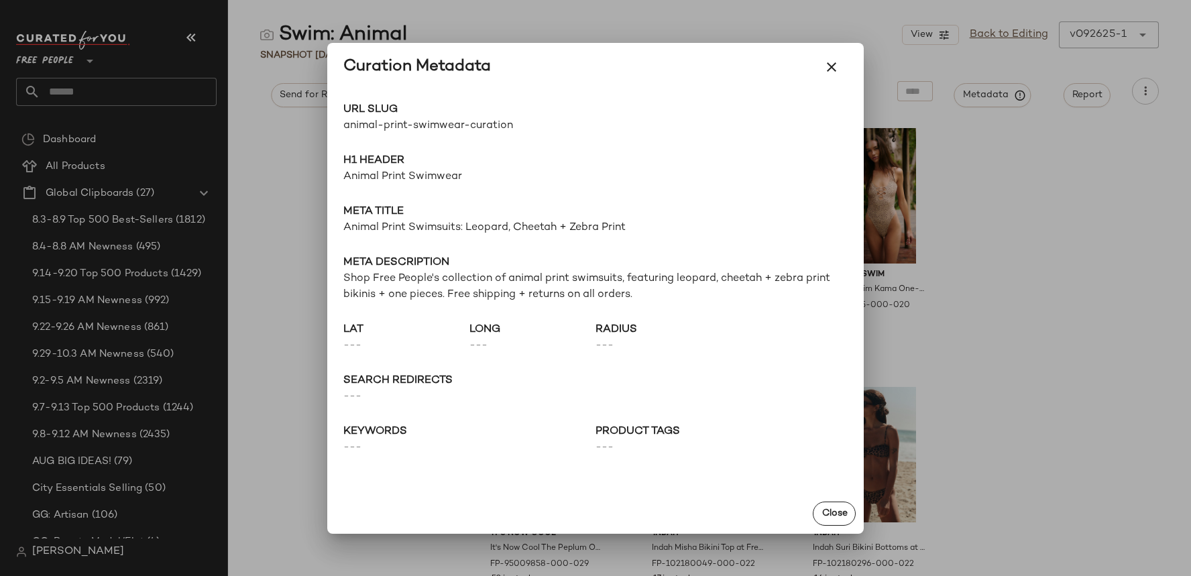
click at [431, 127] on span "animal-print-swimwear-curation" at bounding box center [469, 126] width 252 height 16
copy div "animal-print-swimwear-curation Go to Shop"
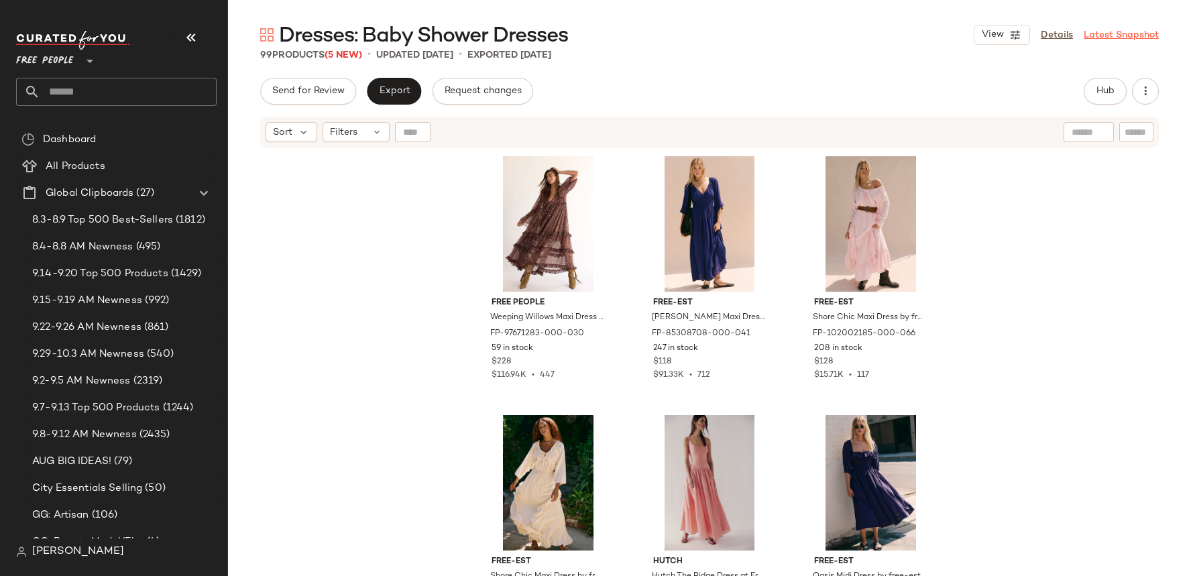
click at [1124, 38] on link "Latest Snapshot" at bounding box center [1121, 35] width 75 height 14
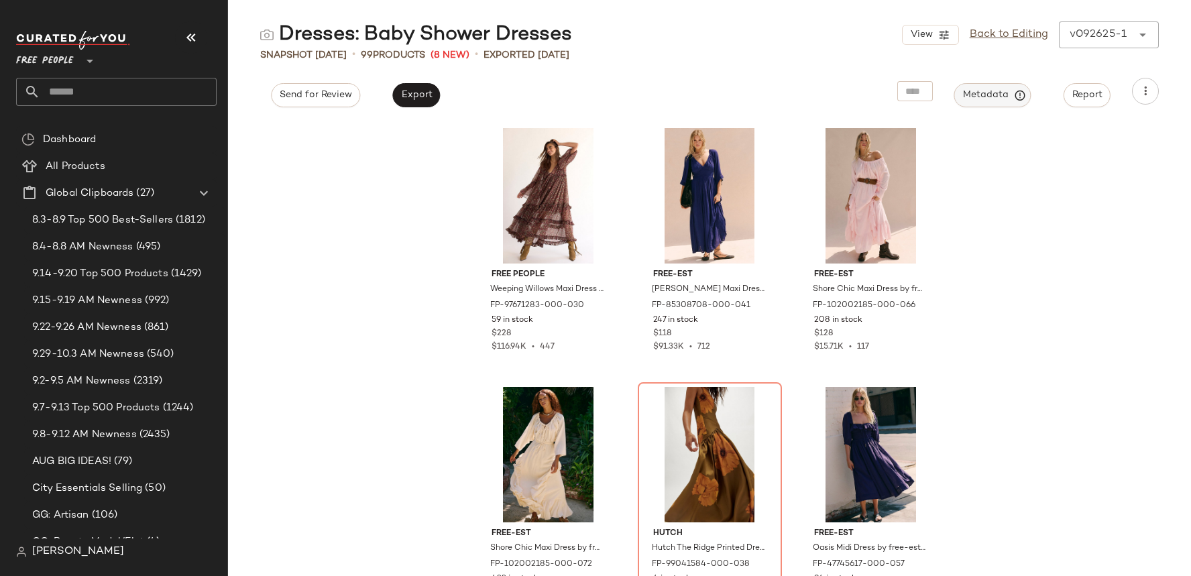
click at [996, 105] on button "Metadata" at bounding box center [992, 95] width 77 height 24
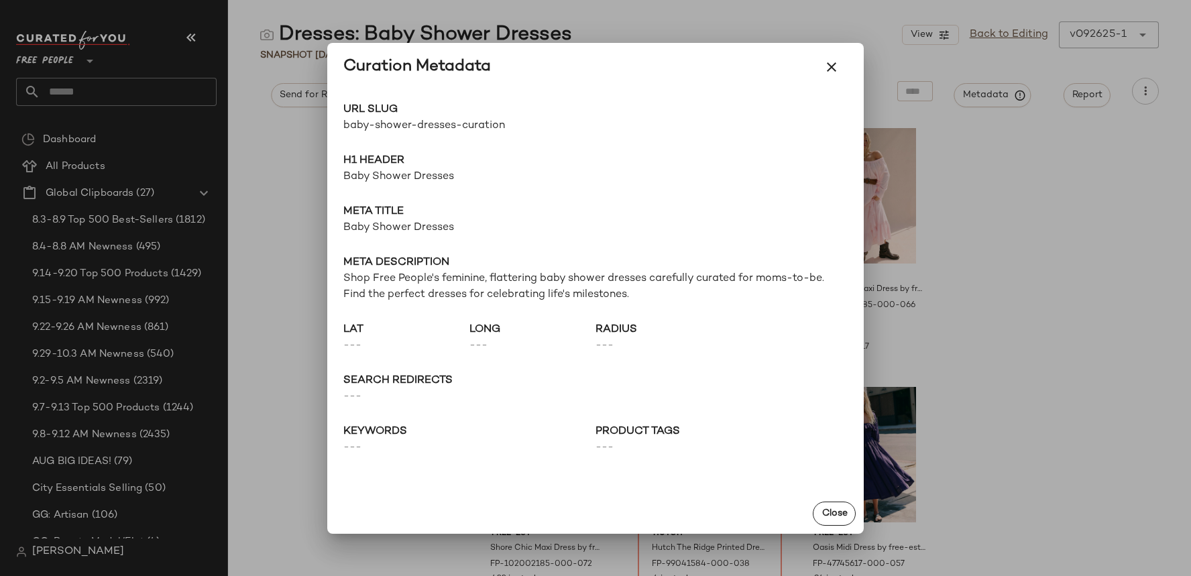
click at [440, 132] on span "baby-shower-dresses-curation" at bounding box center [469, 126] width 252 height 16
copy div "baby-shower-dresses-curation Go to Shop"
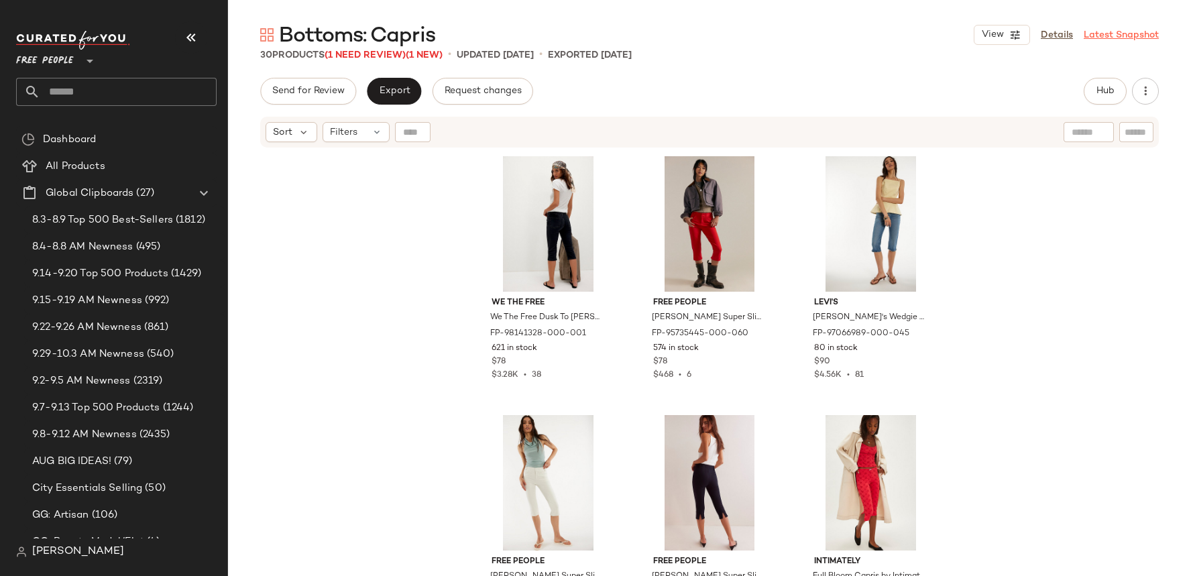
click at [1092, 32] on link "Latest Snapshot" at bounding box center [1121, 35] width 75 height 14
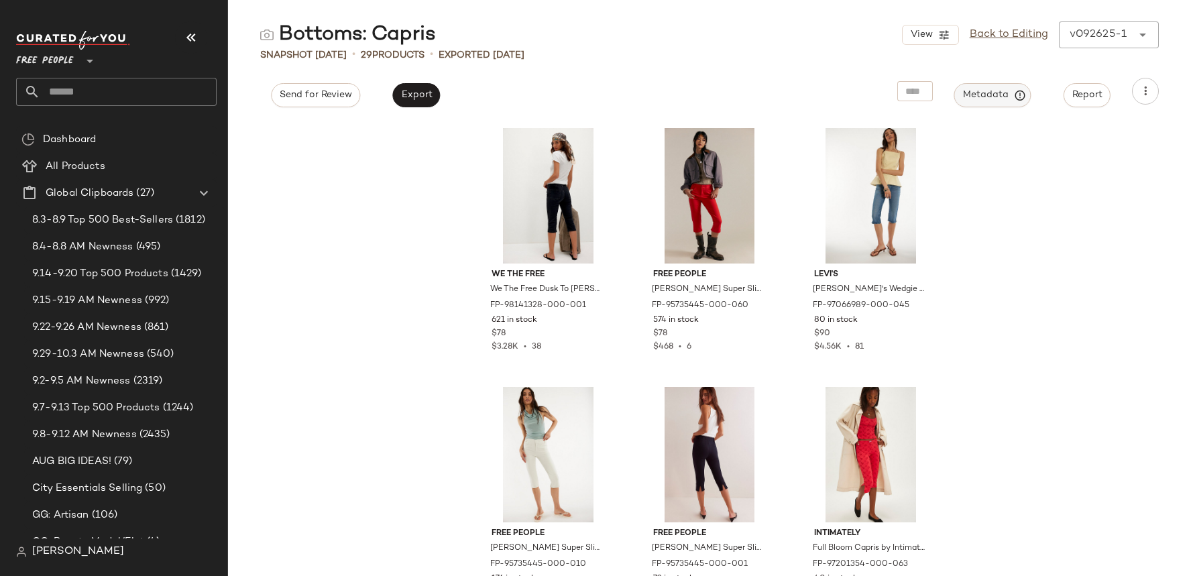
click at [1005, 89] on span "Metadata" at bounding box center [992, 95] width 61 height 12
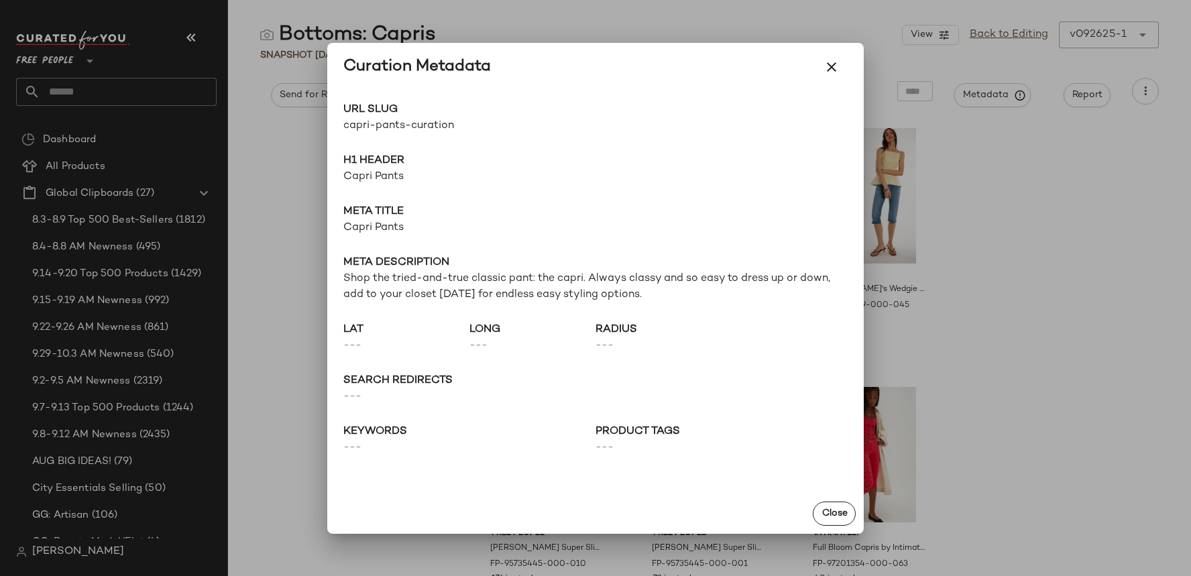
click at [418, 123] on span "capri-pants-curation" at bounding box center [469, 126] width 252 height 16
copy div "capri-pants-curation Go to Shop"
click at [838, 70] on icon "button" at bounding box center [832, 67] width 16 height 16
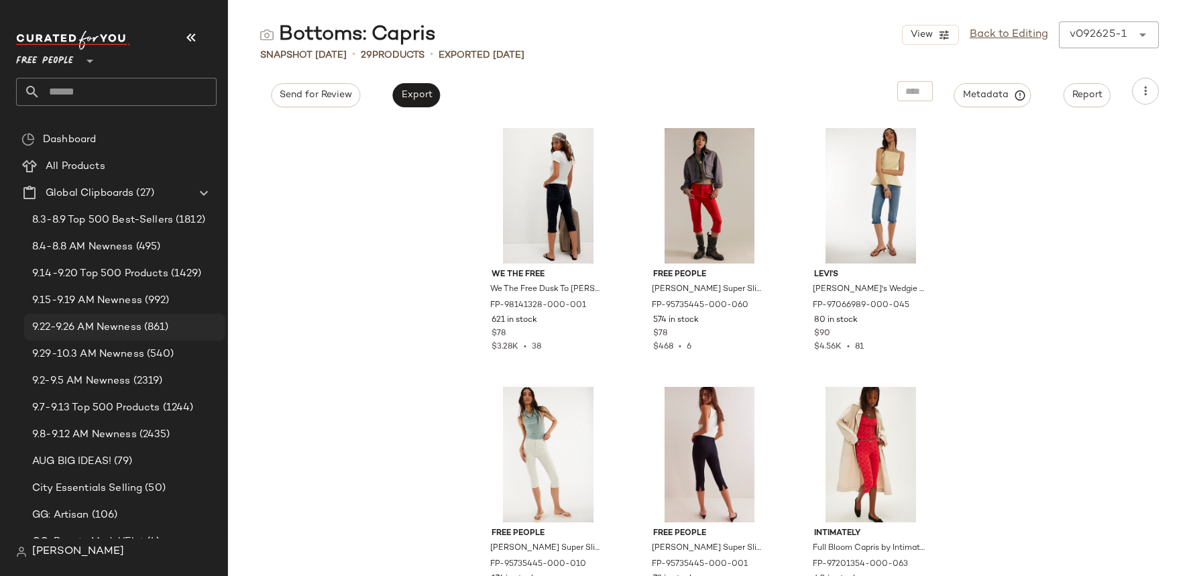
scroll to position [495, 0]
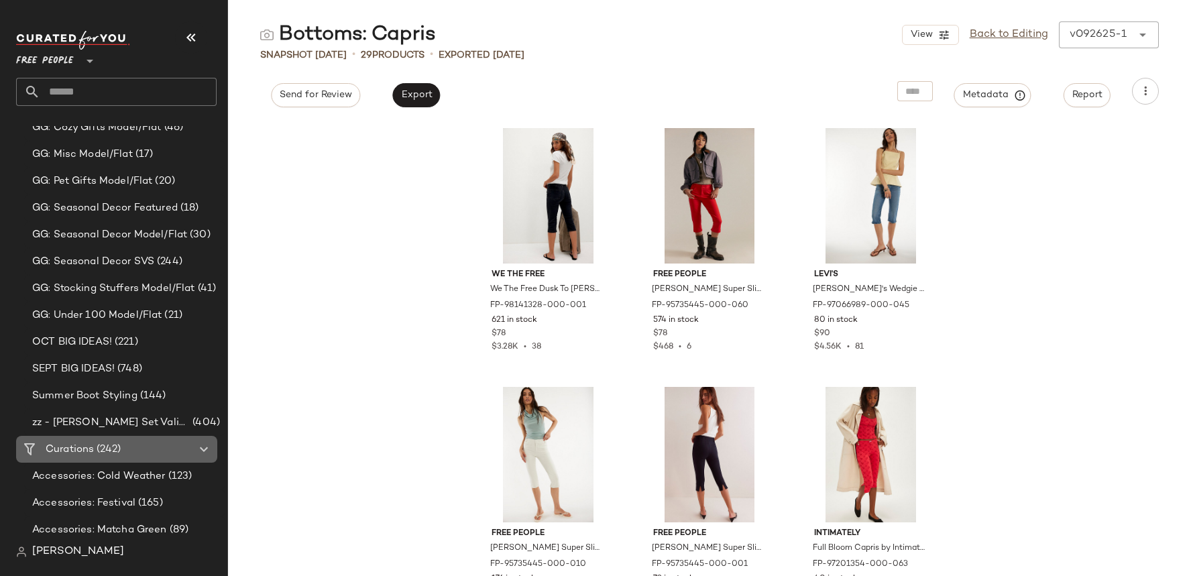
click at [80, 447] on span "Curations" at bounding box center [70, 449] width 48 height 15
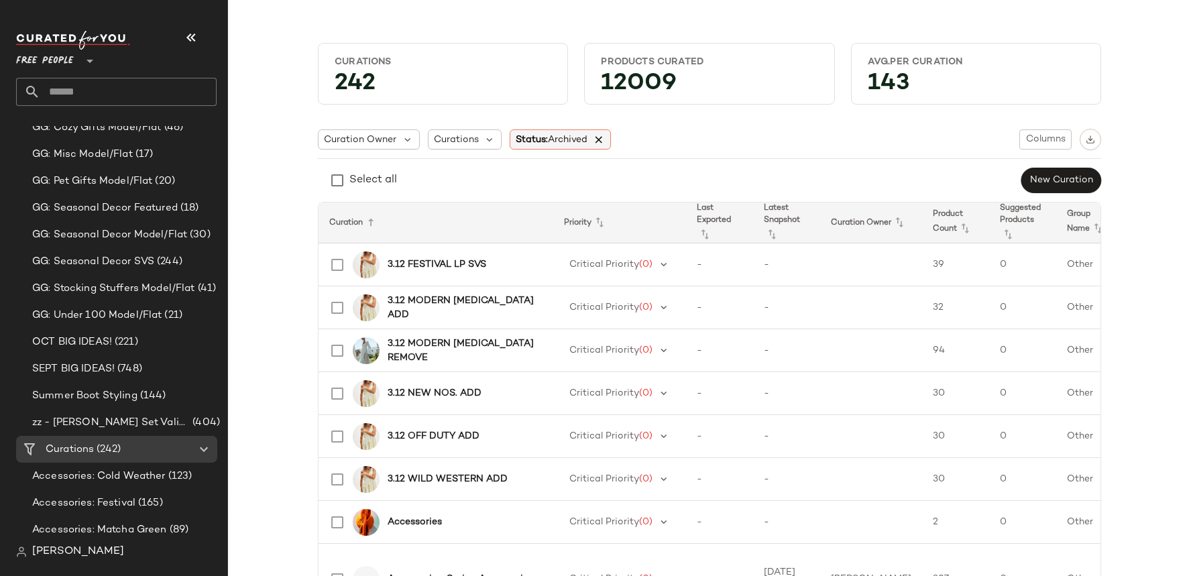
click at [602, 141] on icon at bounding box center [599, 139] width 12 height 12
click at [596, 143] on div "Curation Owner Curations Status Columns" at bounding box center [709, 139] width 783 height 21
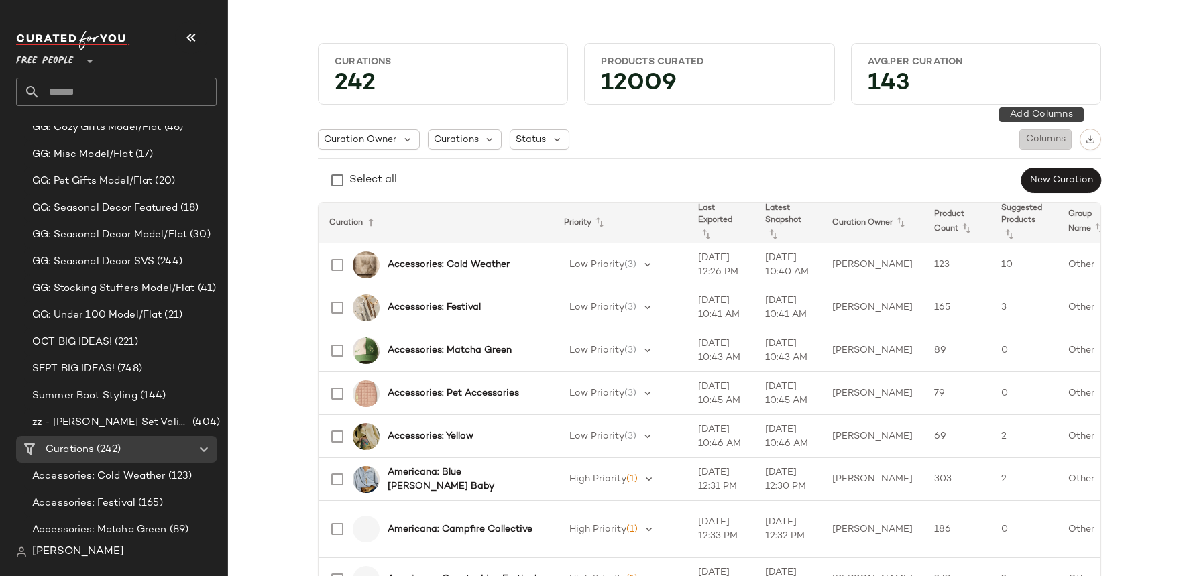
click at [1054, 144] on span "Columns" at bounding box center [1045, 139] width 40 height 11
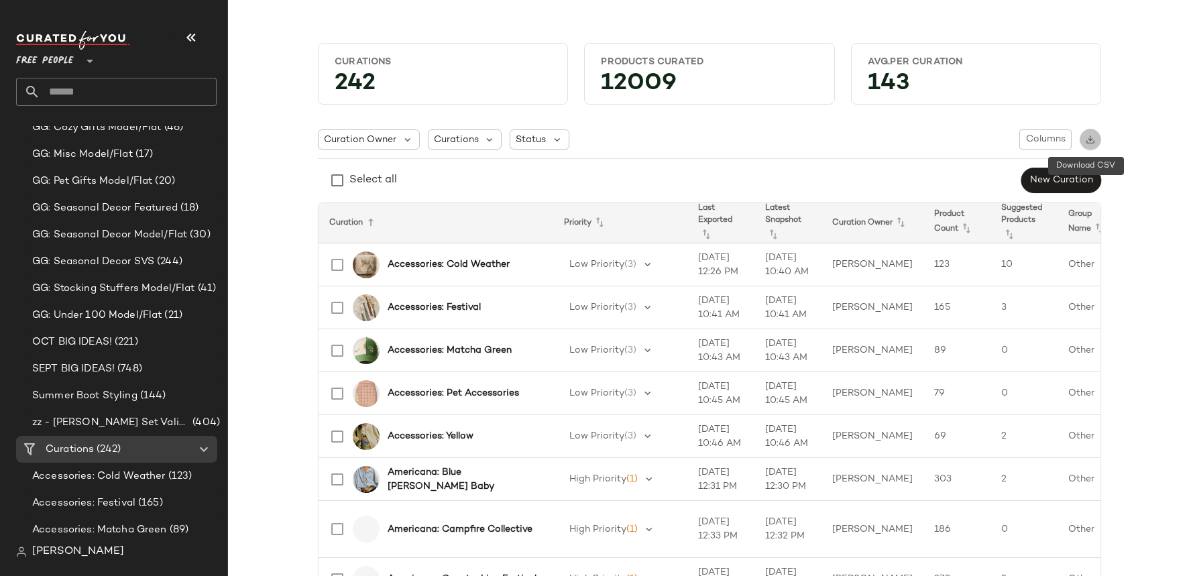
click at [1080, 144] on button "button" at bounding box center [1090, 139] width 21 height 21
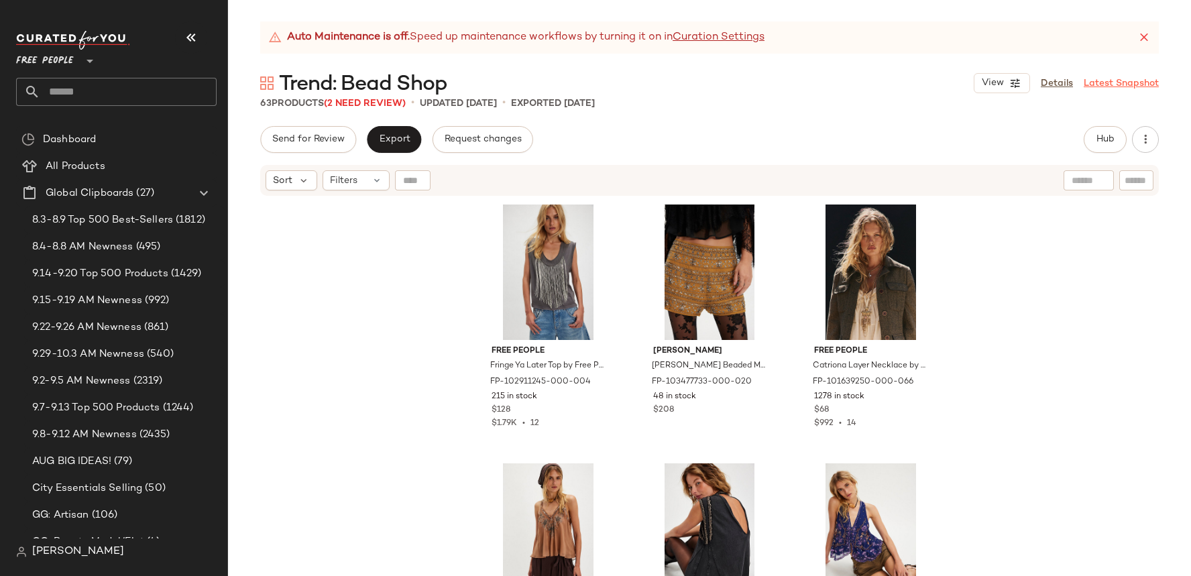
click at [1113, 83] on link "Latest Snapshot" at bounding box center [1121, 83] width 75 height 14
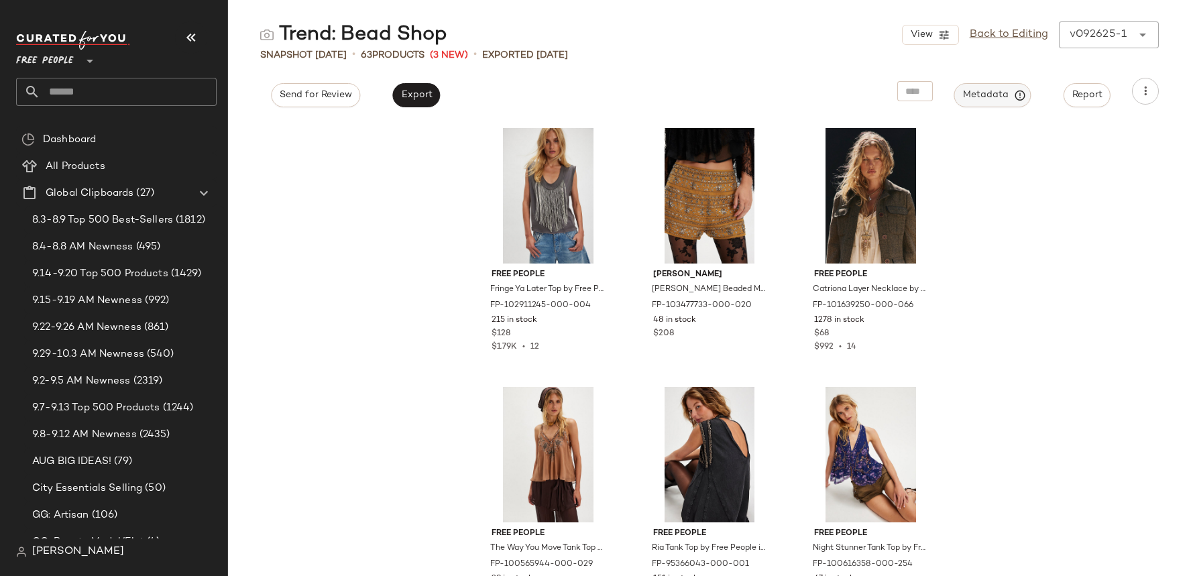
click at [977, 95] on span "Metadata" at bounding box center [992, 95] width 61 height 12
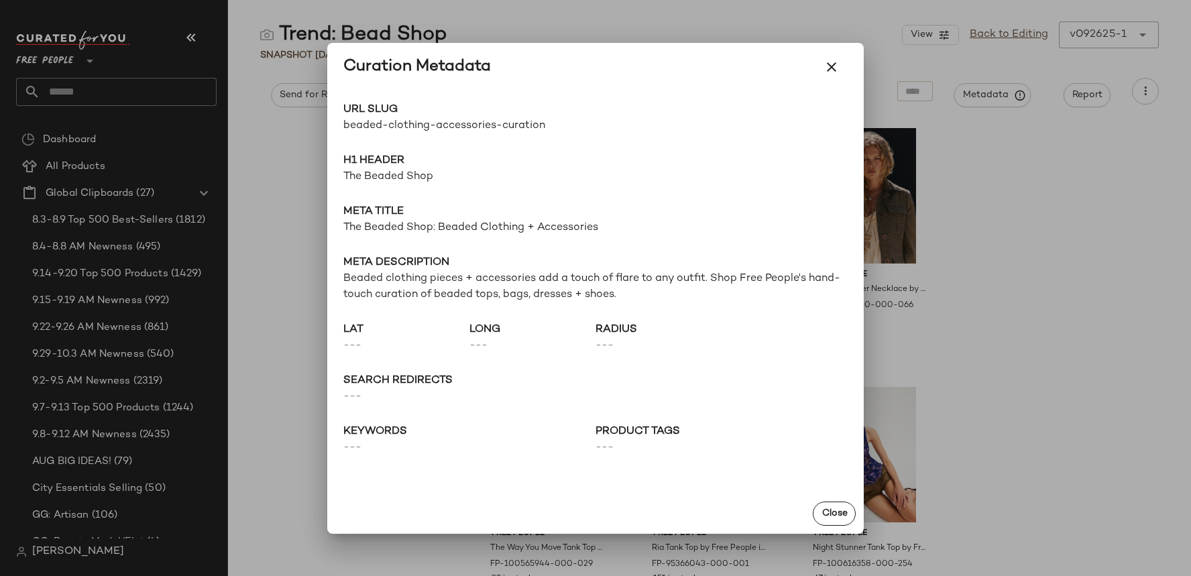
click at [449, 125] on span "beaded-clothing-accessories-curation" at bounding box center [469, 126] width 252 height 16
copy div "beaded-clothing-accessories-curation Go to Shop"
click at [832, 66] on icon "button" at bounding box center [832, 67] width 16 height 16
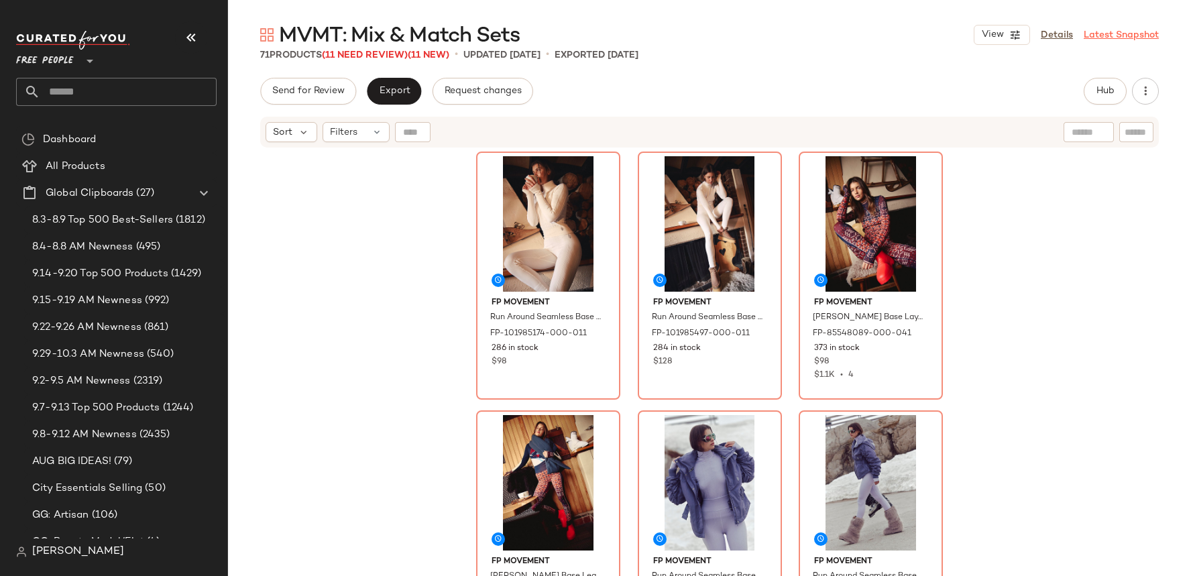
click at [1106, 38] on link "Latest Snapshot" at bounding box center [1121, 35] width 75 height 14
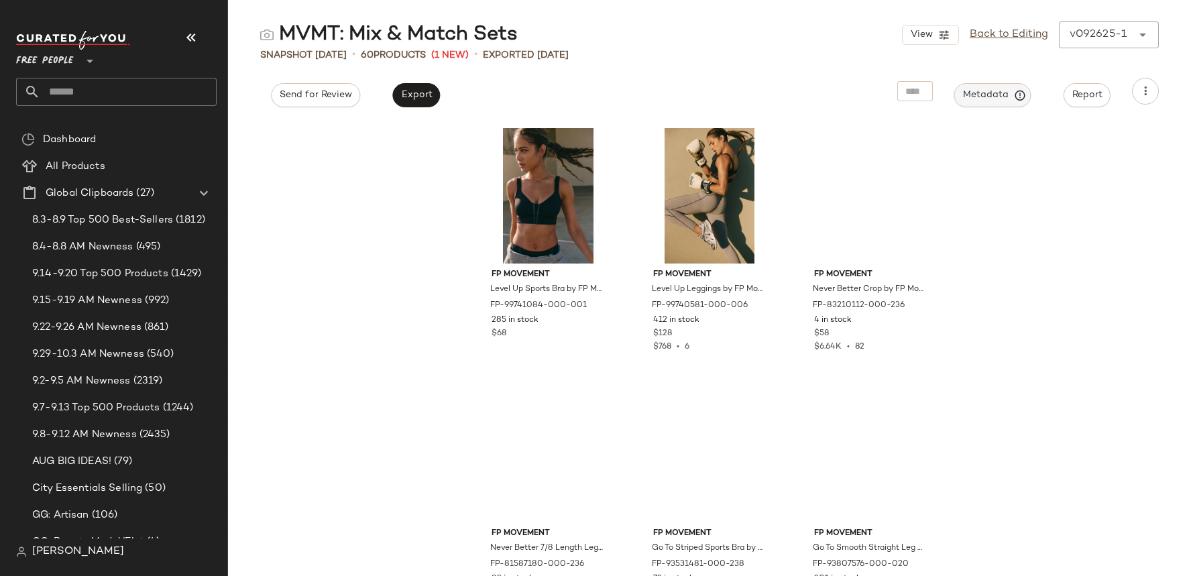
click at [1006, 99] on span "Metadata" at bounding box center [992, 95] width 61 height 12
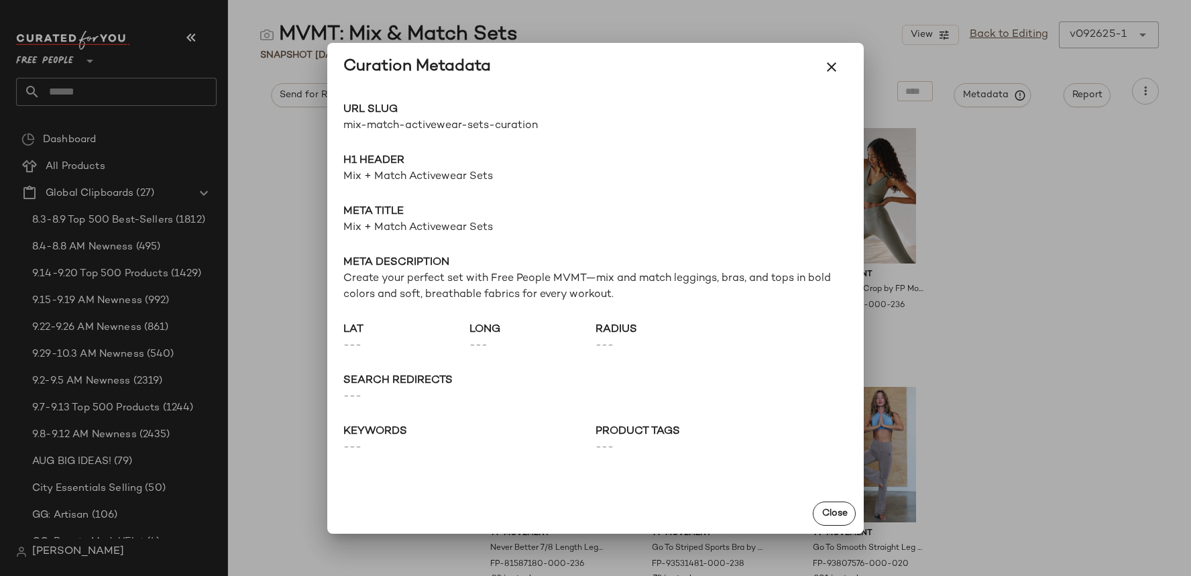
click at [462, 124] on span "mix-match-activewear-sets-curation" at bounding box center [469, 126] width 252 height 16
copy div "mix-match-activewear-sets-curation Go to Shop"
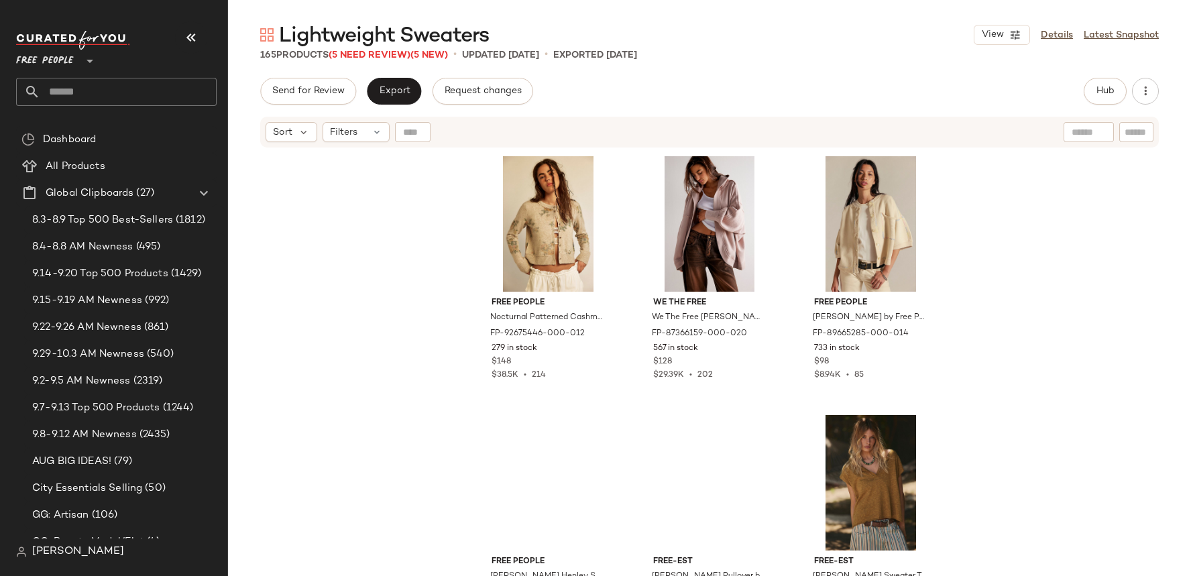
click at [1118, 22] on div "Lightweight Sweaters View Details Latest Snapshot" at bounding box center [709, 34] width 963 height 27
click at [1118, 35] on link "Latest Snapshot" at bounding box center [1121, 35] width 75 height 14
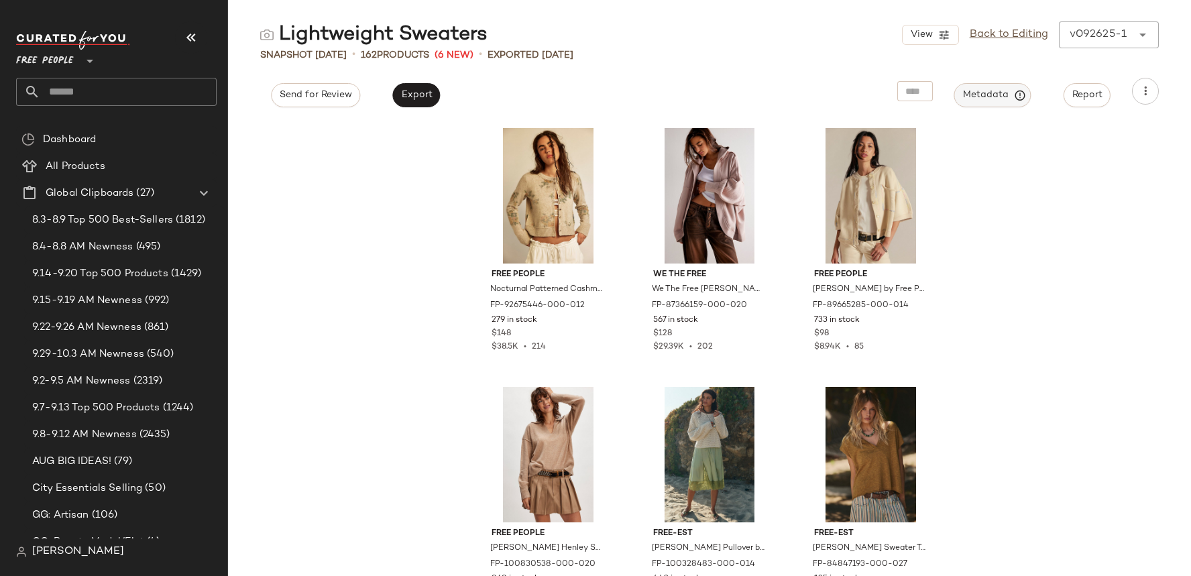
click at [1021, 97] on icon "button" at bounding box center [1020, 95] width 12 height 12
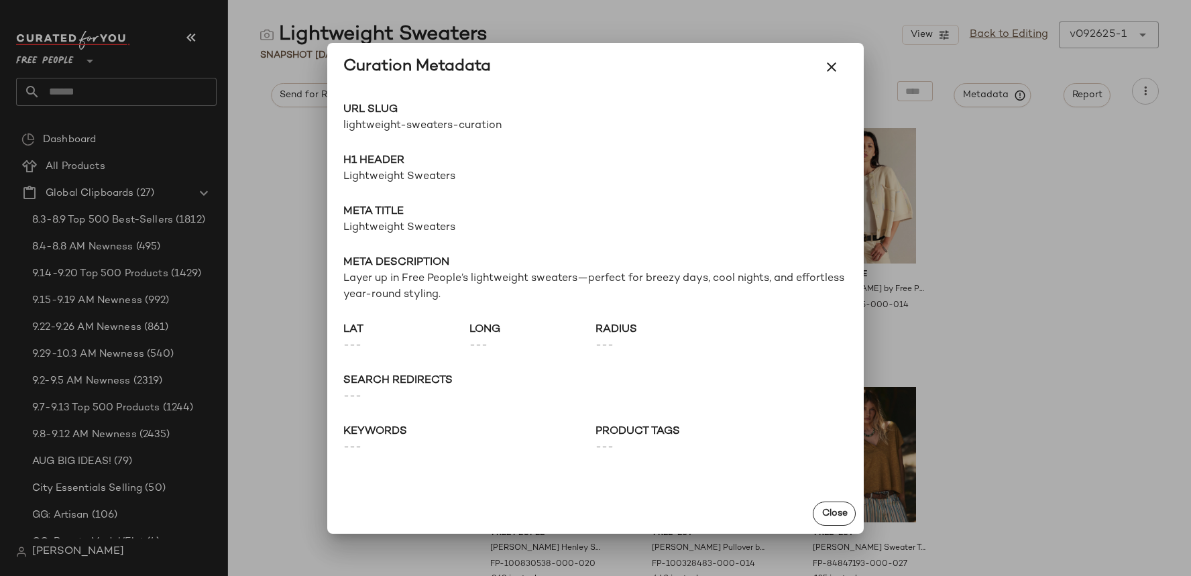
click at [465, 129] on span "lightweight-sweaters-curation" at bounding box center [469, 126] width 252 height 16
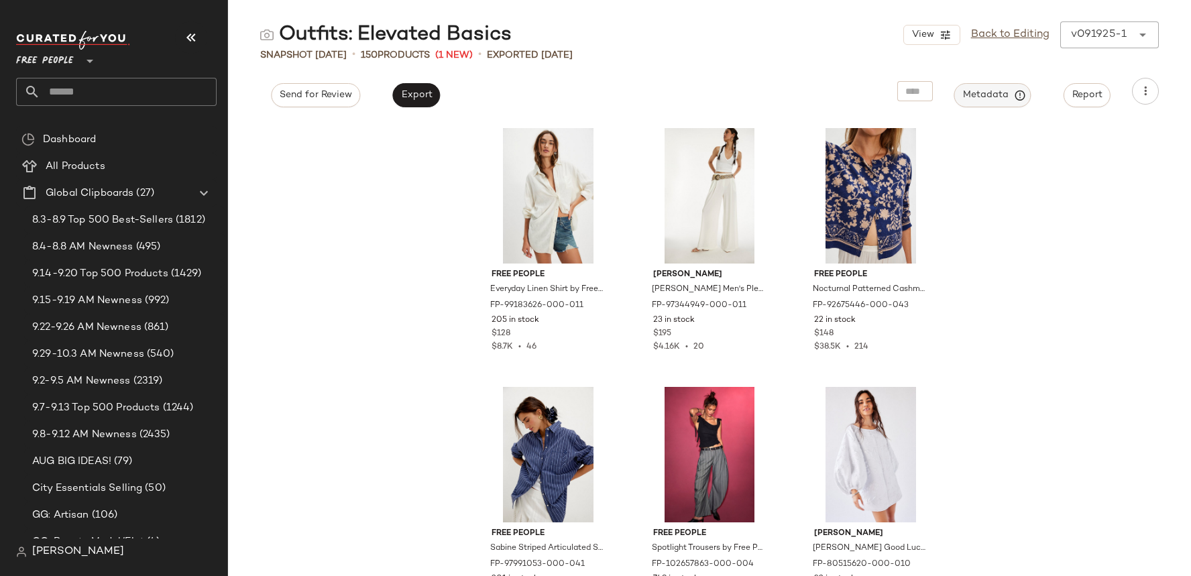
click at [980, 91] on span "Metadata" at bounding box center [992, 95] width 61 height 12
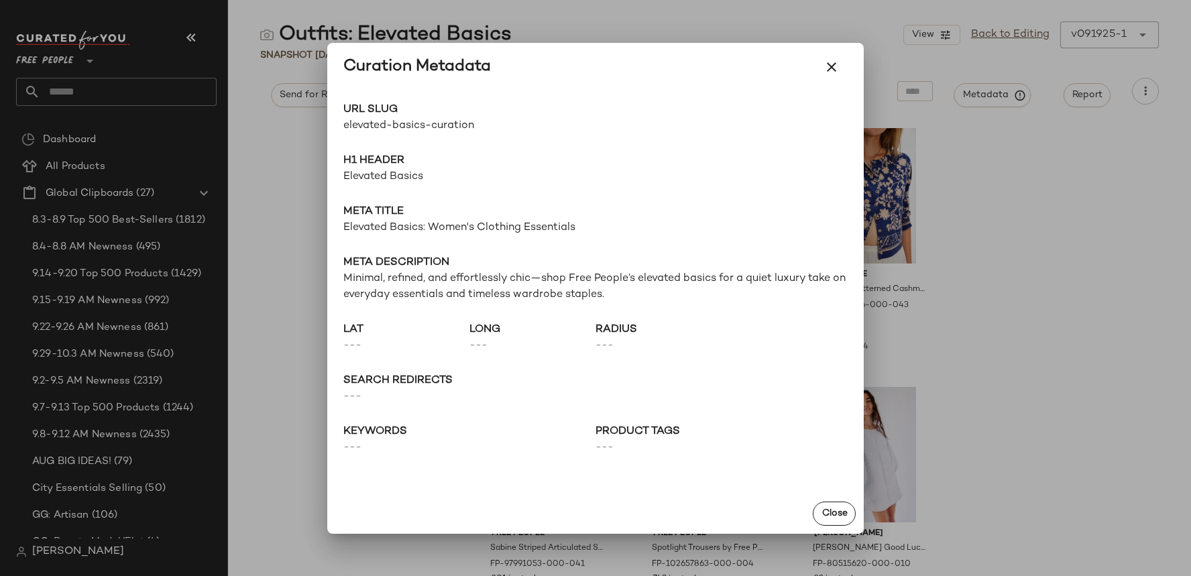
click at [463, 125] on span "elevated-basics-curation" at bounding box center [469, 126] width 252 height 16
copy div "elevated-basics-curation Go to Shop"
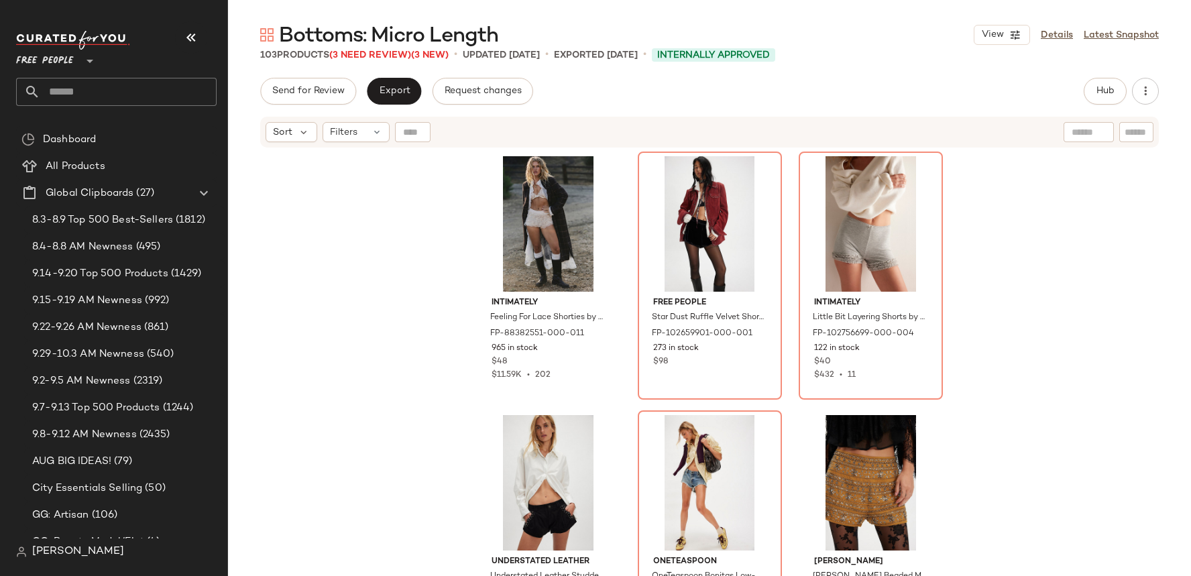
click at [439, 36] on span "Bottoms: Micro Length" at bounding box center [388, 36] width 219 height 27
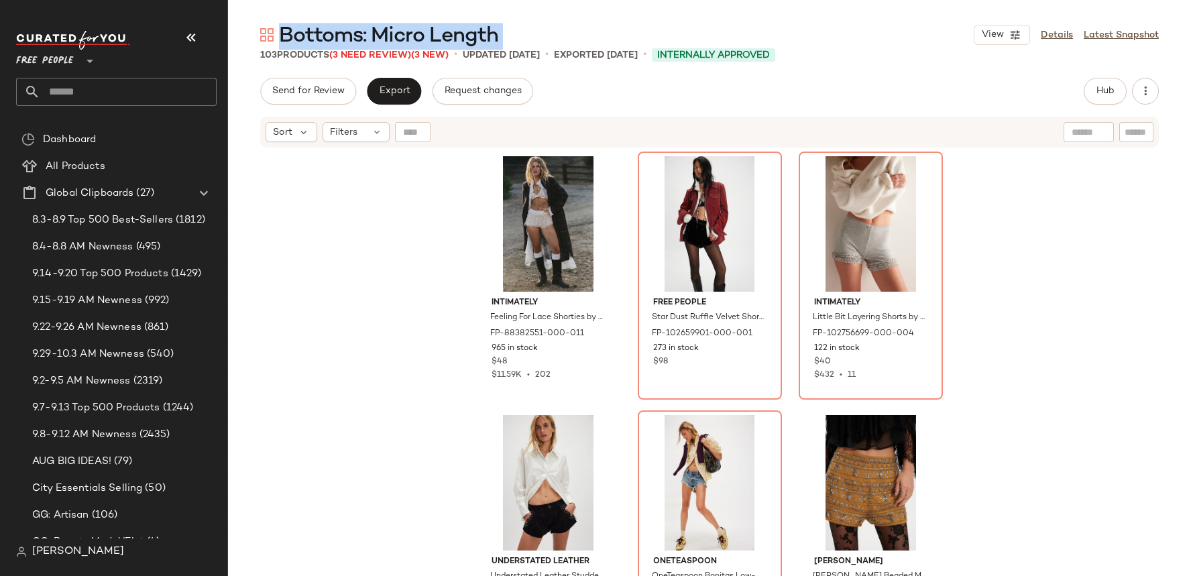
click at [439, 36] on span "Bottoms: Micro Length" at bounding box center [388, 36] width 219 height 27
copy div "Bottoms: Micro Length View"
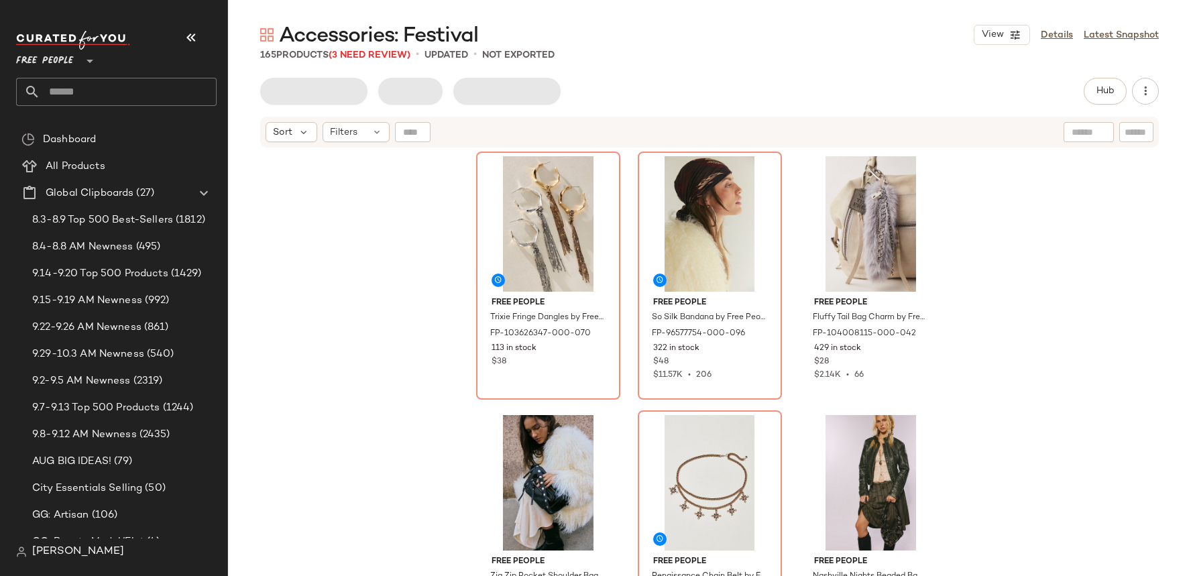
click at [467, 40] on span "Accessories: Festival" at bounding box center [378, 36] width 199 height 27
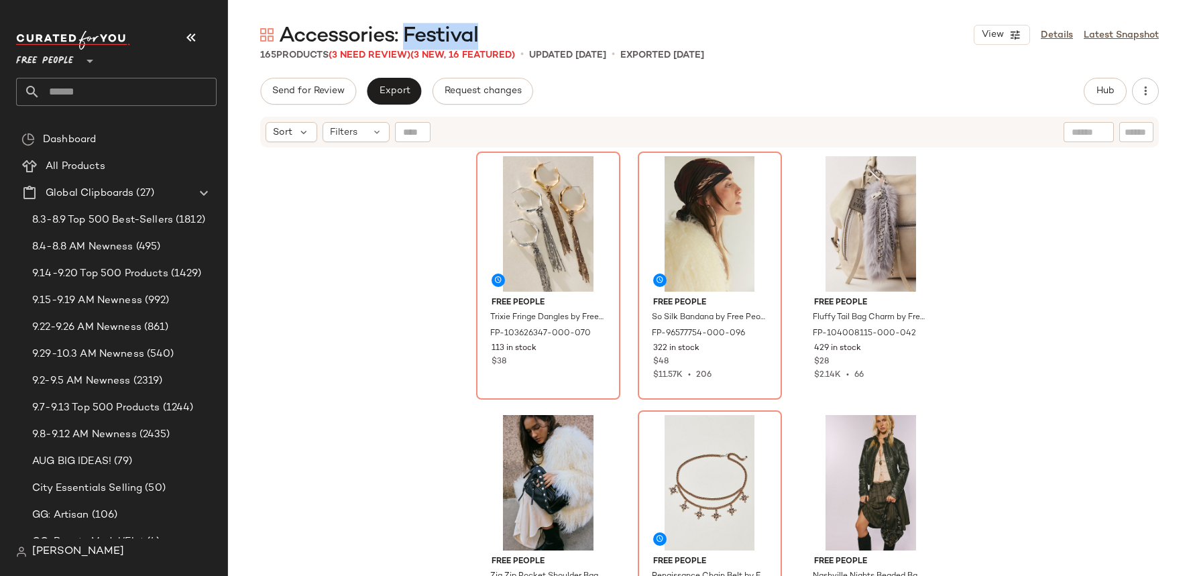
click at [467, 40] on span "Accessories: Festival" at bounding box center [378, 36] width 199 height 27
copy div "Accessories: Festival View"
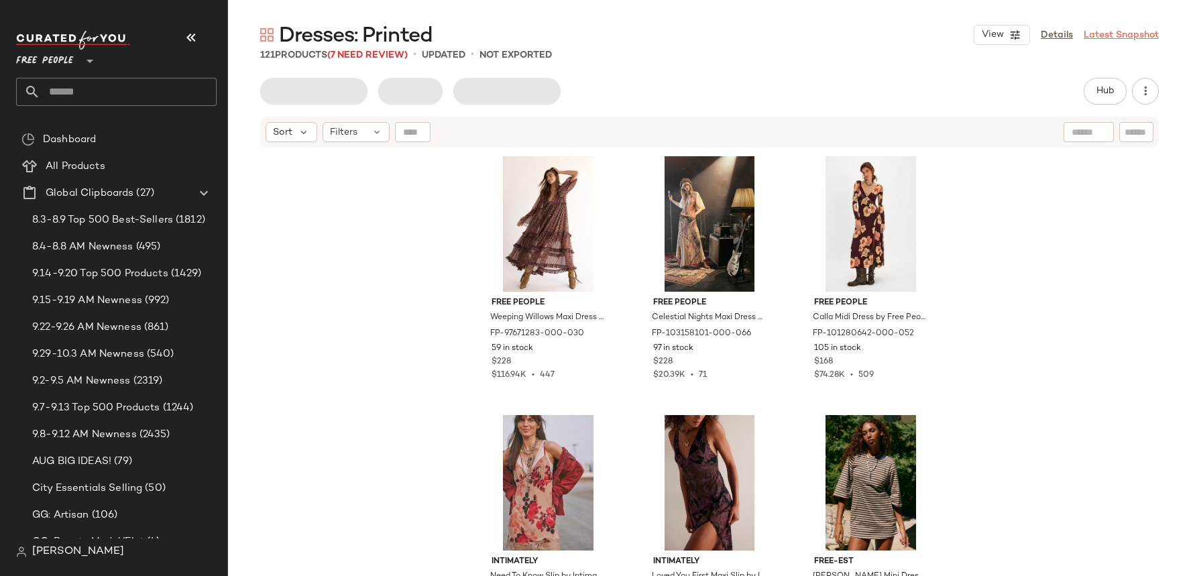
click at [1131, 40] on link "Latest Snapshot" at bounding box center [1121, 35] width 75 height 14
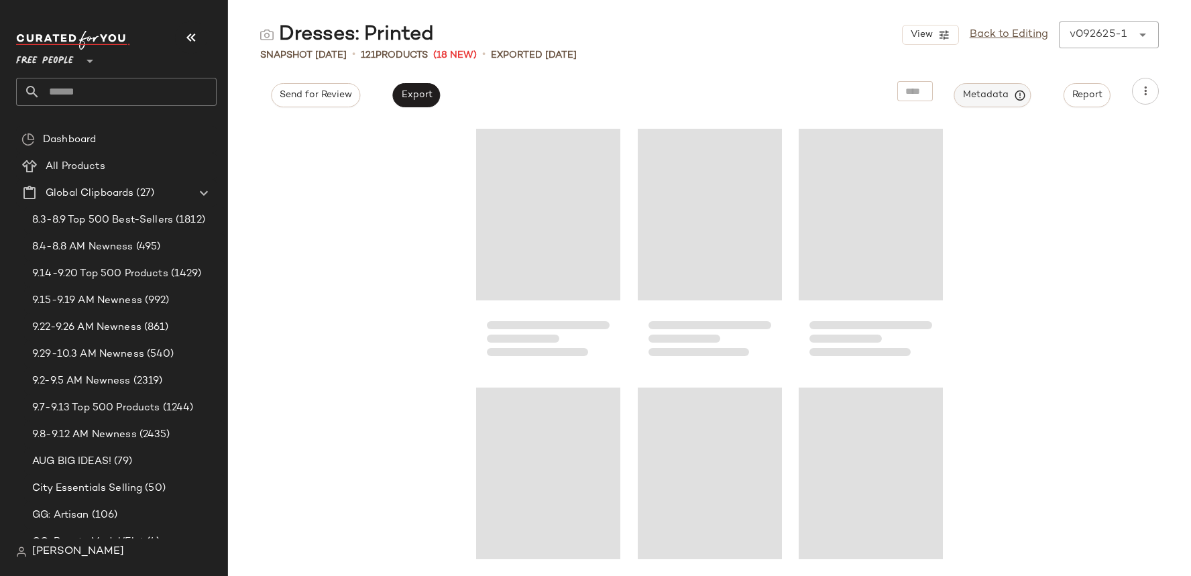
click at [997, 99] on span "Metadata" at bounding box center [992, 95] width 61 height 12
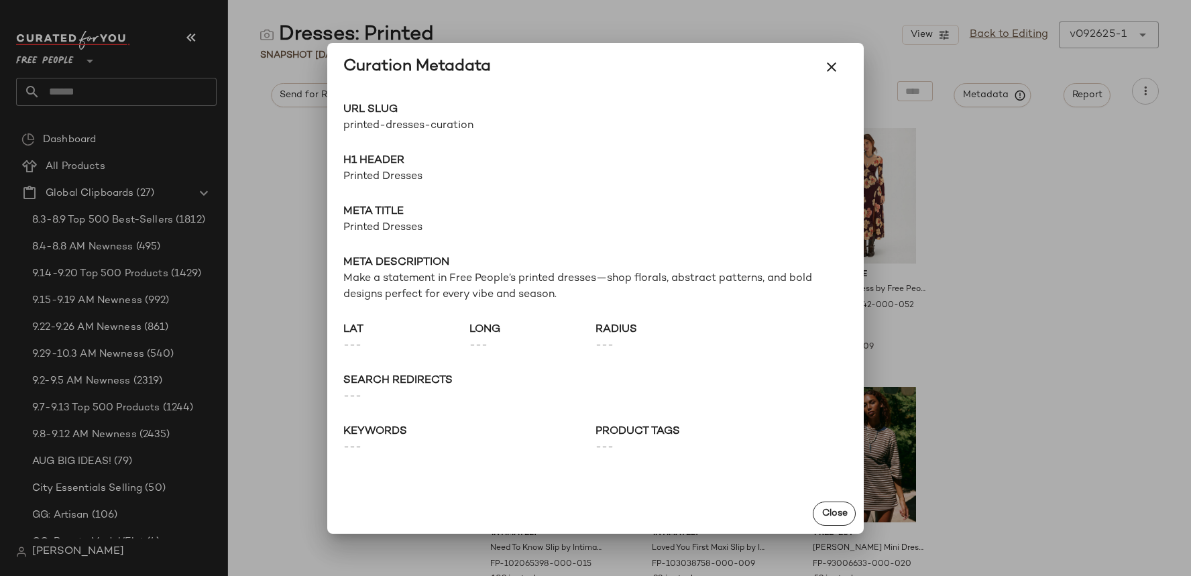
click at [429, 130] on span "printed-dresses-curation" at bounding box center [469, 126] width 252 height 16
copy div "printed-dresses-curation Go to Shop"
click at [328, 196] on div "URL Slug printed-dresses-curation Go to Shop H1 Header Printed Dresses Meta tit…" at bounding box center [595, 292] width 537 height 402
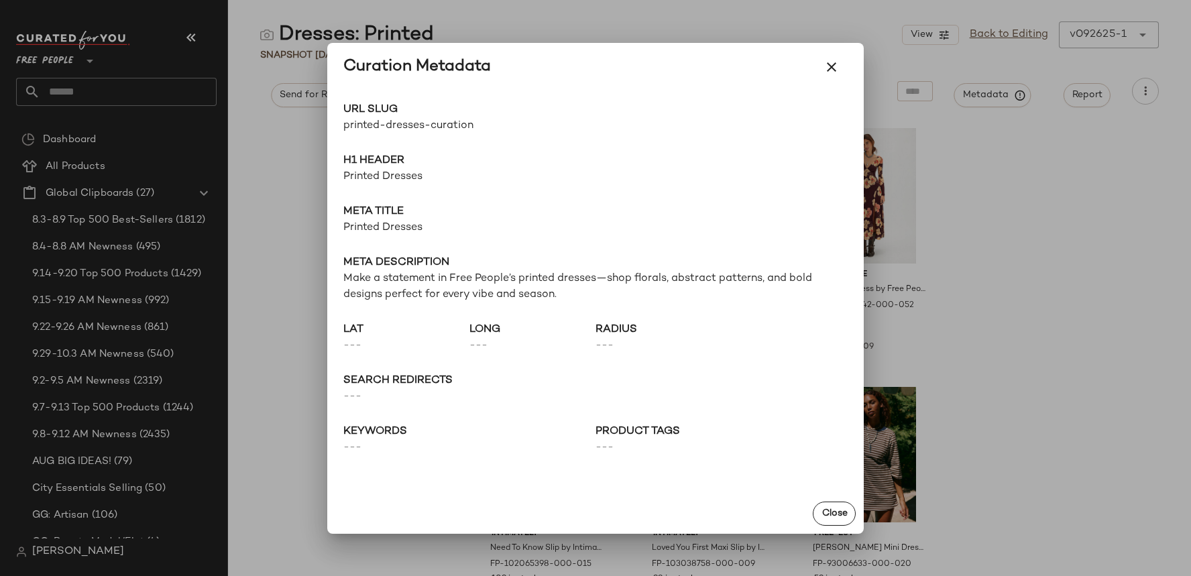
scroll to position [558, 0]
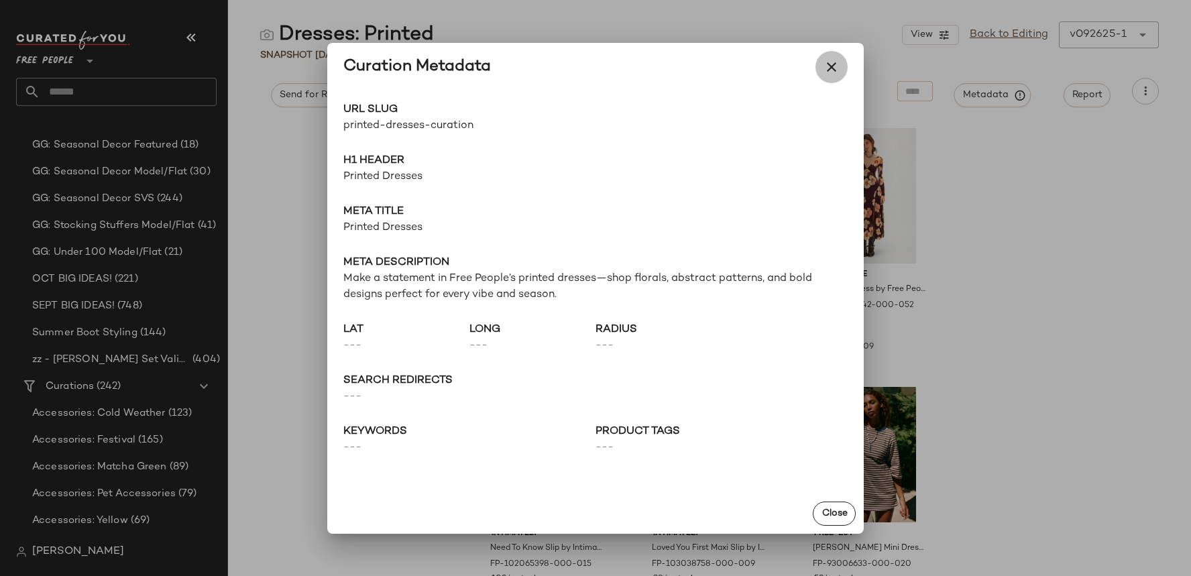
click at [836, 71] on icon "button" at bounding box center [832, 67] width 16 height 16
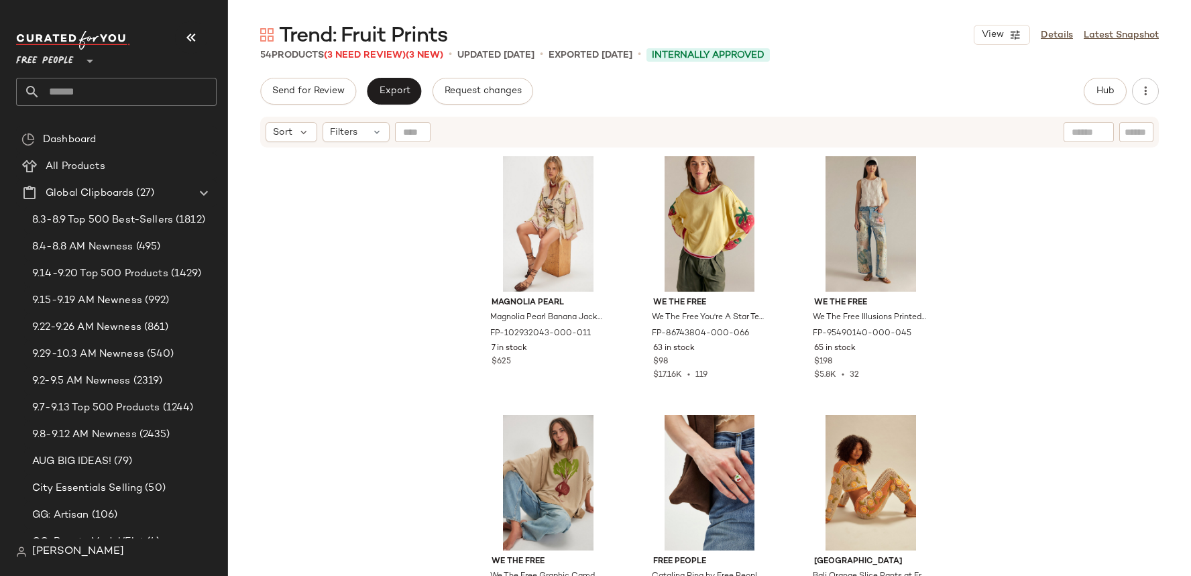
click at [382, 24] on span "Trend: Fruit Prints" at bounding box center [363, 36] width 168 height 27
copy div "Trend: Fruit Prints View"
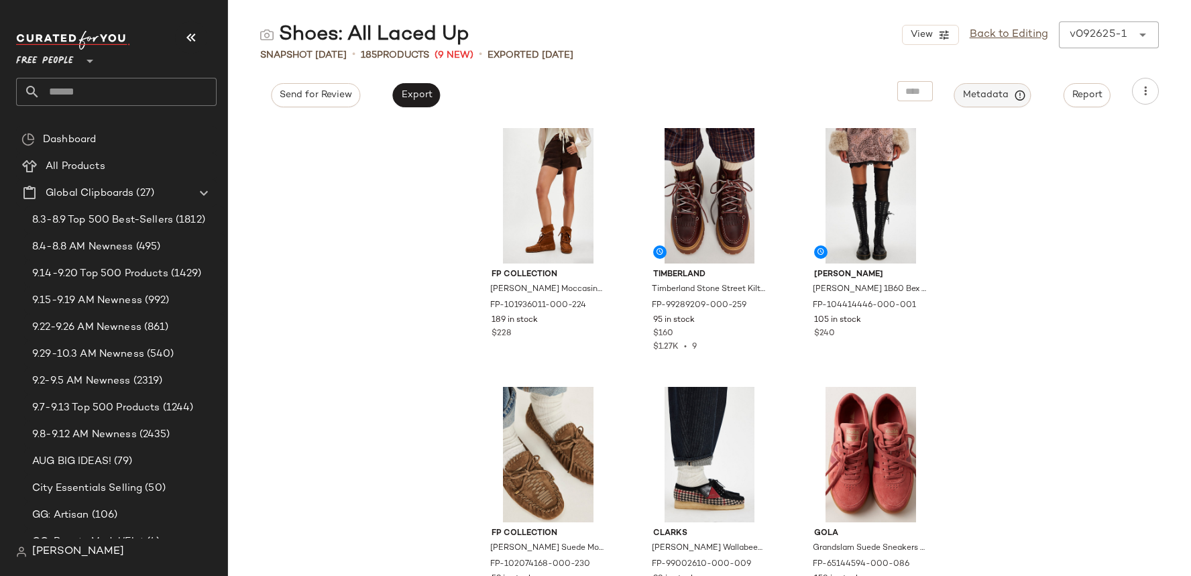
click at [1003, 100] on span "Metadata" at bounding box center [992, 95] width 61 height 12
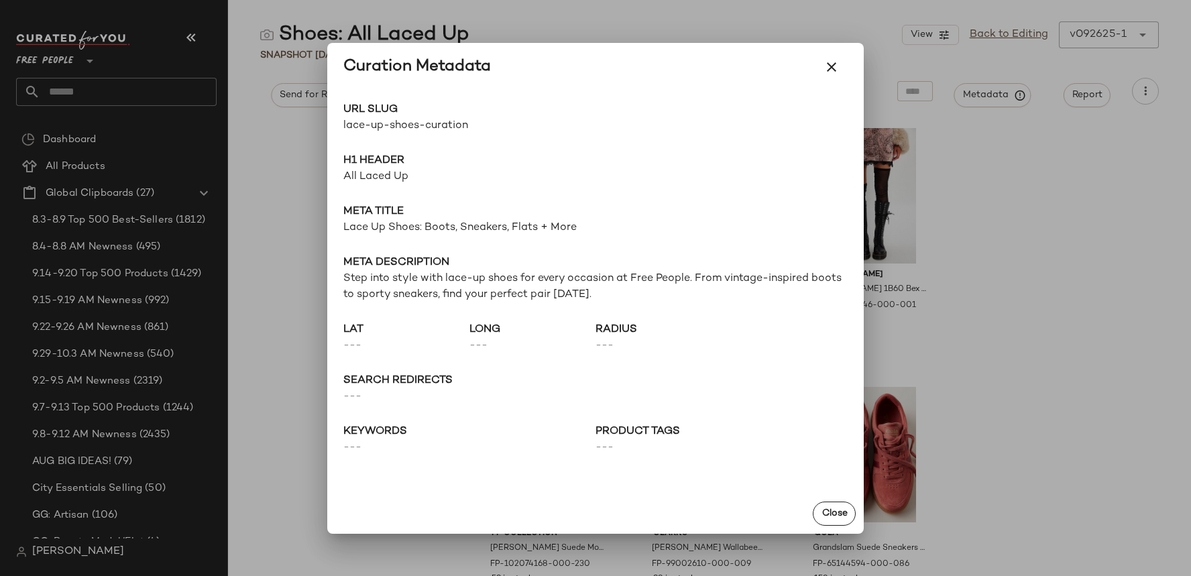
click at [396, 123] on span "lace-up-shoes-curation" at bounding box center [469, 126] width 252 height 16
copy span "shoes"
click at [419, 121] on span "lace-up-shoes-curation" at bounding box center [469, 126] width 252 height 16
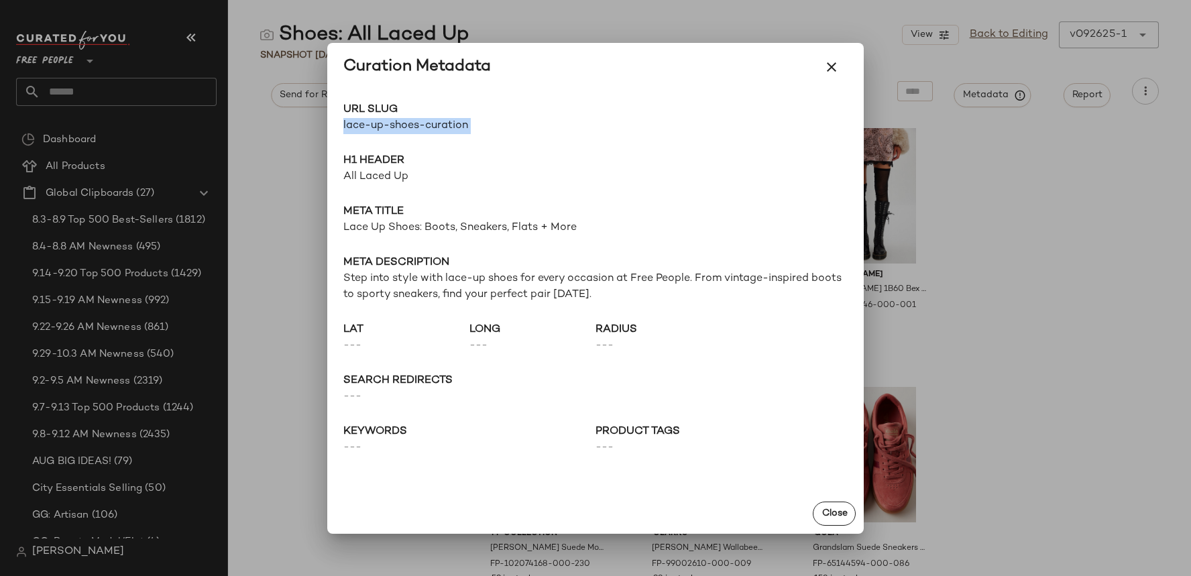
click at [419, 121] on span "lace-up-shoes-curation" at bounding box center [469, 126] width 252 height 16
copy div "lace-up-shoes-curation Go to Shop"
click at [474, 205] on span "Meta title" at bounding box center [595, 212] width 504 height 16
click at [474, 229] on span "Lace Up Shoes: Boots, Sneakers, Flats + More" at bounding box center [595, 228] width 504 height 16
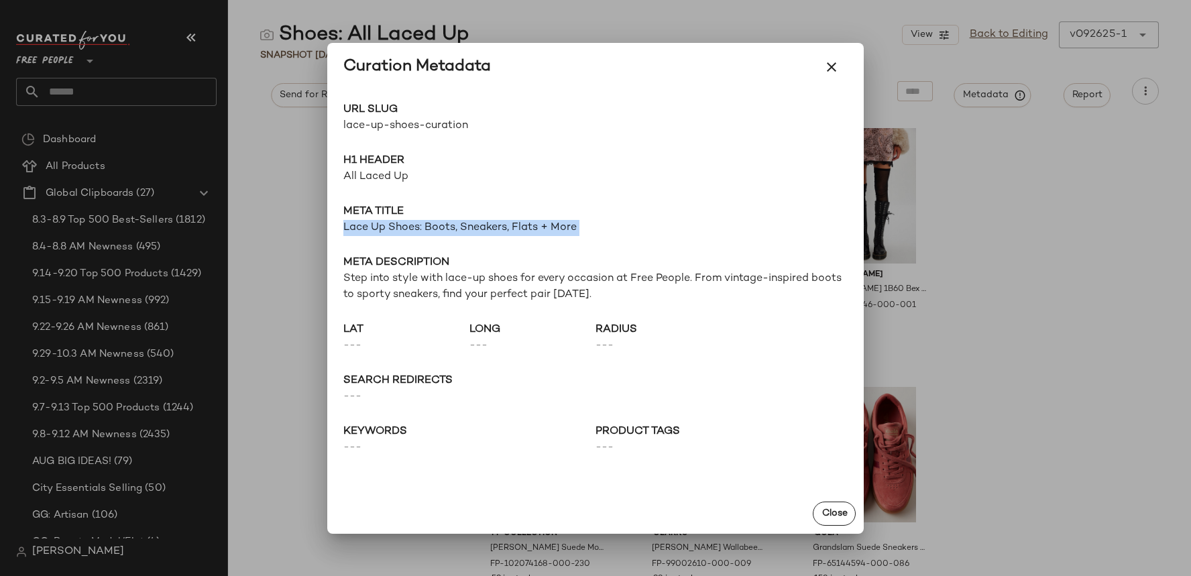
click at [474, 229] on span "Lace Up Shoes: Boots, Sneakers, Flats + More" at bounding box center [595, 228] width 504 height 16
copy span "Lace Up Shoes: Boots, Sneakers, Flats + More"
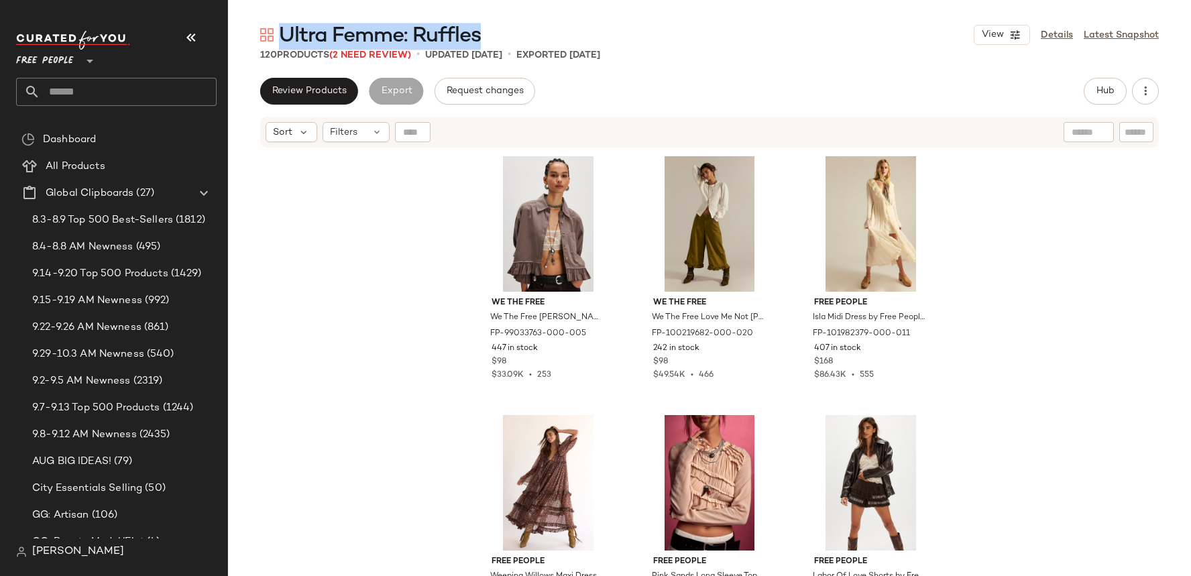
drag, startPoint x: 500, startPoint y: 35, endPoint x: 281, endPoint y: 40, distance: 218.7
click at [281, 40] on div "Ultra Femme: Ruffles View Details Latest Snapshot" at bounding box center [709, 34] width 963 height 27
copy span "Ultra Femme: Ruffles"
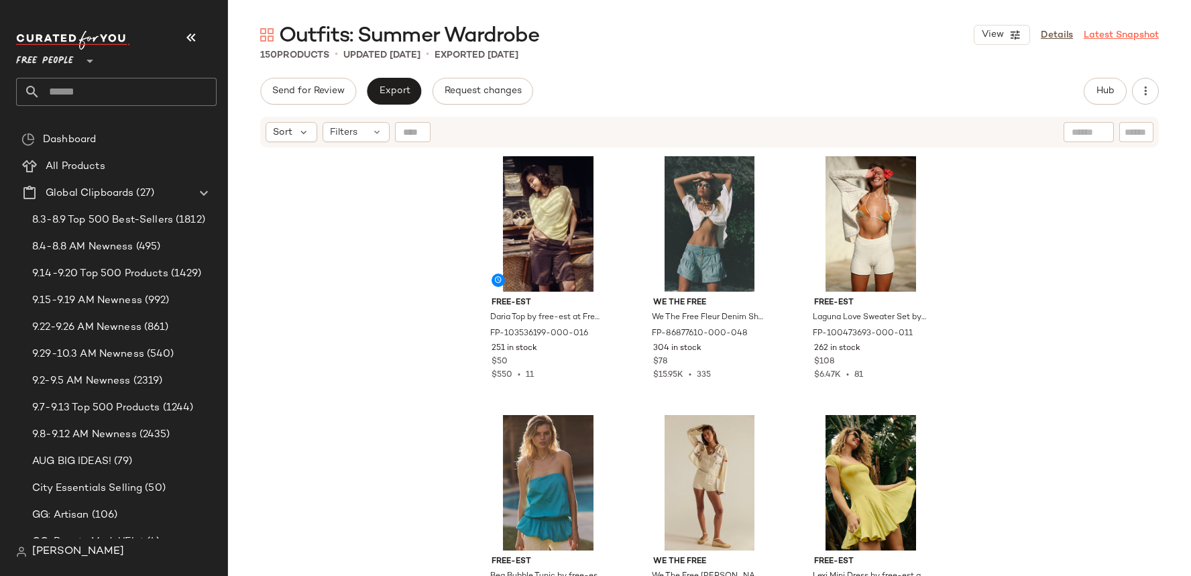
click at [1111, 35] on link "Latest Snapshot" at bounding box center [1121, 35] width 75 height 14
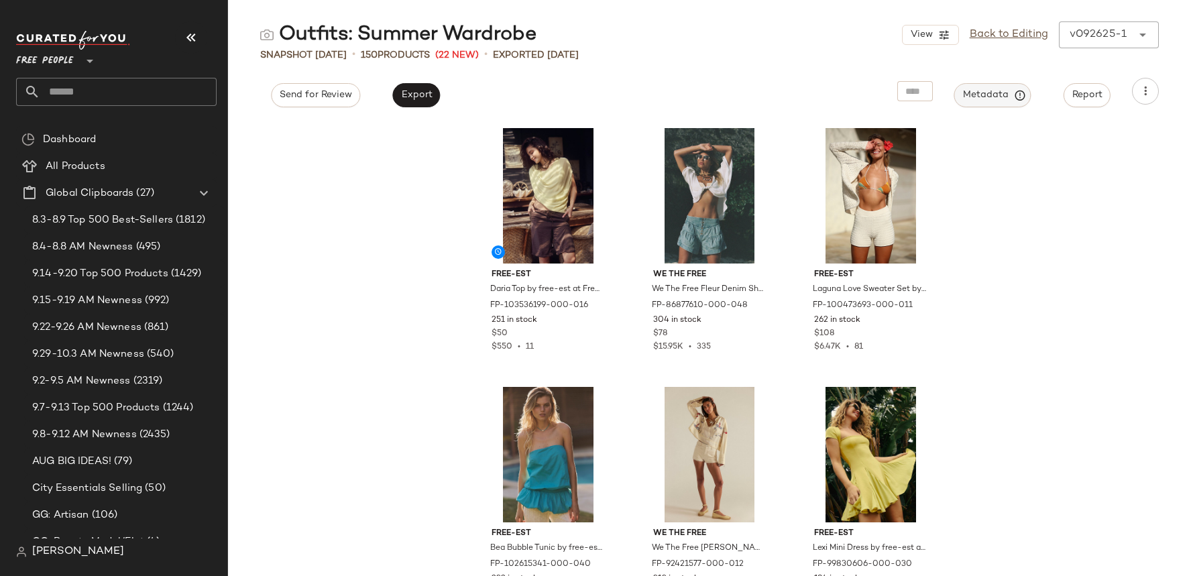
click at [1013, 97] on span "Metadata" at bounding box center [992, 95] width 61 height 12
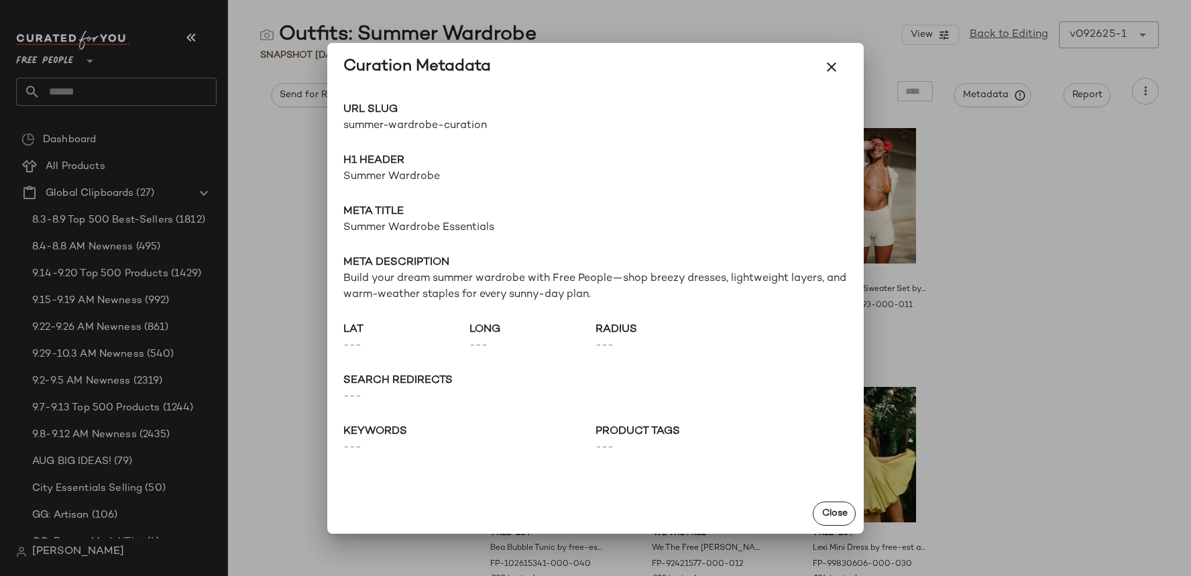
click at [420, 127] on span "summer-wardrobe-curation" at bounding box center [469, 126] width 252 height 16
copy div "summer-wardrobe-curation Go to Shop"
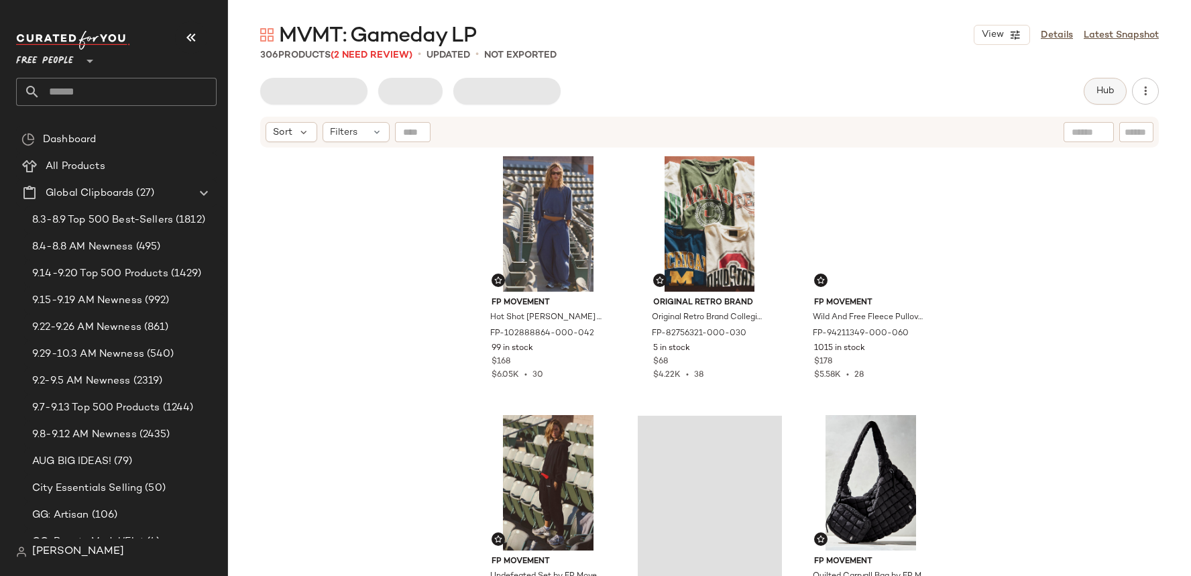
click at [1105, 90] on span "Hub" at bounding box center [1105, 91] width 19 height 11
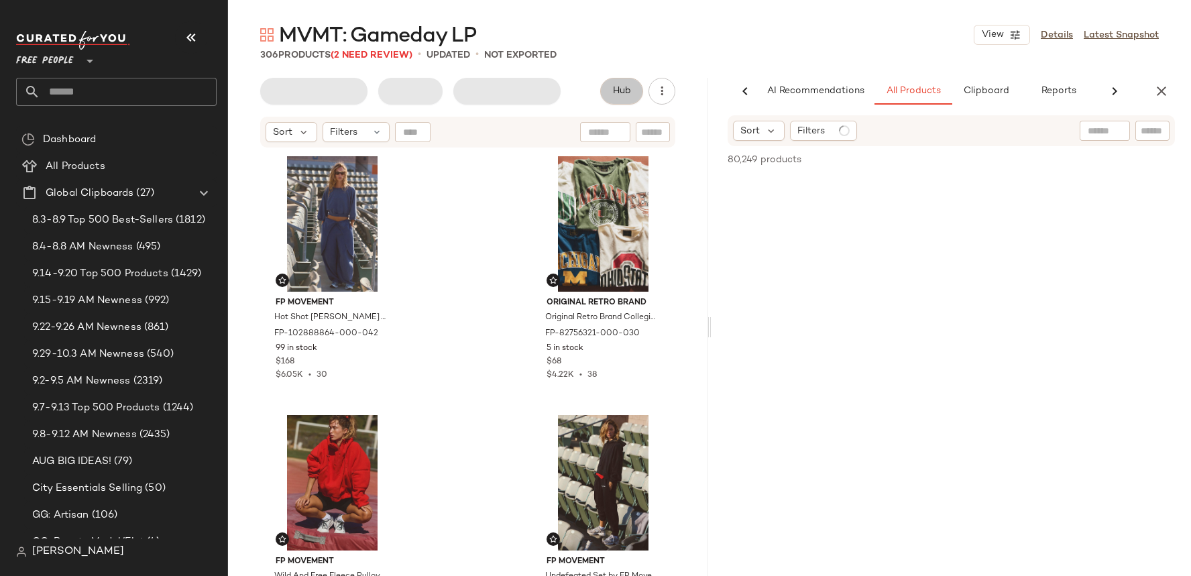
scroll to position [0, 6]
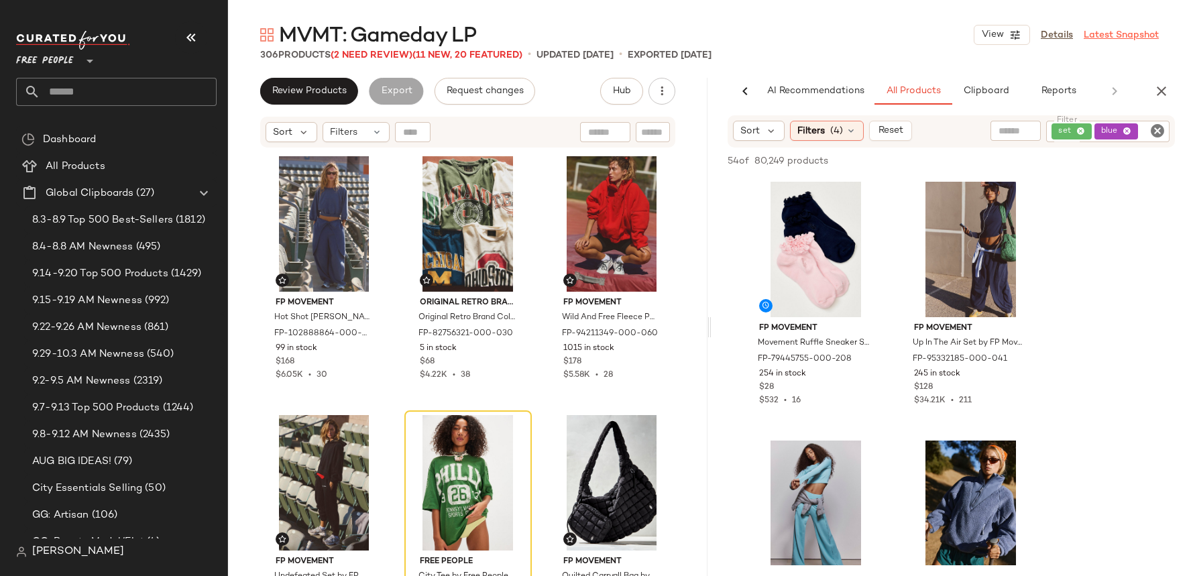
click at [1114, 31] on link "Latest Snapshot" at bounding box center [1121, 35] width 75 height 14
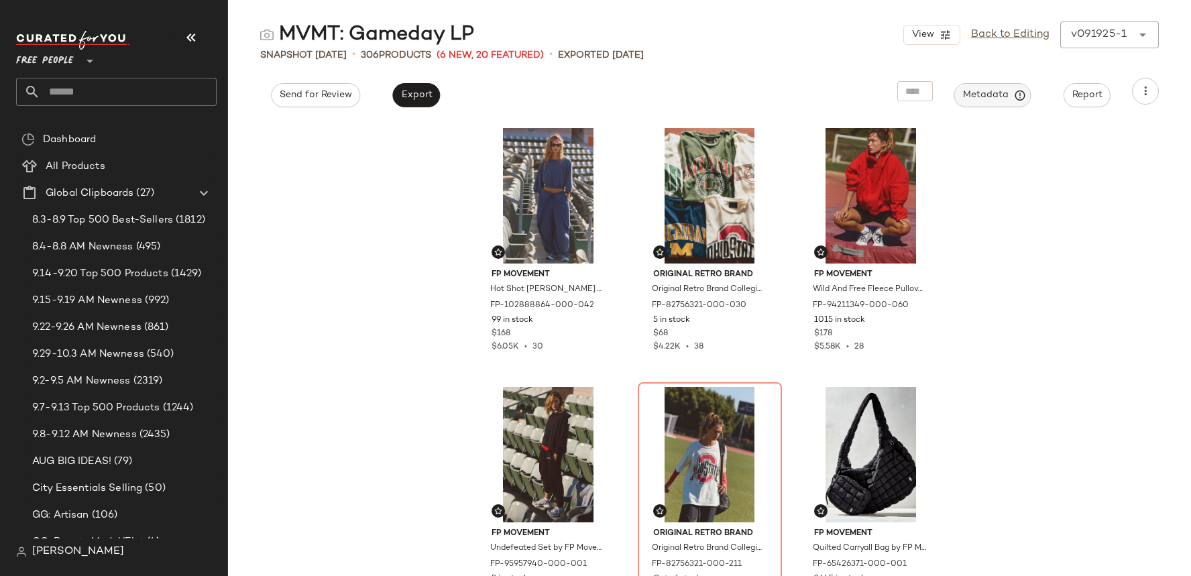
click at [1012, 92] on span "Metadata" at bounding box center [992, 95] width 61 height 12
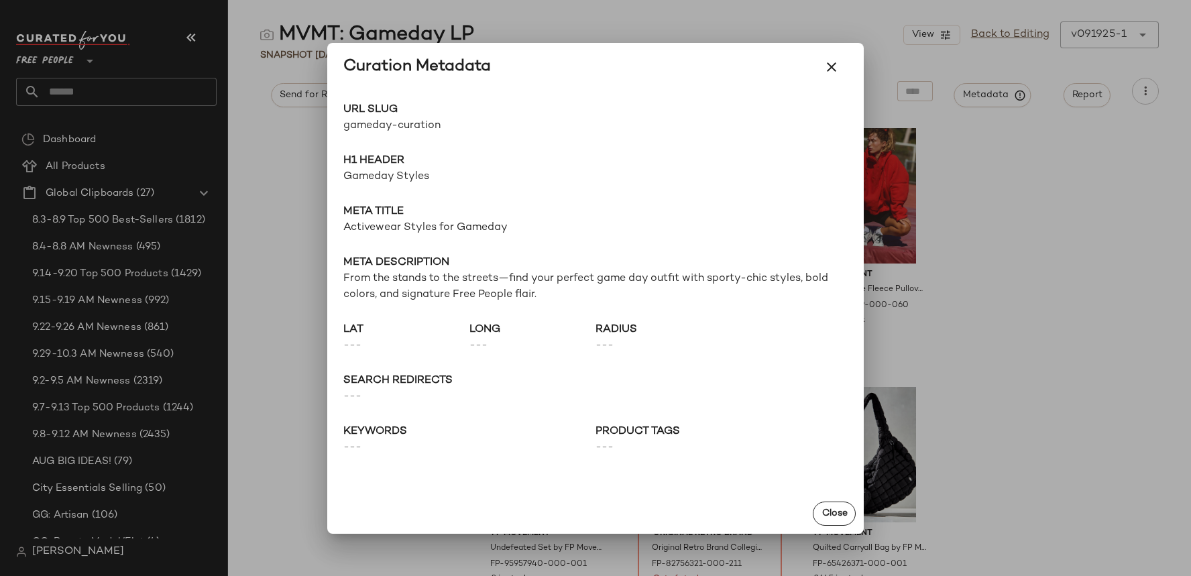
click at [401, 126] on span "gameday-curation" at bounding box center [469, 126] width 252 height 16
copy div "gameday-curation Go to Shop"
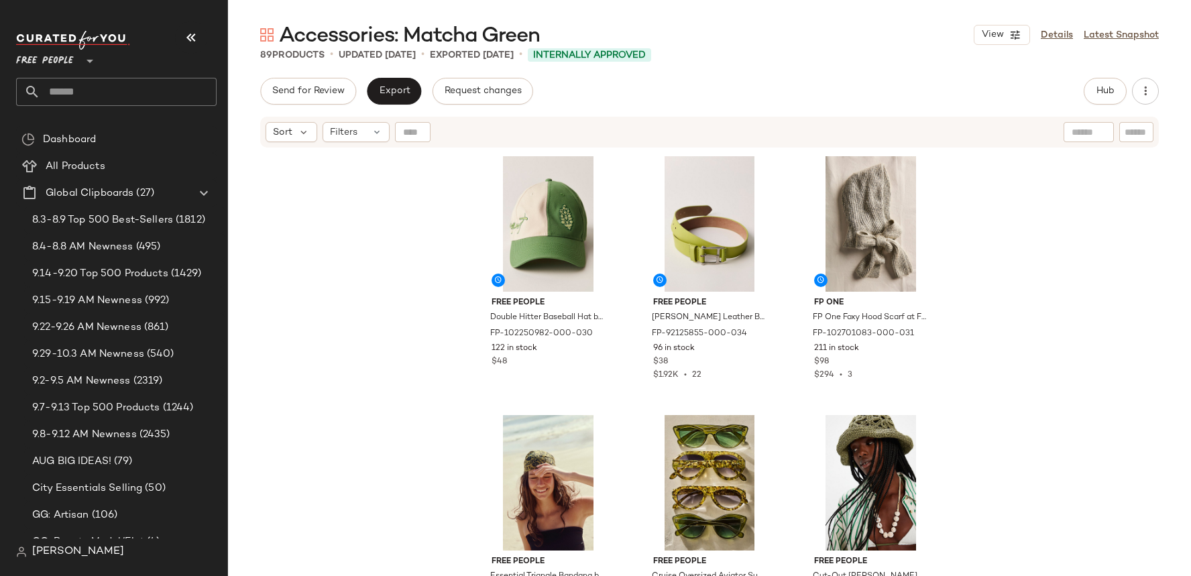
click at [500, 22] on div "Accessories: Matcha Green" at bounding box center [400, 34] width 280 height 27
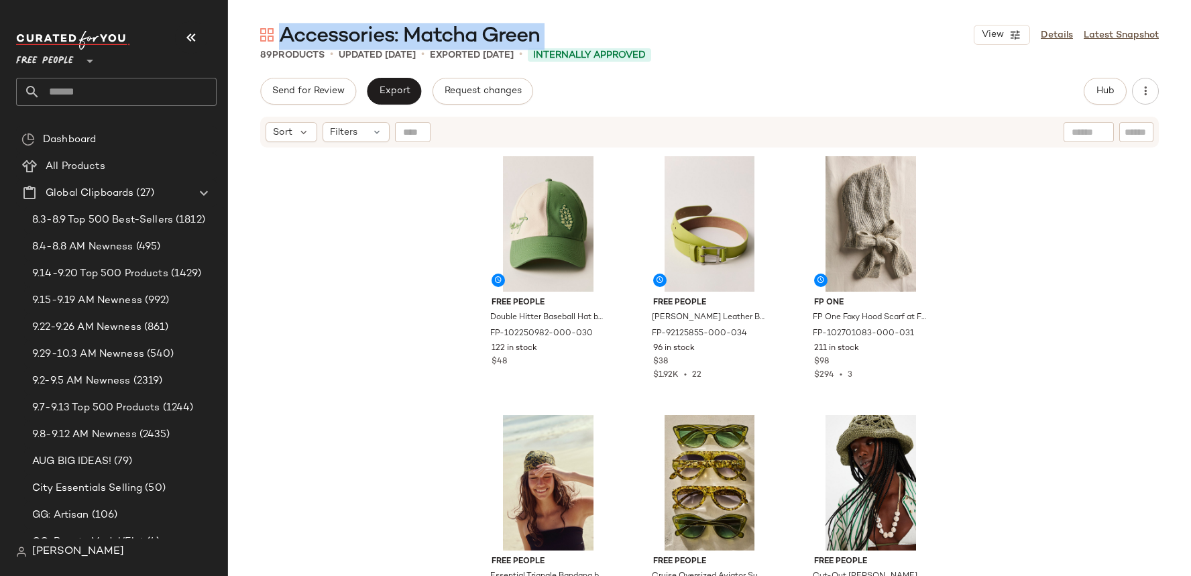
click at [500, 22] on div "Accessories: Matcha Green" at bounding box center [400, 34] width 280 height 27
copy div "Accessories: Matcha Green View"
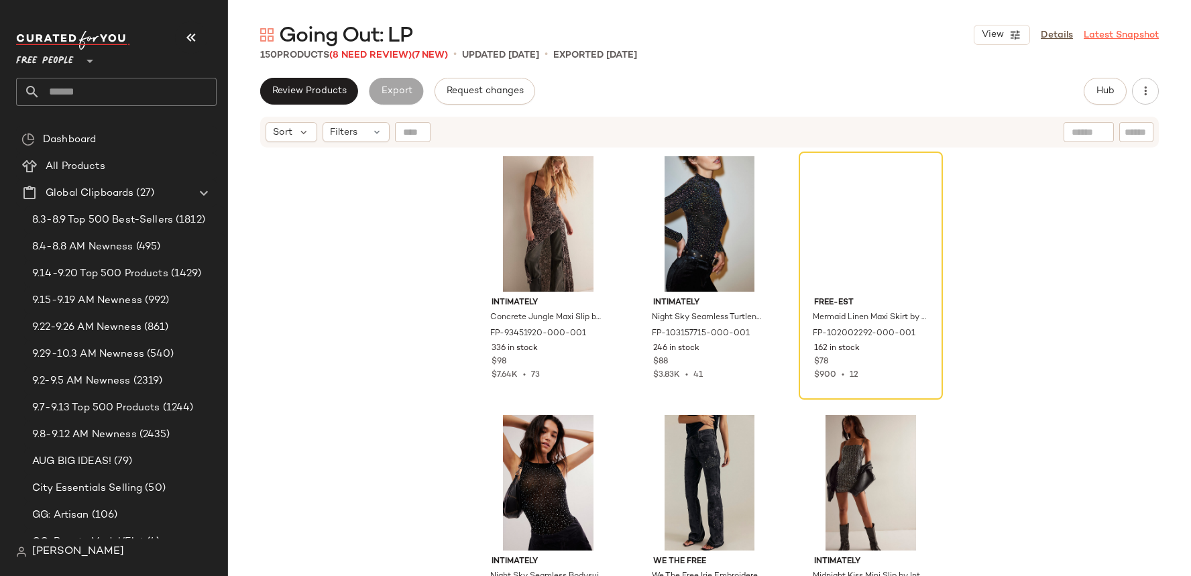
click at [1116, 39] on link "Latest Snapshot" at bounding box center [1121, 35] width 75 height 14
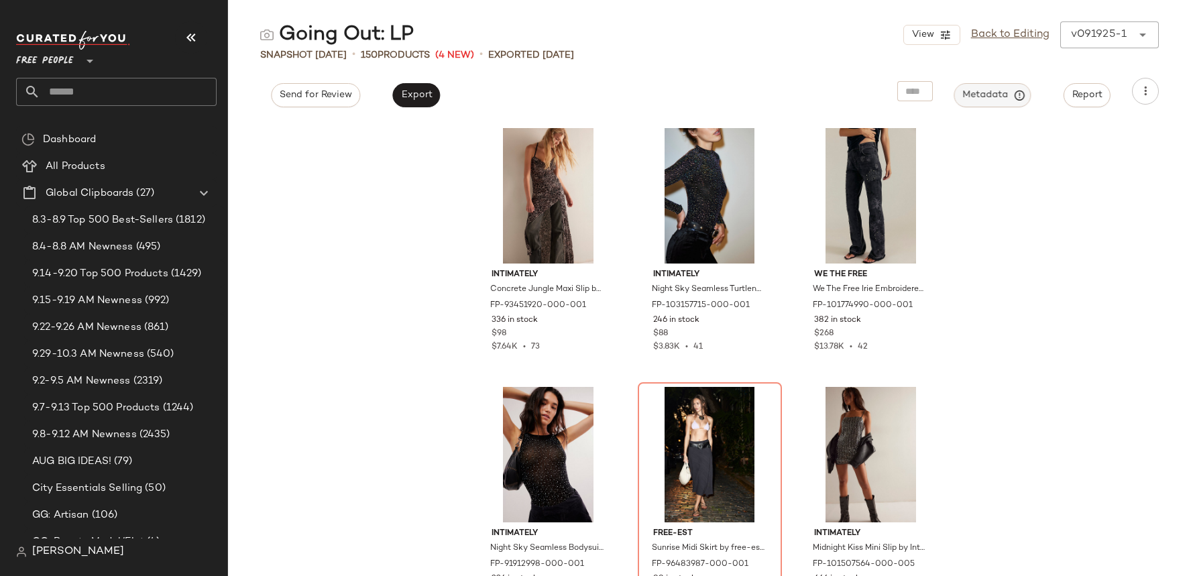
click at [977, 99] on span "Metadata" at bounding box center [992, 95] width 61 height 12
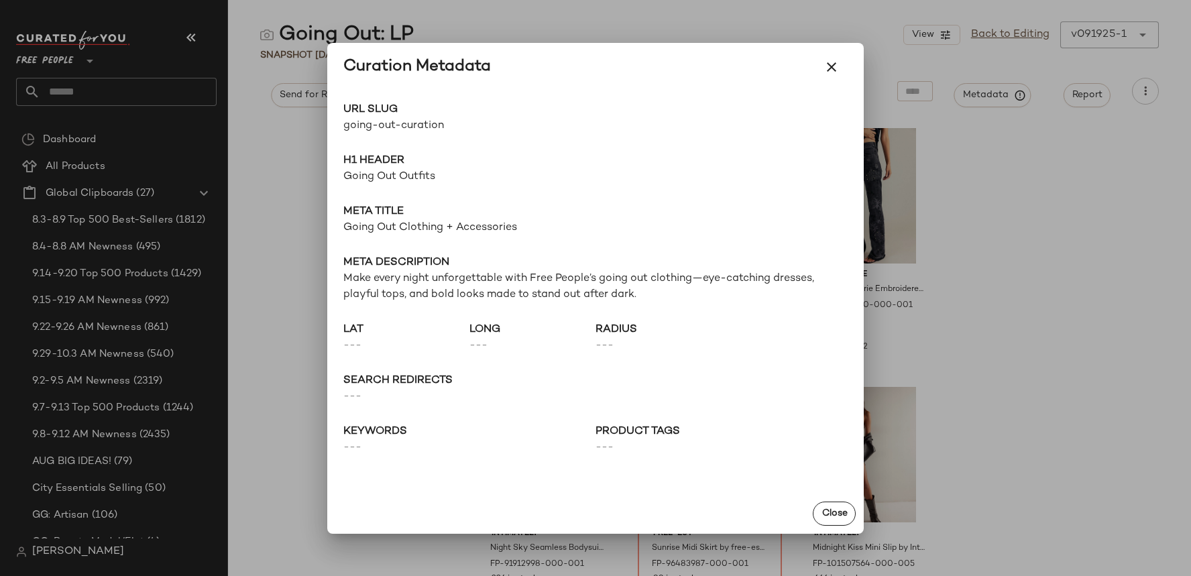
click at [416, 138] on div "URL Slug going-out-curation Go to Shop H1 Header Going Out Outfits Meta title G…" at bounding box center [595, 292] width 537 height 402
click at [416, 137] on div "URL Slug going-out-curation Go to Shop H1 Header Going Out Outfits Meta title G…" at bounding box center [595, 292] width 537 height 402
click at [416, 123] on span "going-out-curation" at bounding box center [469, 126] width 252 height 16
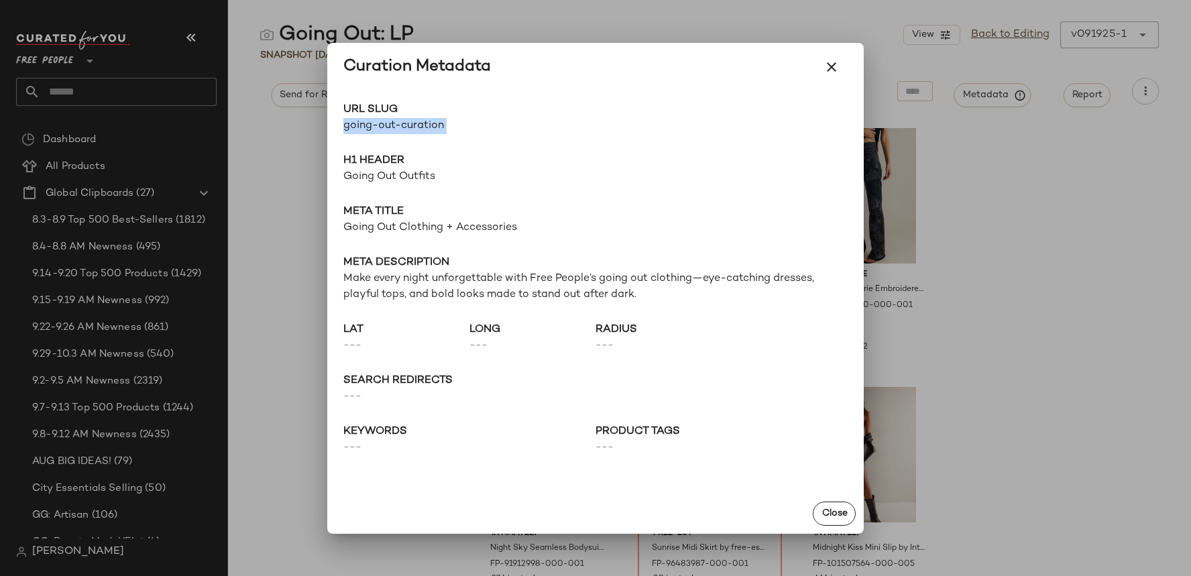
copy div "going-out-curation Go to Shop"
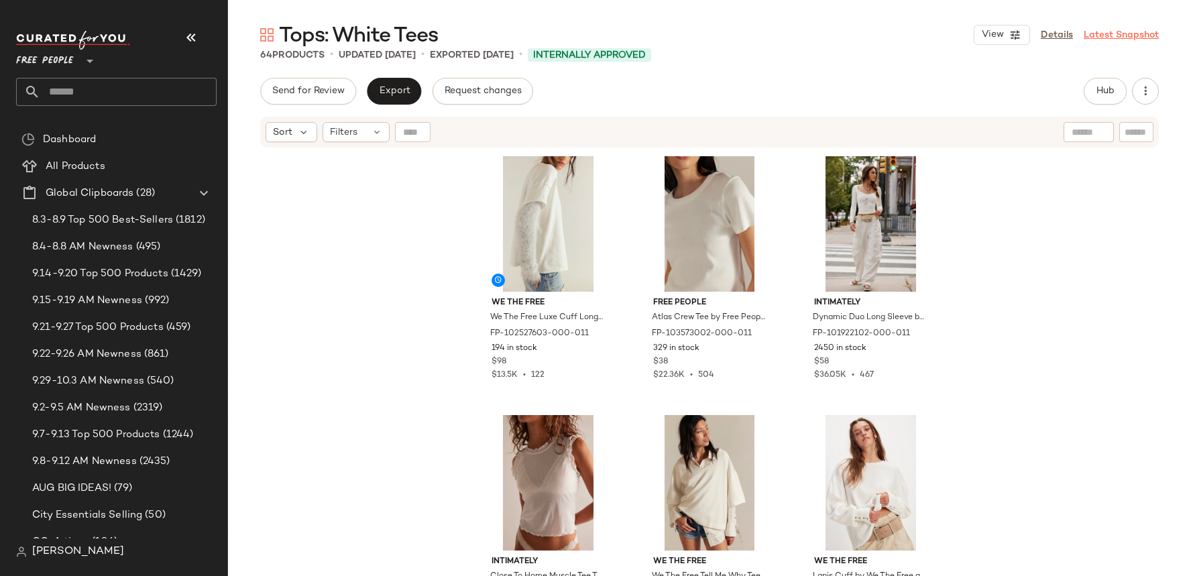
click at [1113, 29] on link "Latest Snapshot" at bounding box center [1121, 35] width 75 height 14
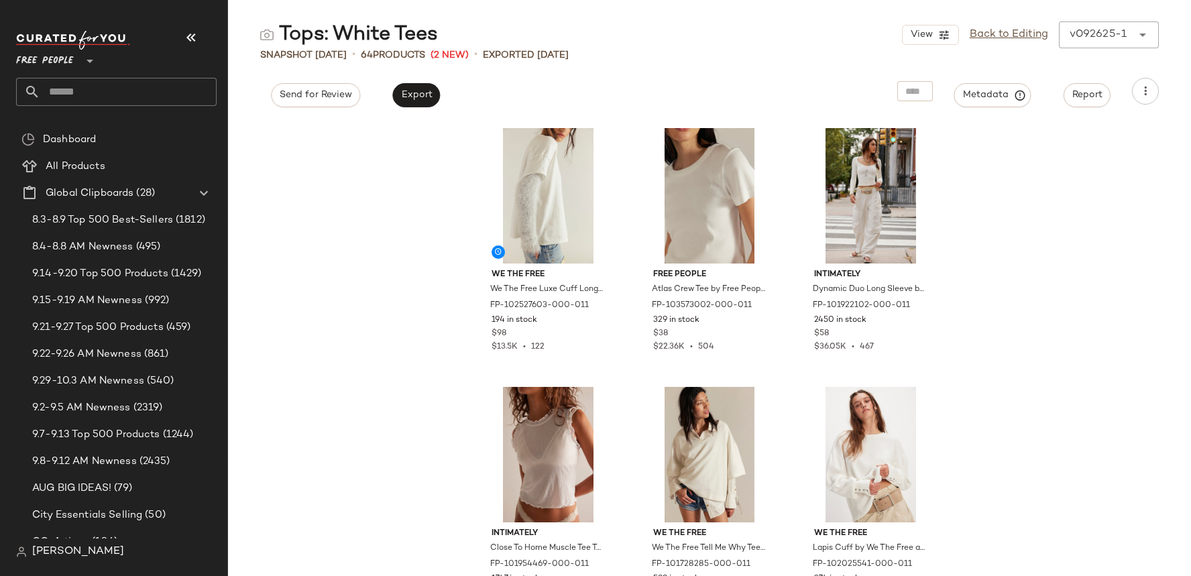
click at [396, 36] on div "Tops: White Tees" at bounding box center [349, 34] width 178 height 27
copy div "Tops: White Tees"
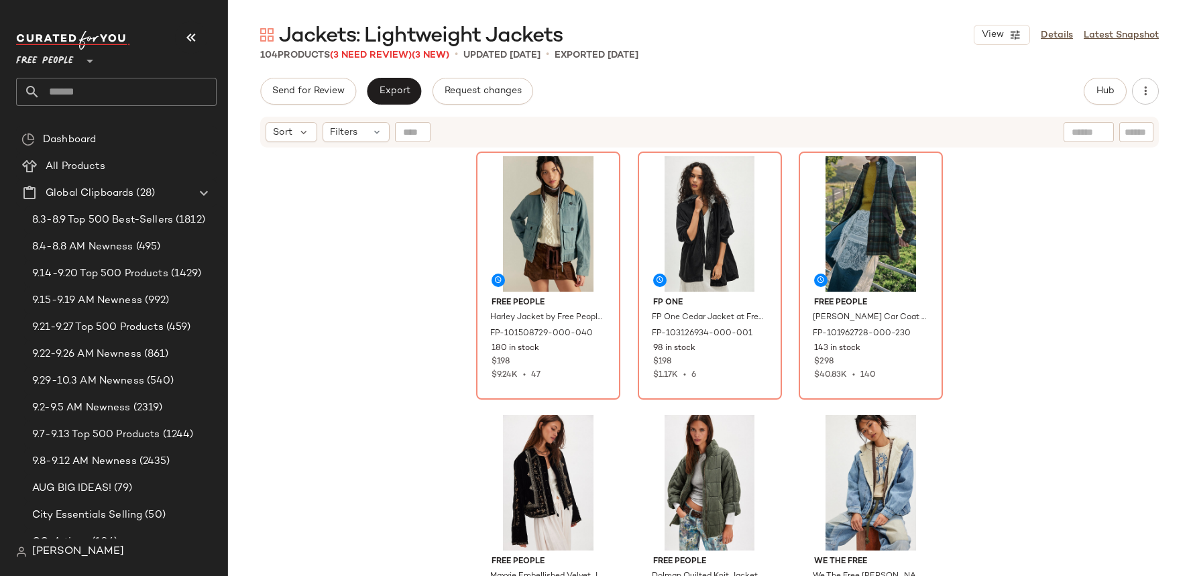
click at [490, 27] on span "Jackets: Lightweight Jackets" at bounding box center [421, 36] width 284 height 27
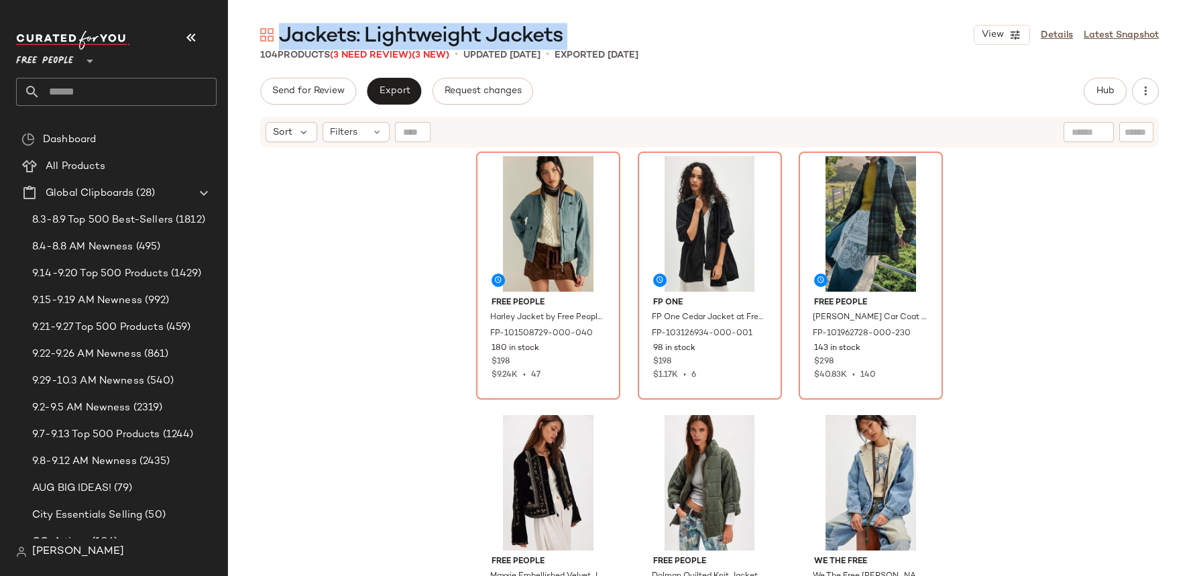
click at [490, 27] on span "Jackets: Lightweight Jackets" at bounding box center [421, 36] width 284 height 27
copy div "Jackets: Lightweight Jackets View"
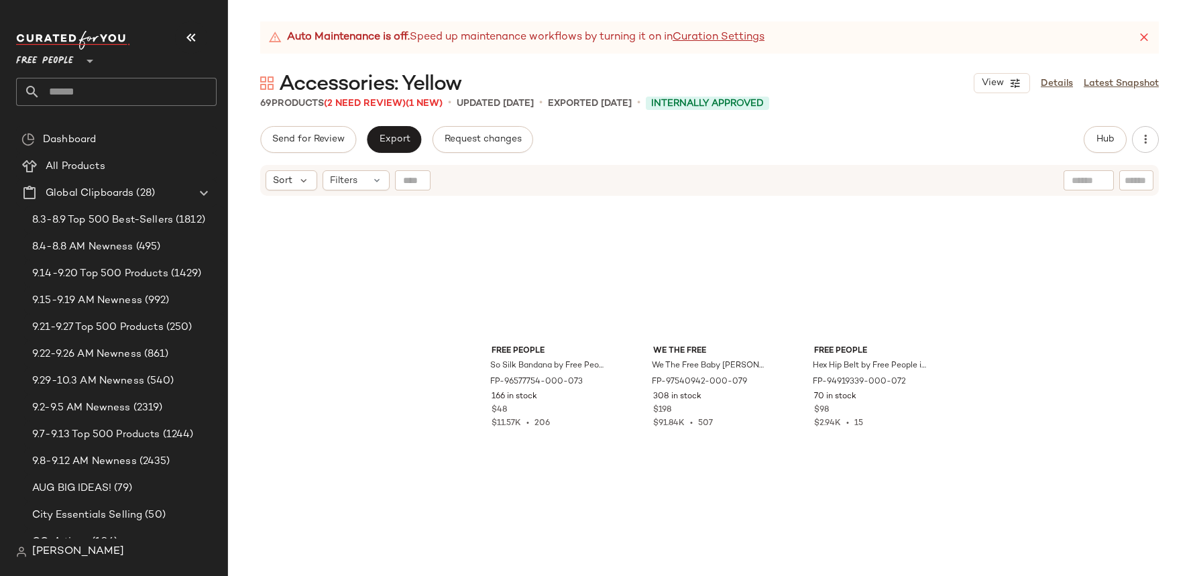
click at [402, 72] on span "Accessories: Yellow" at bounding box center [370, 84] width 182 height 27
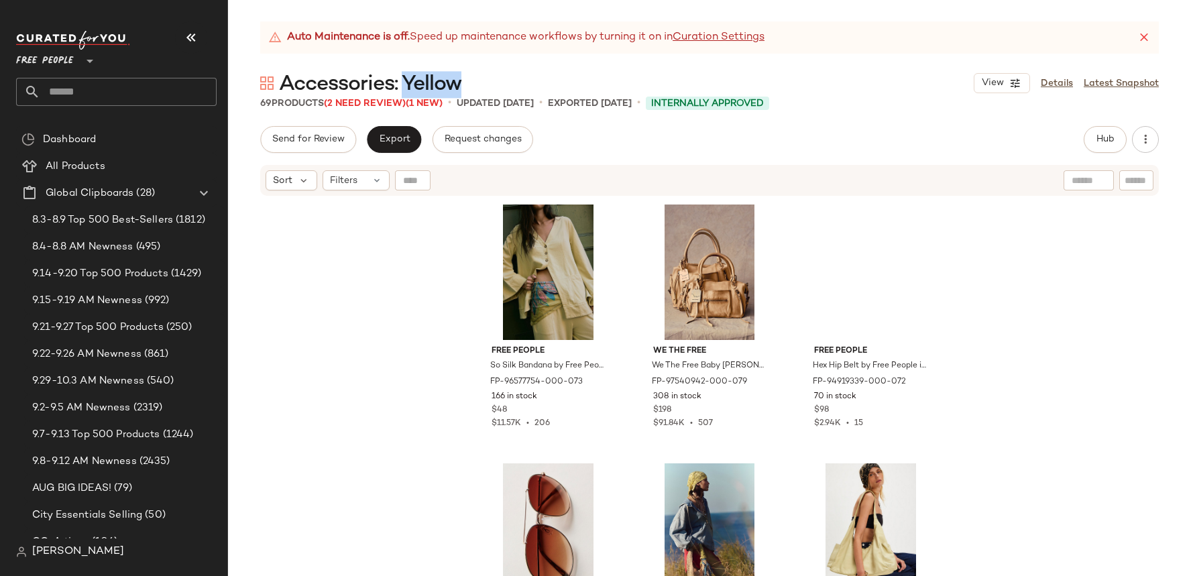
click at [402, 72] on span "Accessories: Yellow" at bounding box center [370, 84] width 182 height 27
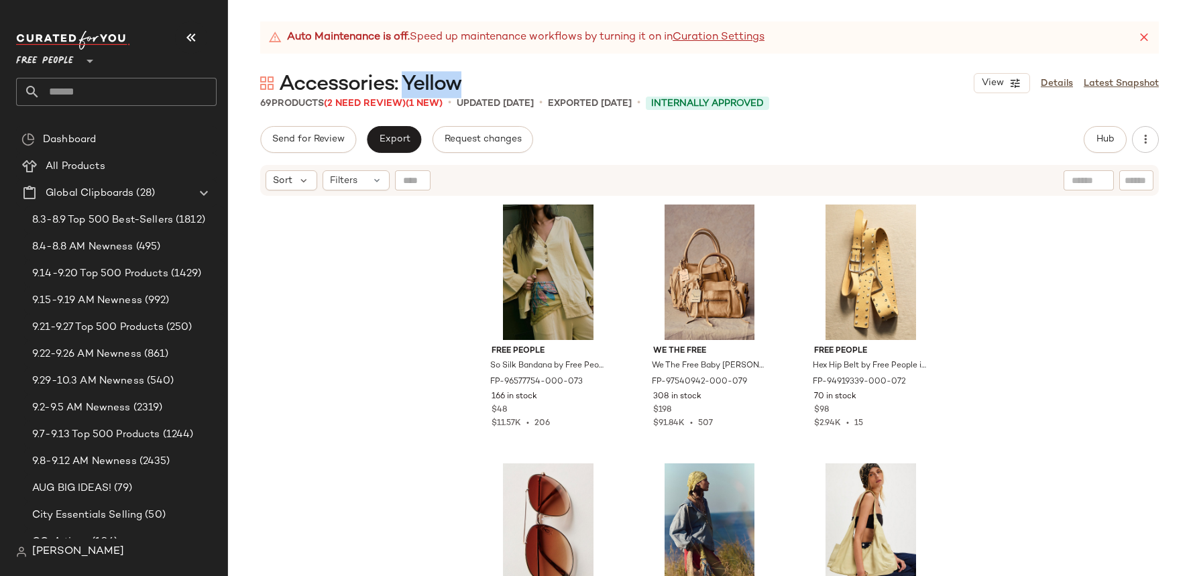
click at [402, 72] on span "Accessories: Yellow" at bounding box center [370, 84] width 182 height 27
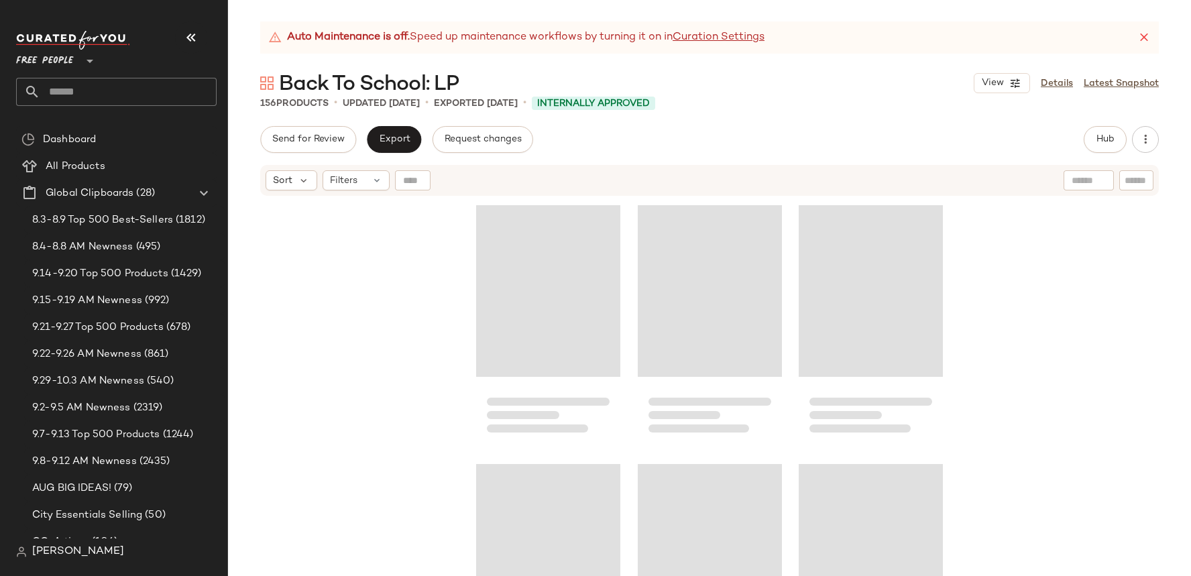
click at [333, 85] on span "Back To School: LP" at bounding box center [369, 84] width 180 height 27
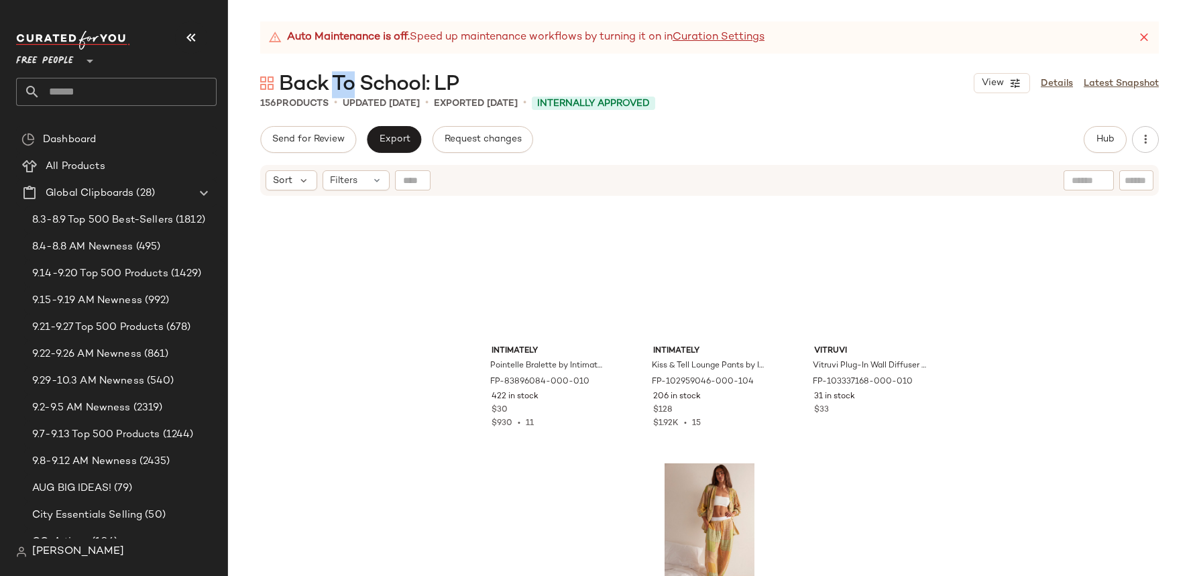
click at [333, 85] on span "Back To School: LP" at bounding box center [369, 84] width 180 height 27
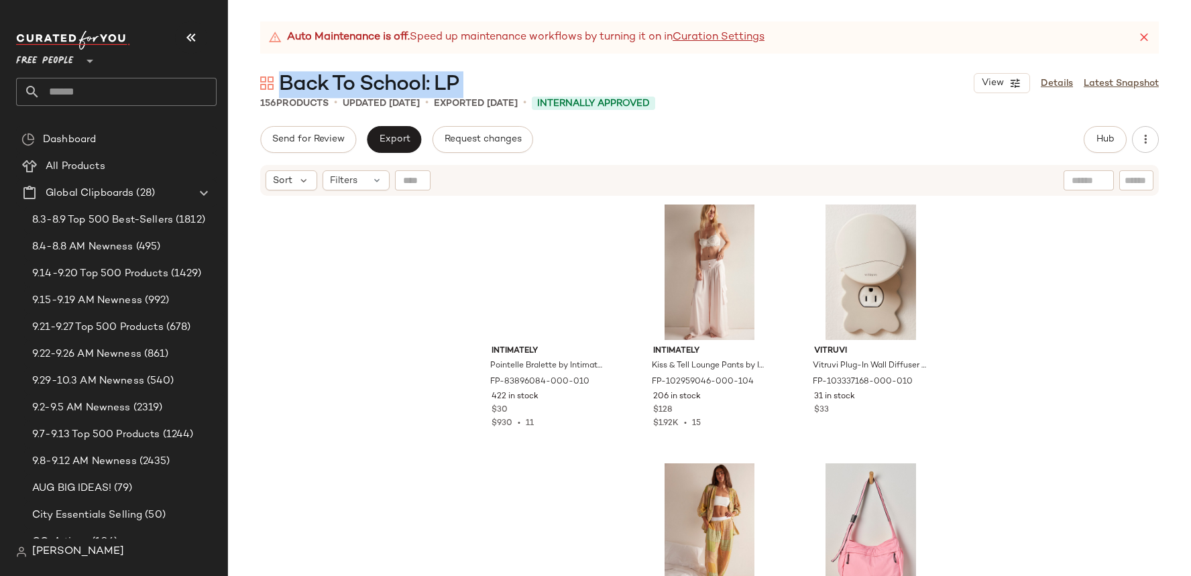
copy div "Back To School: LP View"
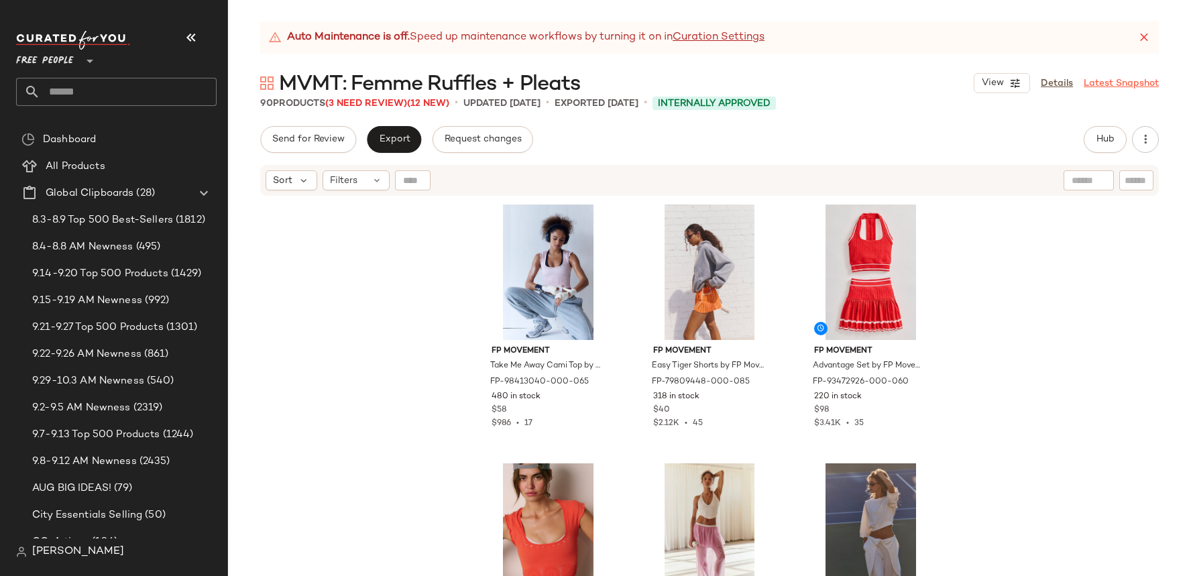
click at [1113, 88] on link "Latest Snapshot" at bounding box center [1121, 83] width 75 height 14
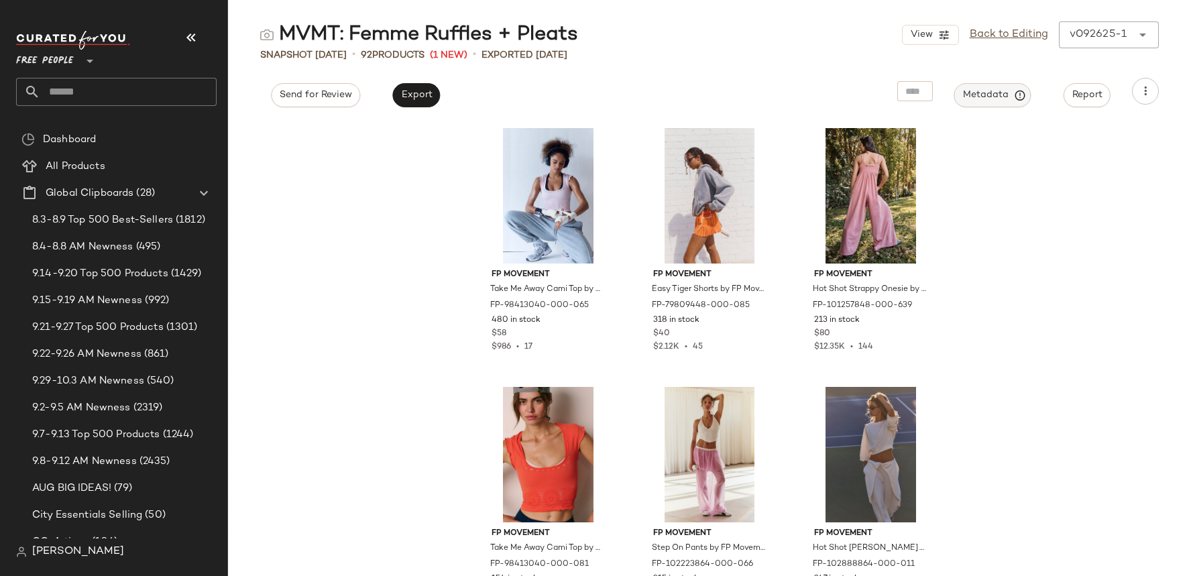
click at [997, 97] on span "Metadata" at bounding box center [992, 95] width 61 height 12
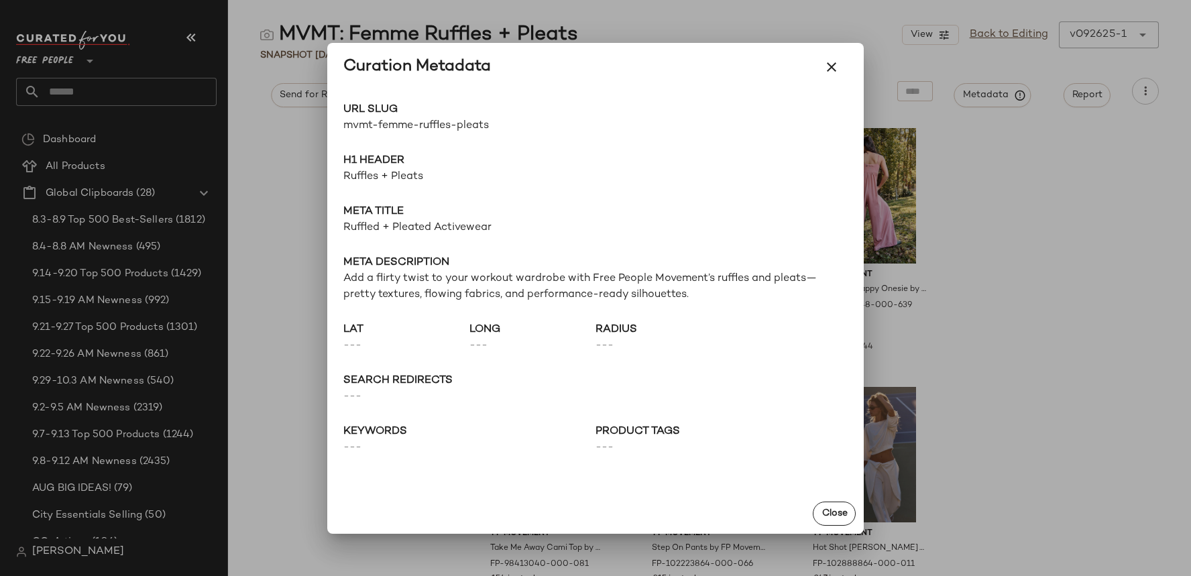
click at [461, 132] on span "mvmt-femme-ruffles-pleats" at bounding box center [469, 126] width 252 height 16
copy div "mvmt-femme-ruffles-pleats Go to Shop"
click at [838, 62] on icon "button" at bounding box center [832, 67] width 16 height 16
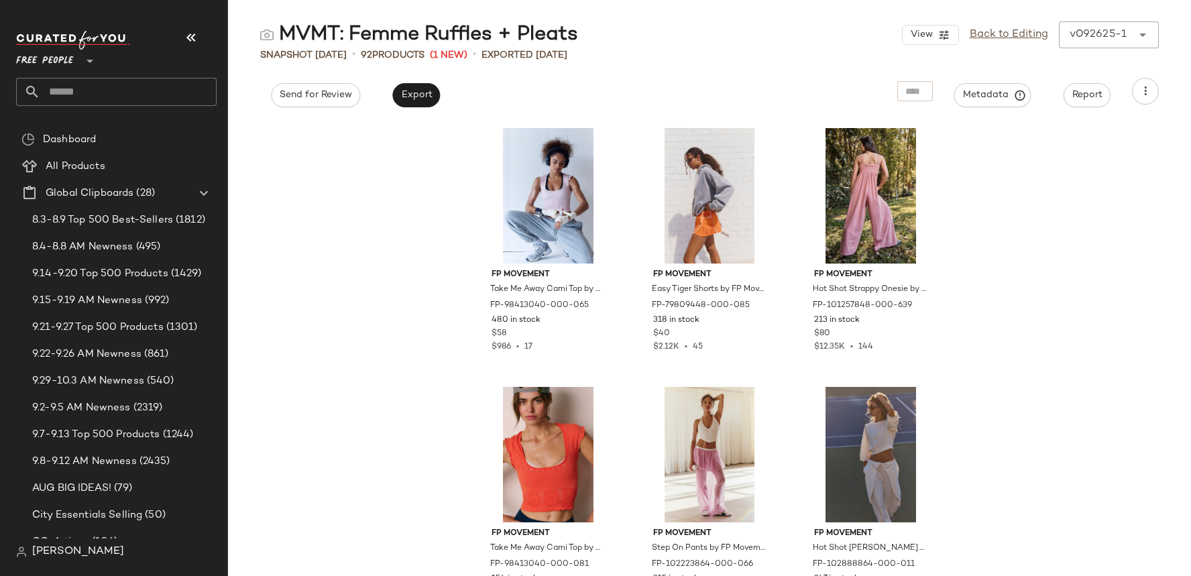
click at [188, 89] on input "text" at bounding box center [128, 92] width 176 height 28
paste input "**********"
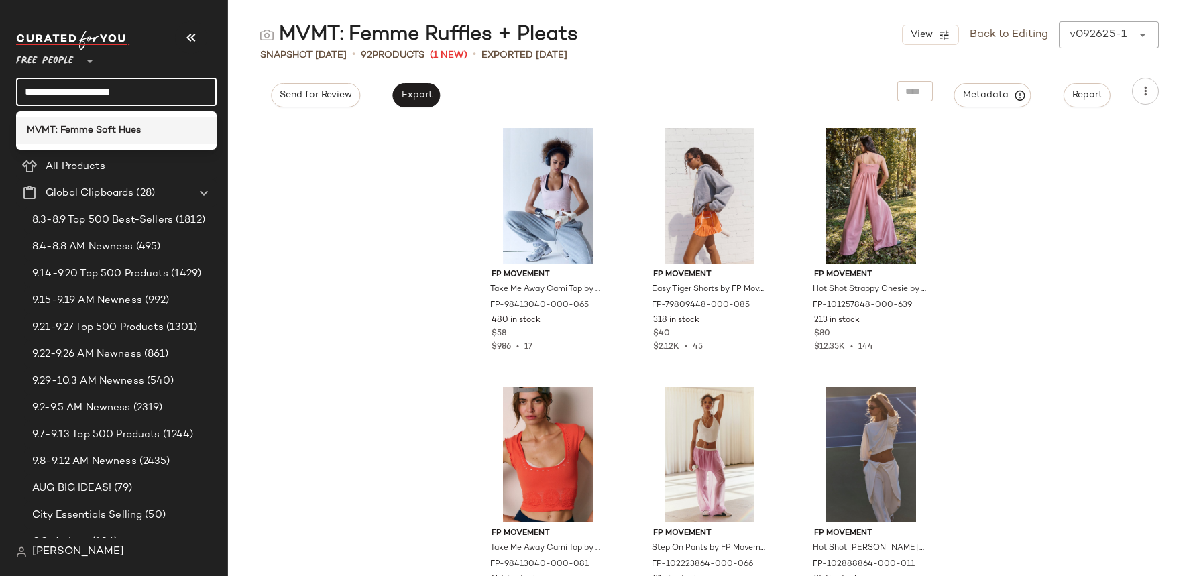
type input "**********"
click at [153, 125] on div "MVMT: Femme Soft Hues" at bounding box center [116, 130] width 179 height 14
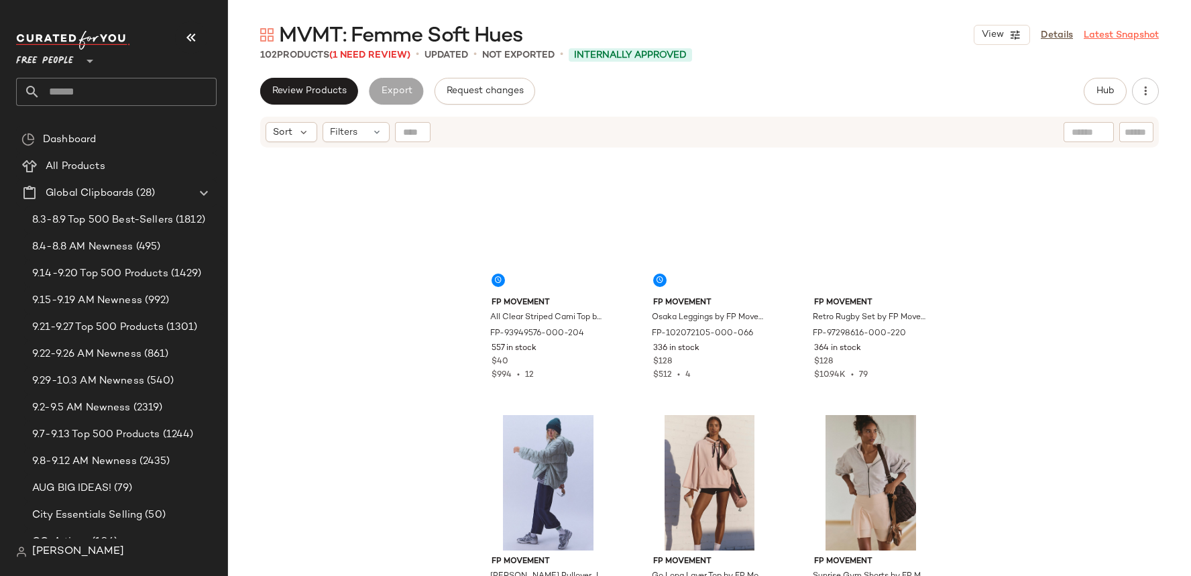
click at [1129, 37] on link "Latest Snapshot" at bounding box center [1121, 35] width 75 height 14
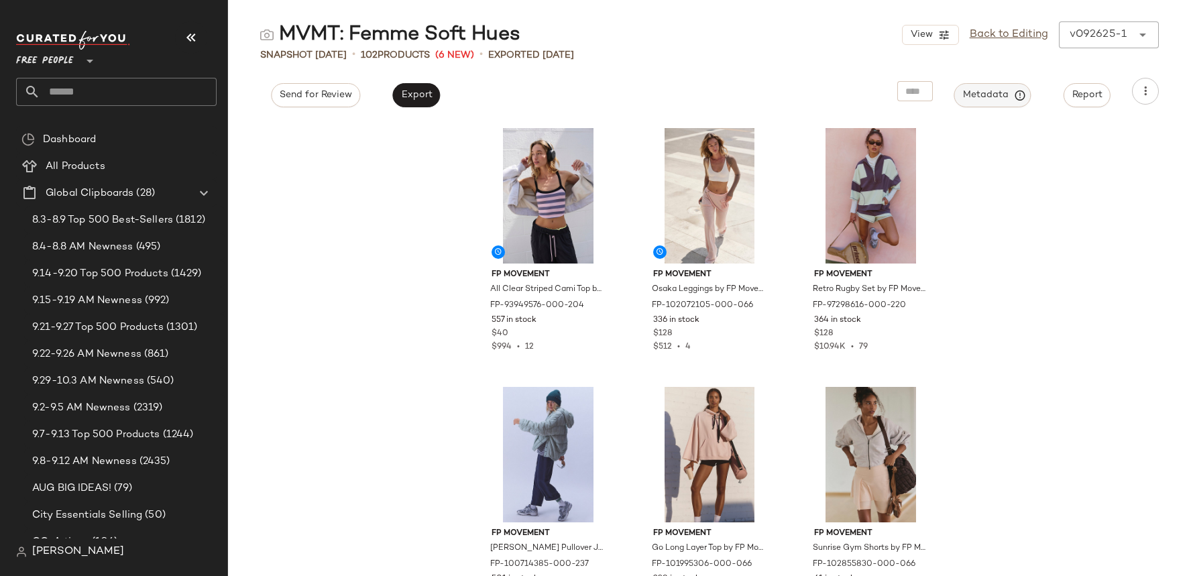
click at [1023, 95] on icon "button" at bounding box center [1020, 95] width 12 height 12
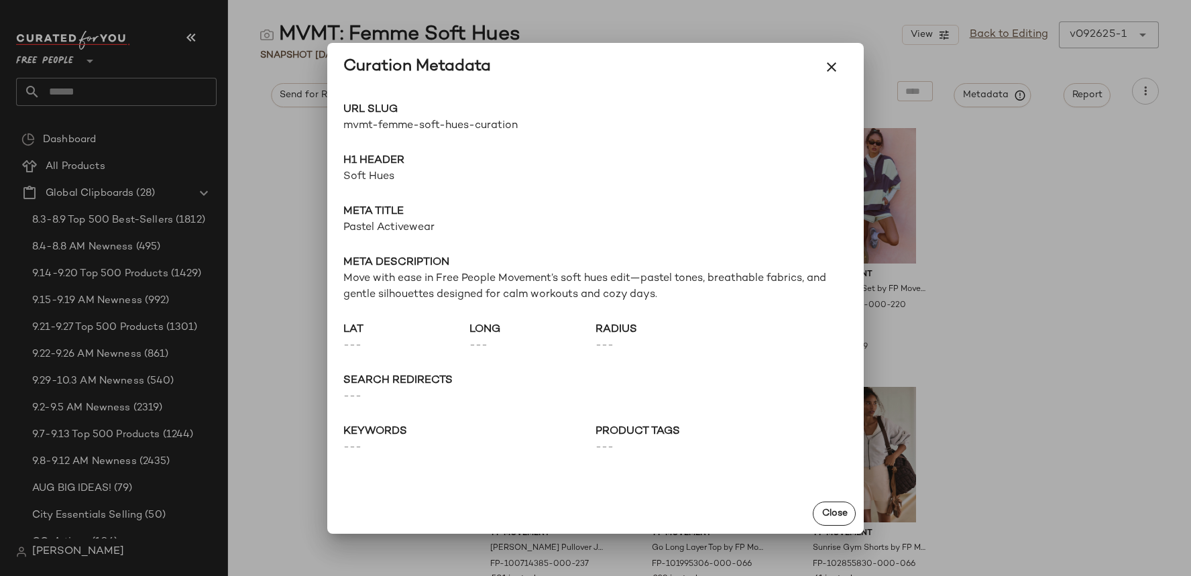
click at [478, 127] on span "mvmt-femme-soft-hues-curation" at bounding box center [469, 126] width 252 height 16
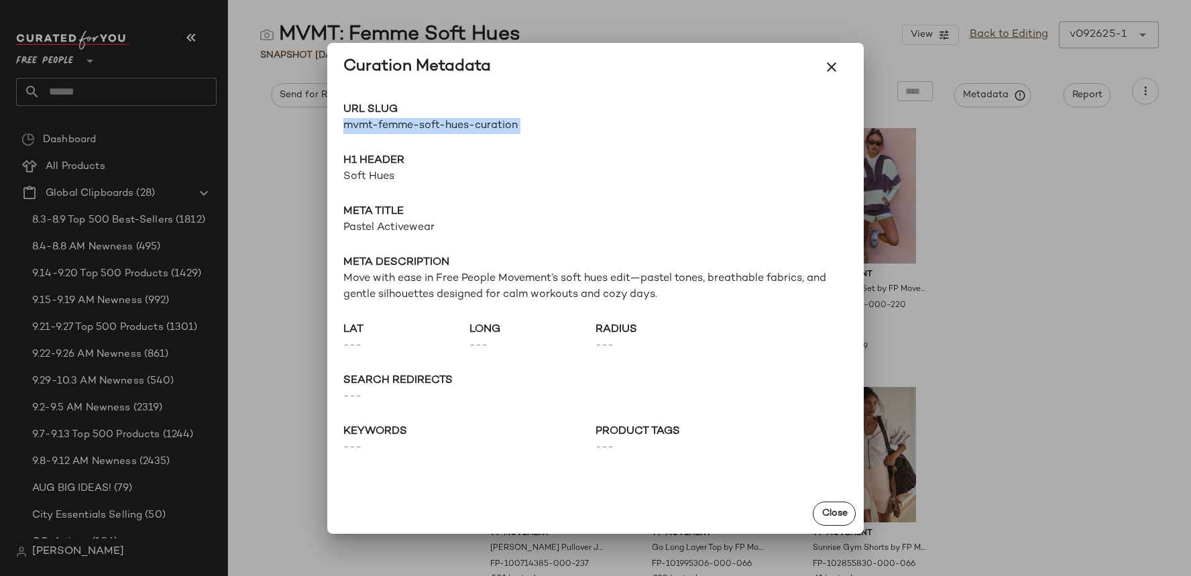
click at [478, 127] on span "mvmt-femme-soft-hues-curation" at bounding box center [469, 126] width 252 height 16
copy div "mvmt-femme-soft-hues-curation Go to Shop"
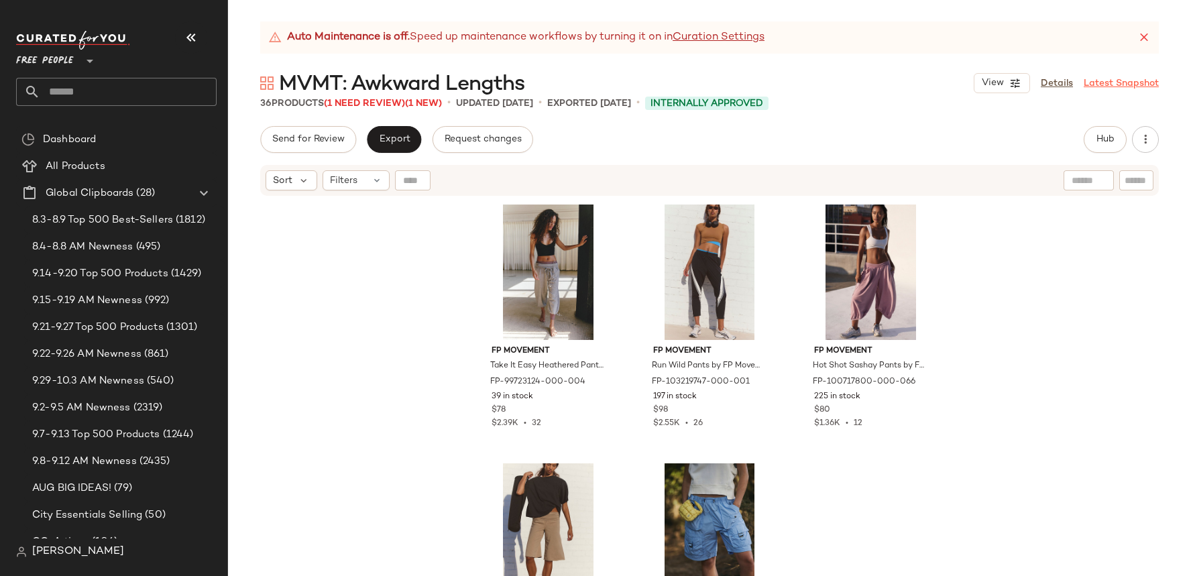
click at [1113, 82] on link "Latest Snapshot" at bounding box center [1121, 83] width 75 height 14
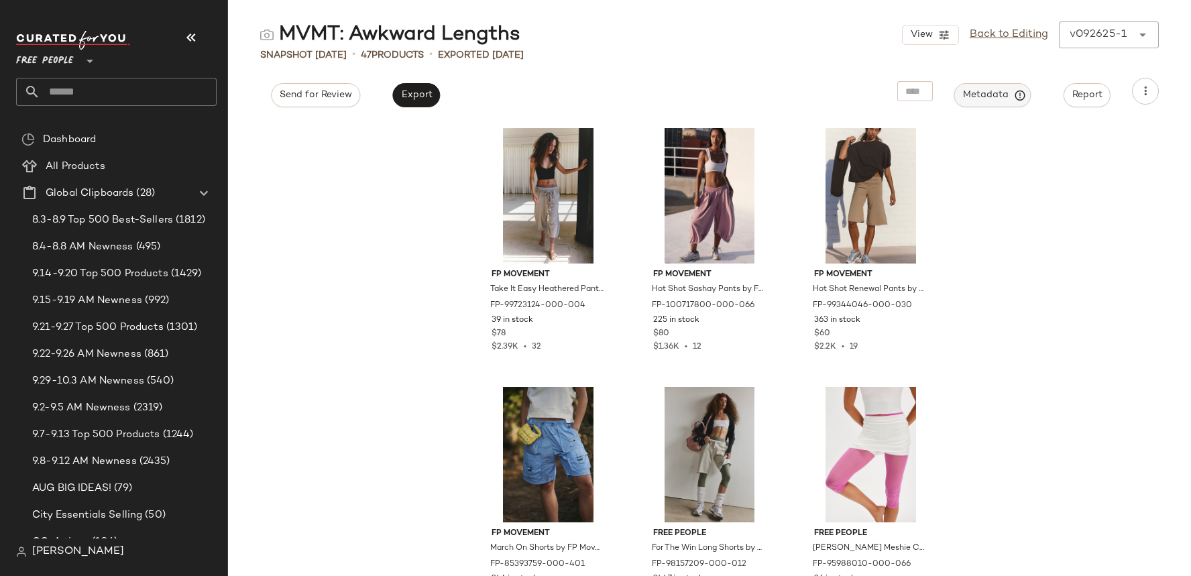
click at [984, 105] on button "Metadata" at bounding box center [992, 95] width 77 height 24
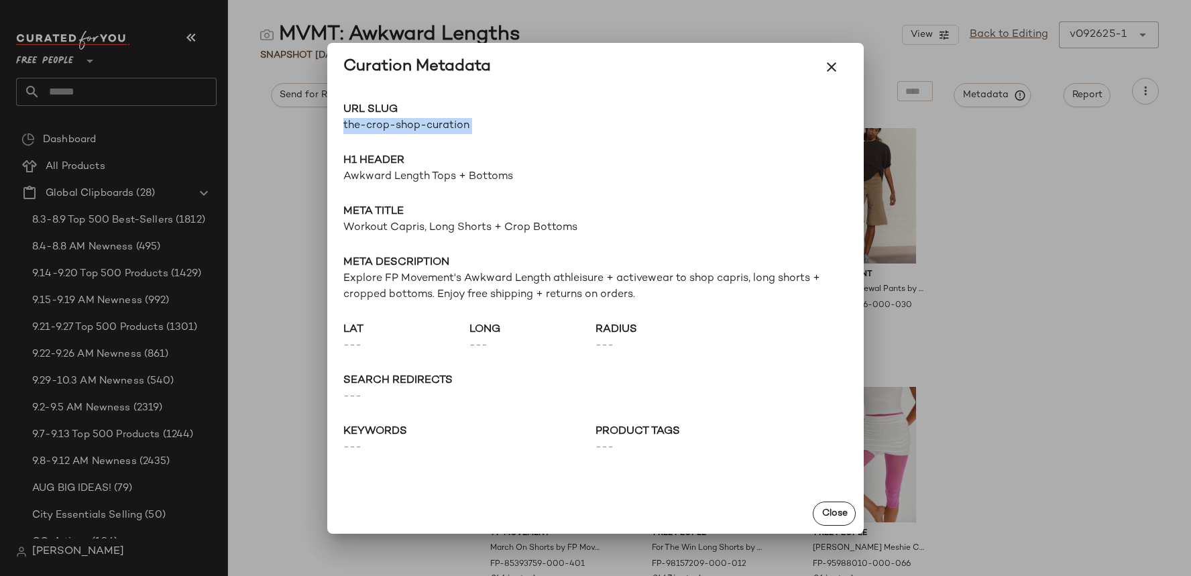
drag, startPoint x: 357, startPoint y: 127, endPoint x: 650, endPoint y: 127, distance: 293.1
click at [650, 127] on div "URL Slug the-crop-shop-curation Go to Shop H1 Header Awkward Length Tops + Bott…" at bounding box center [595, 292] width 537 height 402
copy div "the-crop-shop-curation Go to Shop"
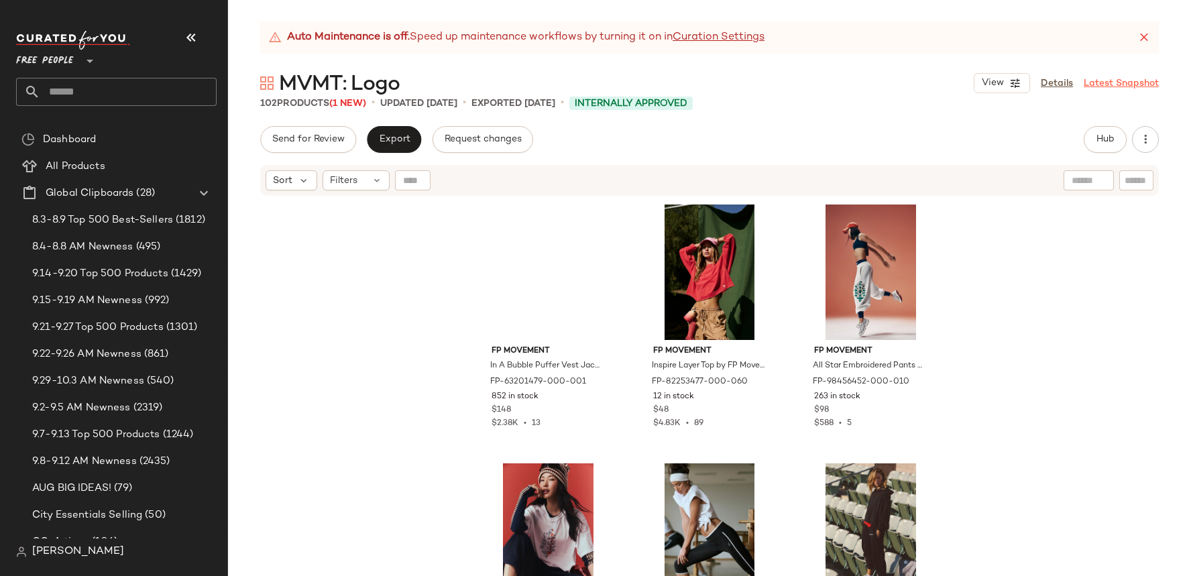
click at [1115, 87] on link "Latest Snapshot" at bounding box center [1121, 83] width 75 height 14
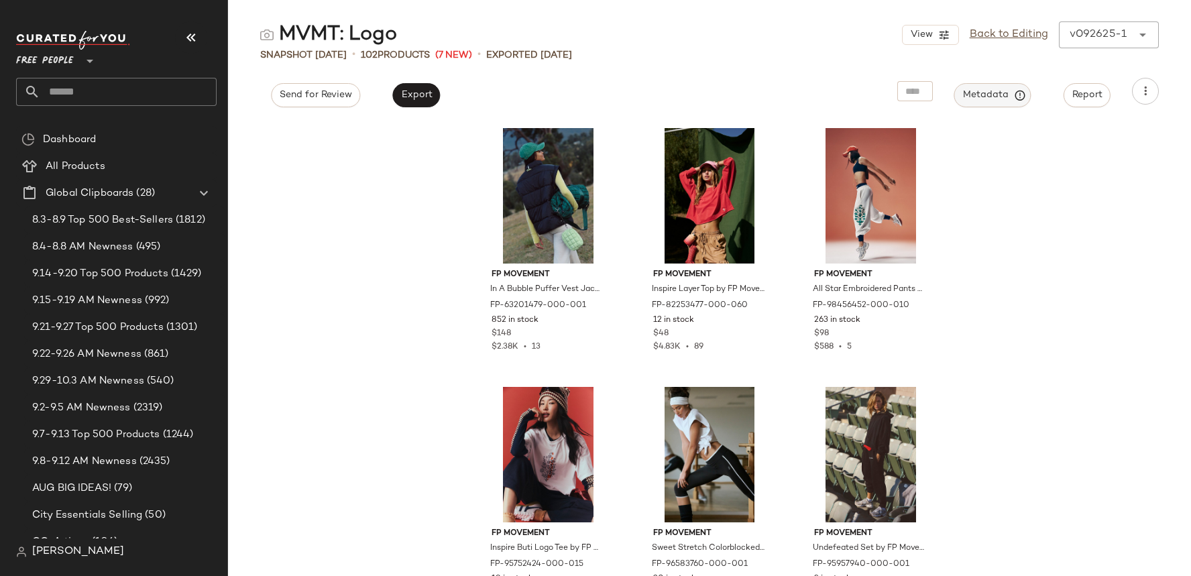
click at [989, 94] on span "Metadata" at bounding box center [992, 95] width 61 height 12
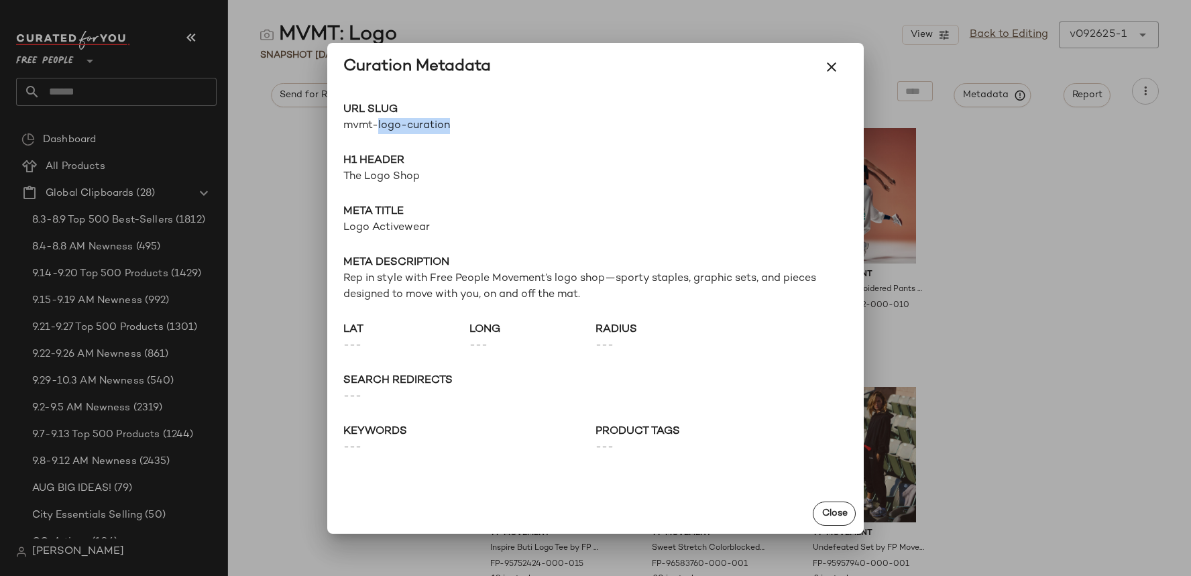
drag, startPoint x: 378, startPoint y: 123, endPoint x: 551, endPoint y: 127, distance: 172.4
click at [551, 127] on span "mvmt-logo-curation" at bounding box center [469, 126] width 252 height 16
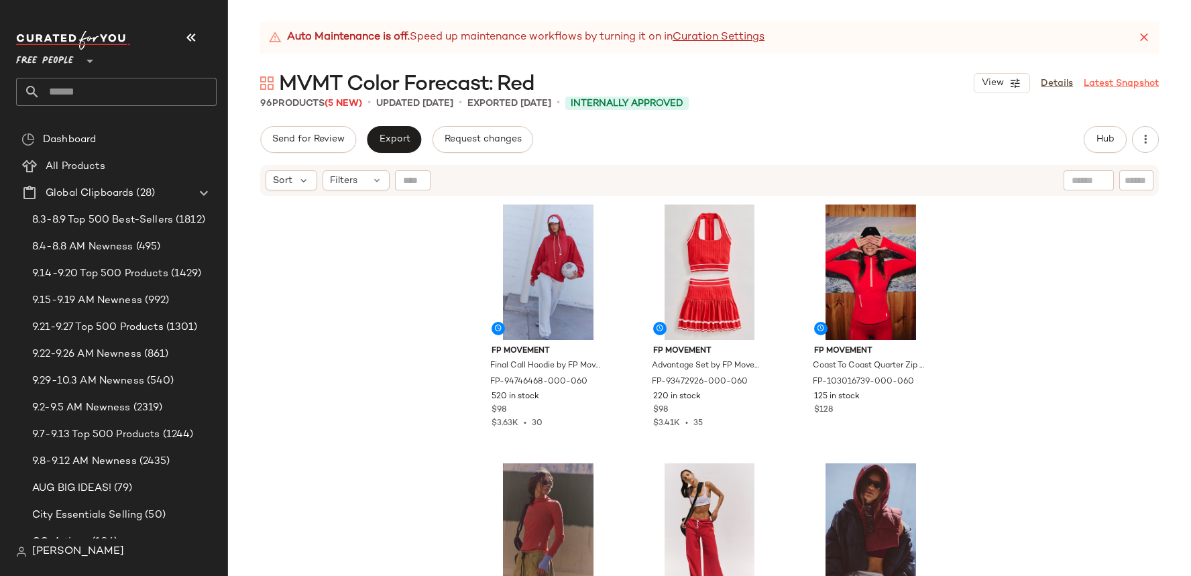
click at [1116, 87] on link "Latest Snapshot" at bounding box center [1121, 83] width 75 height 14
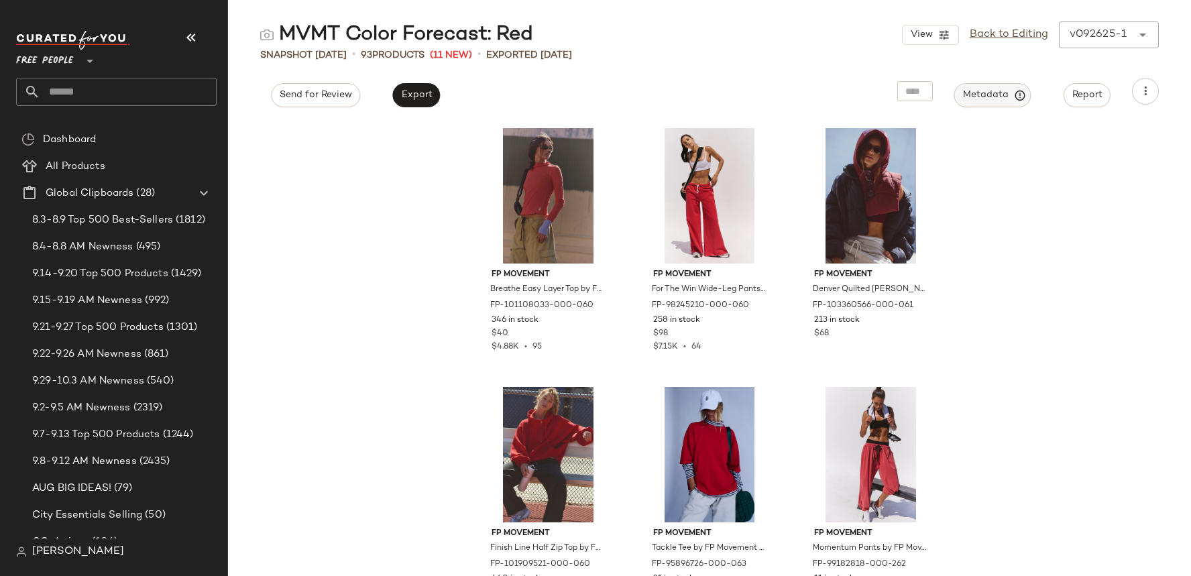
click at [980, 101] on span "Metadata" at bounding box center [992, 95] width 61 height 12
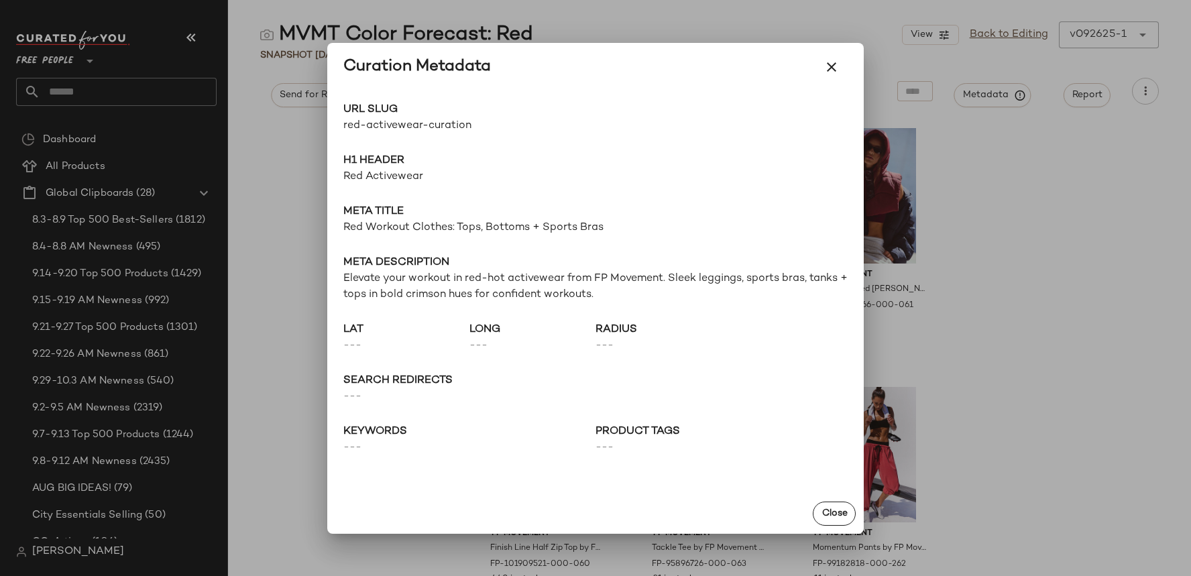
drag, startPoint x: 341, startPoint y: 125, endPoint x: 577, endPoint y: 116, distance: 235.6
click at [577, 116] on div "URL Slug red-activewear-curation Go to Shop H1 Header Red Activewear Meta title…" at bounding box center [595, 292] width 537 height 402
drag, startPoint x: 345, startPoint y: 127, endPoint x: 657, endPoint y: 137, distance: 312.0
click at [657, 137] on div "URL Slug red-activewear-curation Go to Shop H1 Header Red Activewear Meta title…" at bounding box center [595, 292] width 537 height 402
copy div "ed-activewear-curation Go to Shop"
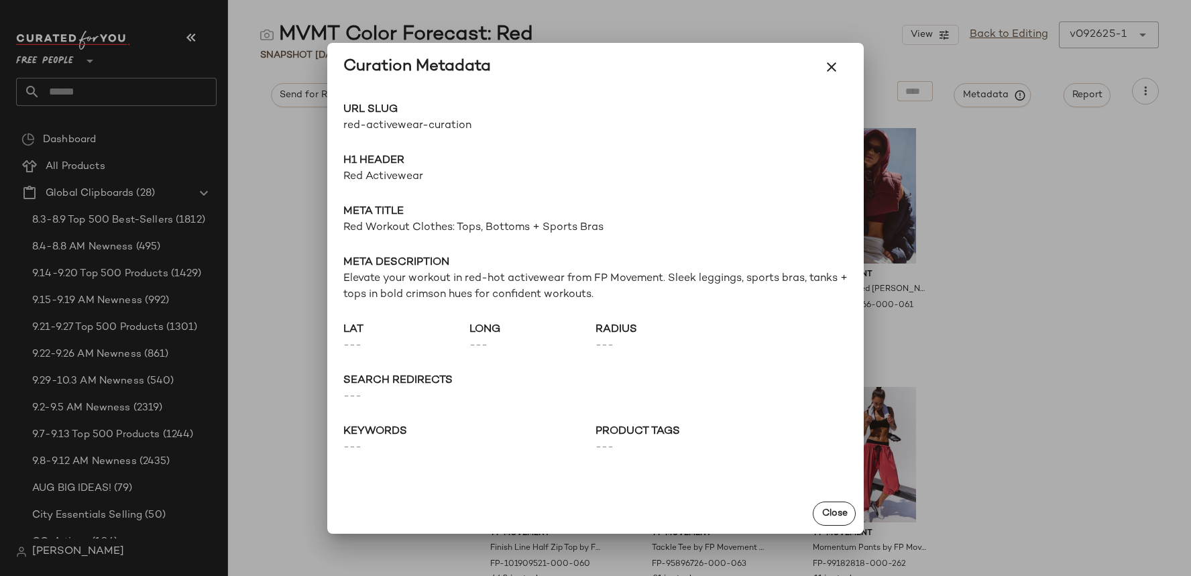
click at [358, 143] on div "URL Slug red-activewear-curation Go to Shop H1 Header Red Activewear Meta title…" at bounding box center [595, 292] width 537 height 402
drag, startPoint x: 341, startPoint y: 124, endPoint x: 601, endPoint y: 133, distance: 259.7
click at [601, 133] on div "URL Slug red-activewear-curation Go to Shop H1 Header Red Activewear Meta title…" at bounding box center [595, 292] width 537 height 402
copy div "red-activewear-curation Go to Shop"
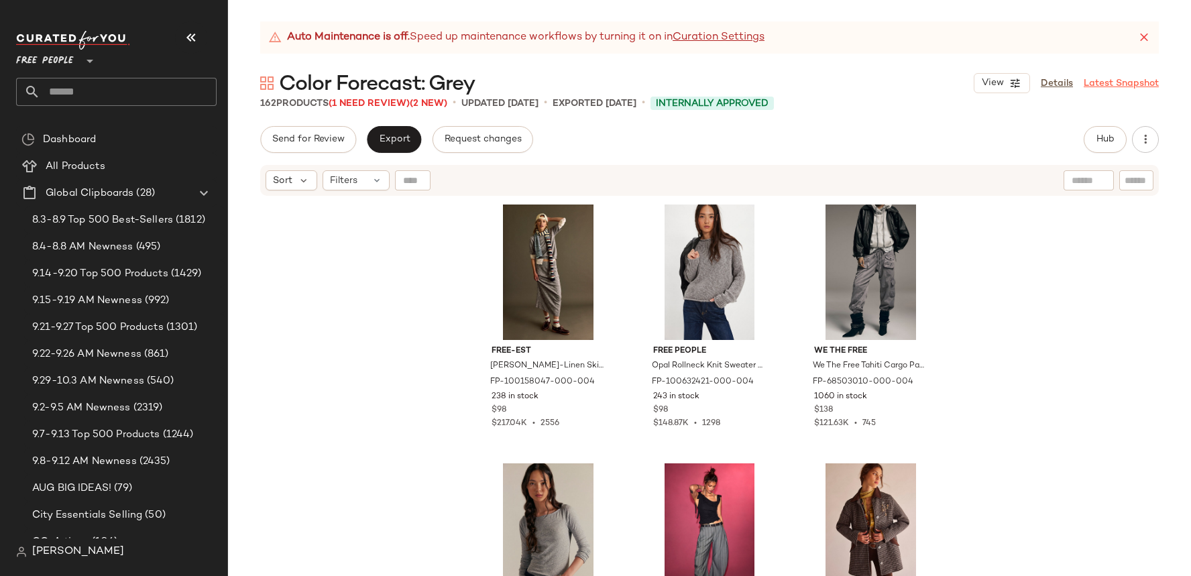
click at [1107, 82] on link "Latest Snapshot" at bounding box center [1121, 83] width 75 height 14
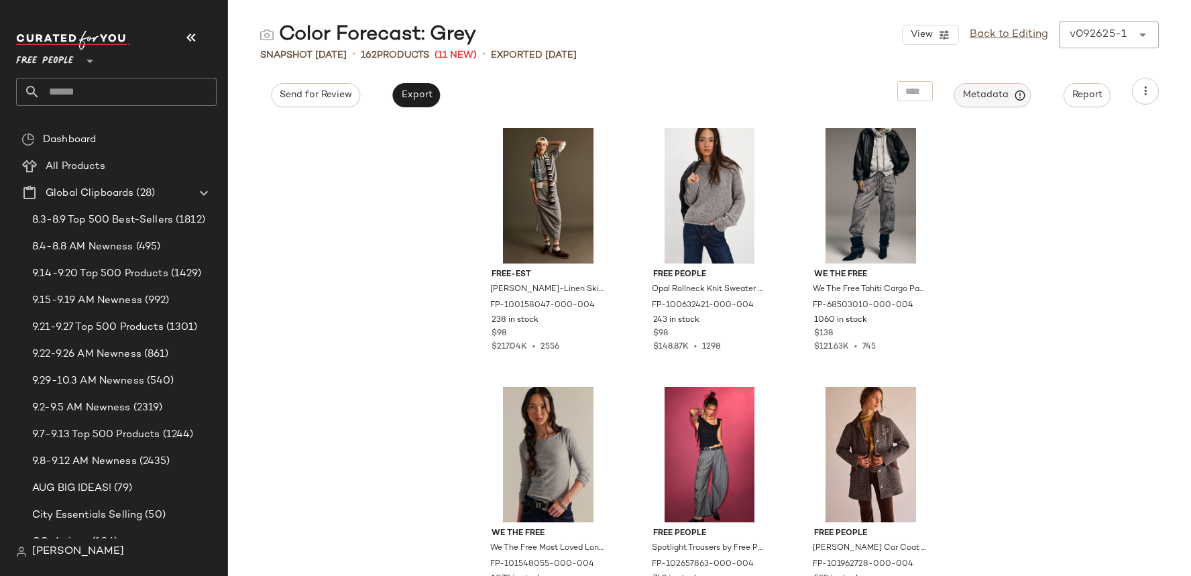
click at [974, 95] on span "Metadata" at bounding box center [992, 95] width 61 height 12
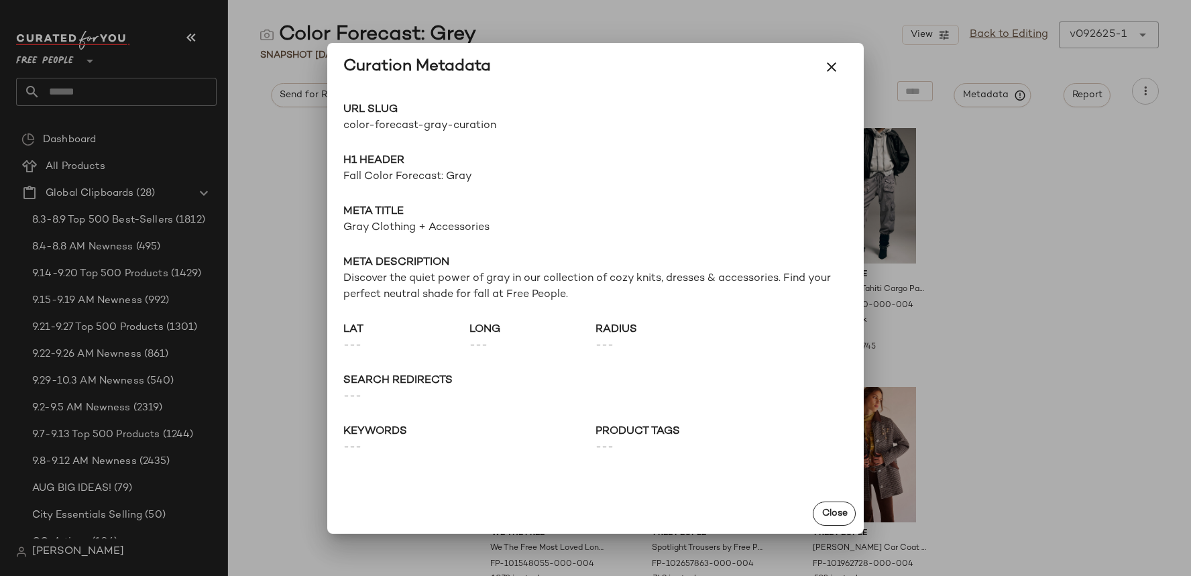
click at [469, 127] on span "color-forecast-gray-curation" at bounding box center [469, 126] width 252 height 16
copy div "color-forecast-gray-curation Go to Shop"
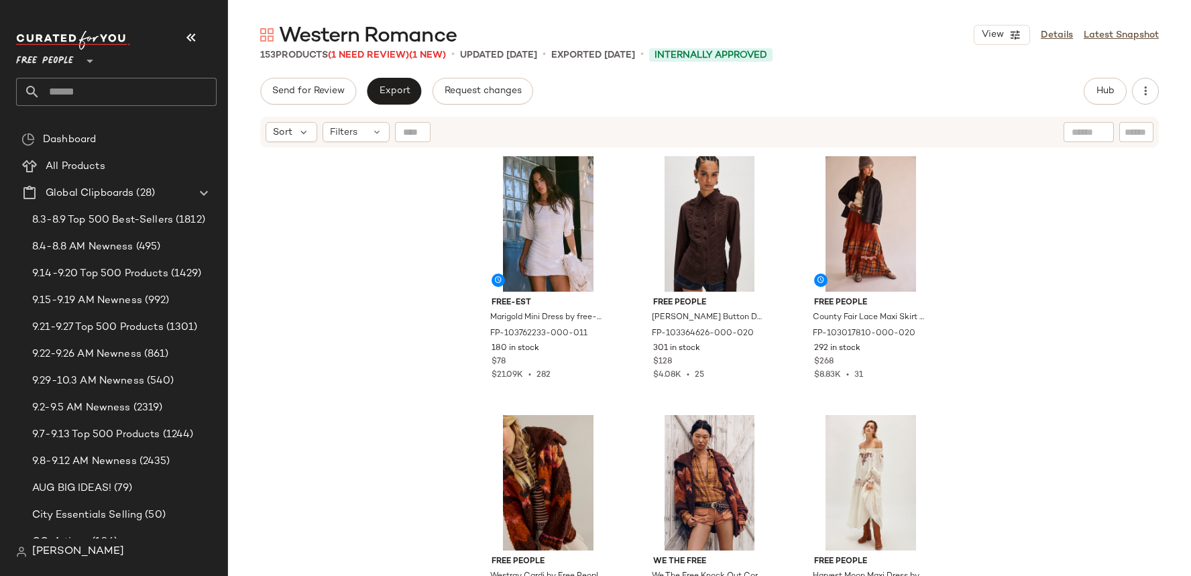
click at [433, 36] on span "Western Romance" at bounding box center [368, 36] width 178 height 27
copy div "Western Romance View"
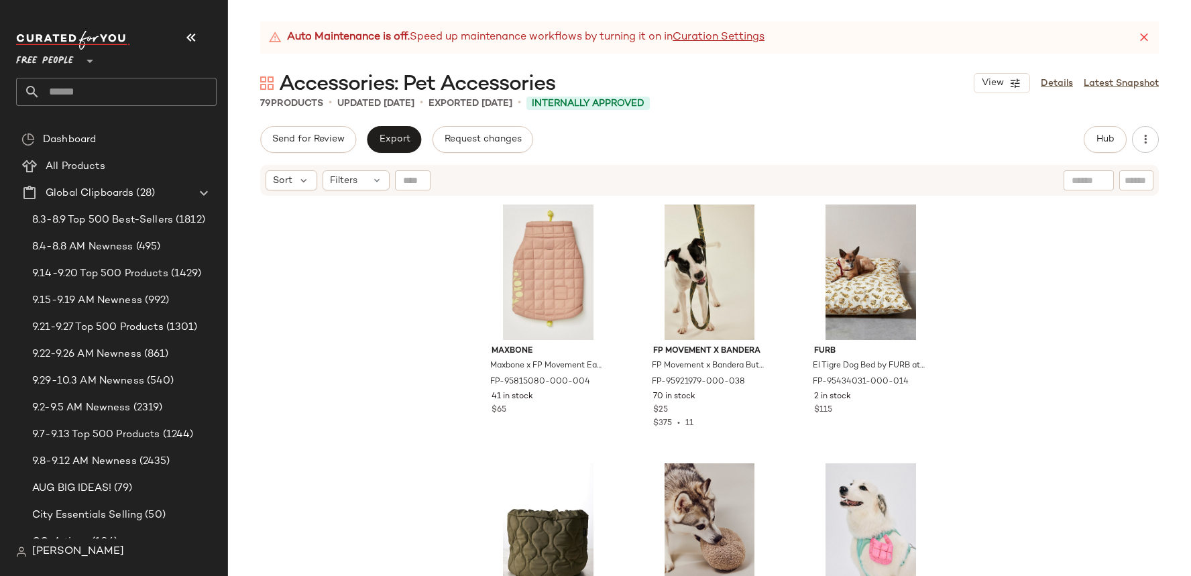
click at [524, 78] on span "Accessories: Pet Accessories" at bounding box center [417, 84] width 276 height 27
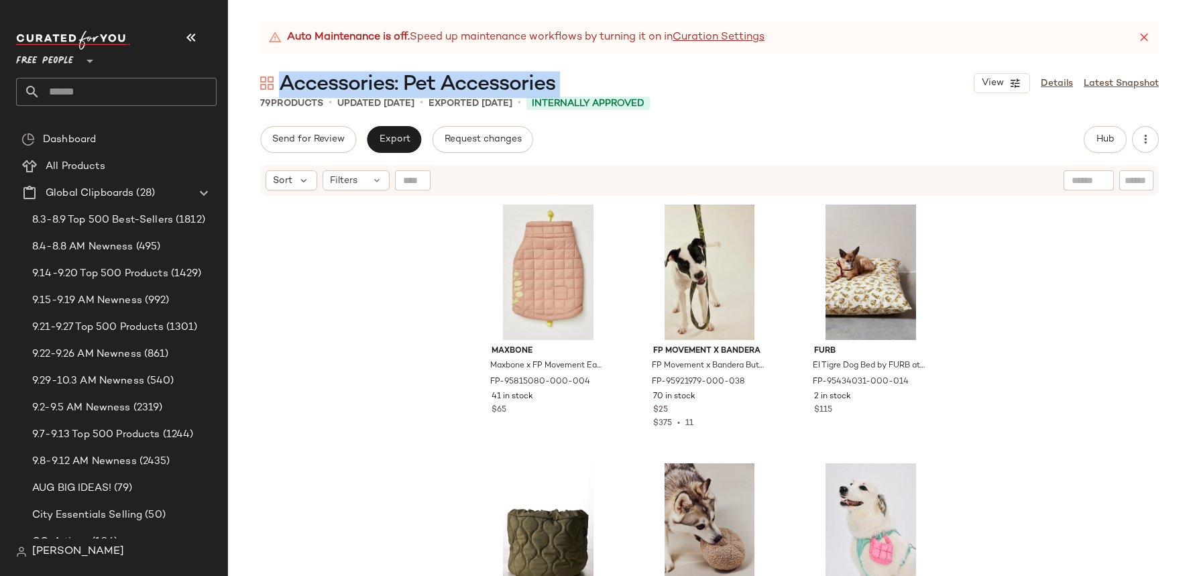
click at [524, 78] on span "Accessories: Pet Accessories" at bounding box center [417, 84] width 276 height 27
copy div "Accessories: Pet Accessories View"
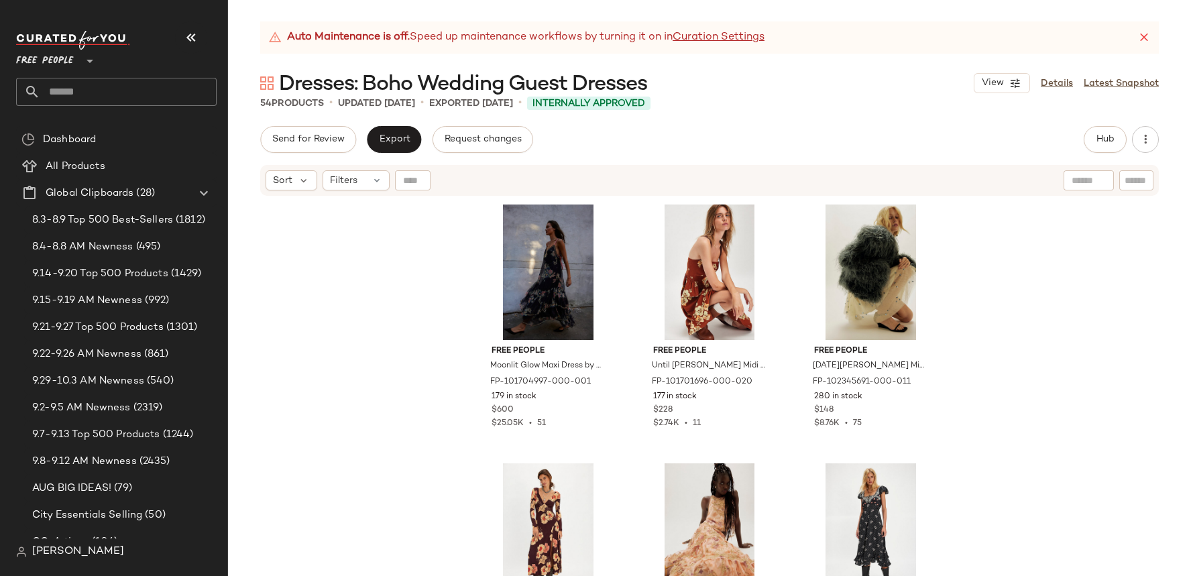
click at [462, 93] on span "Dresses: Boho Wedding Guest Dresses" at bounding box center [463, 84] width 368 height 27
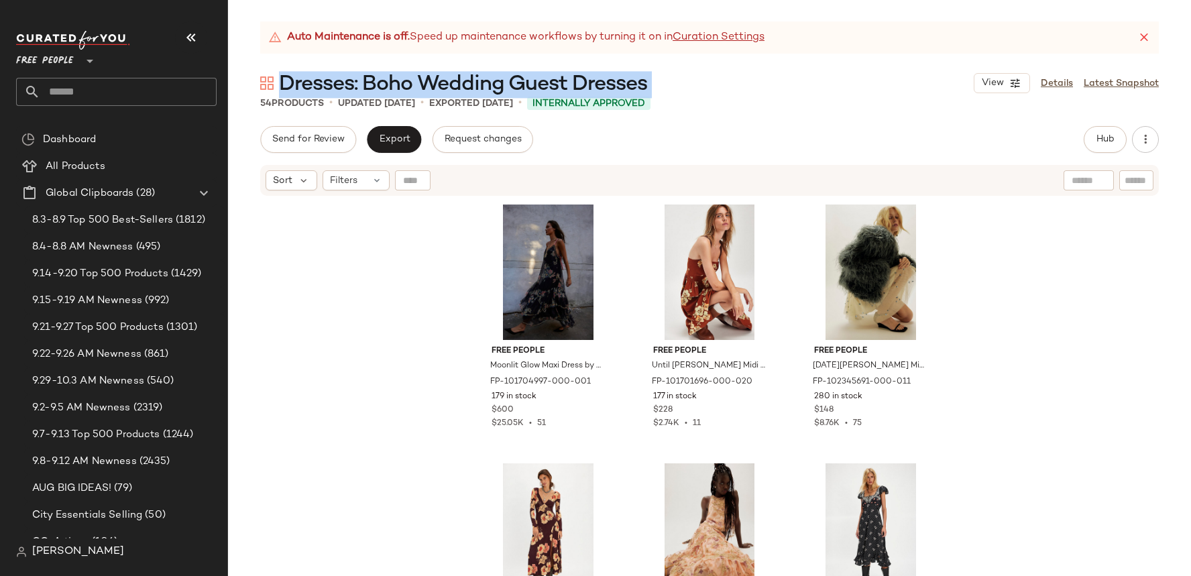
click at [462, 93] on span "Dresses: Boho Wedding Guest Dresses" at bounding box center [463, 84] width 368 height 27
copy div "Dresses: Boho Wedding Guest Dresses View"
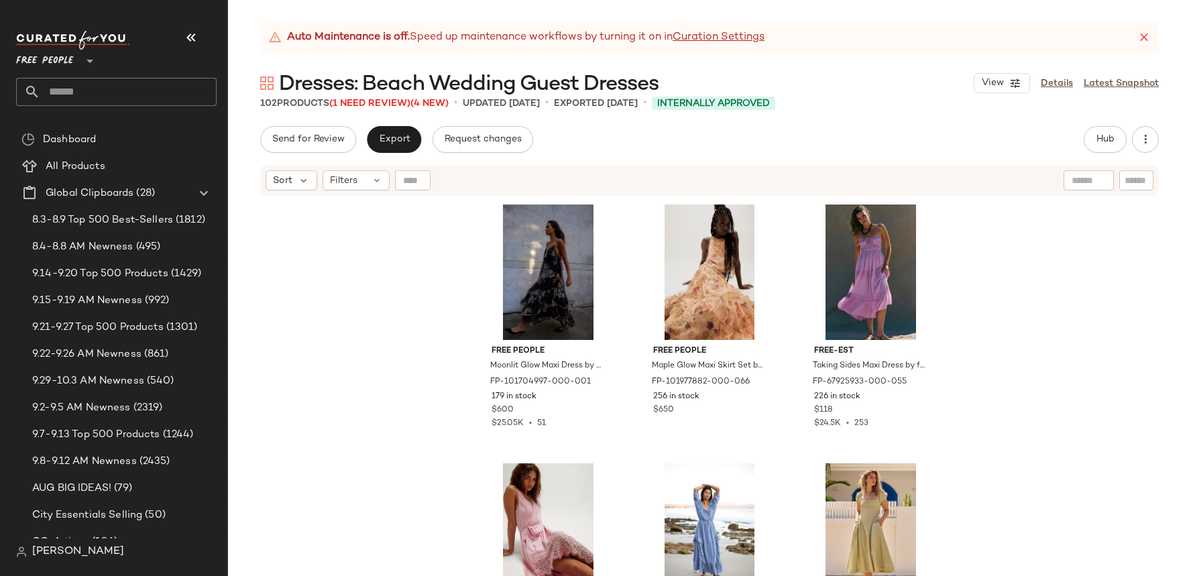
click at [436, 75] on span "Dresses: Beach Wedding Guest Dresses" at bounding box center [469, 84] width 380 height 27
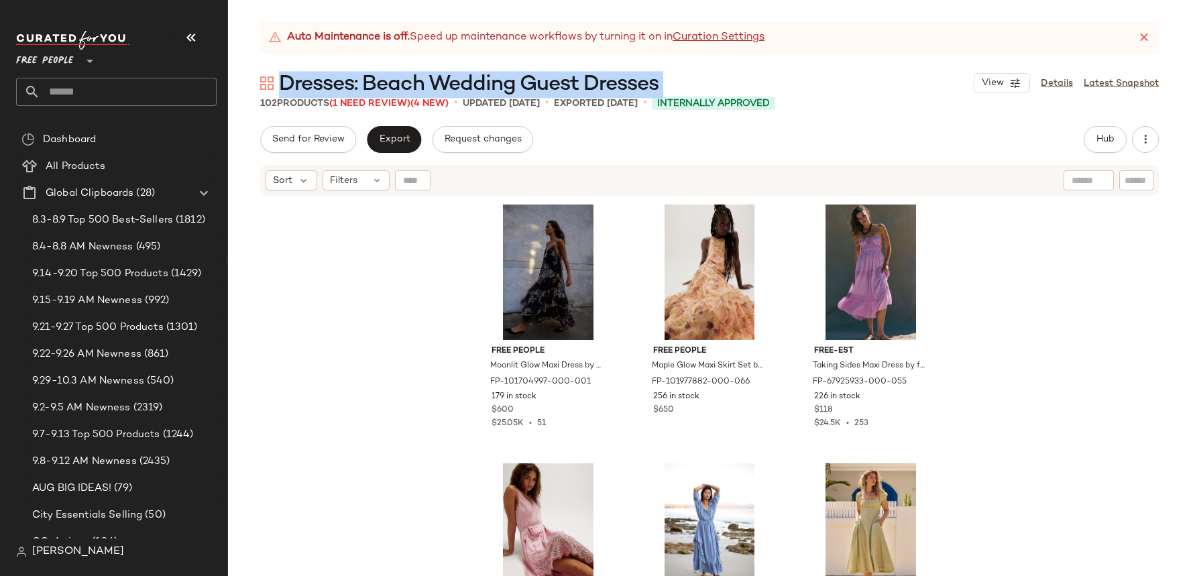
click at [436, 75] on span "Dresses: Beach Wedding Guest Dresses" at bounding box center [469, 84] width 380 height 27
copy div "Dresses: Beach Wedding Guest Dresses View"
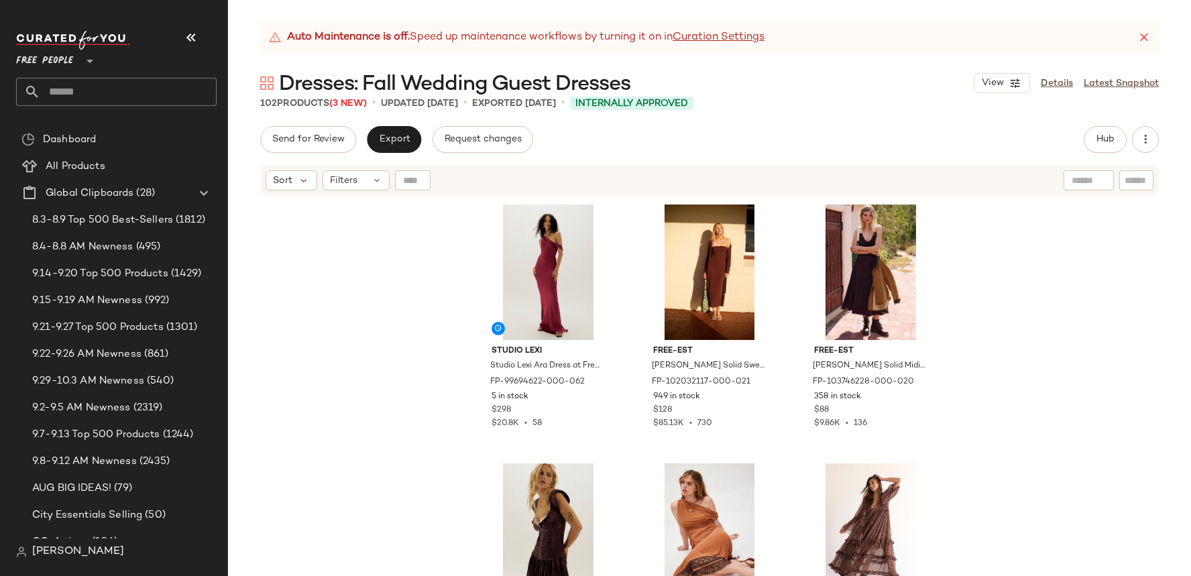
click at [553, 74] on span "Dresses: Fall Wedding Guest Dresses" at bounding box center [454, 84] width 351 height 27
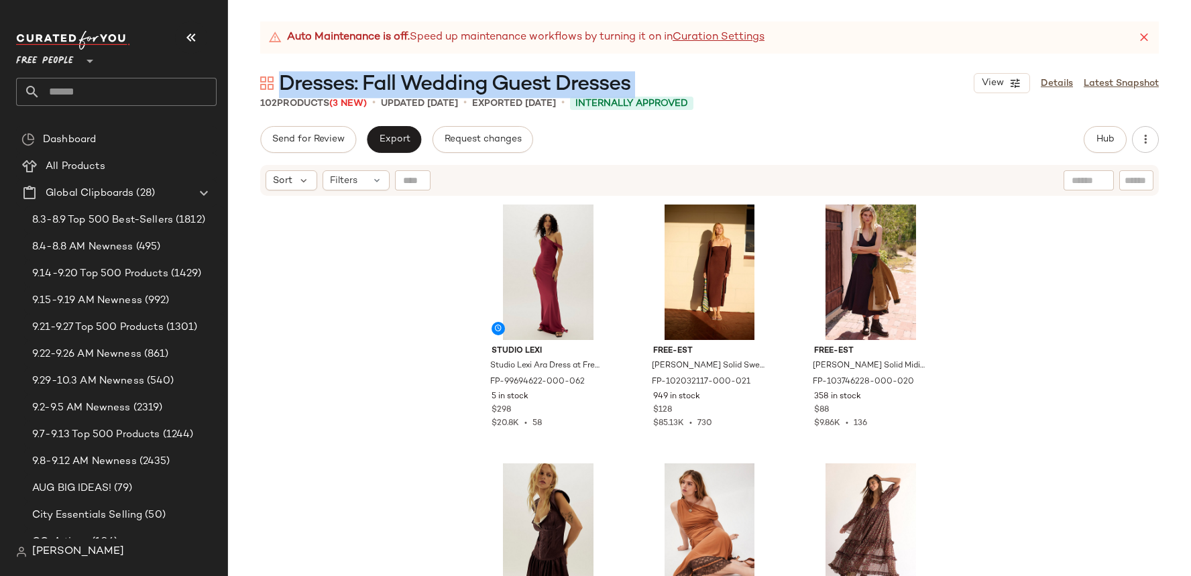
click at [553, 74] on span "Dresses: Fall Wedding Guest Dresses" at bounding box center [454, 84] width 351 height 27
copy div "Dresses: Fall Wedding Guest Dresses View"
